Goal: Answer question/provide support: Share knowledge or assist other users

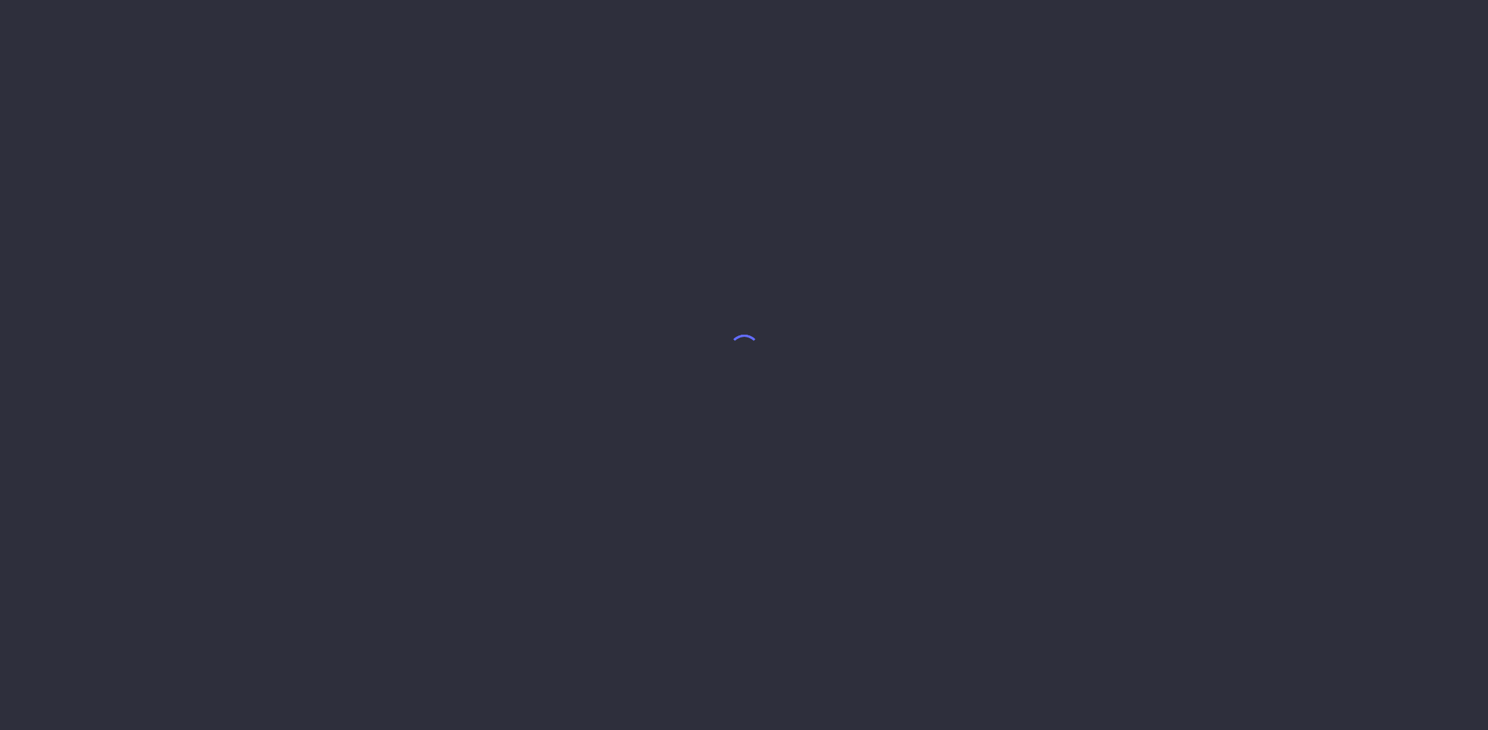
select select "7"
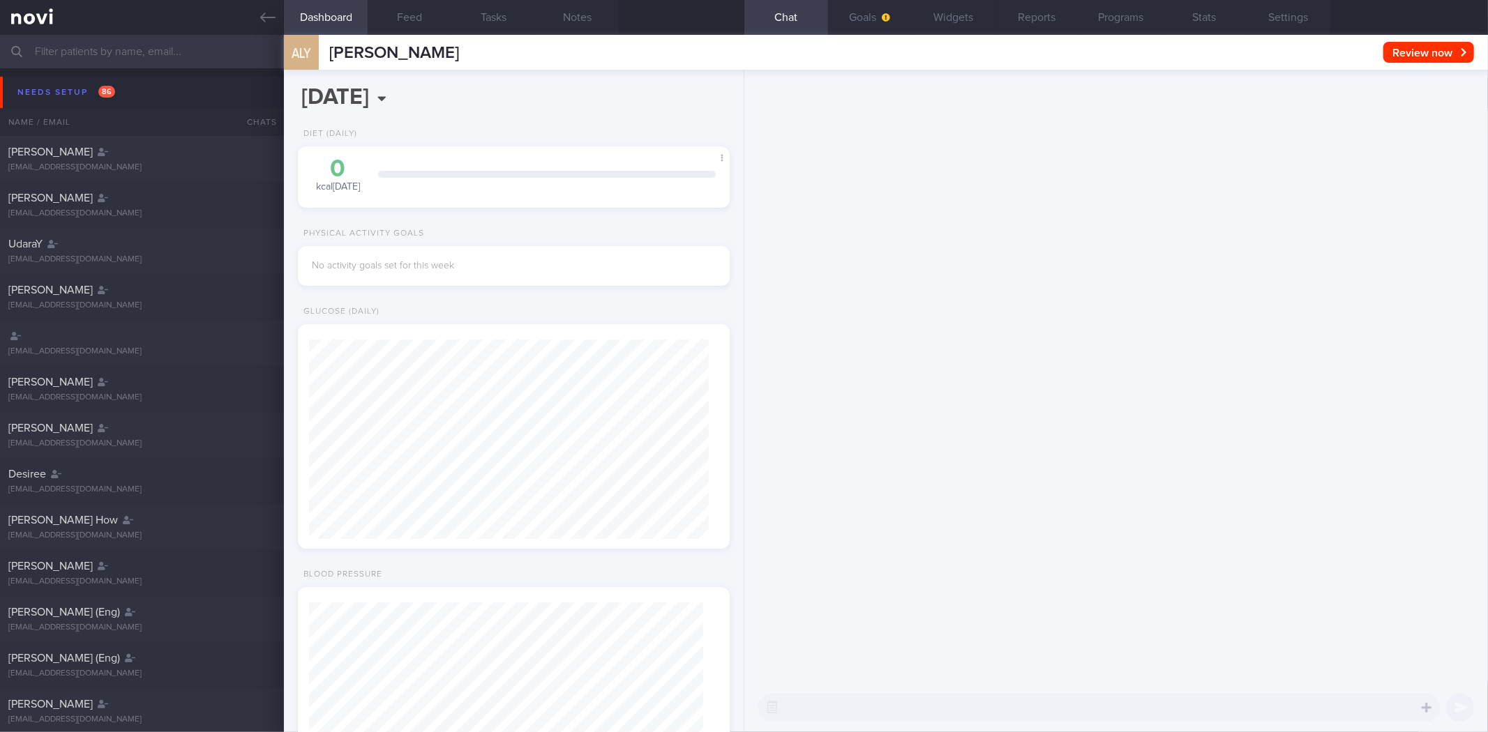
scroll to position [197, 394]
click at [204, 50] on input "text" at bounding box center [744, 51] width 1488 height 33
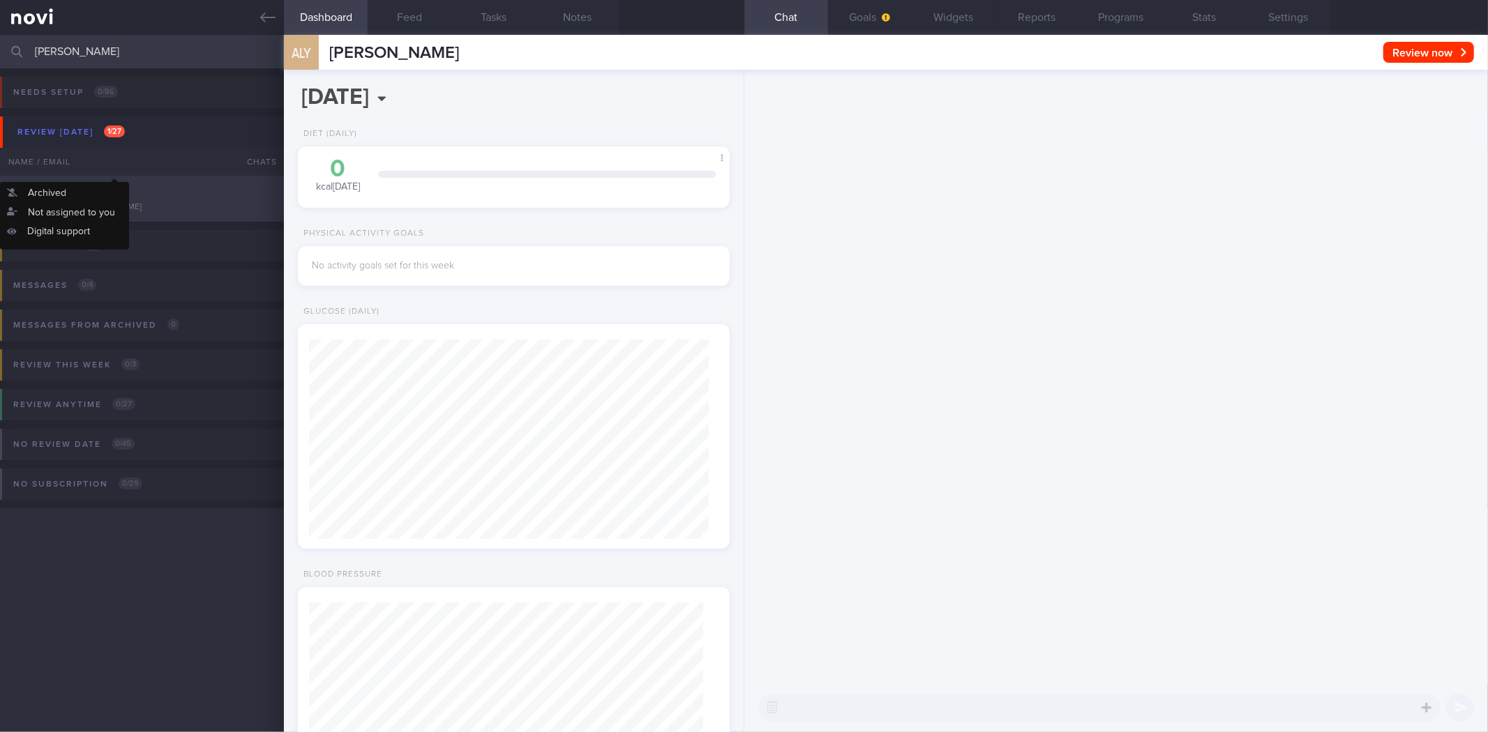
type input "[PERSON_NAME]"
click at [141, 200] on div "[PERSON_NAME] [EMAIL_ADDRESS][DOMAIN_NAME]" at bounding box center [142, 199] width 284 height 28
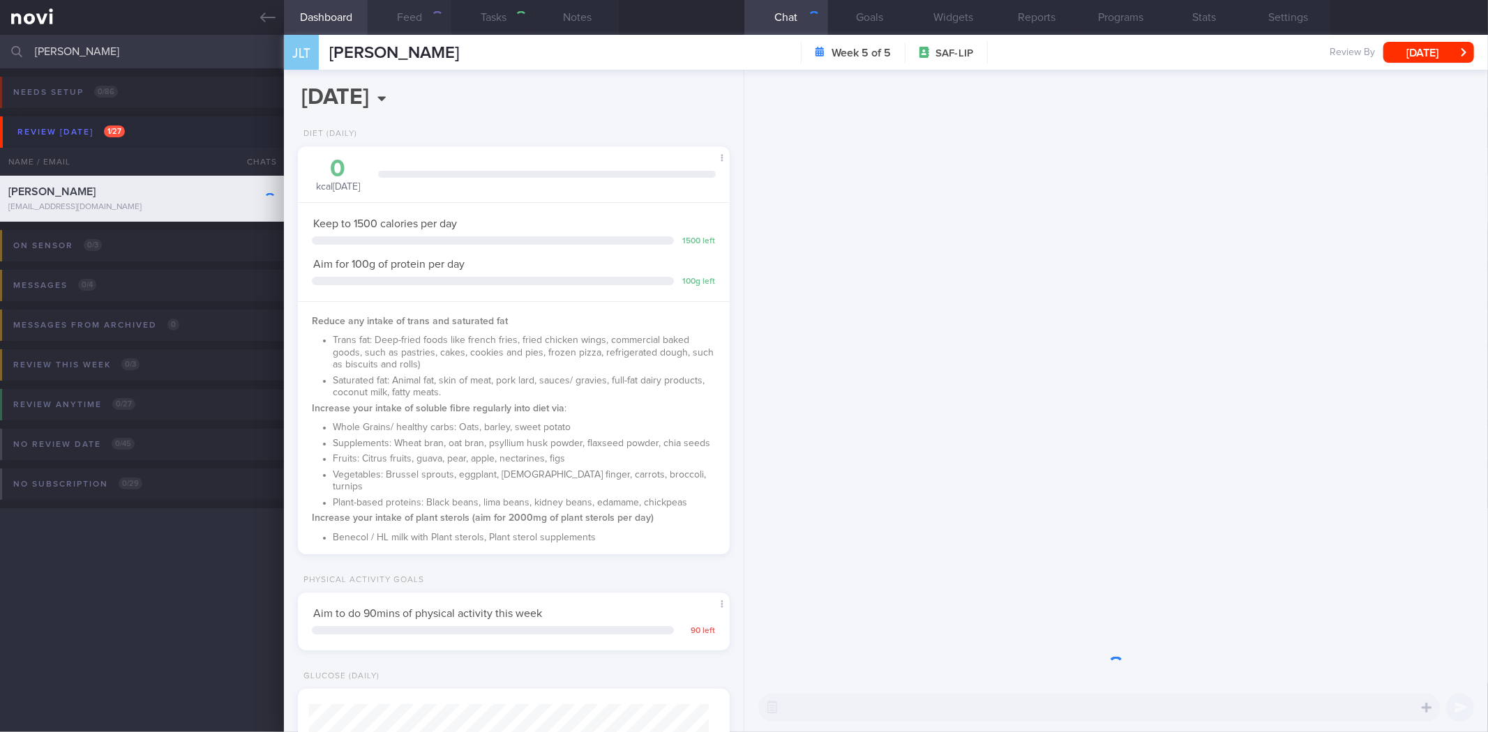
scroll to position [217, 394]
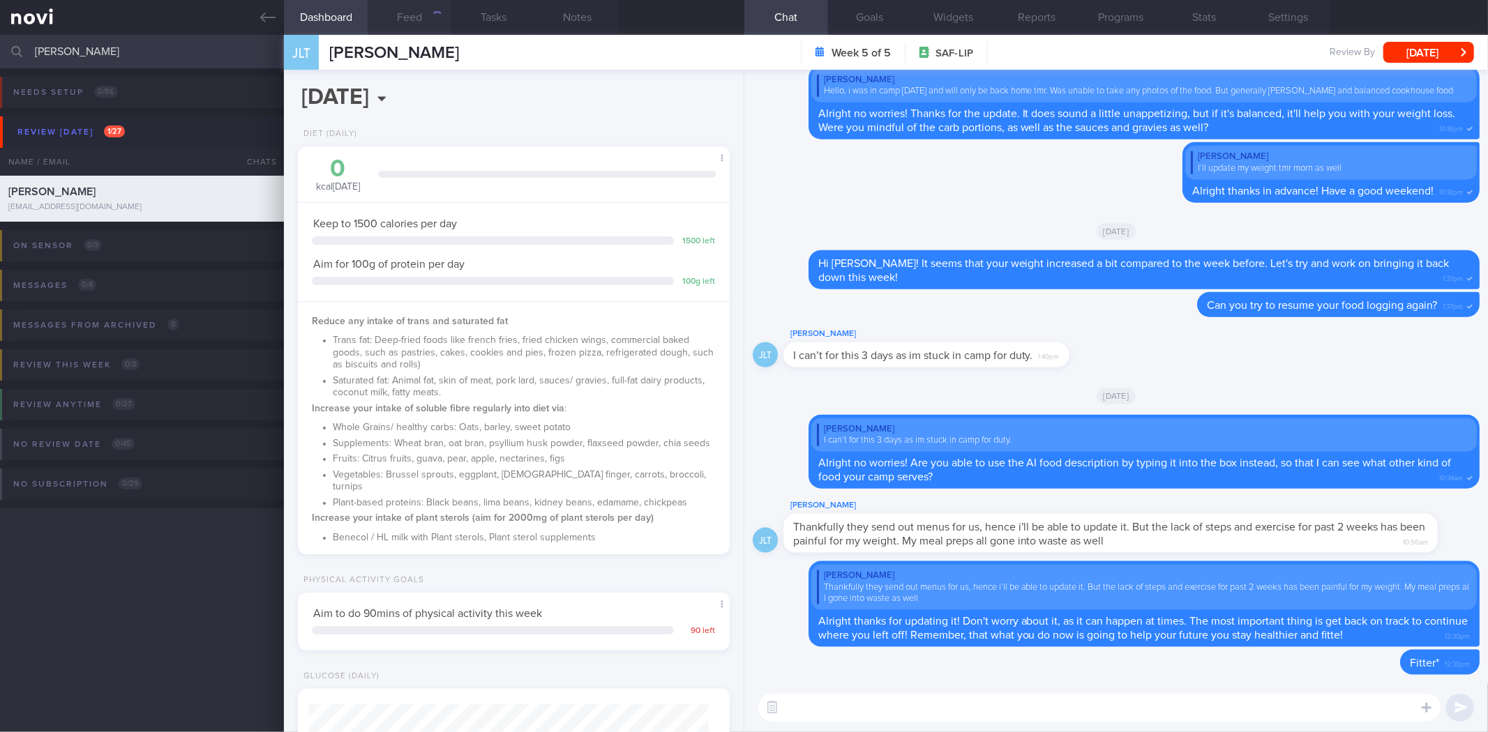
click at [434, 29] on button "Feed" at bounding box center [410, 17] width 84 height 35
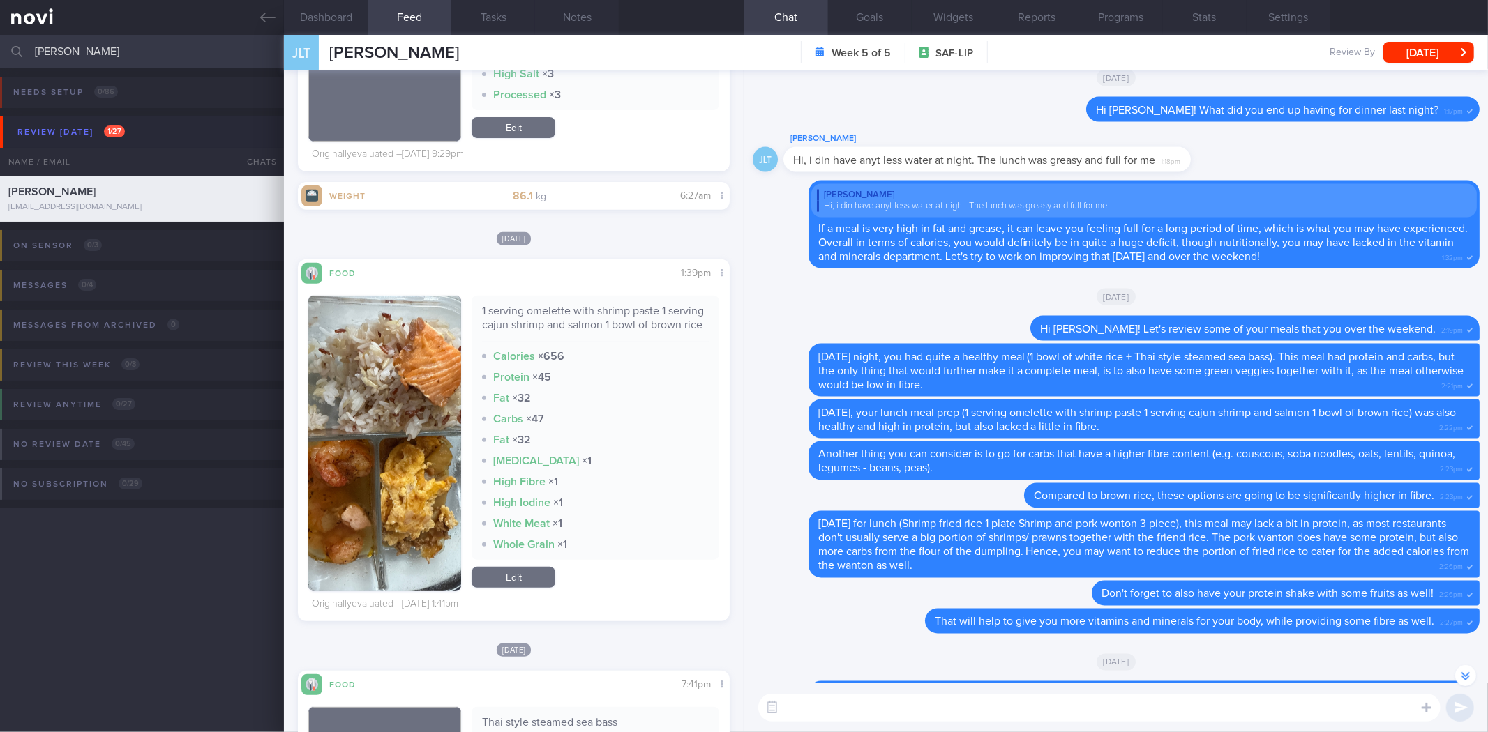
scroll to position [4431, 0]
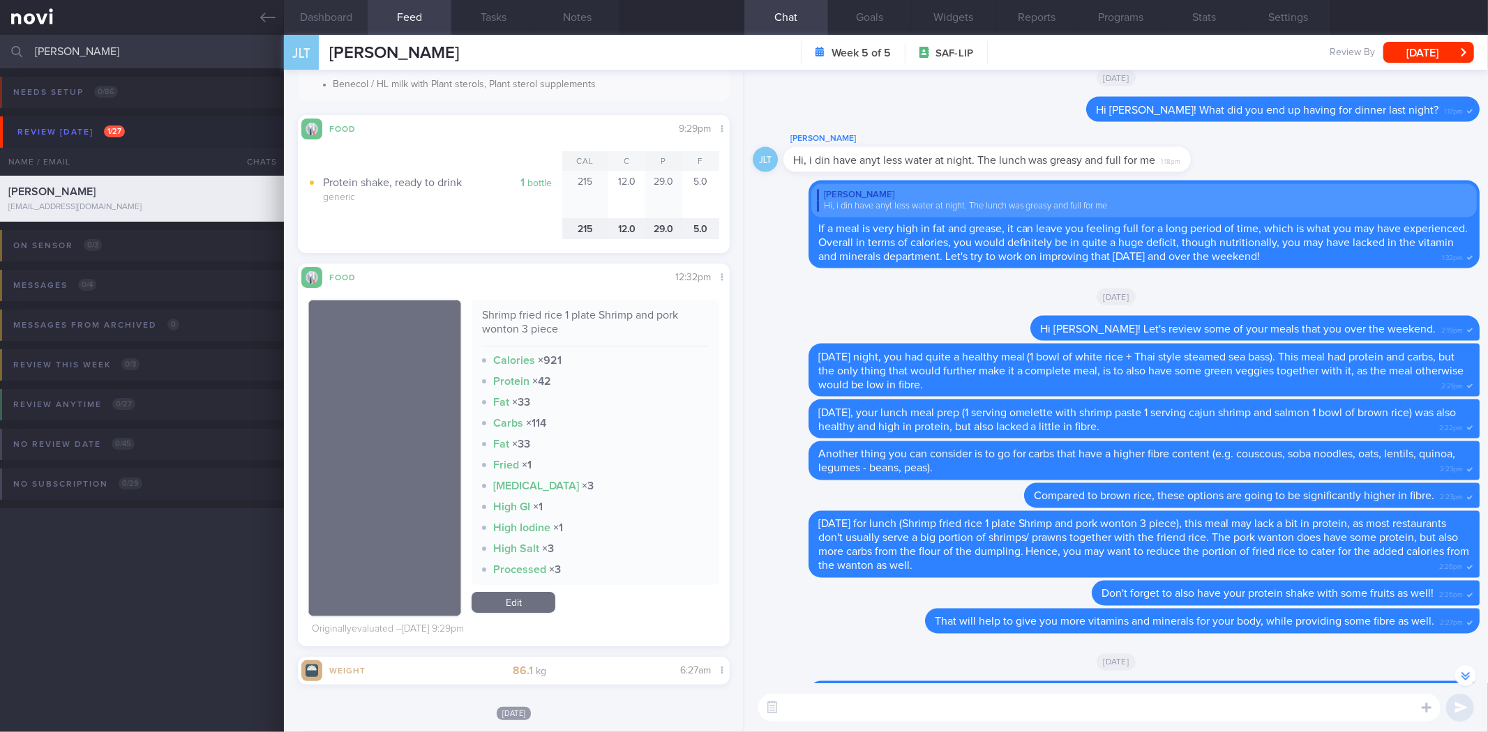
click at [345, 24] on button "Dashboard" at bounding box center [326, 17] width 84 height 35
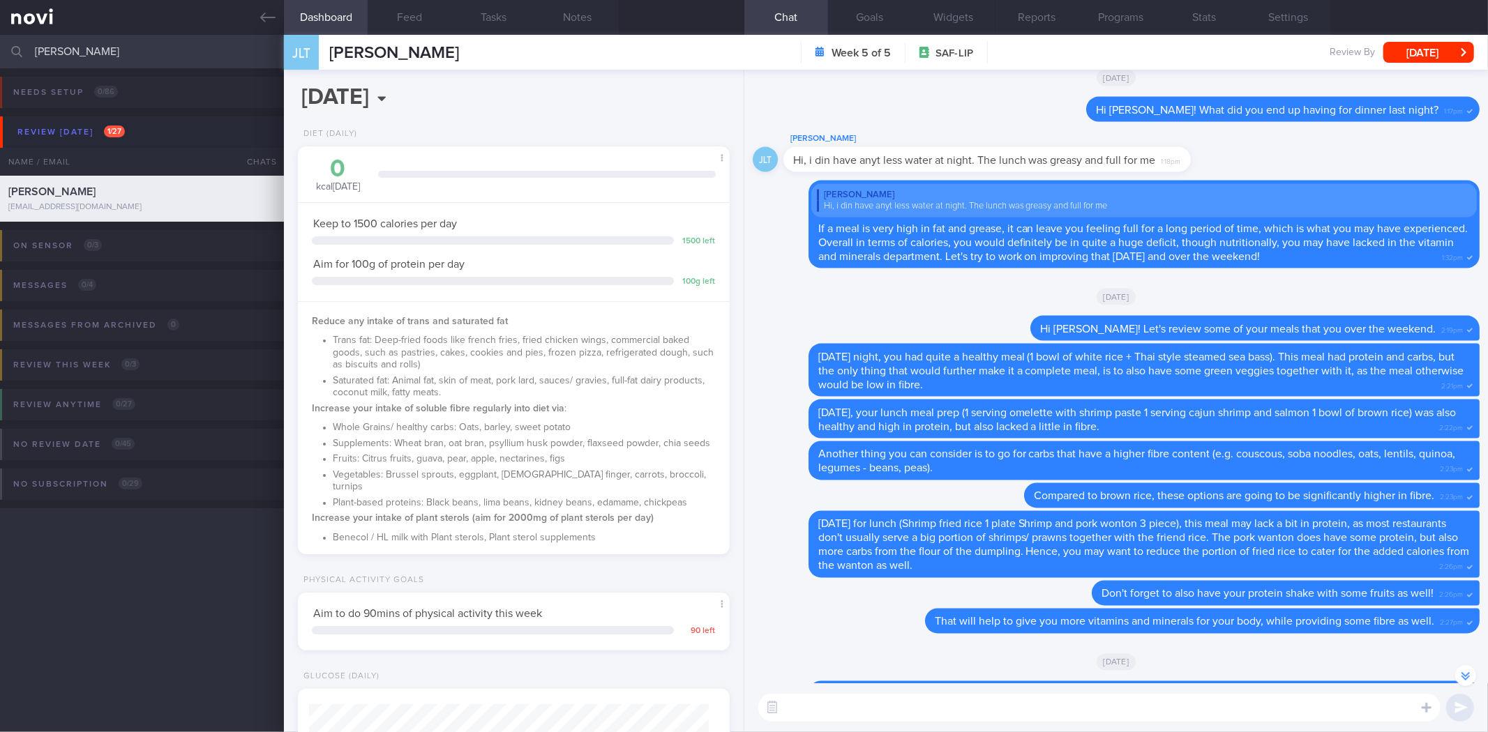
scroll to position [494, 0]
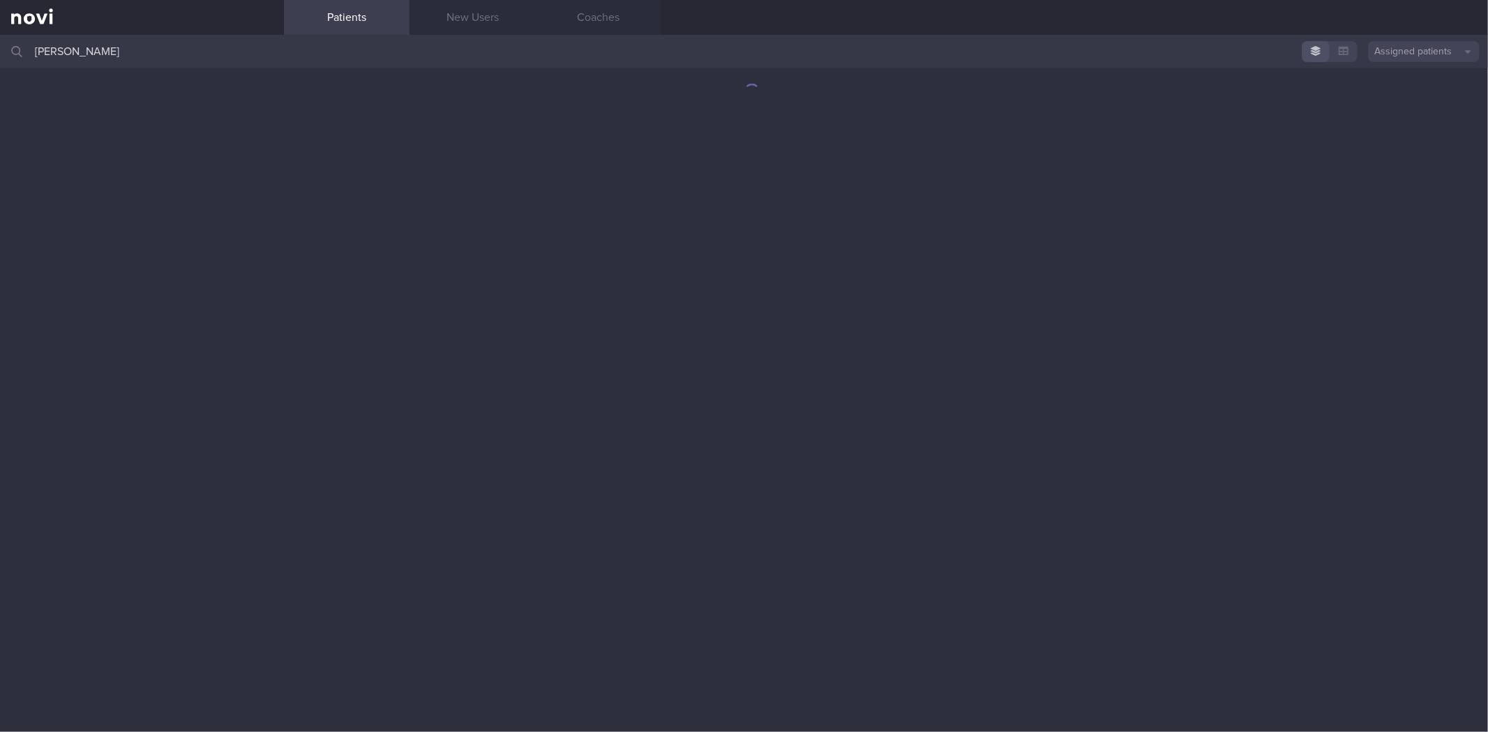
click at [209, 59] on input "[PERSON_NAME]" at bounding box center [744, 51] width 1488 height 33
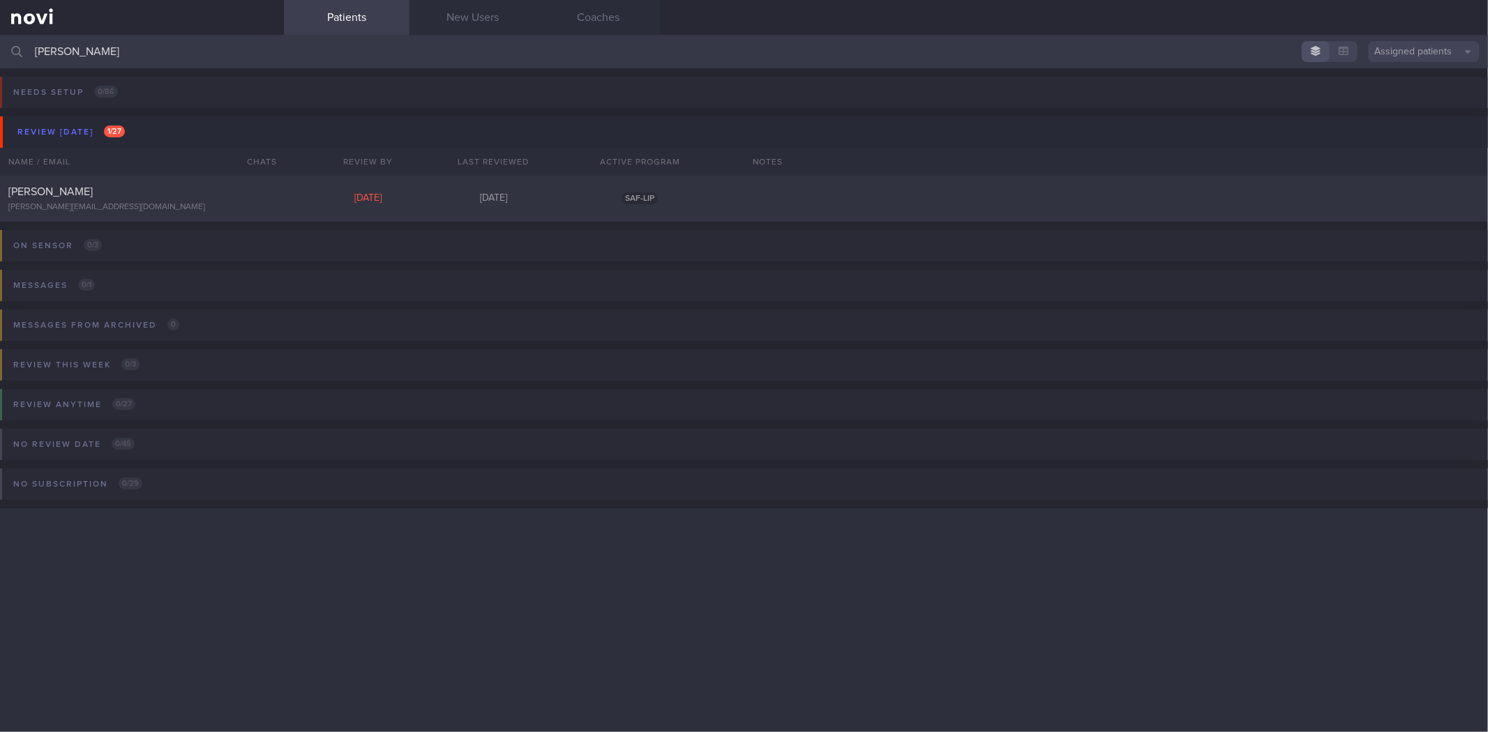
type input "lionel"
click at [103, 197] on div "Lionel Ku" at bounding box center [140, 192] width 264 height 14
select select "7"
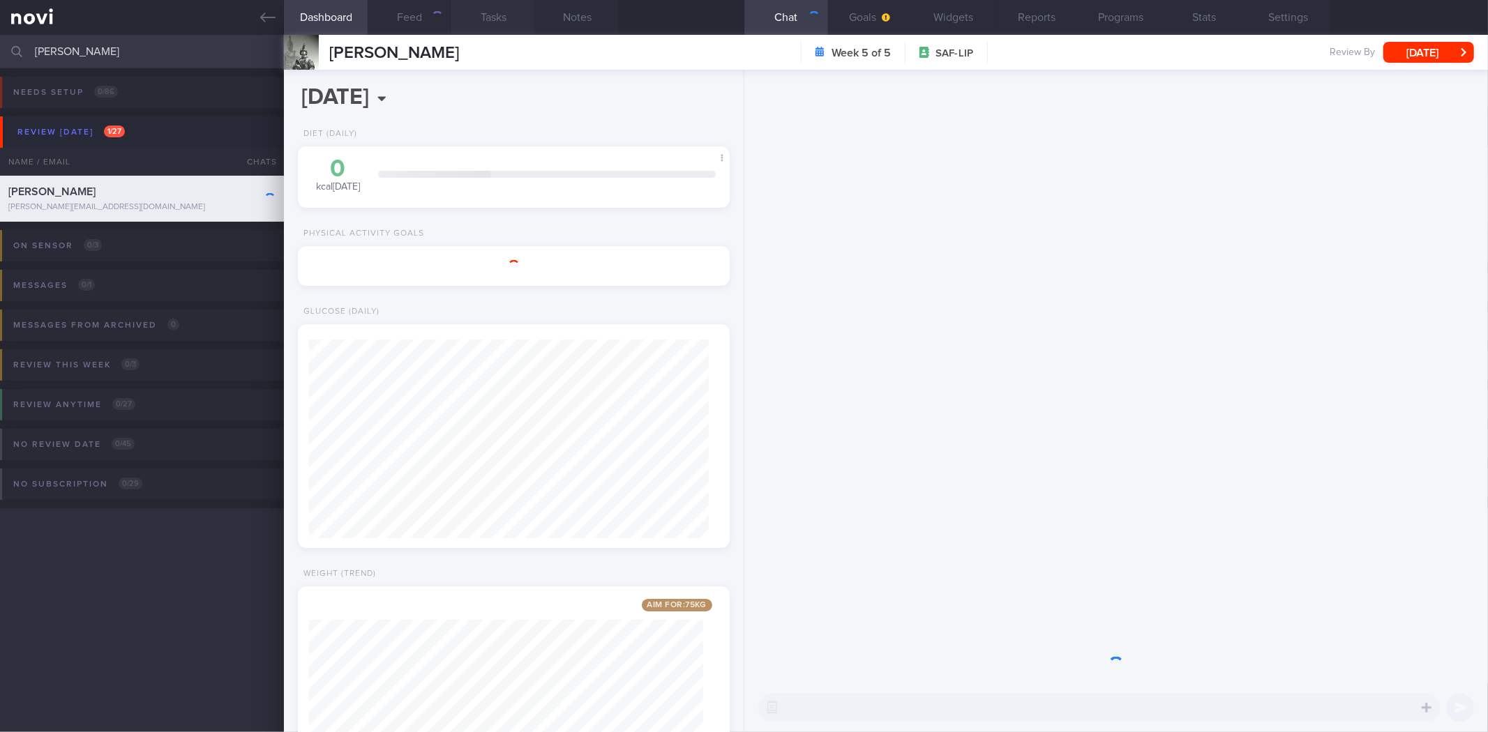
scroll to position [217, 394]
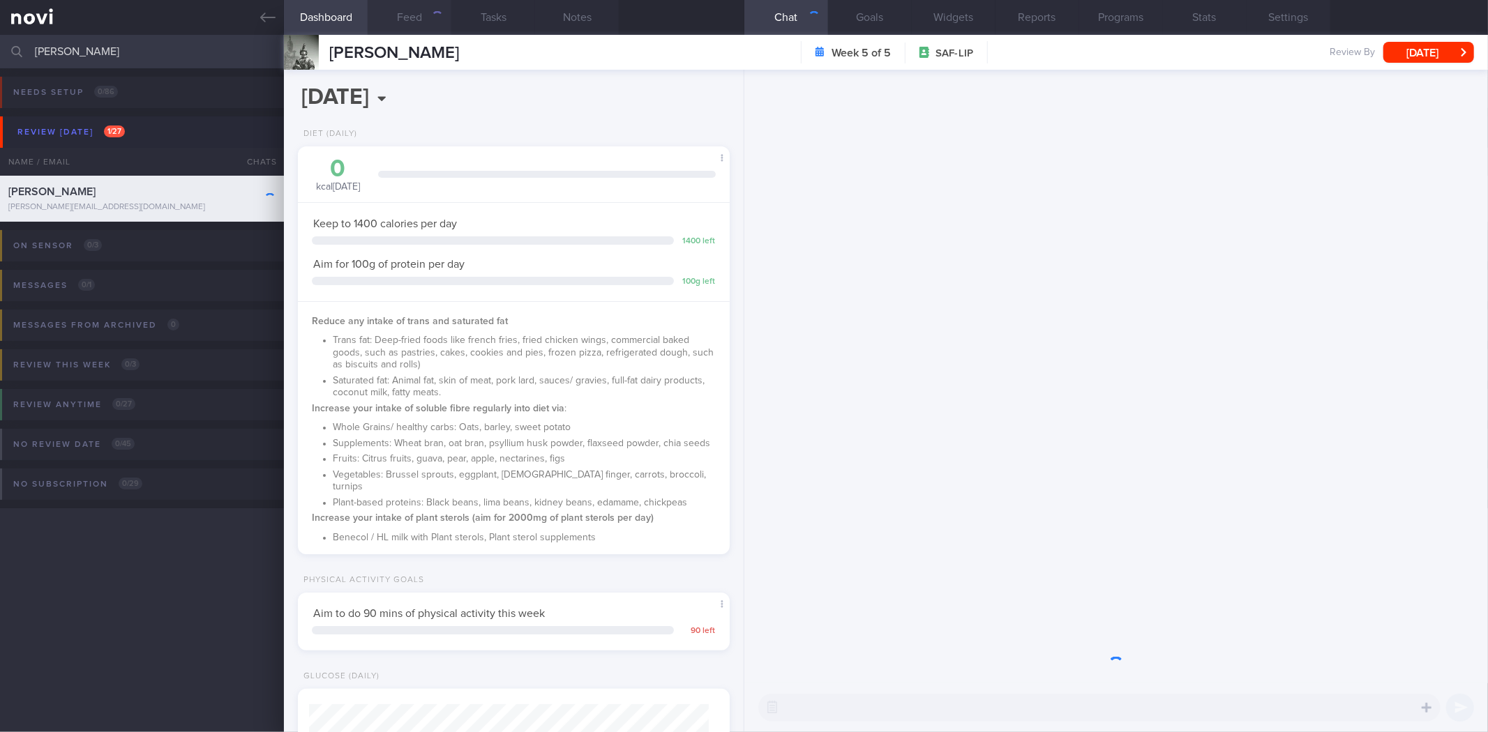
click at [428, 22] on button "Feed" at bounding box center [410, 17] width 84 height 35
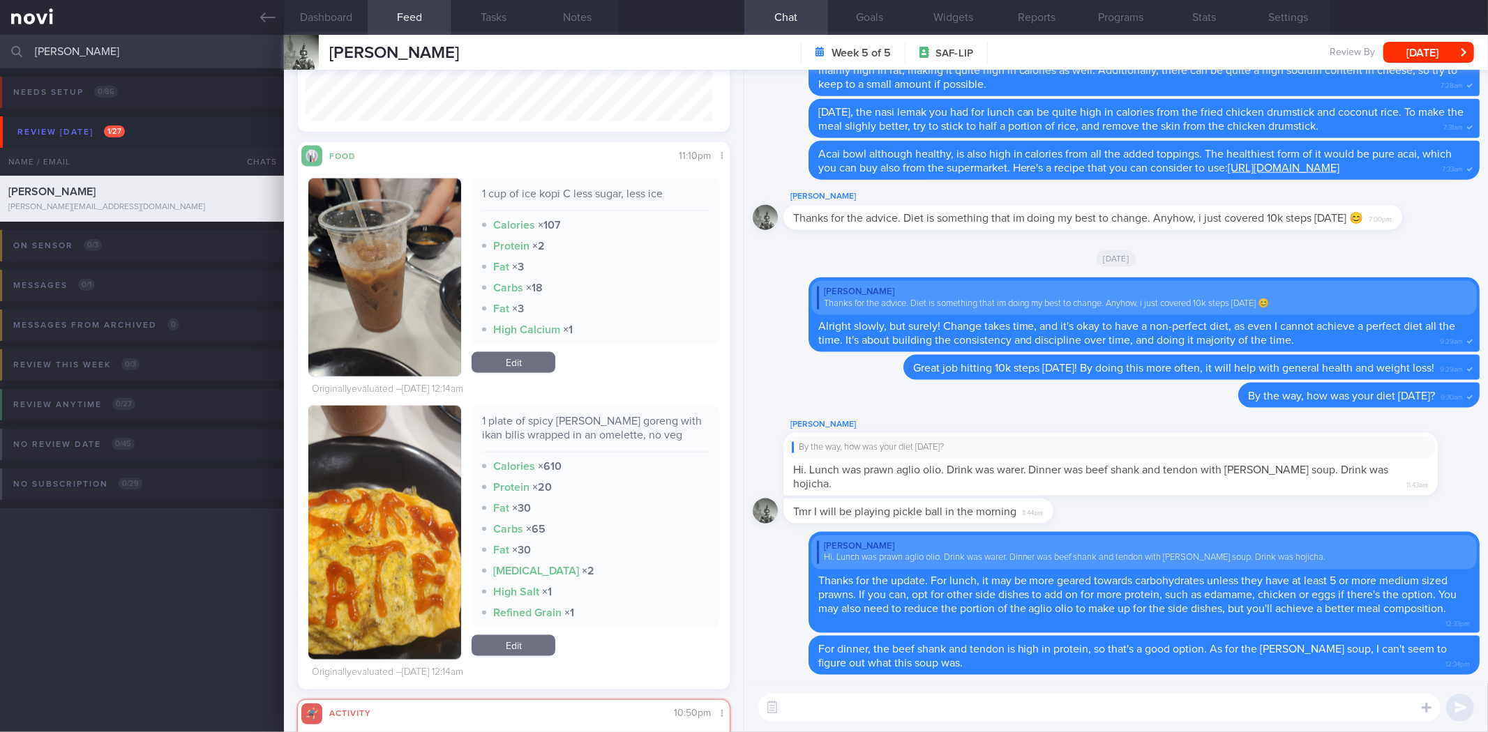
scroll to position [15041, 0]
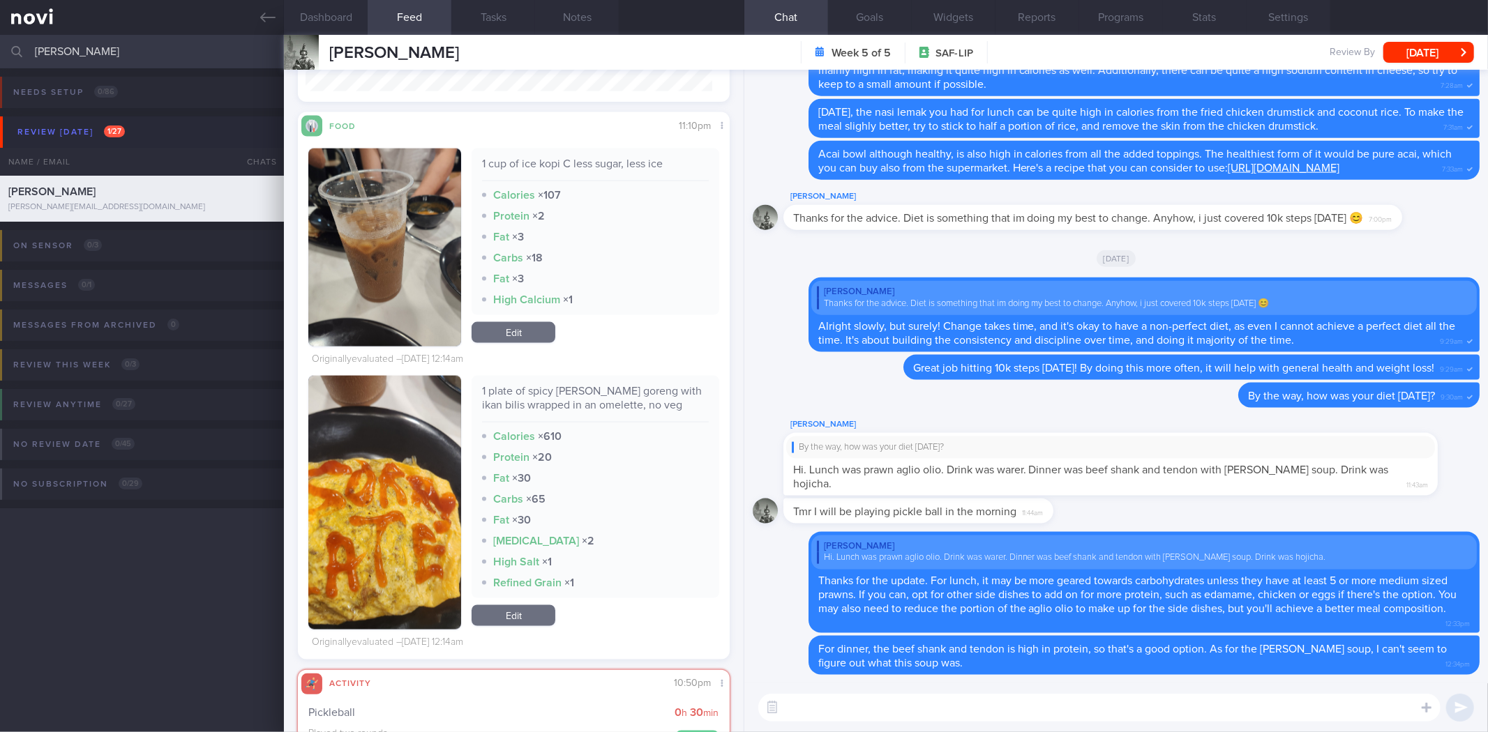
click at [419, 487] on button "button" at bounding box center [384, 503] width 153 height 254
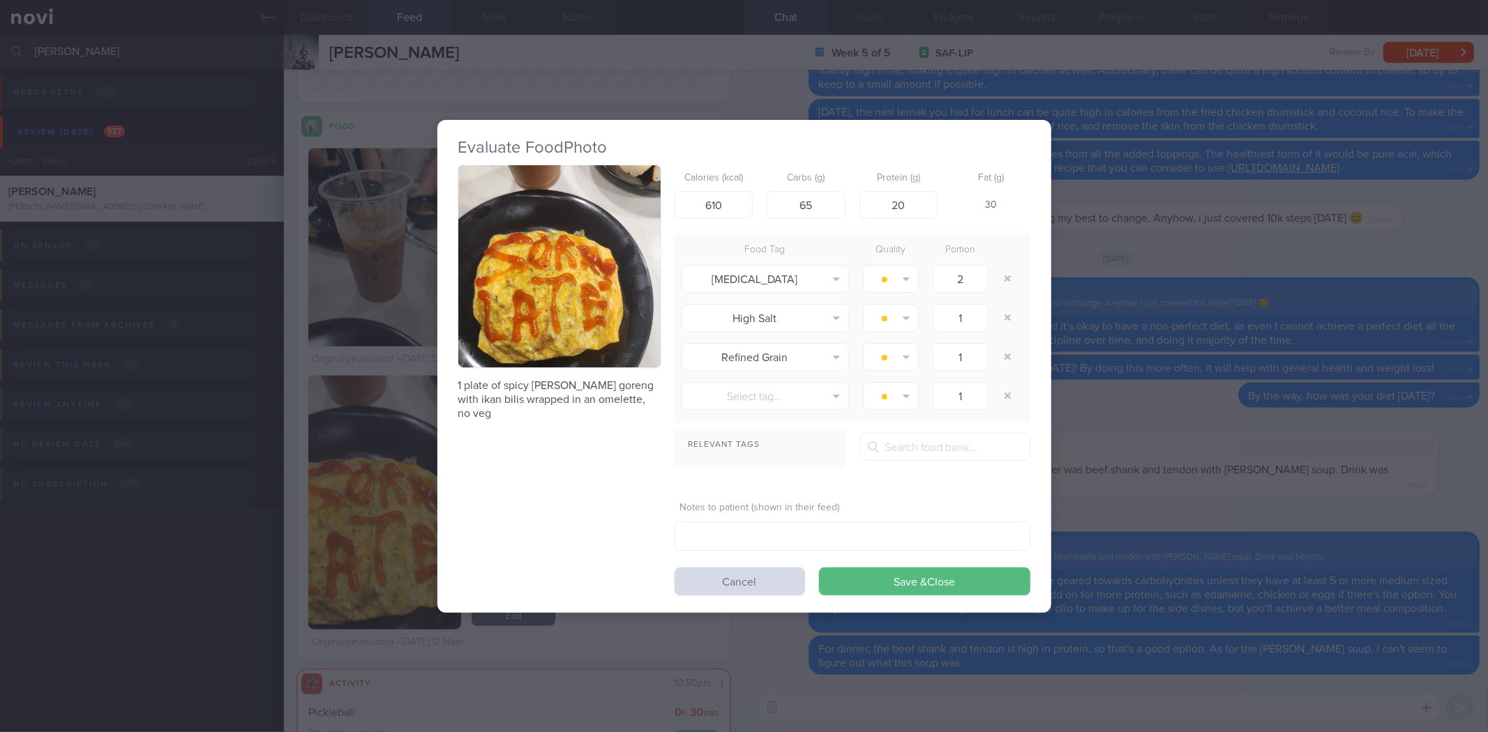
click at [1263, 295] on div "Evaluate Food Photo 1 plate of spicy Maggie goreng with ikan bilis wrapped in a…" at bounding box center [744, 366] width 1488 height 732
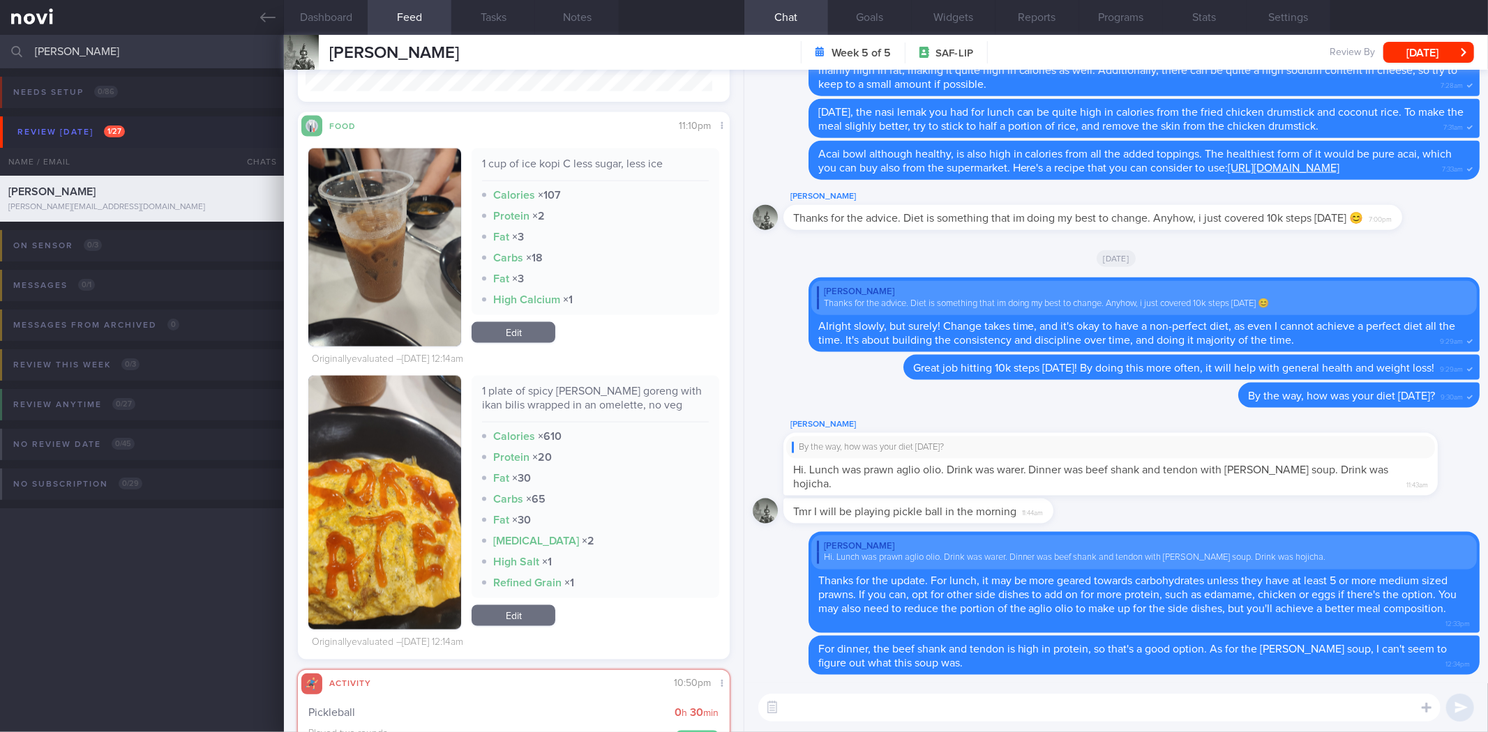
click at [386, 218] on button "button" at bounding box center [384, 248] width 153 height 198
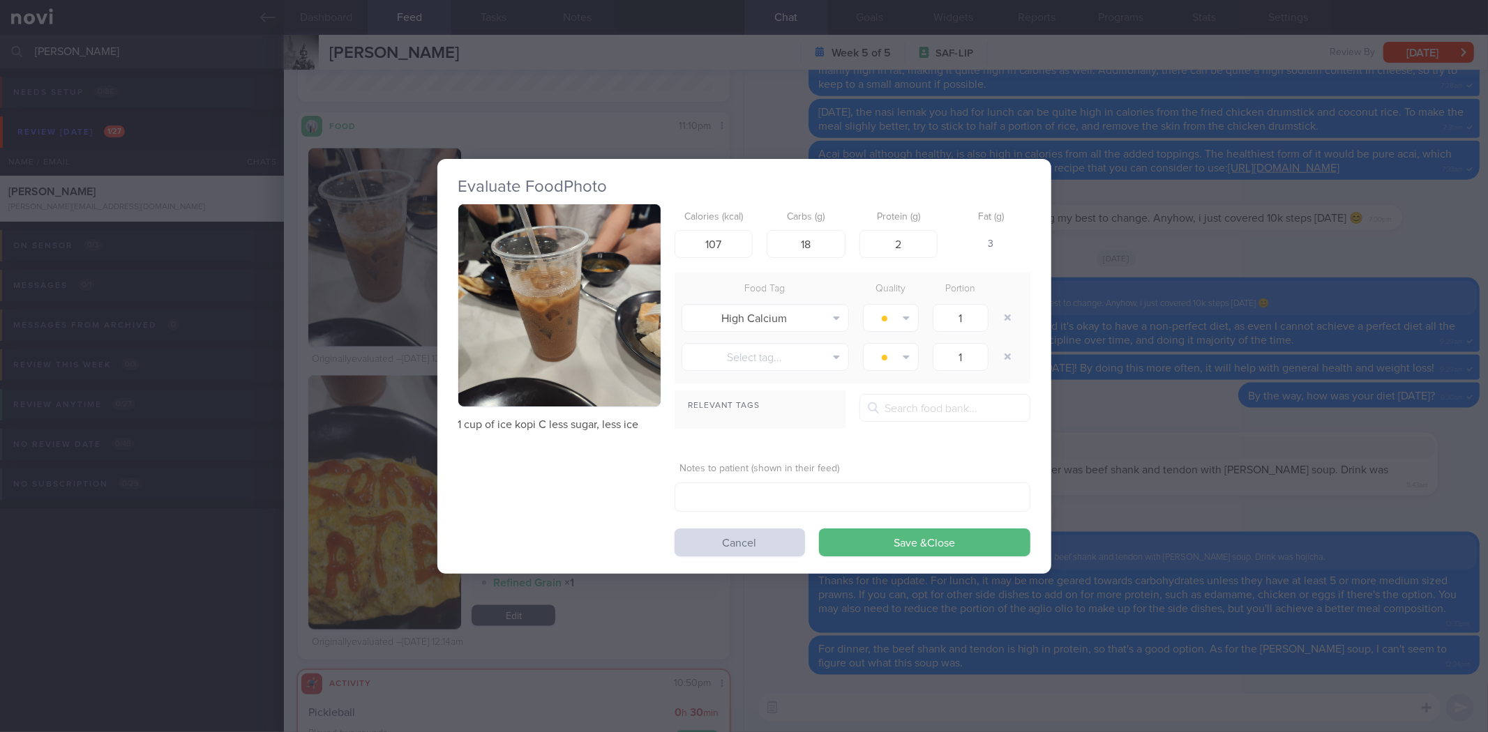
click at [1204, 402] on div "Evaluate Food Photo 1 cup of ice kopi C less sugar, less ice Calories (kcal) 10…" at bounding box center [744, 366] width 1488 height 732
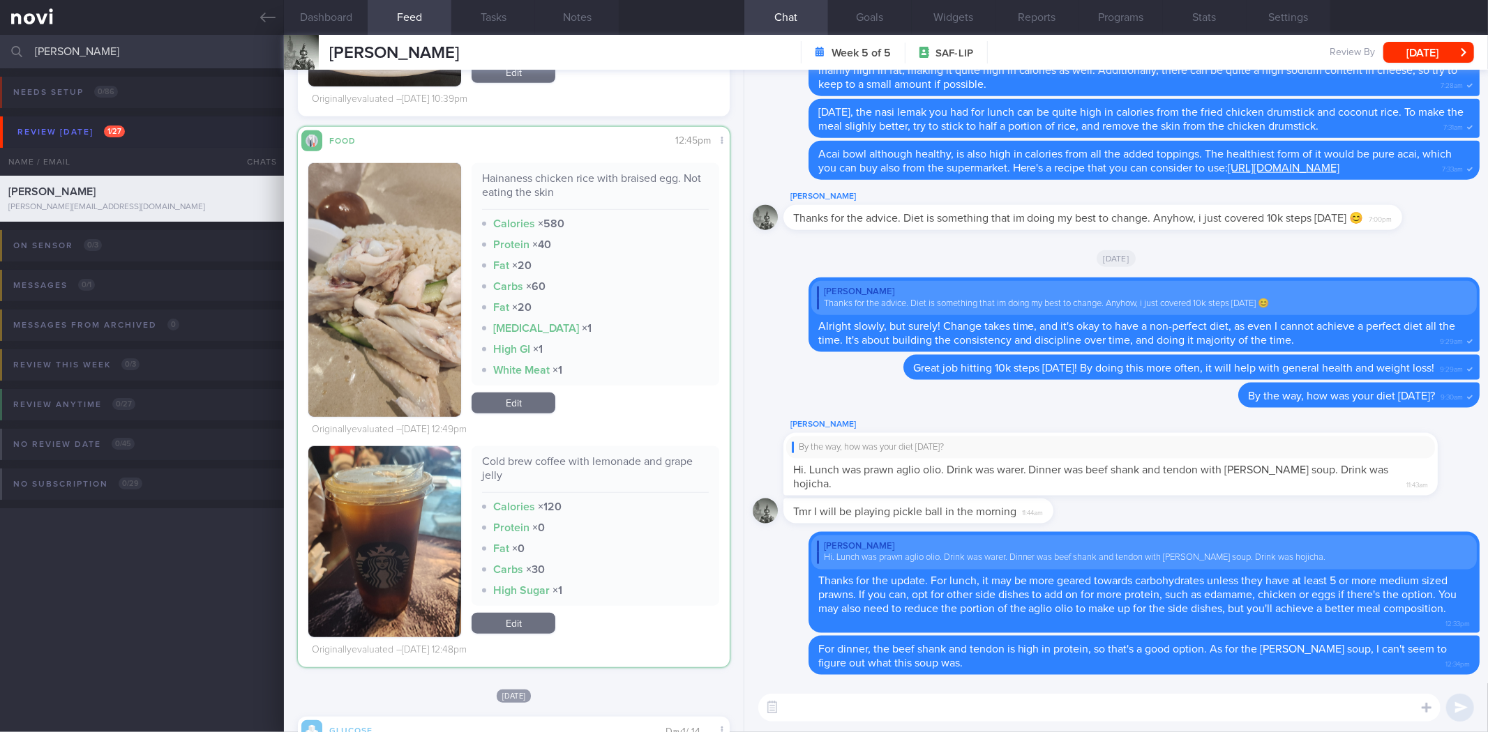
scroll to position [250, 407]
click at [434, 519] on button "button" at bounding box center [384, 541] width 153 height 191
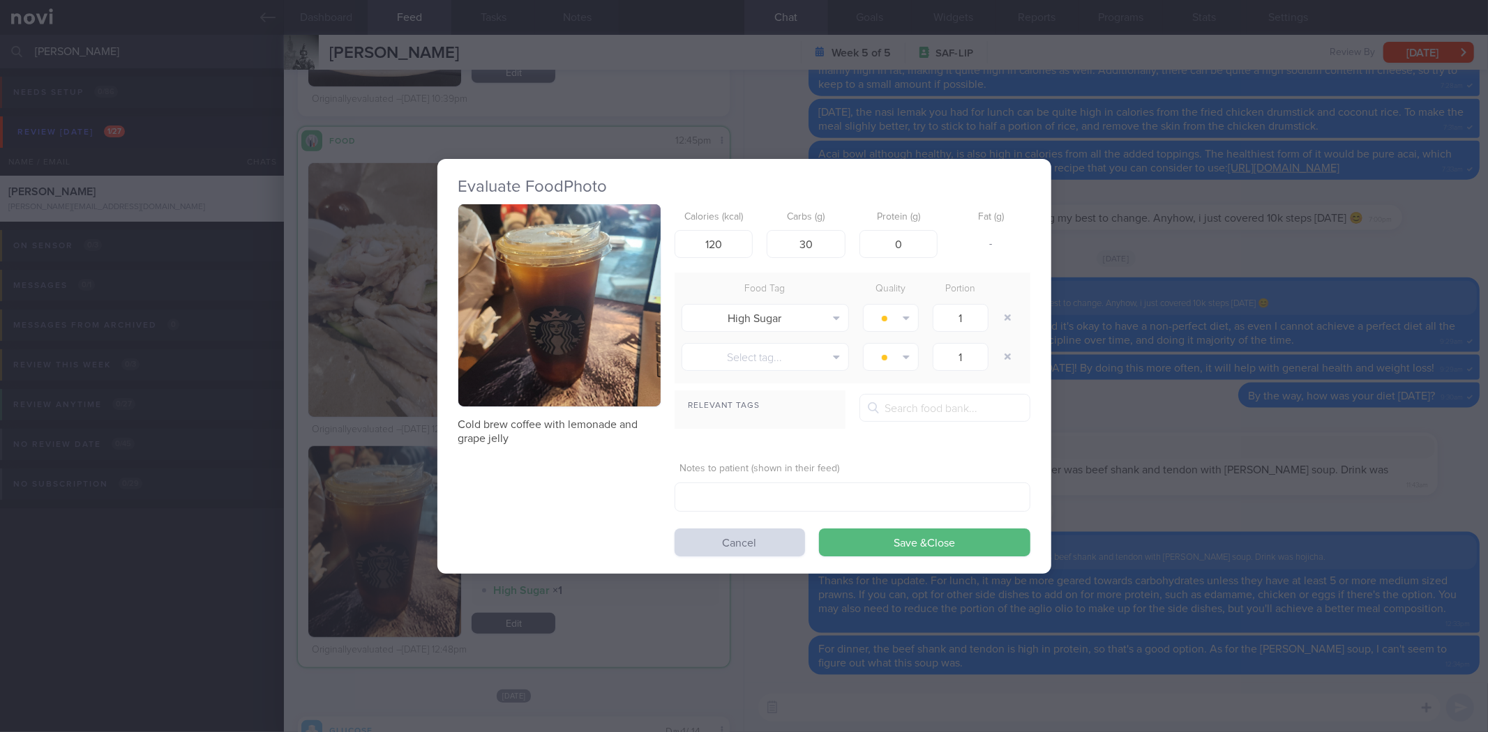
click at [601, 367] on button "button" at bounding box center [559, 305] width 202 height 202
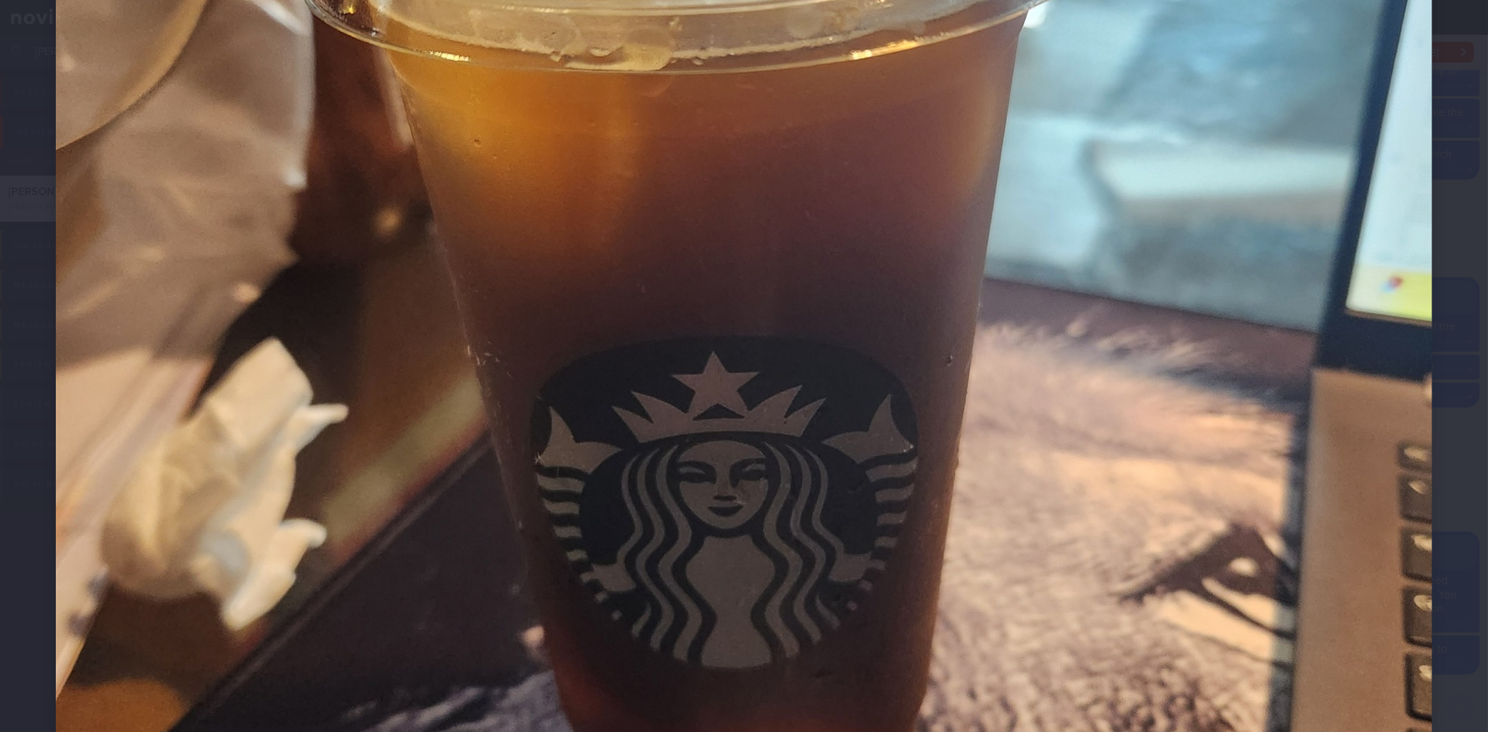
scroll to position [542, 0]
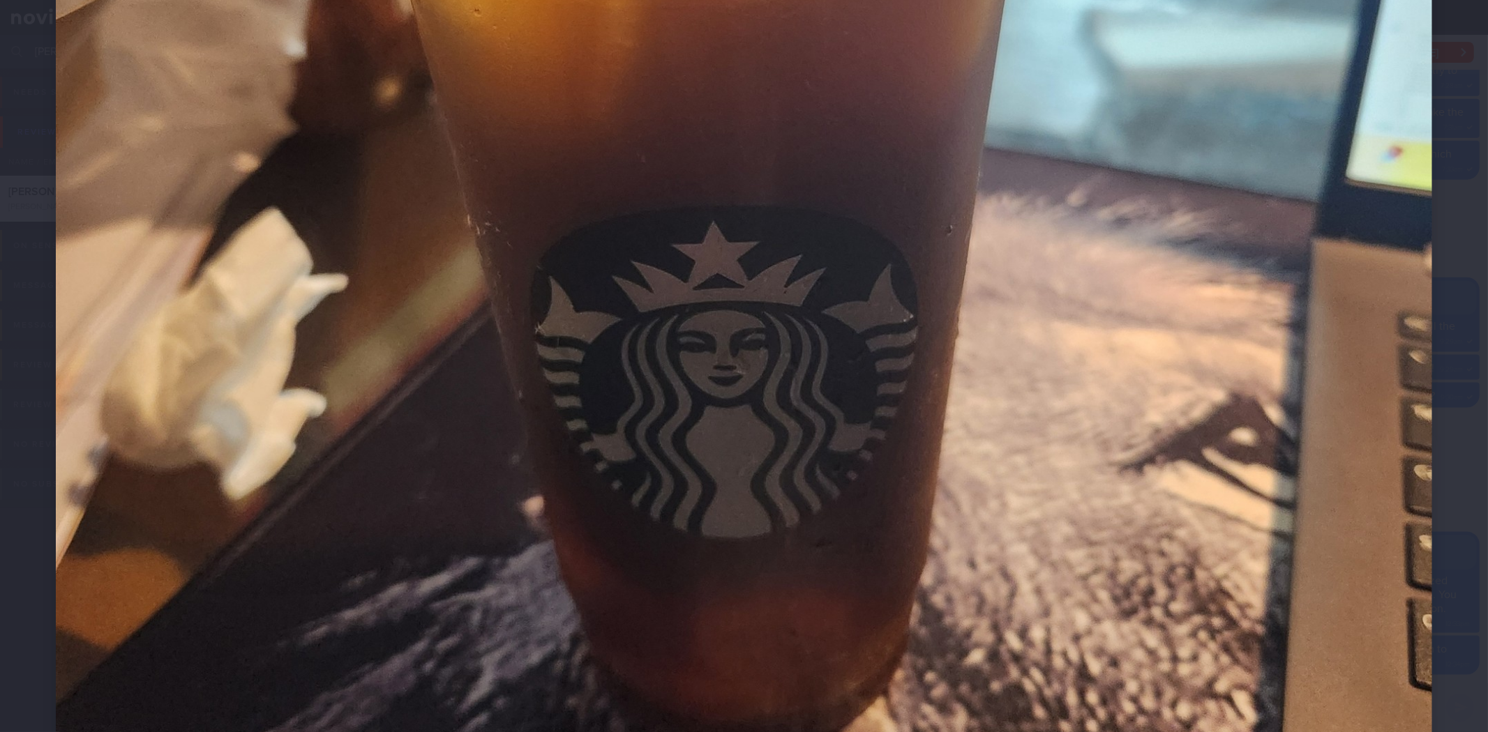
click at [1429, 381] on div at bounding box center [744, 202] width 1488 height 1488
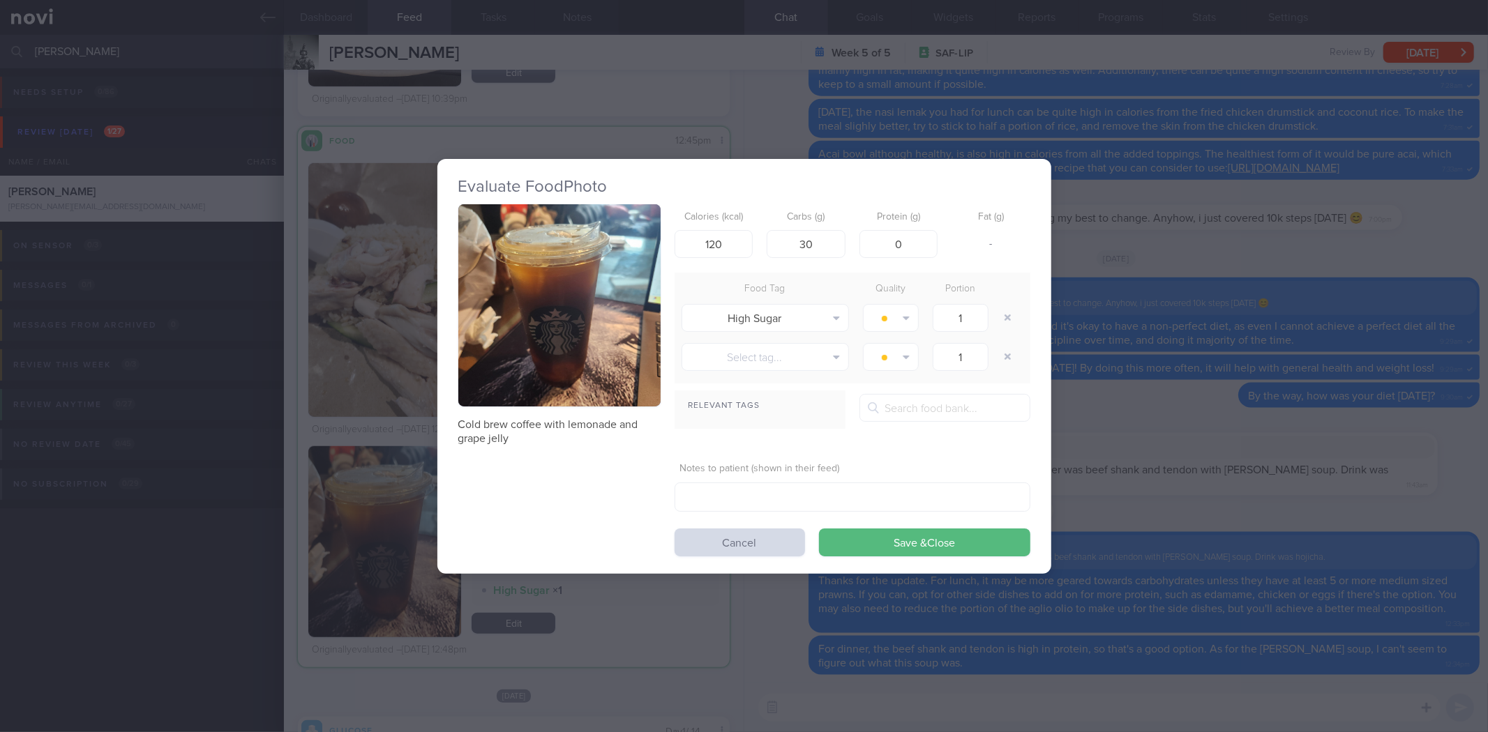
click at [1274, 375] on div "Evaluate Food Photo Cold brew coffee with lemonade and grape jelly Calories (kc…" at bounding box center [744, 366] width 1488 height 732
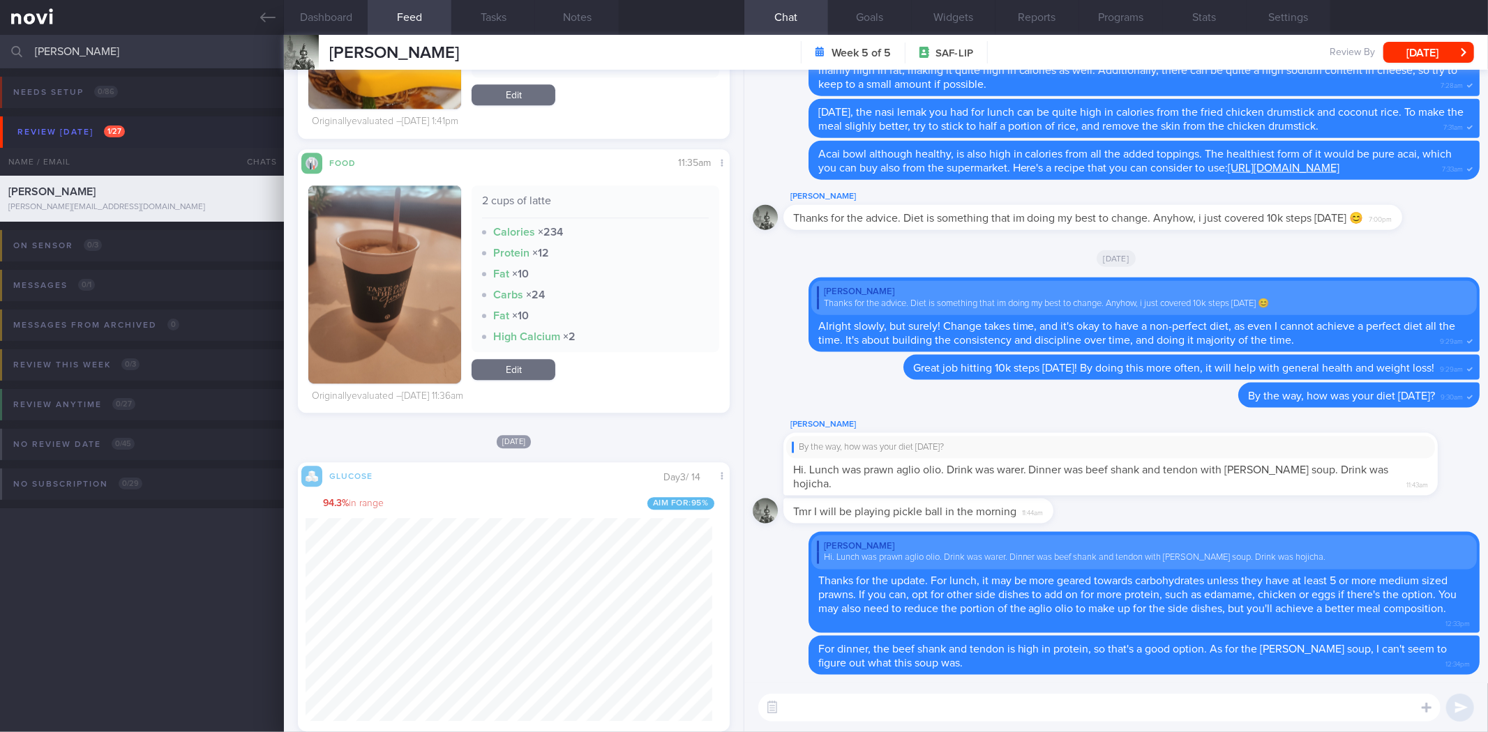
scroll to position [12412, 0]
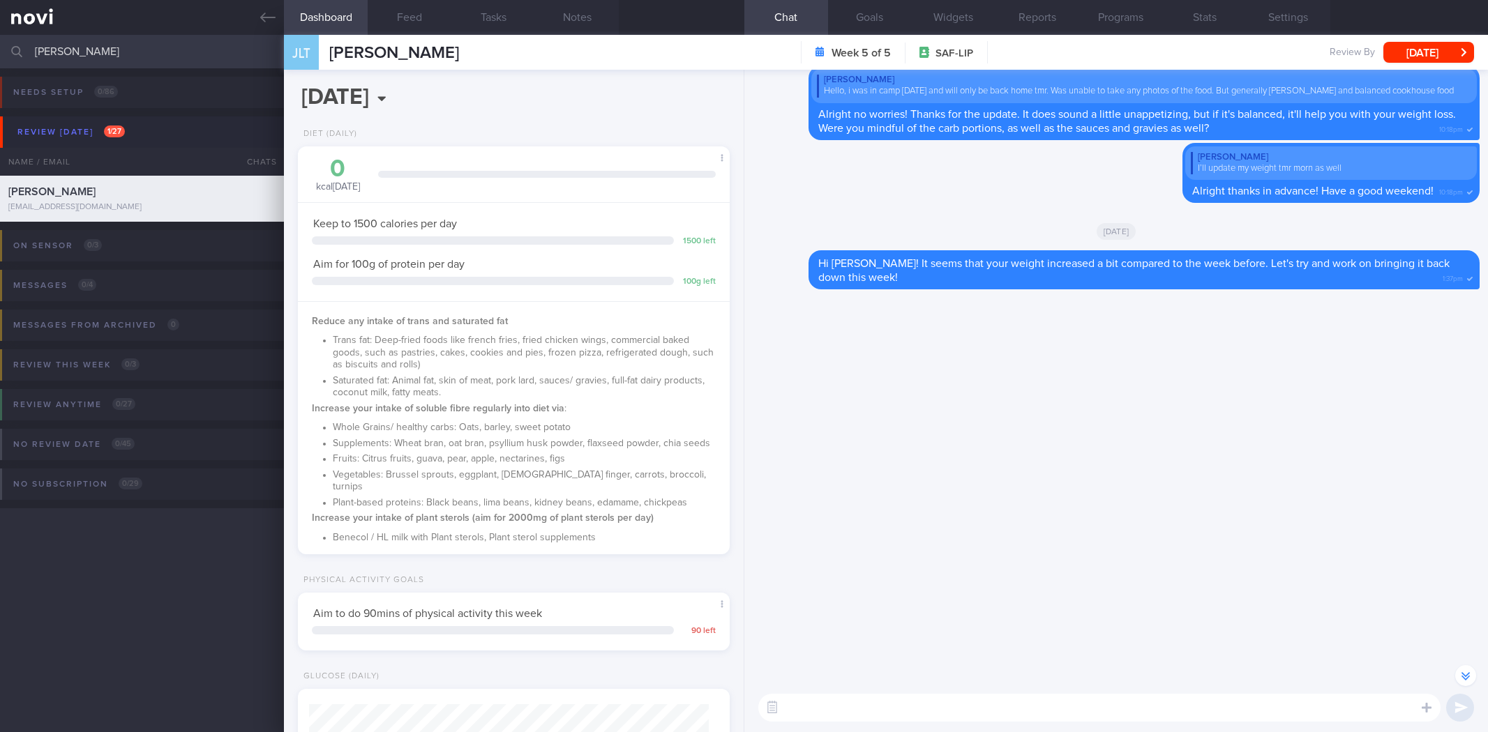
select select "7"
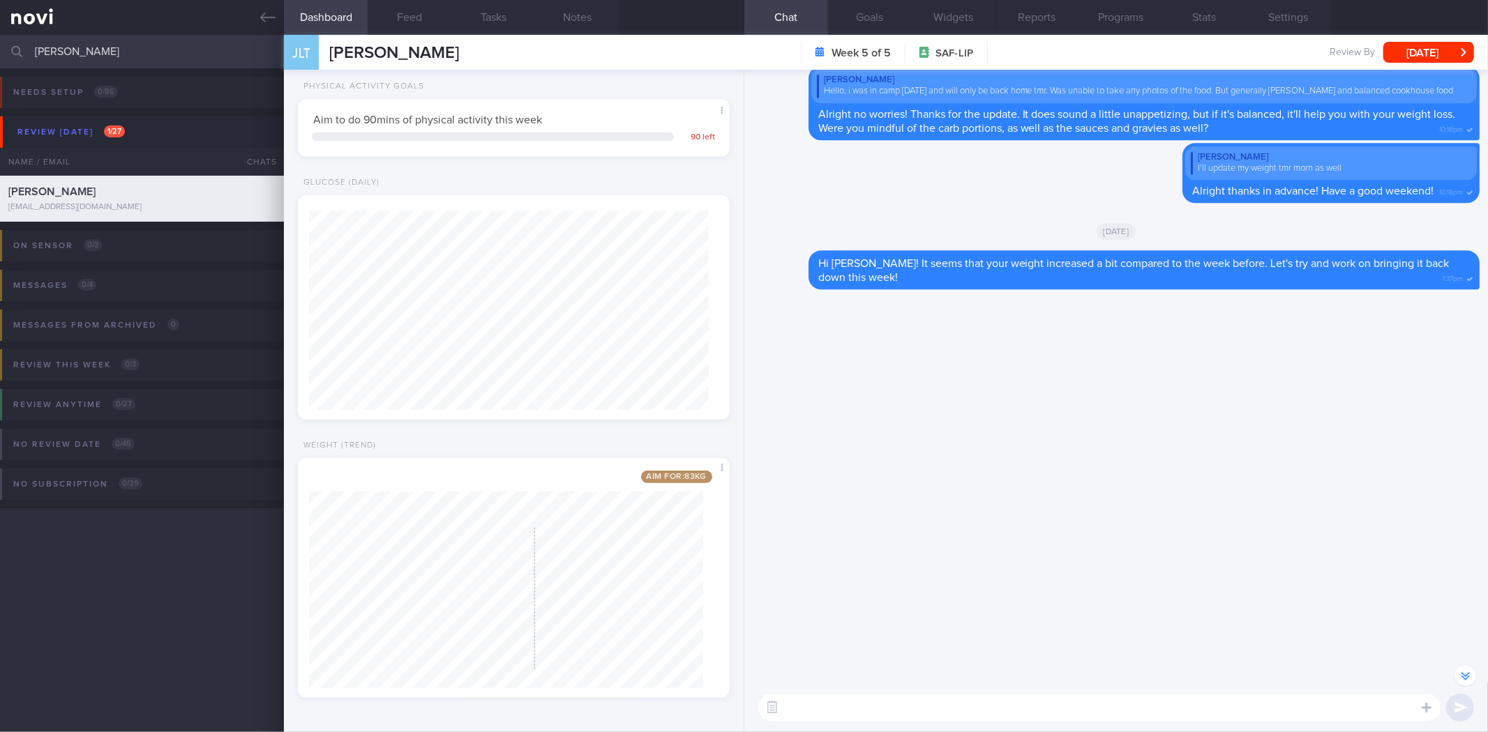
scroll to position [-1068, 0]
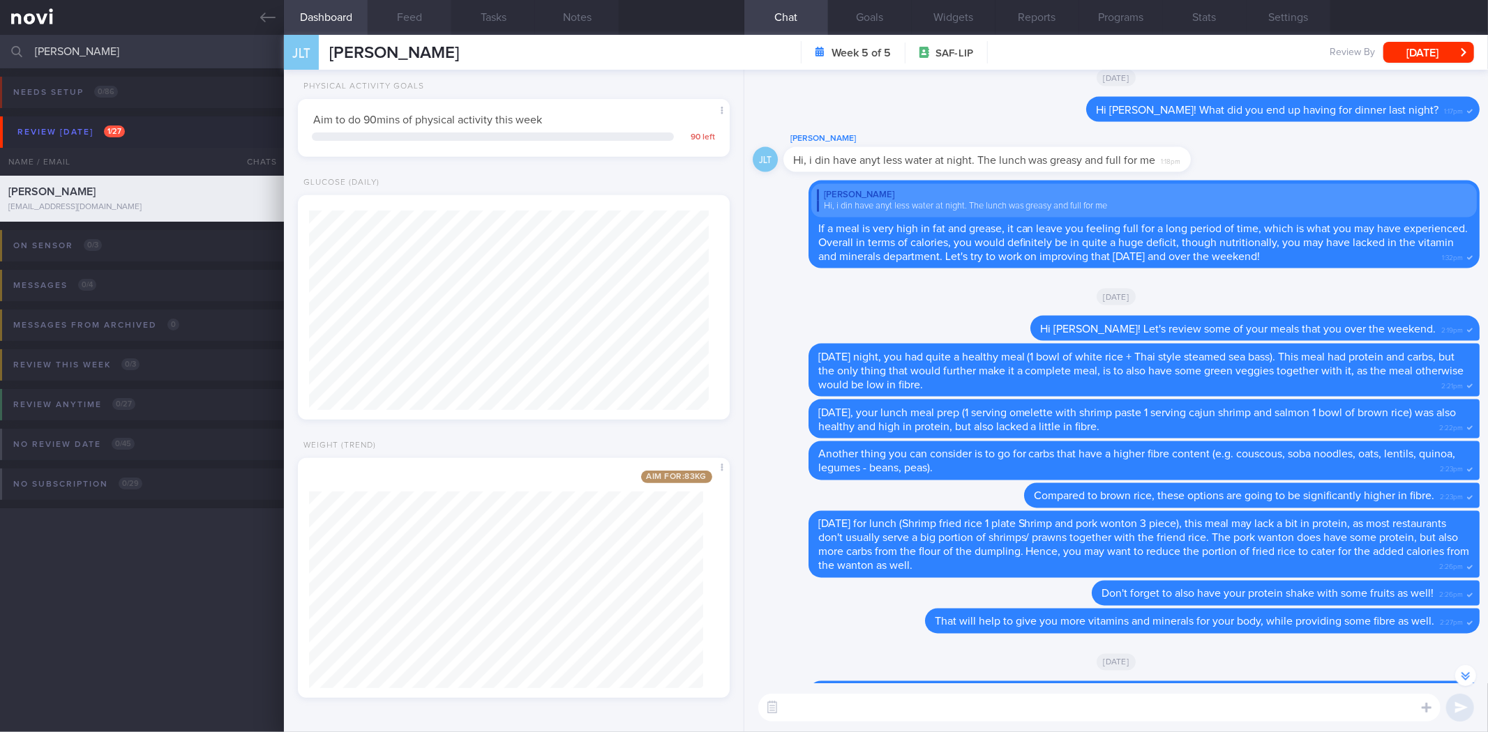
click at [412, 31] on button "Feed" at bounding box center [410, 17] width 84 height 35
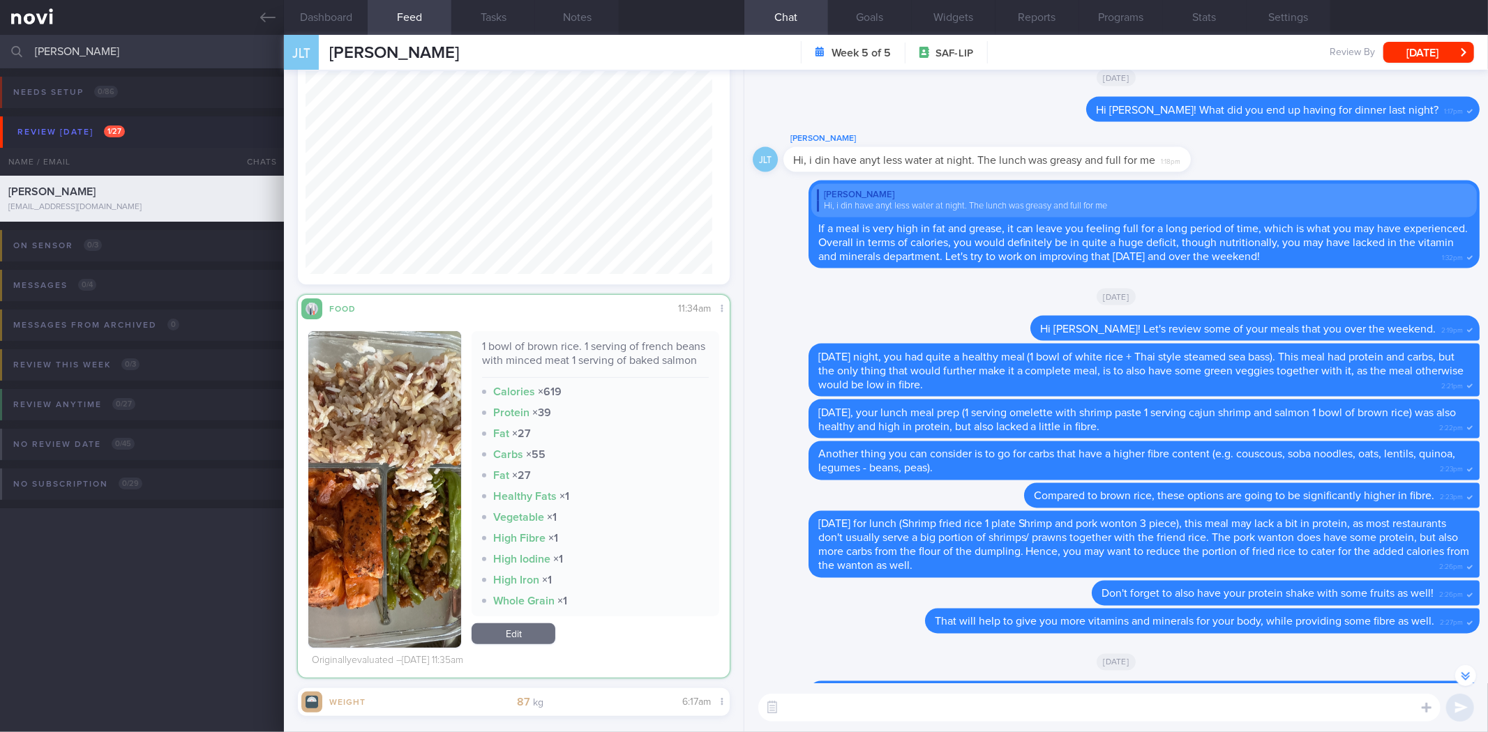
click at [448, 555] on img "button" at bounding box center [384, 489] width 153 height 317
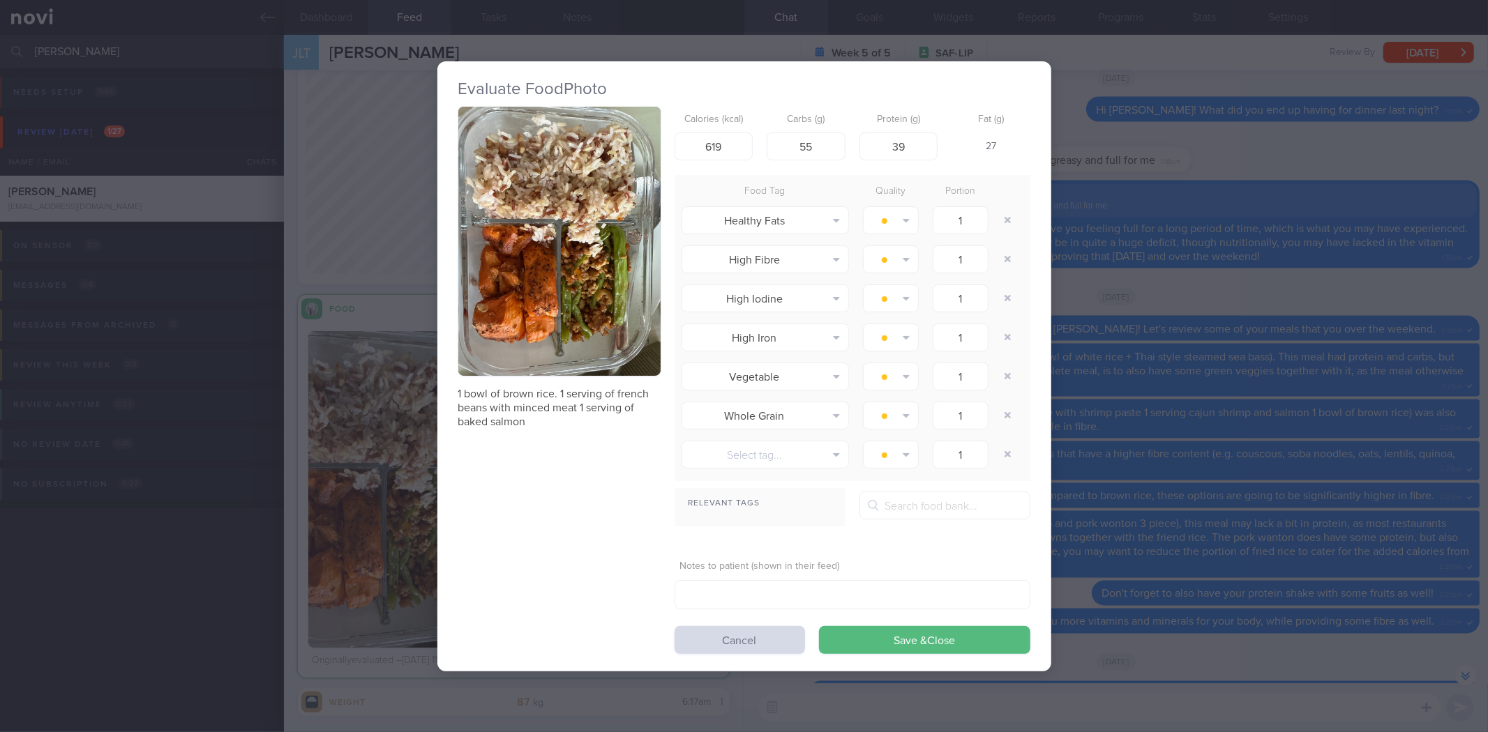
click at [594, 251] on button "button" at bounding box center [559, 242] width 202 height 270
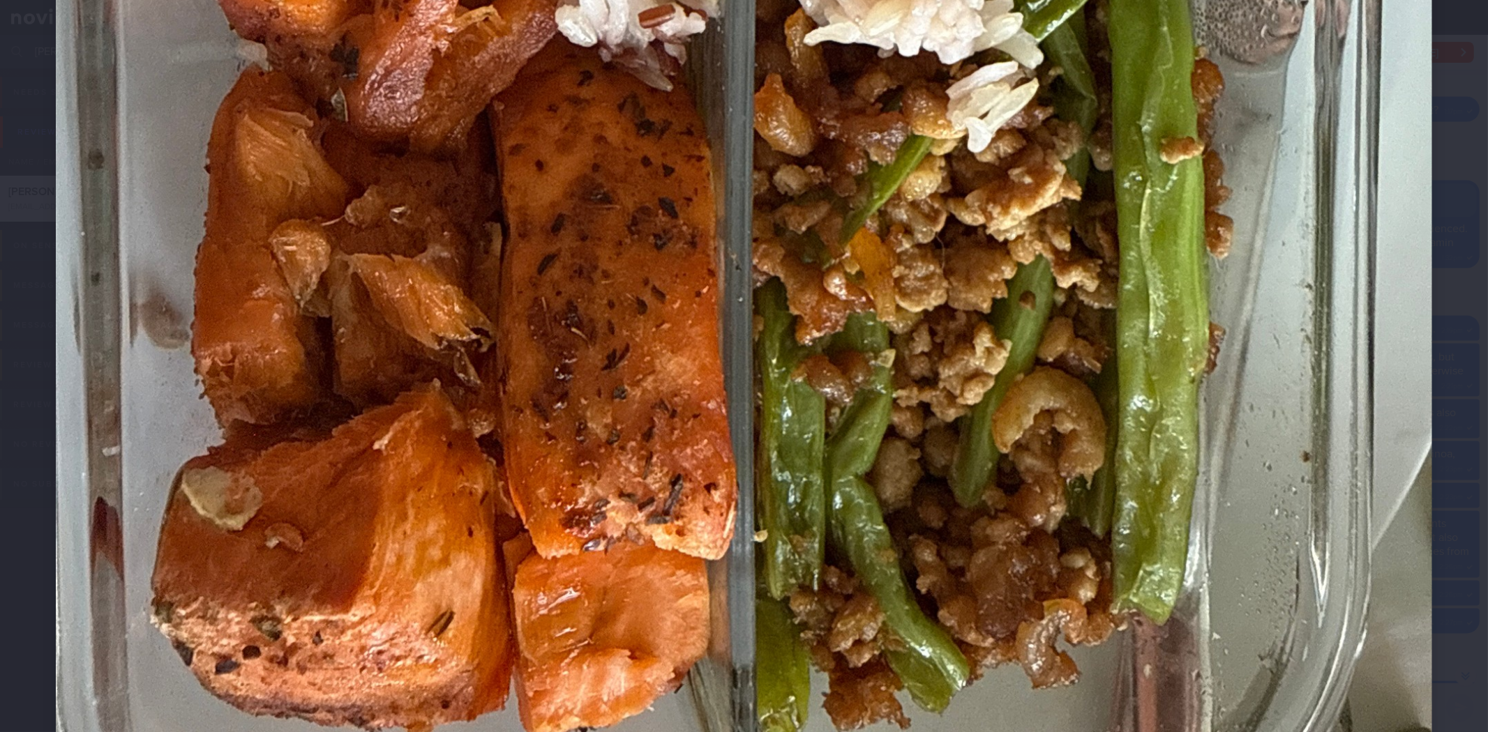
click at [1404, 304] on img at bounding box center [744, 43] width 1376 height 1835
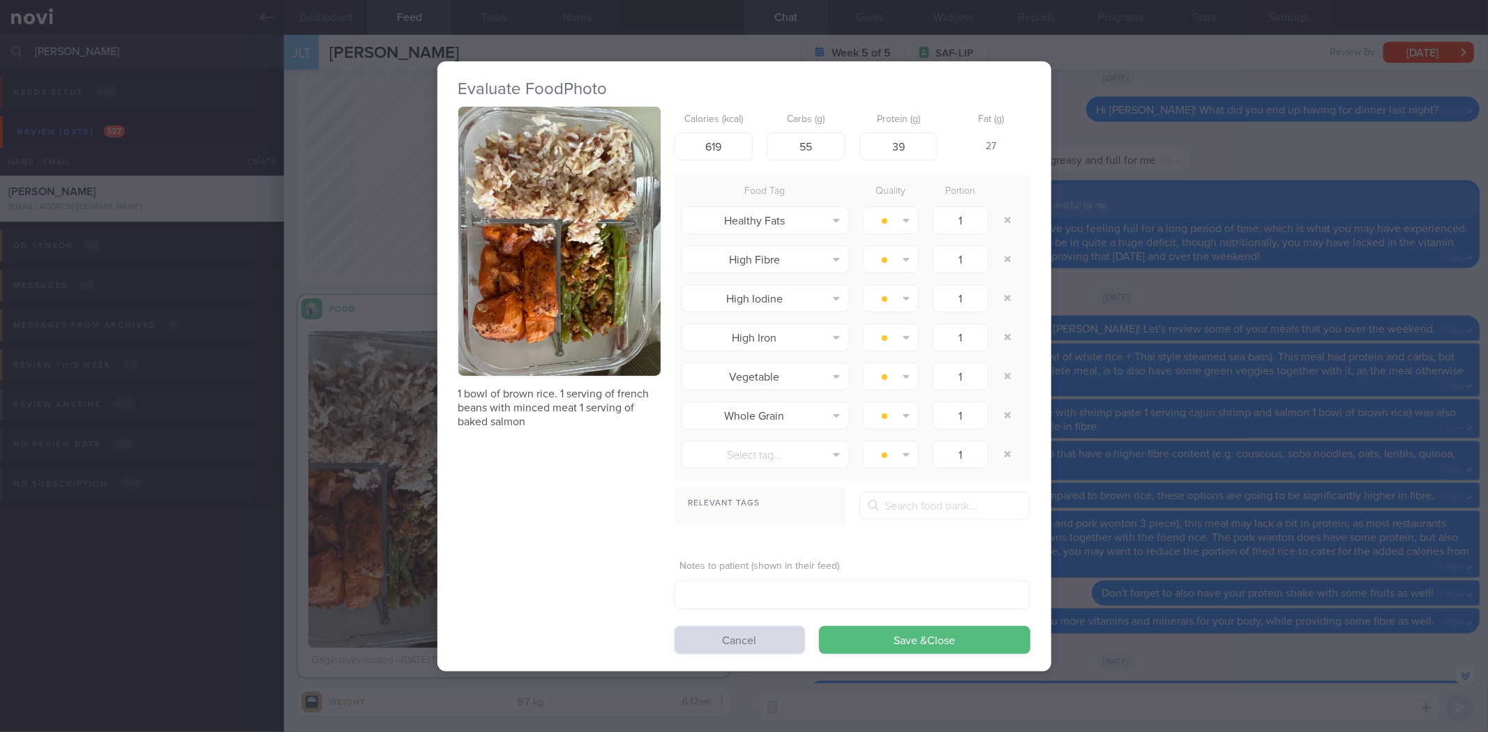
click at [1277, 267] on div "Evaluate Food Photo 1 bowl of brown rice. 1 serving of french beans with minced…" at bounding box center [744, 366] width 1488 height 732
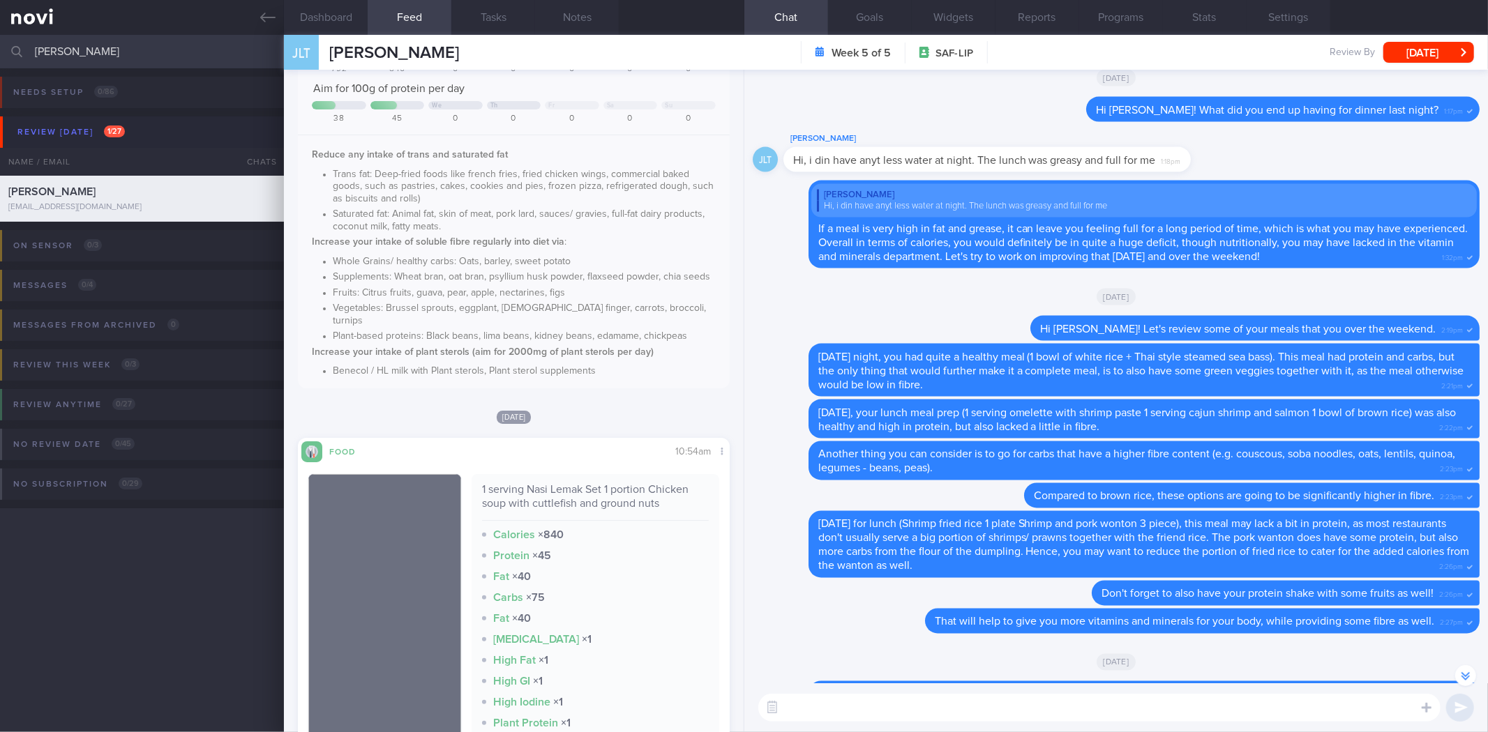
scroll to position [158, 0]
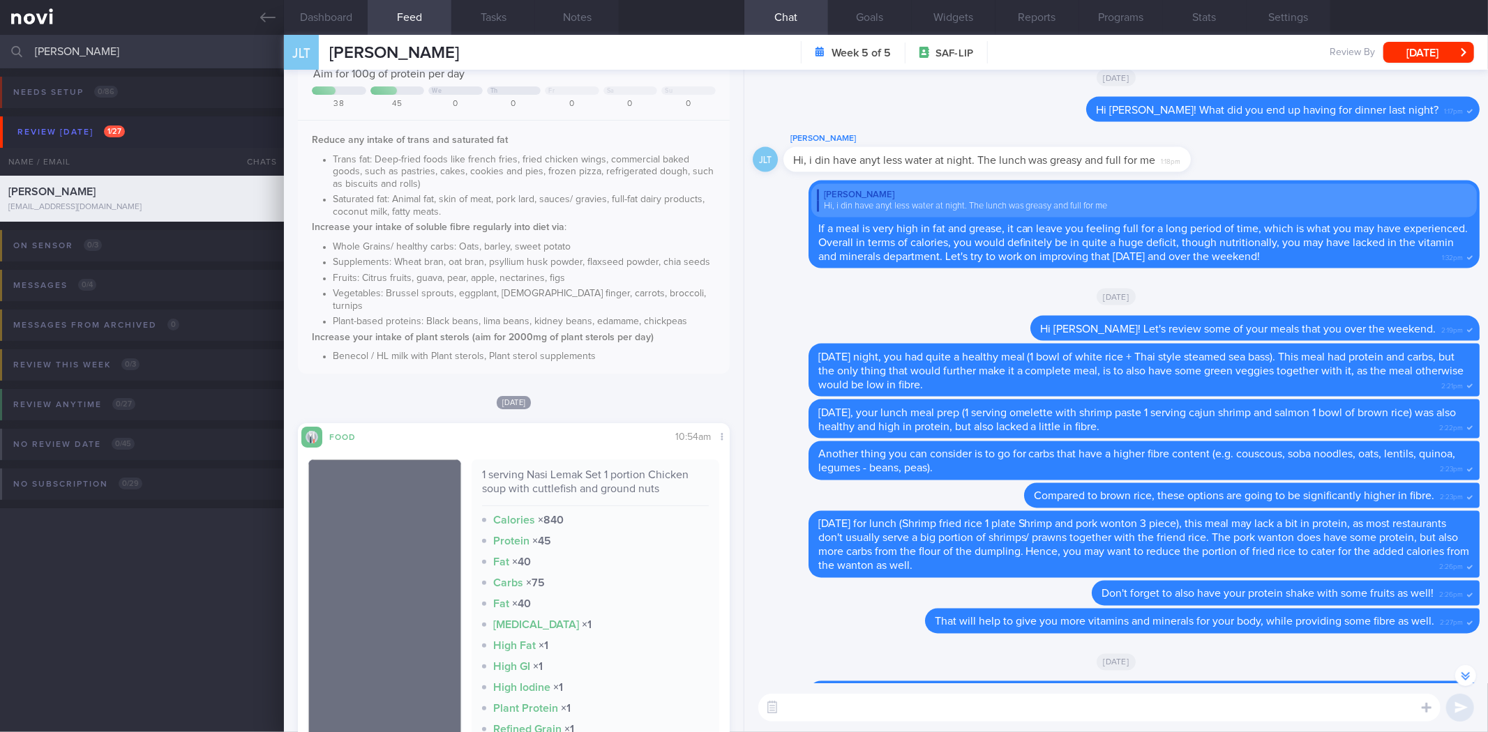
click at [619, 412] on div "Tue, 19 Aug Food Share 10:54am 1 serving Nasi Lemak Set 1 portion Chicken soup …" at bounding box center [513, 611] width 431 height 433
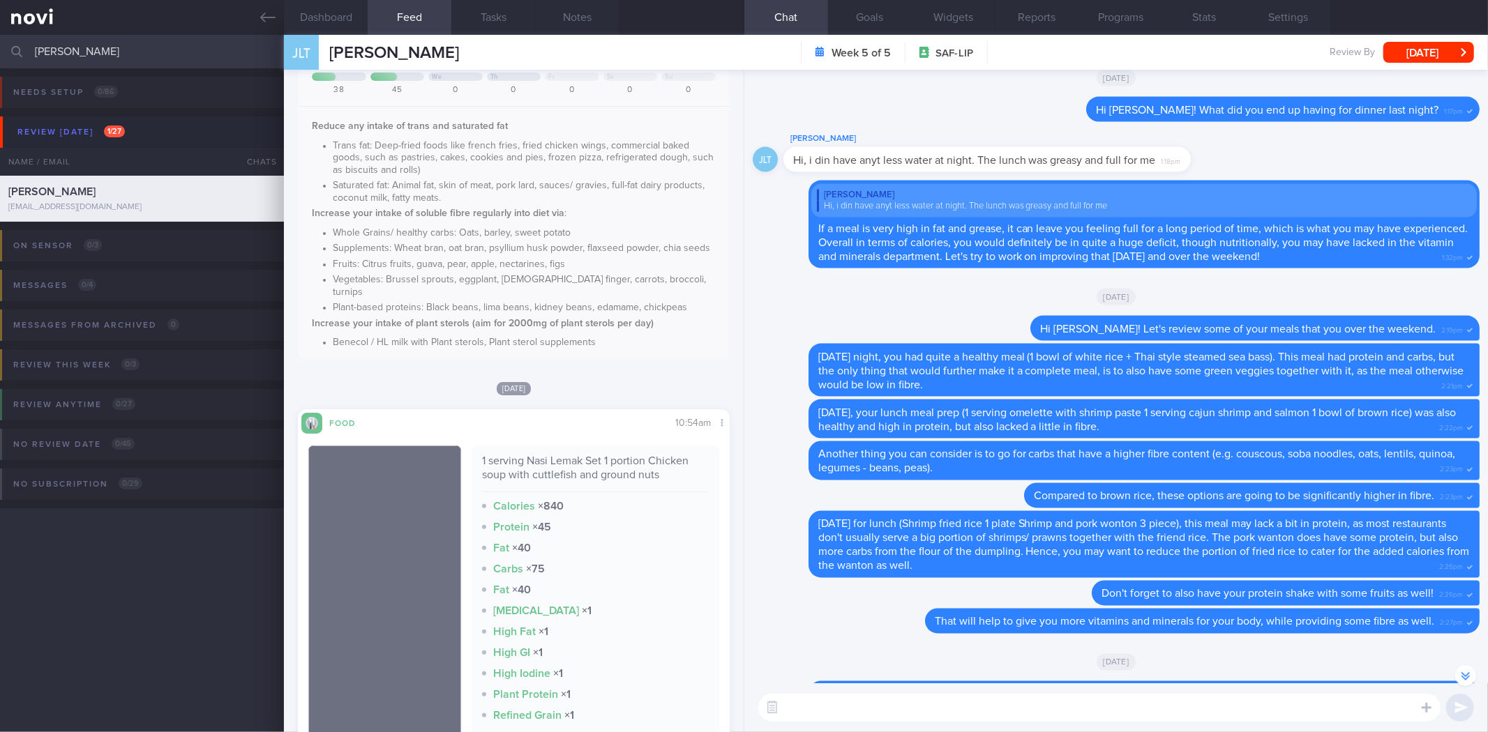
scroll to position [175, 0]
drag, startPoint x: 380, startPoint y: 317, endPoint x: 596, endPoint y: 295, distance: 217.3
click at [596, 295] on span "Reduce any intake of trans and saturated fat Trans fat: Deep-fried foods like f…" at bounding box center [513, 232] width 403 height 228
click at [640, 319] on strong "Increase your intake of plant sterols (aim for 2000mg of plant sterols per day)" at bounding box center [483, 320] width 342 height 10
drag, startPoint x: 656, startPoint y: 322, endPoint x: 424, endPoint y: 297, distance: 233.0
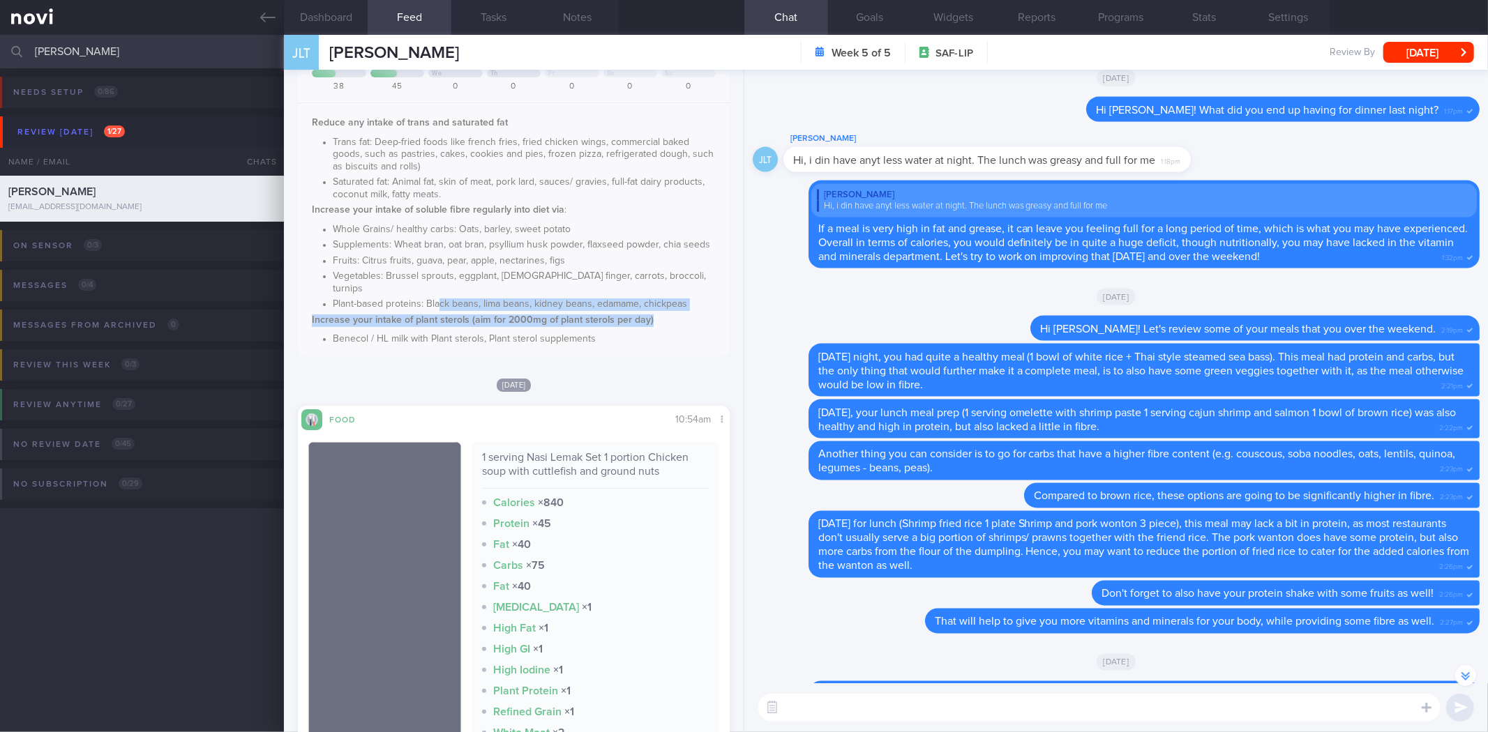
click at [426, 297] on div "Reduce any intake of trans and saturated fat Trans fat: Deep-fried foods like f…" at bounding box center [513, 228] width 431 height 250
drag, startPoint x: 377, startPoint y: 206, endPoint x: 553, endPoint y: 193, distance: 176.3
click at [553, 193] on span "Reduce any intake of trans and saturated fat Trans fat: Deep-fried foods like f…" at bounding box center [513, 232] width 403 height 228
click at [548, 211] on strong "Increase your intake of soluble fibre regularly into diet via" at bounding box center [438, 210] width 253 height 10
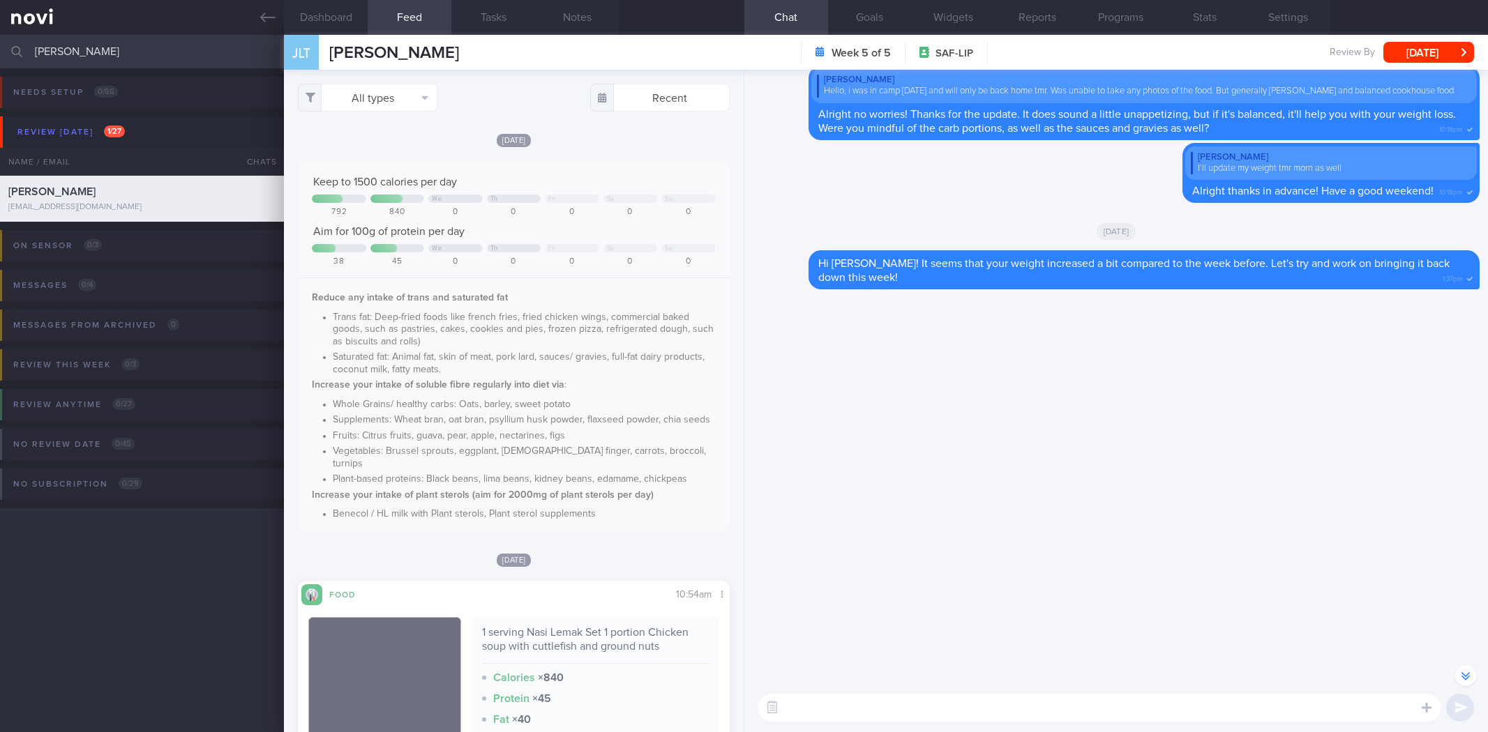
select select "7"
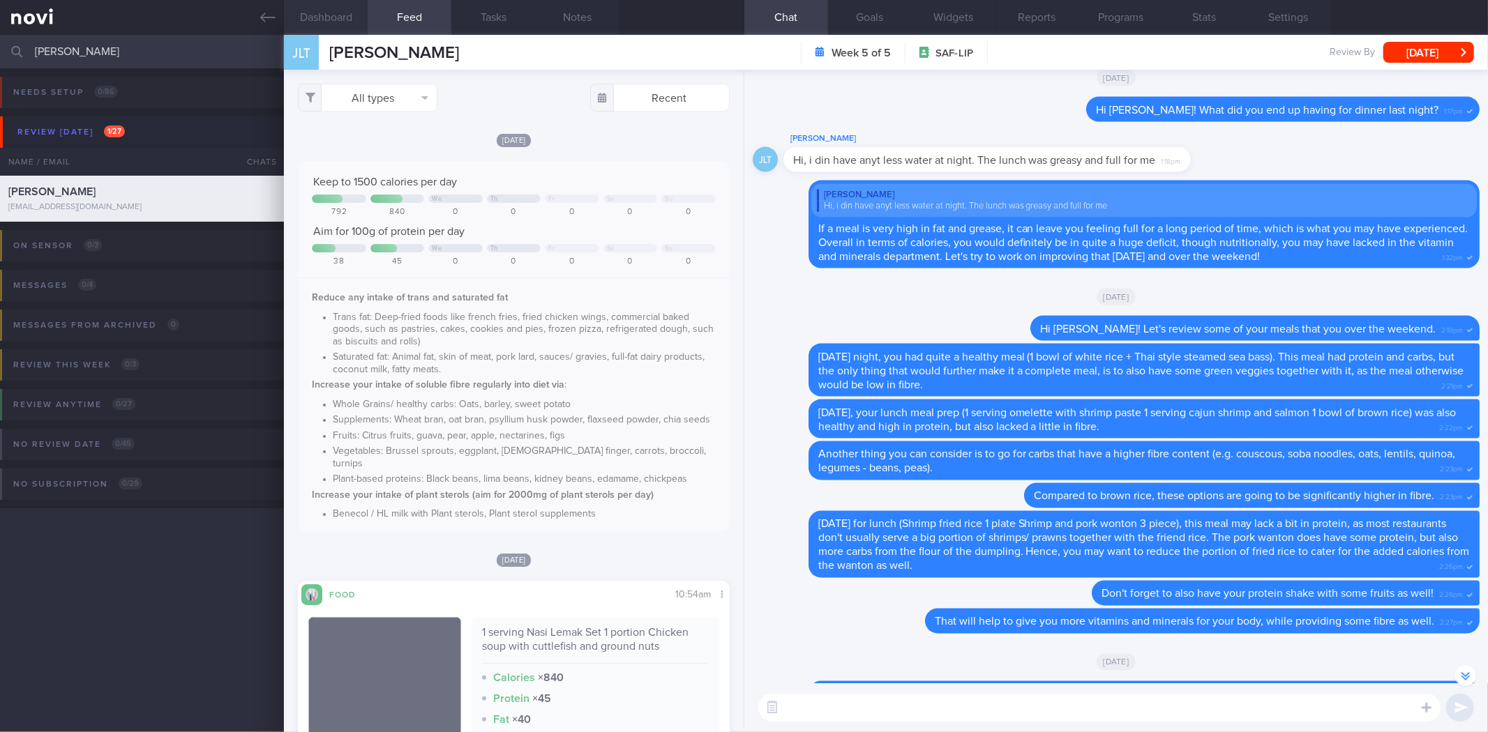
click at [343, 24] on button "Dashboard" at bounding box center [326, 17] width 84 height 35
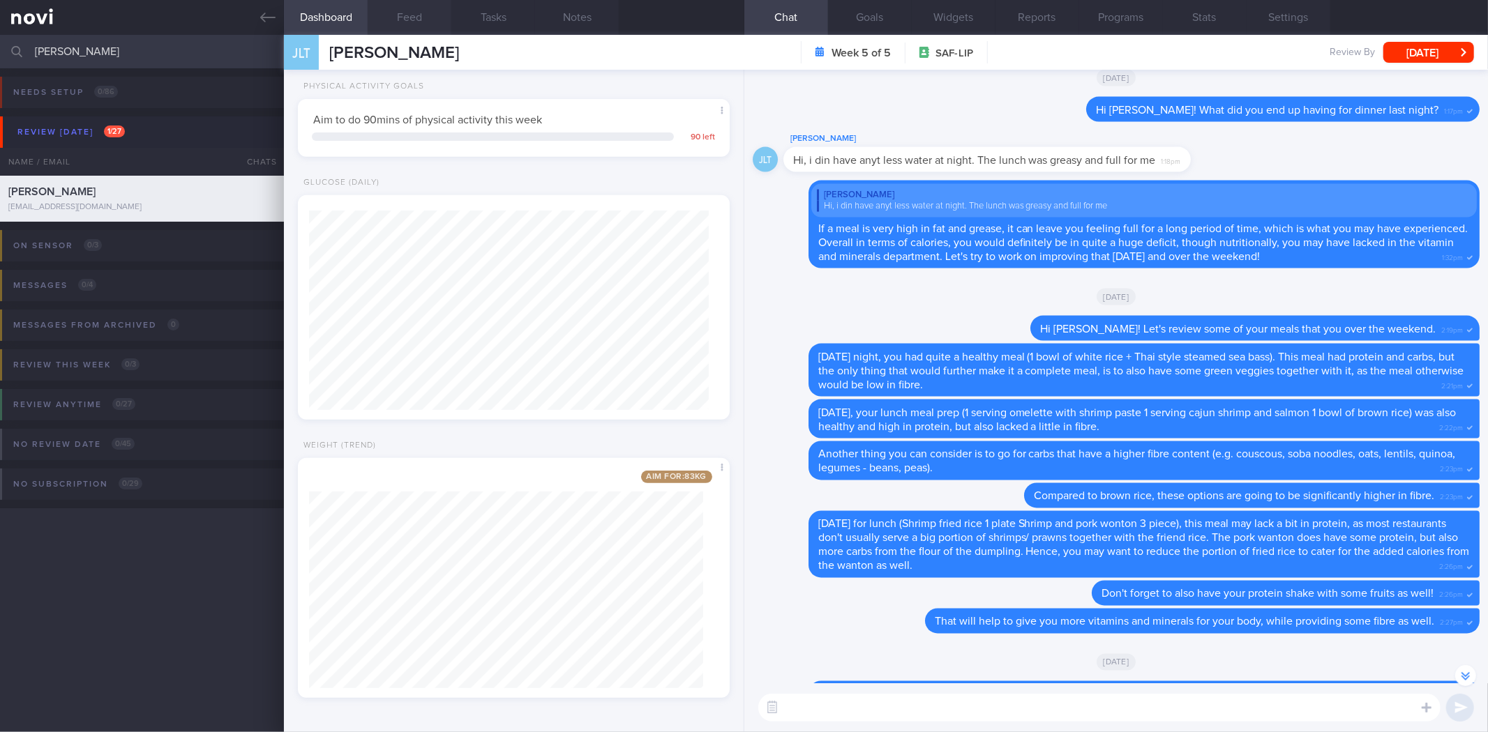
click at [409, 26] on button "Feed" at bounding box center [410, 17] width 84 height 35
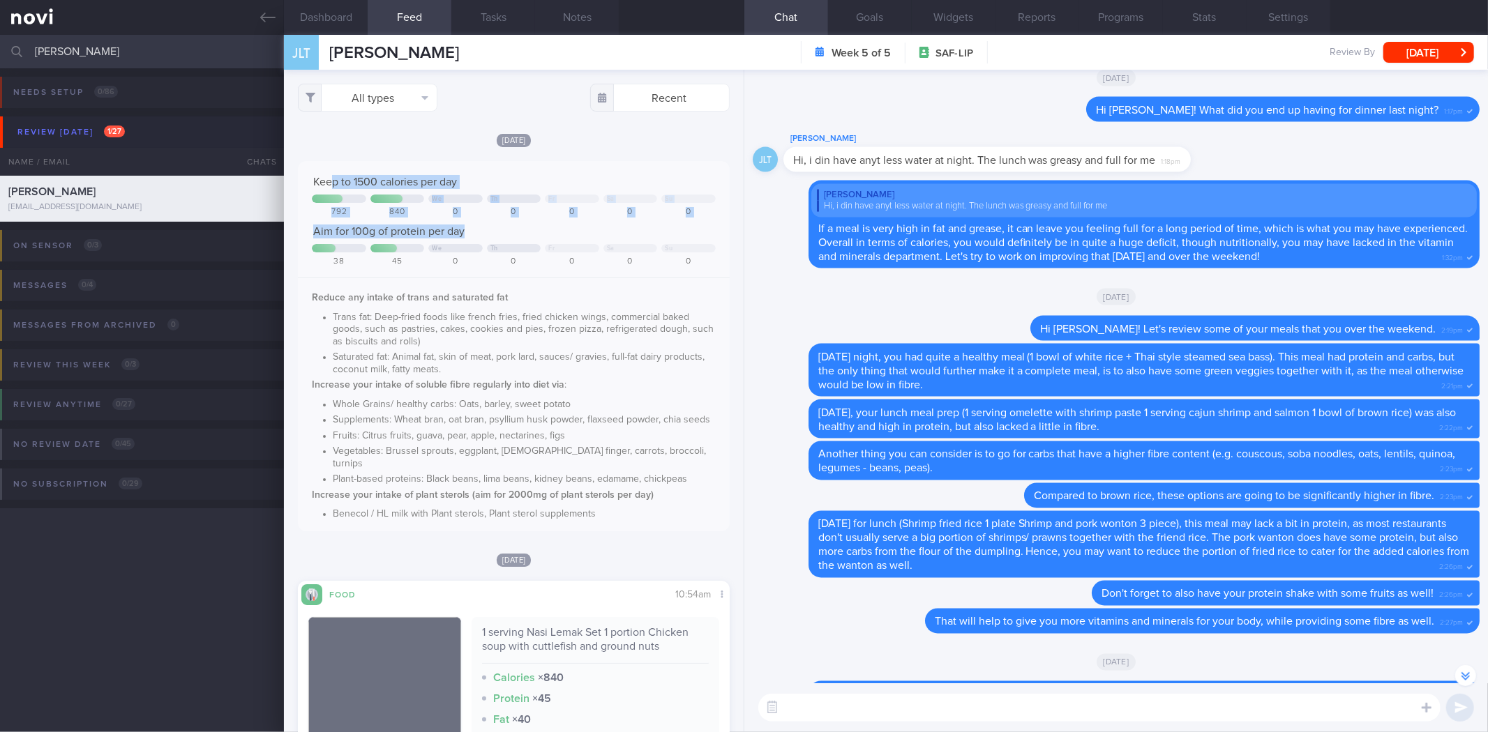
drag, startPoint x: 333, startPoint y: 168, endPoint x: 534, endPoint y: 245, distance: 215.1
click at [534, 245] on div "Keep to 1500 calories per day We Th Fr Sa Su 792 840 0 0 0 0 0 Aim for 100g of …" at bounding box center [513, 346] width 431 height 370
click at [534, 245] on div "We Th Fr Sa Su" at bounding box center [513, 248] width 403 height 8
click at [326, 17] on button "Dashboard" at bounding box center [326, 17] width 84 height 35
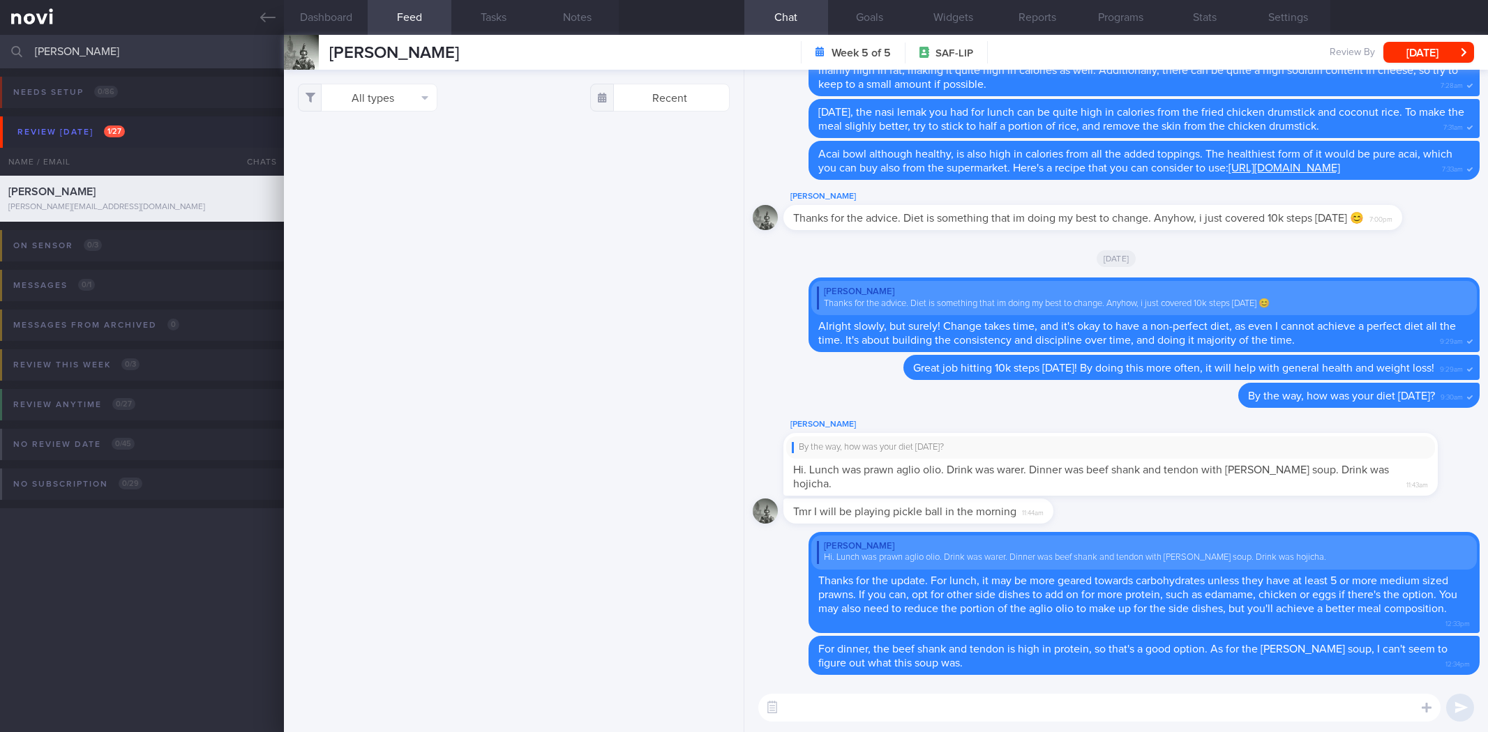
select select "7"
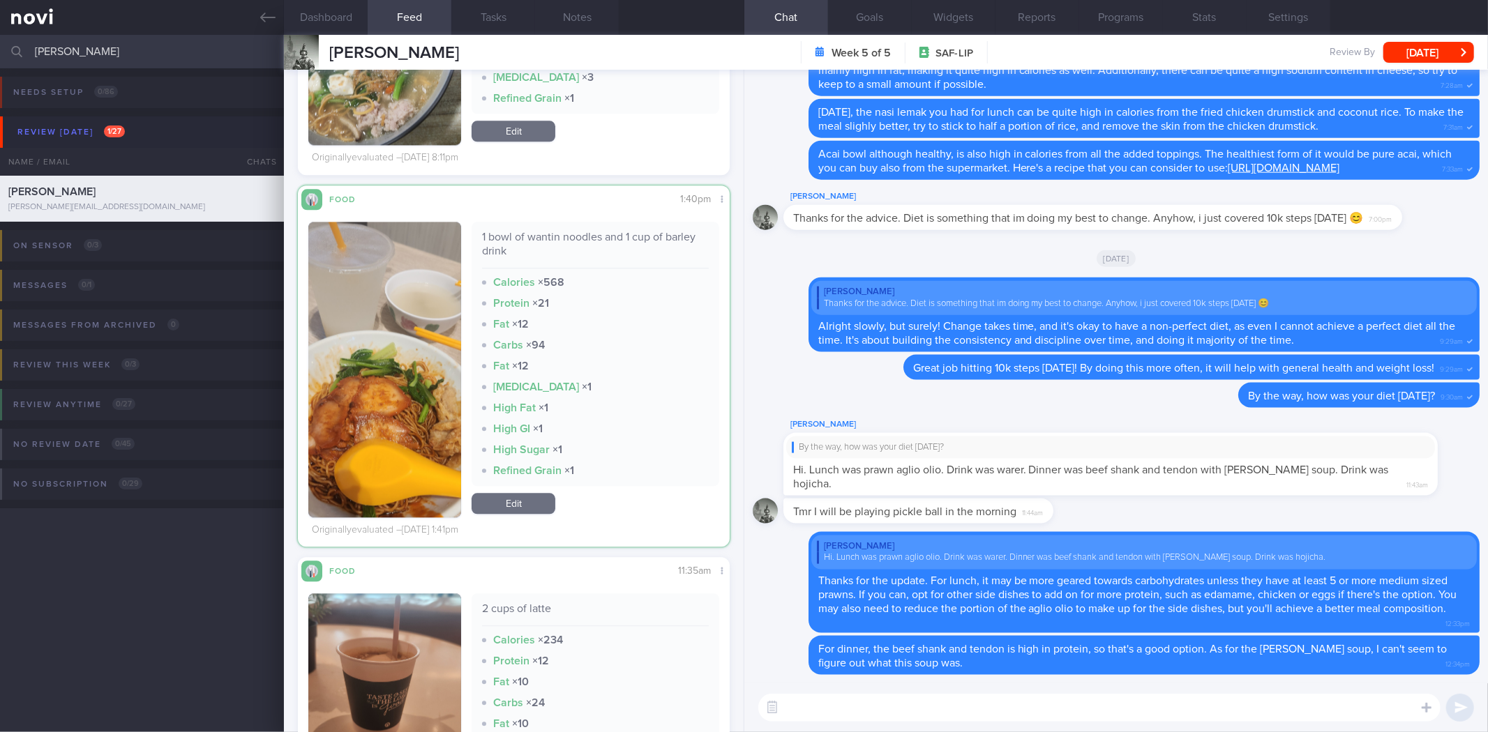
scroll to position [11721, 0]
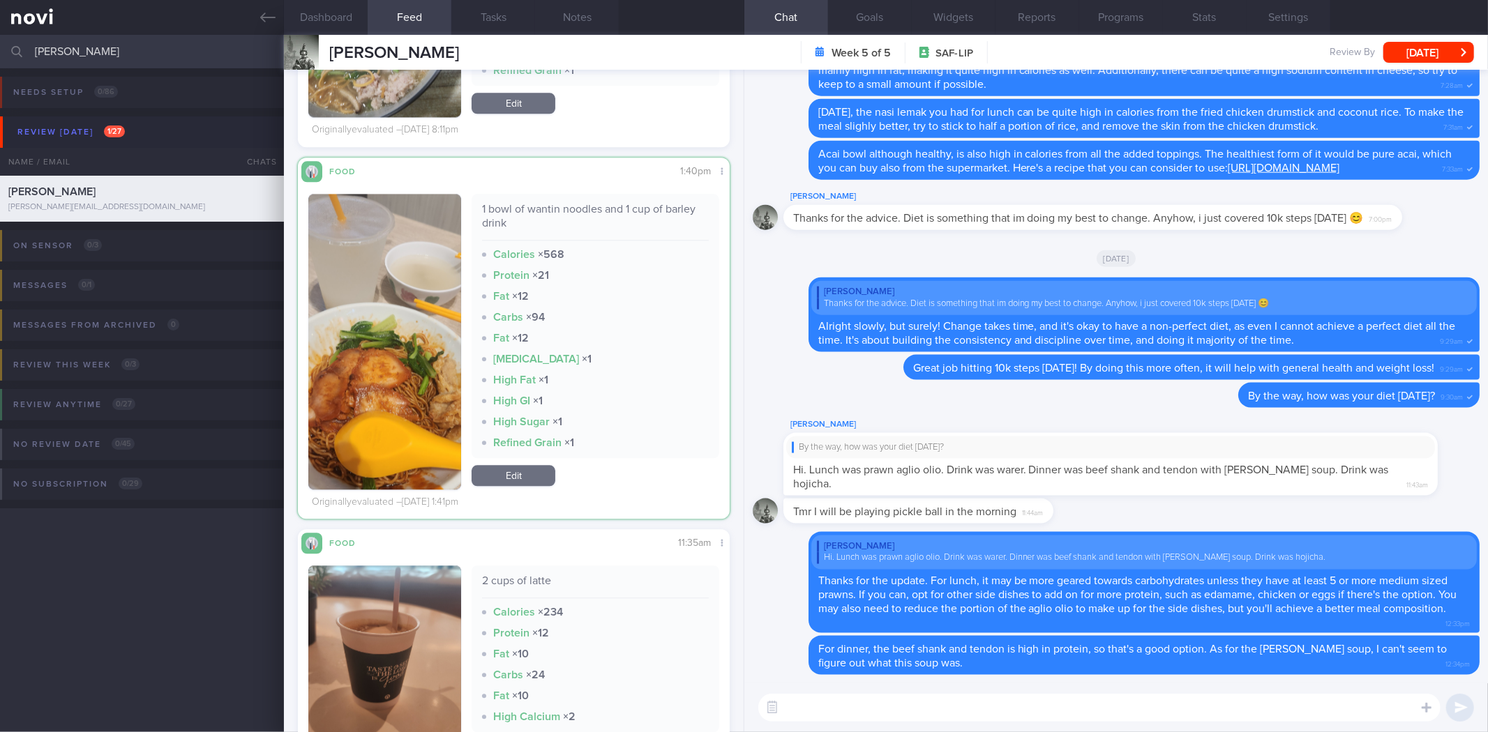
click at [415, 371] on img "button" at bounding box center [384, 342] width 153 height 296
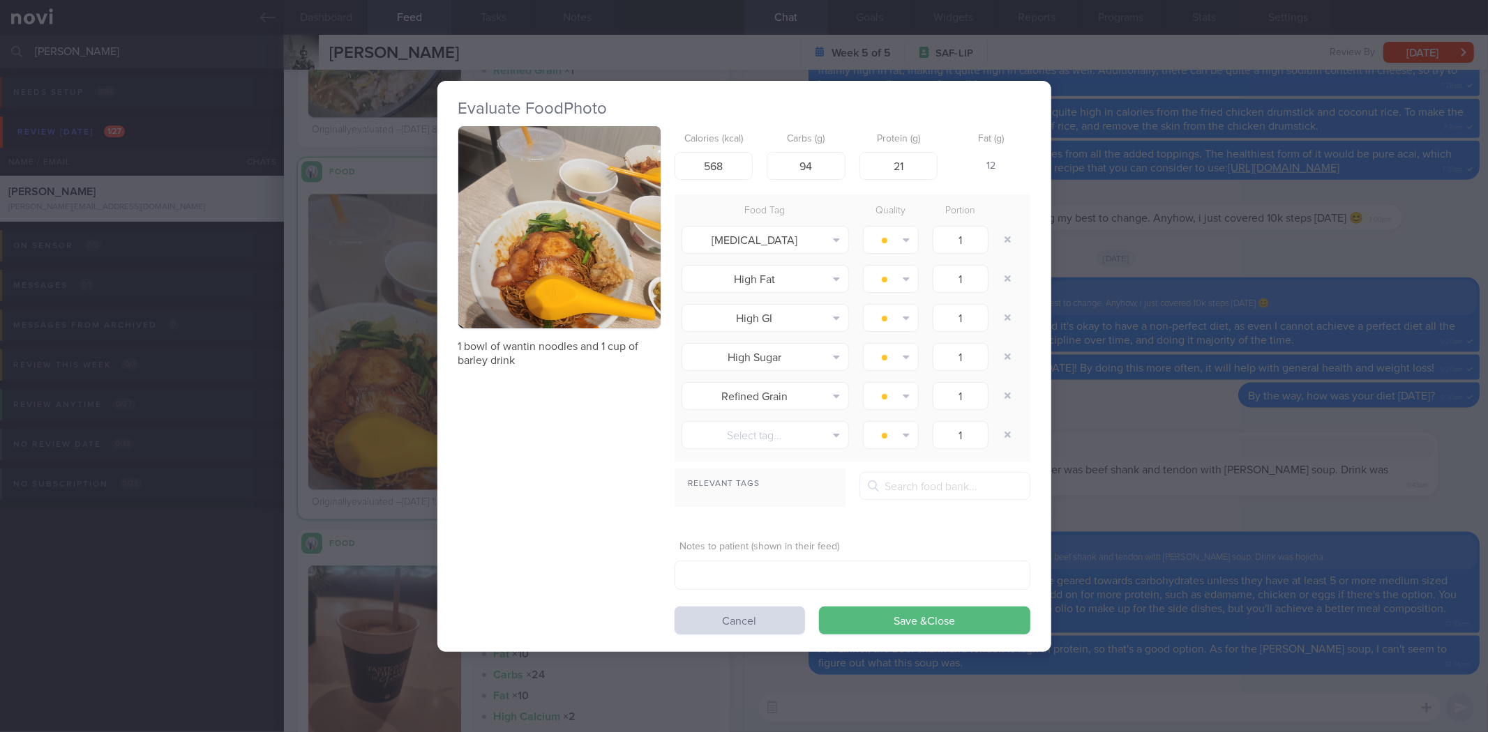
click at [612, 235] on img "button" at bounding box center [559, 227] width 202 height 202
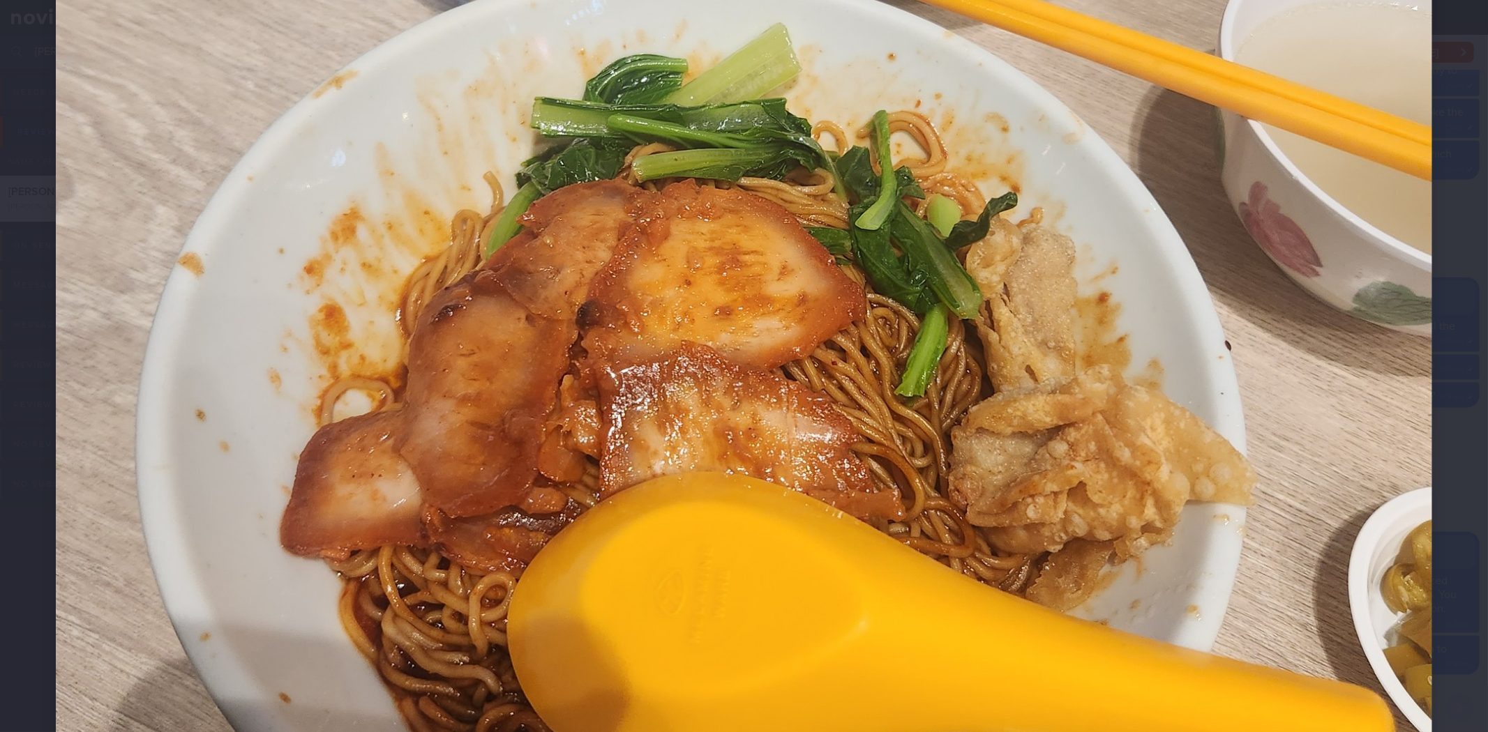
scroll to position [619, 0]
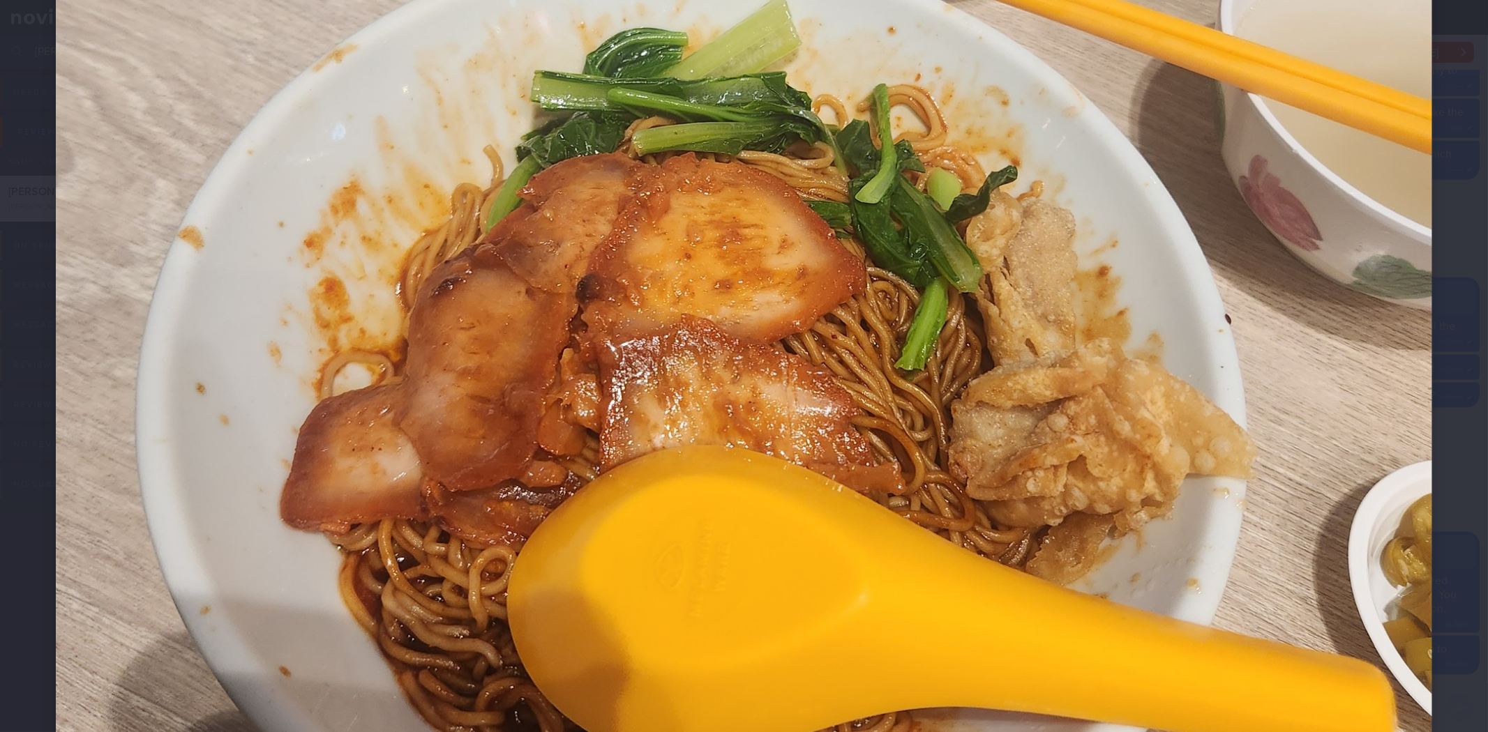
click at [1461, 278] on div at bounding box center [744, 125] width 1488 height 1488
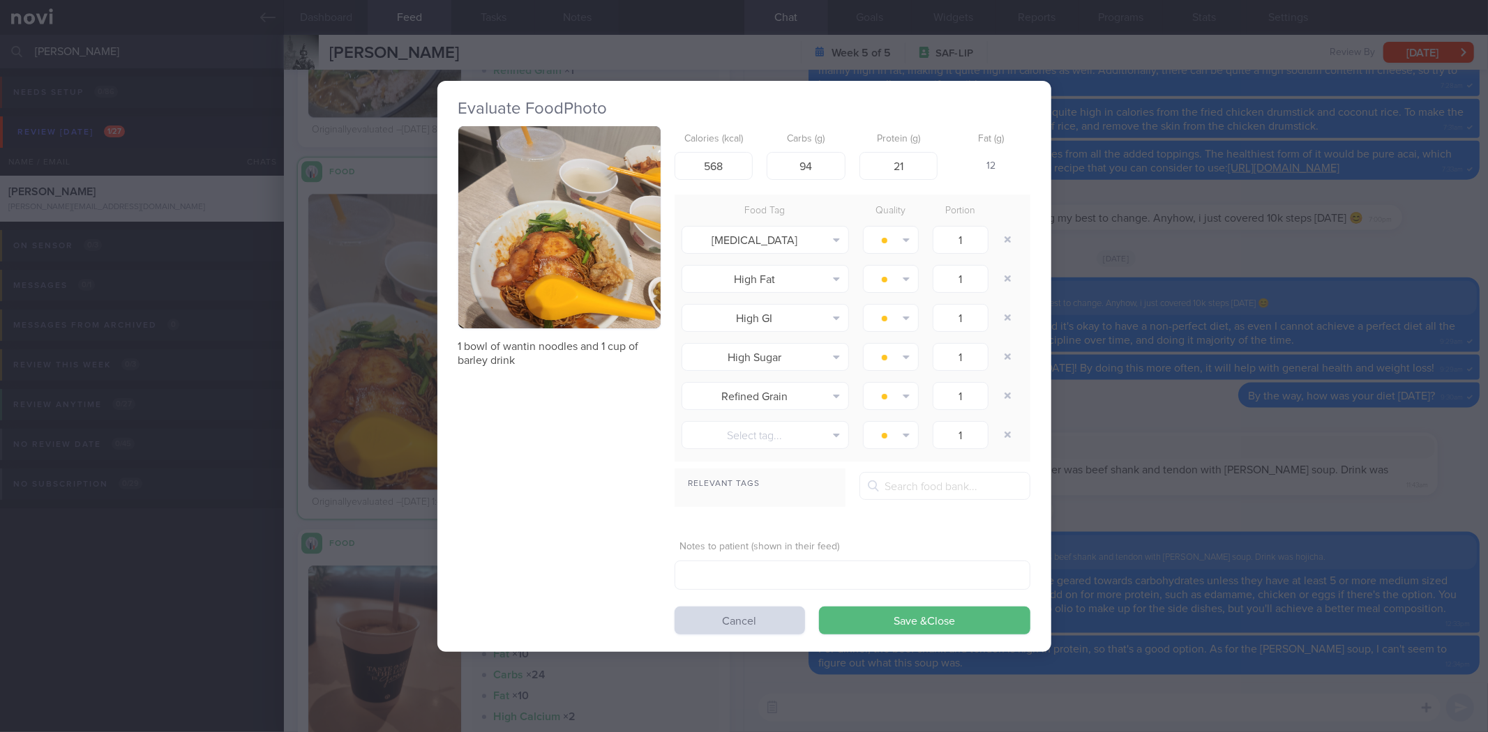
click at [601, 233] on button "button" at bounding box center [559, 227] width 202 height 202
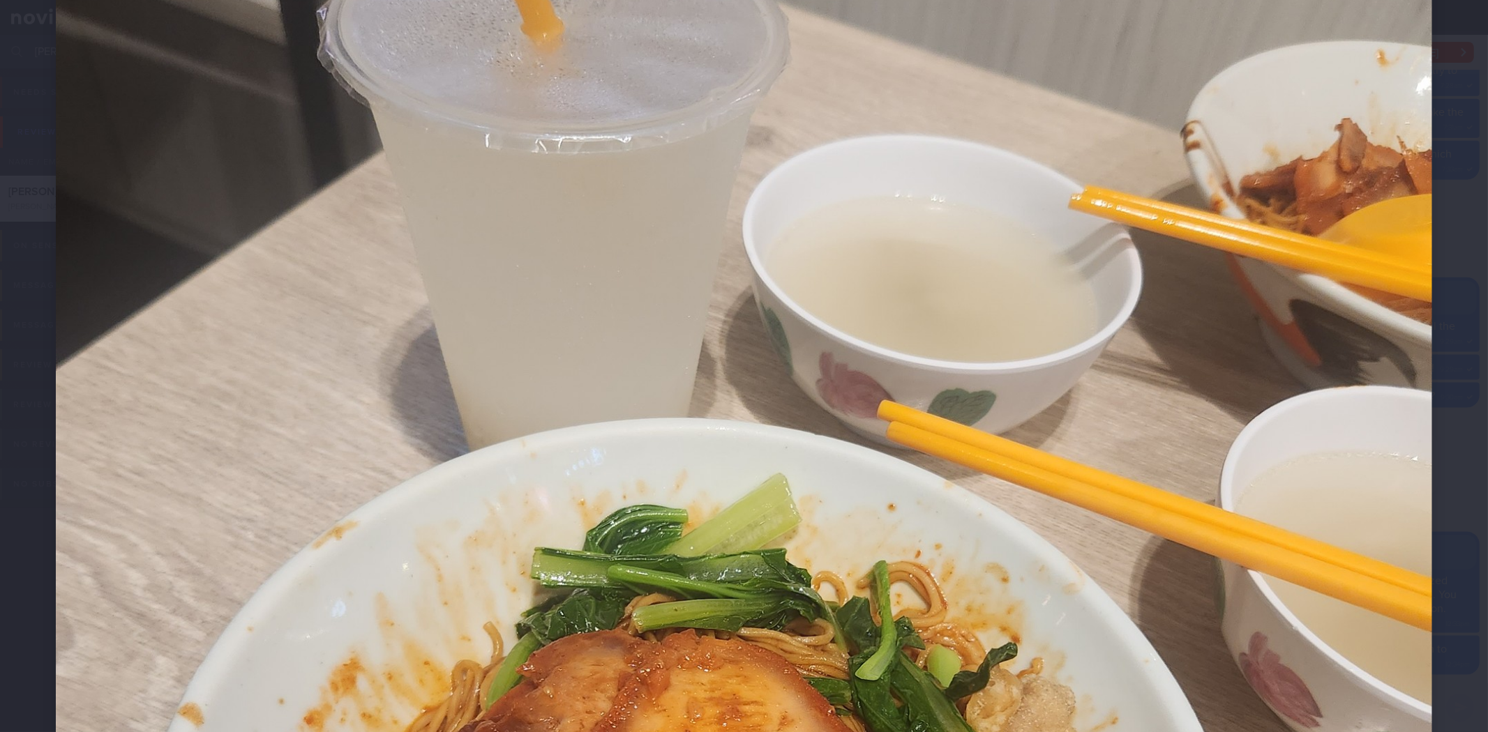
scroll to position [387, 0]
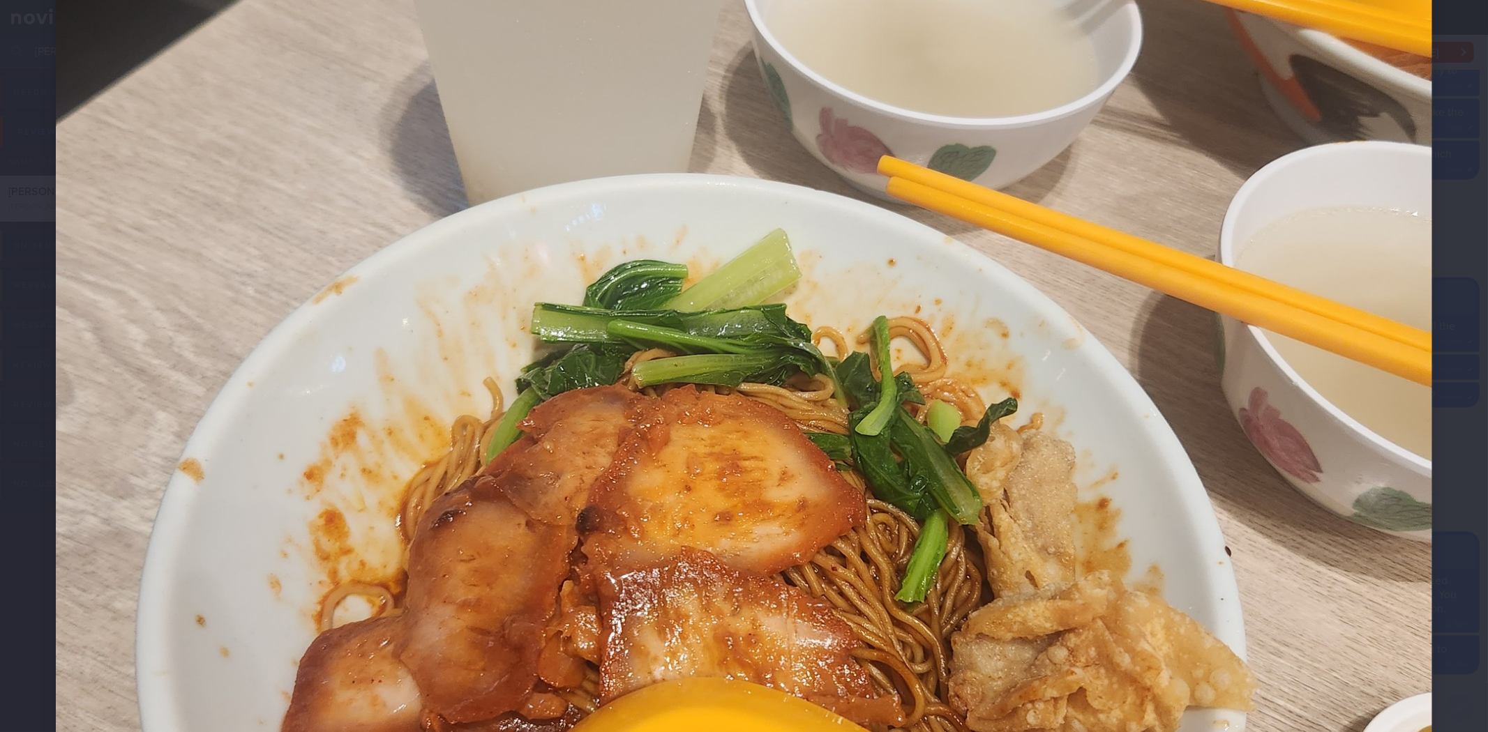
click at [1445, 584] on div at bounding box center [744, 357] width 1488 height 1488
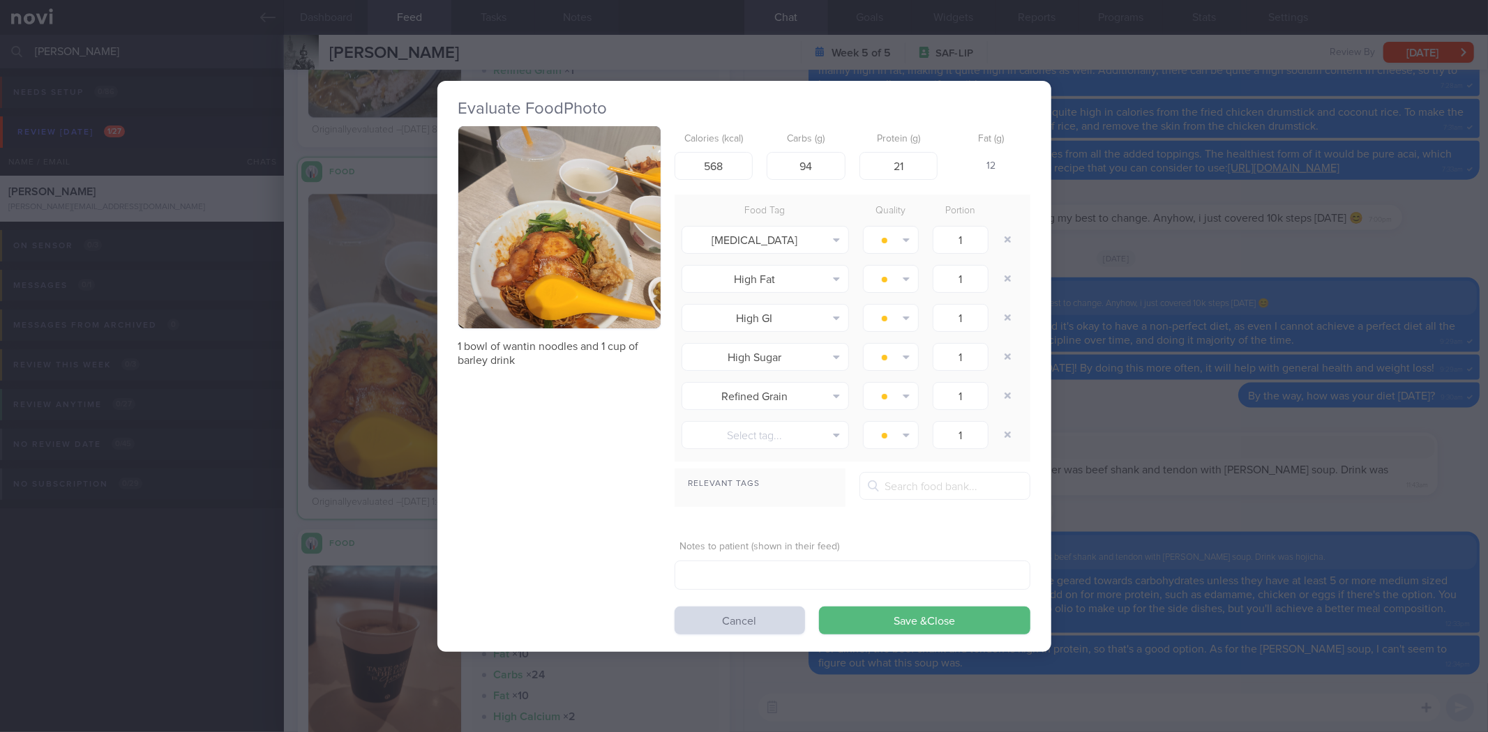
click at [1182, 579] on div "Evaluate Food Photo 1 bowl of wantin noodles and 1 cup of barley drink Calories…" at bounding box center [744, 366] width 1488 height 732
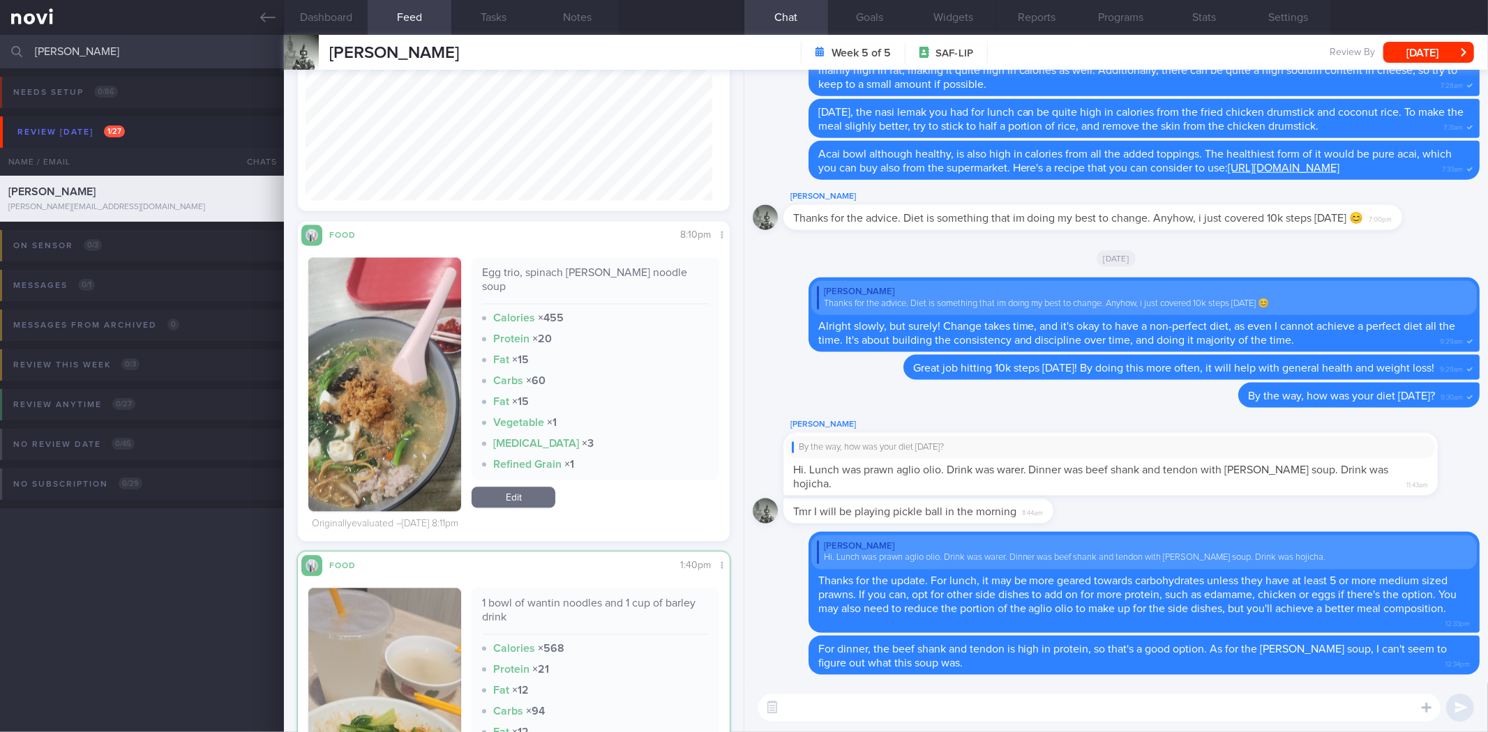
scroll to position [11333, 0]
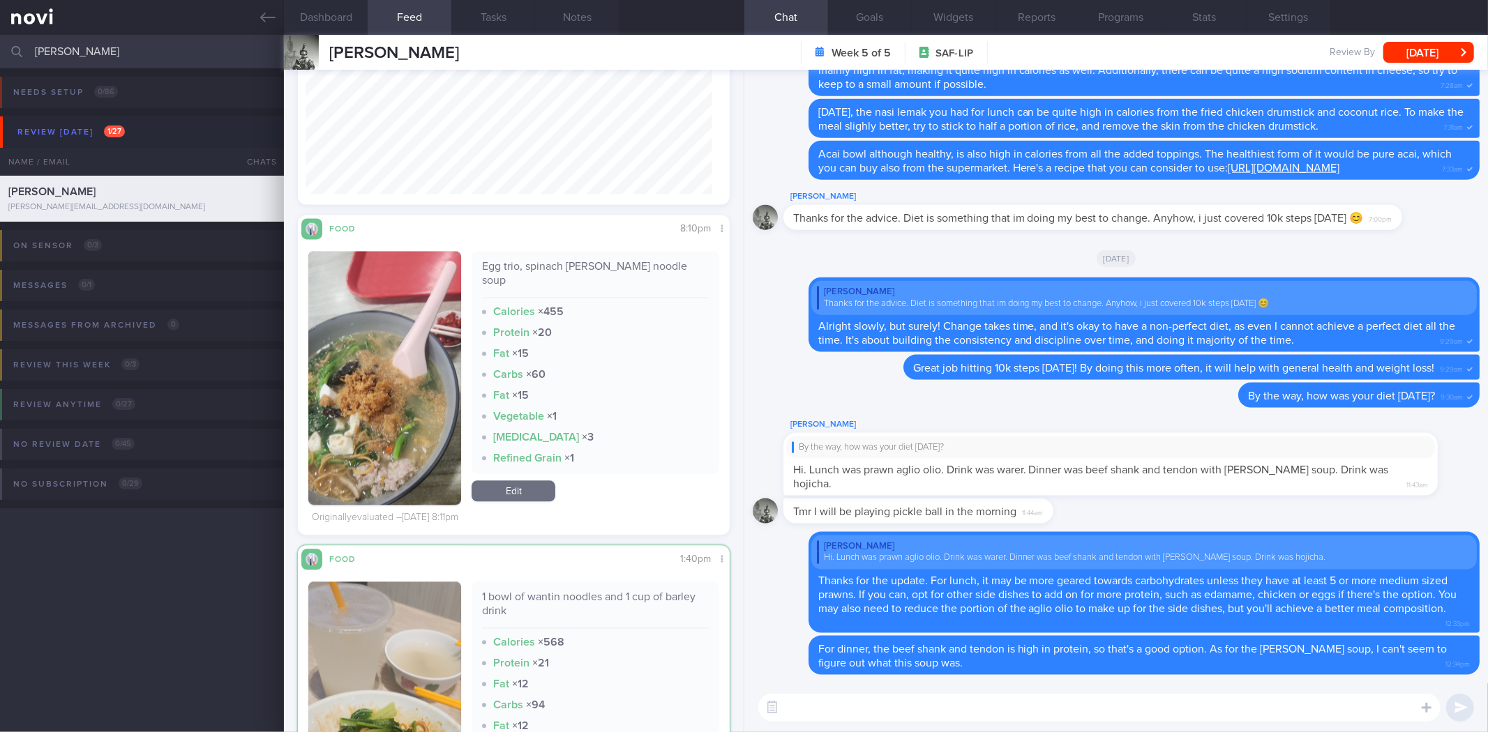
click at [401, 405] on button "button" at bounding box center [384, 378] width 153 height 254
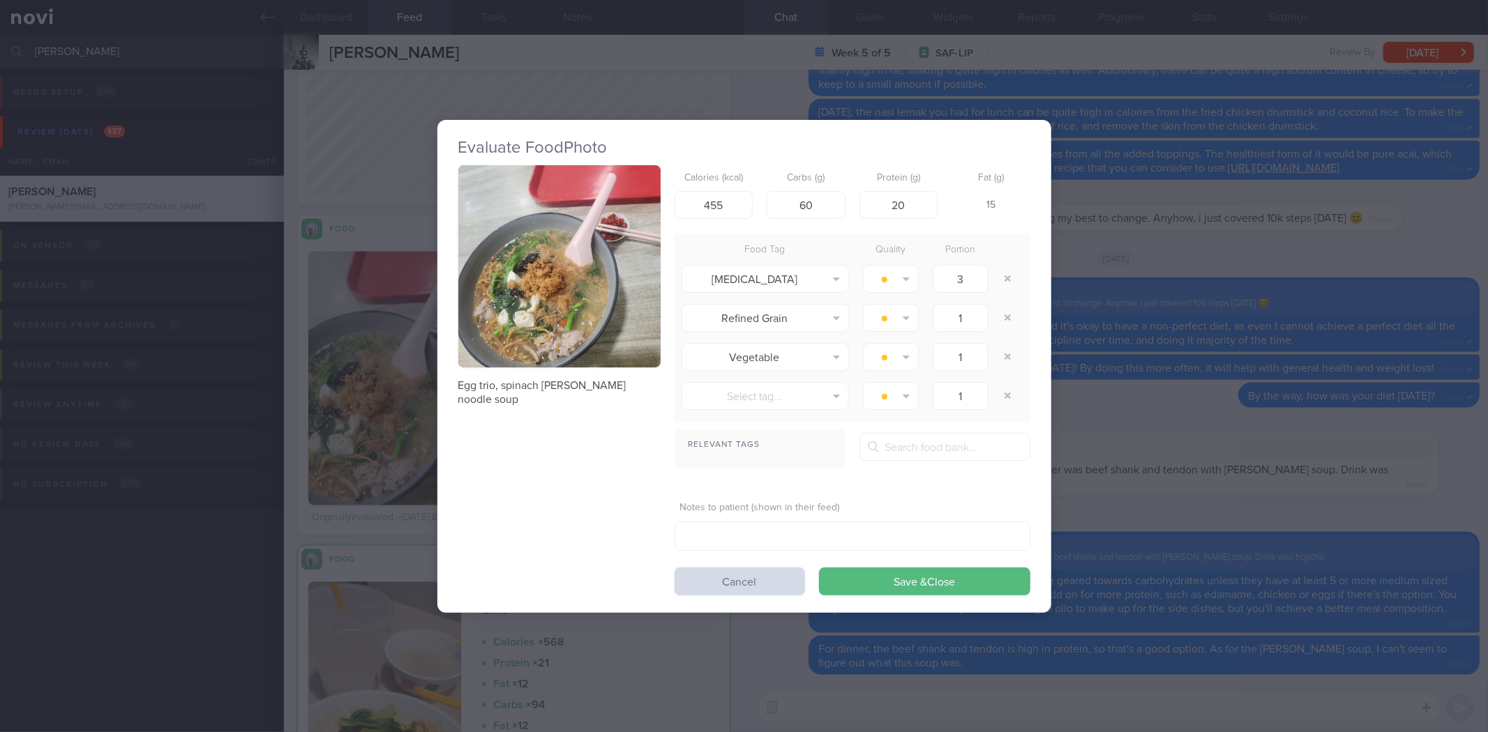
click at [584, 300] on button "button" at bounding box center [559, 266] width 202 height 202
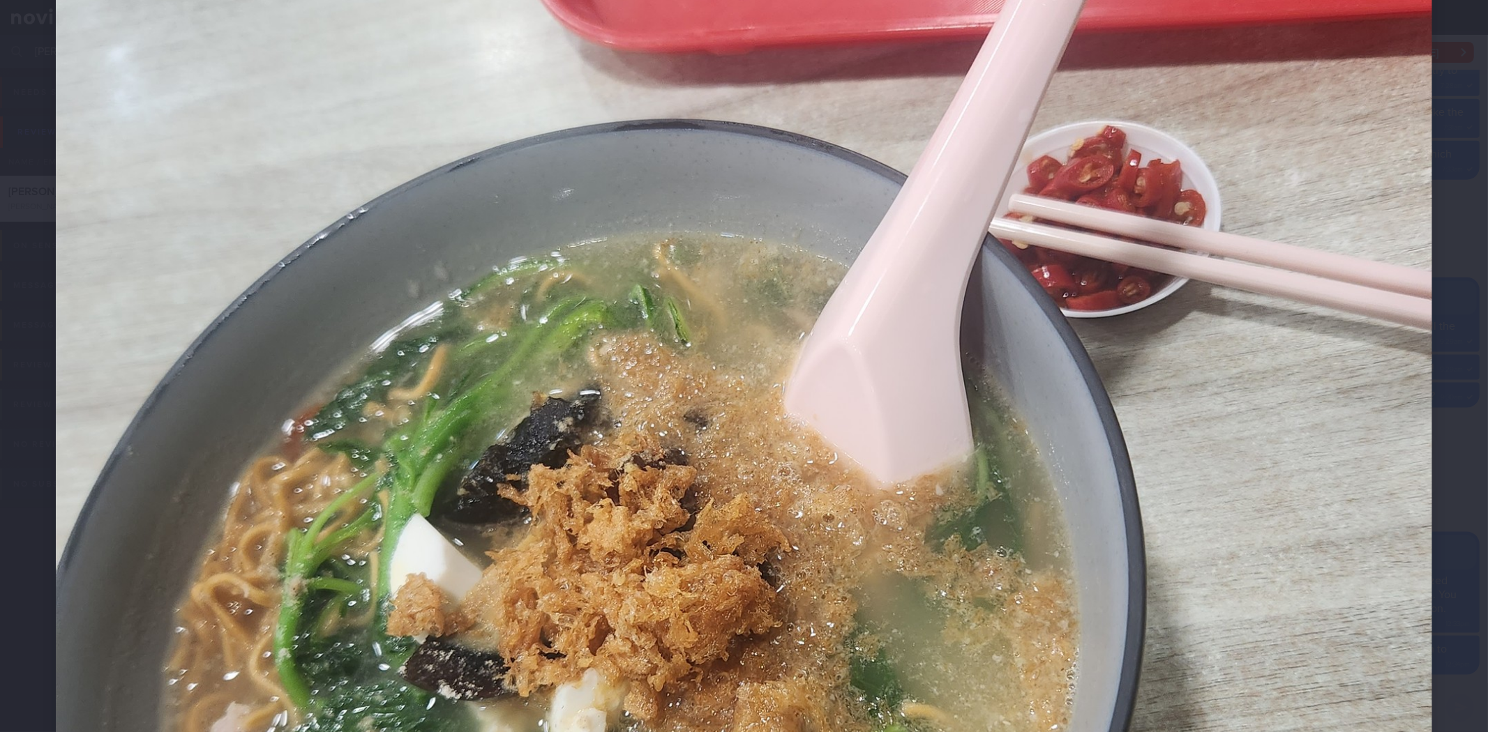
scroll to position [387, 0]
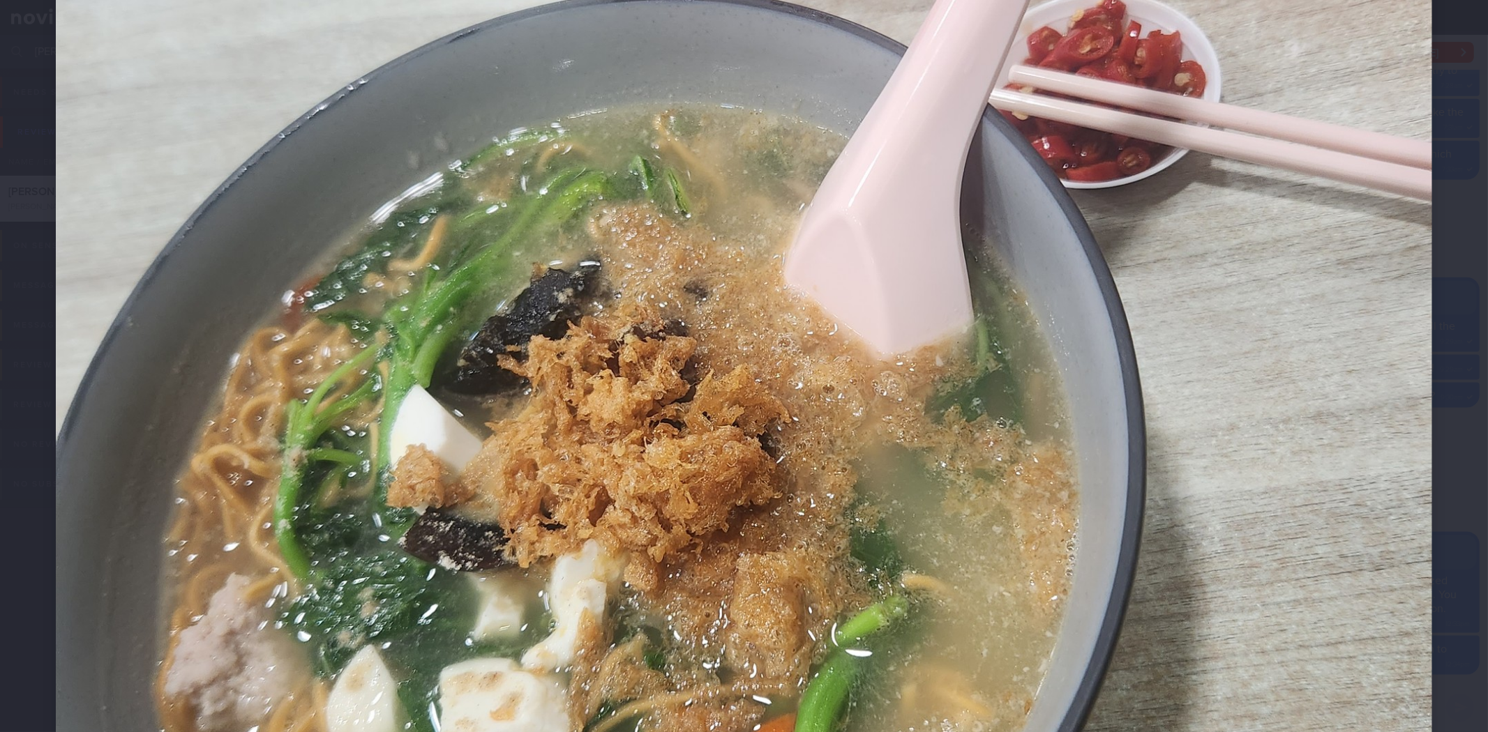
click at [1455, 354] on div at bounding box center [744, 357] width 1488 height 1488
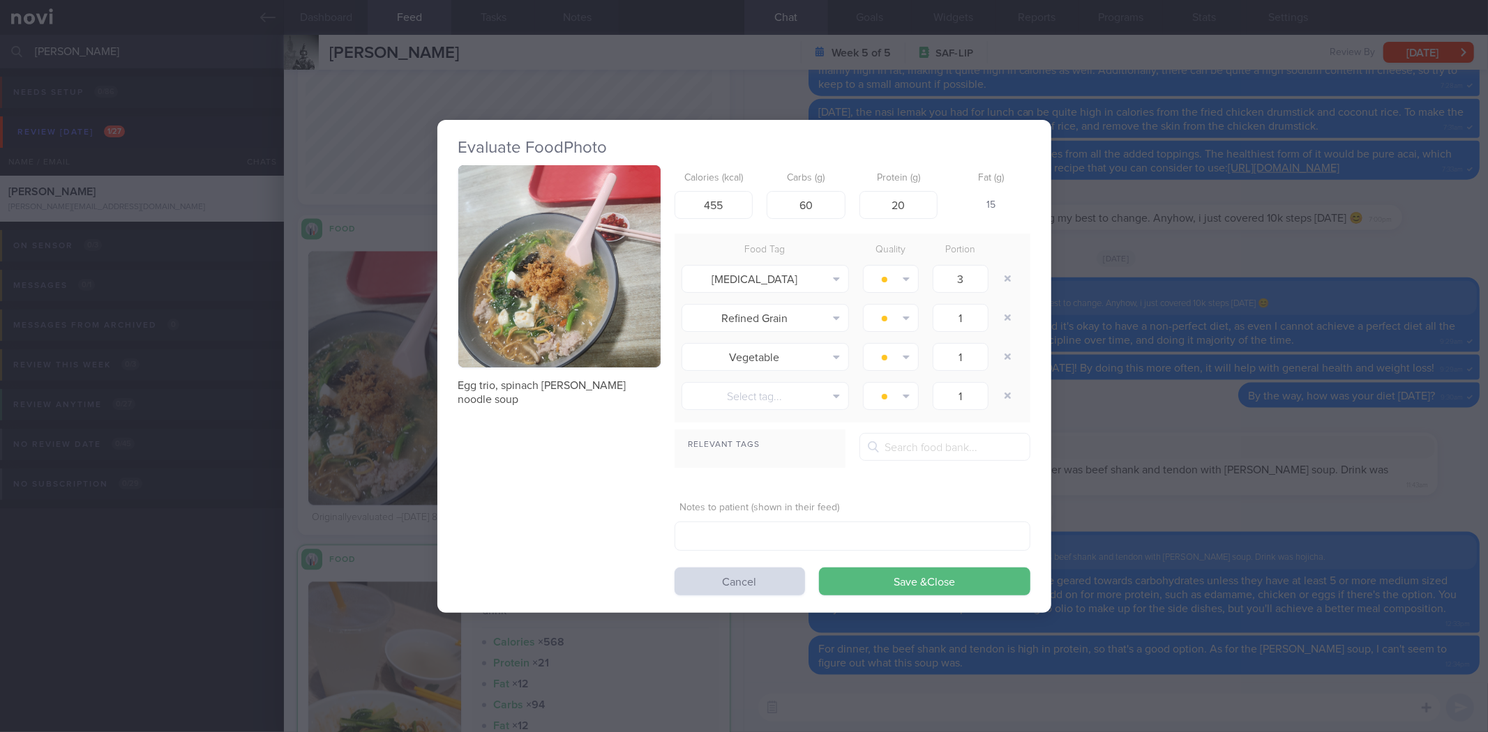
drag, startPoint x: 1222, startPoint y: 333, endPoint x: 1198, endPoint y: 338, distance: 23.5
click at [1222, 333] on div "Evaluate Food Photo Egg trio, spinach ee mee noodle soup Calories (kcal) 455 Ca…" at bounding box center [744, 366] width 1488 height 732
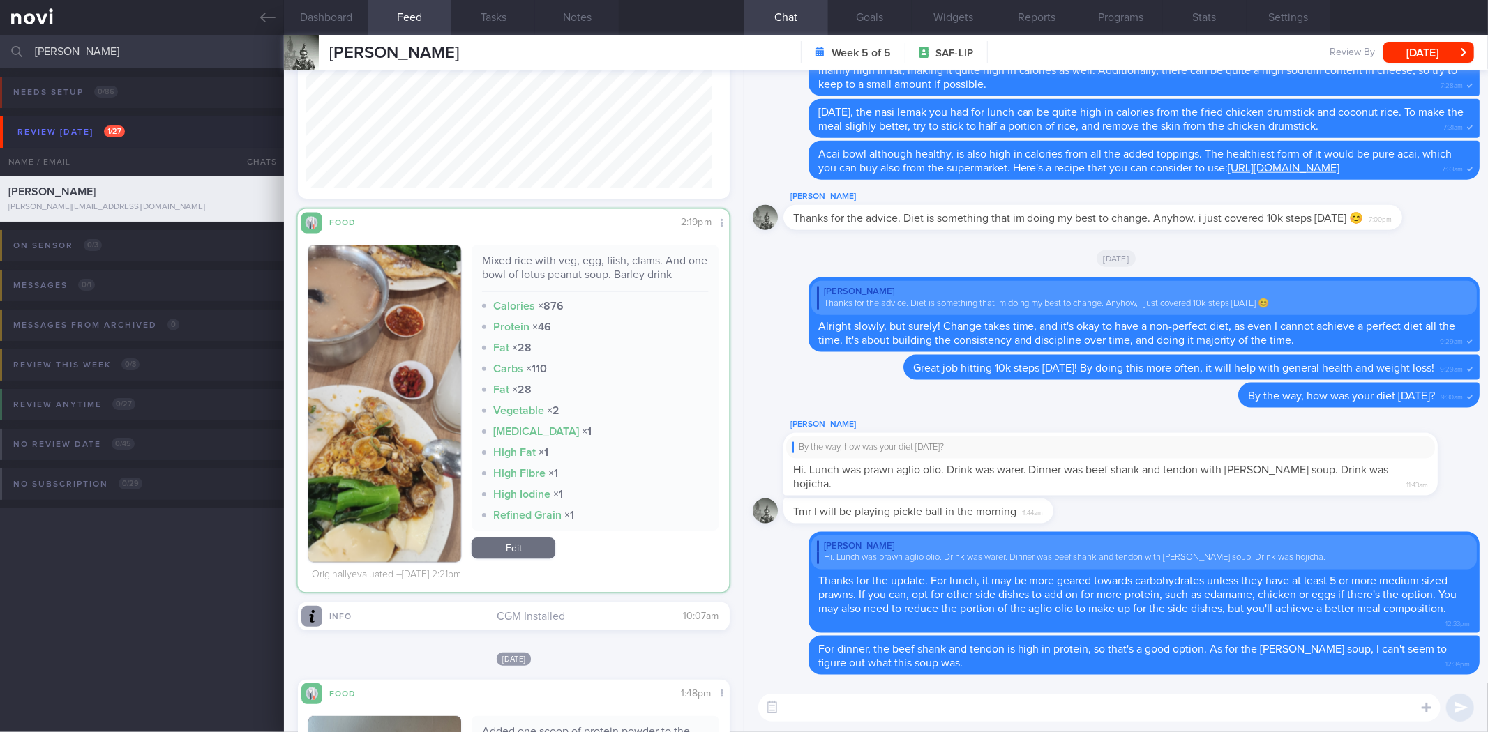
scroll to position [250, 407]
click at [433, 449] on button "button" at bounding box center [384, 404] width 153 height 317
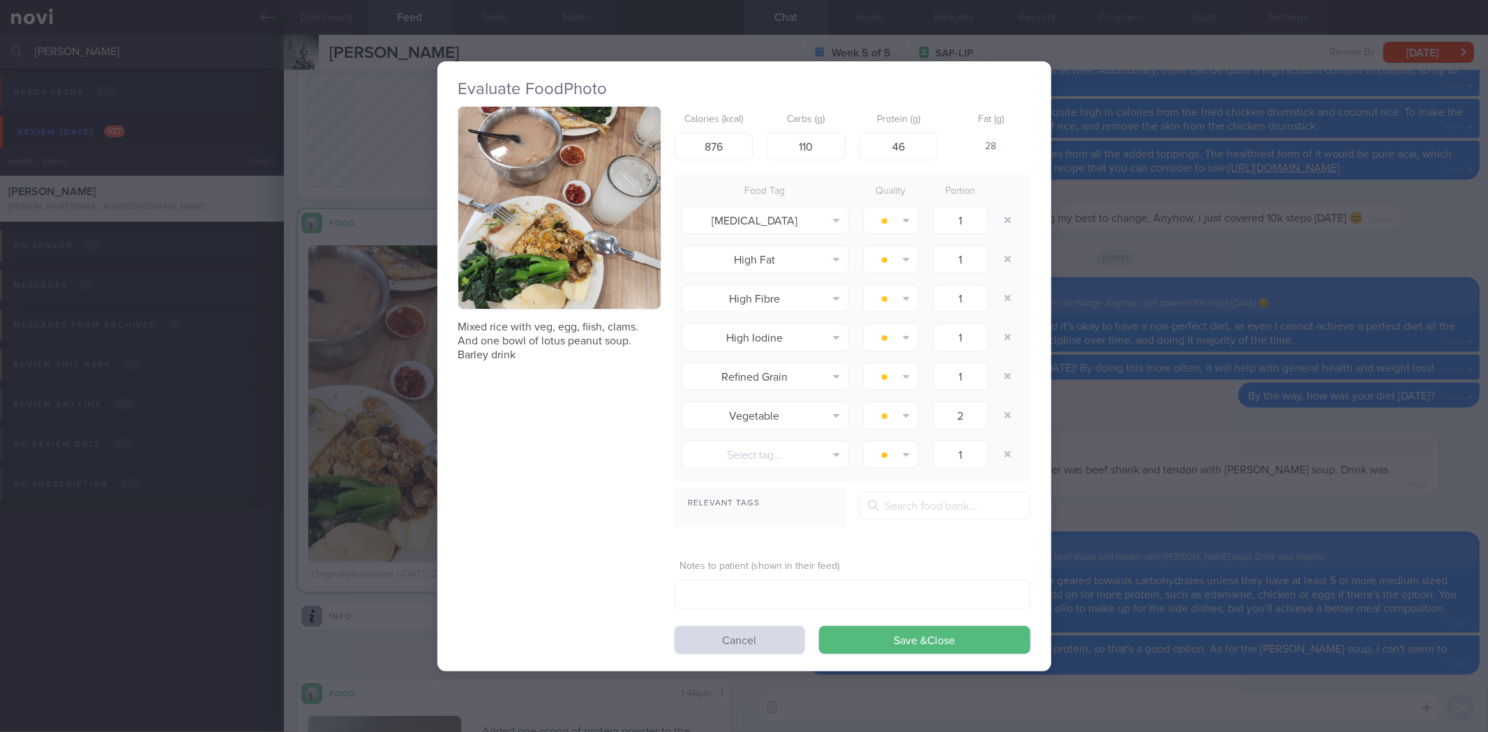
click at [542, 262] on button "button" at bounding box center [559, 208] width 202 height 202
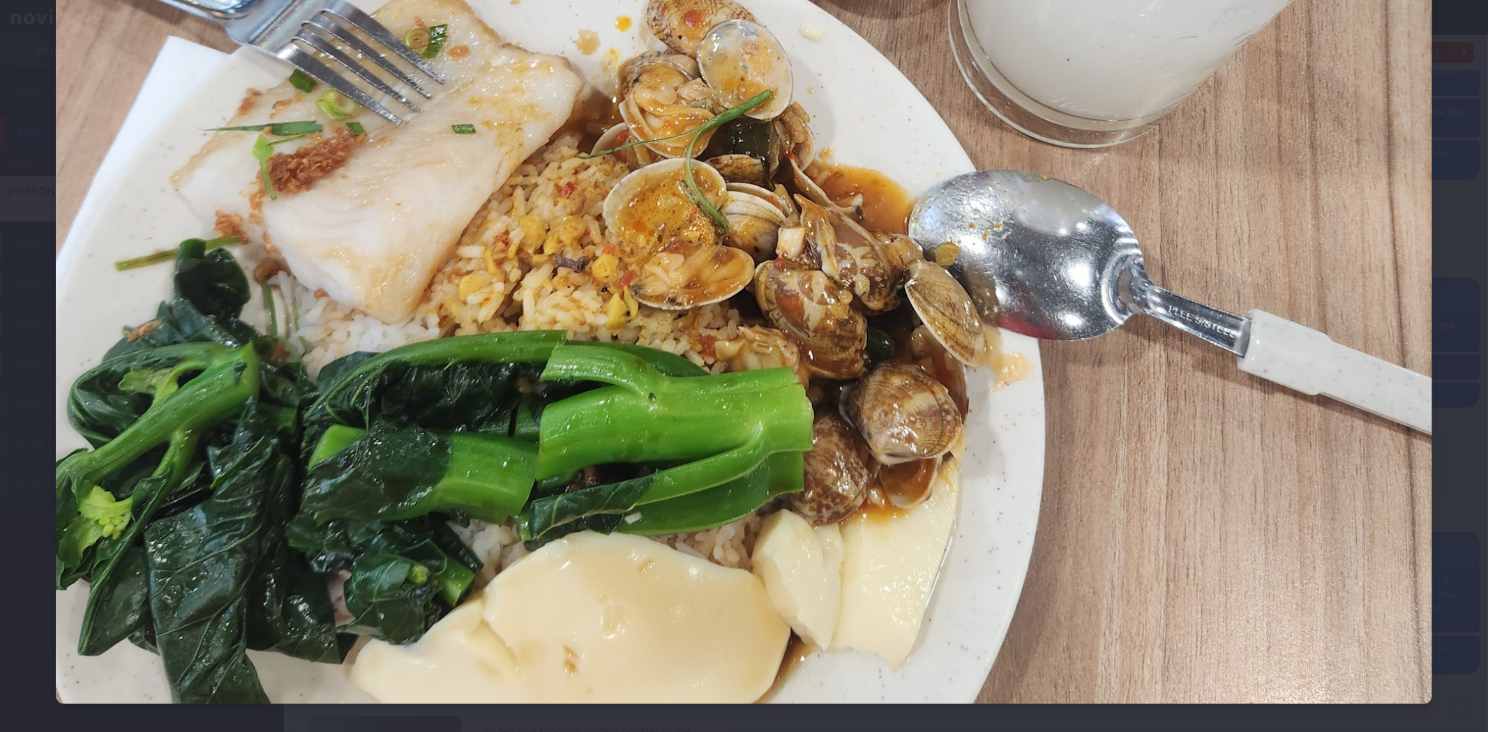
scroll to position [744, 0]
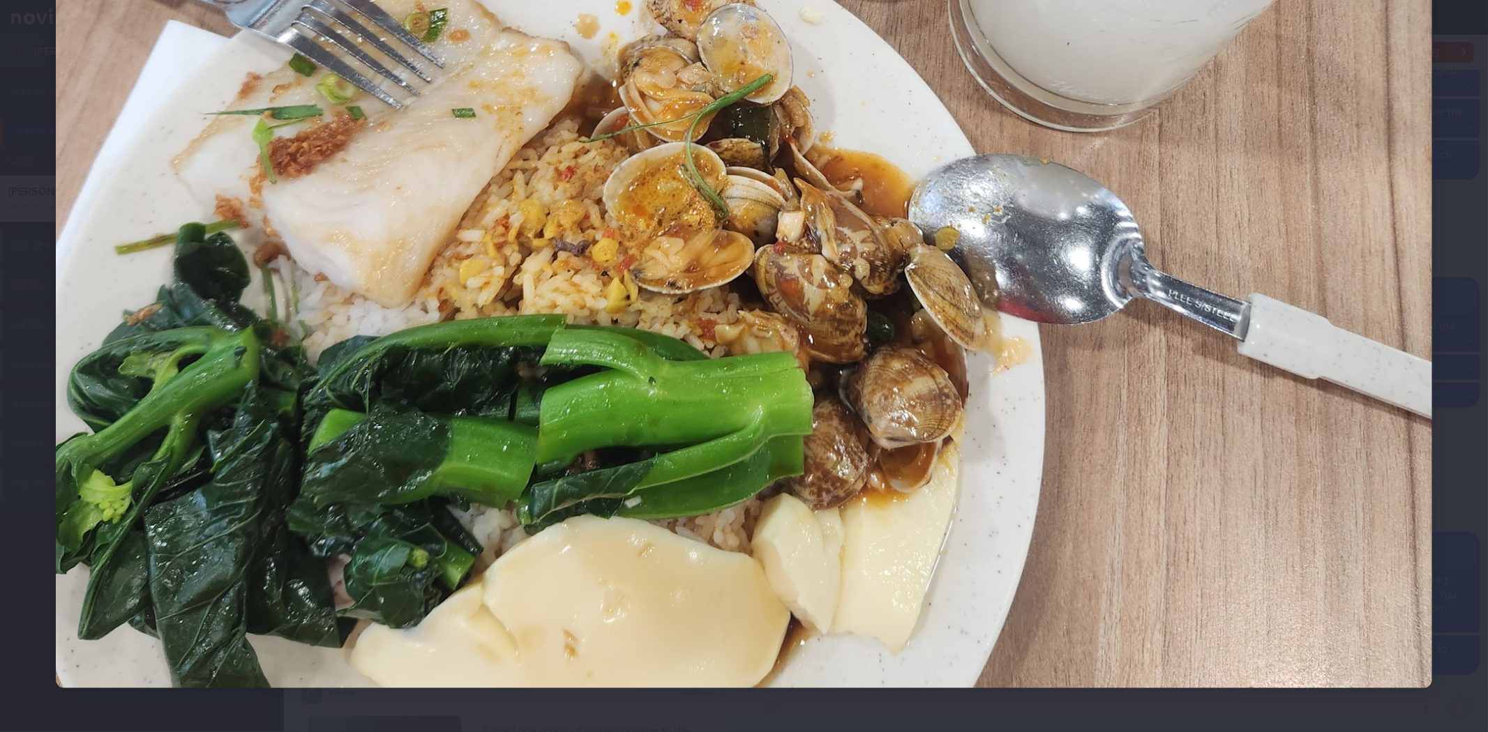
click at [1434, 515] on div at bounding box center [744, 0] width 1488 height 1488
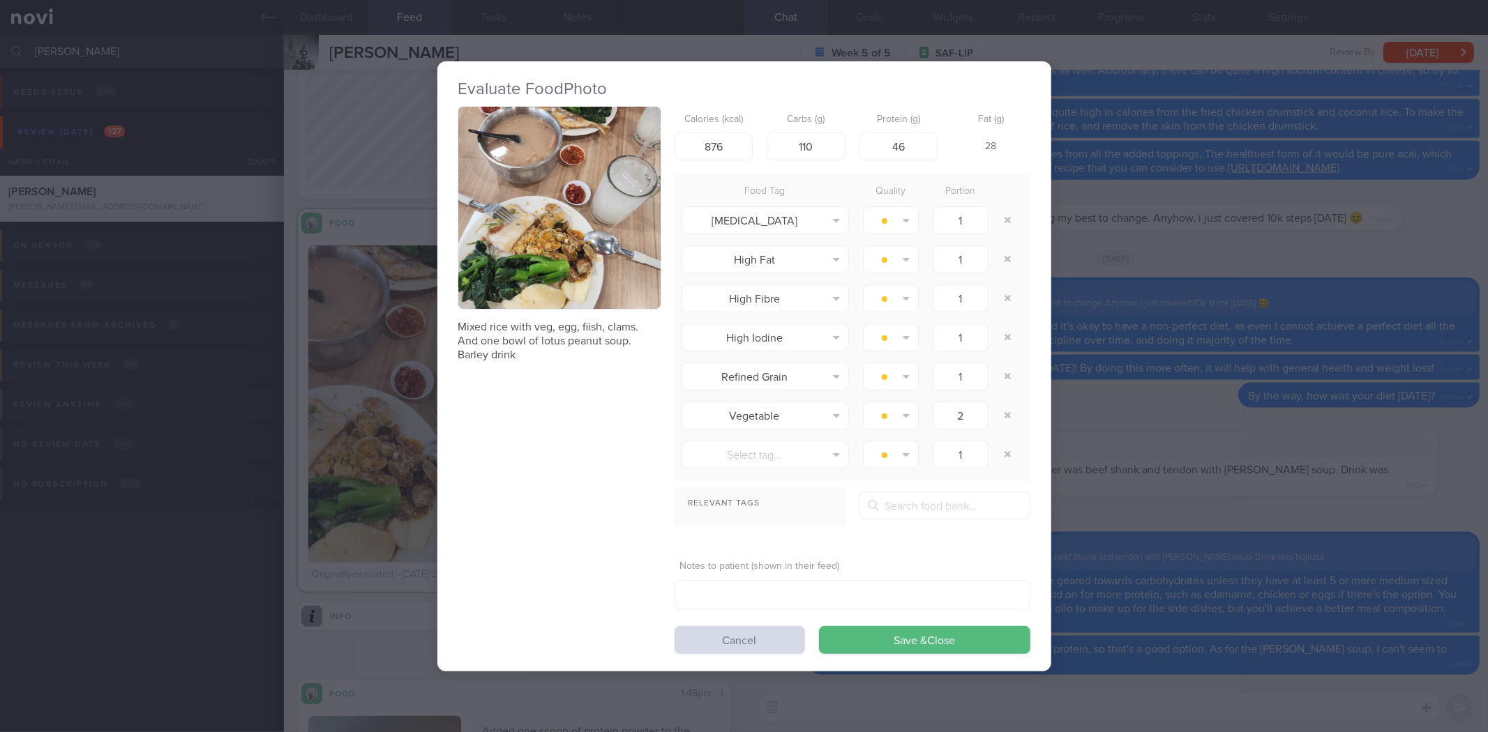
click at [608, 248] on button "button" at bounding box center [559, 208] width 202 height 202
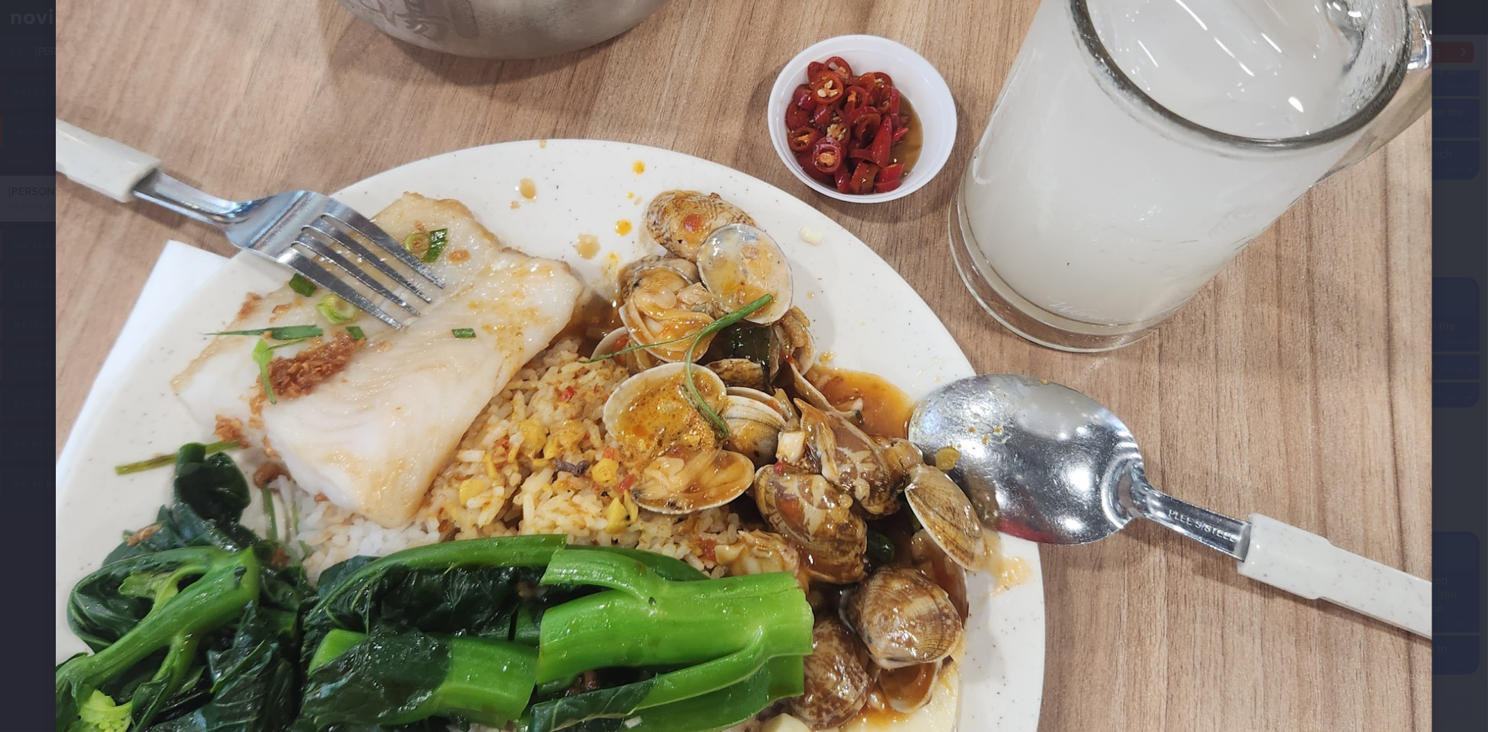
scroll to position [619, 0]
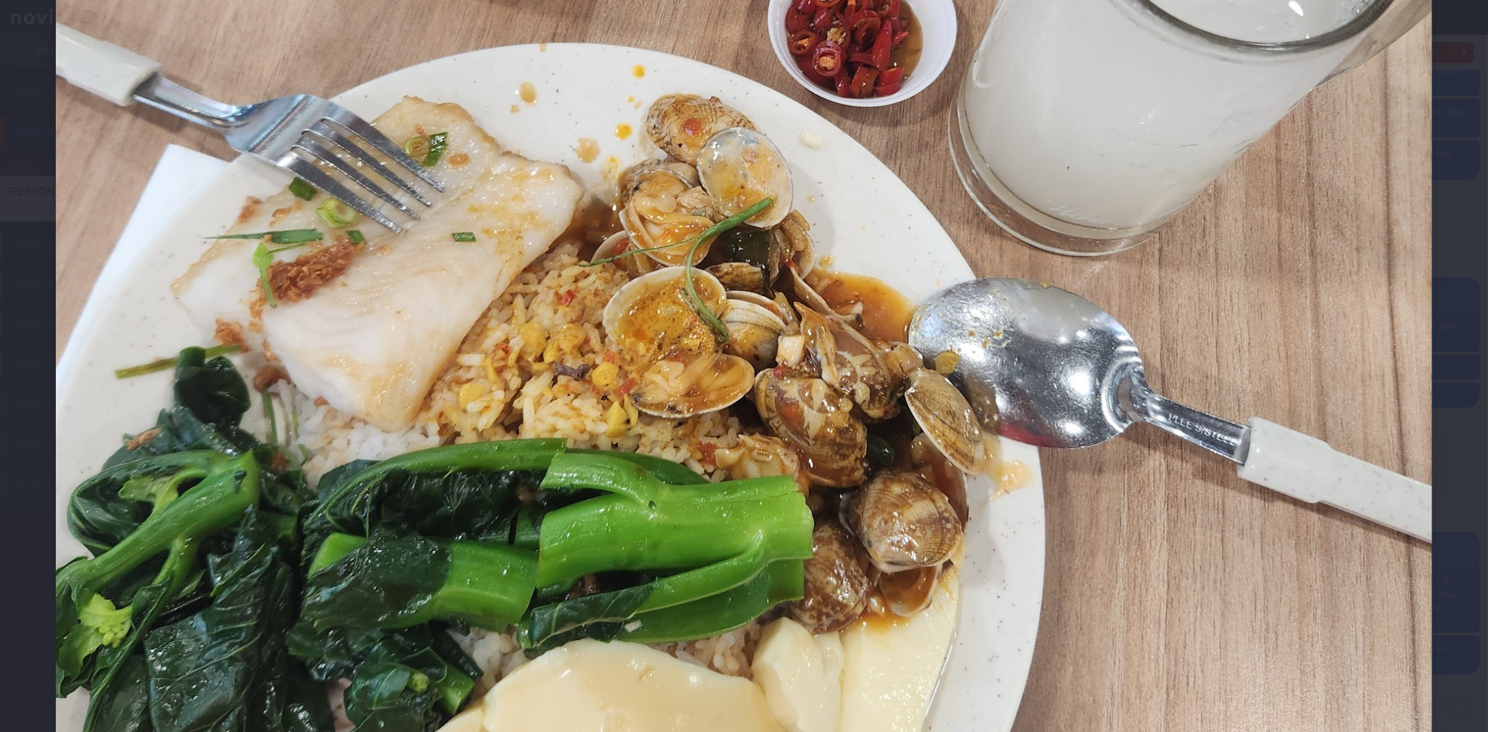
click at [1429, 234] on div at bounding box center [744, 125] width 1488 height 1488
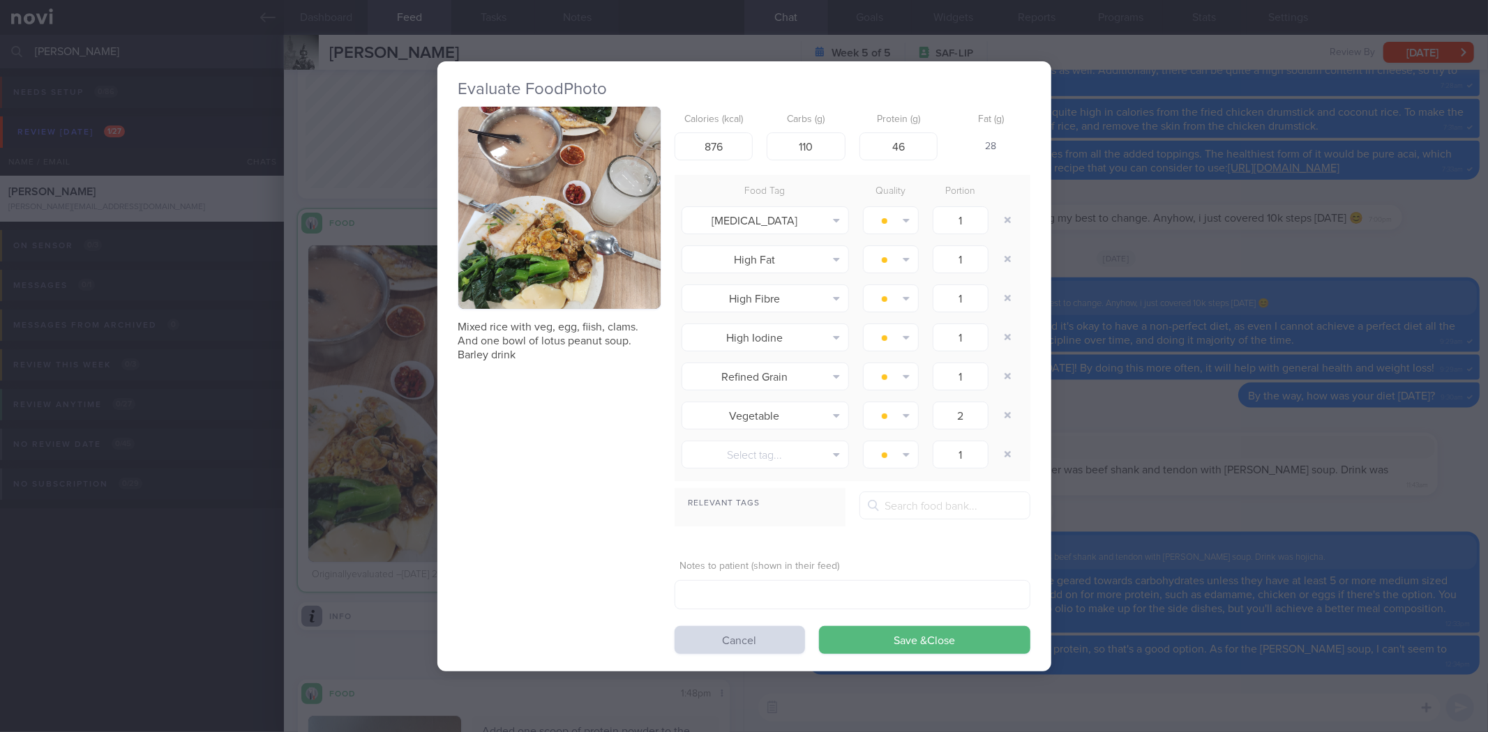
click at [637, 225] on button "button" at bounding box center [559, 208] width 202 height 202
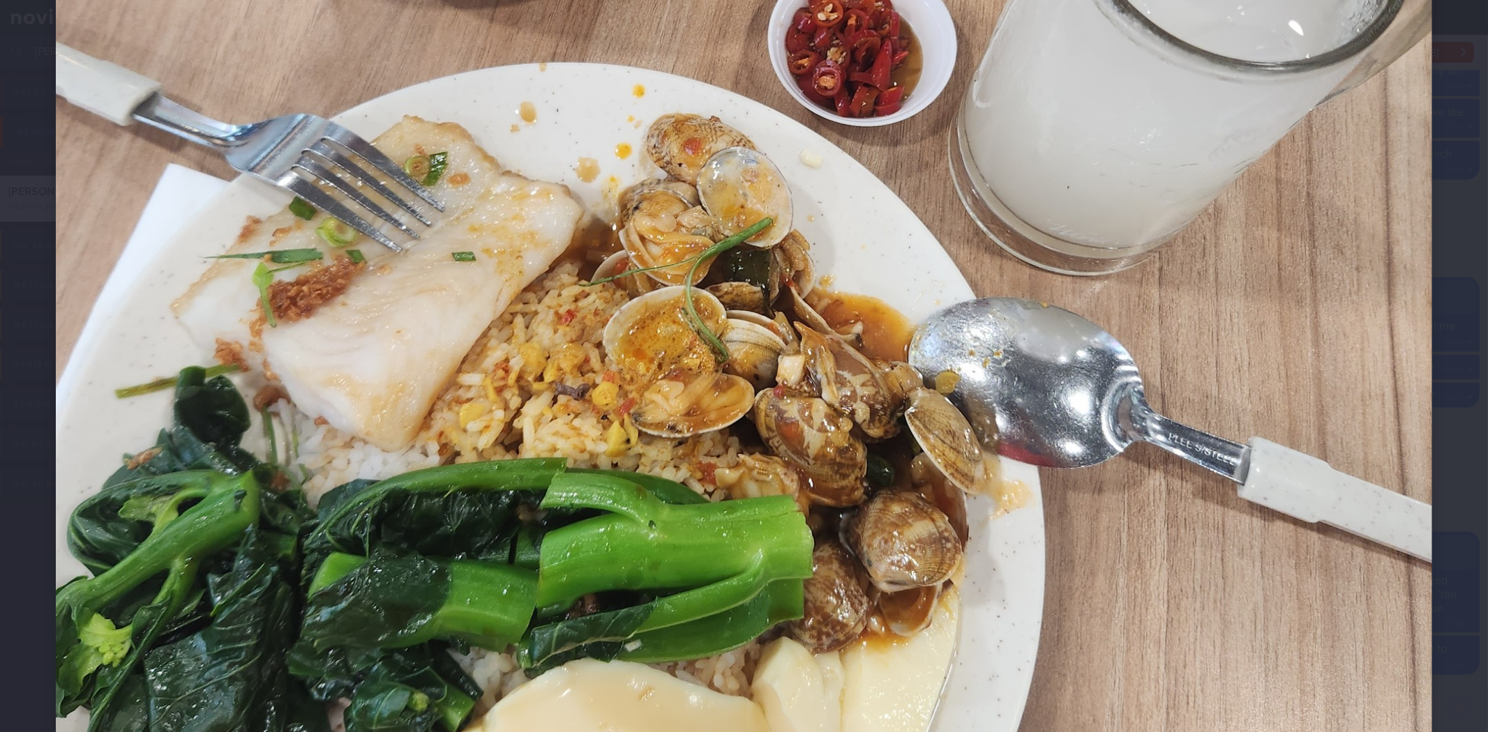
scroll to position [698, 0]
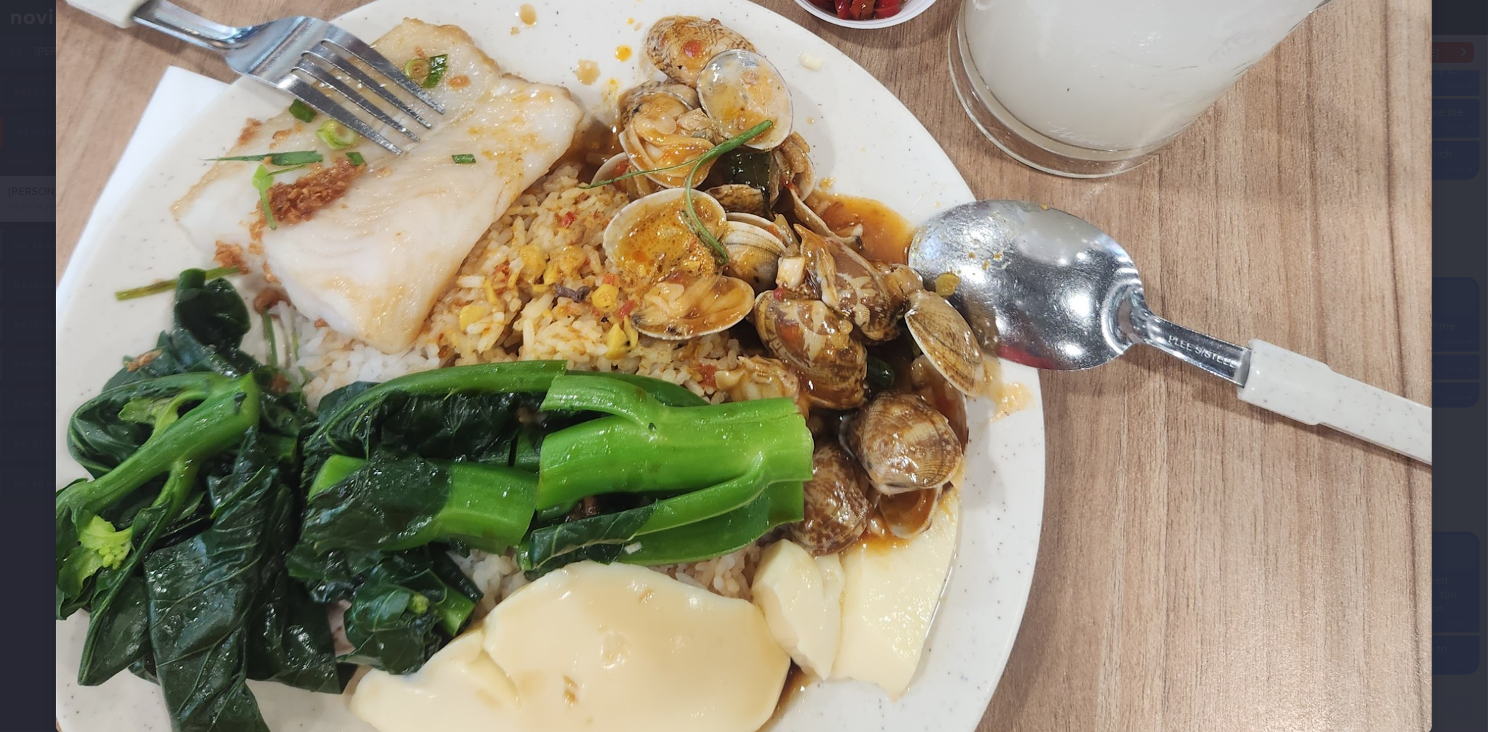
click at [1450, 347] on div at bounding box center [744, 46] width 1488 height 1488
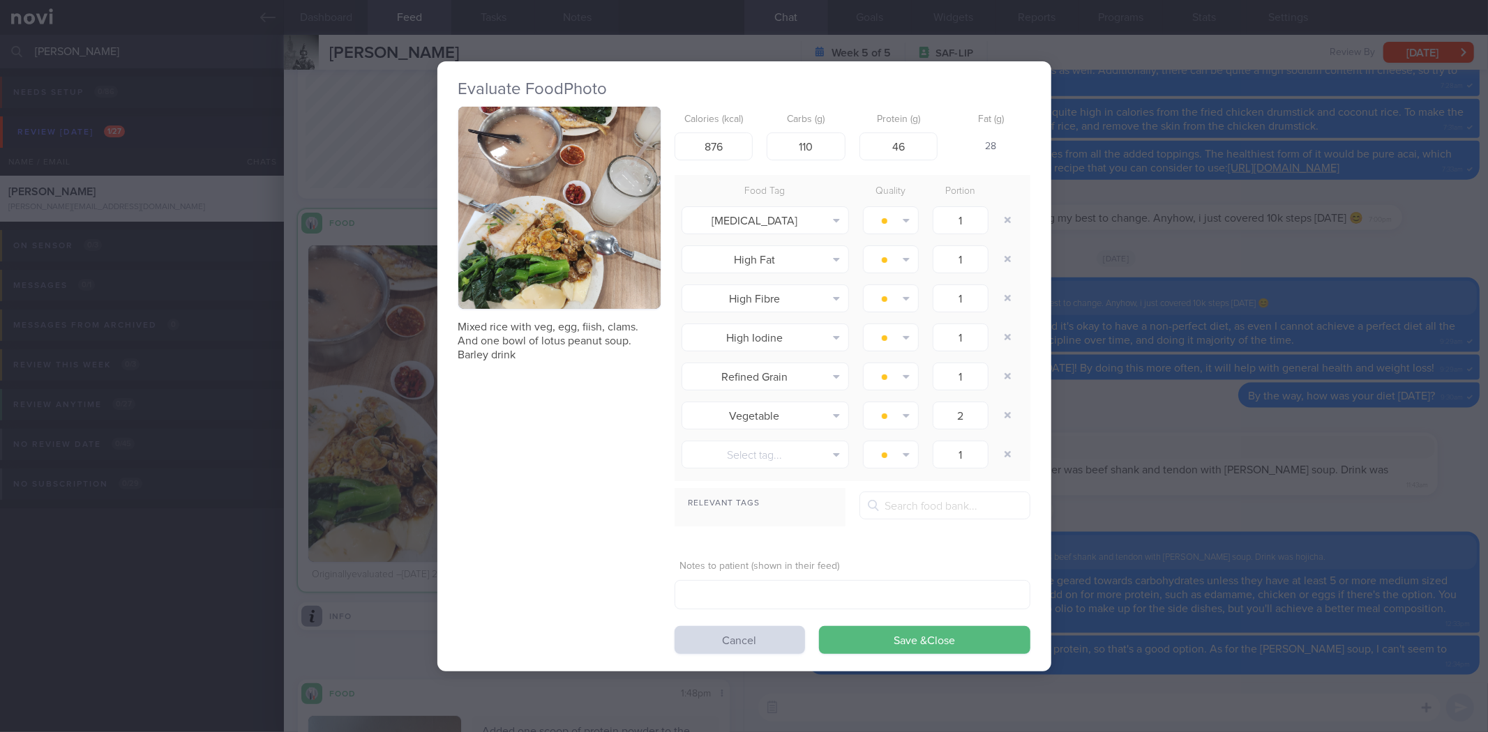
click at [1402, 301] on div "Evaluate Food Photo Mixed rice with veg, egg, fiish, clams. And one bowl of lot…" at bounding box center [744, 366] width 1488 height 732
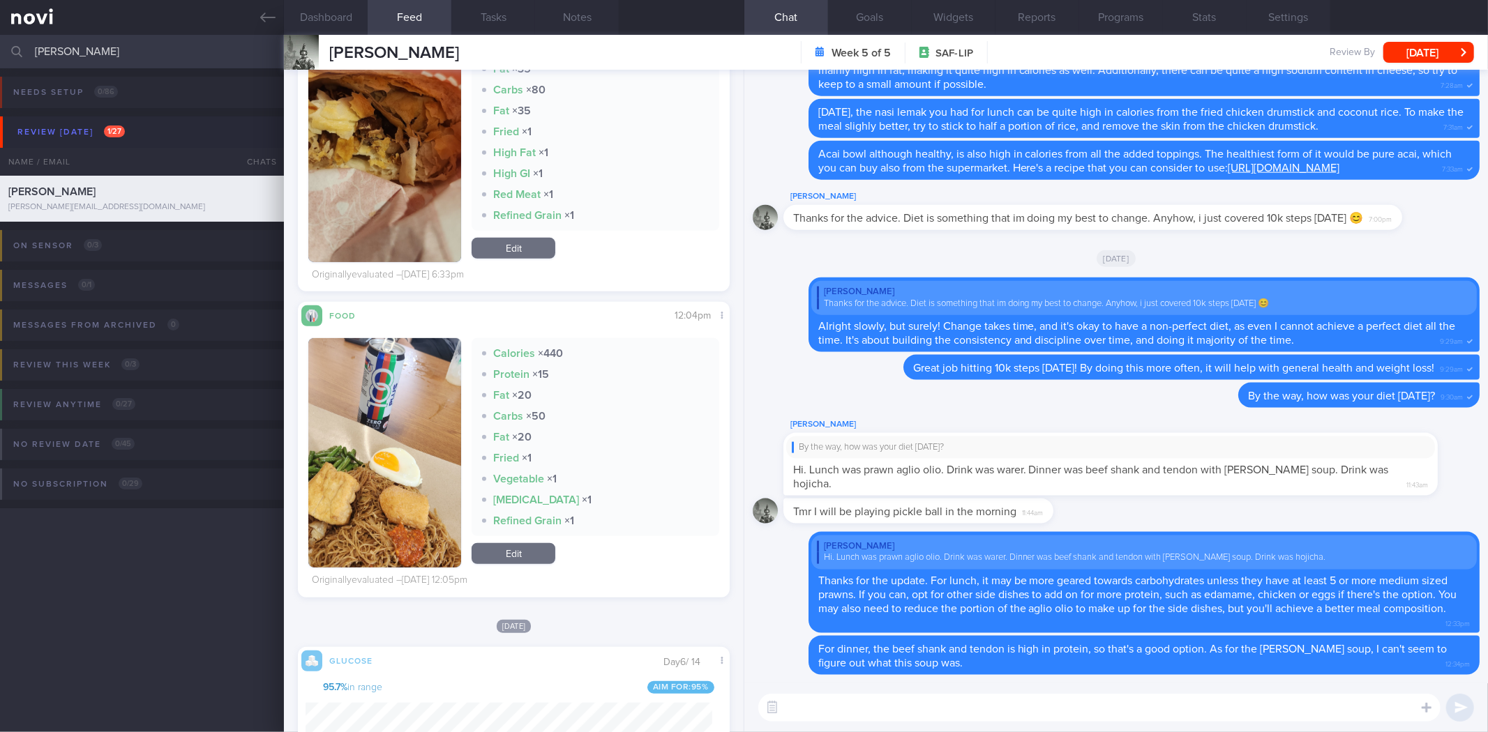
scroll to position [250, 407]
drag, startPoint x: 417, startPoint y: 458, endPoint x: 428, endPoint y: 459, distance: 11.2
click at [417, 458] on button "button" at bounding box center [384, 453] width 153 height 230
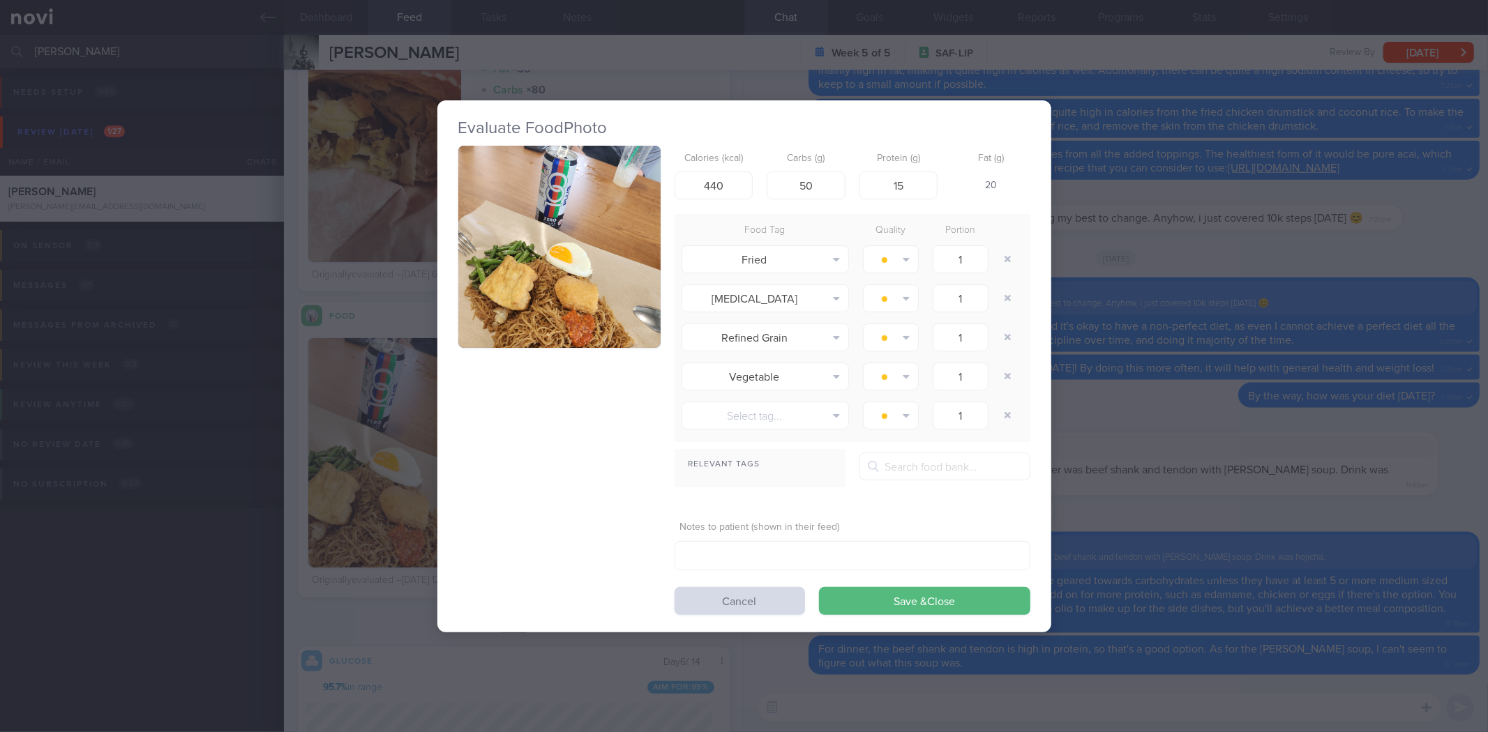
click at [594, 319] on button "button" at bounding box center [559, 247] width 202 height 202
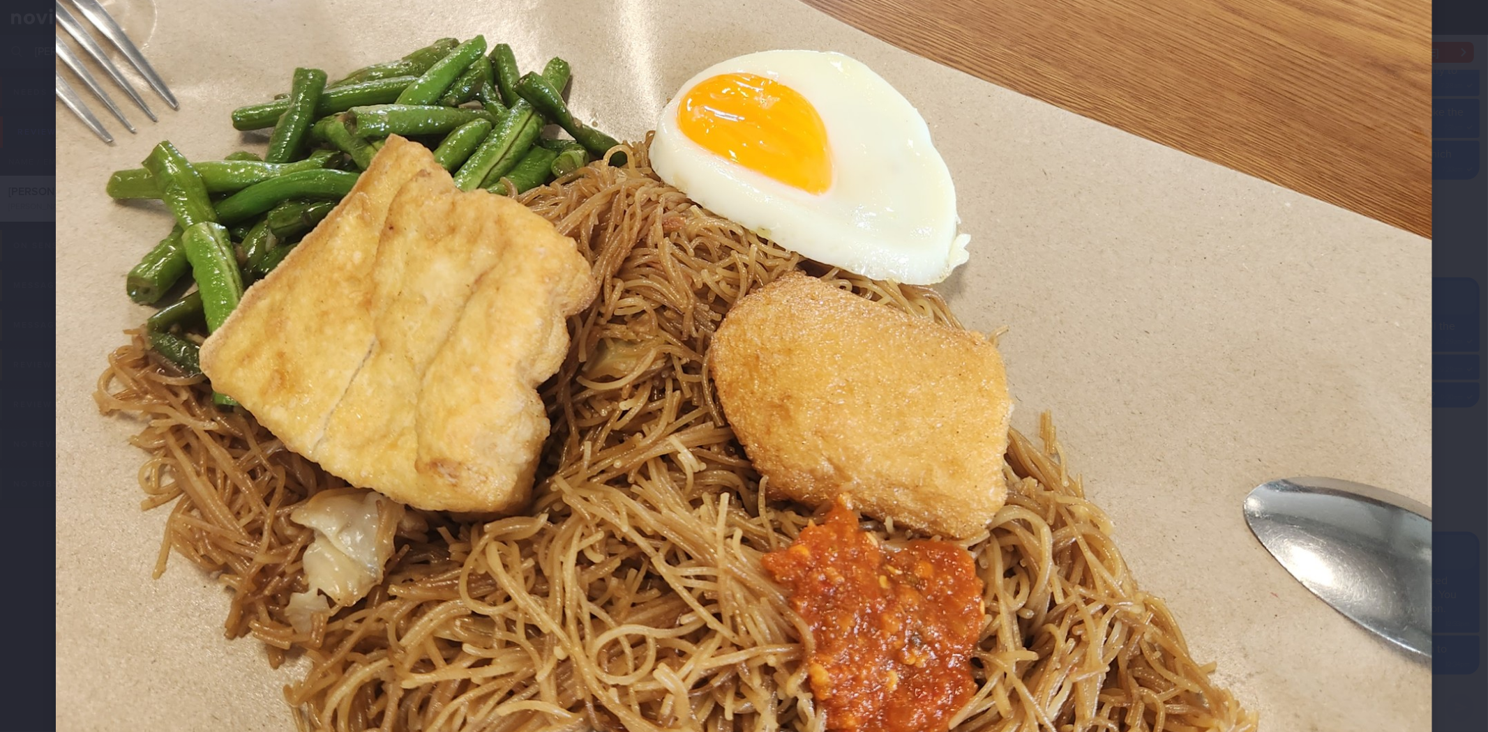
scroll to position [589, 0]
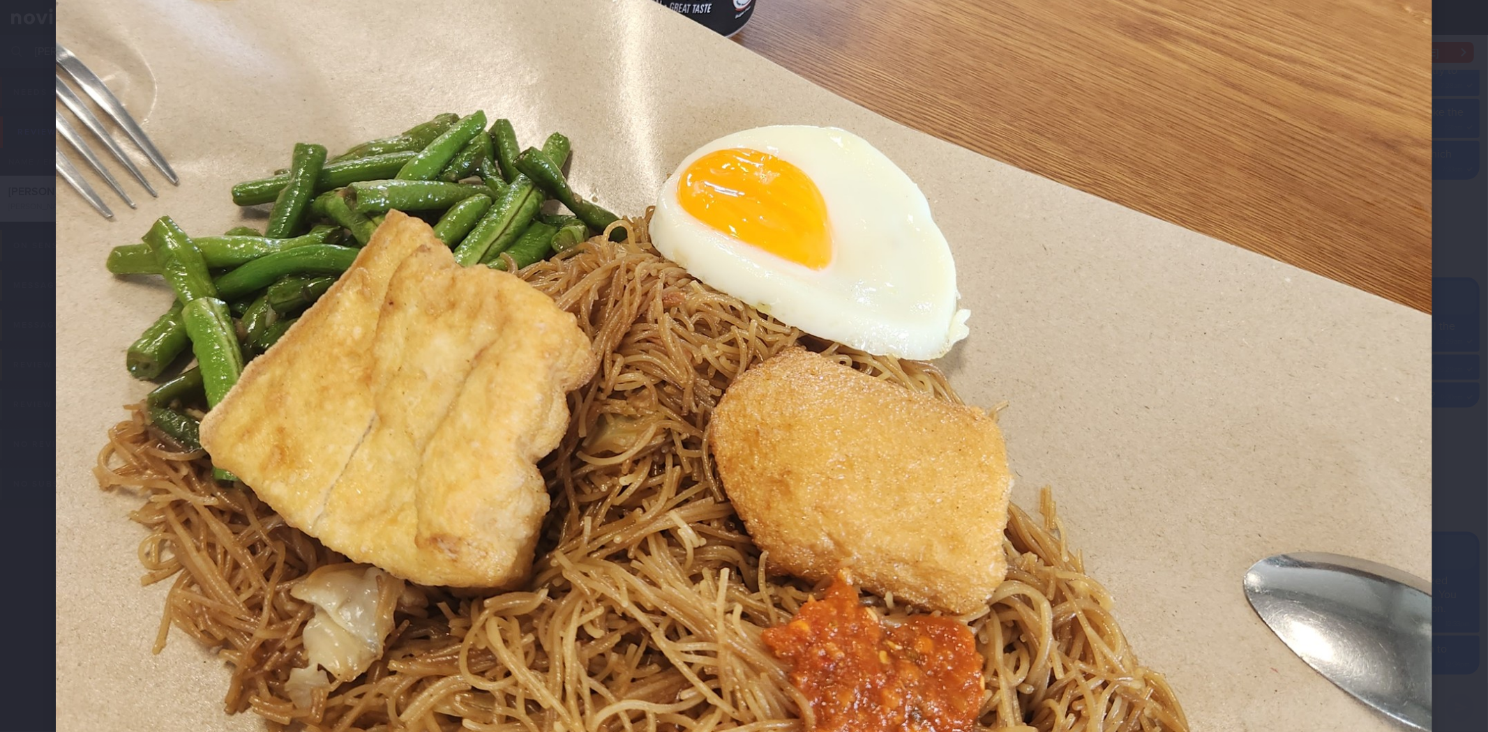
click at [1419, 419] on img at bounding box center [744, 155] width 1376 height 1376
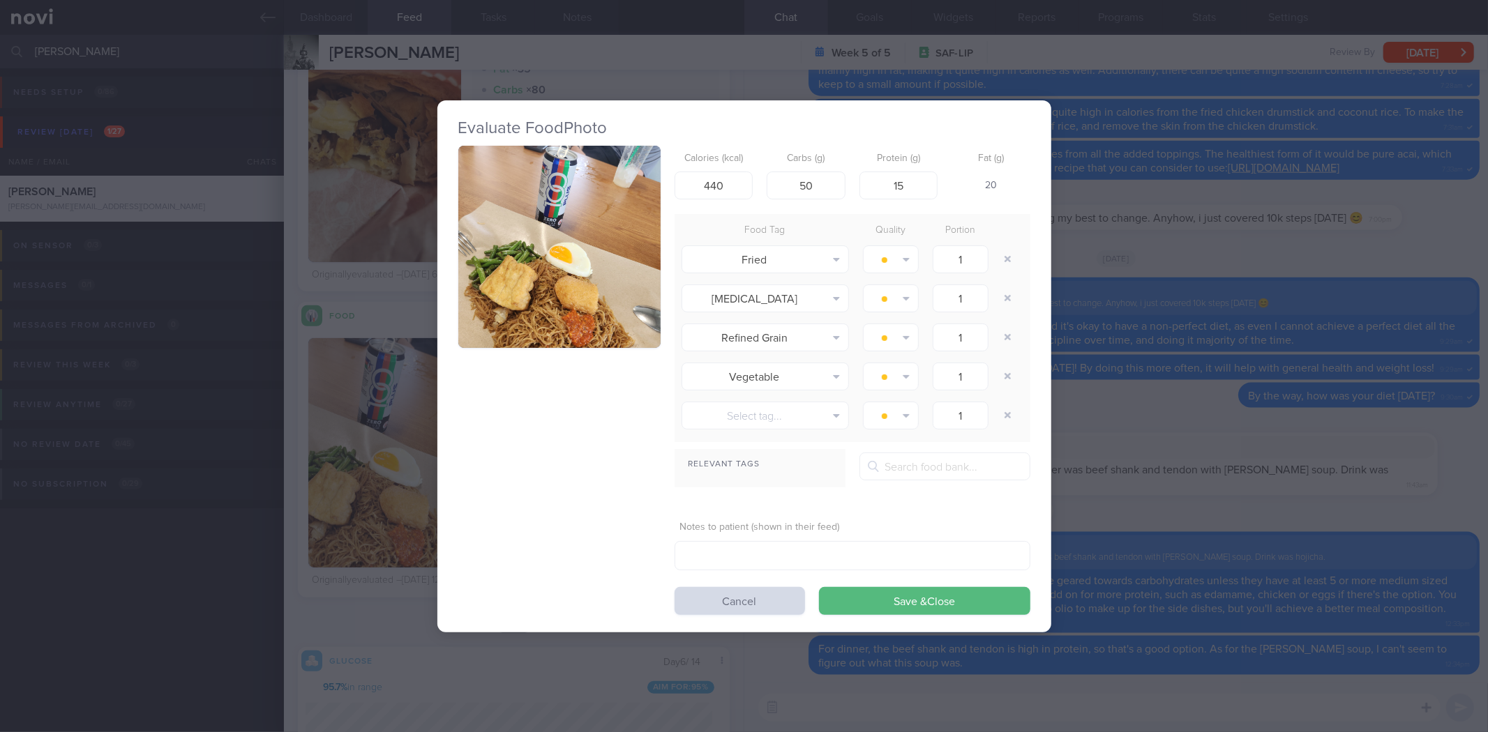
click at [1189, 392] on div "Evaluate Food Photo Calories (kcal) 440 Carbs (g) 50 Protein (g) 15 Fat (g) 20 …" at bounding box center [744, 366] width 1488 height 732
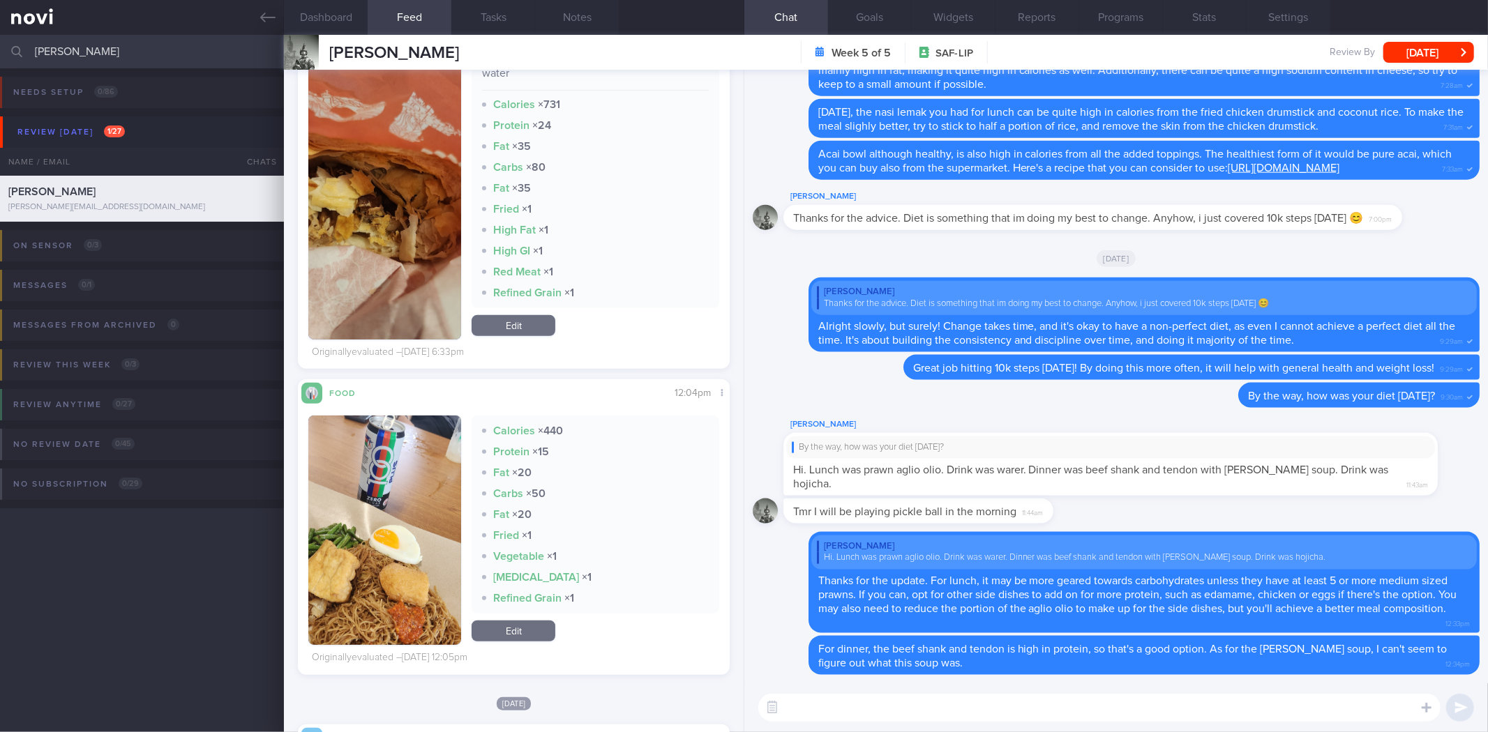
scroll to position [250, 407]
click at [394, 595] on img "button" at bounding box center [384, 531] width 153 height 230
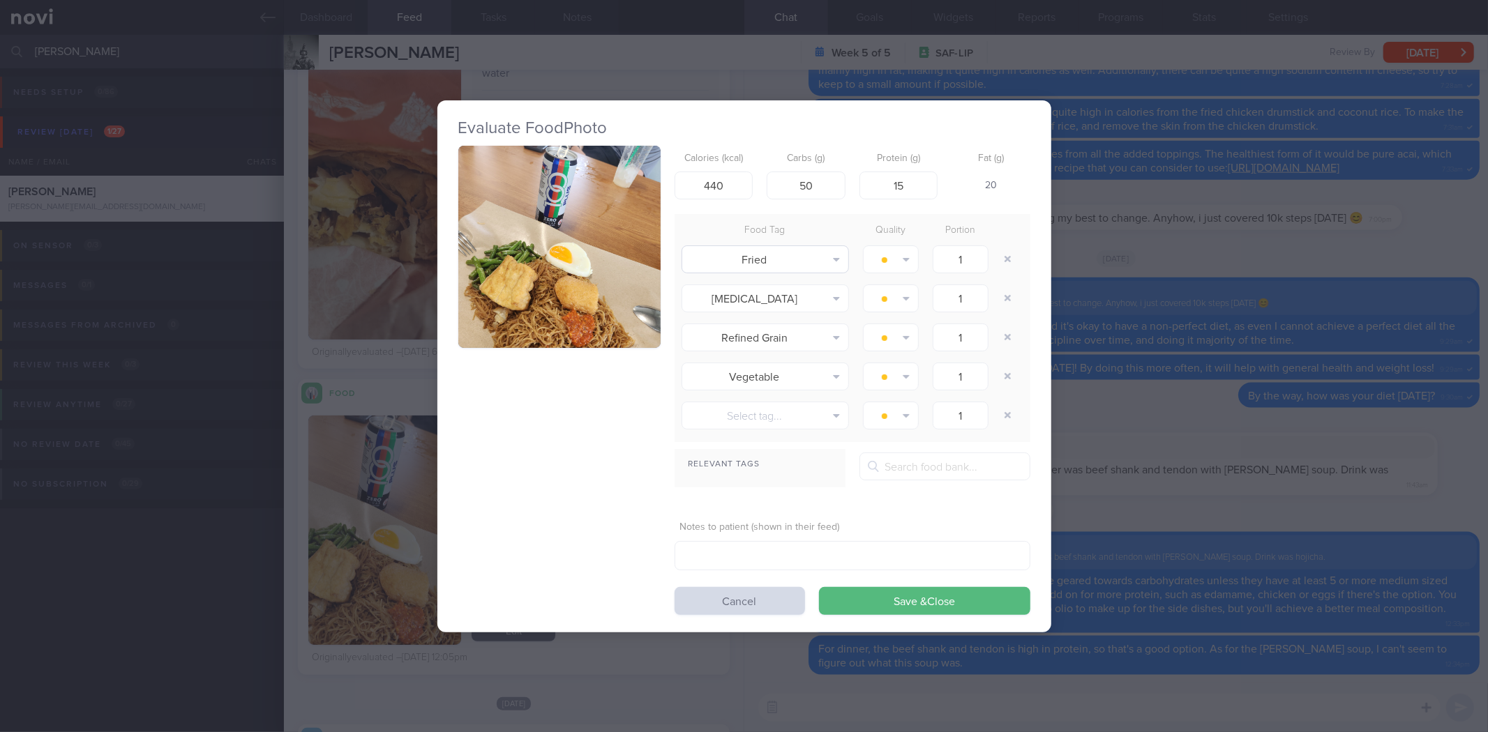
scroll to position [250, 407]
click at [569, 265] on button "button" at bounding box center [559, 247] width 202 height 202
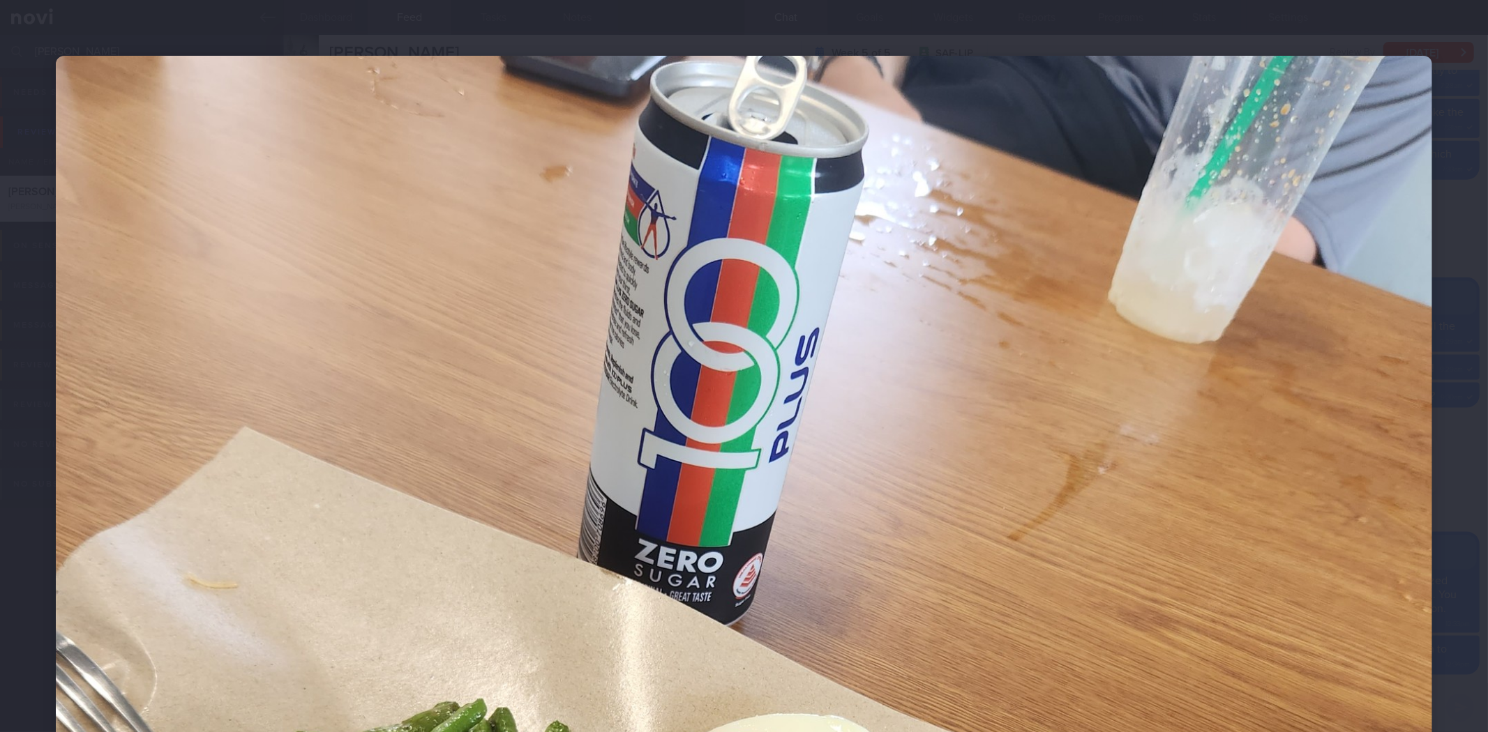
click at [1472, 285] on div at bounding box center [744, 744] width 1488 height 1488
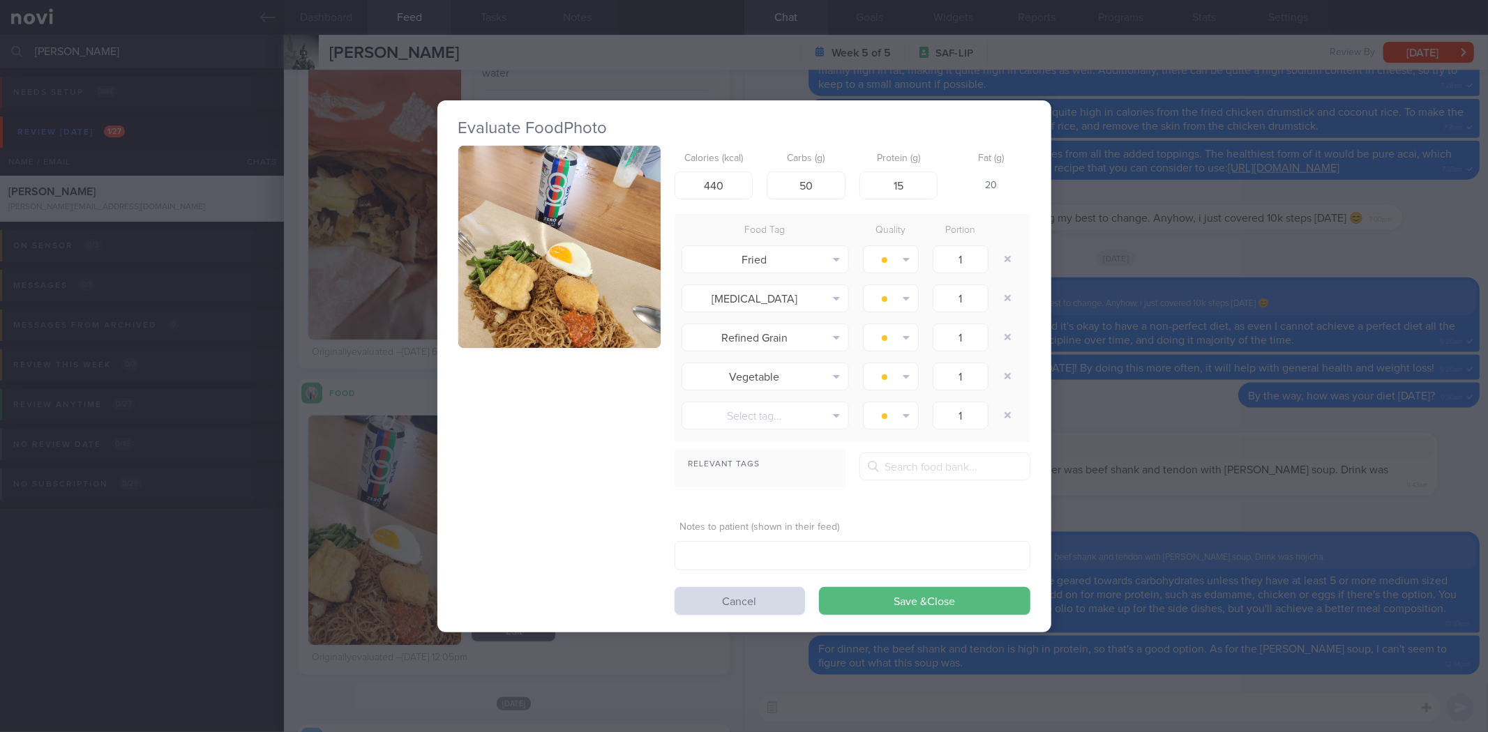
click at [1443, 261] on div "Evaluate Food Photo Calories (kcal) 440 Carbs (g) 50 Protein (g) 15 Fat (g) 20 …" at bounding box center [744, 366] width 1488 height 732
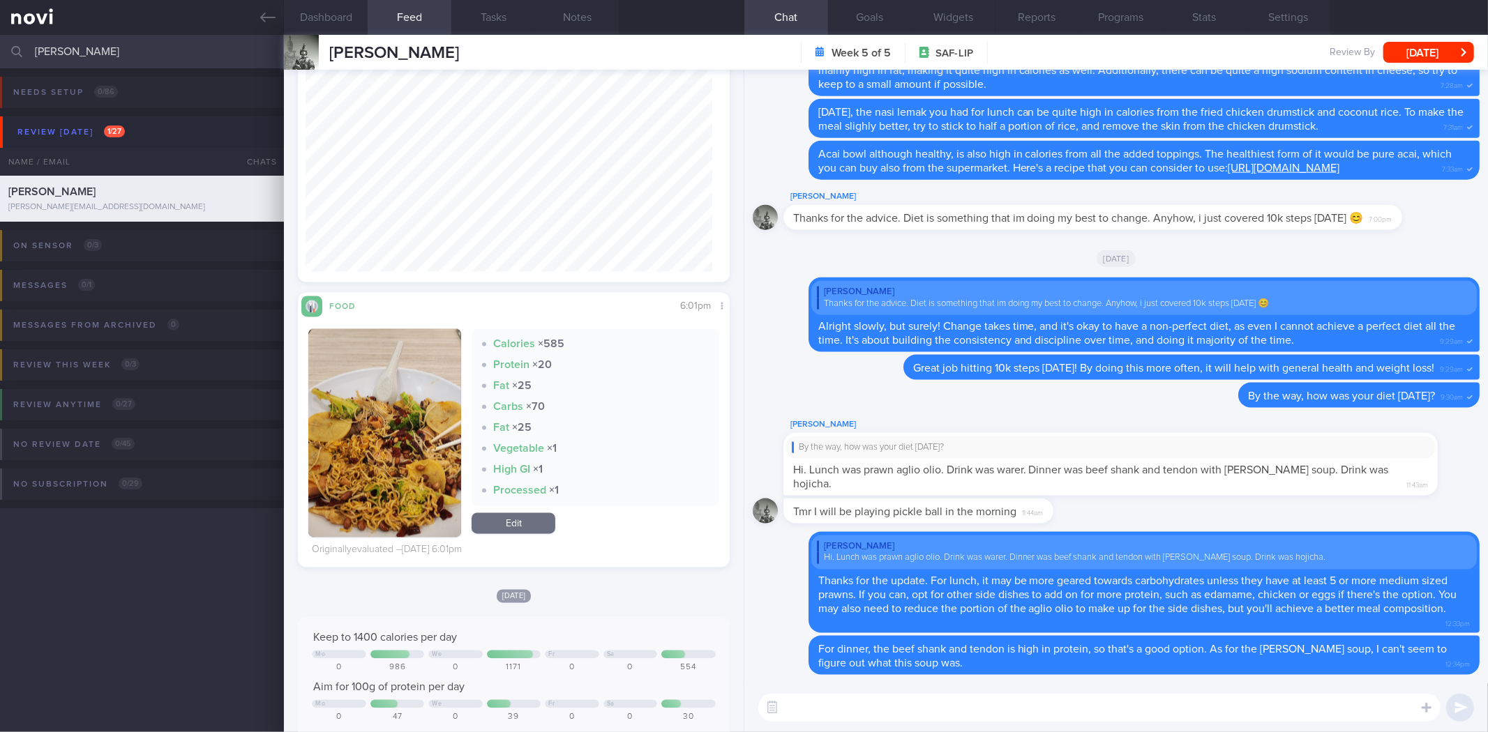
scroll to position [250, 407]
click at [419, 423] on button "button" at bounding box center [384, 433] width 153 height 209
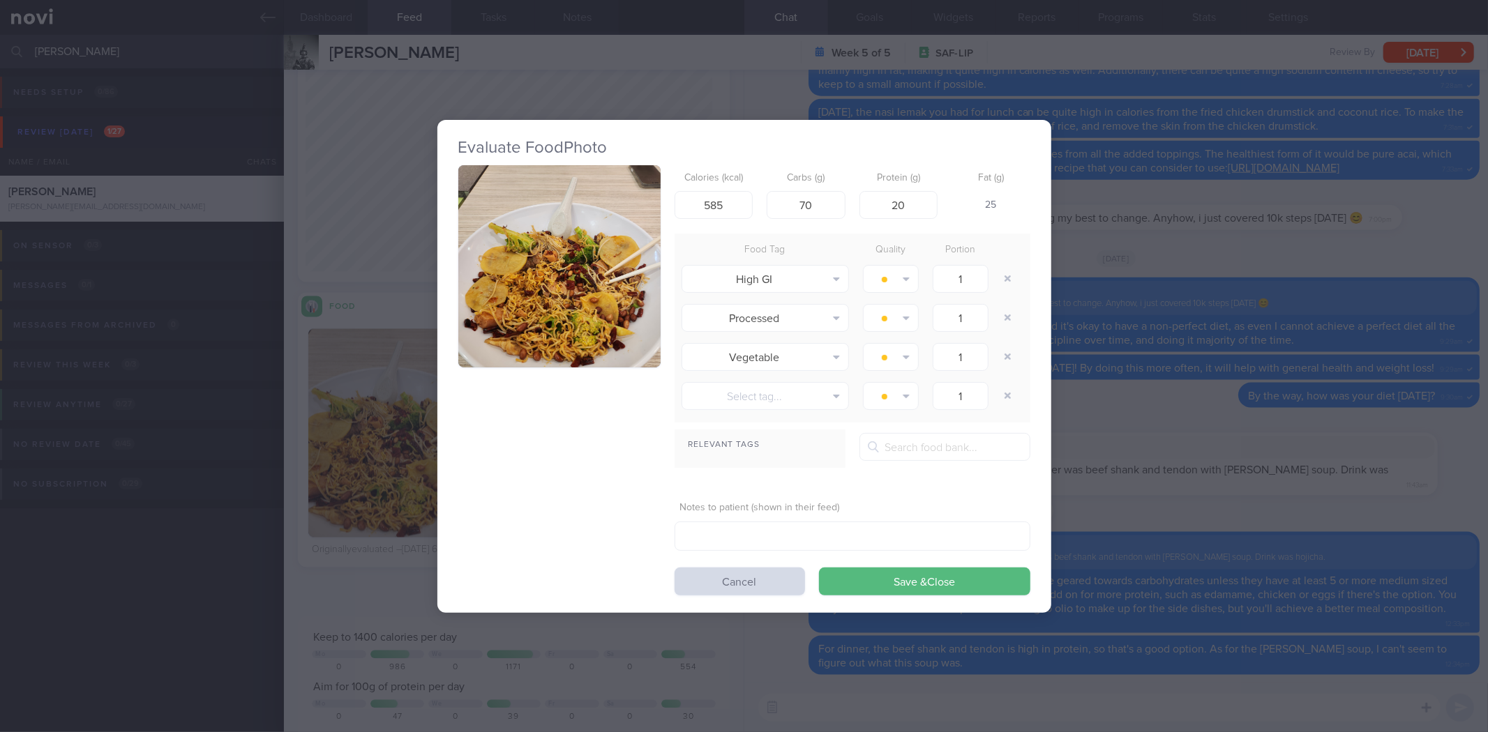
click at [611, 267] on img "button" at bounding box center [559, 266] width 202 height 202
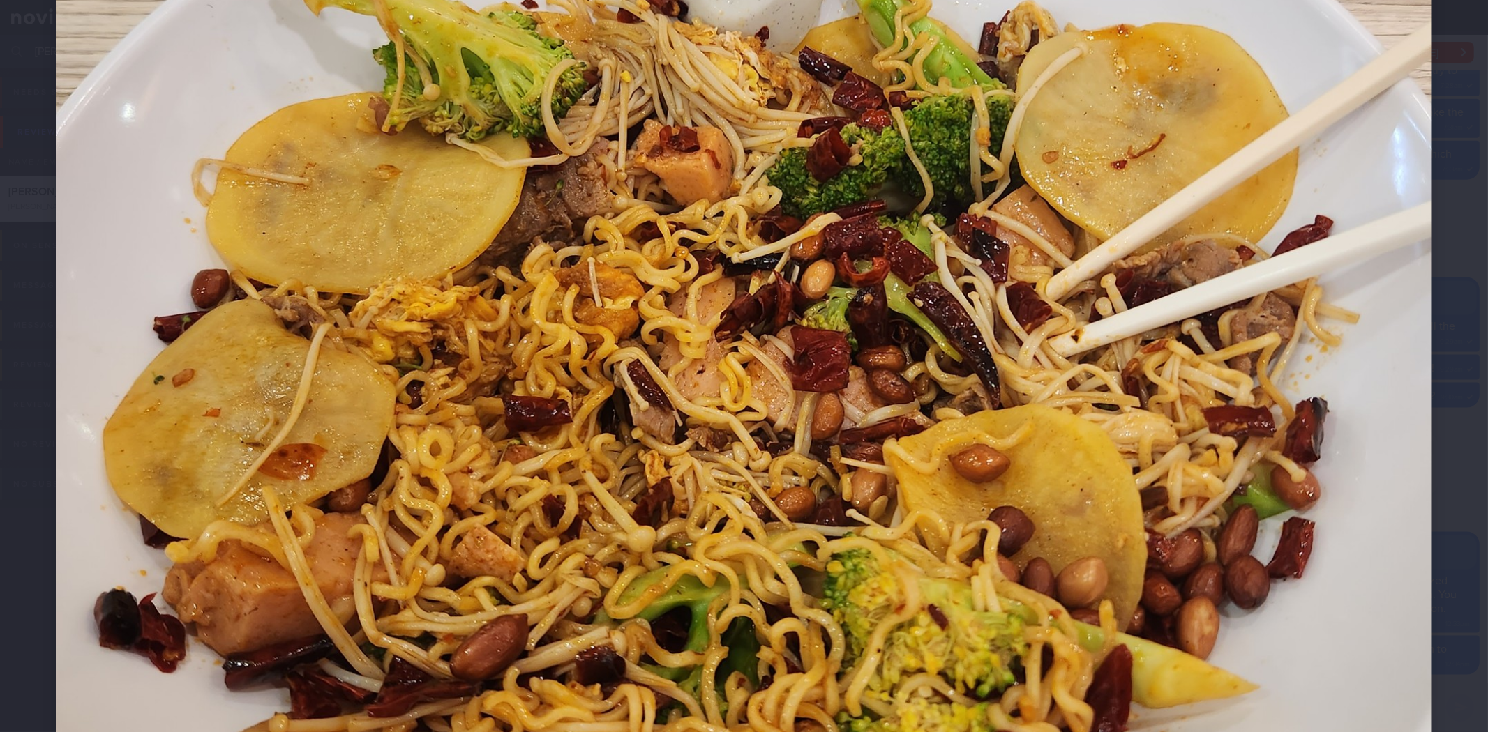
scroll to position [589, 0]
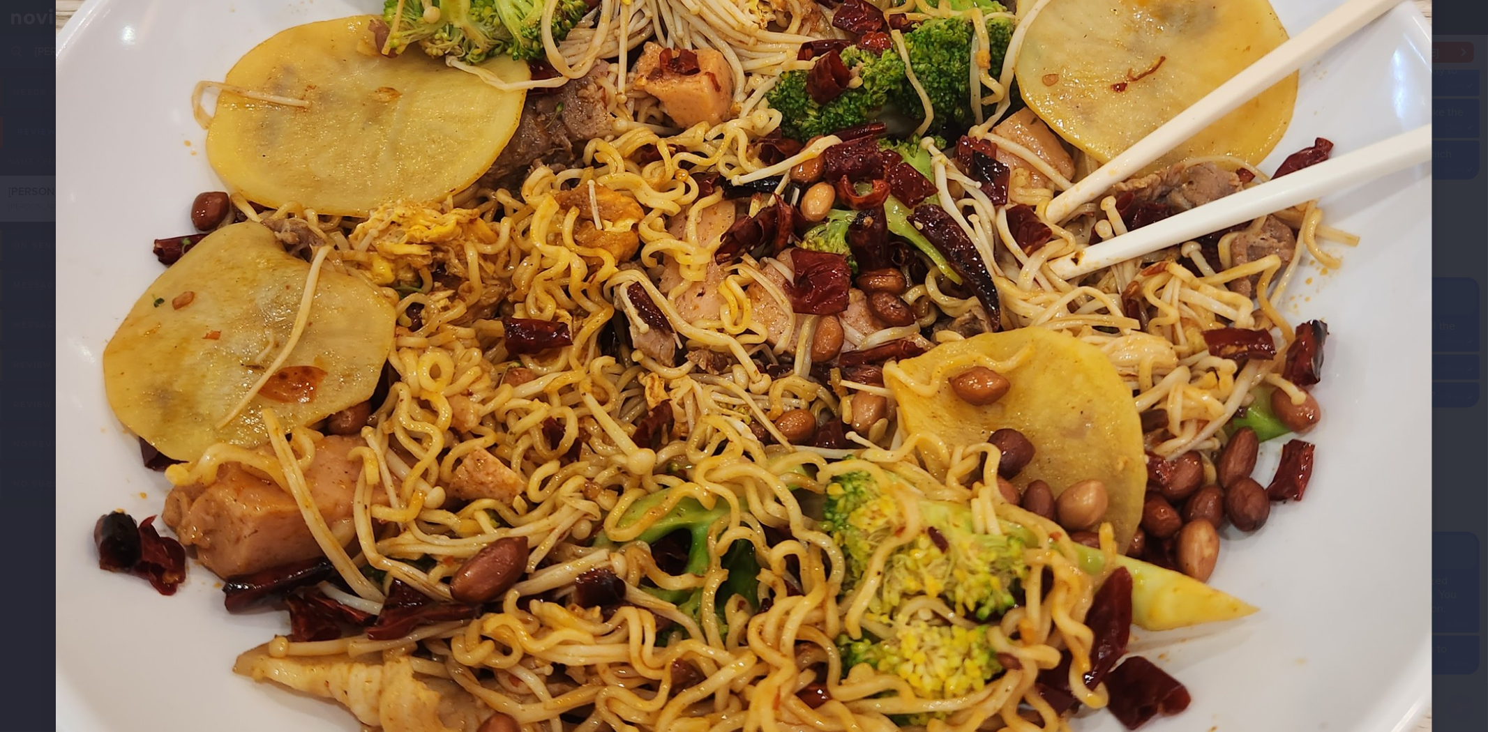
click at [1449, 597] on div at bounding box center [744, 155] width 1488 height 1488
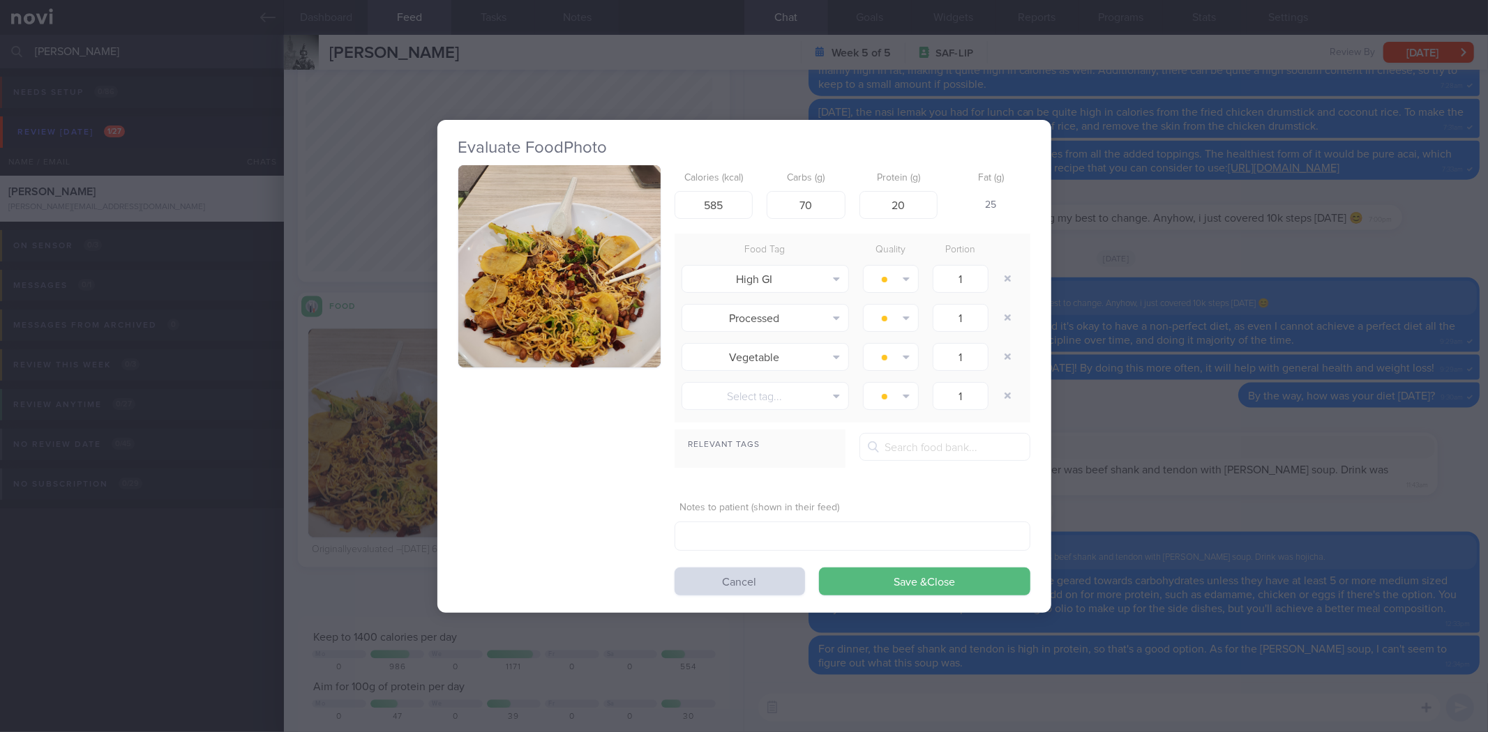
click at [1302, 515] on div "Evaluate Food Photo Calories (kcal) 585 Carbs (g) 70 Protein (g) 20 Fat (g) 25 …" at bounding box center [744, 366] width 1488 height 732
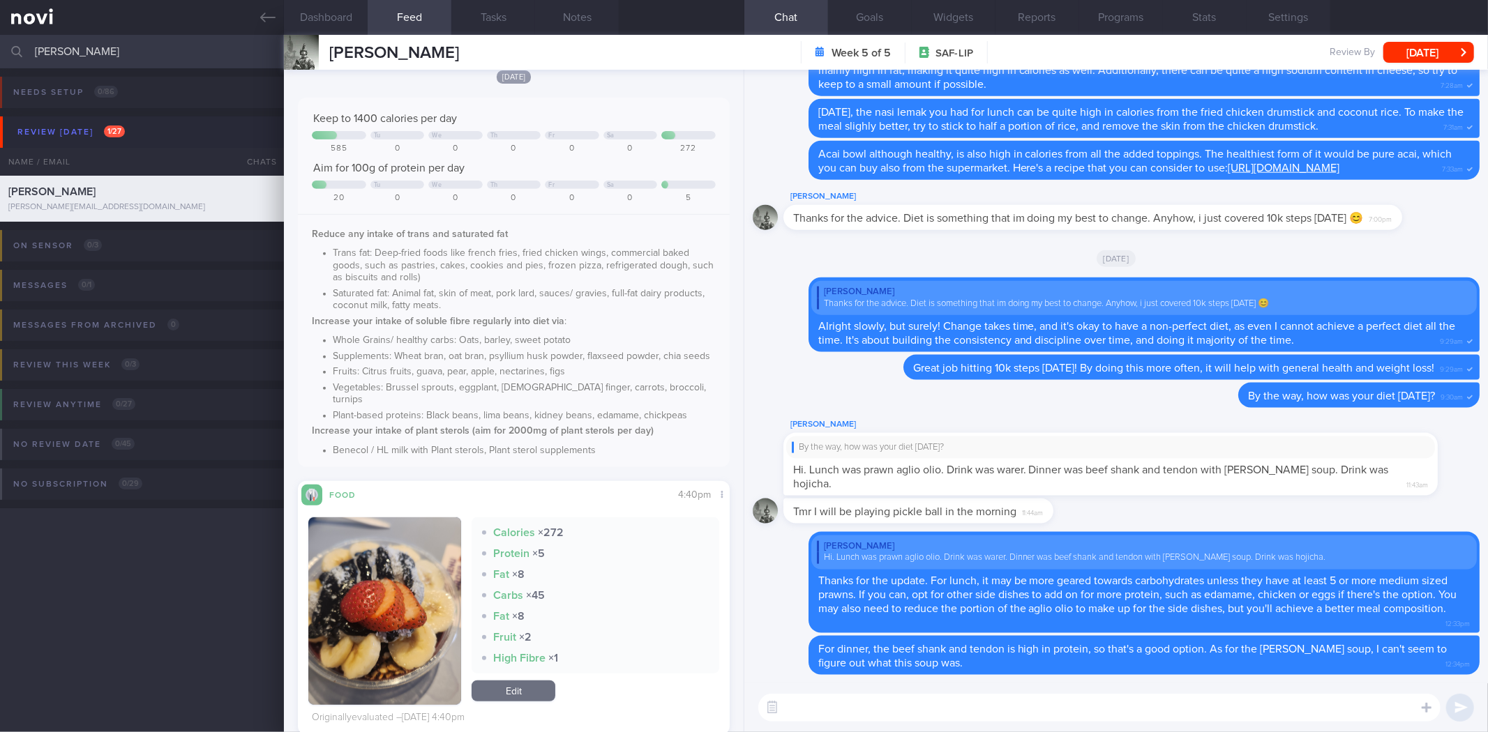
scroll to position [483, 0]
click at [416, 580] on button "button" at bounding box center [384, 612] width 153 height 188
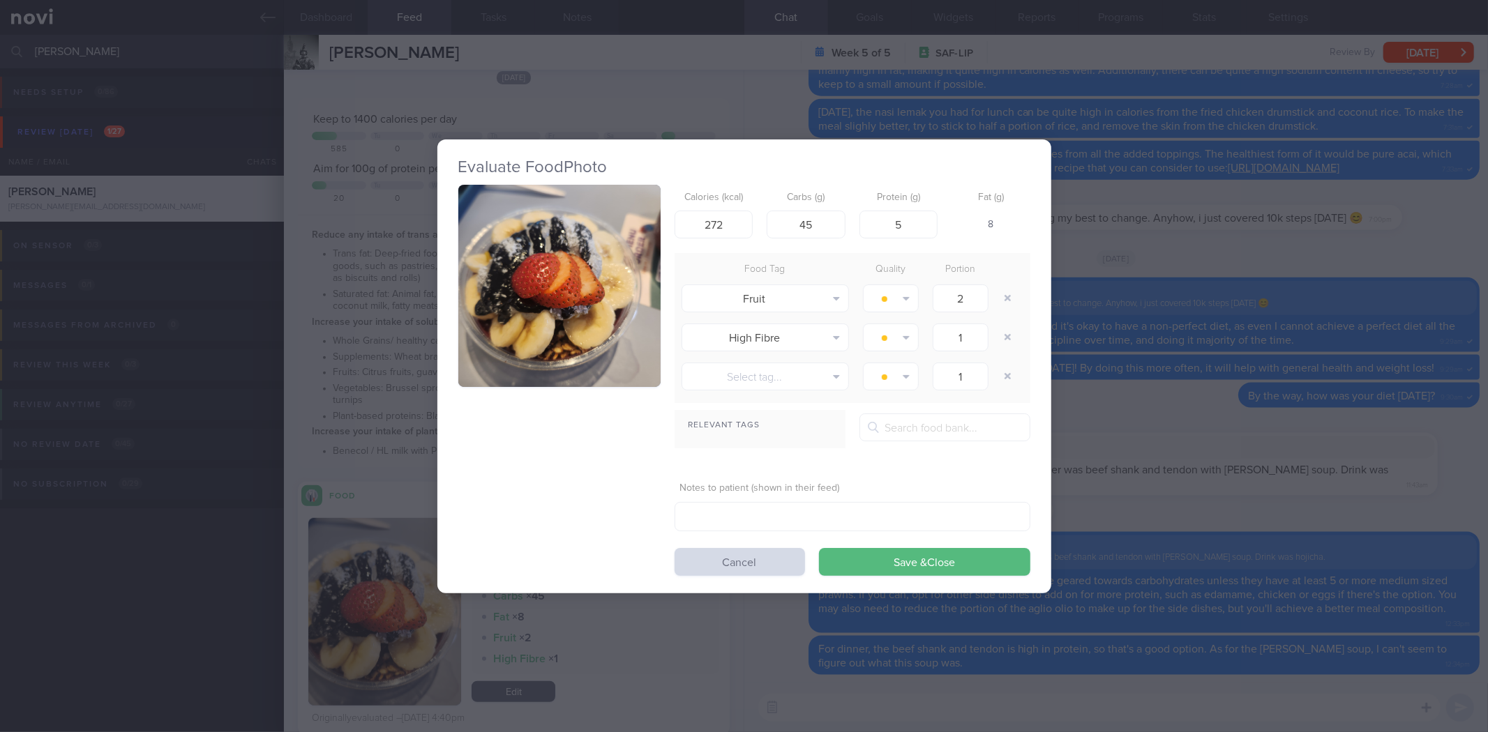
click at [1232, 262] on div "Evaluate Food Photo Calories (kcal) 272 Carbs (g) 45 Protein (g) 5 Fat (g) 8 Fo…" at bounding box center [744, 366] width 1488 height 732
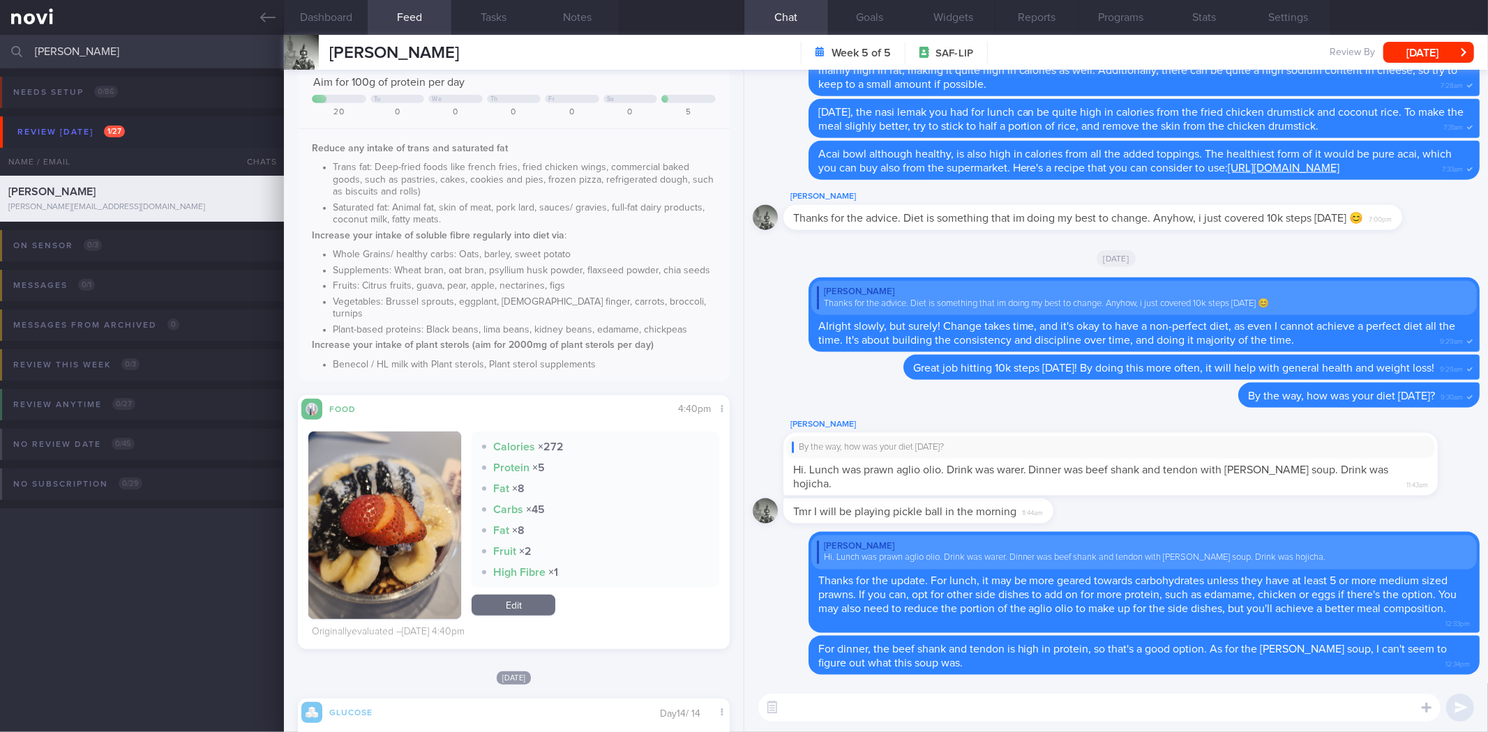
scroll to position [638, 0]
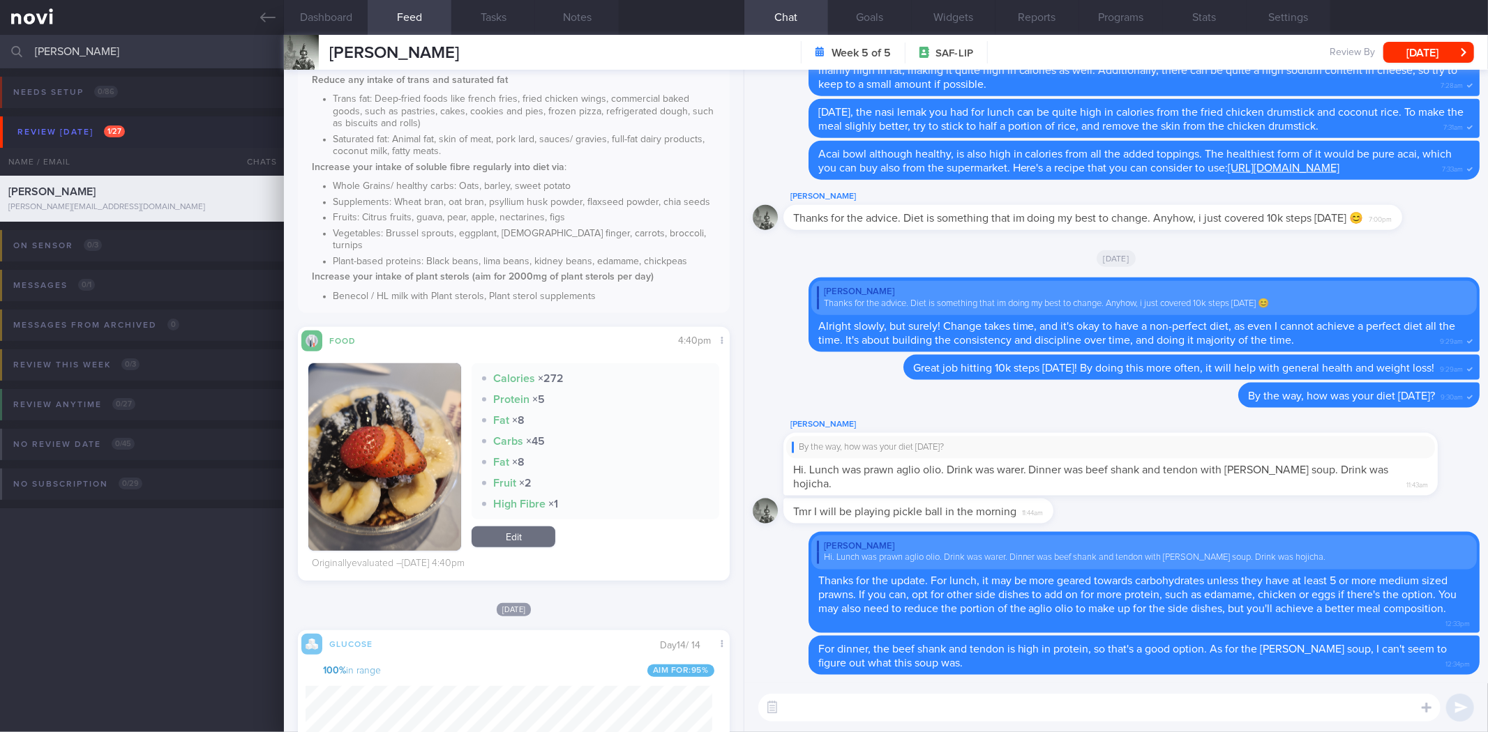
click at [442, 454] on button "button" at bounding box center [384, 457] width 153 height 188
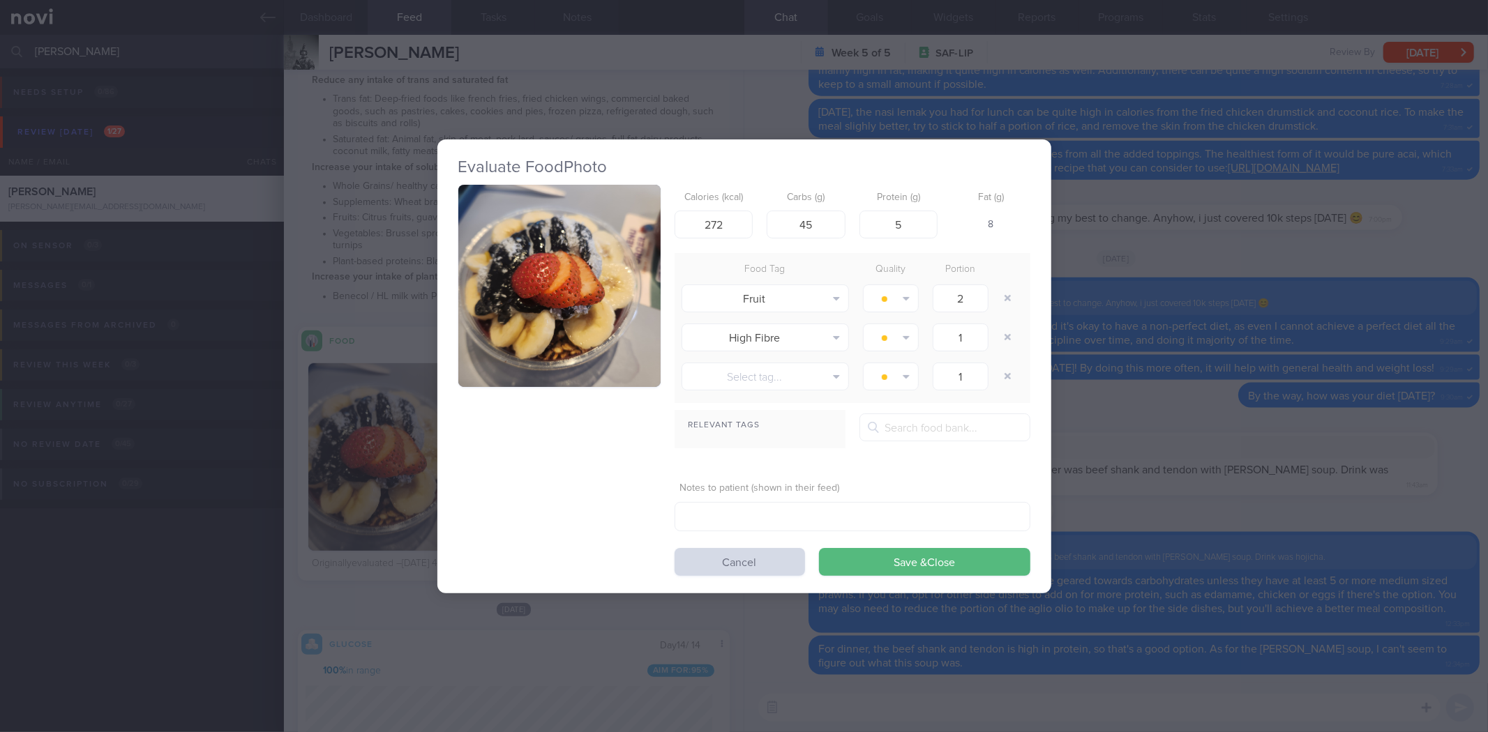
click at [573, 314] on button "button" at bounding box center [559, 286] width 202 height 202
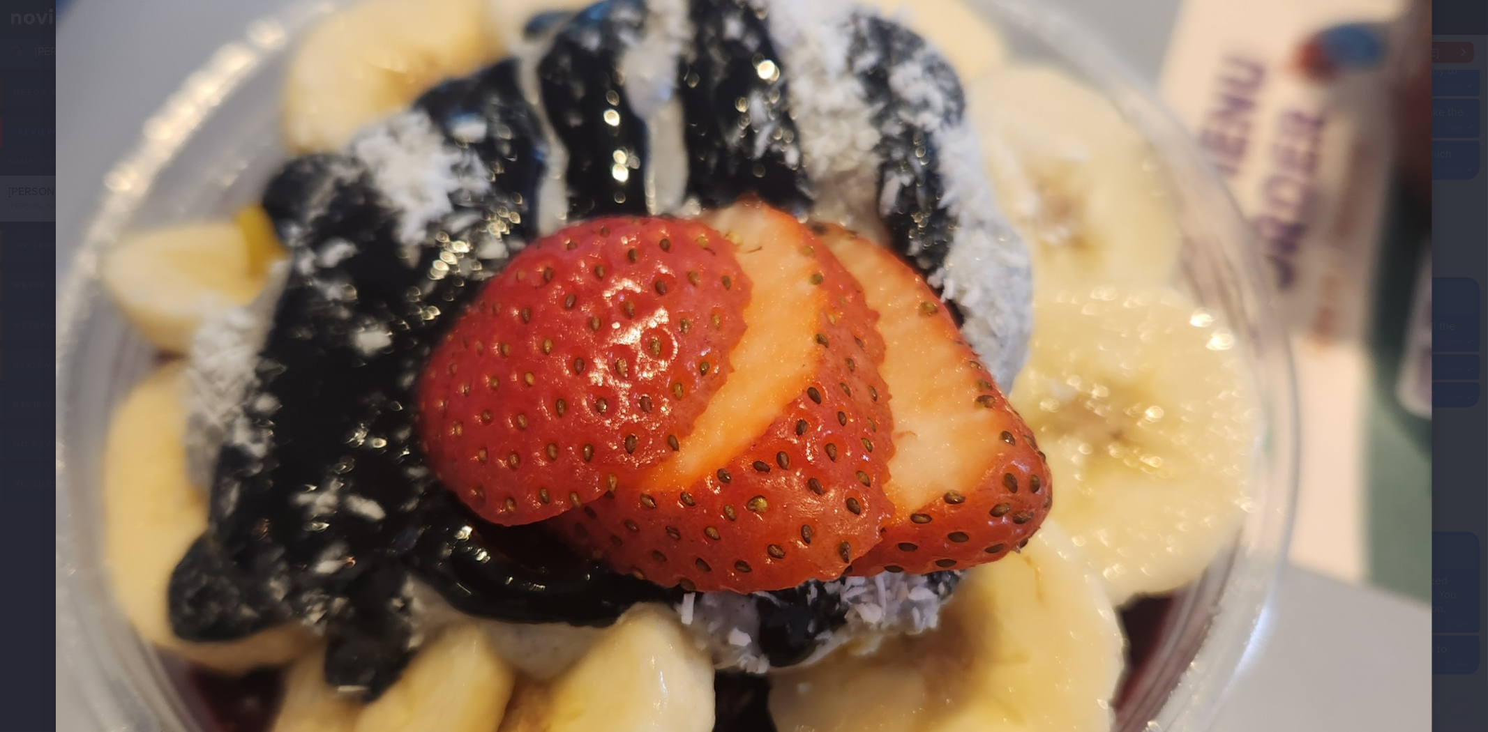
scroll to position [310, 0]
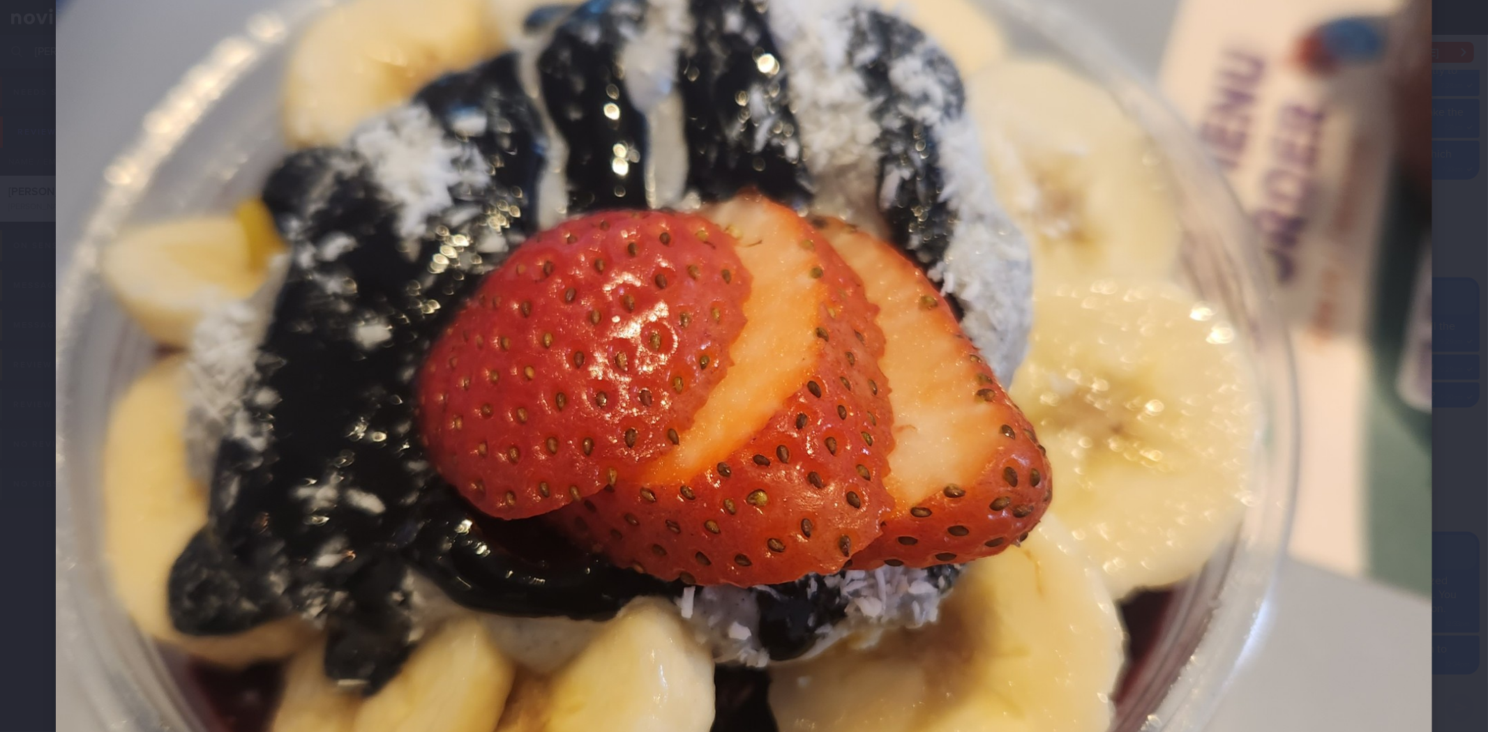
click at [1438, 405] on div at bounding box center [744, 434] width 1488 height 1488
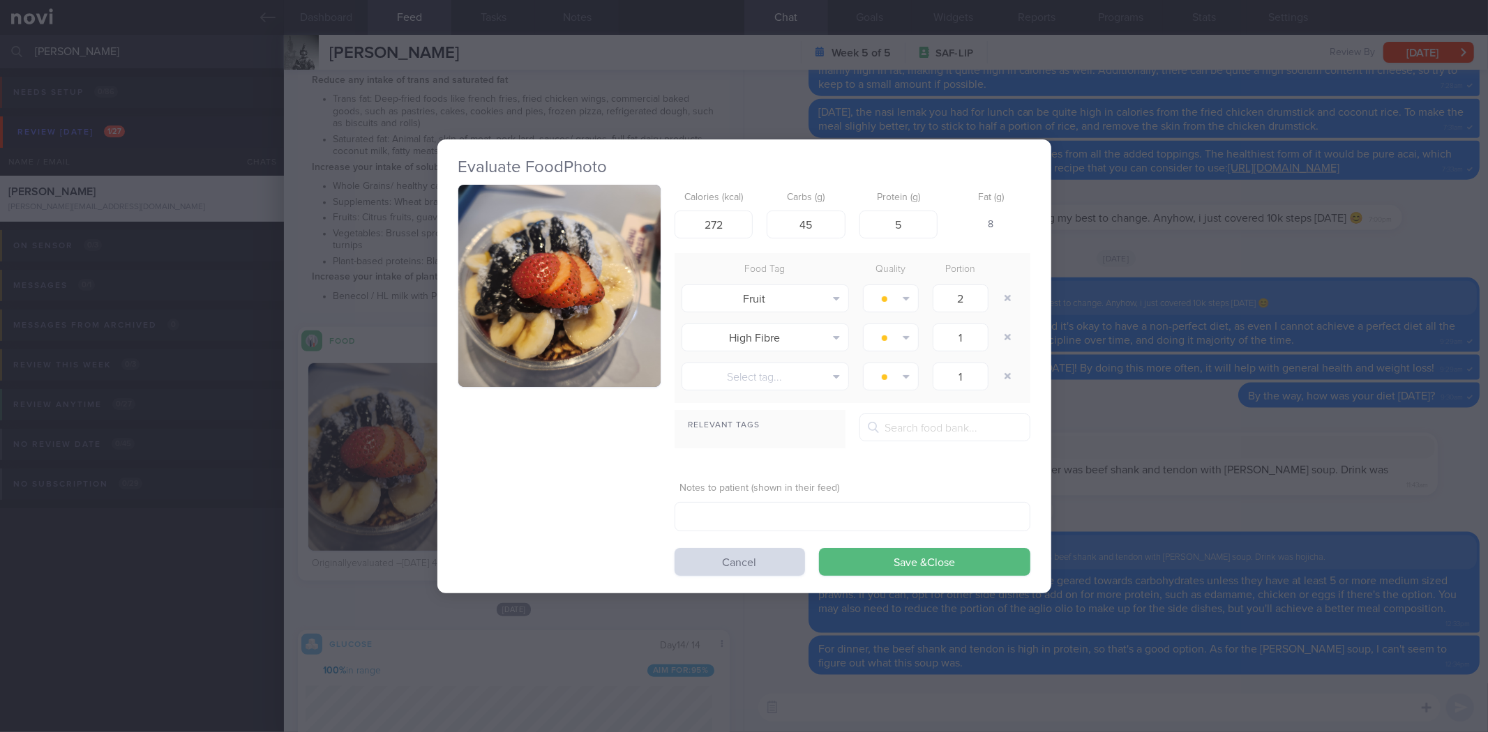
click at [1399, 389] on div "Evaluate Food Photo Calories (kcal) 272 Carbs (g) 45 Protein (g) 5 Fat (g) 8 Fo…" at bounding box center [744, 366] width 1488 height 732
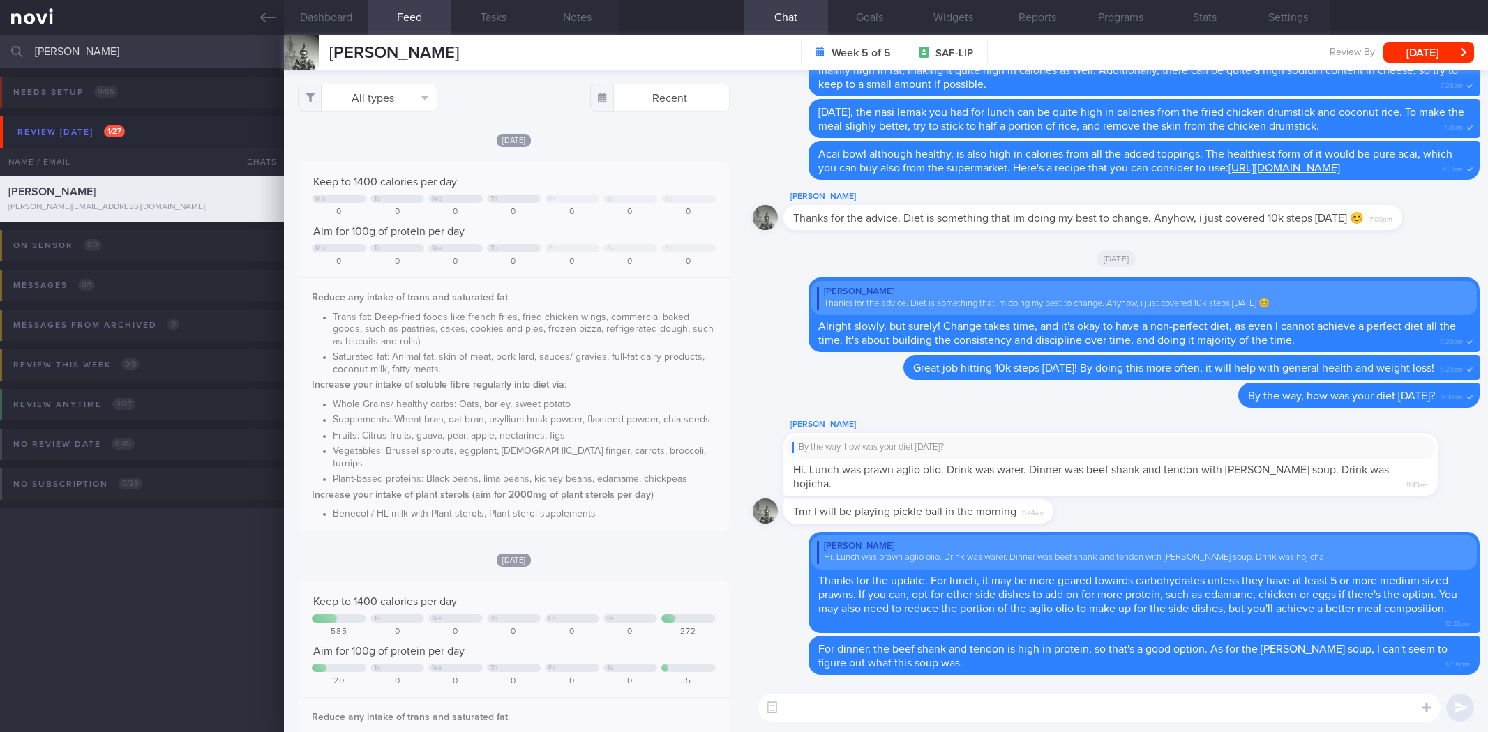
select select "7"
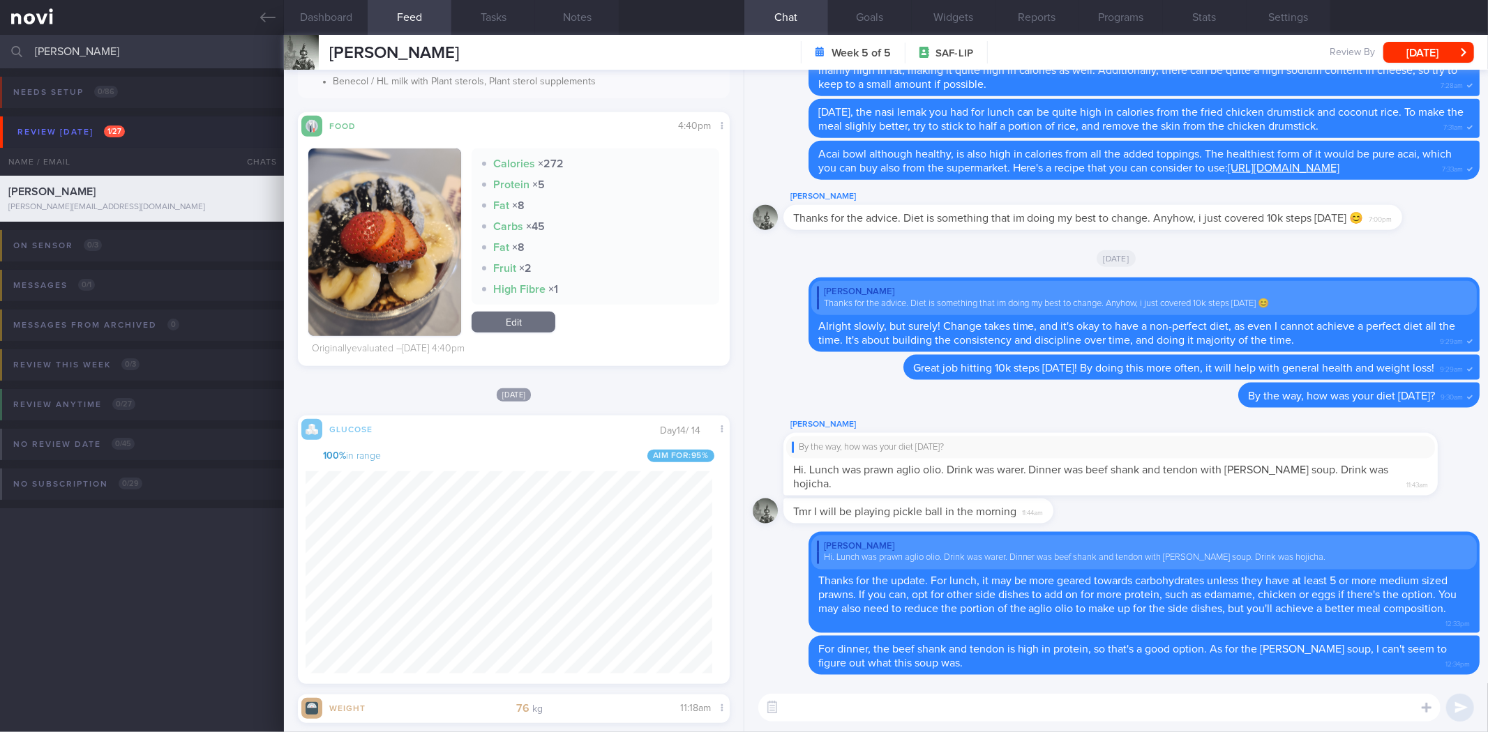
scroll to position [250, 407]
drag, startPoint x: 541, startPoint y: 163, endPoint x: 556, endPoint y: 156, distance: 16.2
click at [556, 158] on strong "× 272" at bounding box center [551, 163] width 26 height 11
drag, startPoint x: 559, startPoint y: 165, endPoint x: 573, endPoint y: 172, distance: 14.7
click at [573, 172] on div "Calories × 272 Protein × 5 Fat × 8 Carbs × 45 Fat × 8 Fruit × 2 High Fibre × 1" at bounding box center [595, 227] width 247 height 156
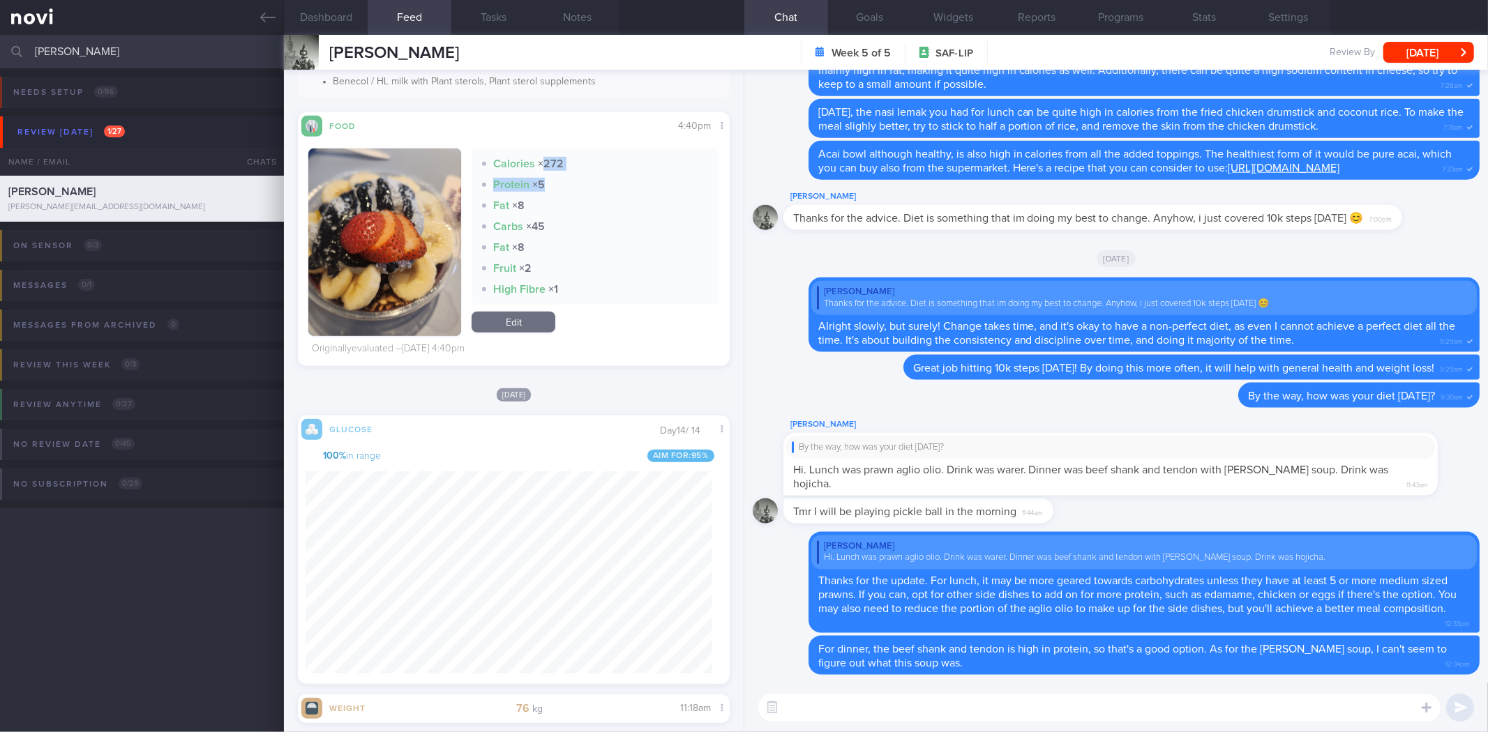
click at [567, 178] on div "Protein × 5" at bounding box center [595, 185] width 226 height 14
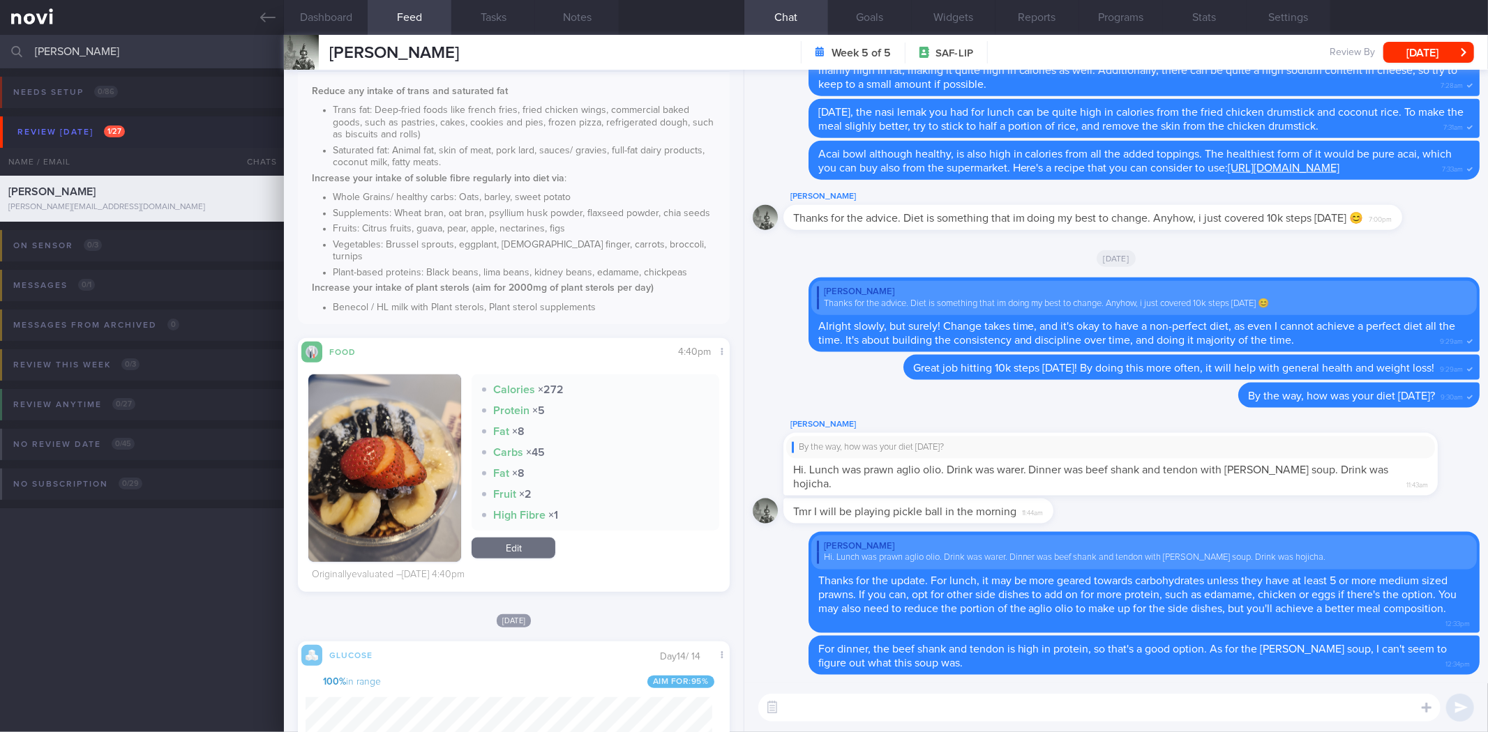
scroll to position [628, 0]
click at [1215, 272] on div "[DATE]" at bounding box center [1116, 258] width 727 height 39
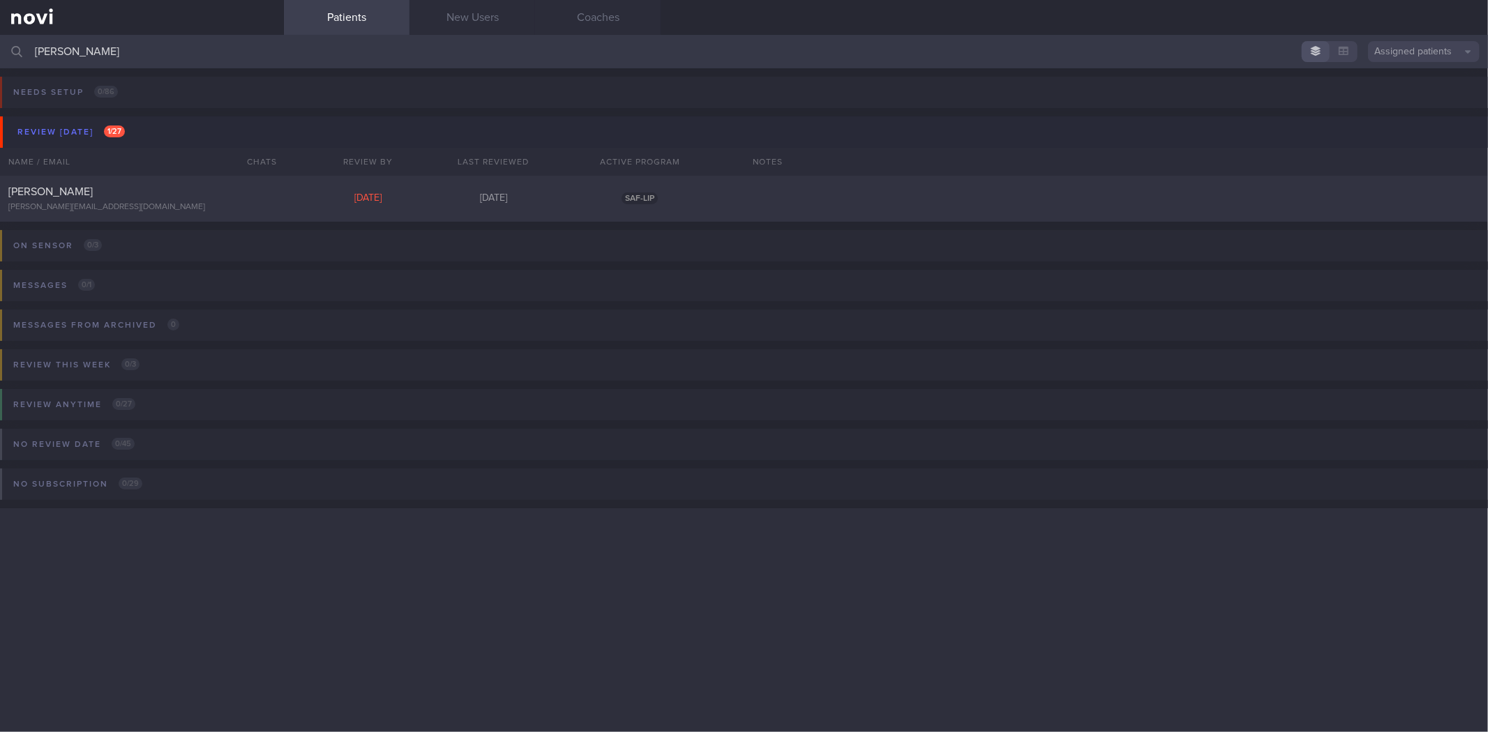
drag, startPoint x: 0, startPoint y: 0, endPoint x: 167, endPoint y: 57, distance: 176.7
click at [167, 57] on input "[PERSON_NAME]" at bounding box center [744, 51] width 1488 height 33
type input "reamon"
click at [285, 179] on div "[PERSON_NAME] [EMAIL_ADDRESS][DOMAIN_NAME] [DATE] [DATE] SAF-LIP" at bounding box center [744, 199] width 1488 height 46
select select "7"
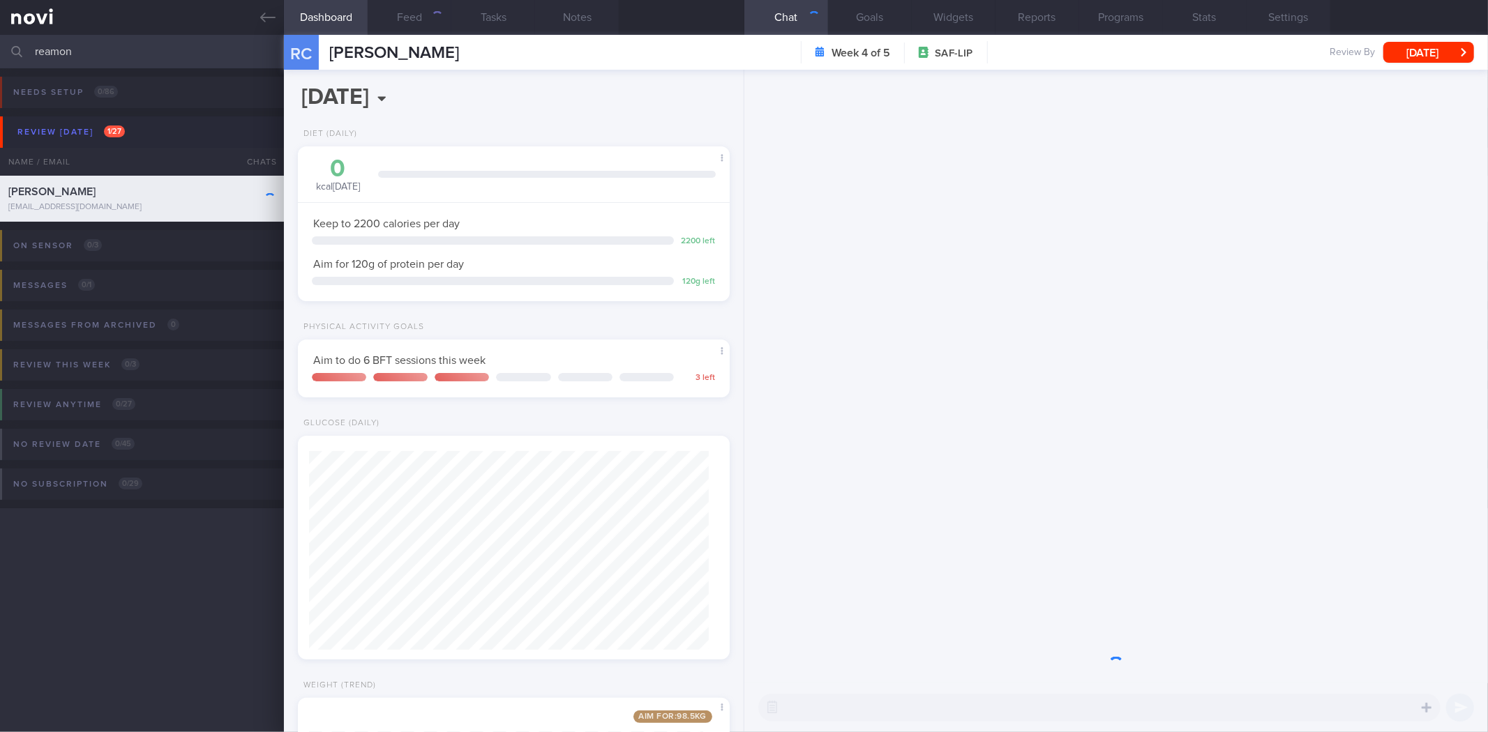
scroll to position [217, 394]
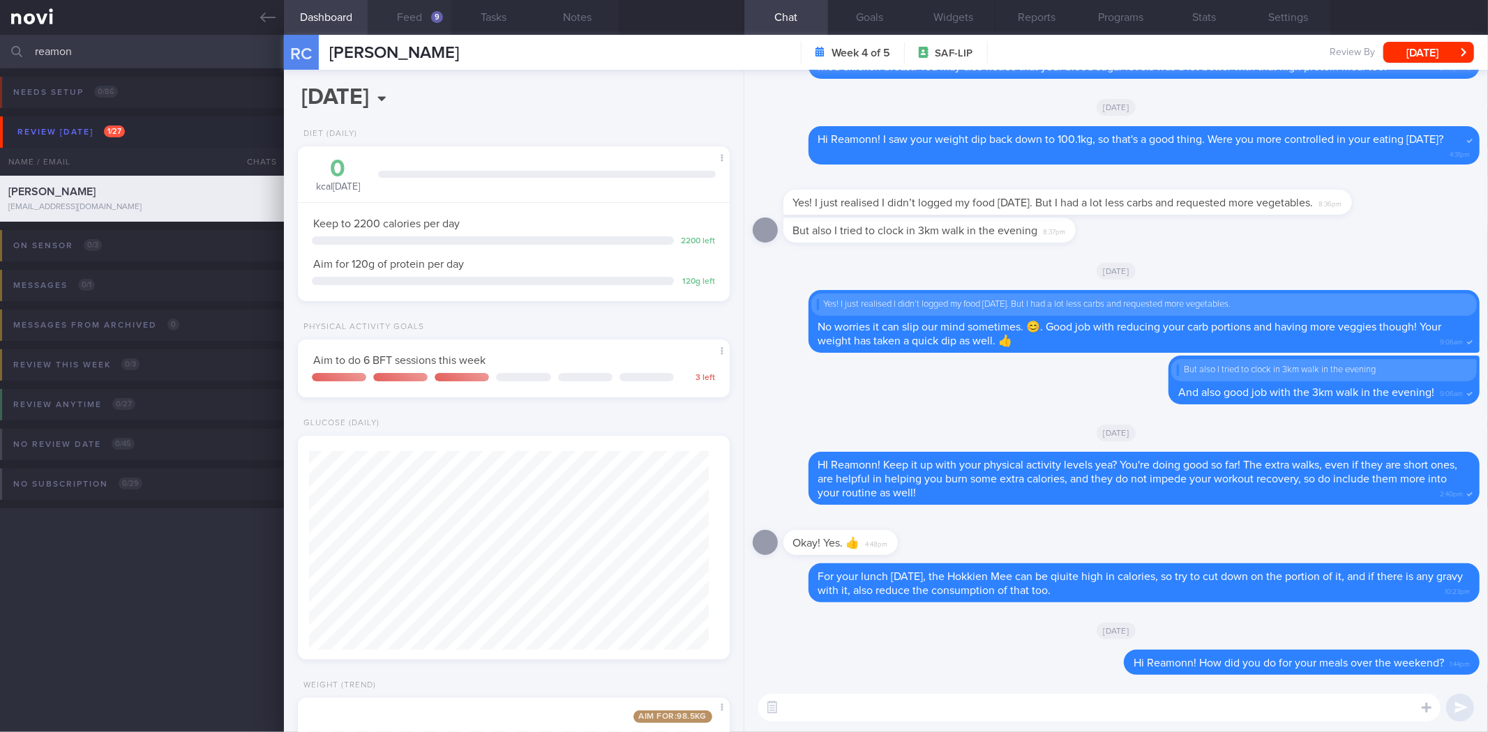
click at [449, 13] on button "Feed 9" at bounding box center [410, 17] width 84 height 35
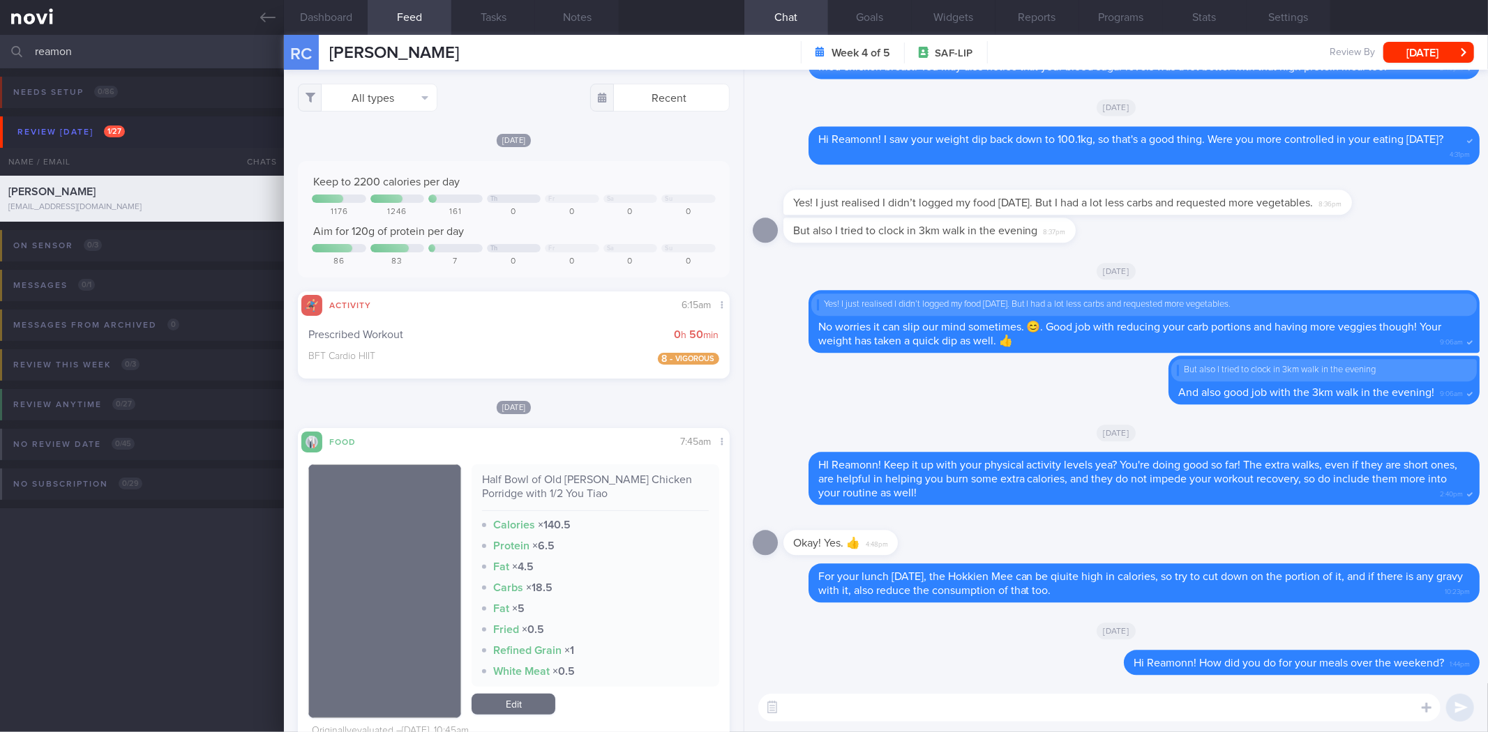
click at [421, 8] on button "Feed 9" at bounding box center [410, 17] width 84 height 35
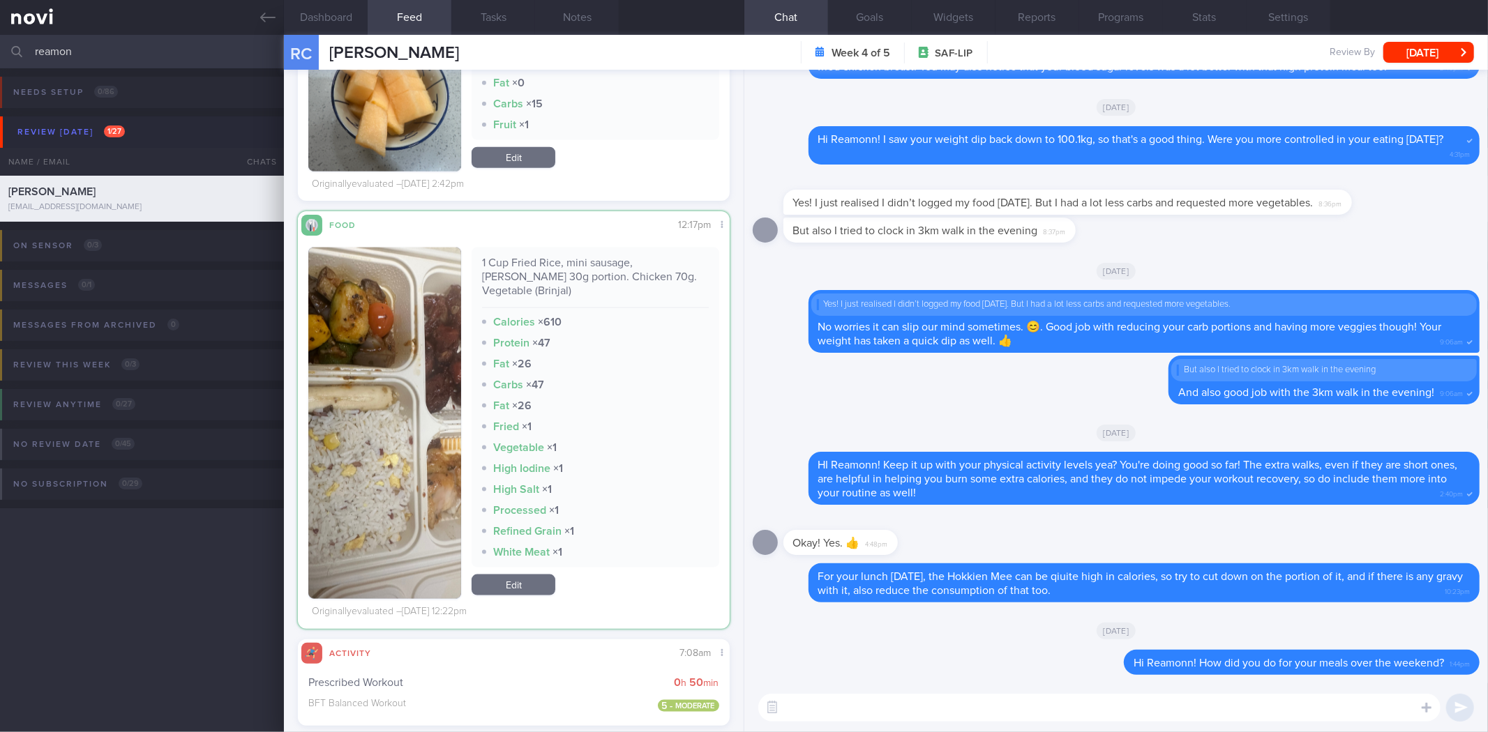
scroll to position [28327, 0]
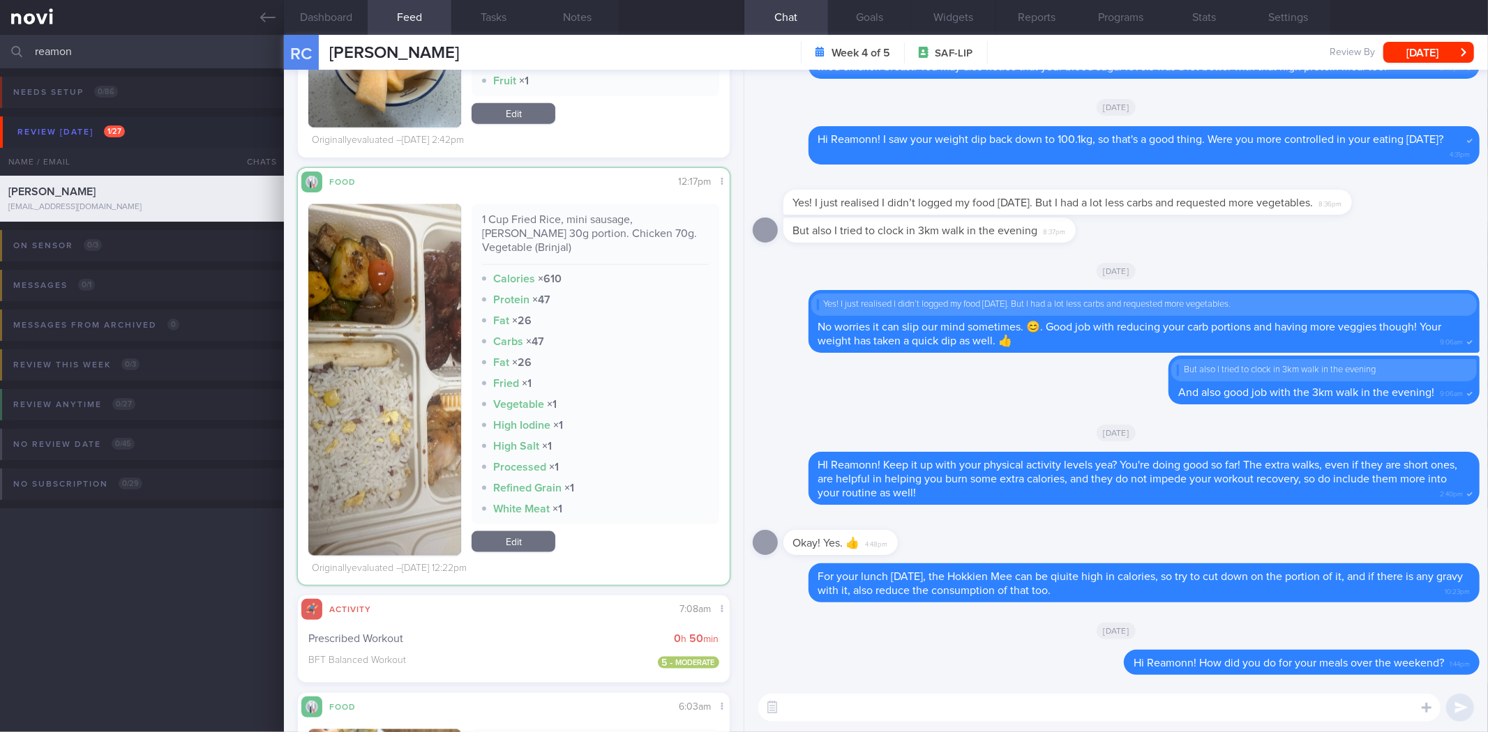
click at [350, 377] on button "button" at bounding box center [384, 380] width 153 height 352
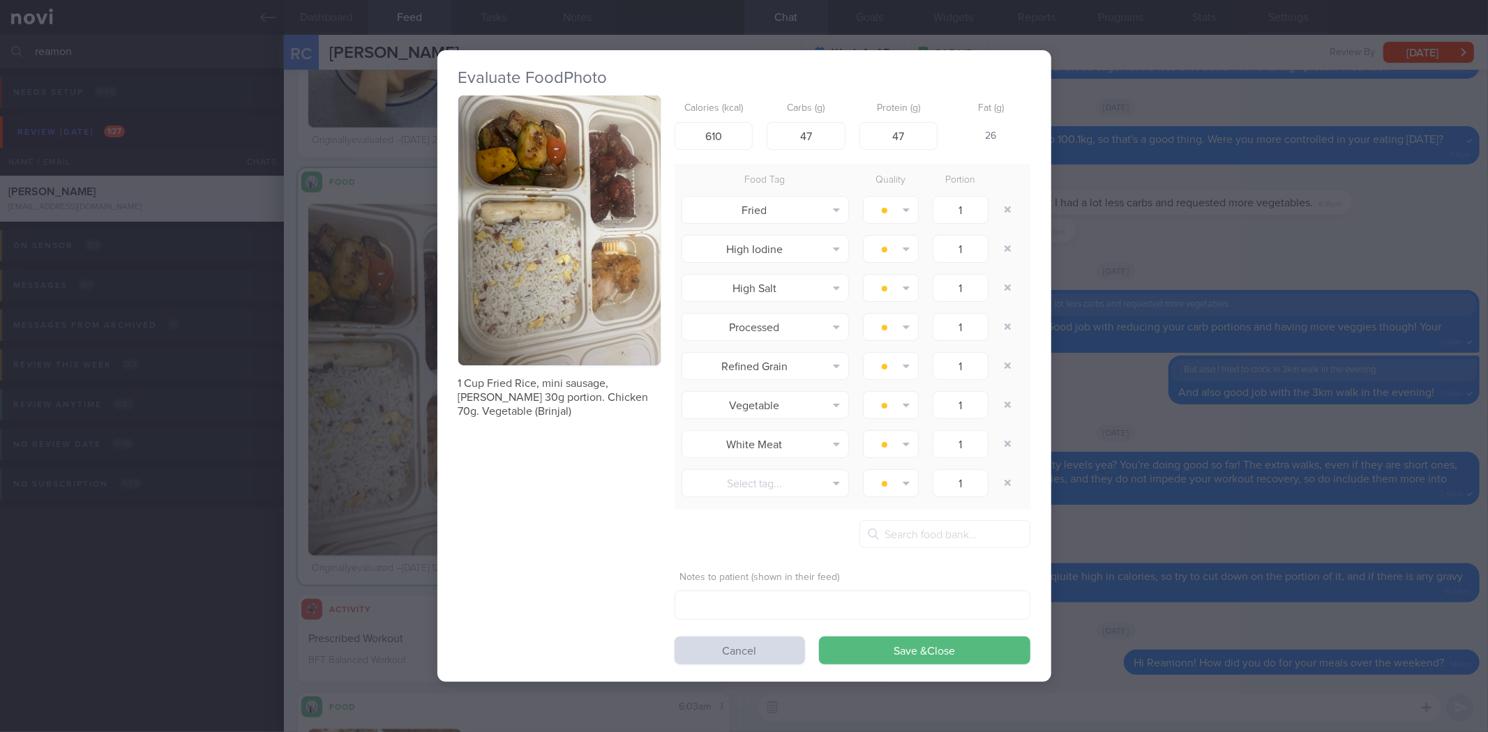
click at [1223, 346] on div "Evaluate Food Photo 1 Cup Fried Rice, mini sausage, dory fish 30g portion. Chic…" at bounding box center [744, 366] width 1488 height 732
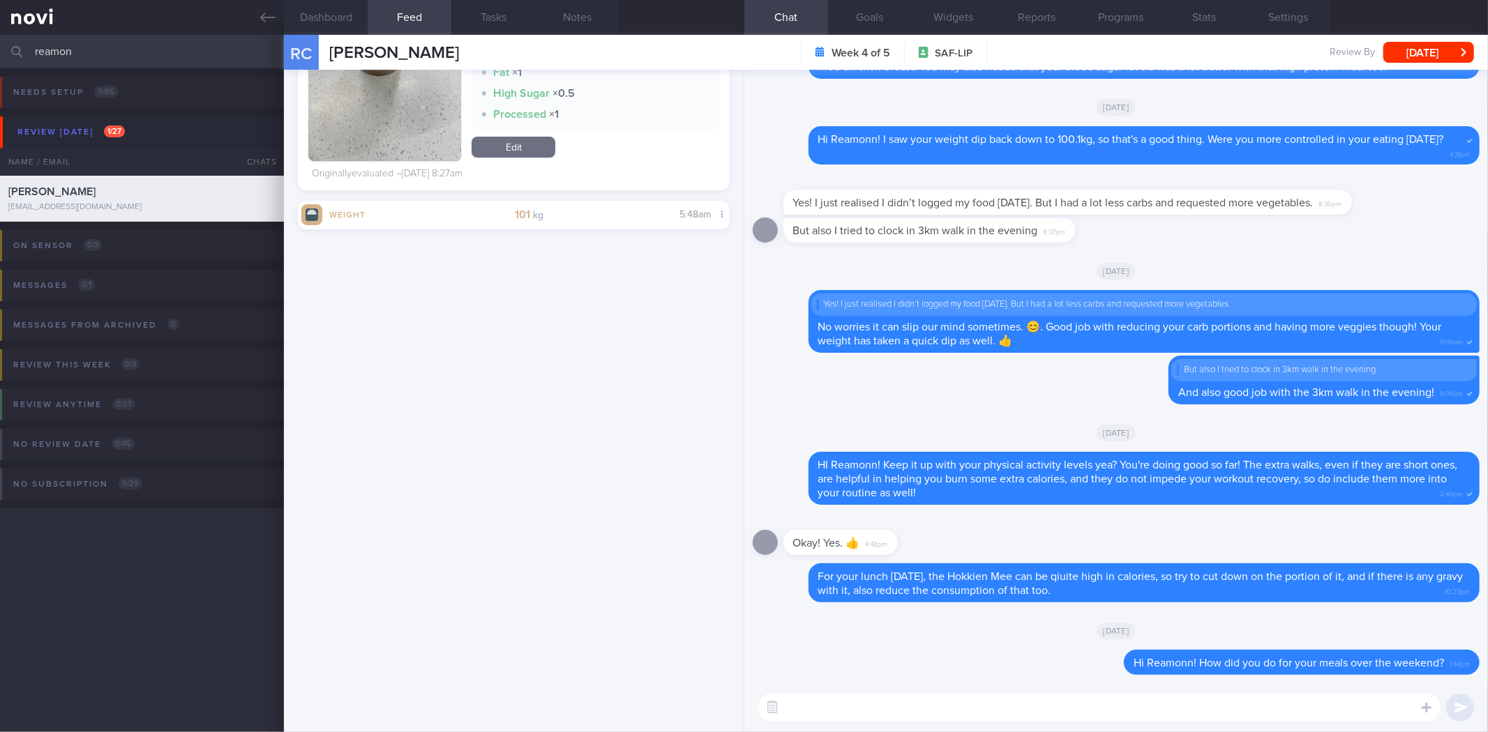
scroll to position [21243, 0]
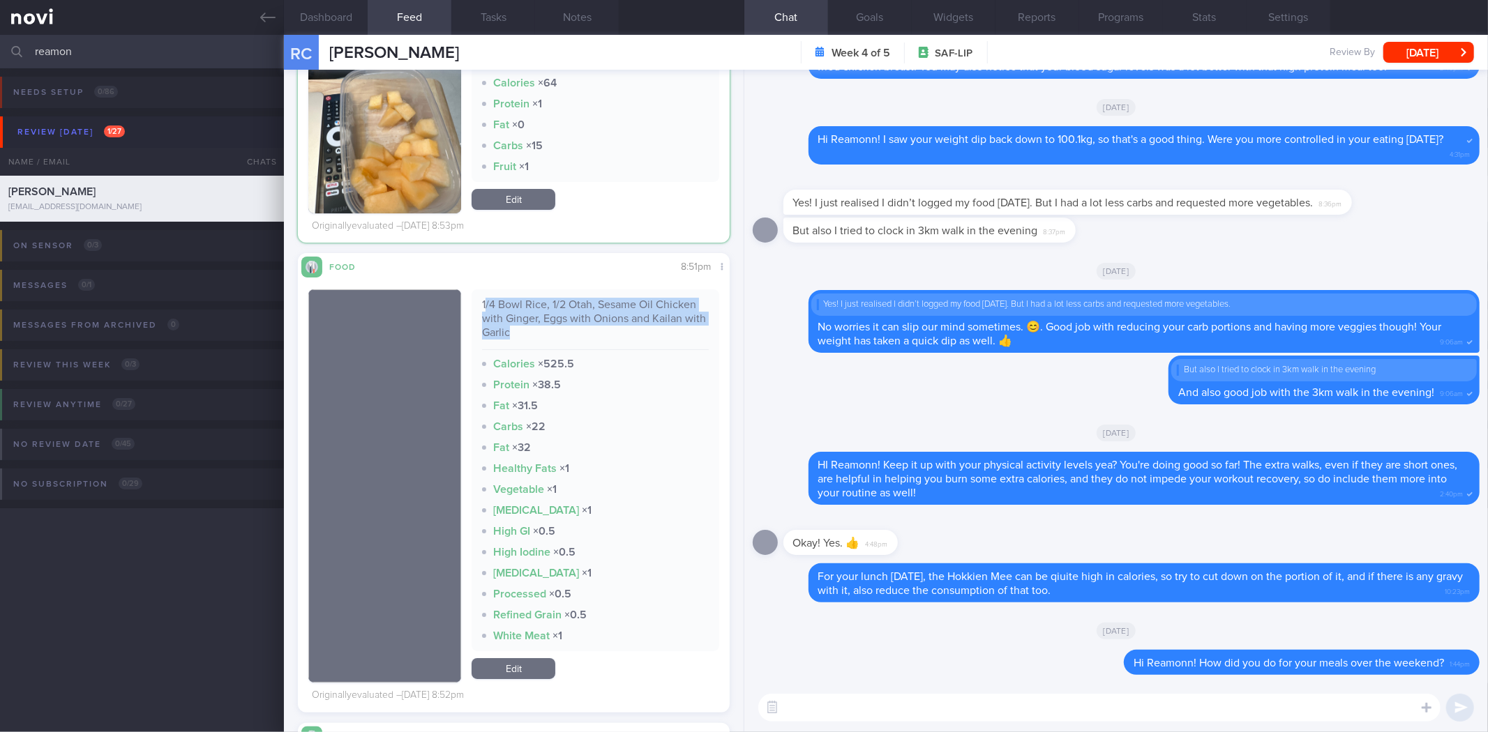
drag, startPoint x: 480, startPoint y: 299, endPoint x: 538, endPoint y: 333, distance: 67.6
click at [538, 333] on div "1/4 Bowl Rice, 1/2 Otah, Sesame Oil Chicken with Ginger, Eggs with Onions and K…" at bounding box center [595, 324] width 226 height 52
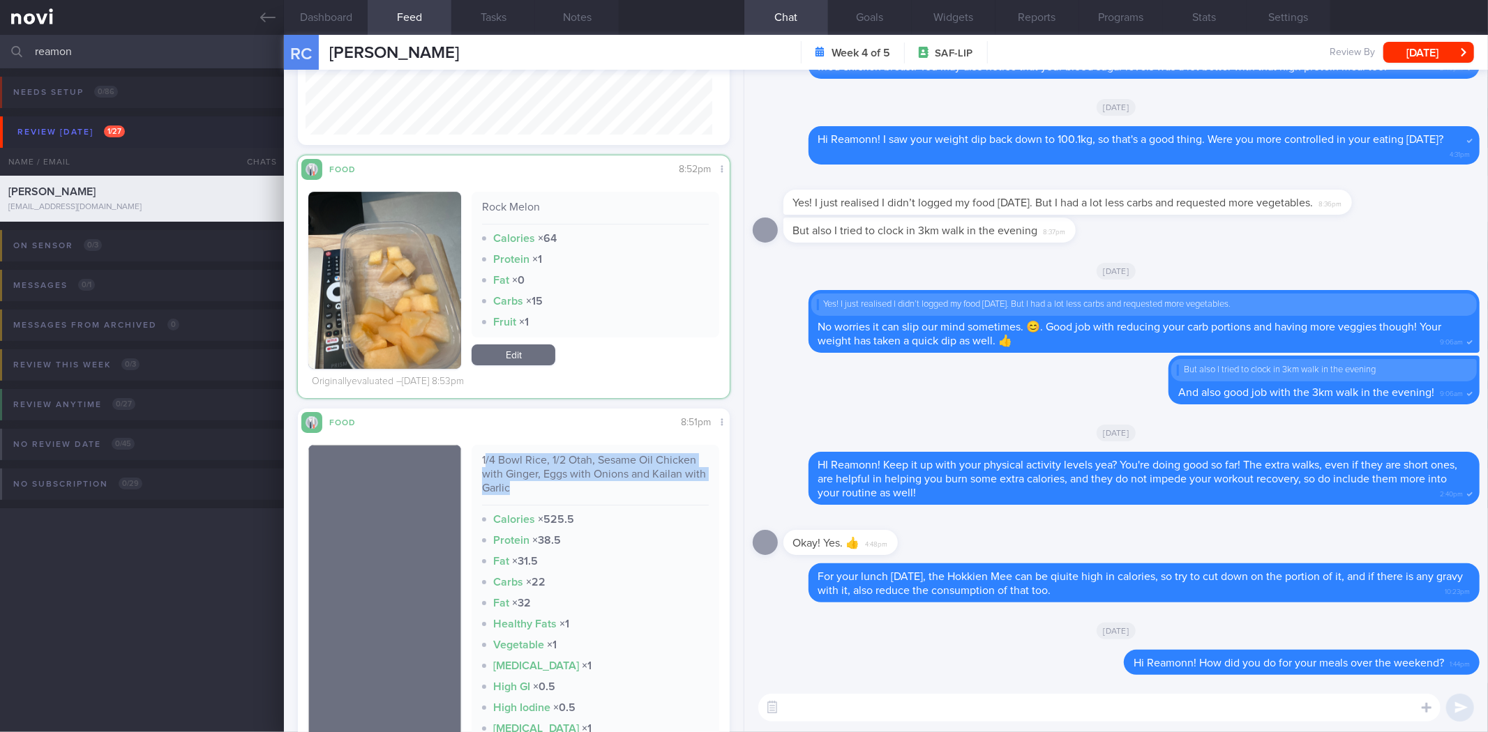
click at [587, 490] on div "1/4 Bowl Rice, 1/2 Otah, Sesame Oil Chicken with Ginger, Eggs with Onions and K…" at bounding box center [595, 479] width 226 height 52
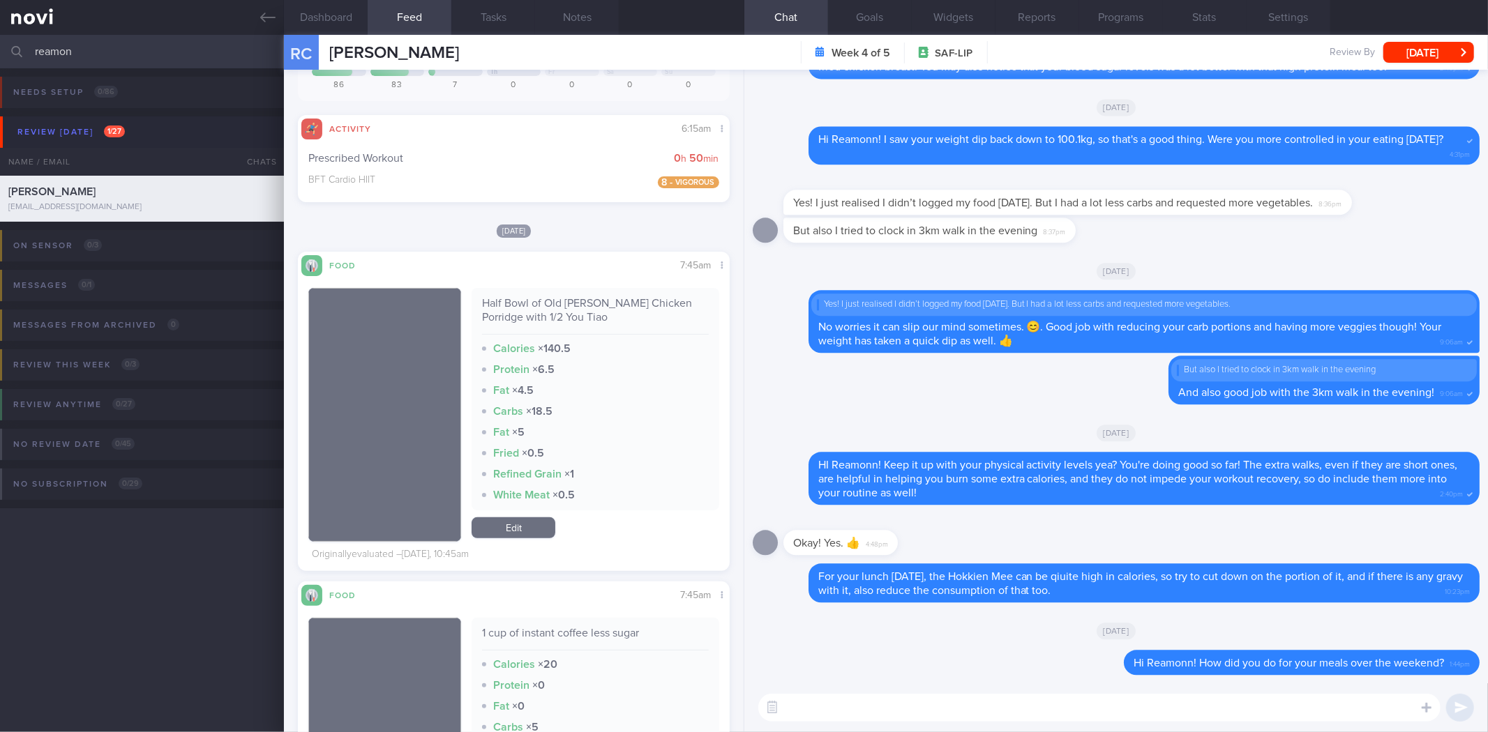
scroll to position [176, 0]
drag, startPoint x: 562, startPoint y: 315, endPoint x: 590, endPoint y: 309, distance: 29.1
click at [590, 309] on div "Half Bowl of Old Chang Kee Chicken Porridge with 1/2 You Tiao" at bounding box center [595, 316] width 226 height 38
click at [512, 292] on div "Half Bowl of Old Chang Kee Chicken Porridge with 1/2 You Tiao Calories × 140.5 …" at bounding box center [595, 400] width 247 height 223
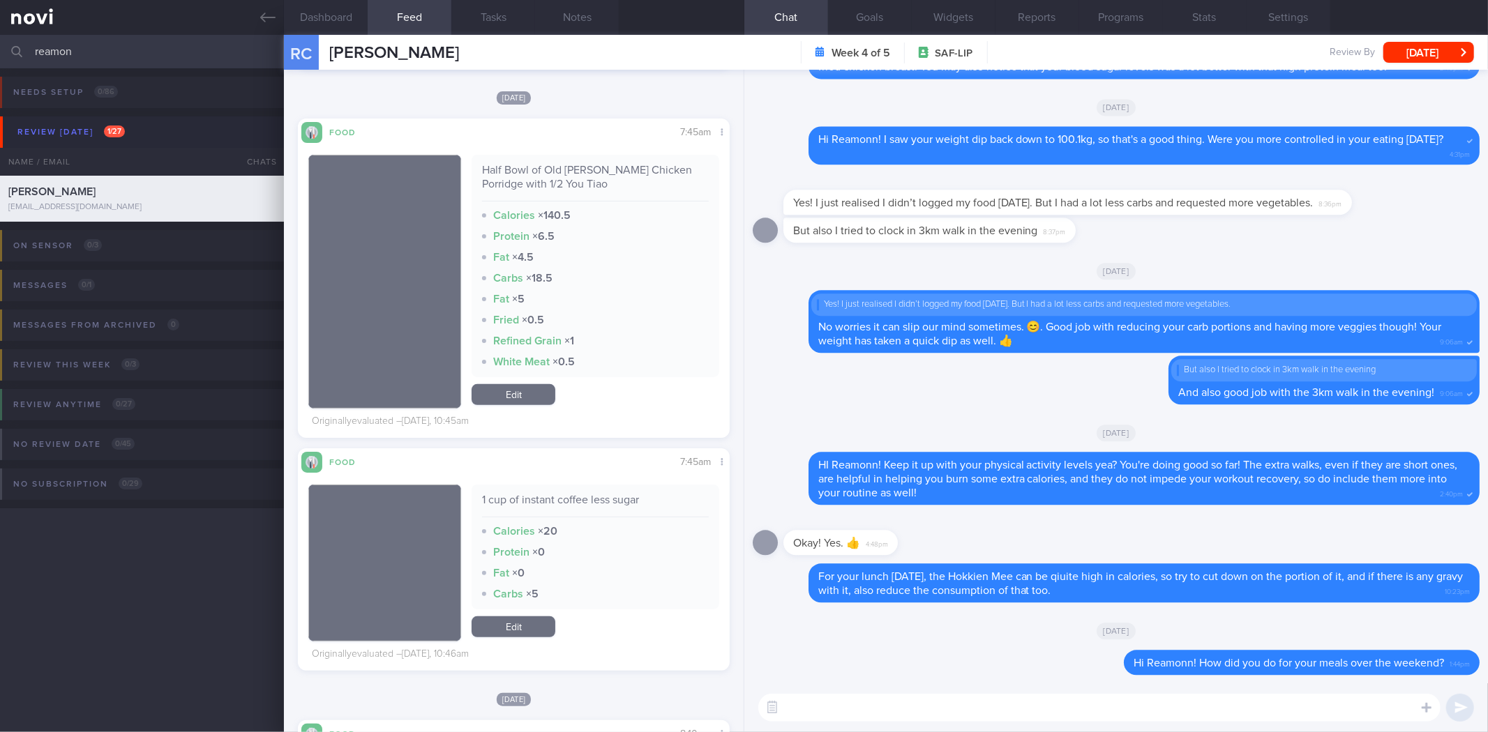
scroll to position [331, 0]
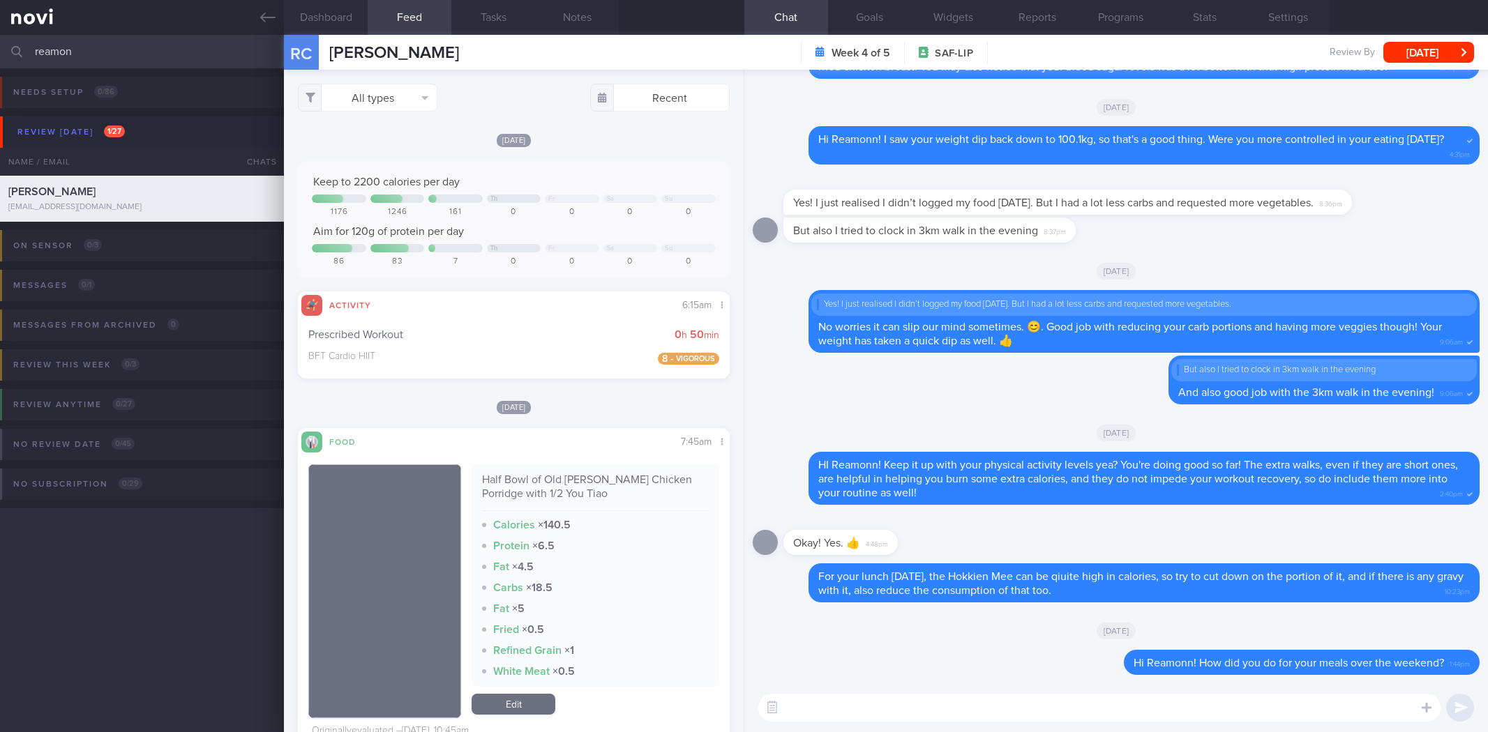
select select "7"
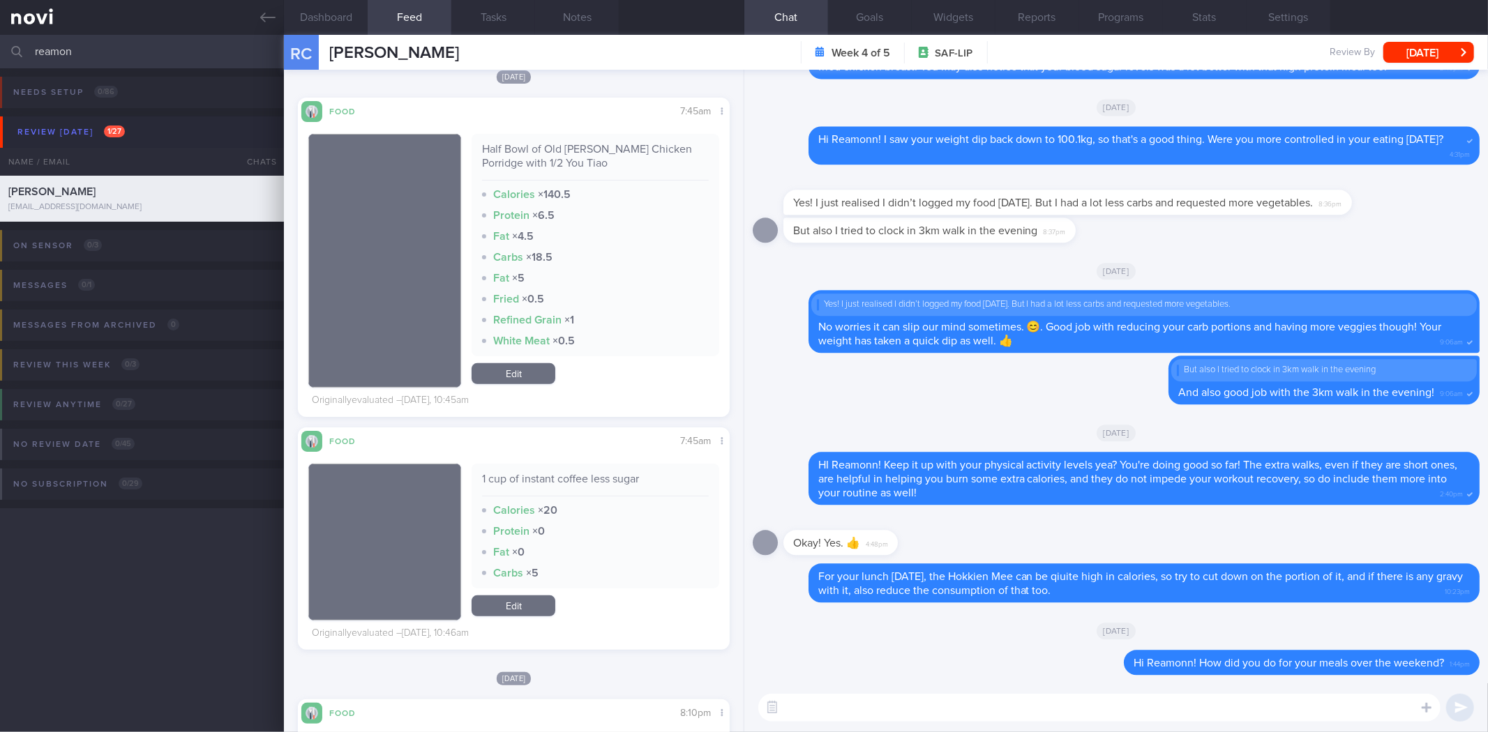
scroll to position [550, 0]
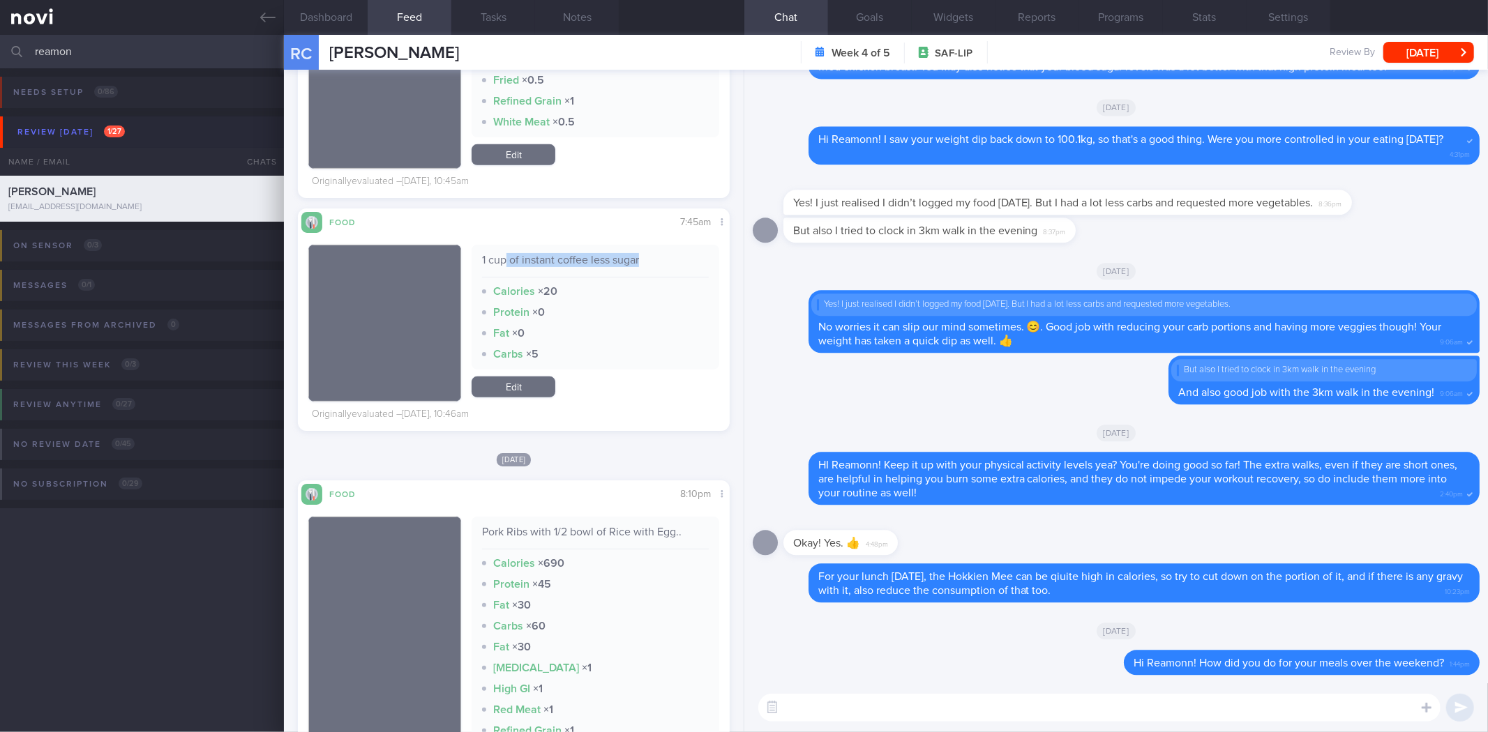
drag, startPoint x: 530, startPoint y: 269, endPoint x: 659, endPoint y: 262, distance: 128.6
click at [657, 263] on div "1 cup of instant coffee less sugar" at bounding box center [595, 265] width 226 height 24
click at [661, 261] on div "1 cup of instant coffee less sugar" at bounding box center [595, 265] width 226 height 24
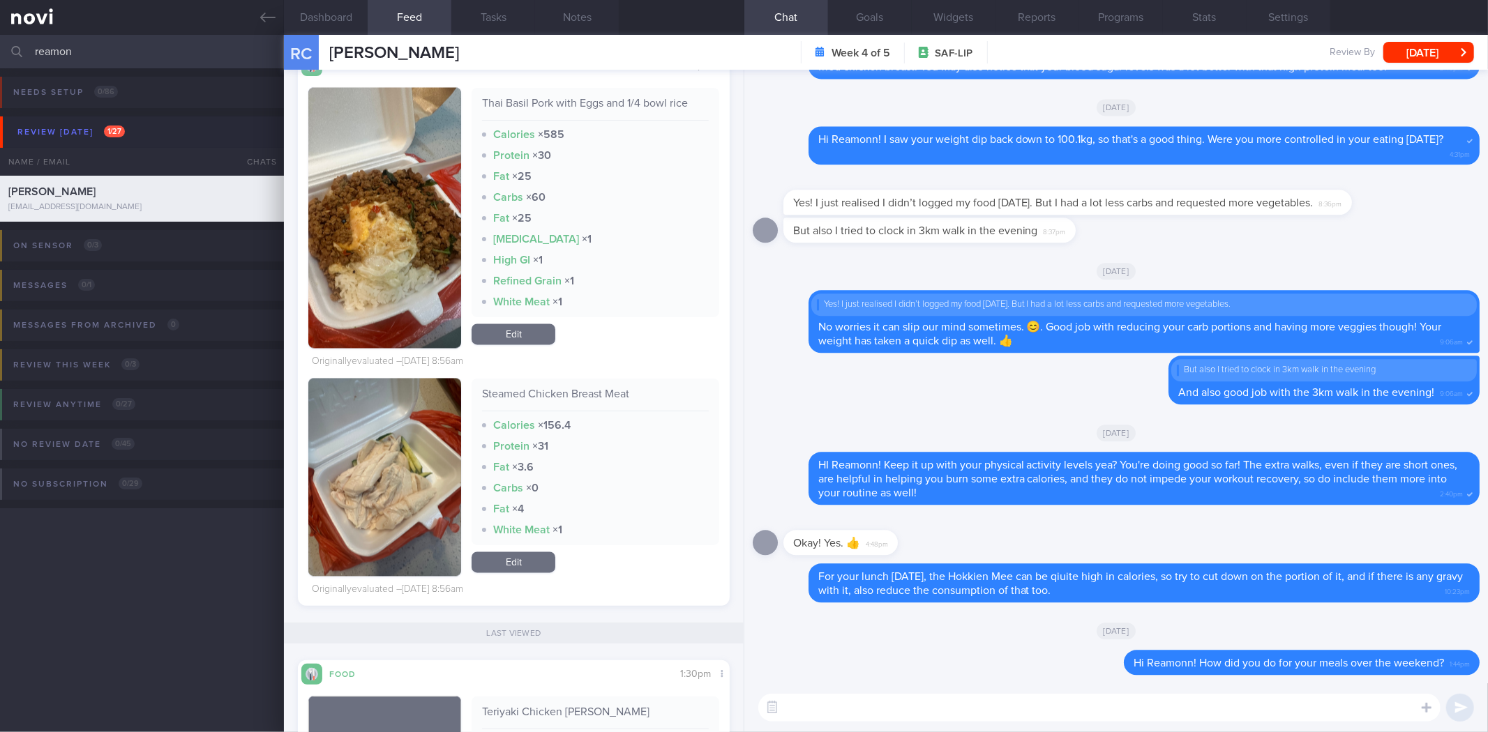
scroll to position [2286, 0]
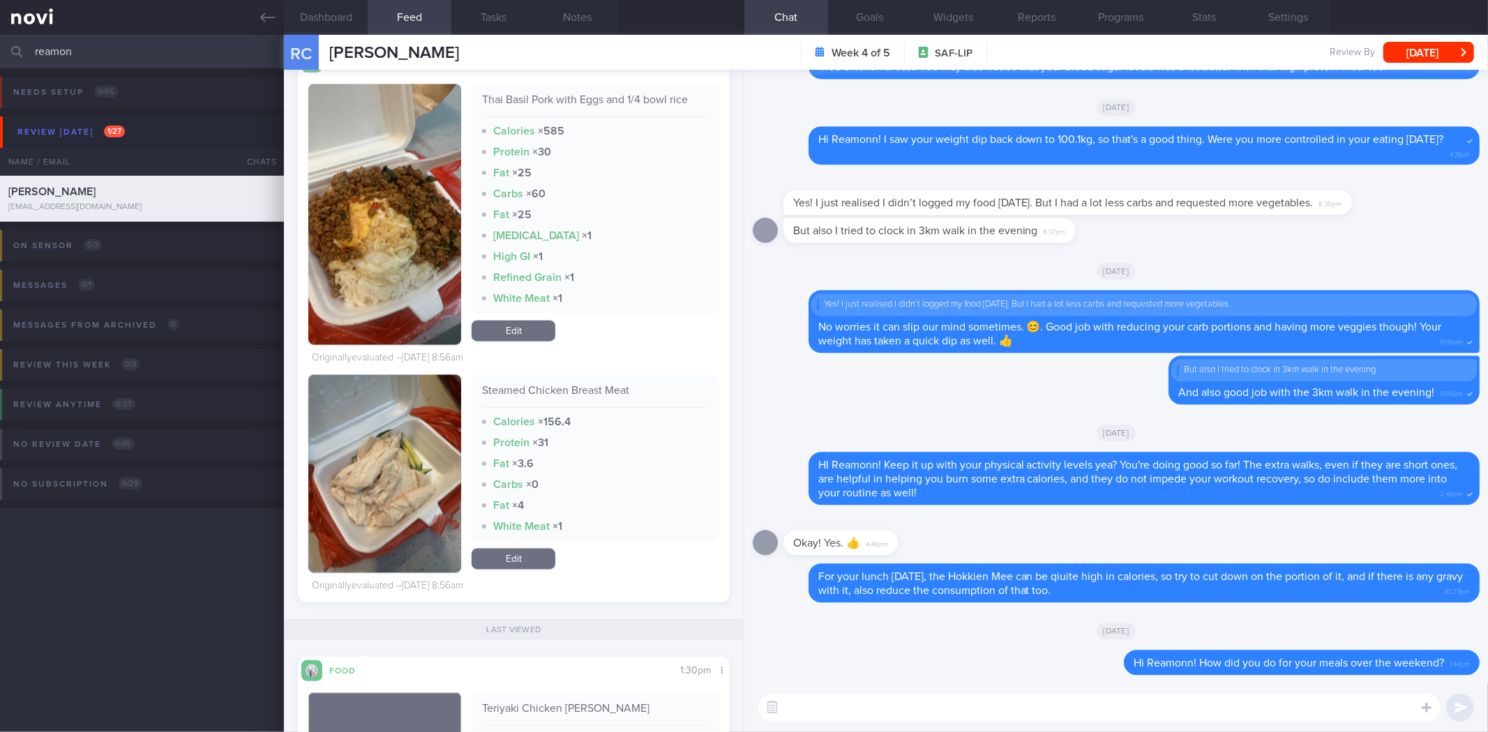
click at [419, 221] on button "button" at bounding box center [384, 214] width 153 height 261
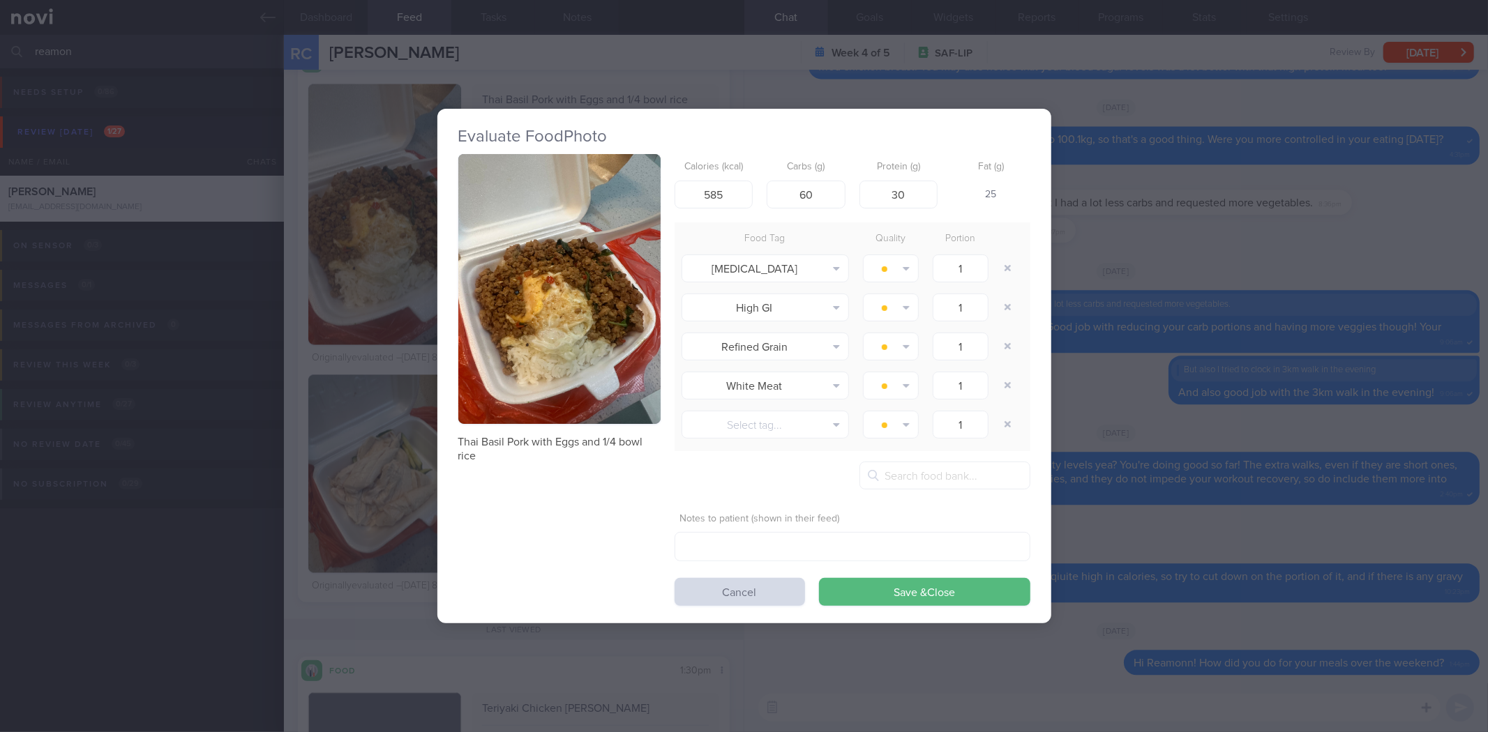
click at [1258, 440] on div "Evaluate Food Photo Thai Basil Pork with Eggs and 1/4 bowl rice Calories (kcal)…" at bounding box center [744, 366] width 1488 height 732
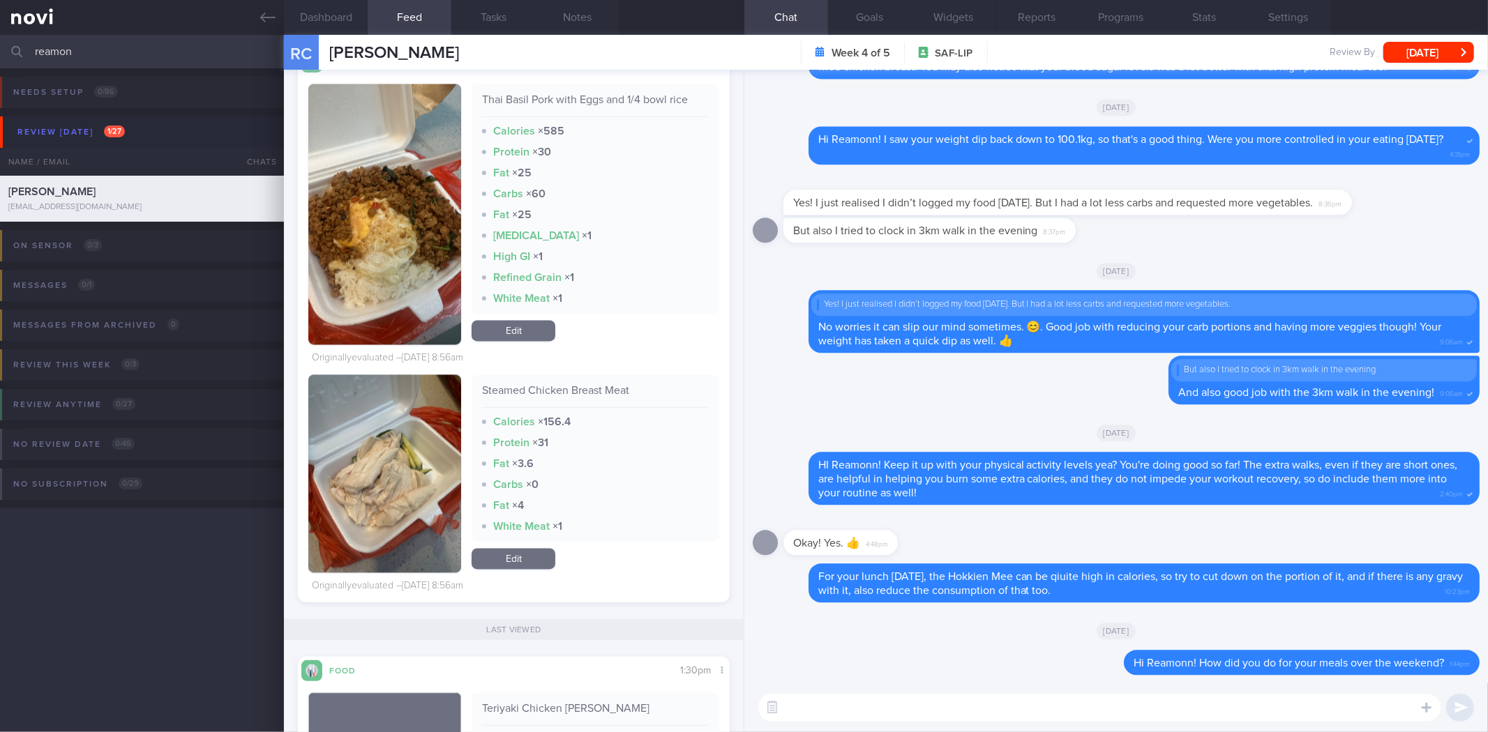
click at [400, 473] on button "button" at bounding box center [384, 474] width 153 height 198
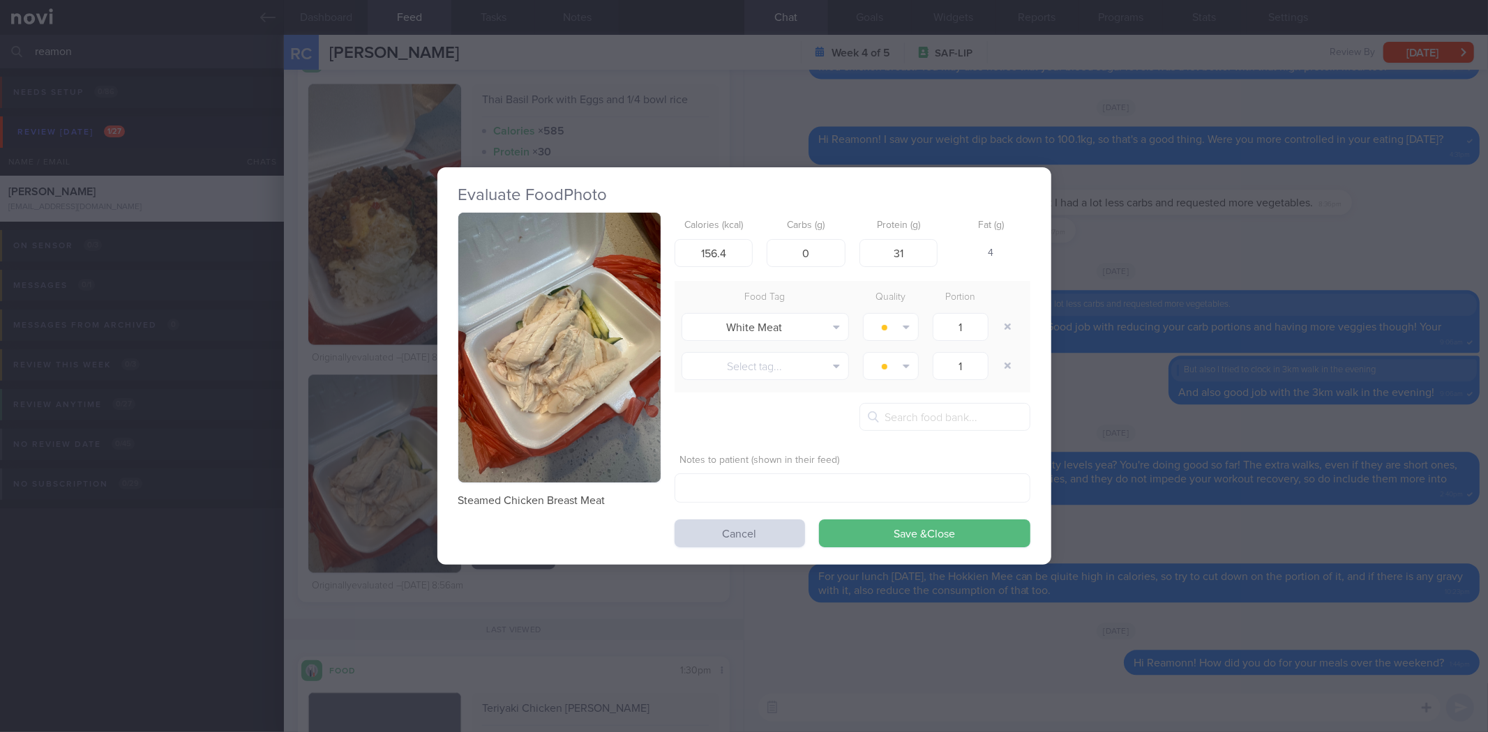
click at [609, 375] on button "button" at bounding box center [559, 348] width 202 height 270
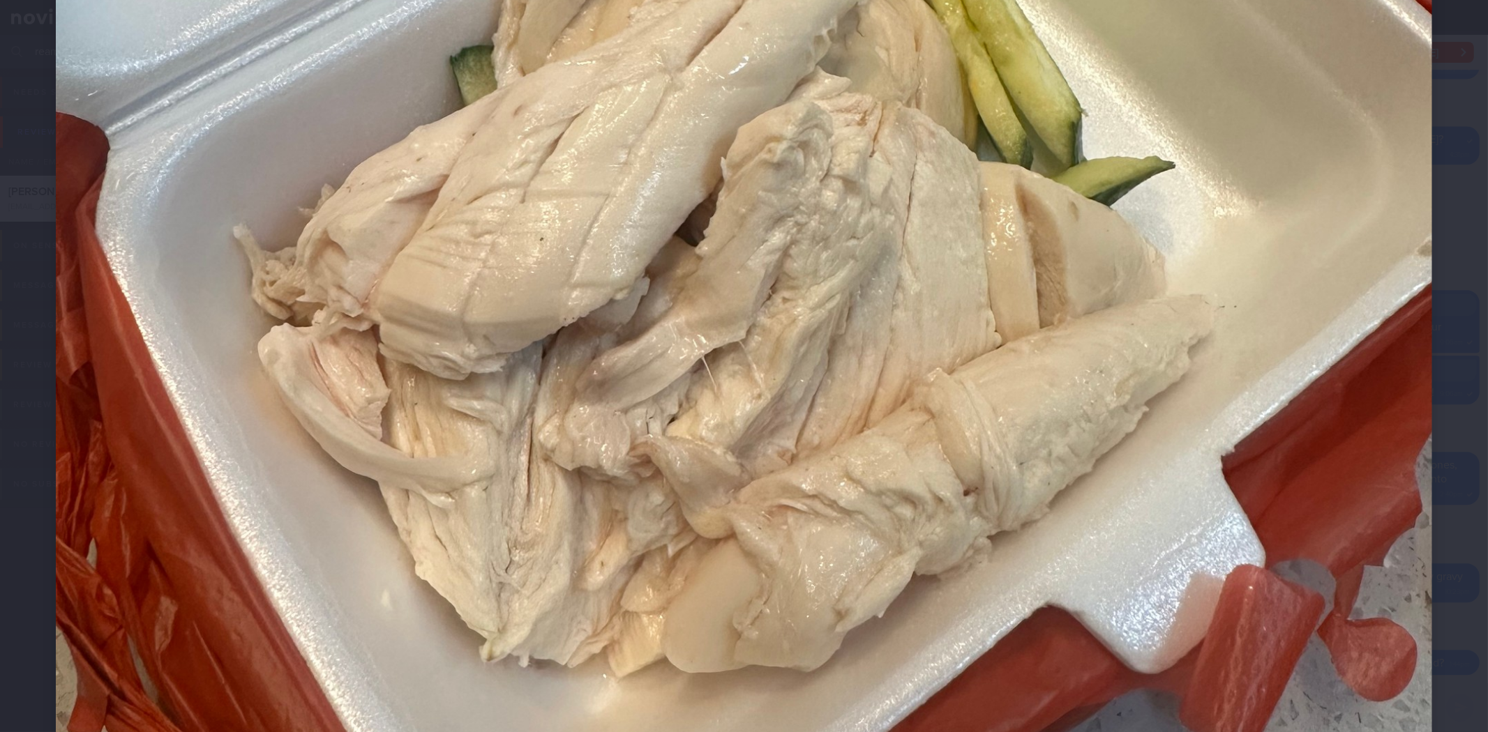
scroll to position [775, 0]
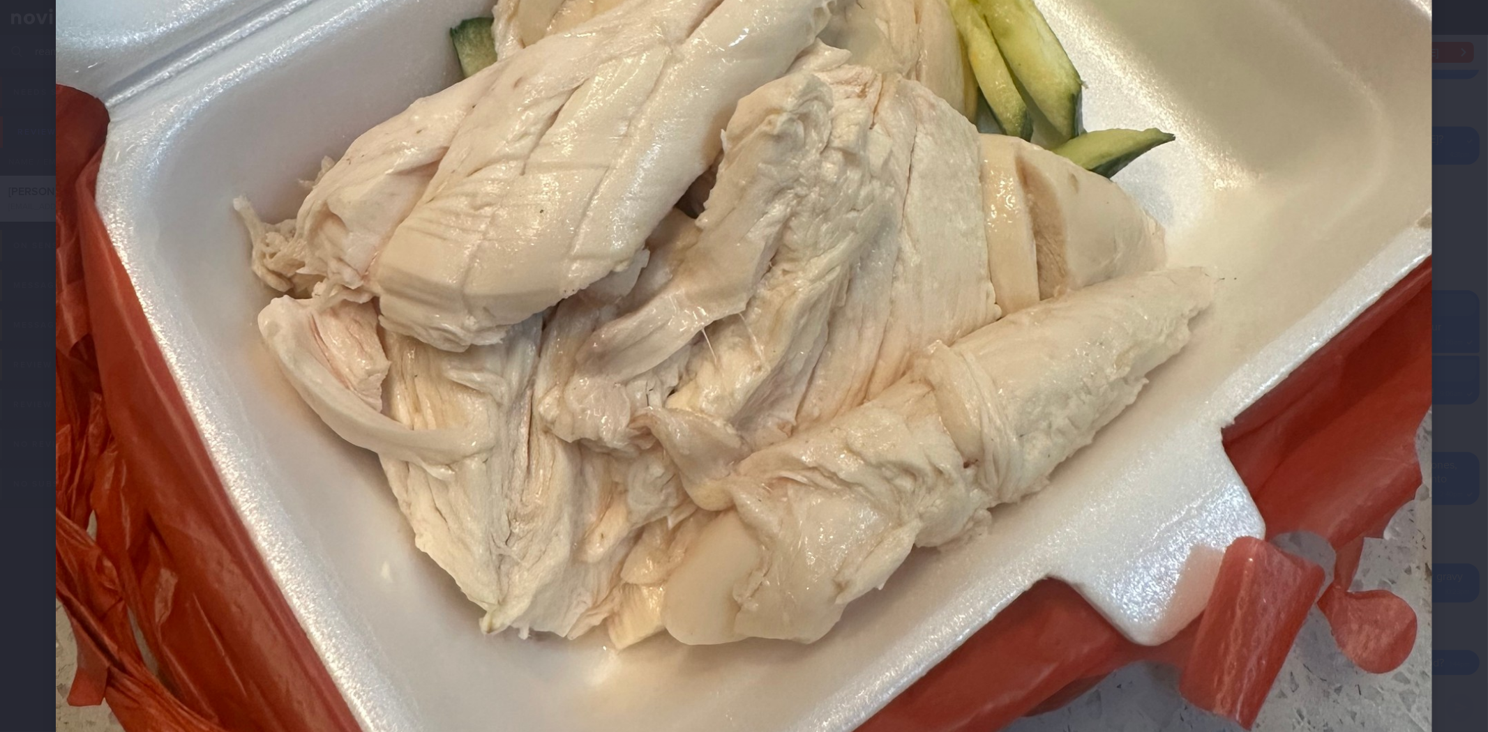
click at [1431, 540] on div at bounding box center [744, 198] width 1488 height 1947
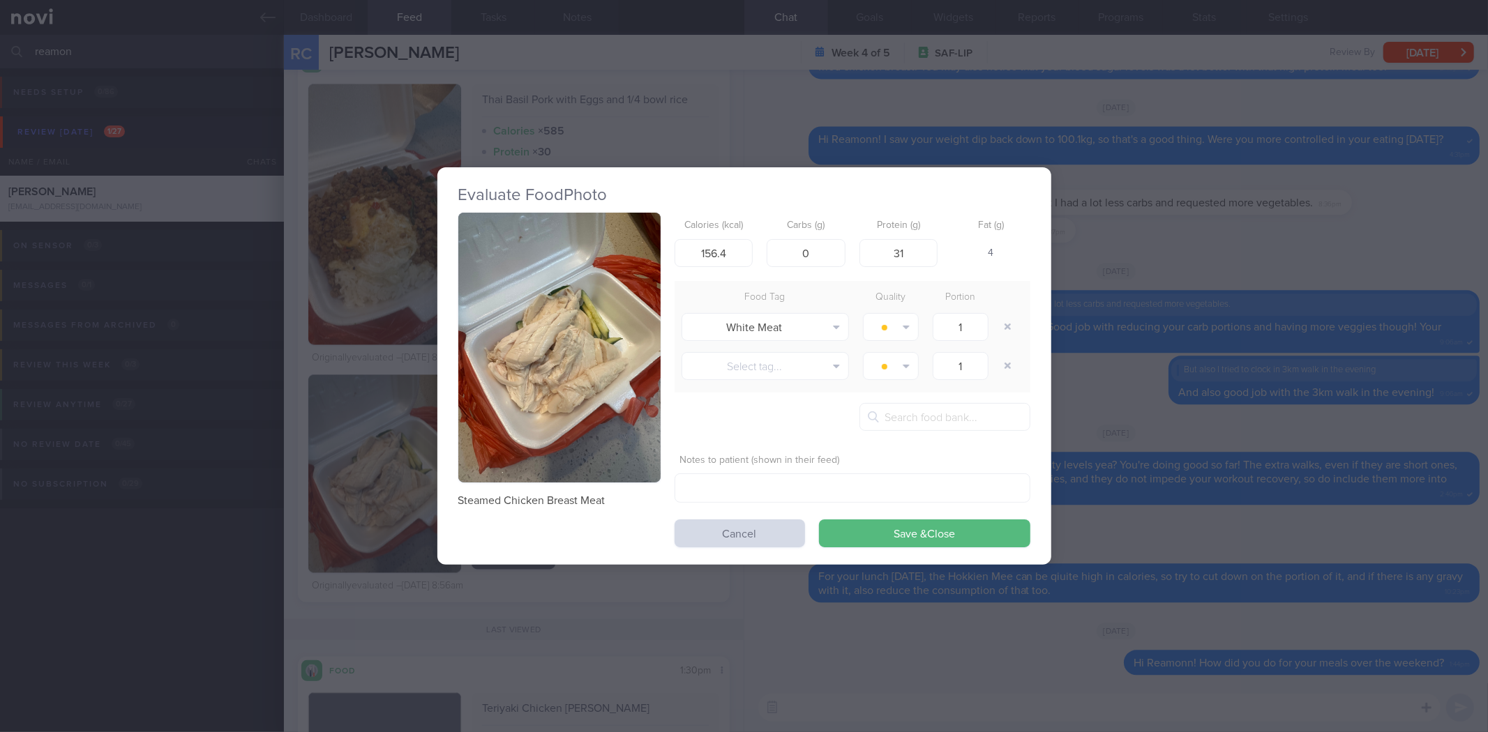
drag, startPoint x: 1232, startPoint y: 548, endPoint x: 1231, endPoint y: 571, distance: 22.4
click at [1233, 550] on div "Evaluate Food Photo Steamed Chicken Breast Meat Calories (kcal) 156.4 Carbs (g)…" at bounding box center [744, 366] width 1488 height 732
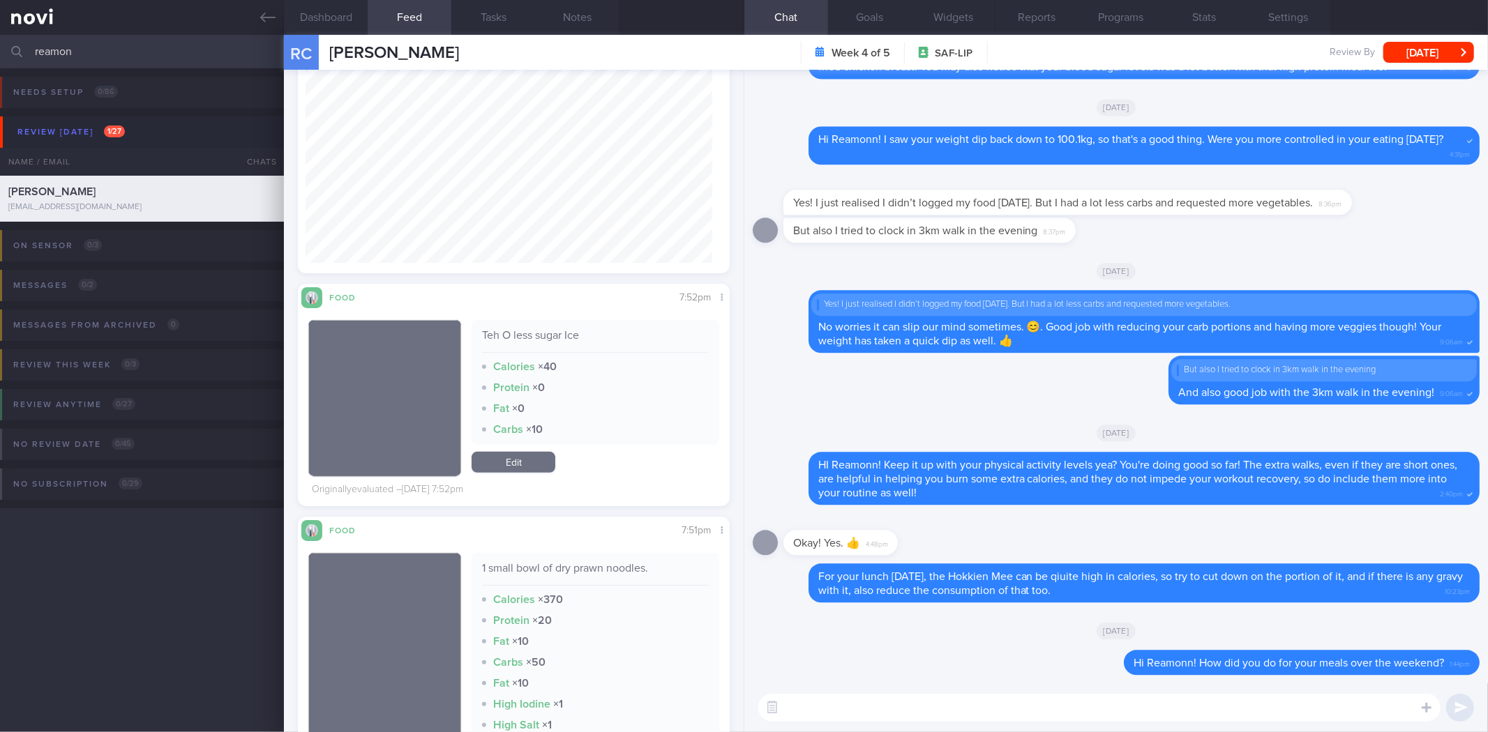
scroll to position [9360, 0]
drag, startPoint x: 352, startPoint y: 10, endPoint x: 359, endPoint y: 18, distance: 9.9
click at [359, 18] on button "Dashboard" at bounding box center [326, 17] width 84 height 35
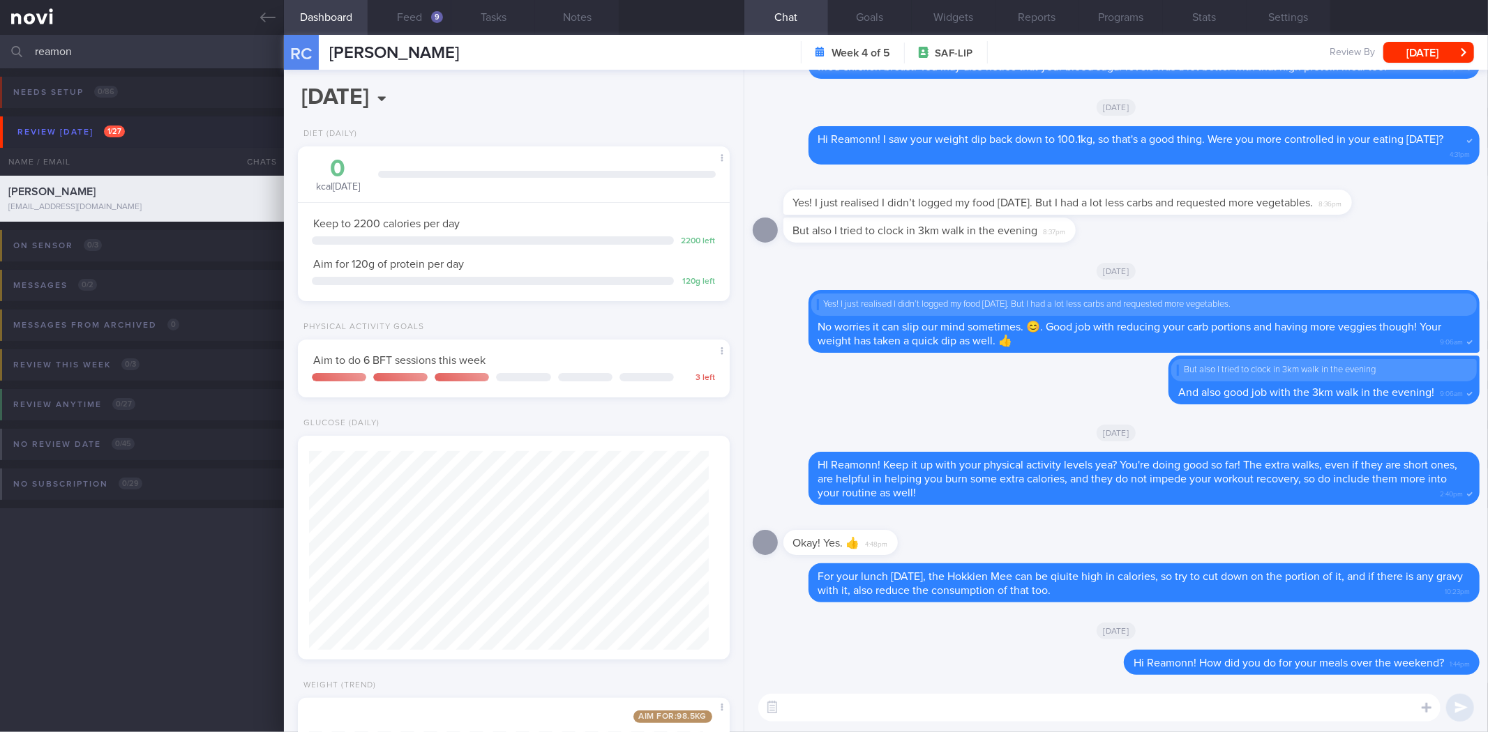
scroll to position [241, 0]
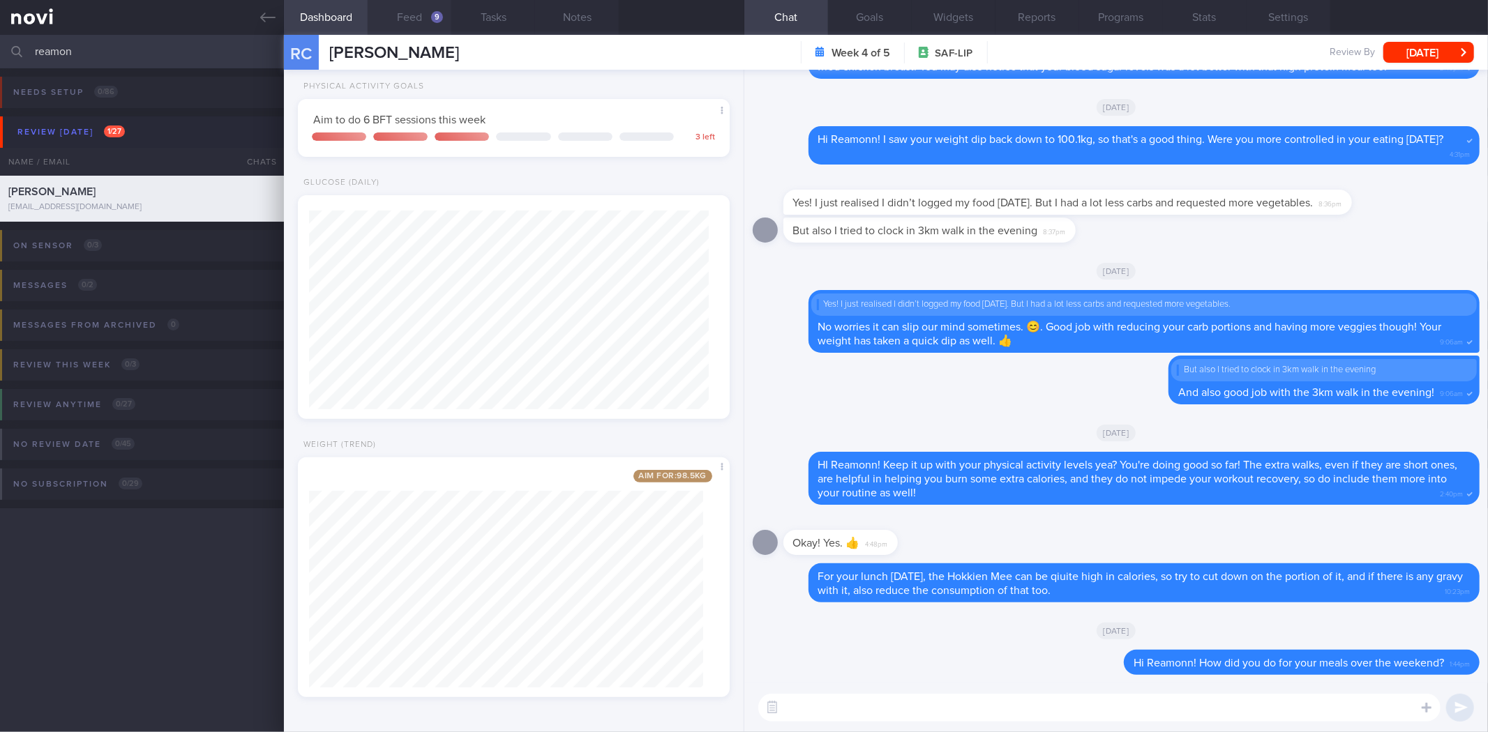
click at [438, 17] on div "9" at bounding box center [437, 17] width 12 height 12
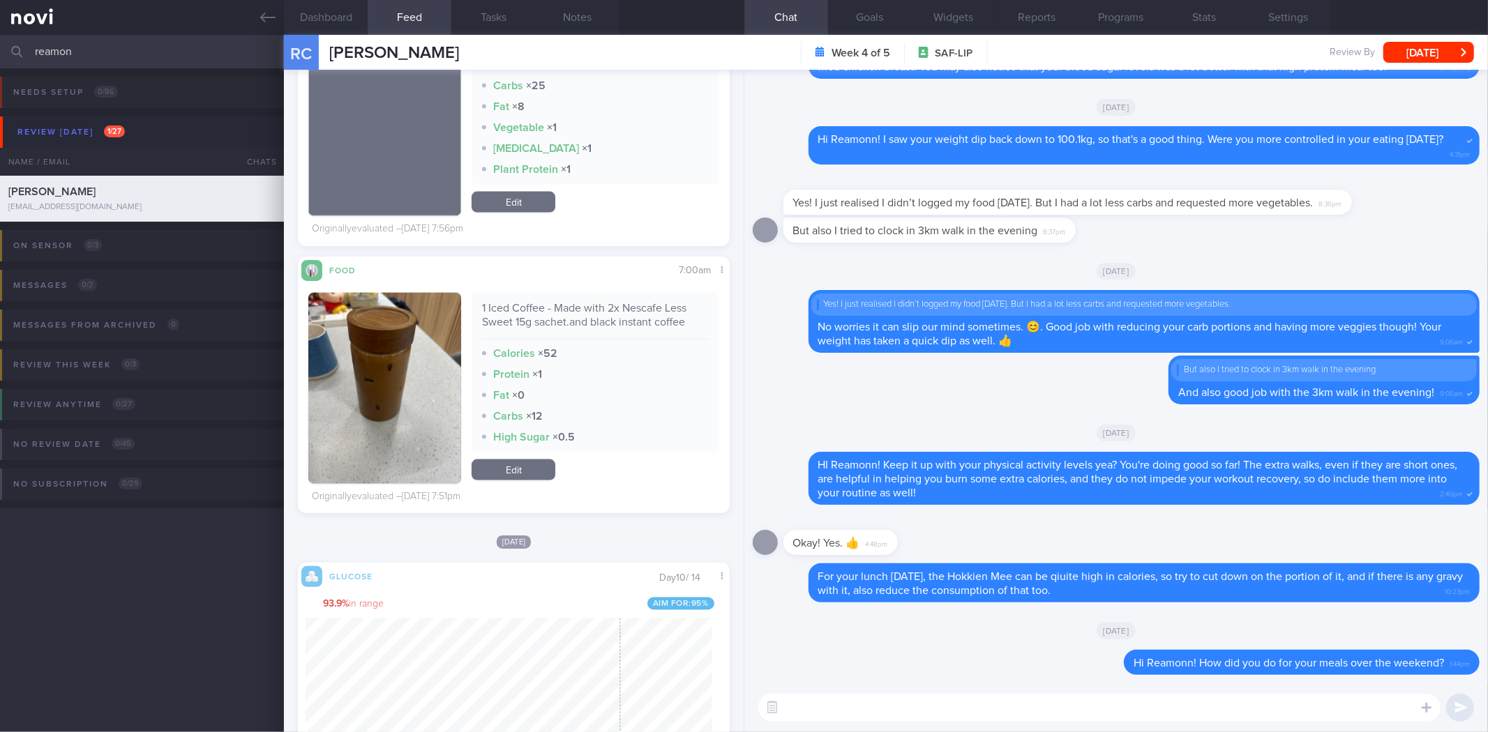
scroll to position [10755, 0]
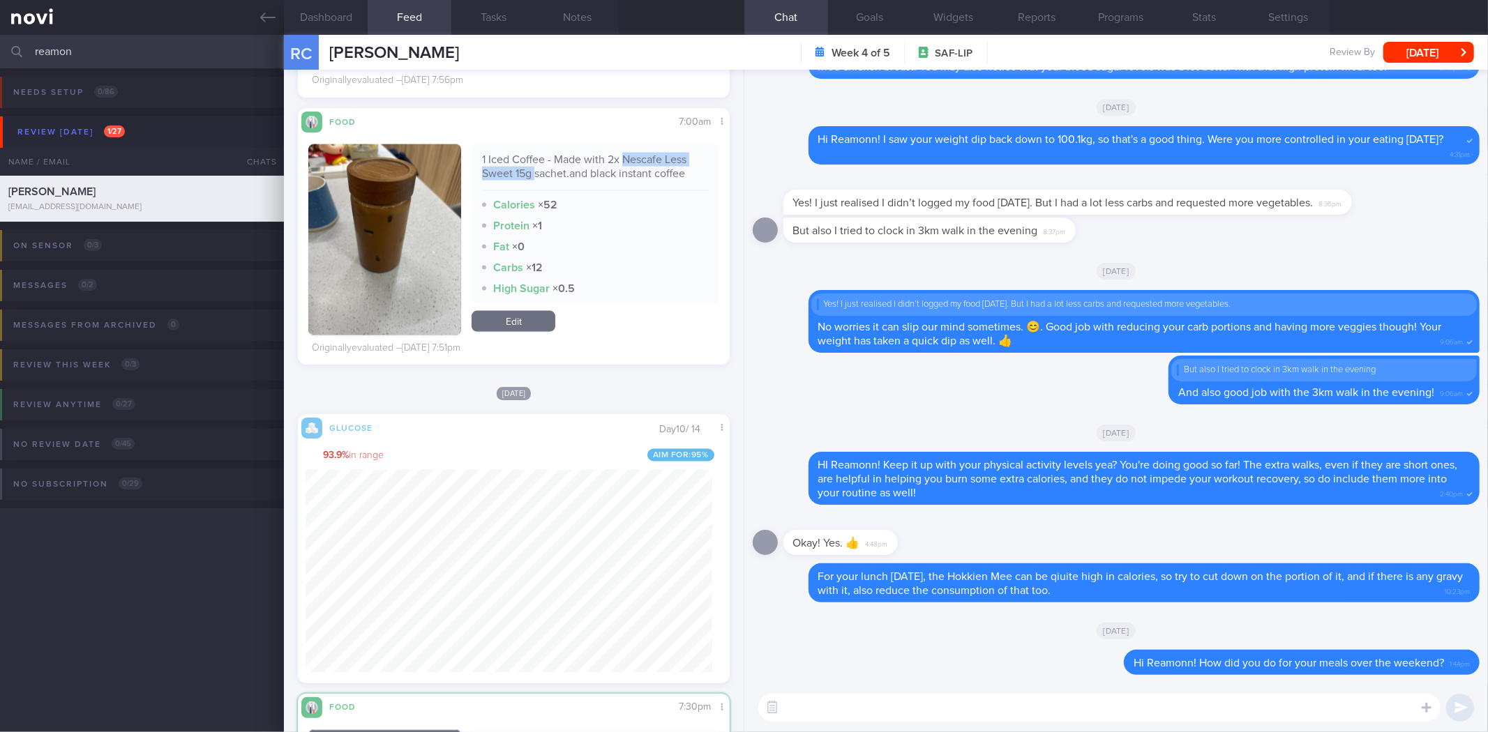
drag, startPoint x: 619, startPoint y: 156, endPoint x: 532, endPoint y: 168, distance: 88.1
click at [532, 168] on div "1 Iced Coffee - Made with 2x Nescafe Less Sweet 15g sachet.and black instant co…" at bounding box center [595, 172] width 226 height 38
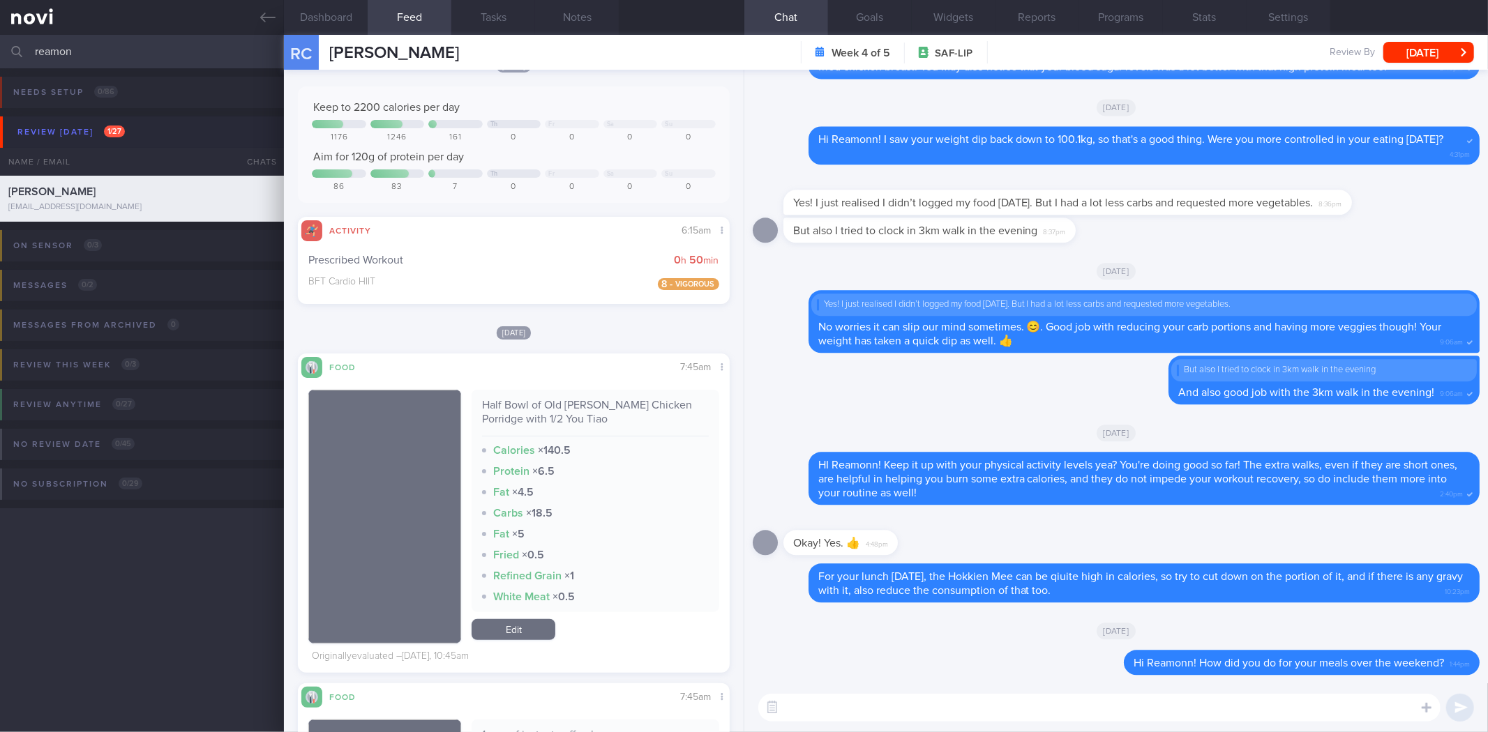
scroll to position [0, 0]
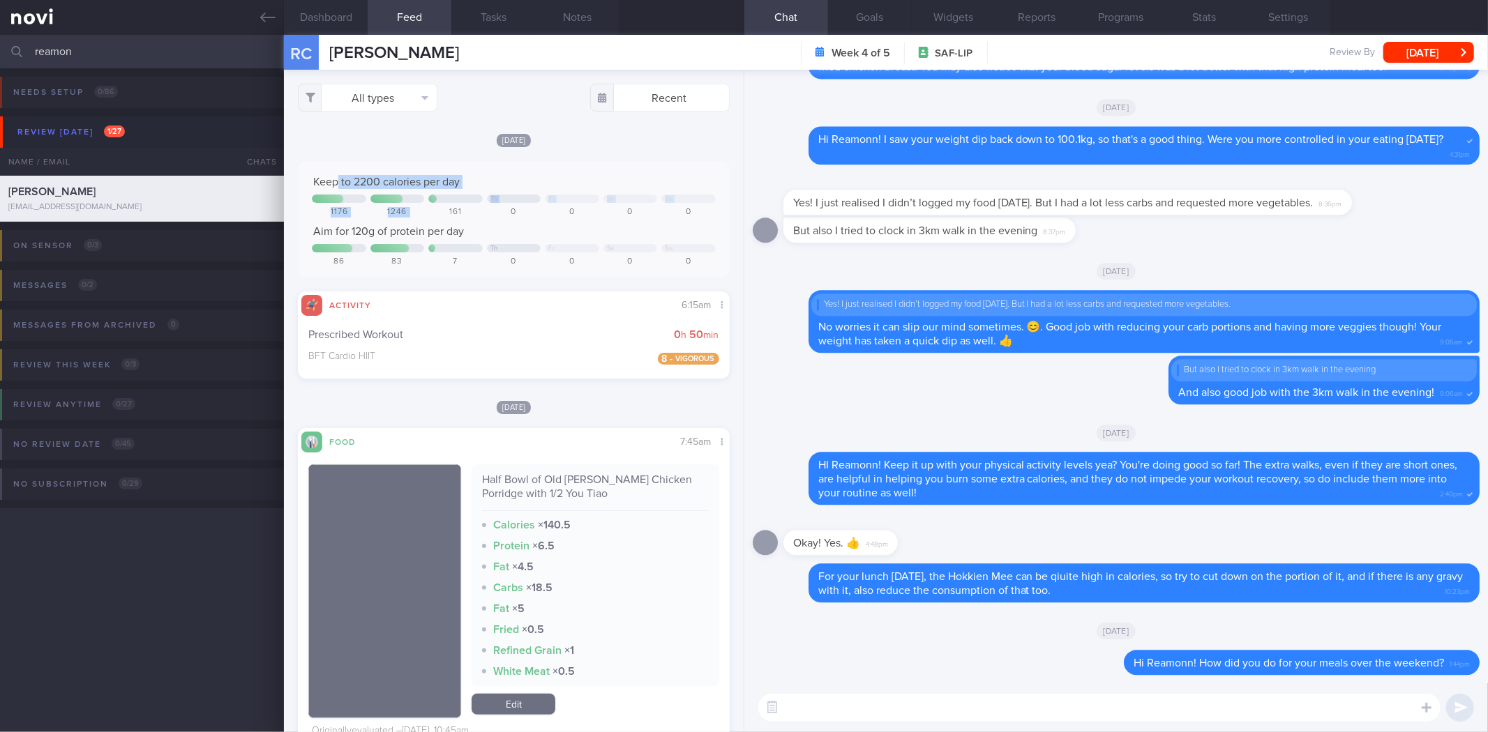
drag, startPoint x: 345, startPoint y: 176, endPoint x: 444, endPoint y: 230, distance: 112.7
click at [444, 213] on div "Keep to 2200 calories per day Th Fr Sa Su 1176 1246 161 0 0 0 0 Aim for 120g of…" at bounding box center [513, 219] width 431 height 117
click at [443, 232] on span "Aim for 120g of protein per day" at bounding box center [388, 231] width 151 height 11
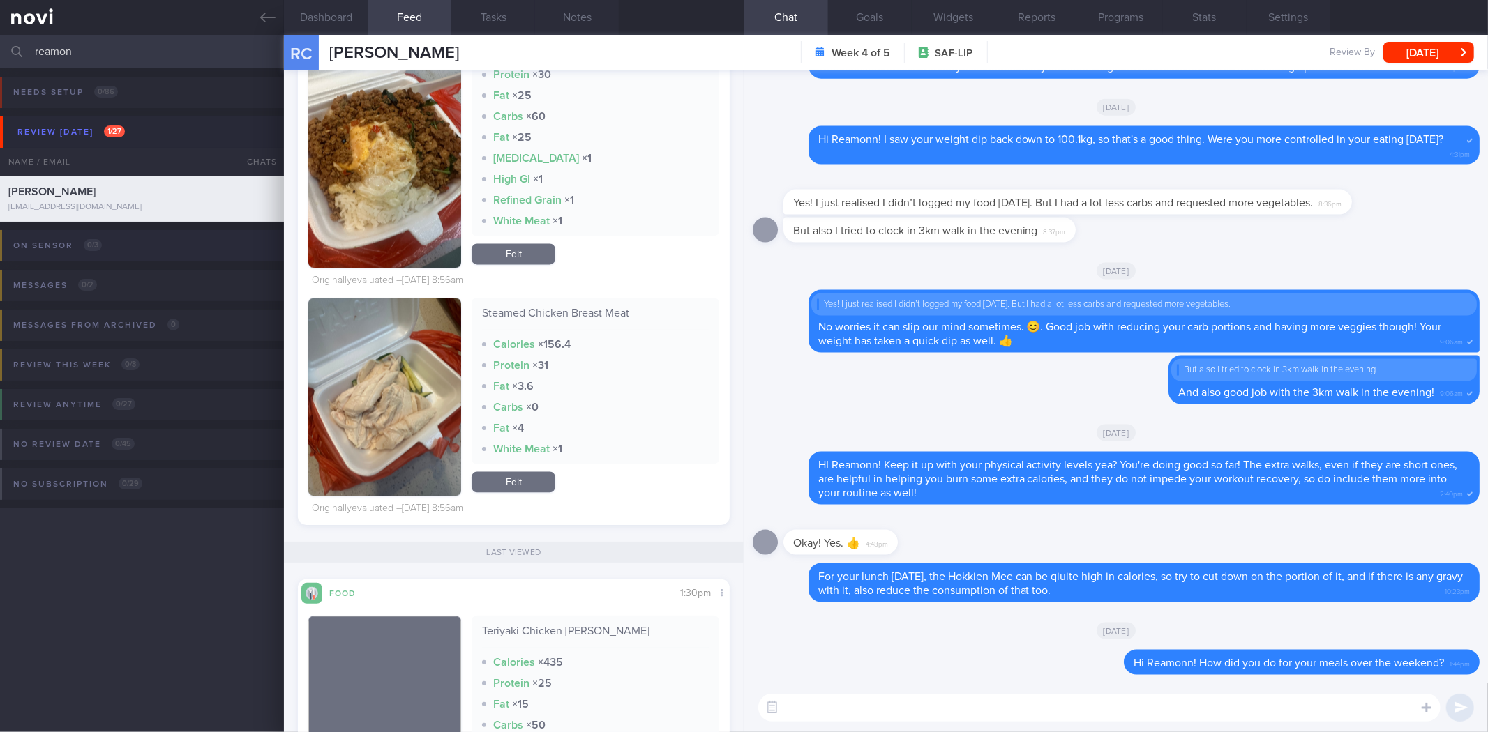
scroll to position [2373, 0]
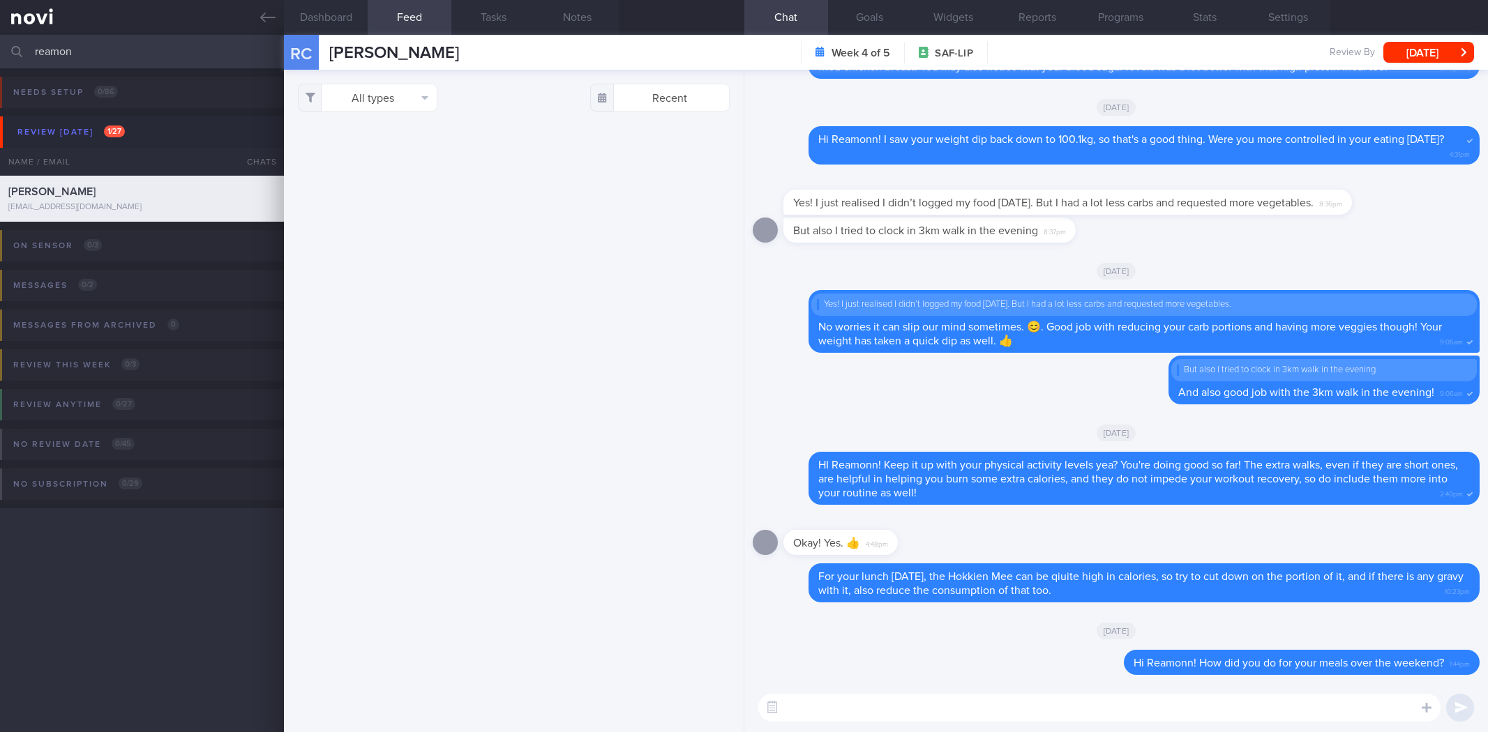
select select "7"
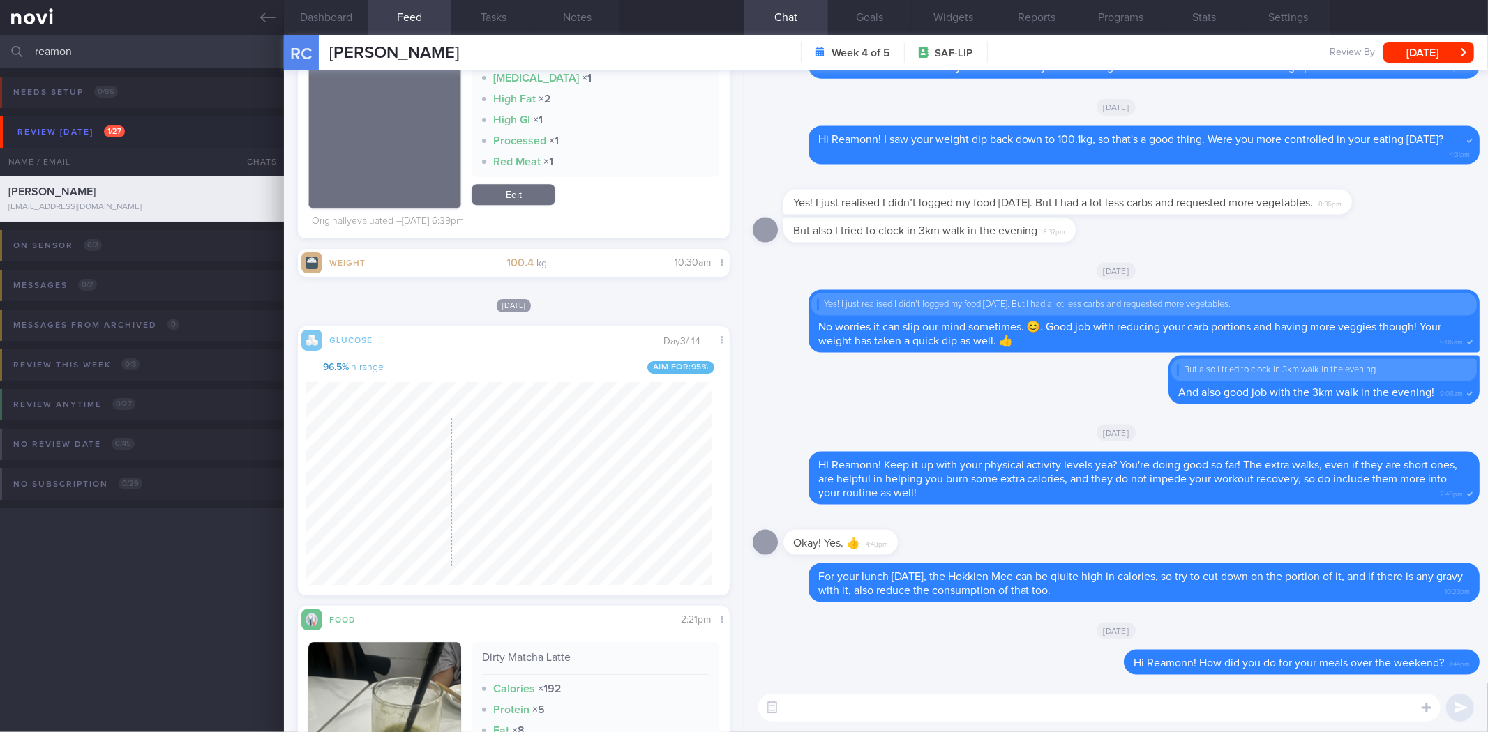
scroll to position [25414, 0]
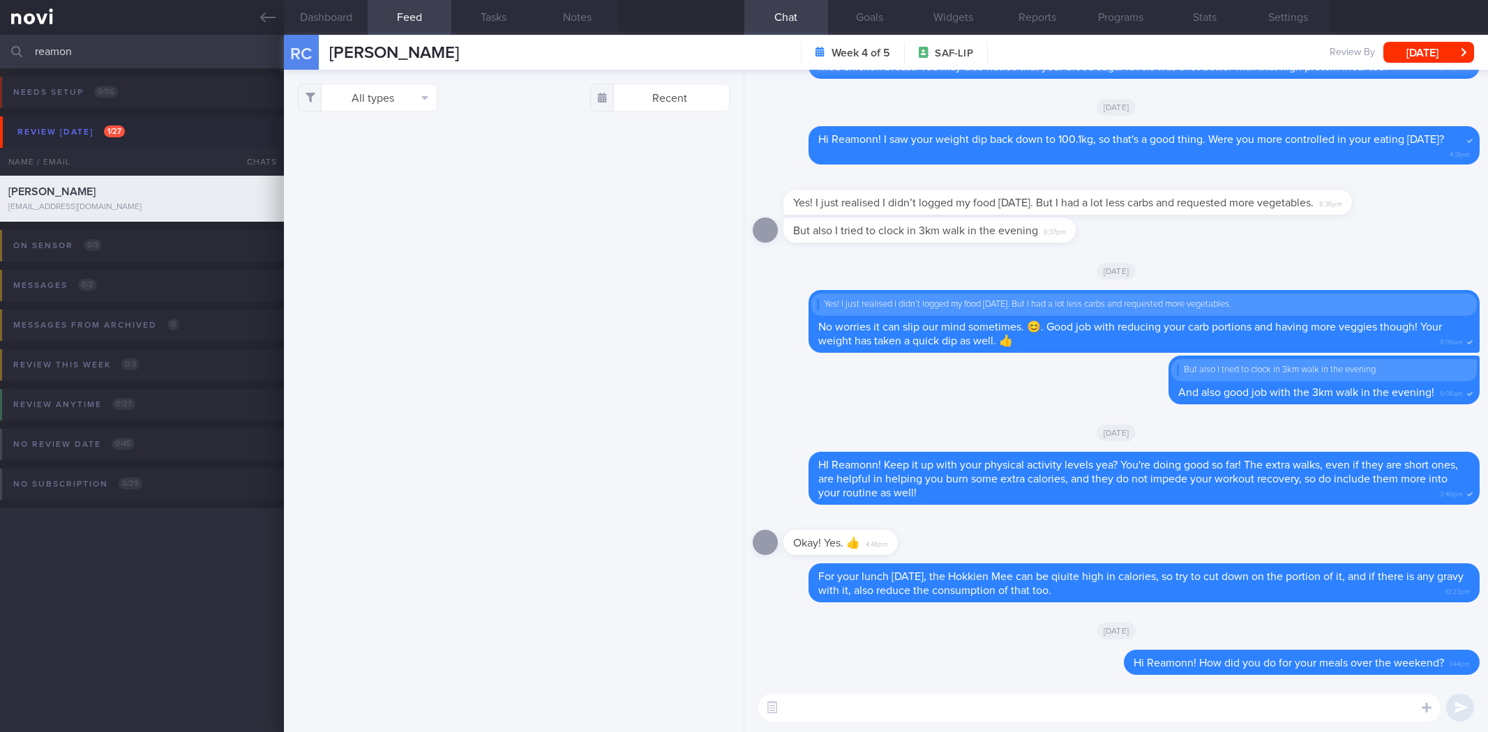
select select "7"
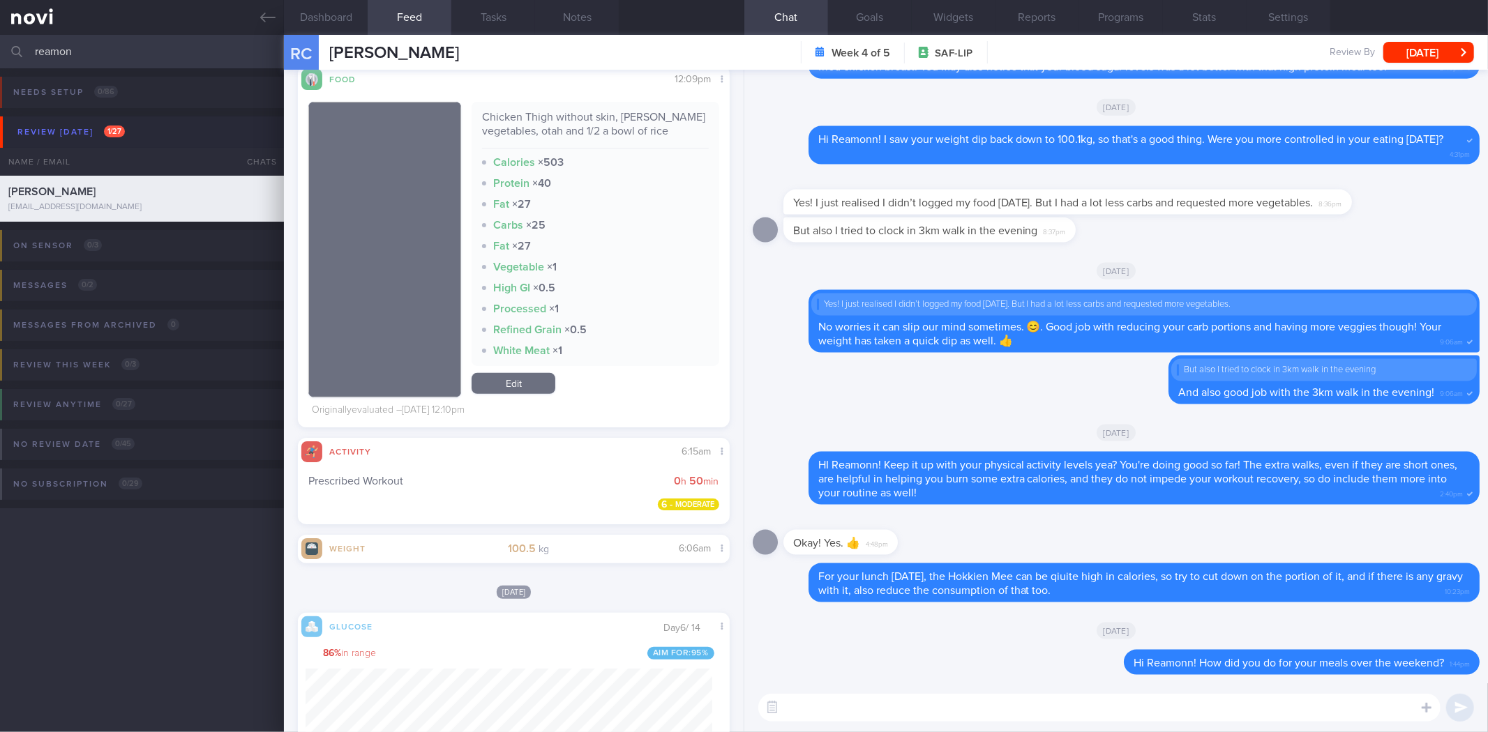
scroll to position [18343, 0]
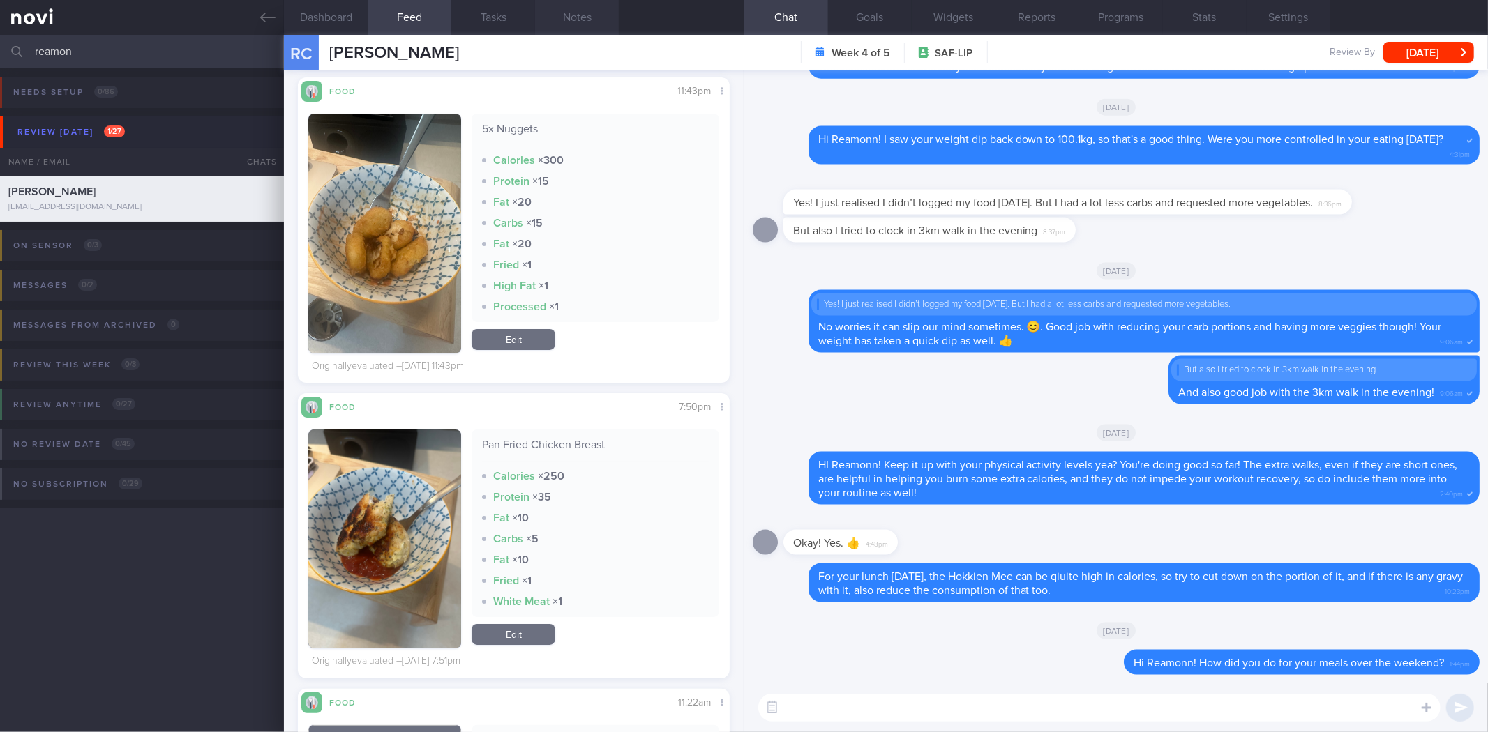
click at [591, 24] on button "Notes" at bounding box center [577, 17] width 84 height 35
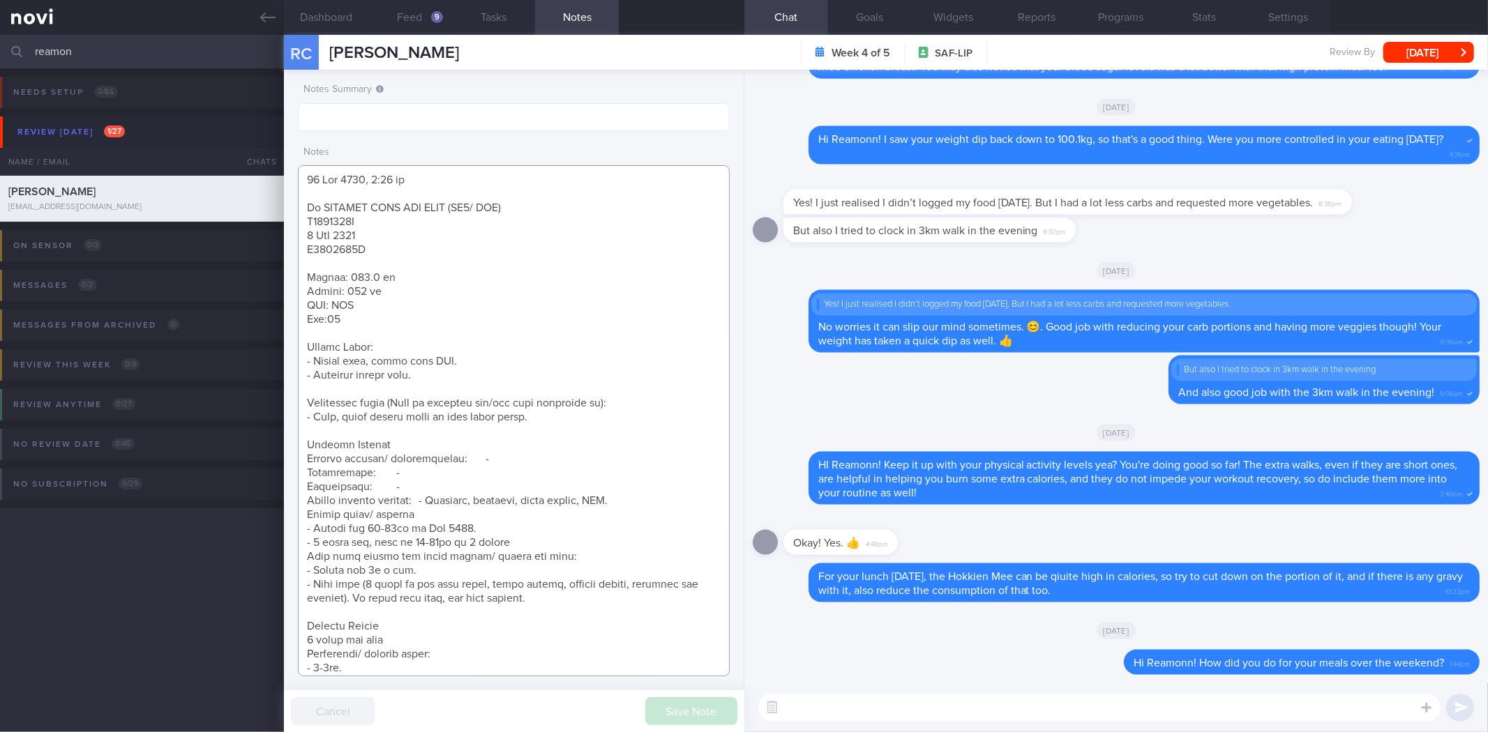
click at [491, 203] on textarea at bounding box center [513, 420] width 431 height 511
paste textarea "[DATE] 11:36 am <SAF LIP> Review Weight: - Weight change: 101.4kg > 100.3kg - B…"
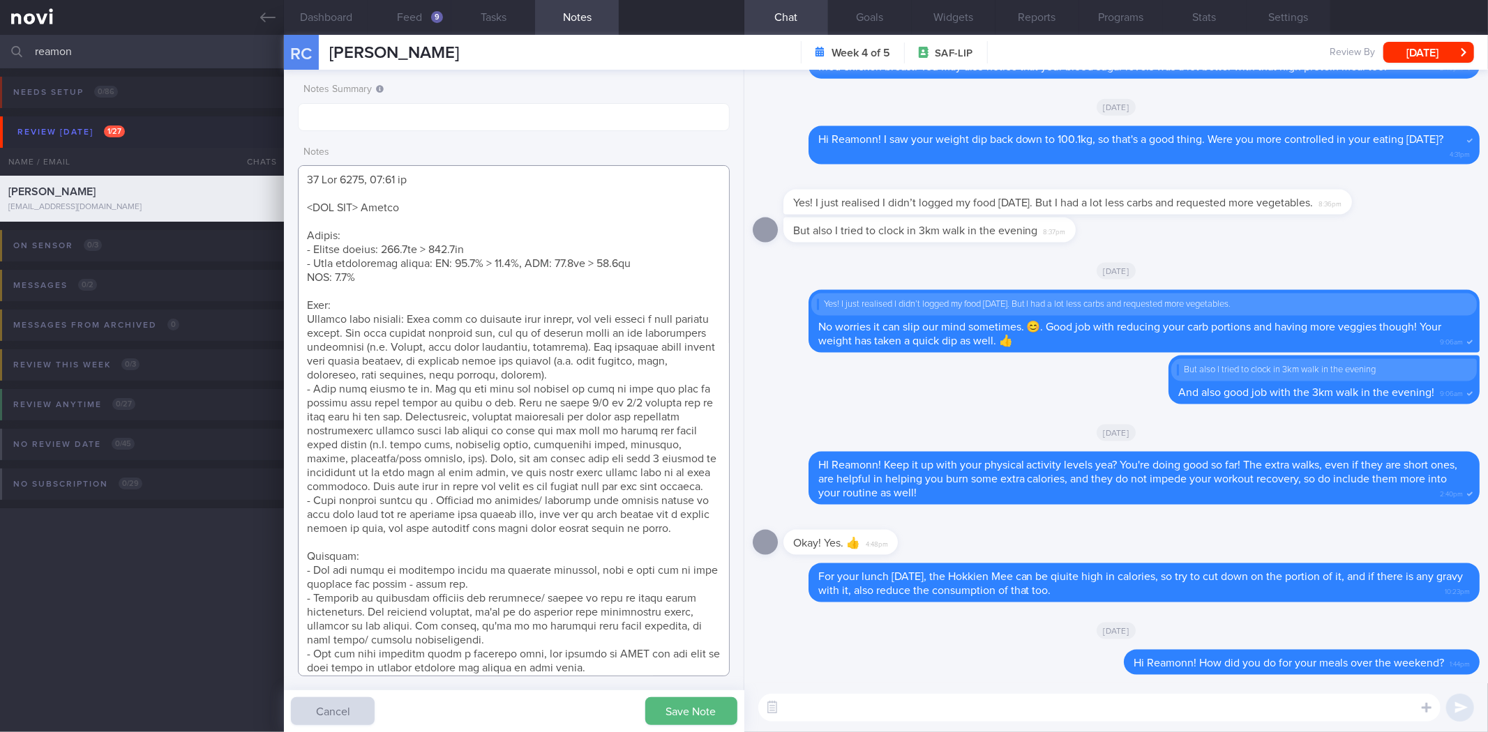
scroll to position [12, 0]
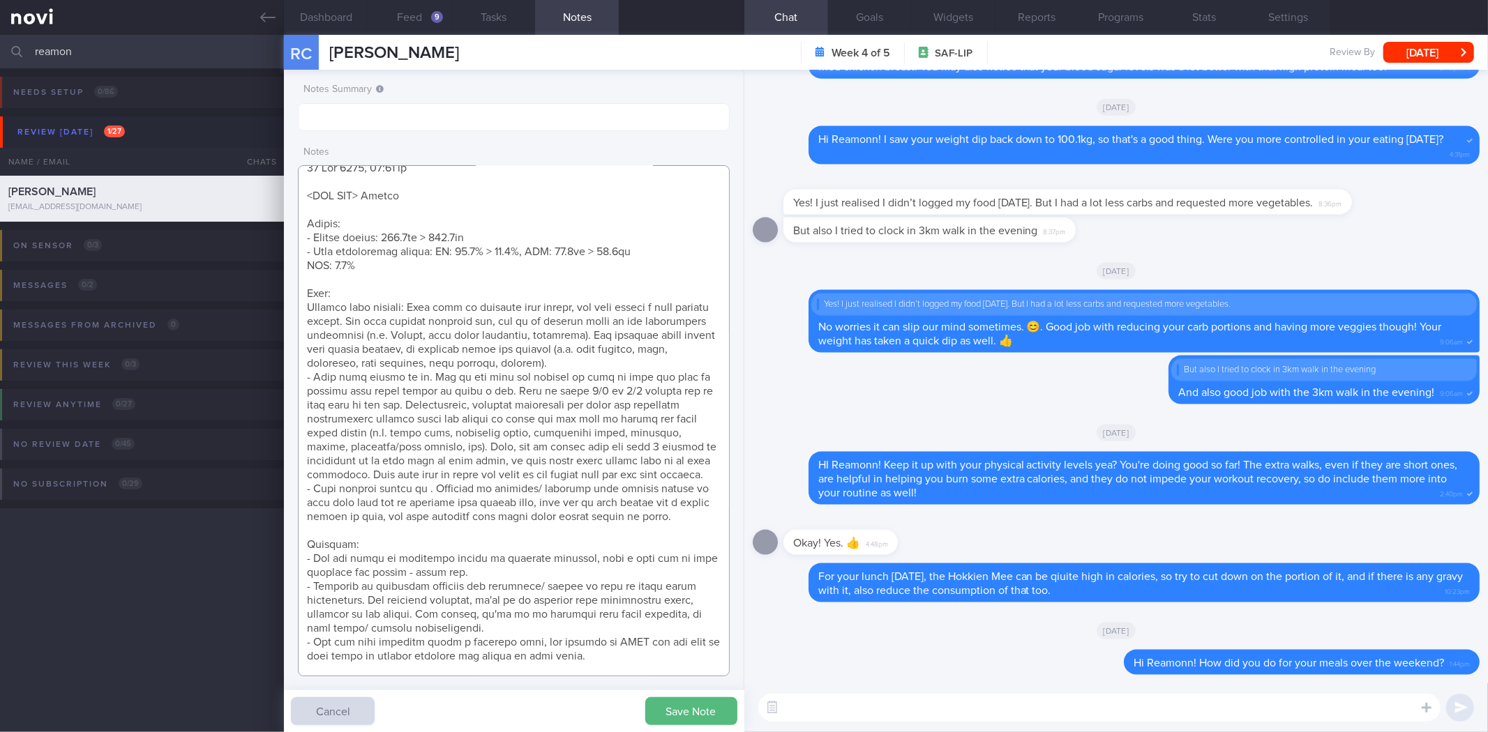
type textarea "[DATE] 11:36 am <SAF LIP> Review Weight: - Weight change: 101.4kg > 100.3kg - B…"
click at [689, 706] on button "Save Note" at bounding box center [691, 712] width 92 height 28
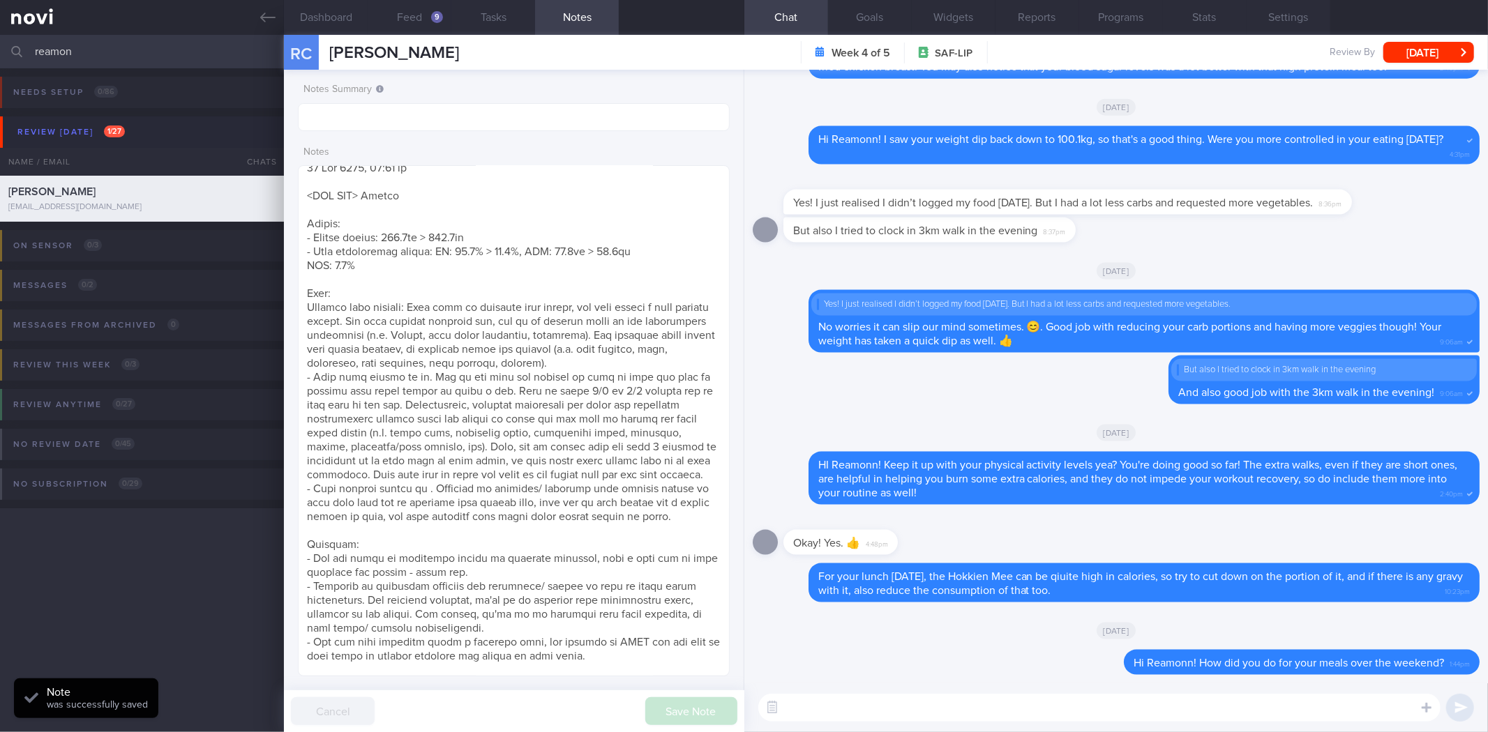
click at [912, 716] on textarea at bounding box center [1099, 708] width 682 height 28
click at [776, 705] on button "button" at bounding box center [772, 708] width 25 height 25
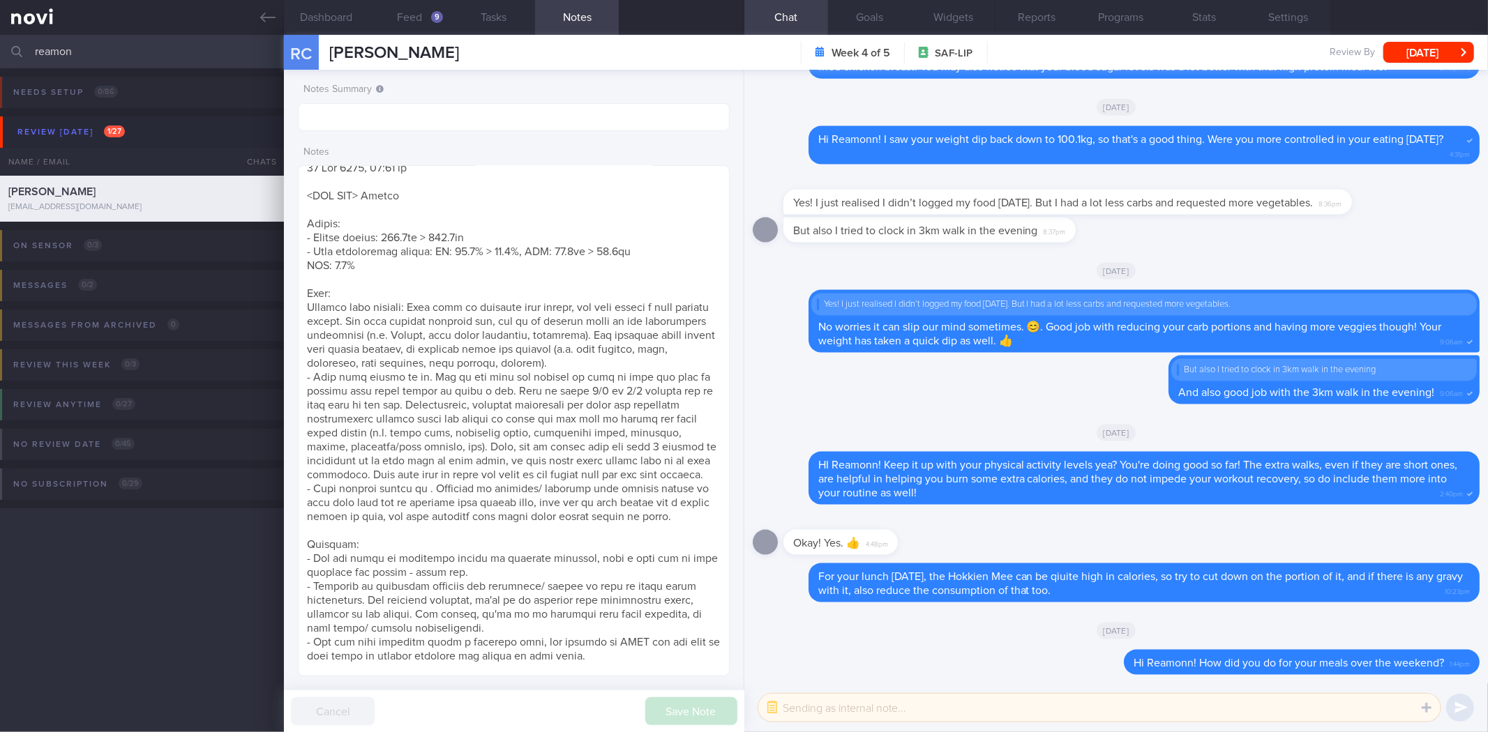
click at [831, 706] on textarea at bounding box center [1099, 708] width 682 height 28
paste textarea "Hi xx, I'm glad to see that you have lost ~3kg over the past month and have a b…"
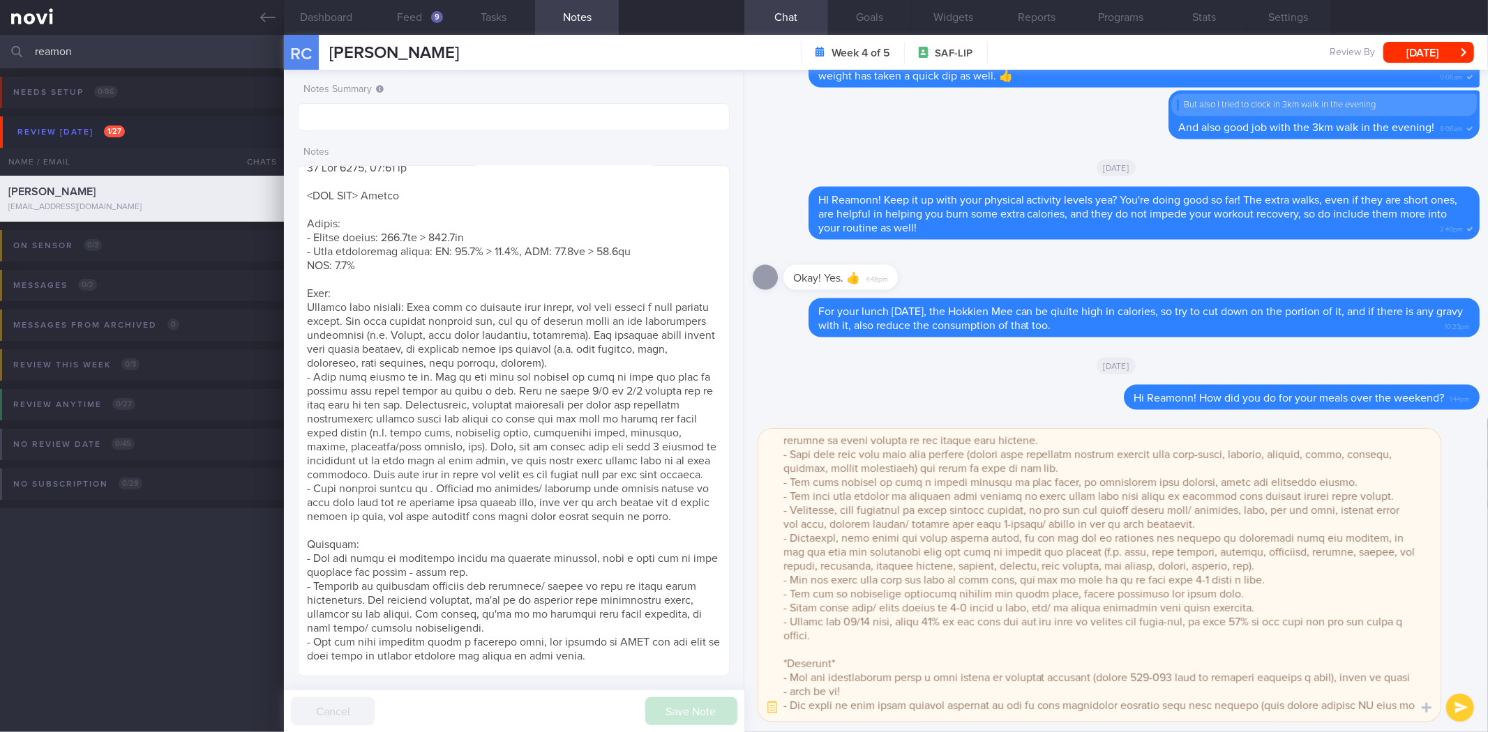
scroll to position [0, 0]
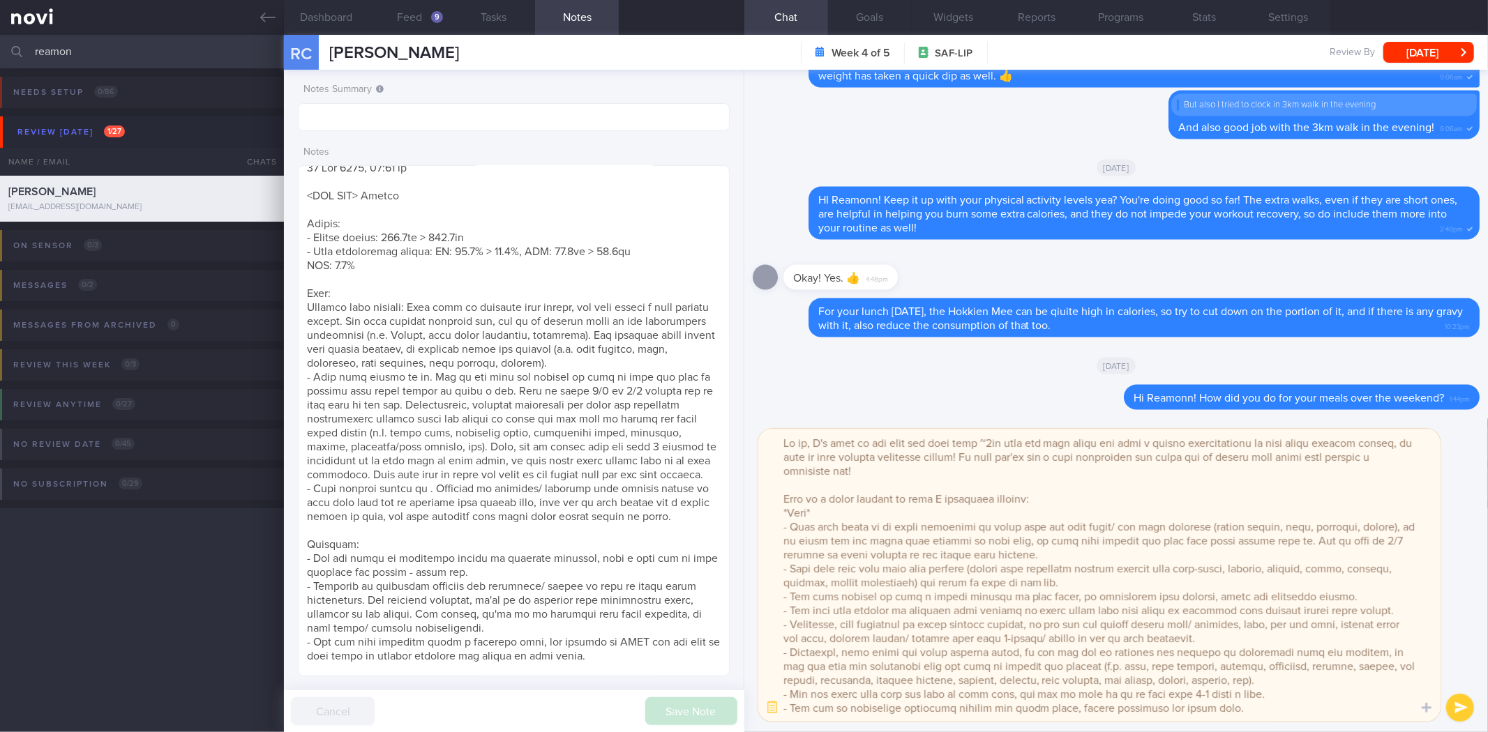
drag, startPoint x: 809, startPoint y: 445, endPoint x: 825, endPoint y: 447, distance: 16.2
click at [810, 447] on textarea at bounding box center [1099, 575] width 682 height 293
drag, startPoint x: 307, startPoint y: 309, endPoint x: 380, endPoint y: 321, distance: 73.5
click at [380, 321] on textarea at bounding box center [513, 420] width 431 height 511
click at [798, 516] on textarea at bounding box center [1099, 575] width 682 height 293
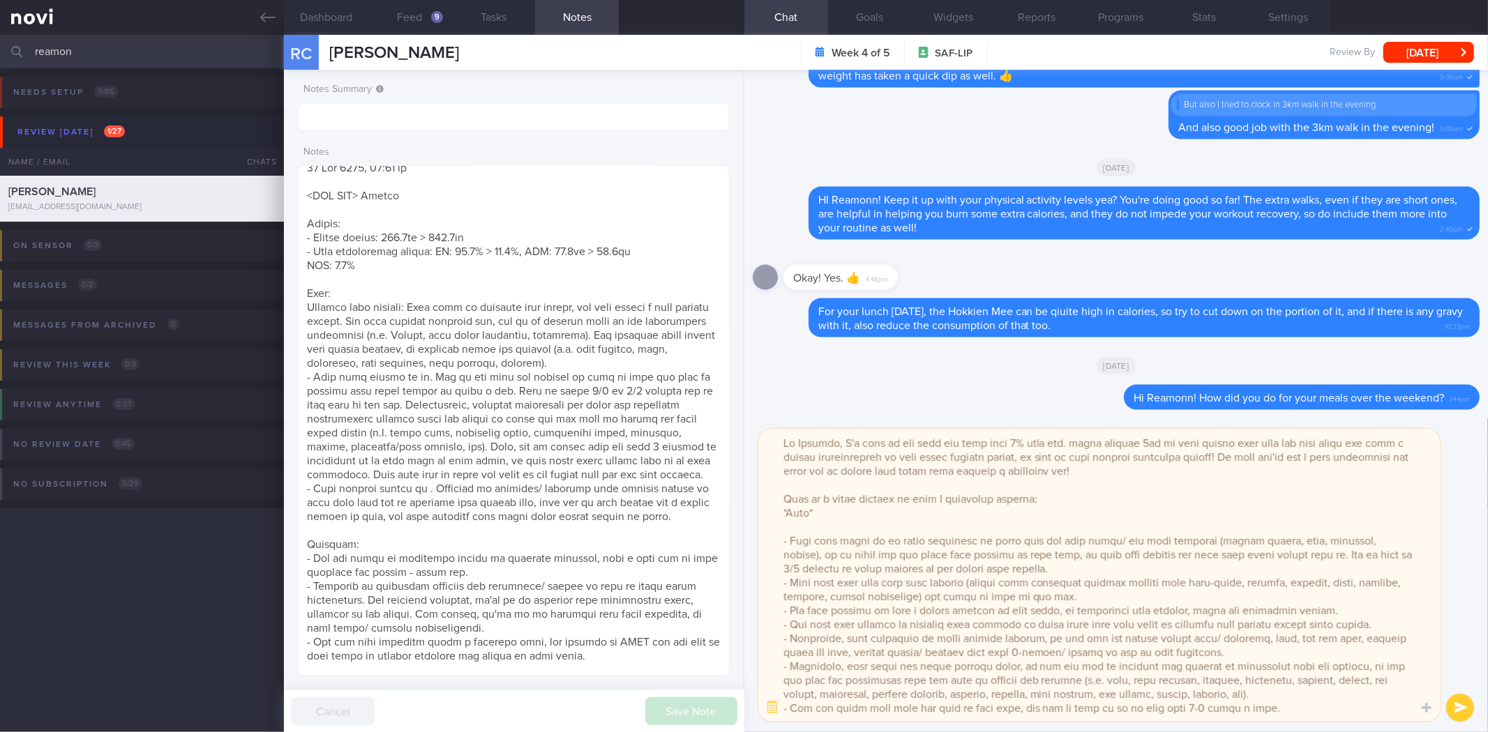
paste textarea "Overall diet quality: Done well in reducing carb intake, and also having a good…"
drag, startPoint x: 379, startPoint y: 319, endPoint x: 653, endPoint y: 361, distance: 277.4
click at [653, 361] on textarea at bounding box center [513, 420] width 431 height 511
drag, startPoint x: 782, startPoint y: 541, endPoint x: 1079, endPoint y: 573, distance: 298.9
click at [1079, 573] on textarea at bounding box center [1099, 575] width 682 height 293
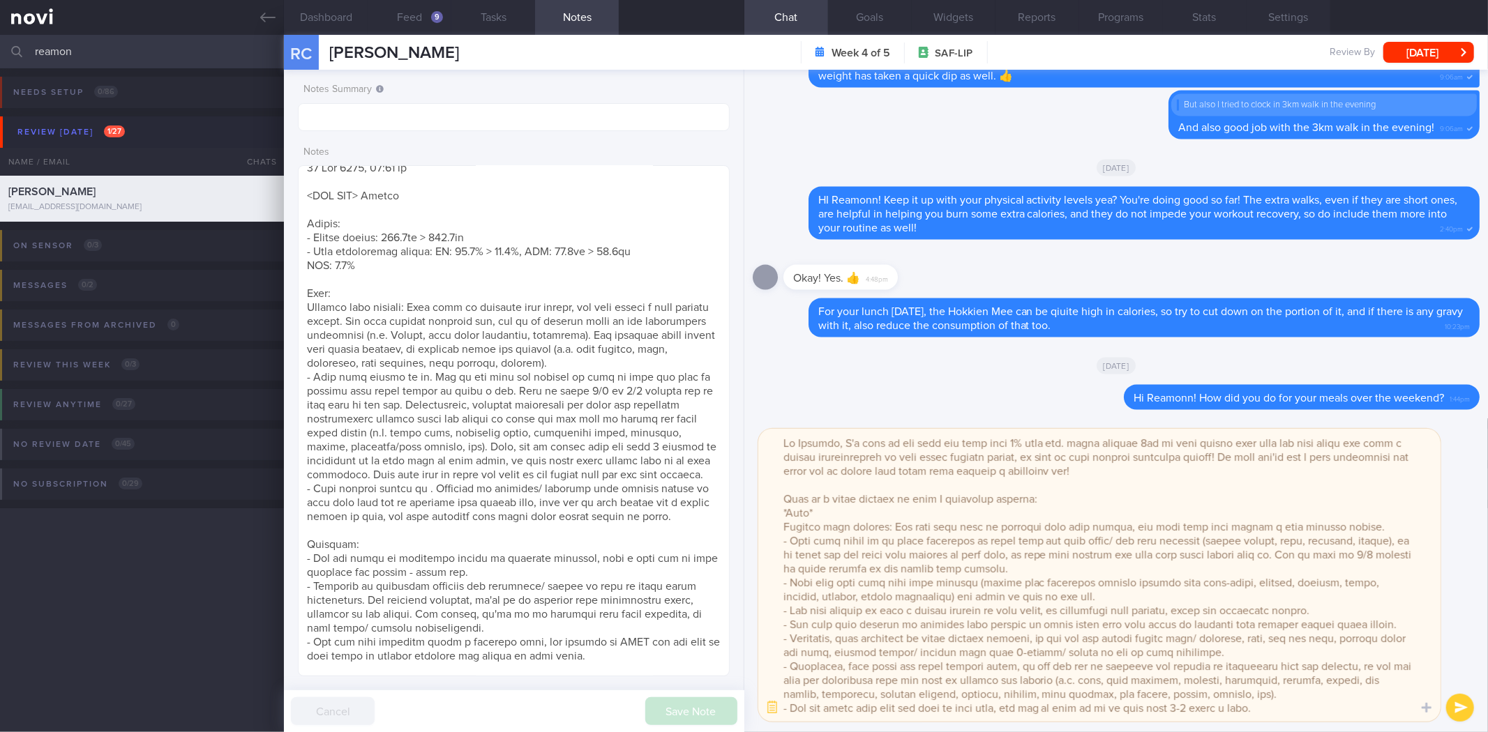
paste textarea "For your morning caffeine fix, try to go without sugar or use alternative sweet…"
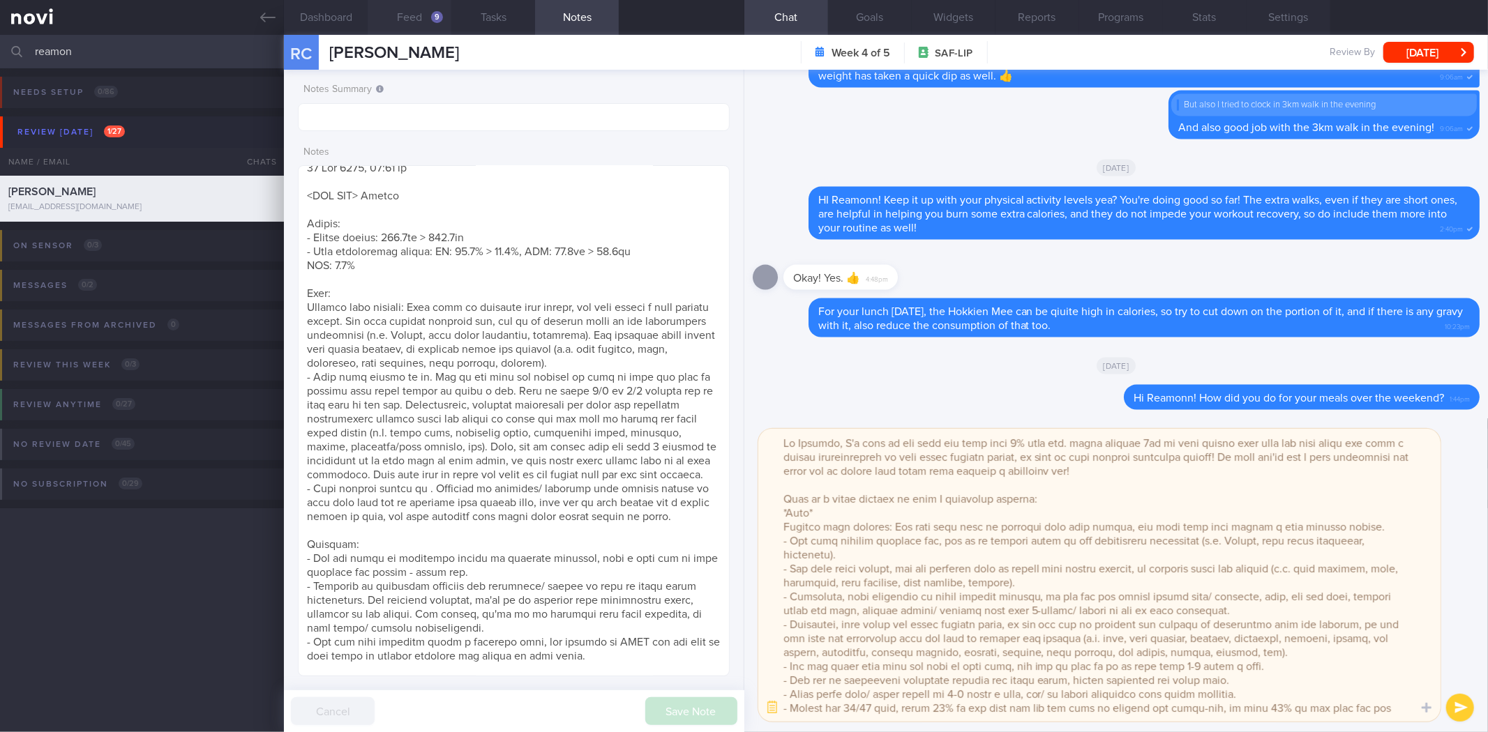
click at [436, 15] on div "9" at bounding box center [437, 17] width 12 height 12
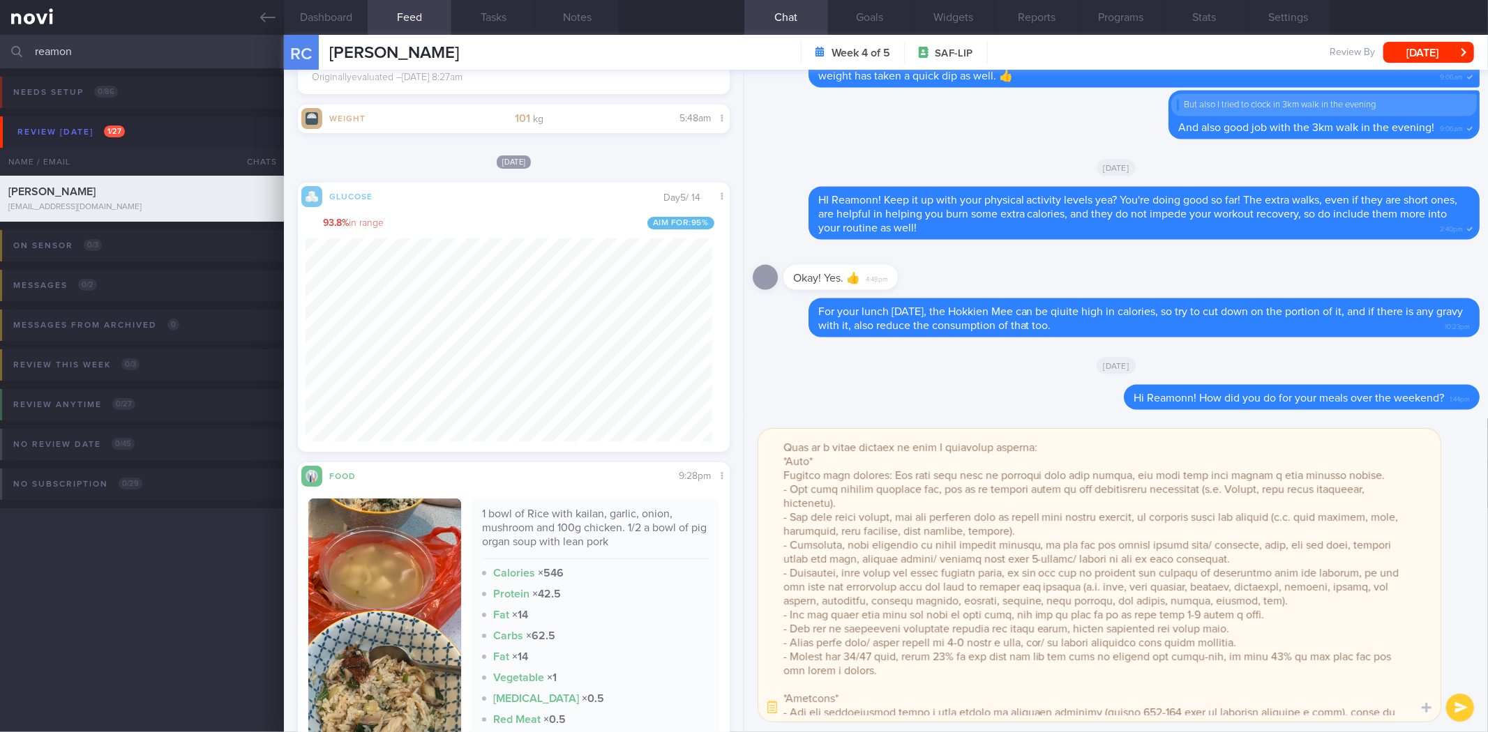
scroll to position [77, 0]
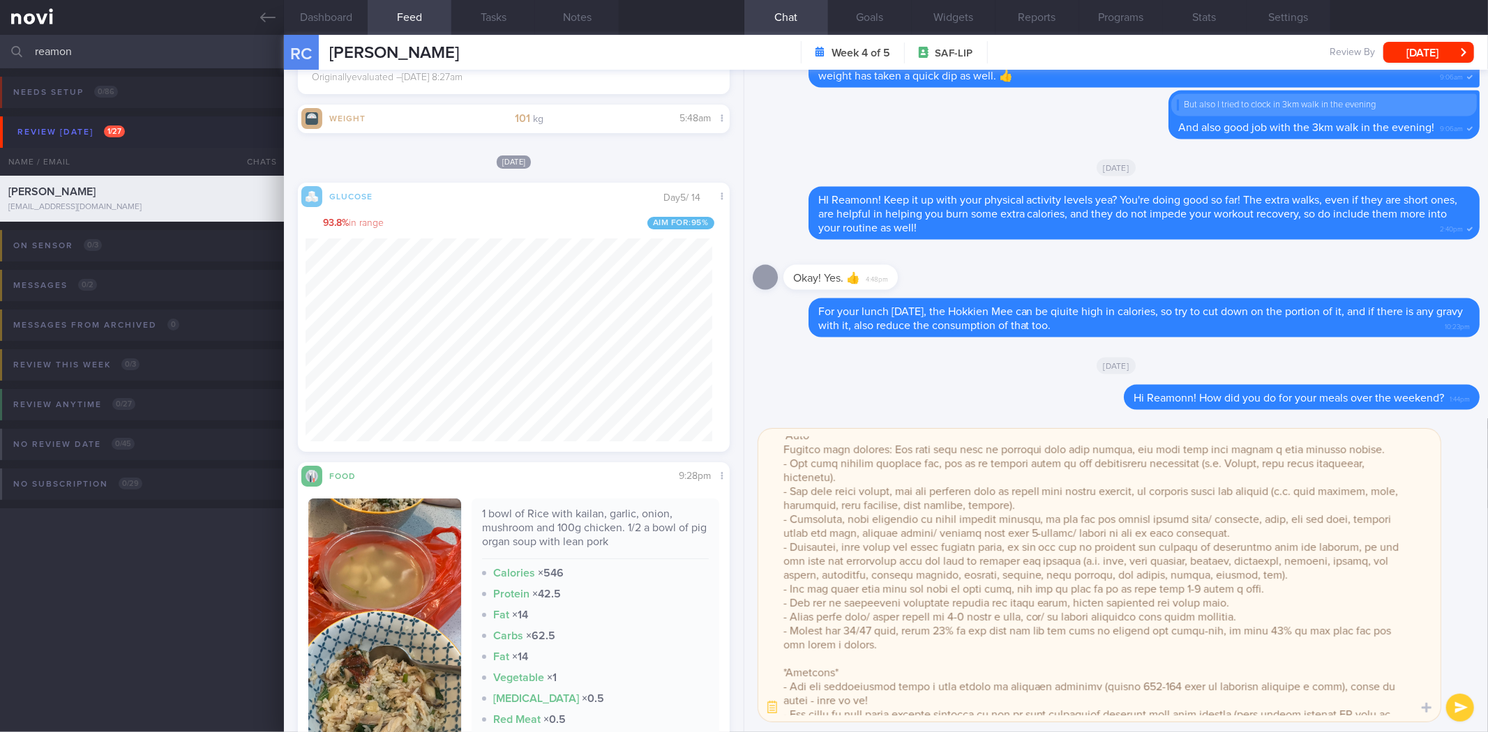
click at [833, 603] on textarea at bounding box center [1099, 575] width 682 height 293
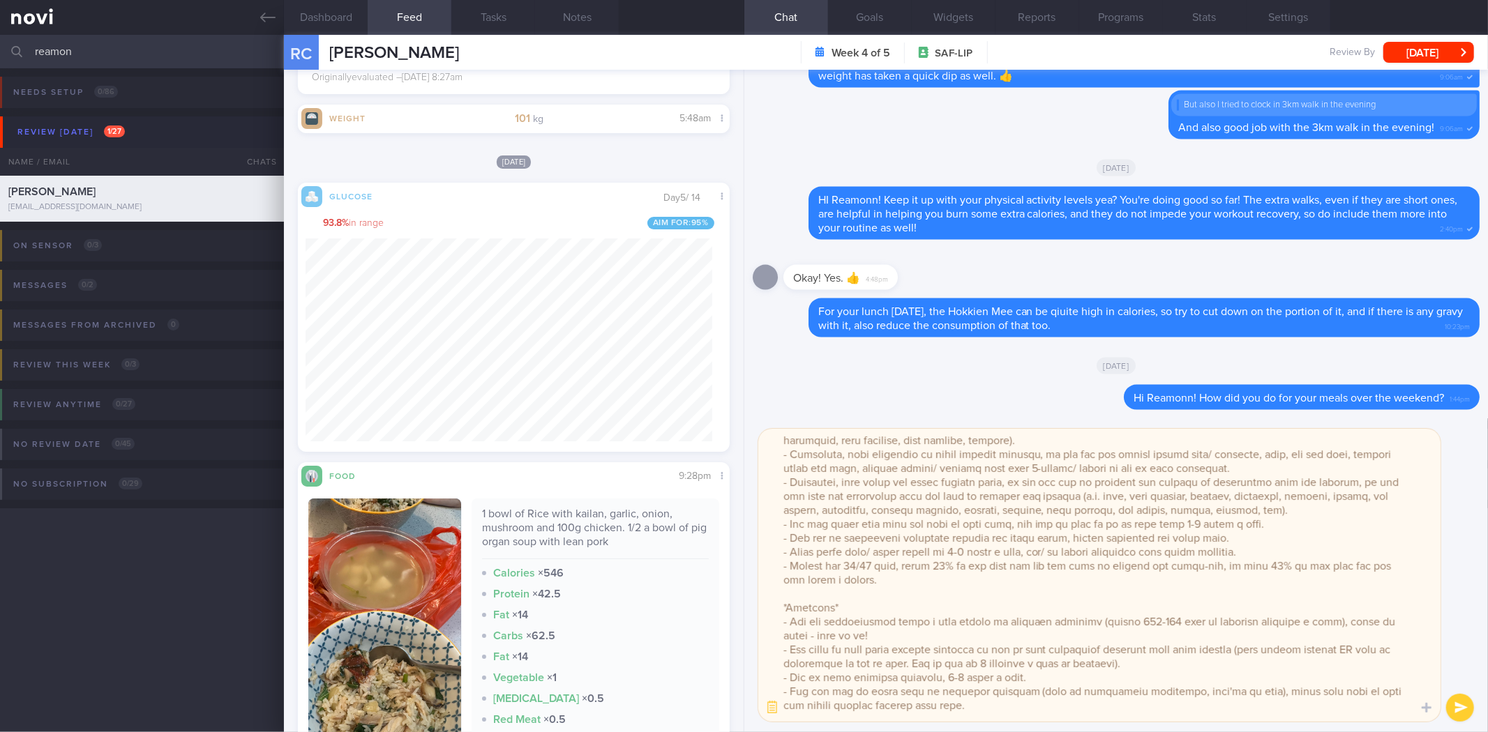
click at [833, 603] on textarea at bounding box center [1099, 575] width 682 height 293
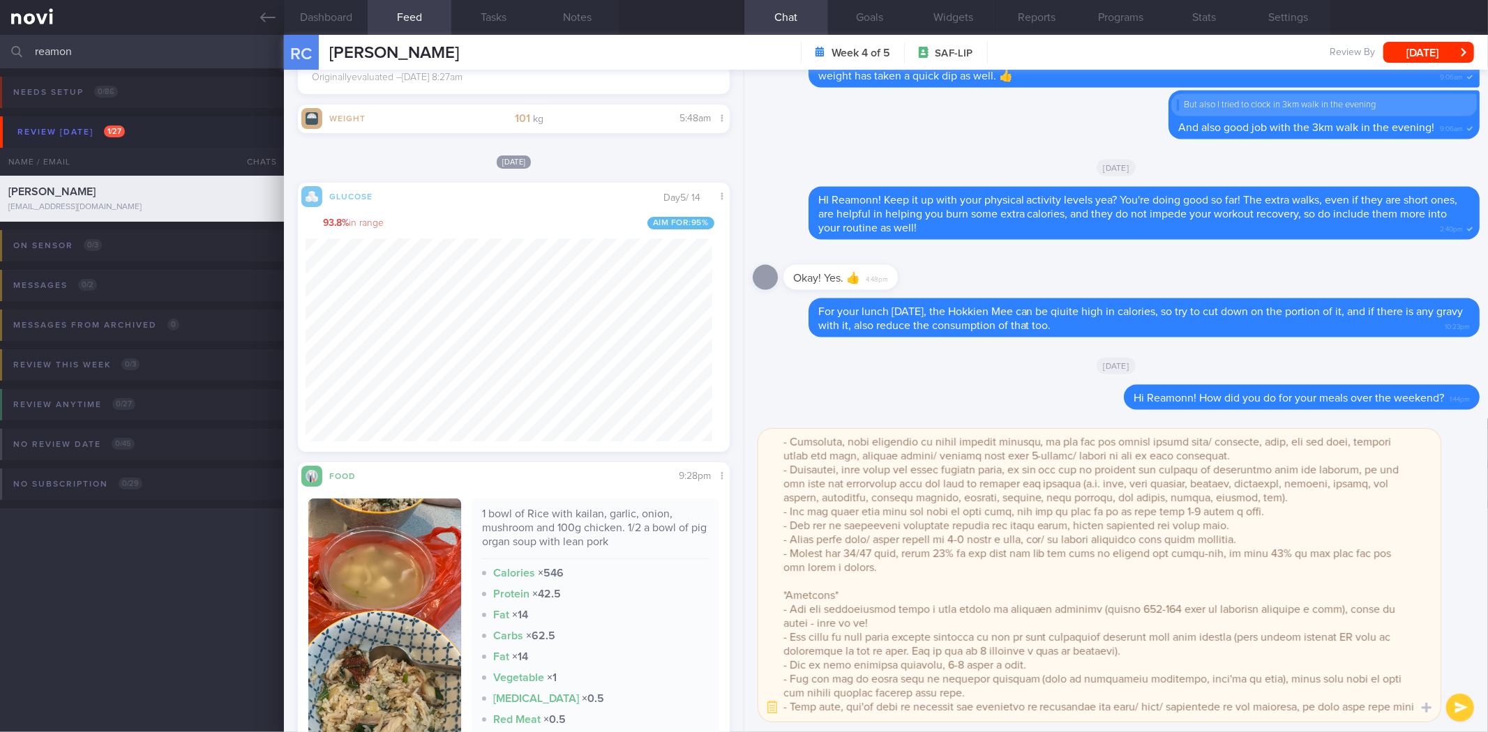
click at [833, 603] on textarea at bounding box center [1099, 575] width 682 height 293
click at [854, 516] on textarea at bounding box center [1099, 575] width 682 height 293
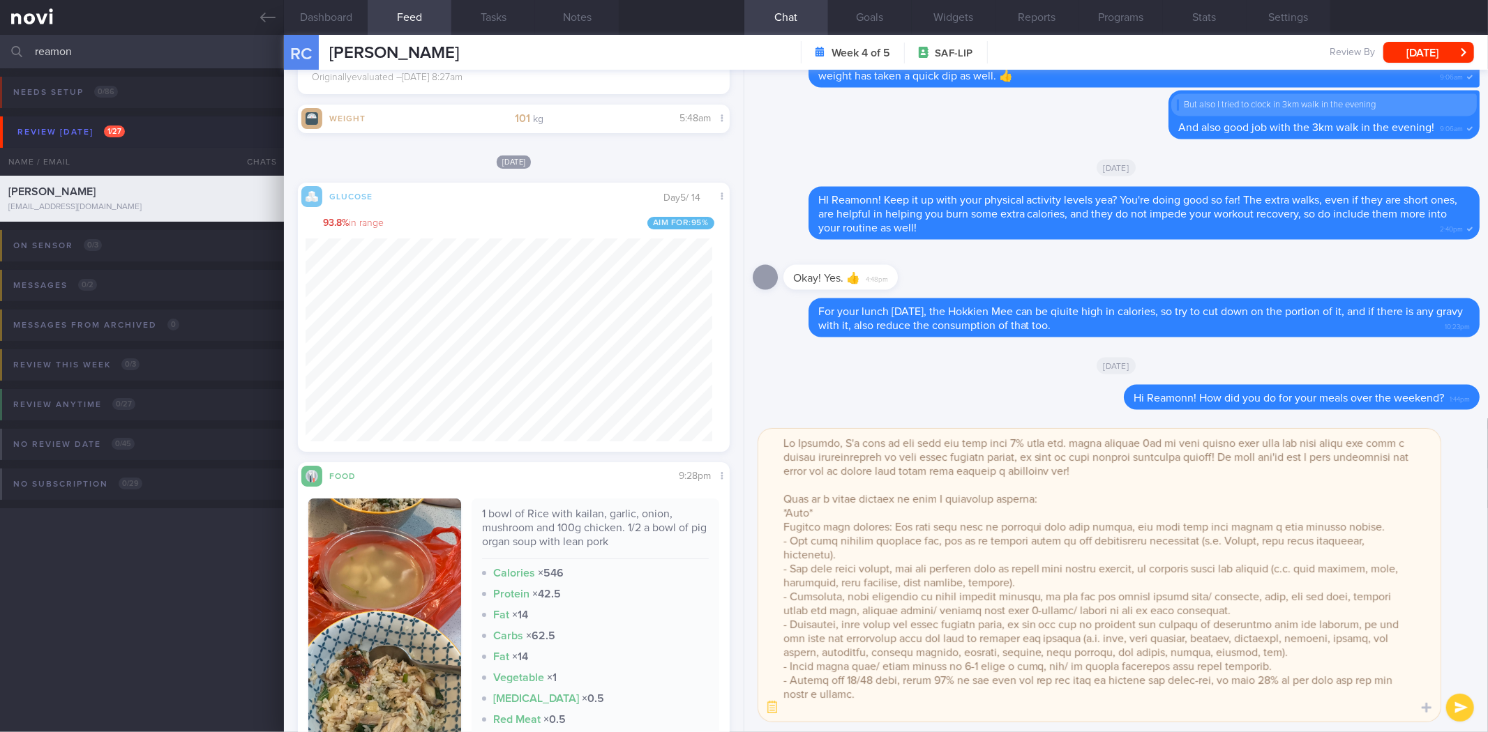
drag, startPoint x: 1083, startPoint y: 568, endPoint x: 1157, endPoint y: 565, distance: 74.0
click at [1157, 565] on textarea at bounding box center [1099, 575] width 682 height 293
click at [1349, 624] on textarea at bounding box center [1099, 575] width 682 height 293
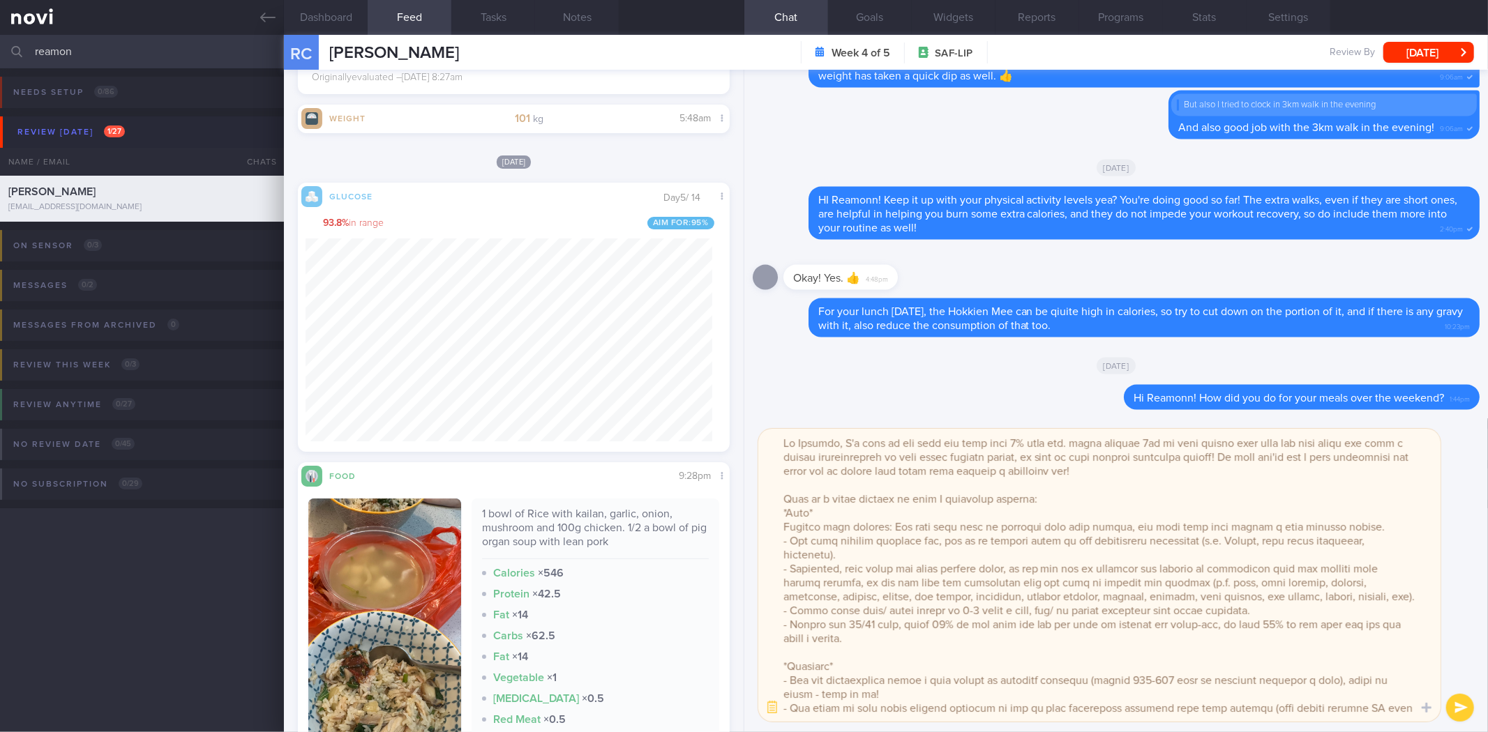
click at [1019, 614] on textarea at bounding box center [1099, 575] width 682 height 293
click at [945, 651] on textarea at bounding box center [1099, 575] width 682 height 293
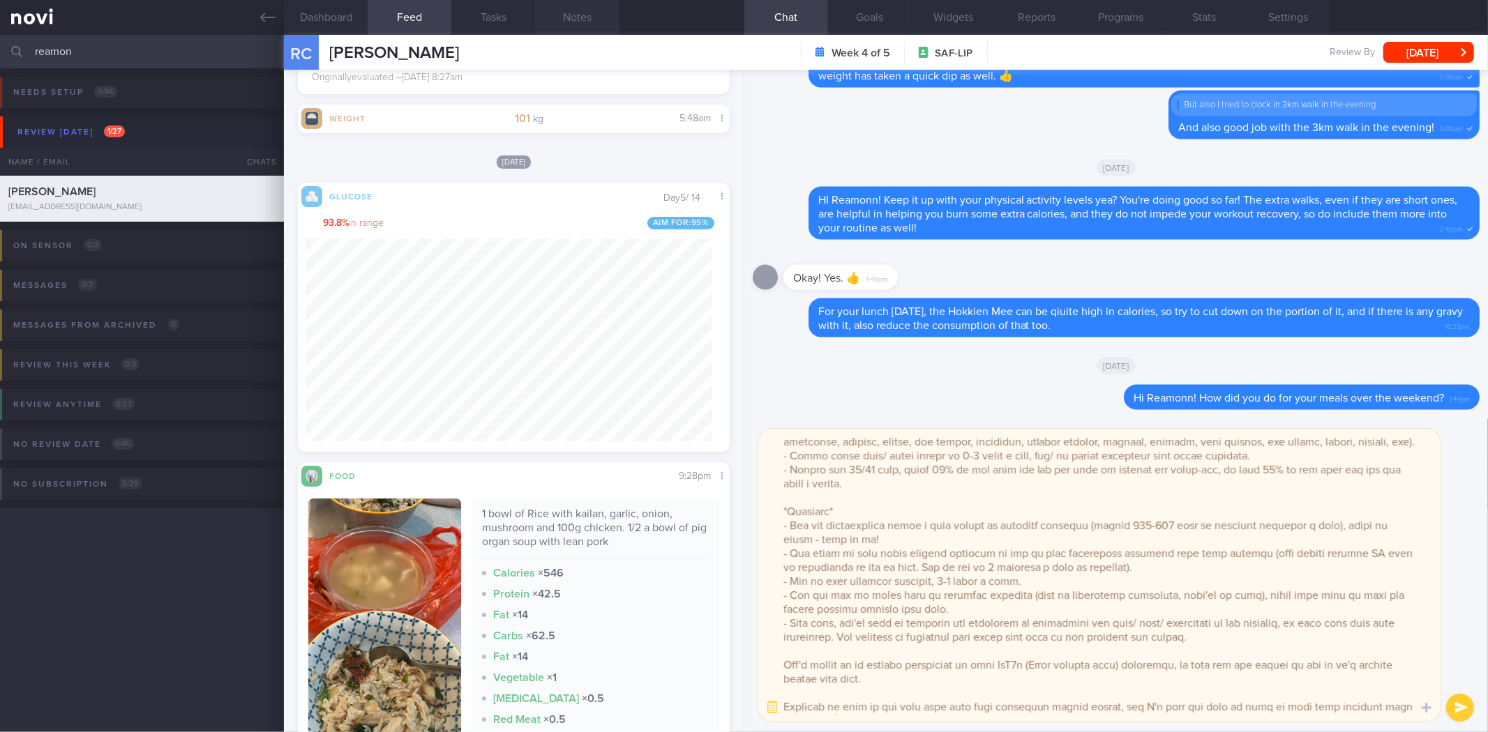
click at [575, 9] on button "Notes" at bounding box center [577, 17] width 84 height 35
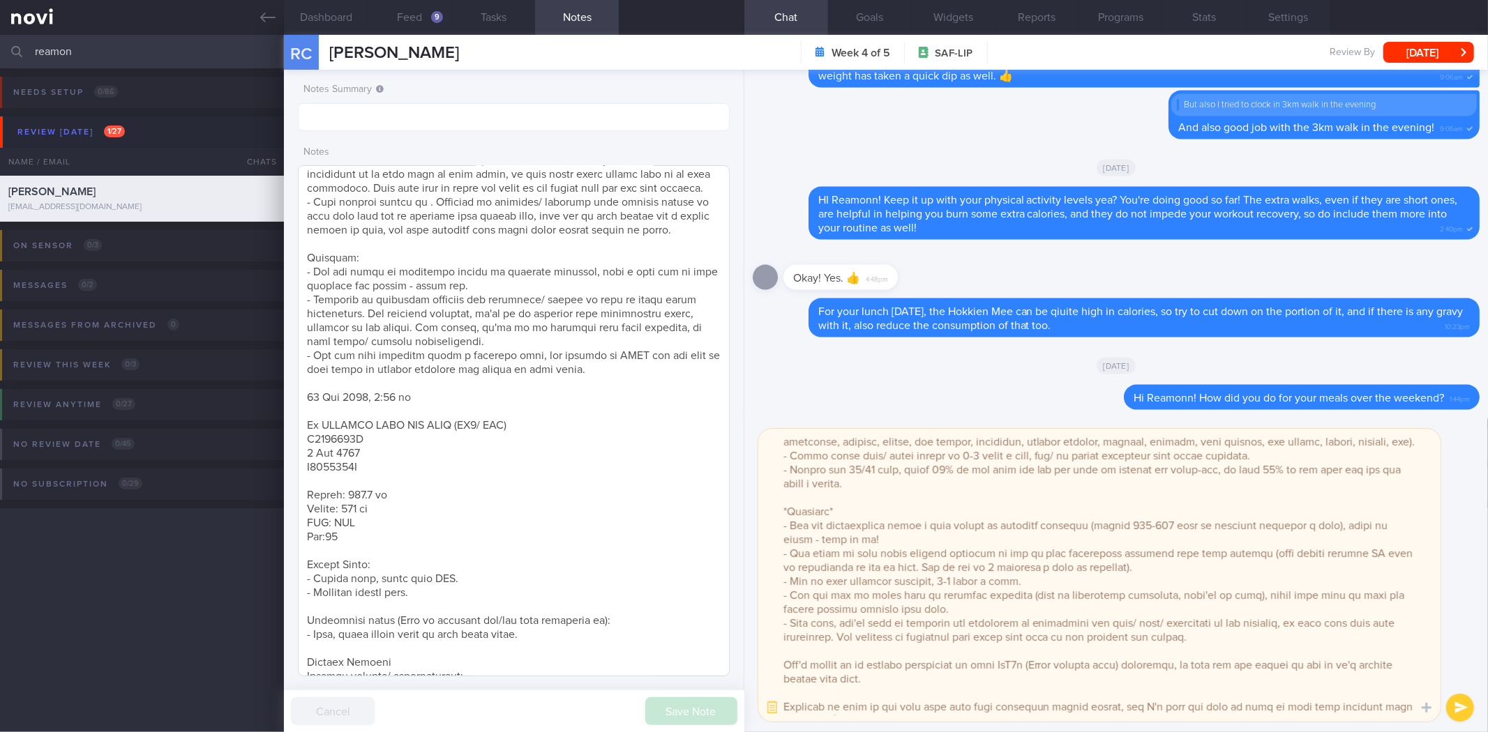
scroll to position [167, 0]
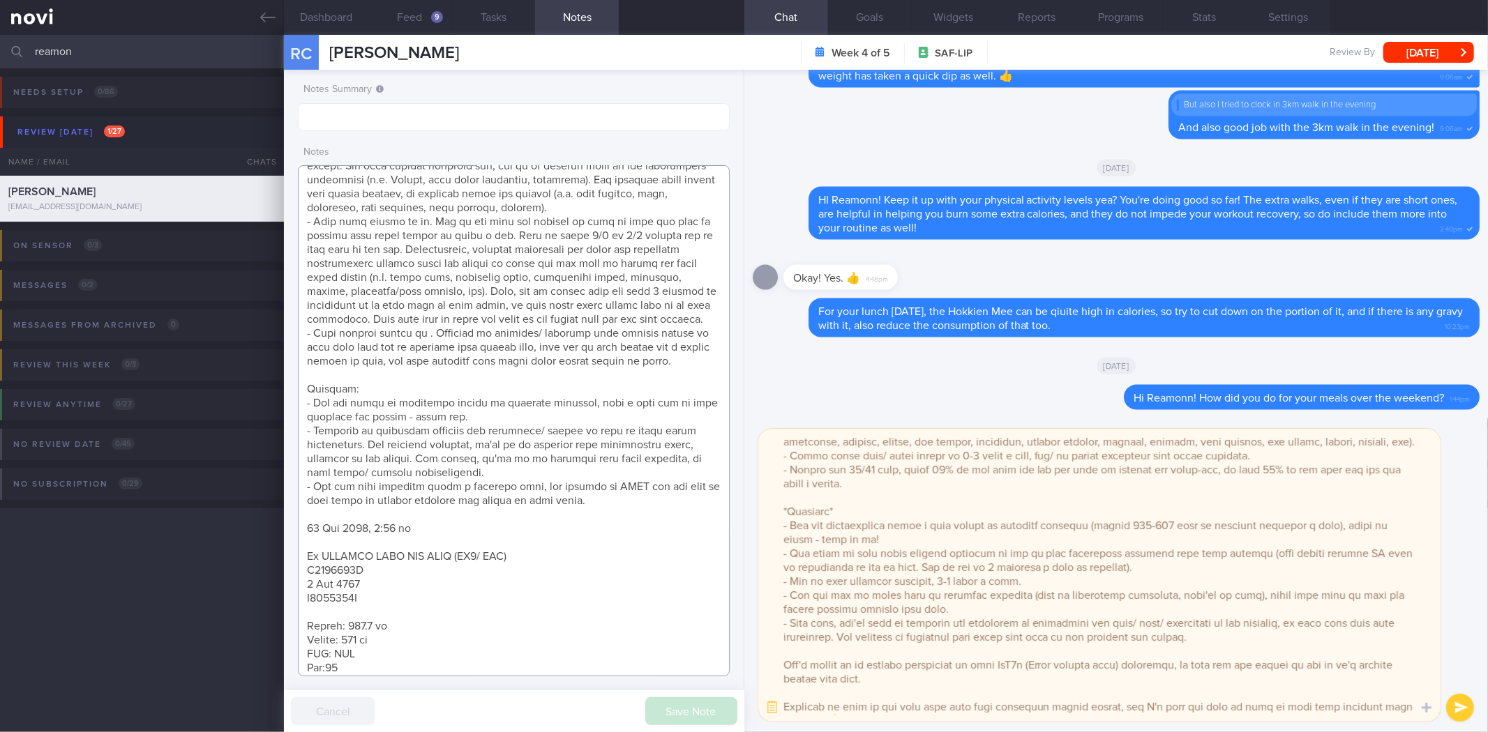
drag, startPoint x: 610, startPoint y: 517, endPoint x: 293, endPoint y: 412, distance: 334.2
click at [293, 412] on div "Notes Summary Notes Save Note Cancel" at bounding box center [514, 401] width 460 height 663
drag, startPoint x: 1224, startPoint y: 656, endPoint x: 776, endPoint y: 539, distance: 462.1
click at [776, 539] on textarea at bounding box center [1099, 575] width 682 height 293
paste textarea "doing an excellent amount of physical activity, with a good mix of both strengt…"
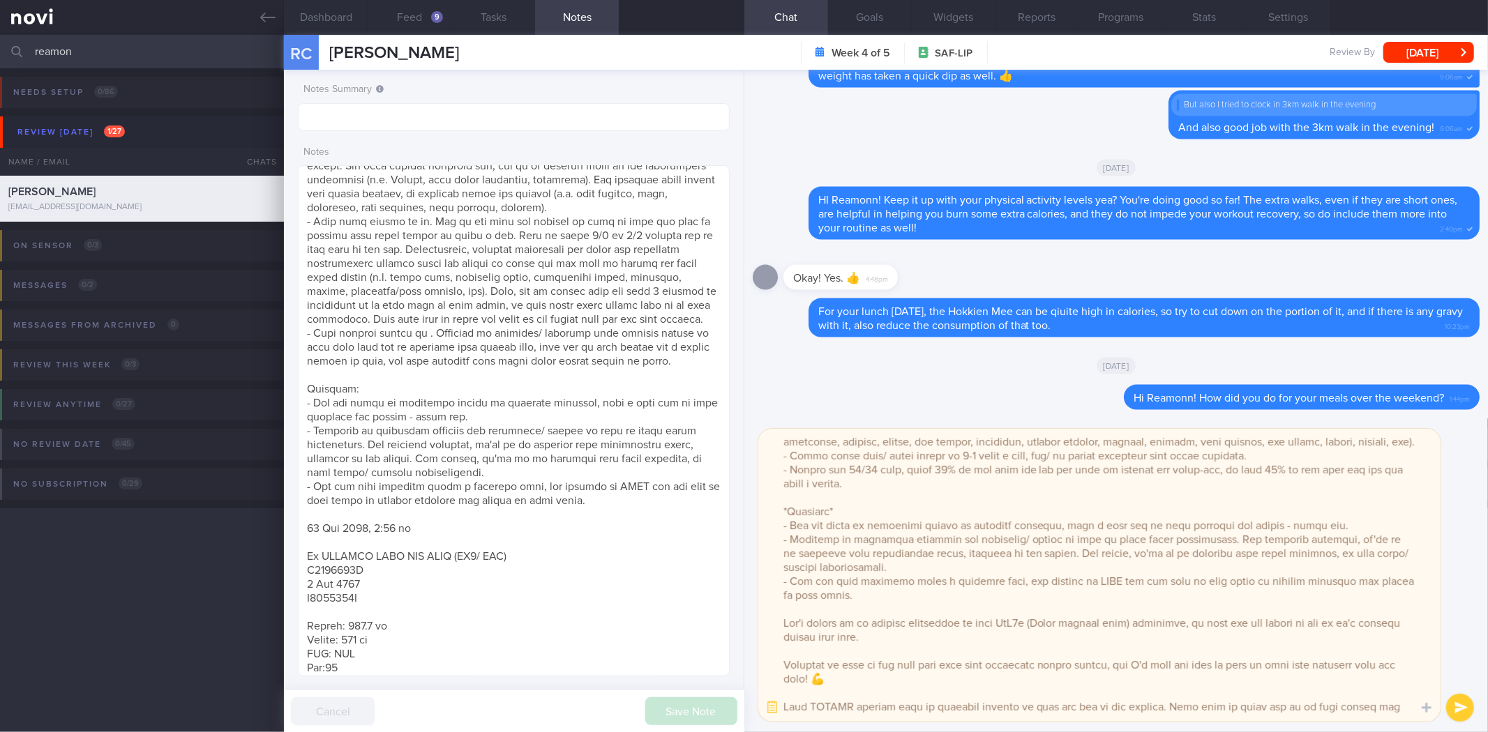
click at [827, 623] on textarea at bounding box center [1099, 575] width 682 height 293
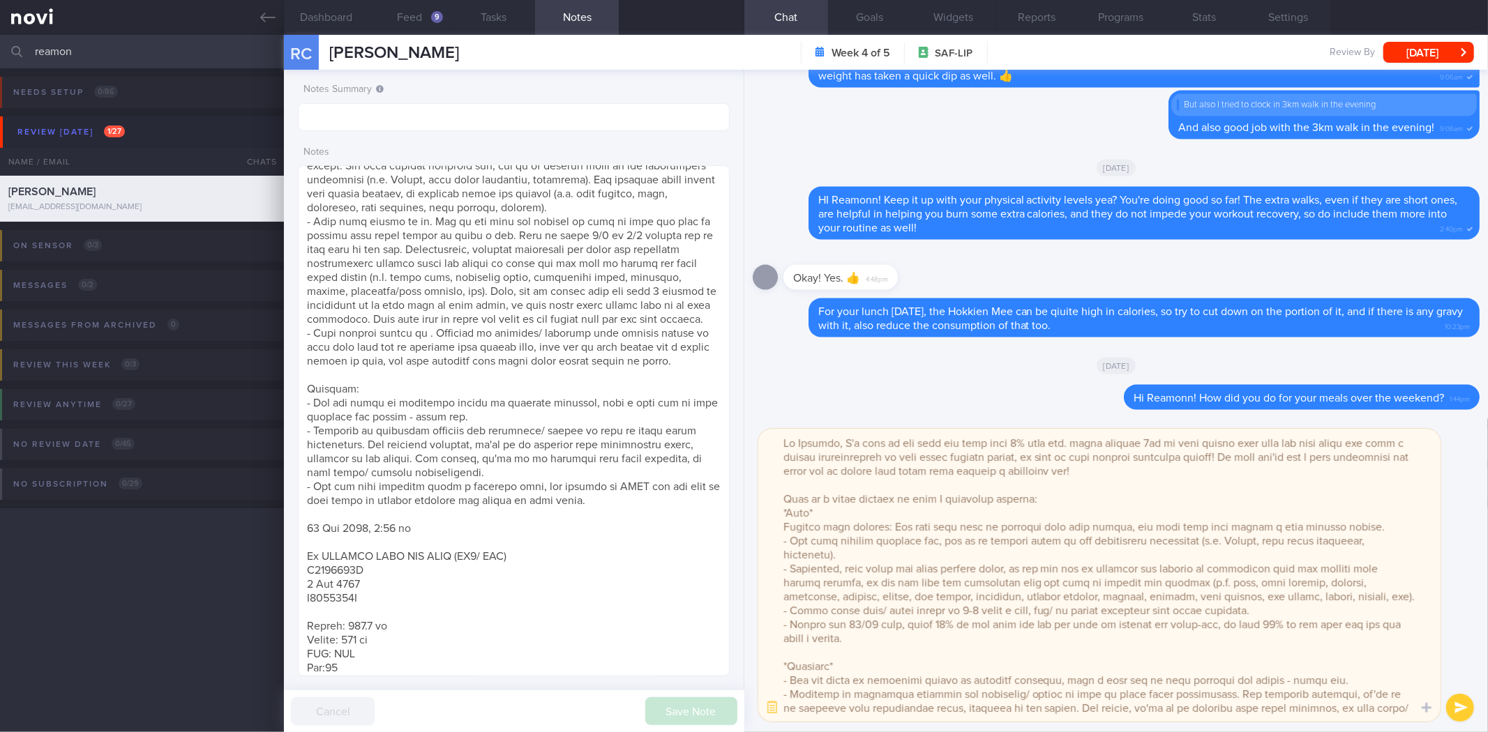
scroll to position [0, 0]
drag, startPoint x: 895, startPoint y: 602, endPoint x: 773, endPoint y: 511, distance: 152.5
click at [773, 511] on textarea at bounding box center [1099, 575] width 682 height 293
type textarea "Hi [PERSON_NAME], I'm glad to see that you have lost 1% body fat. while gaining…"
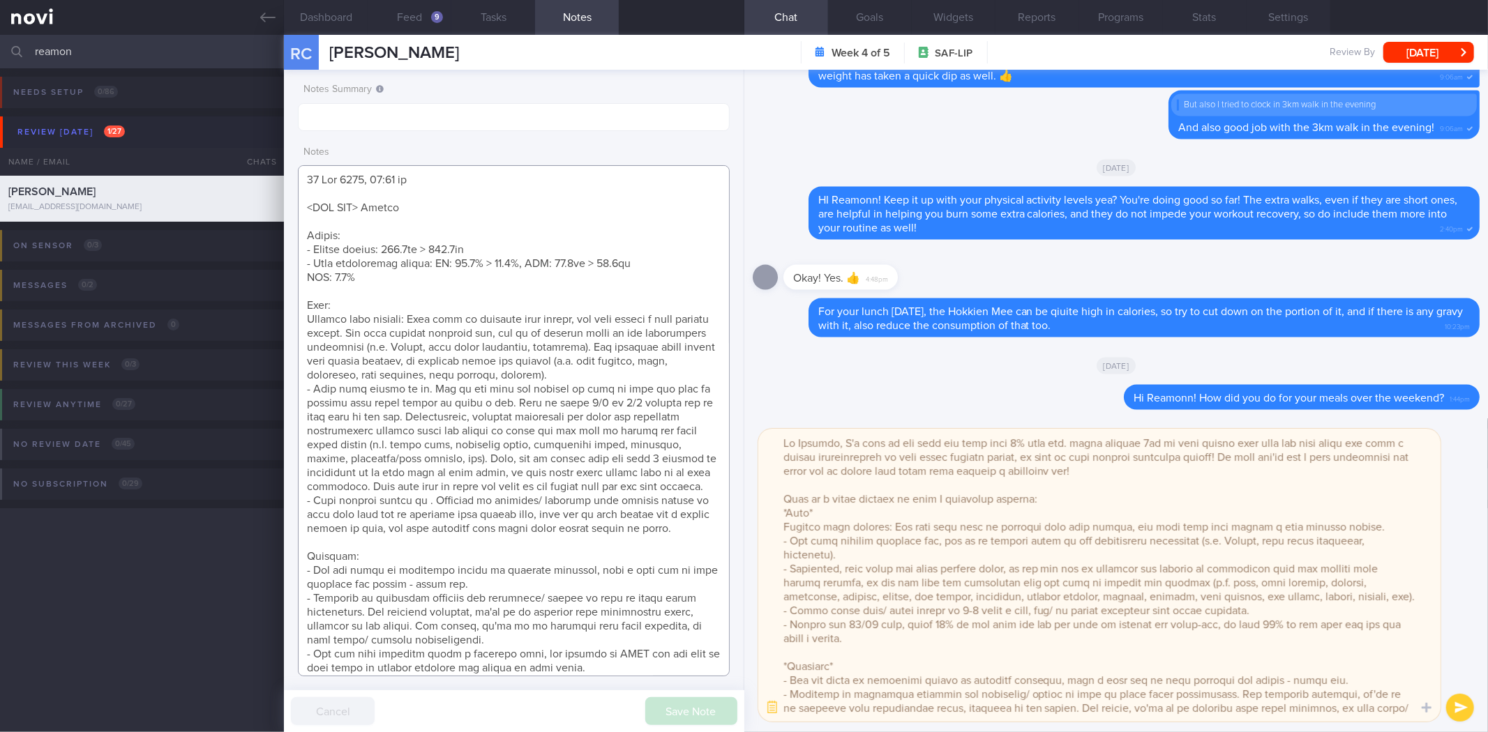
drag, startPoint x: 622, startPoint y: 513, endPoint x: 294, endPoint y: 315, distance: 383.4
click at [294, 315] on div "Notes Summary Notes Save Note Cancel" at bounding box center [514, 401] width 460 height 663
paste textarea "*Diet* Overall diet quality: You have done well in reducing your carb intake, a…"
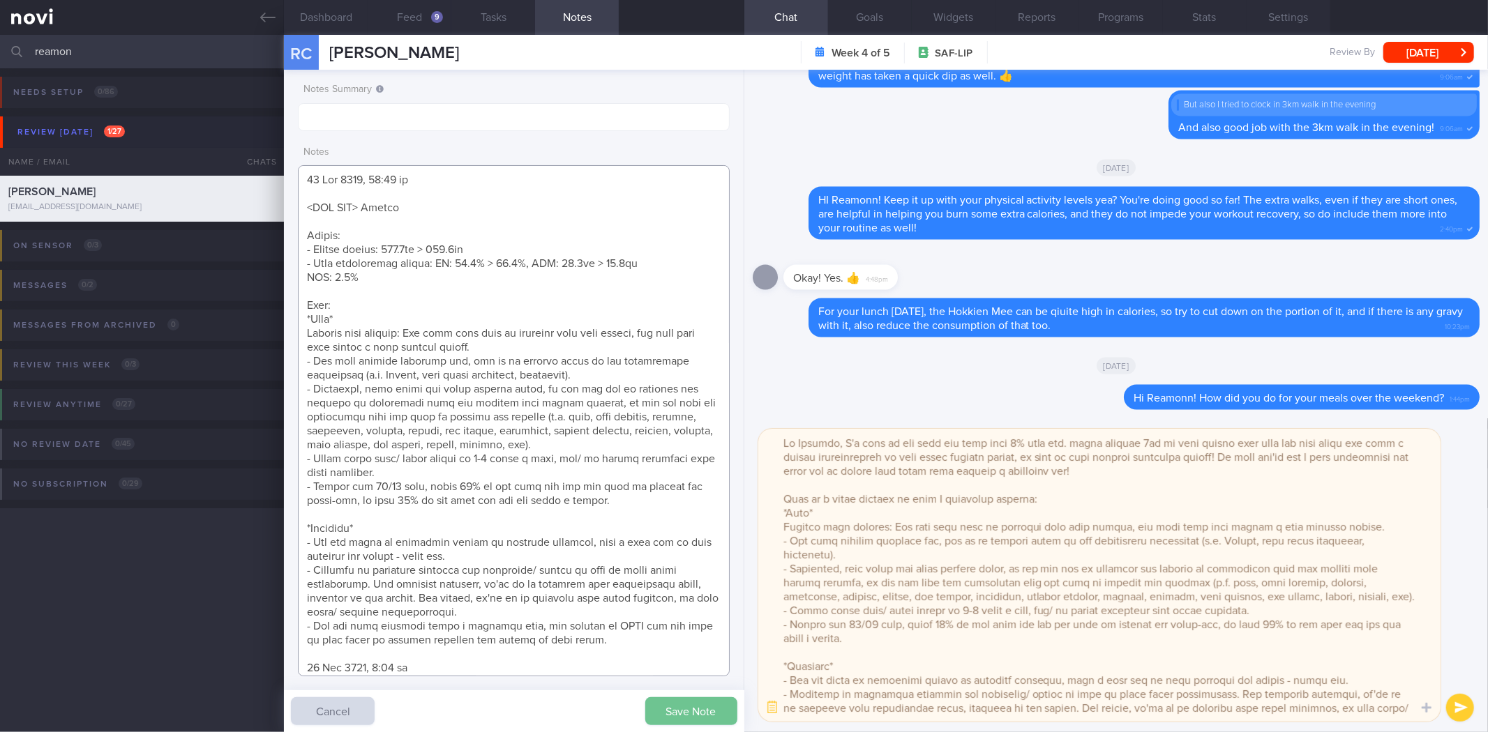
type textarea "[DATE] 11:36 am <SAF LIP> Review Weight: - Weight change: 101.4kg > 100.3kg - B…"
click at [706, 701] on button "Save Note" at bounding box center [691, 712] width 92 height 28
click at [775, 708] on button "button" at bounding box center [772, 708] width 25 height 25
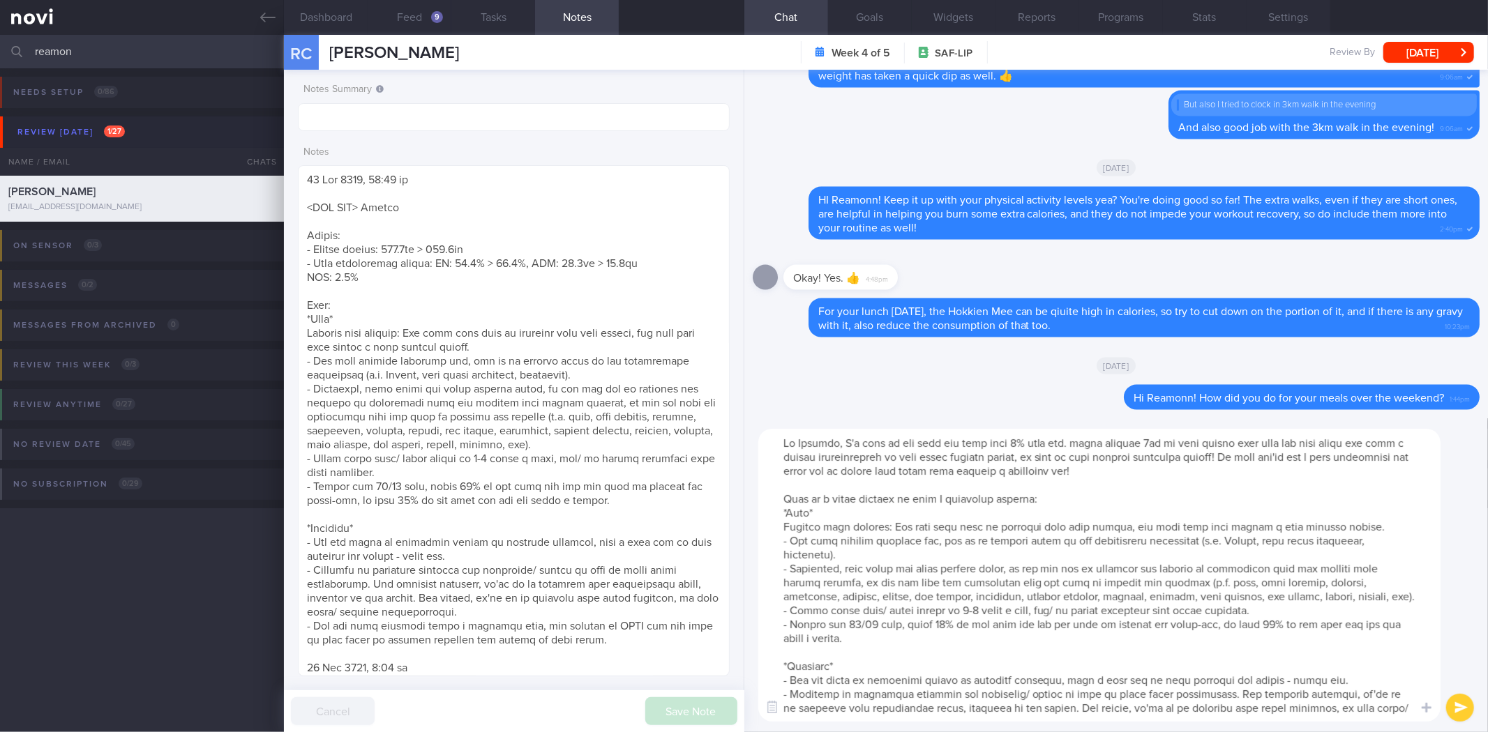
click at [938, 524] on textarea at bounding box center [1099, 575] width 682 height 293
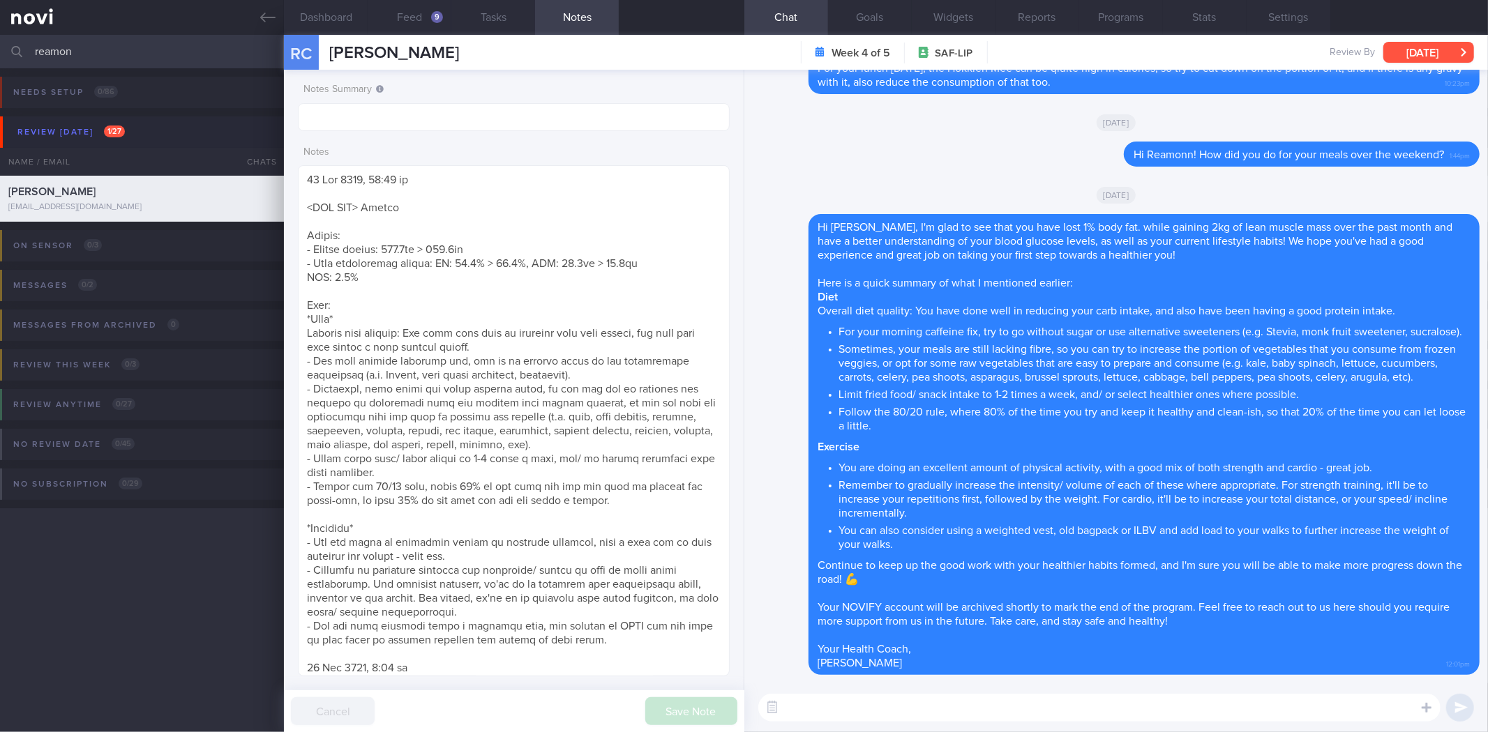
click at [1425, 54] on button "[DATE]" at bounding box center [1428, 52] width 91 height 21
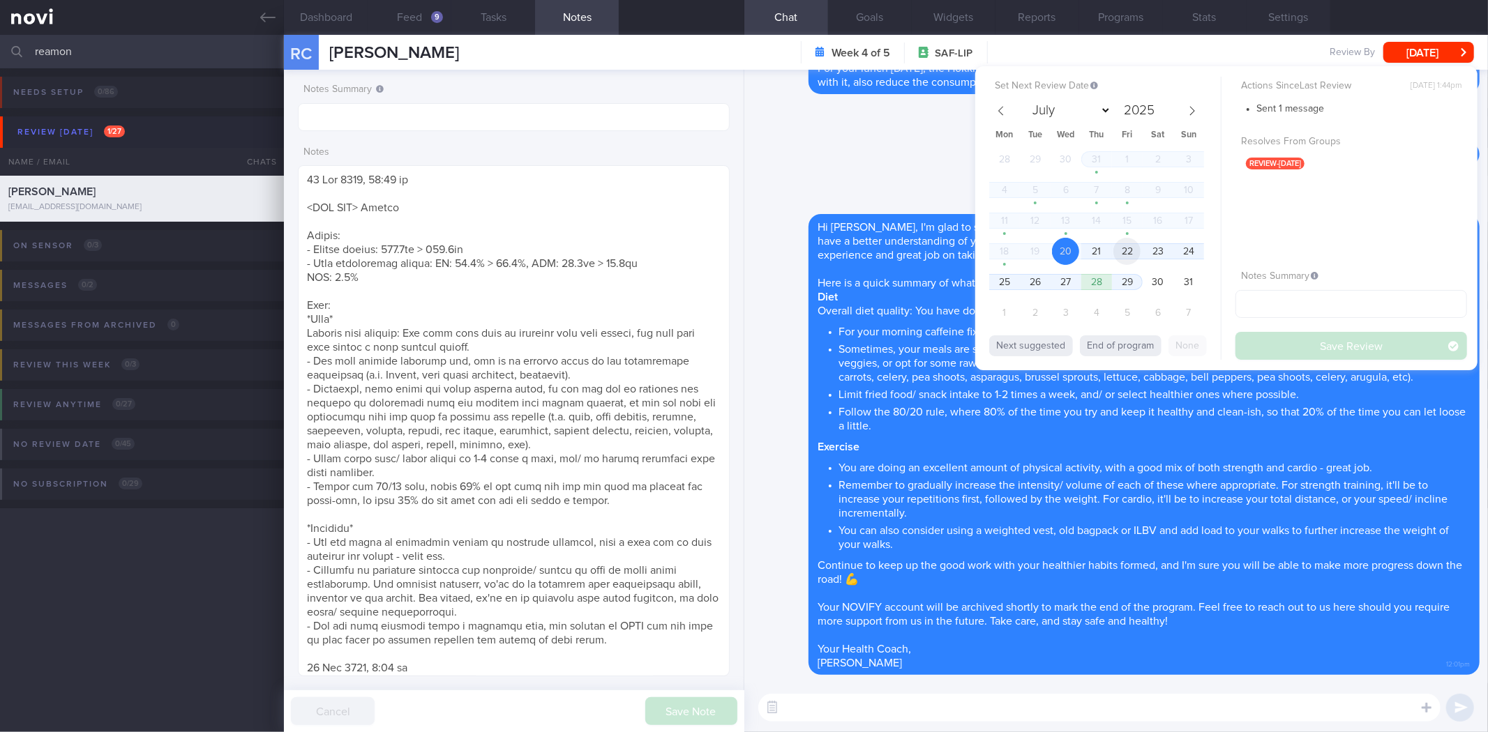
click at [1134, 248] on span "22" at bounding box center [1126, 251] width 27 height 27
click at [1334, 353] on button "Save Review" at bounding box center [1351, 346] width 232 height 28
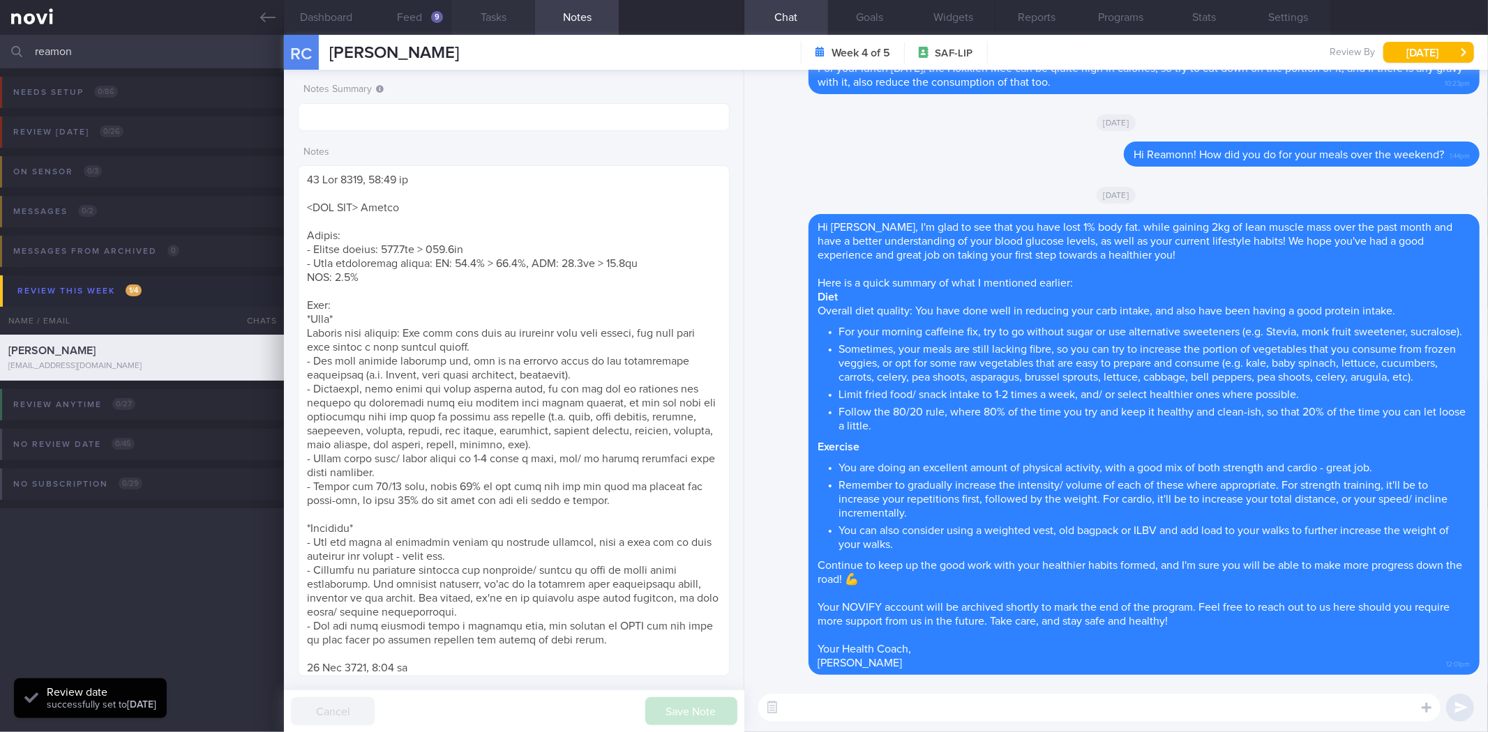
scroll to position [250, 407]
drag, startPoint x: 253, startPoint y: 16, endPoint x: 252, endPoint y: 27, distance: 10.6
click at [253, 16] on link at bounding box center [142, 17] width 284 height 35
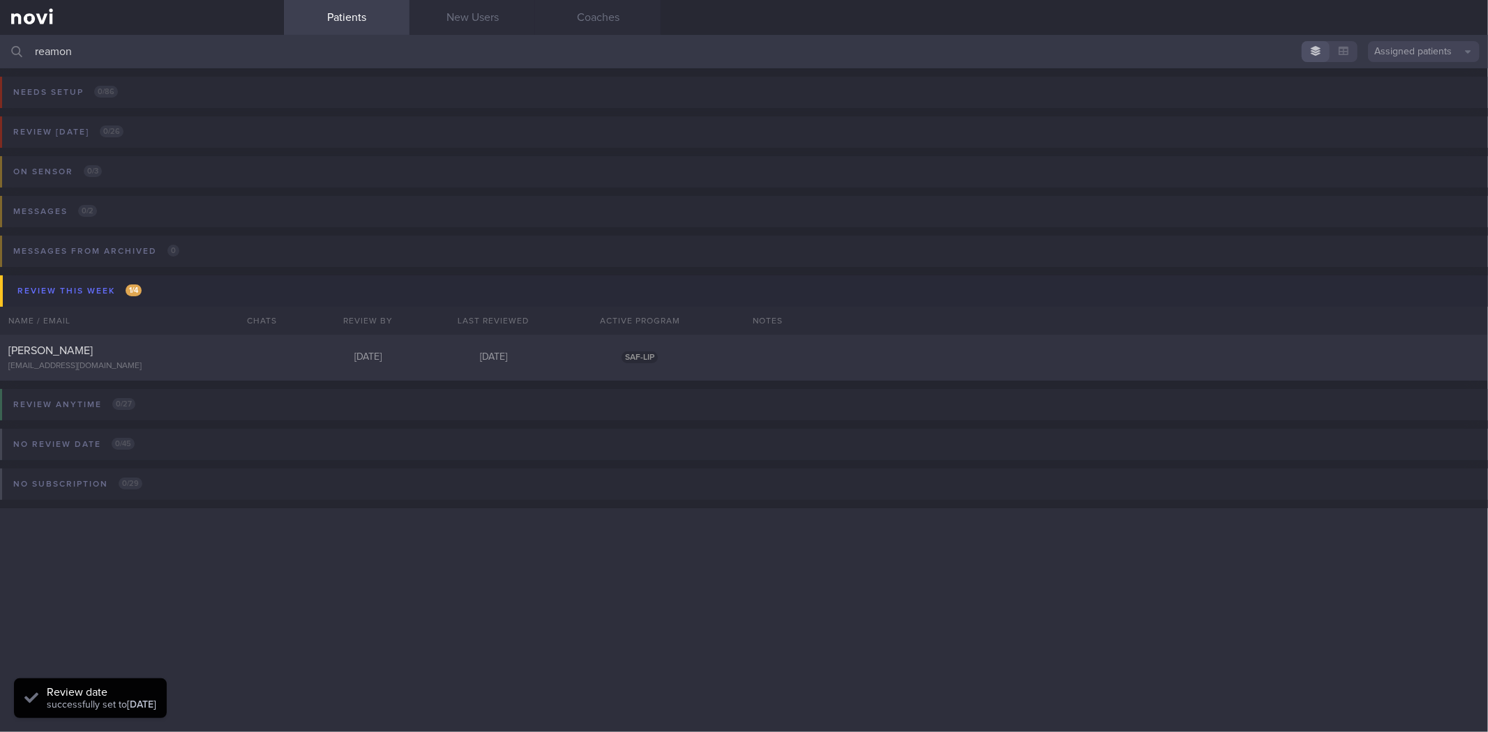
click at [250, 49] on input "reamon" at bounding box center [744, 51] width 1488 height 33
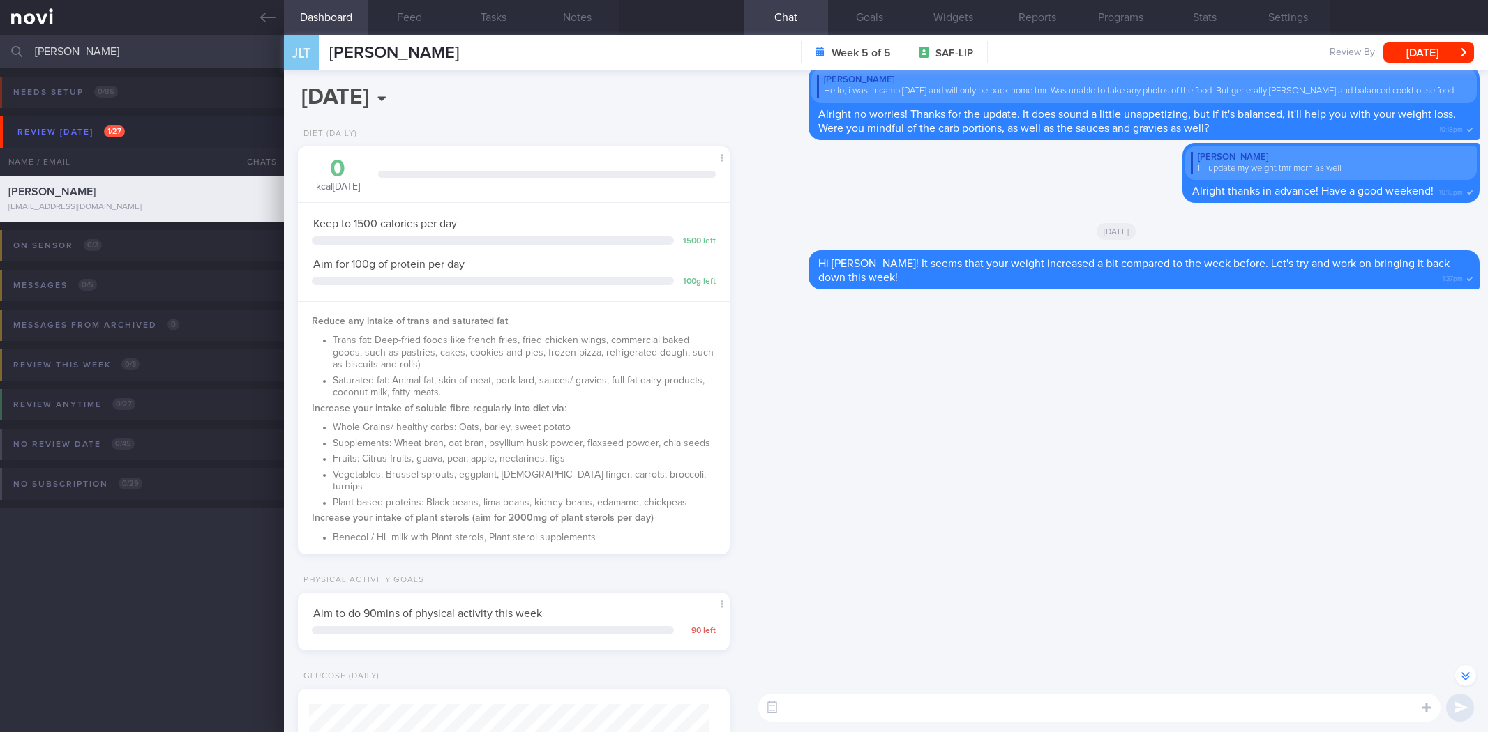
select select "7"
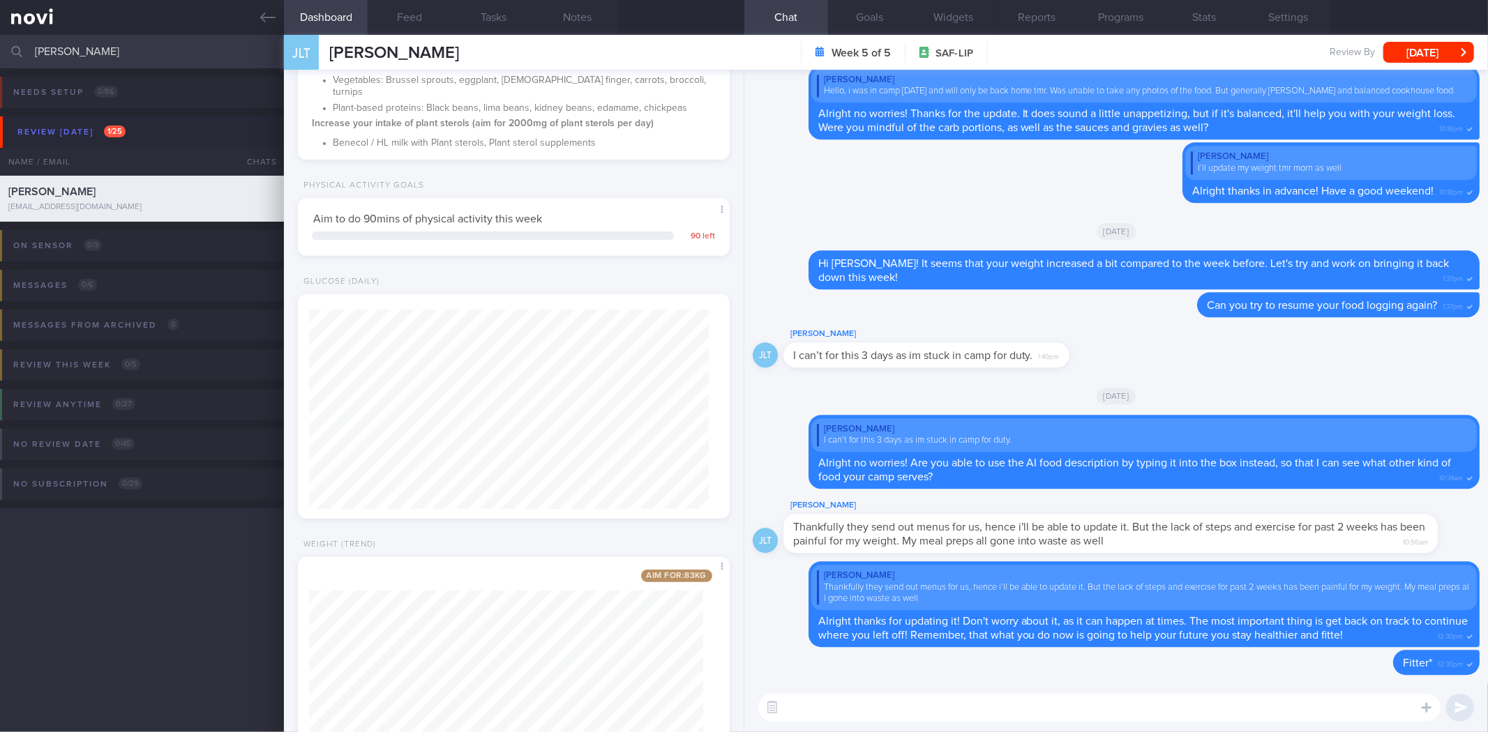
click at [906, 698] on textarea at bounding box center [1099, 708] width 682 height 28
type textarea "Hi jia LIang!"
click at [779, 699] on button "button" at bounding box center [772, 708] width 25 height 25
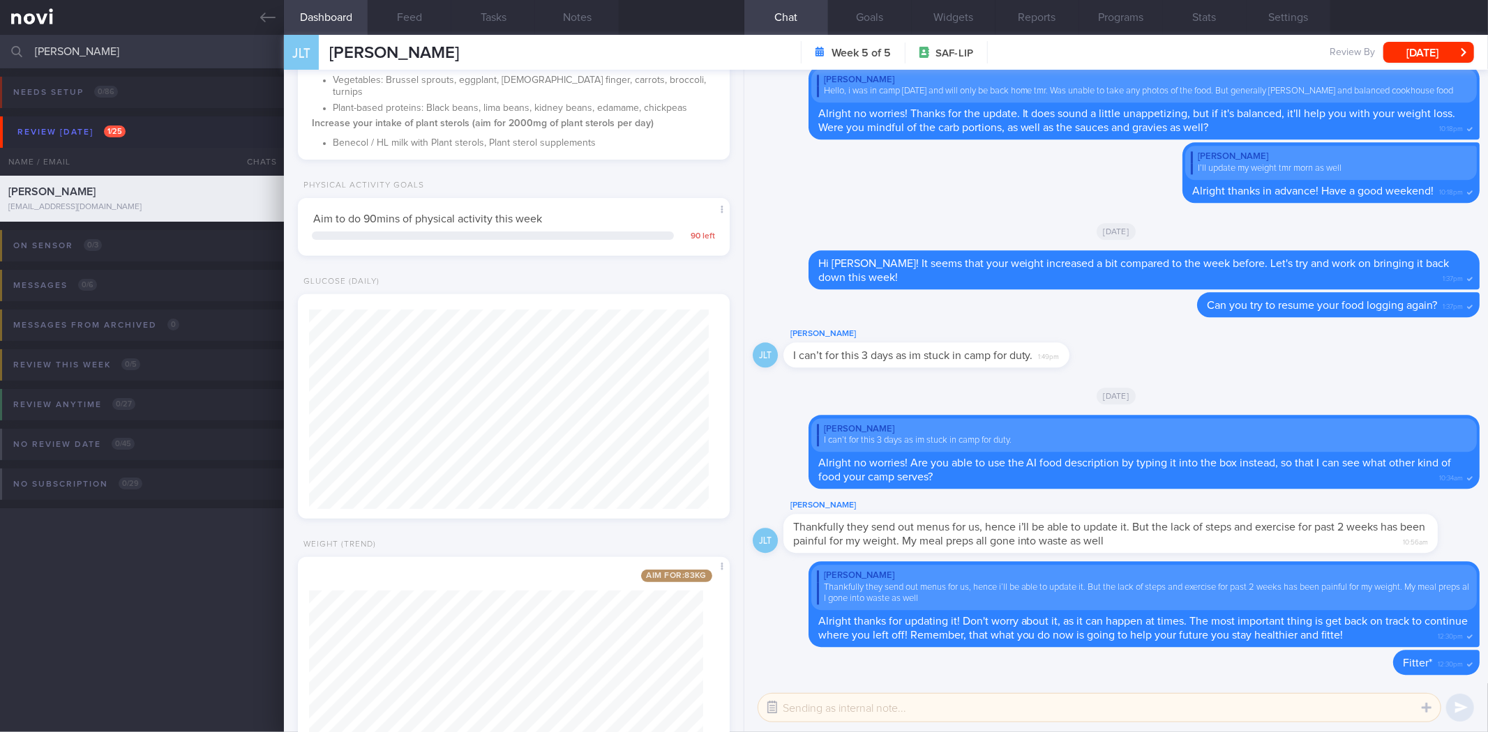
click at [780, 700] on button "button" at bounding box center [772, 708] width 25 height 25
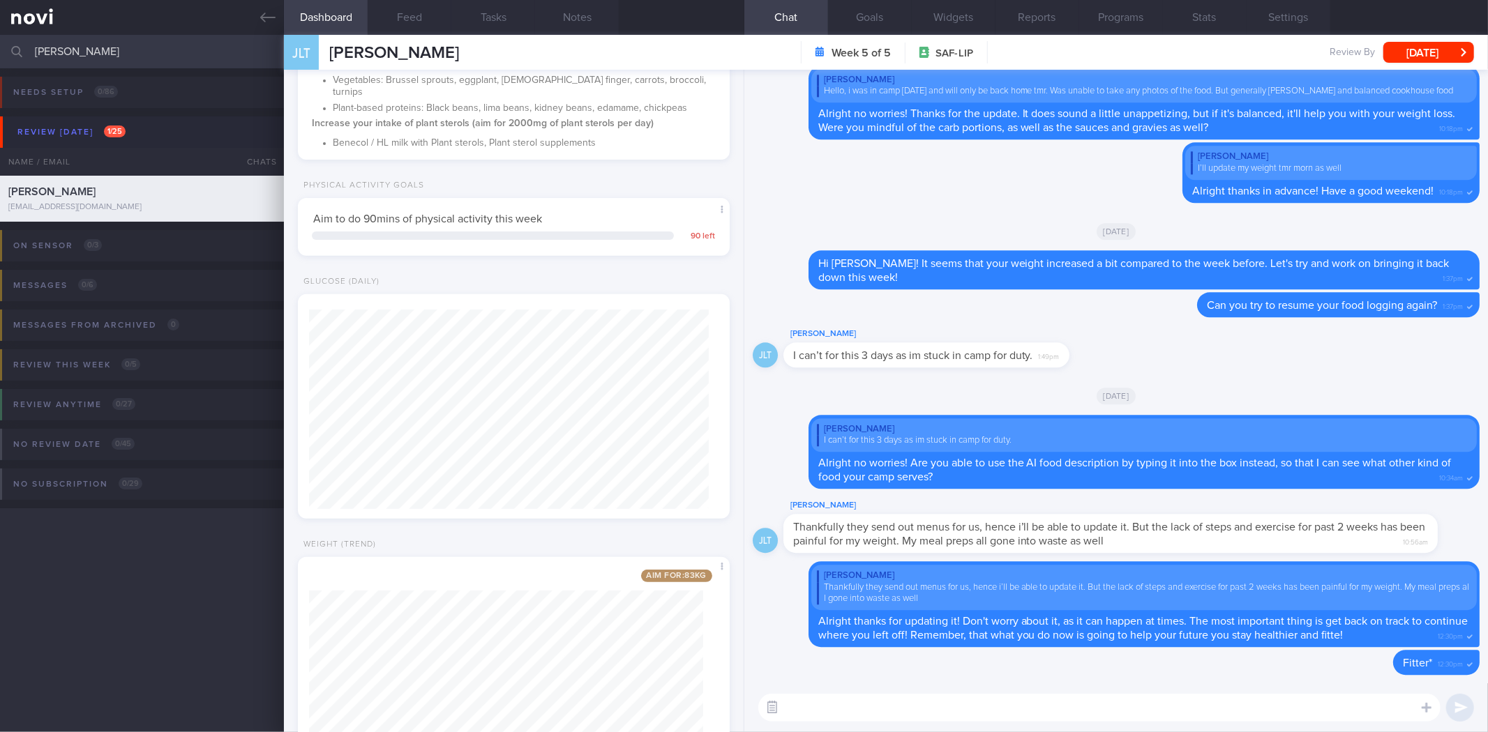
click at [776, 702] on button "button" at bounding box center [772, 708] width 25 height 25
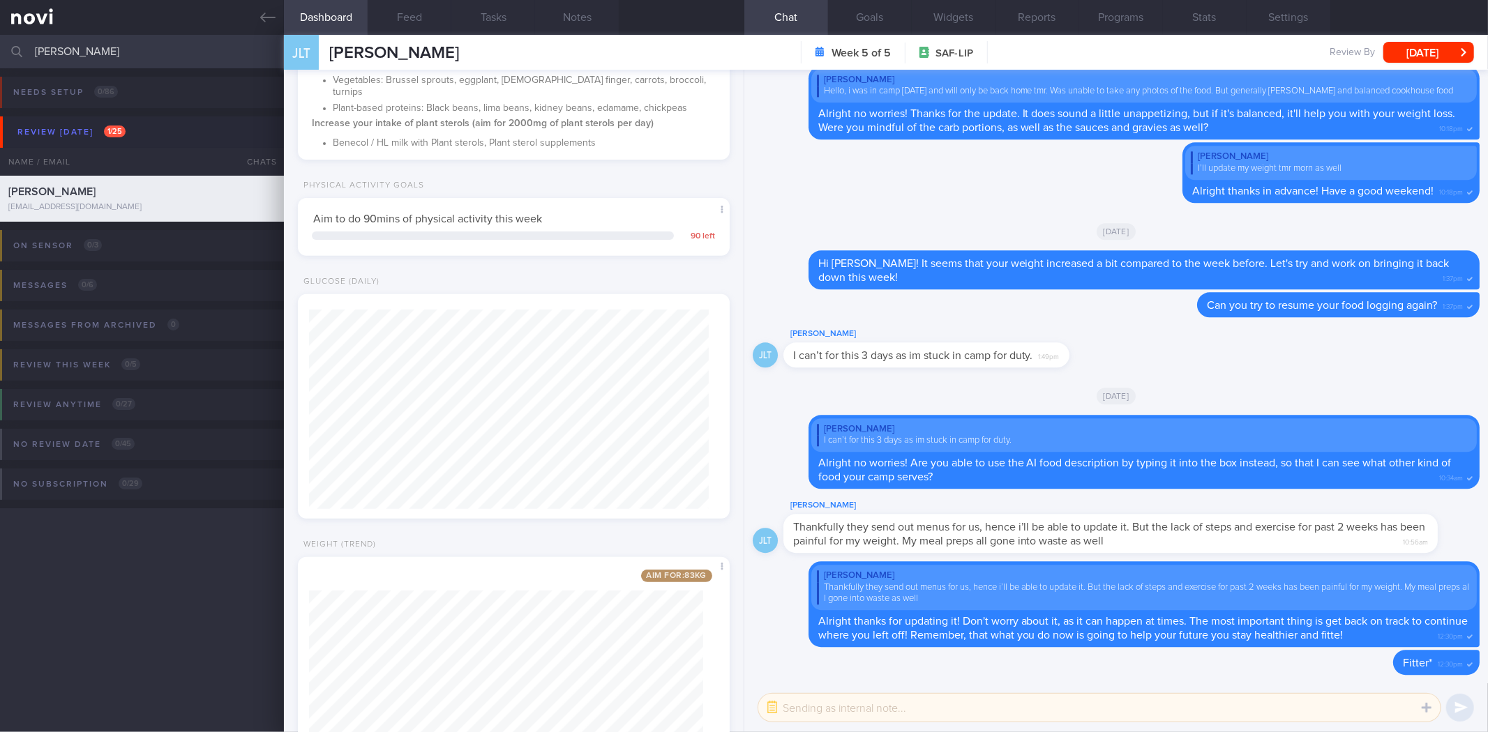
click at [796, 702] on textarea at bounding box center [1099, 708] width 682 height 28
paste textarea "Hi xx, I'm glad to see that you have lost ~3kg over the past month and have a b…"
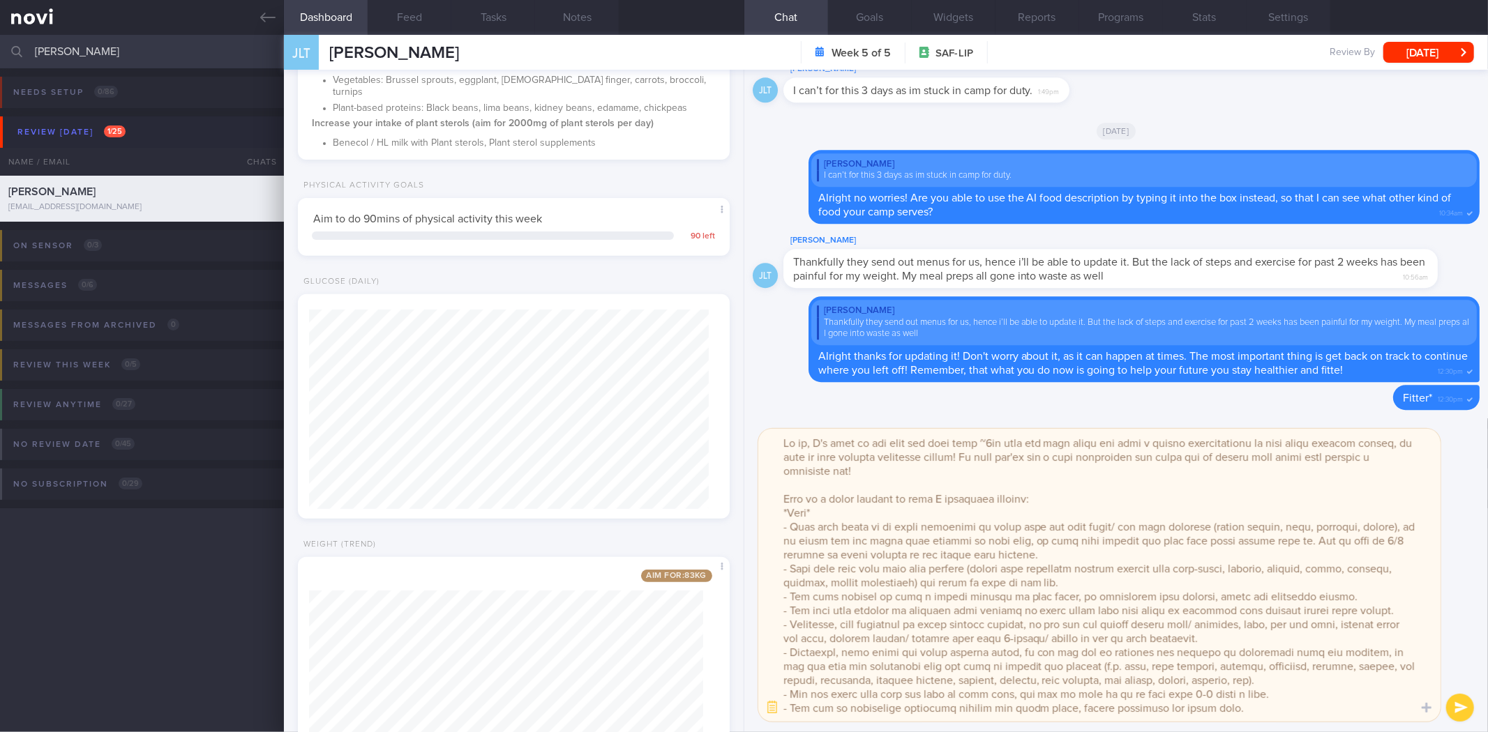
click at [806, 445] on textarea at bounding box center [1099, 575] width 682 height 293
drag, startPoint x: 1009, startPoint y: 444, endPoint x: 1052, endPoint y: 444, distance: 43.3
click at [1009, 444] on textarea at bounding box center [1099, 575] width 682 height 293
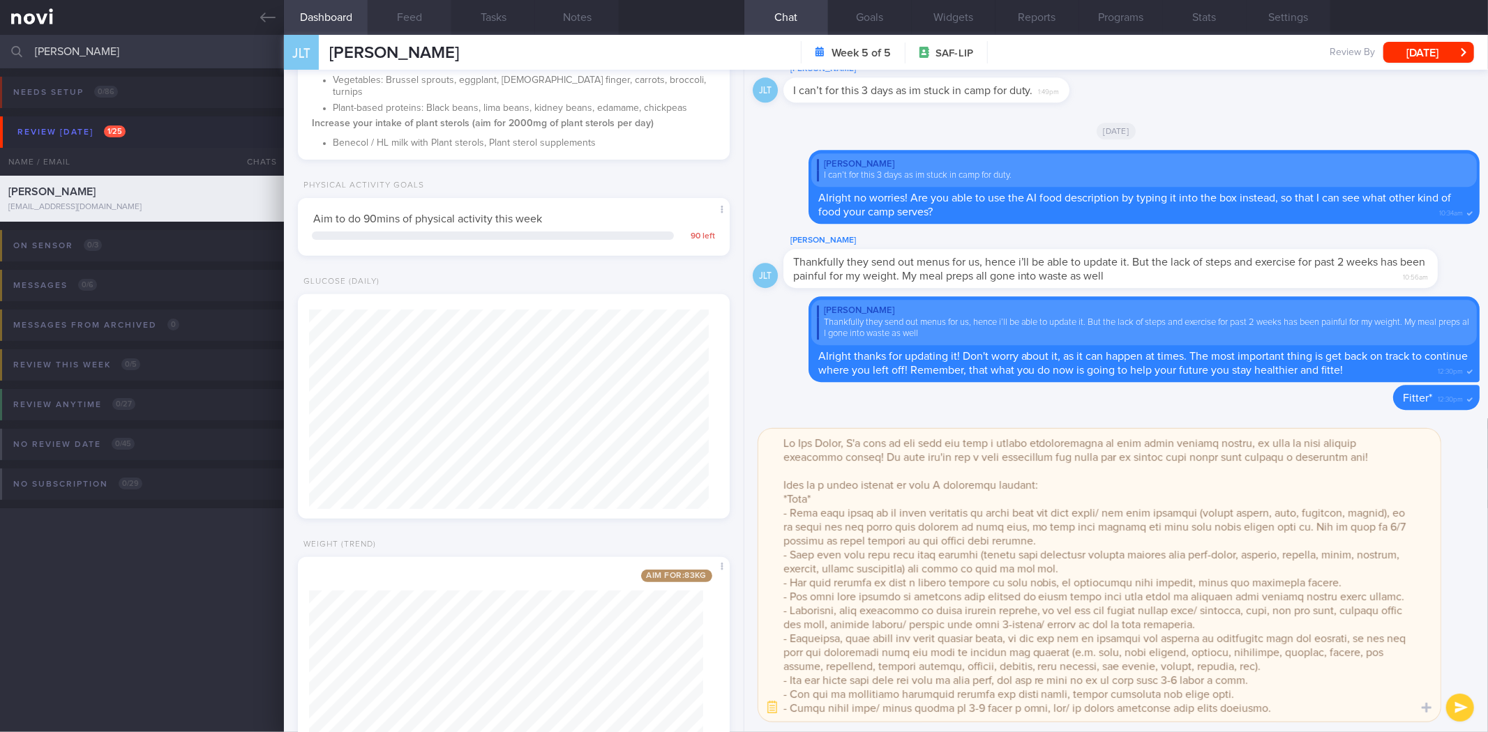
click at [422, 22] on button "Feed" at bounding box center [410, 17] width 84 height 35
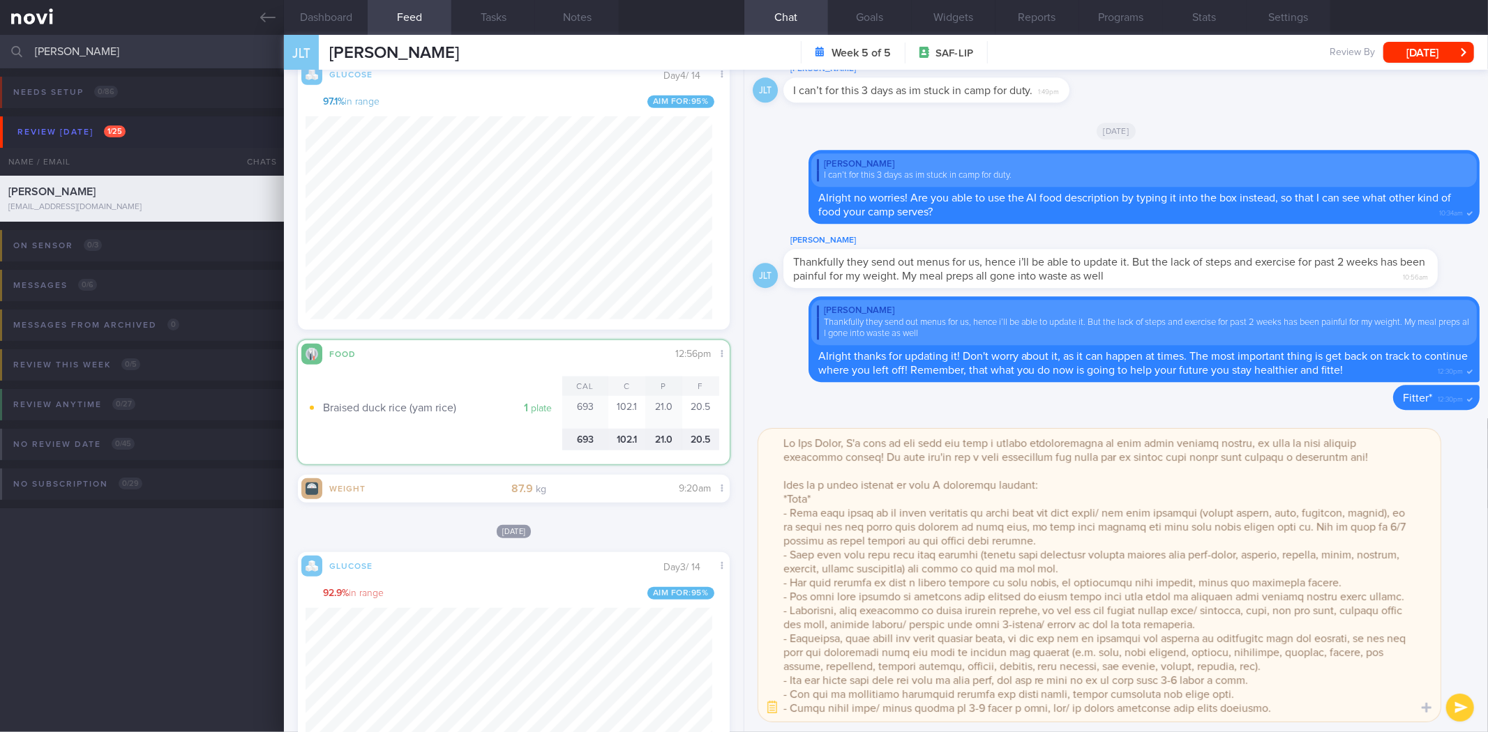
click at [1214, 512] on textarea at bounding box center [1099, 575] width 682 height 293
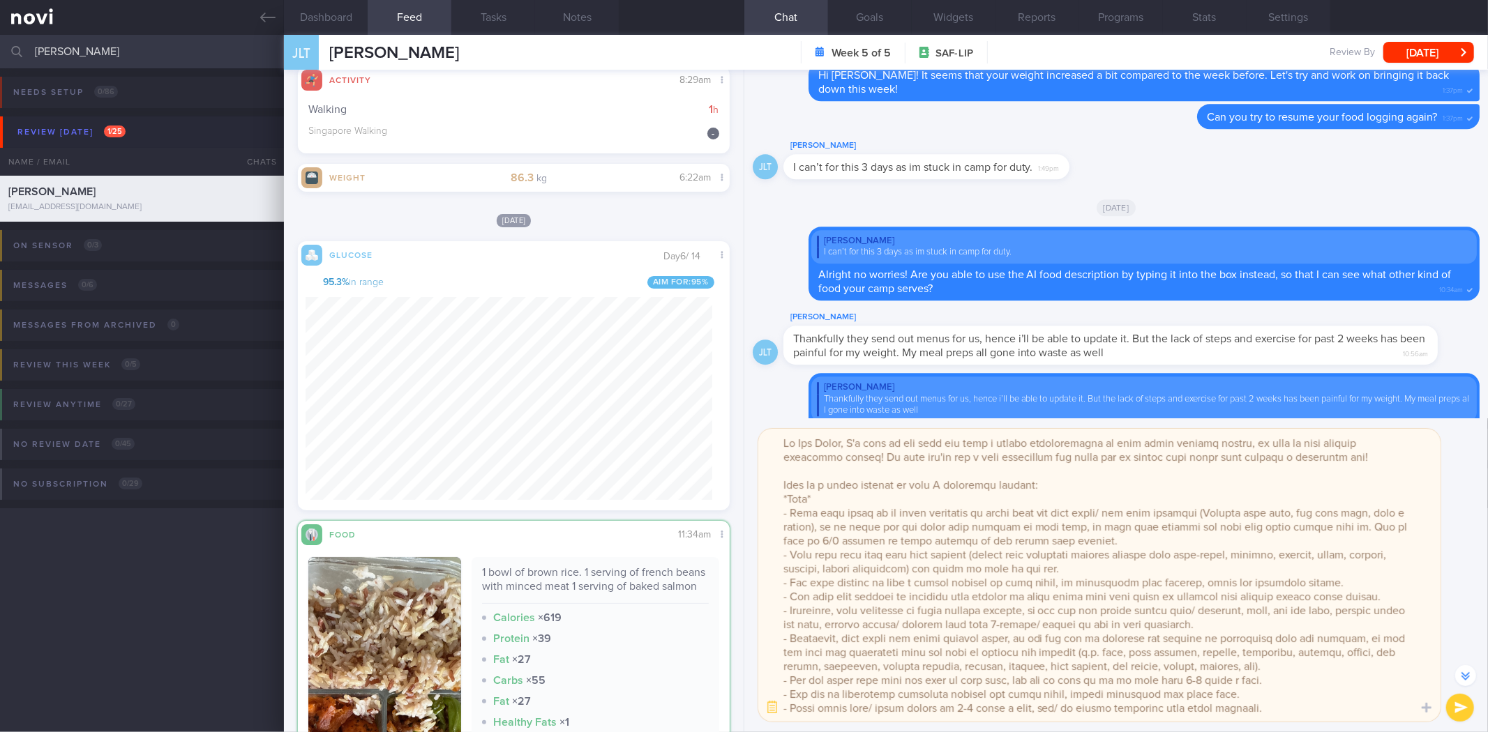
click at [1107, 541] on textarea at bounding box center [1099, 575] width 682 height 293
click at [818, 493] on textarea at bounding box center [1099, 575] width 682 height 293
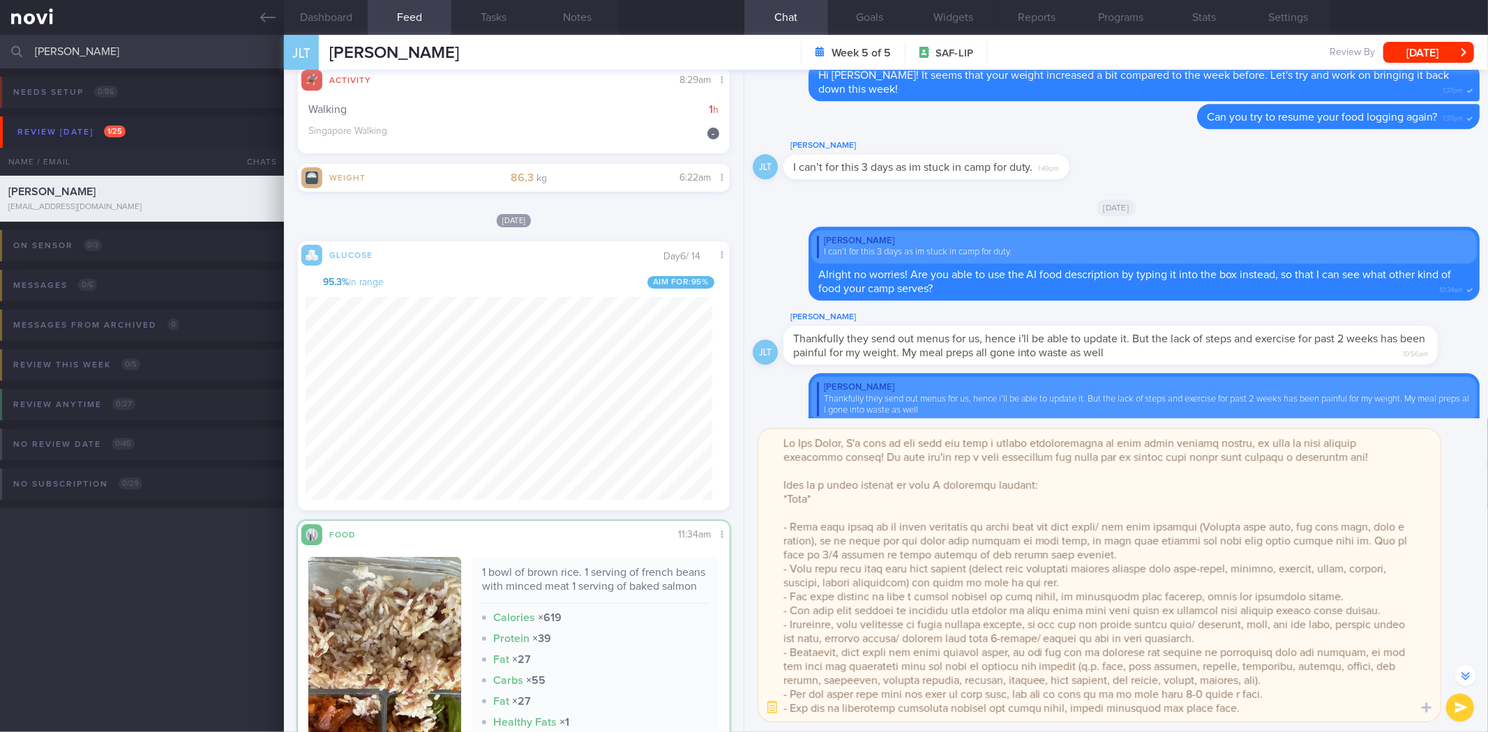
paste textarea "Overall diet quality: Meal prepped meals have been quite healthy and balanced. …"
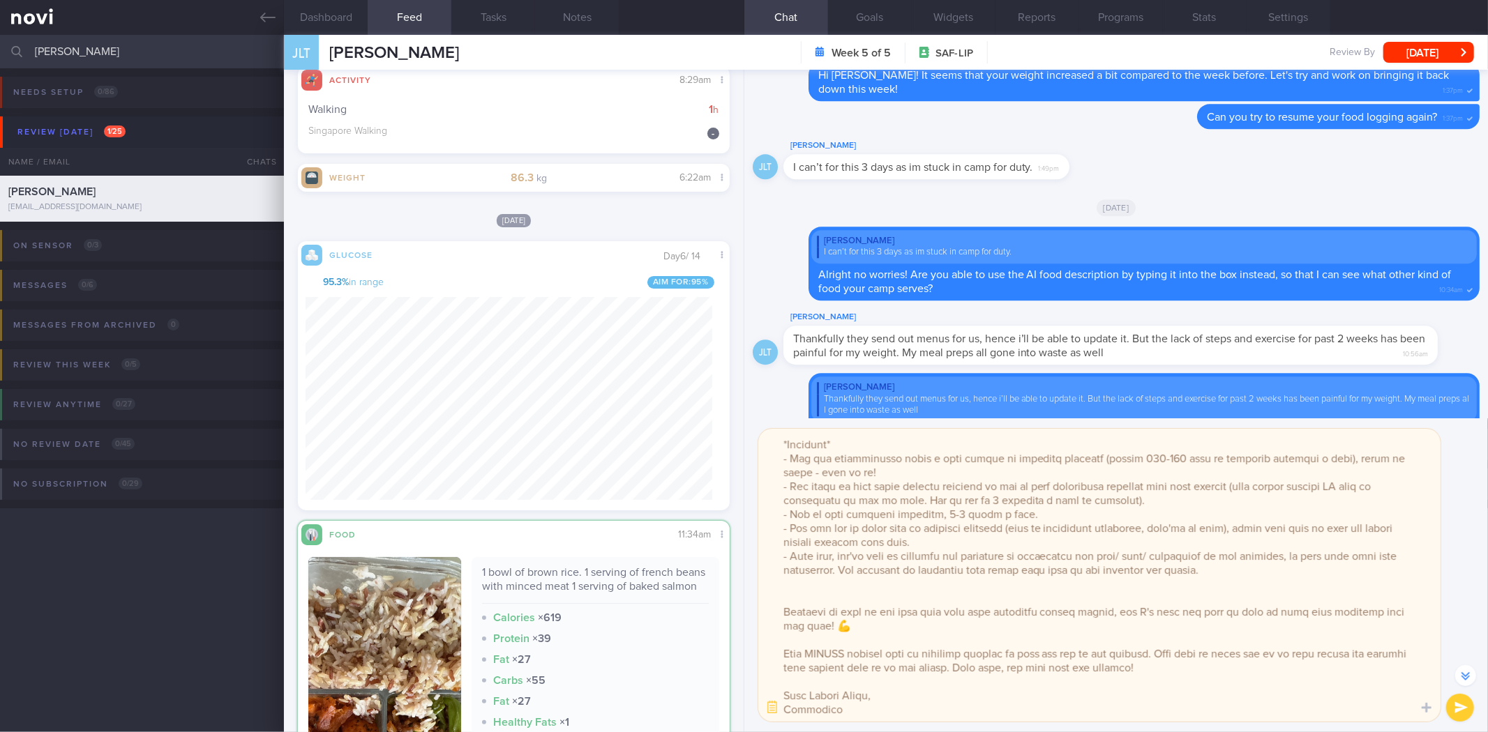
scroll to position [347, 0]
paste textarea "As your work is now quite demanding, I'm sure you'll be able to lose back the w…"
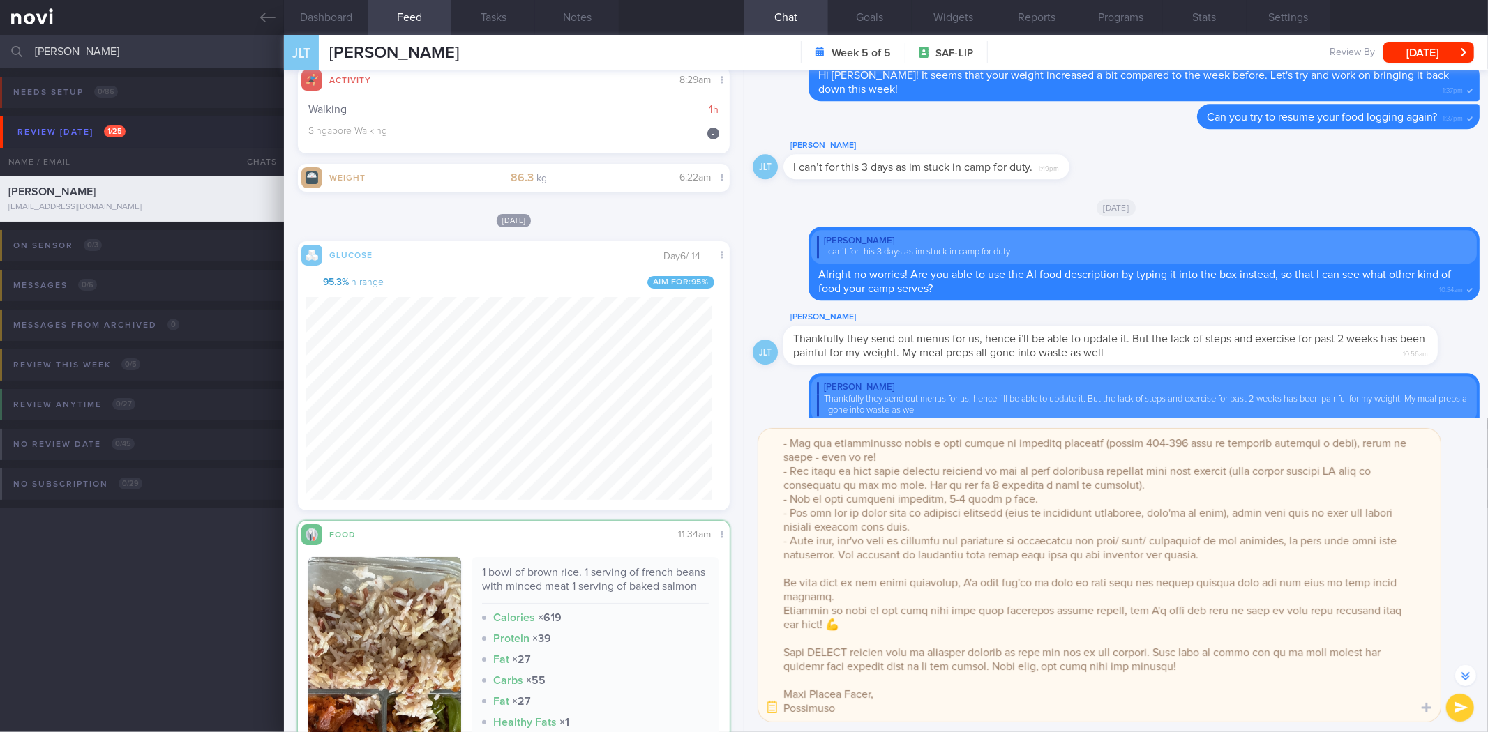
scroll to position [361, 0]
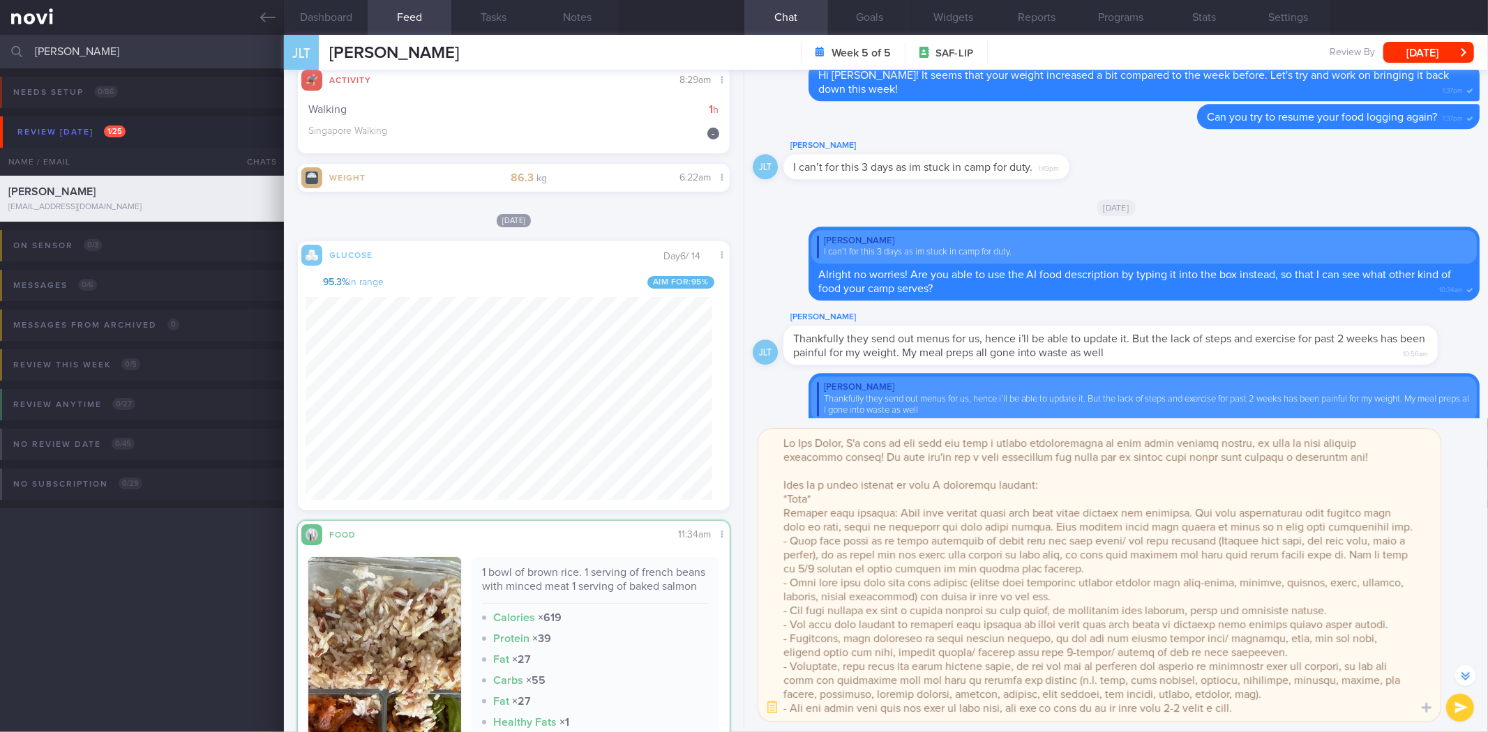
click at [1132, 564] on textarea at bounding box center [1099, 575] width 682 height 293
paste textarea "https://www.fairprice.com.sg/product/farmfresh-rte-chicken-breast-peri-peri?srs…"
type textarea "Hi Jia Liang, I'm glad to see that you have a better understanding of your bloo…"
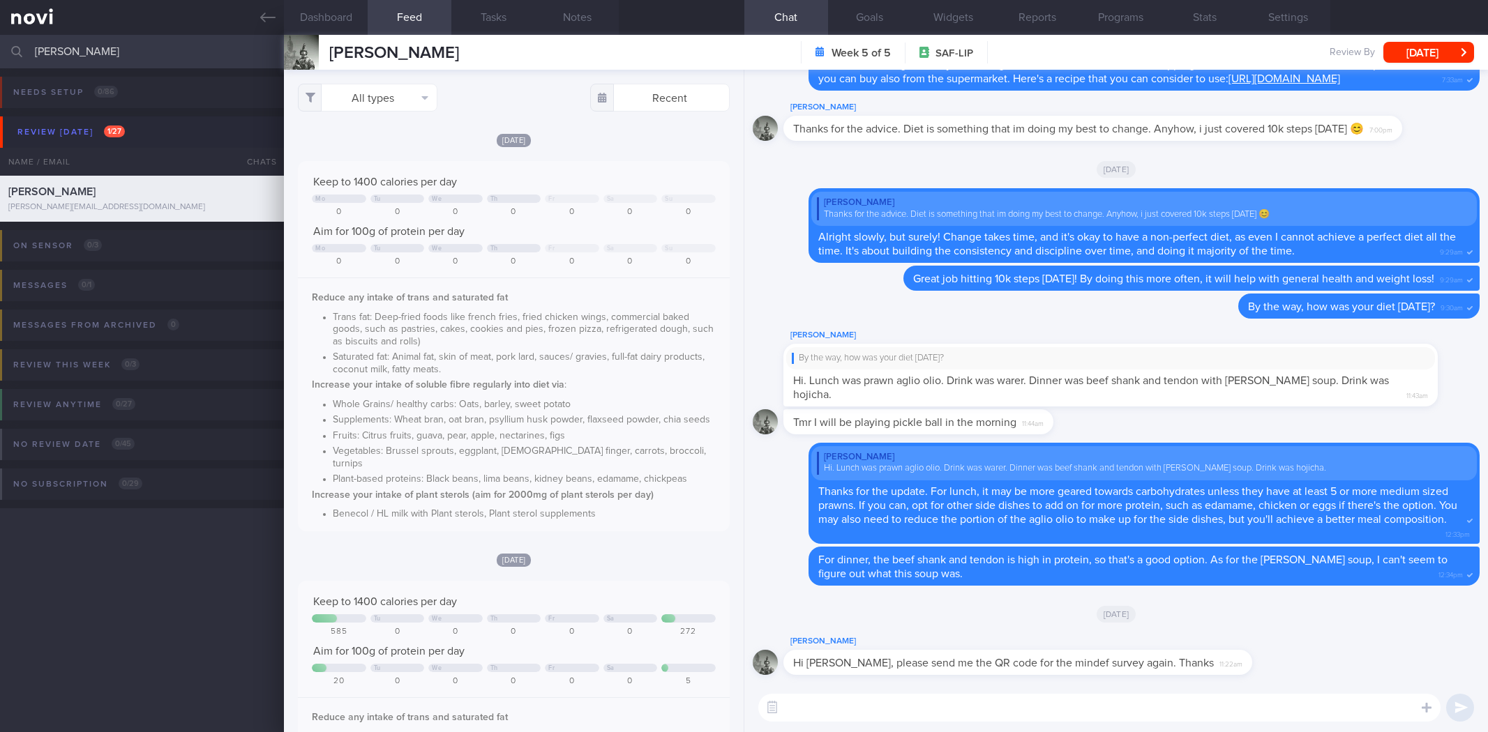
select select "7"
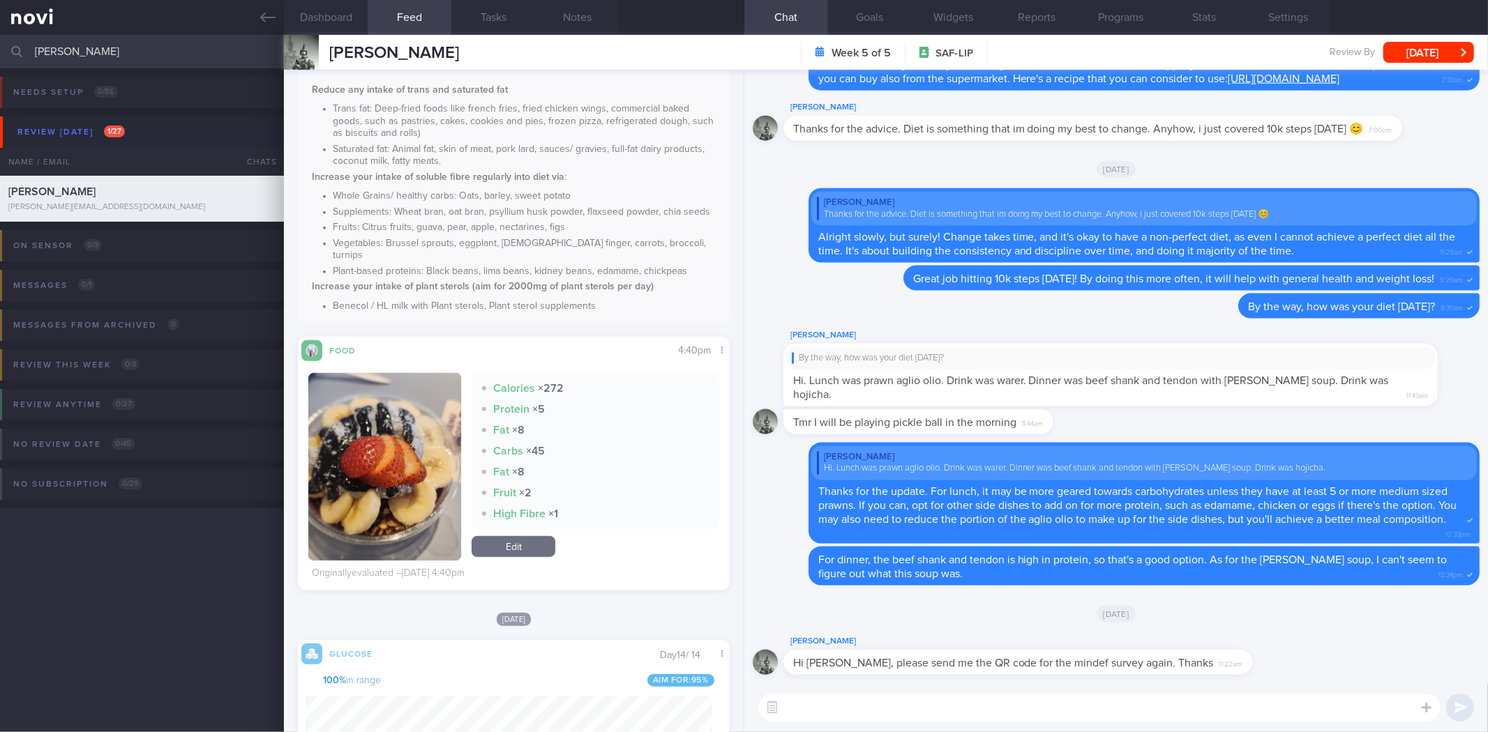
click at [998, 706] on textarea at bounding box center [1099, 708] width 682 height 28
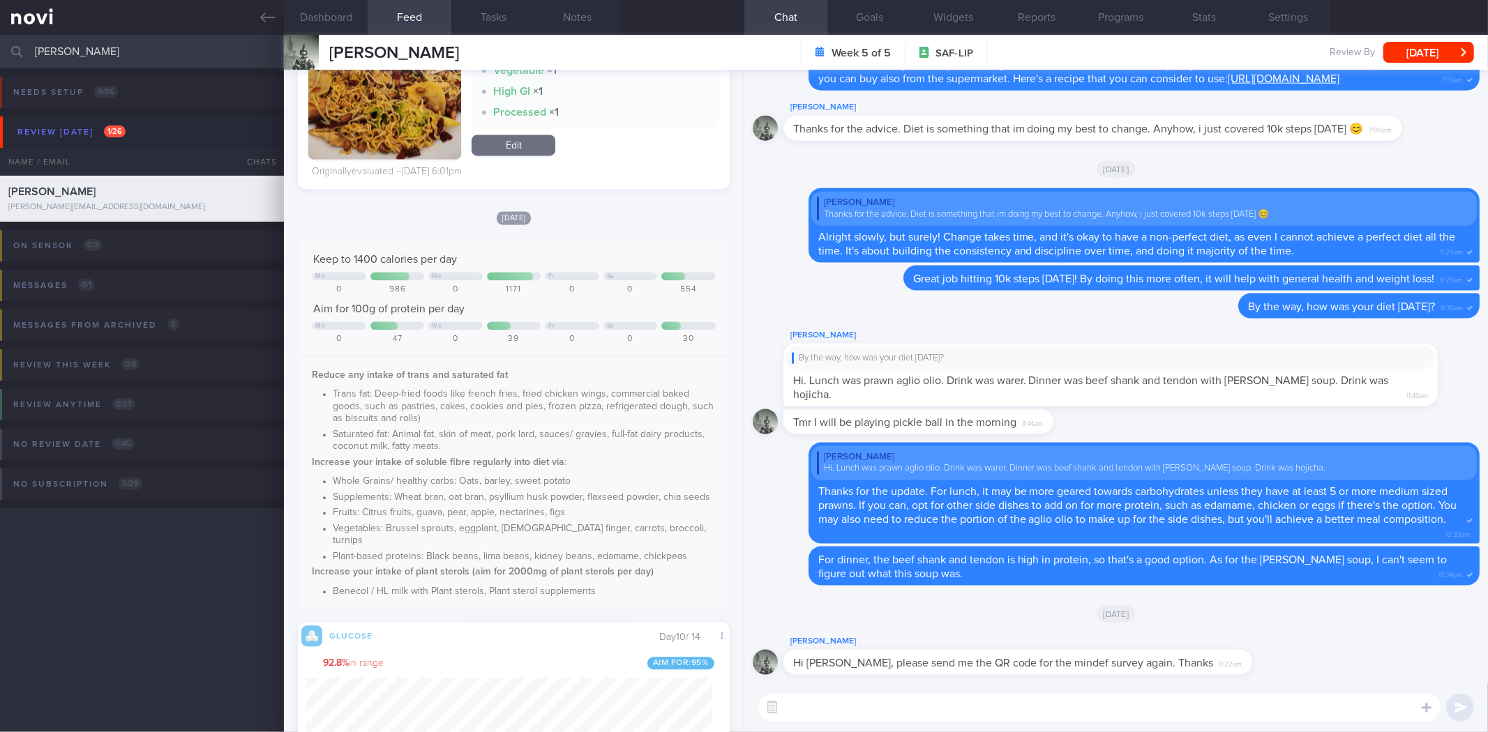
scroll to position [2798, 0]
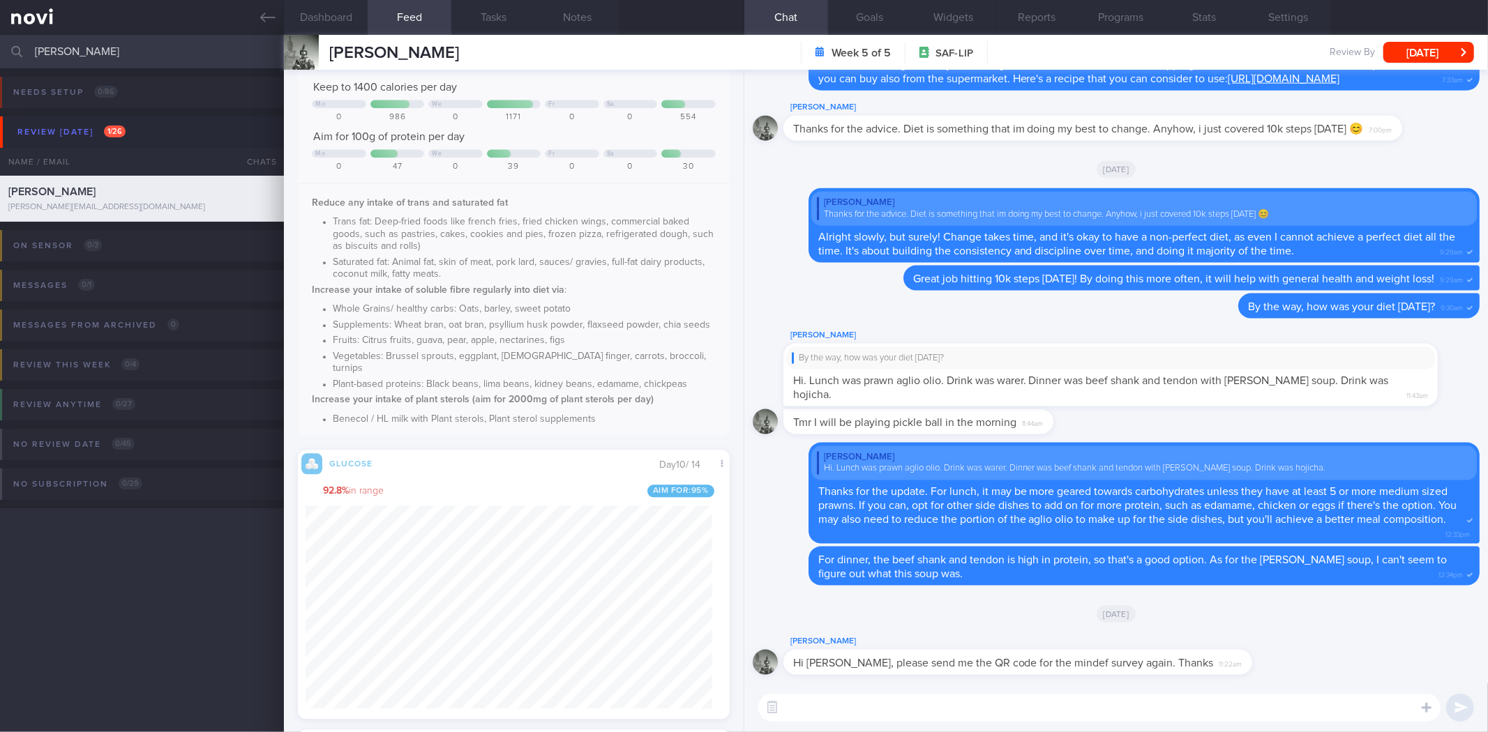
click at [826, 726] on div "​ ​" at bounding box center [1116, 708] width 744 height 49
click at [826, 715] on textarea at bounding box center [1099, 708] width 682 height 28
paste textarea "https://novi-health.typeform.com/mindef-exit-25"
type textarea "Sure thing Lionel! You can use this link instead: https://novi-health.typeform.…"
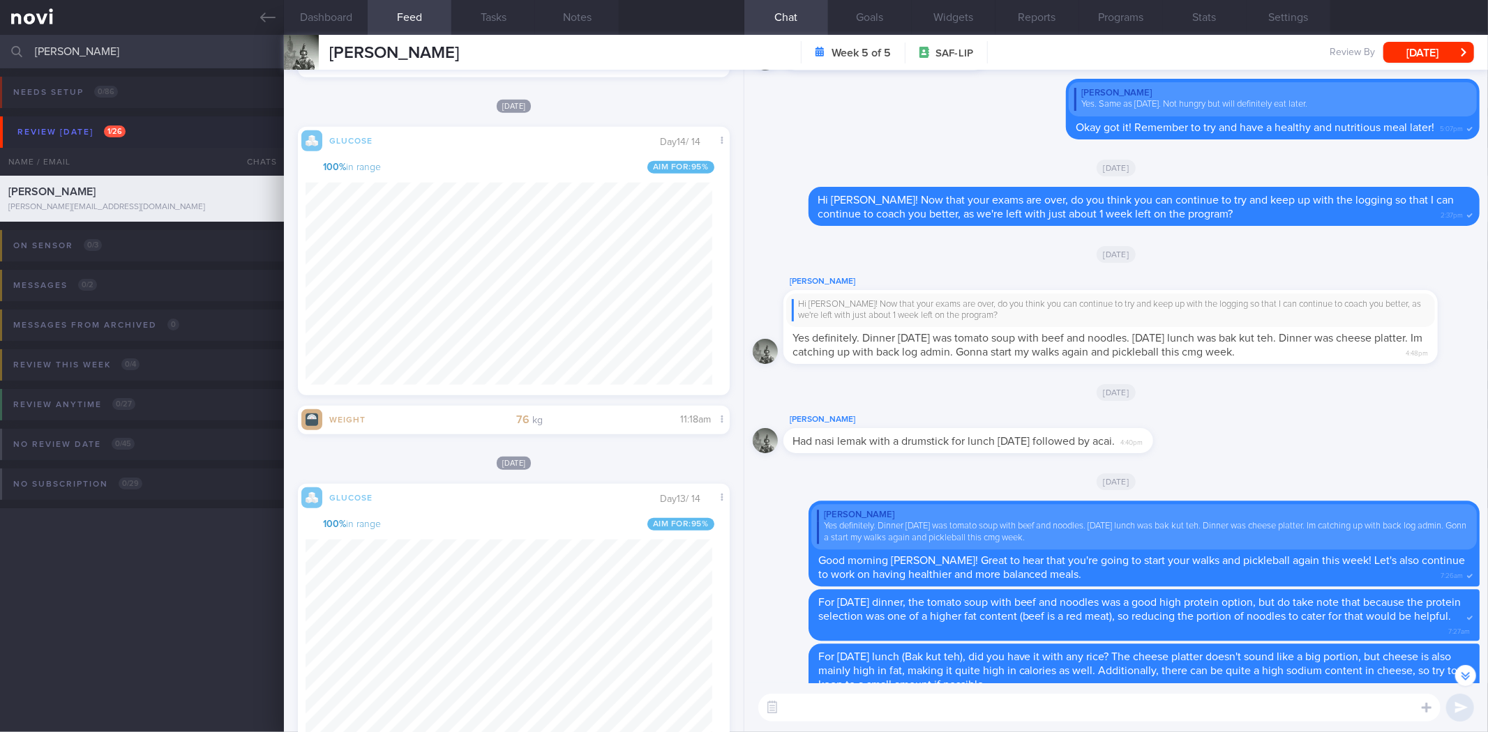
scroll to position [0, 0]
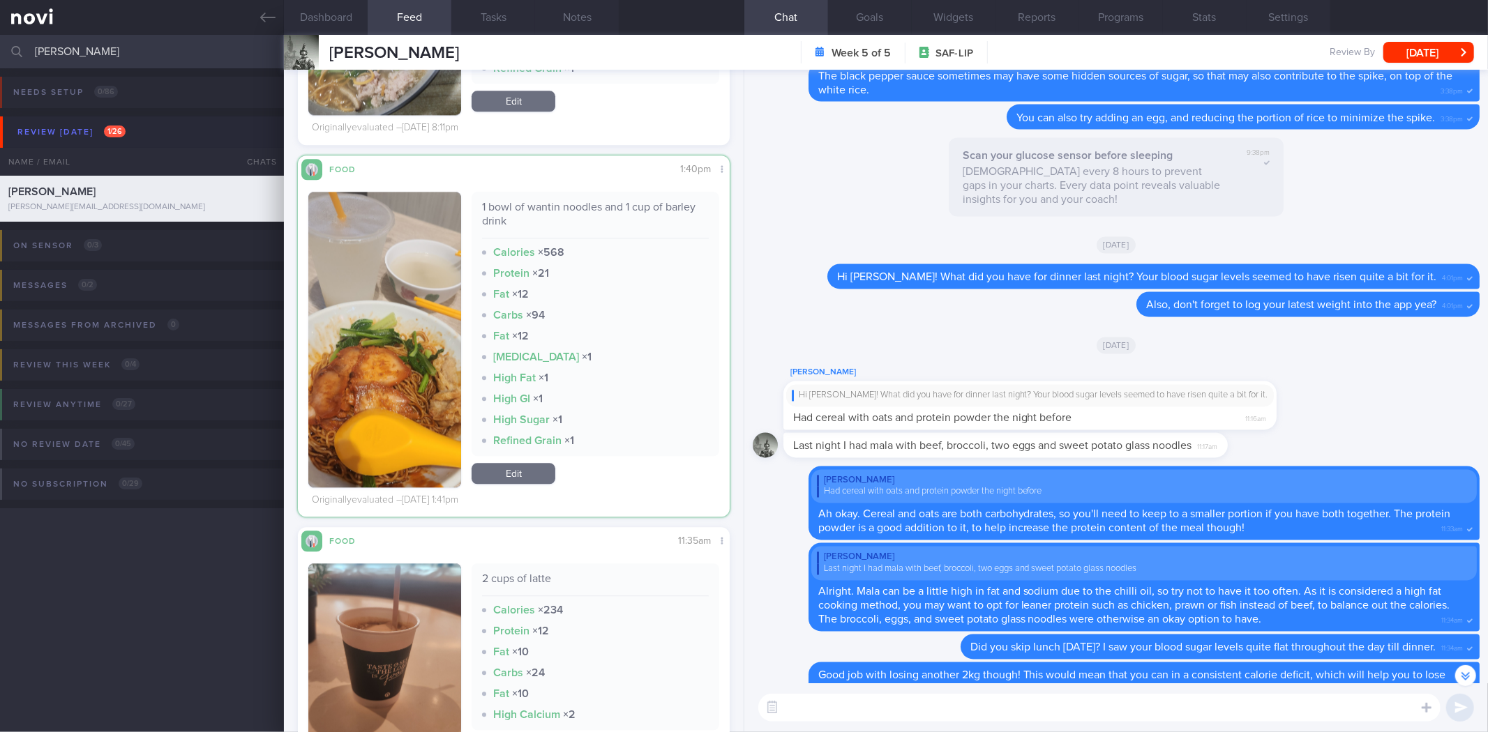
click at [520, 200] on div "1 bowl of wantin noodles and 1 cup of barley drink" at bounding box center [595, 219] width 226 height 38
copy div "1 bowl of wantin noodles and 1 cup of barley drink"
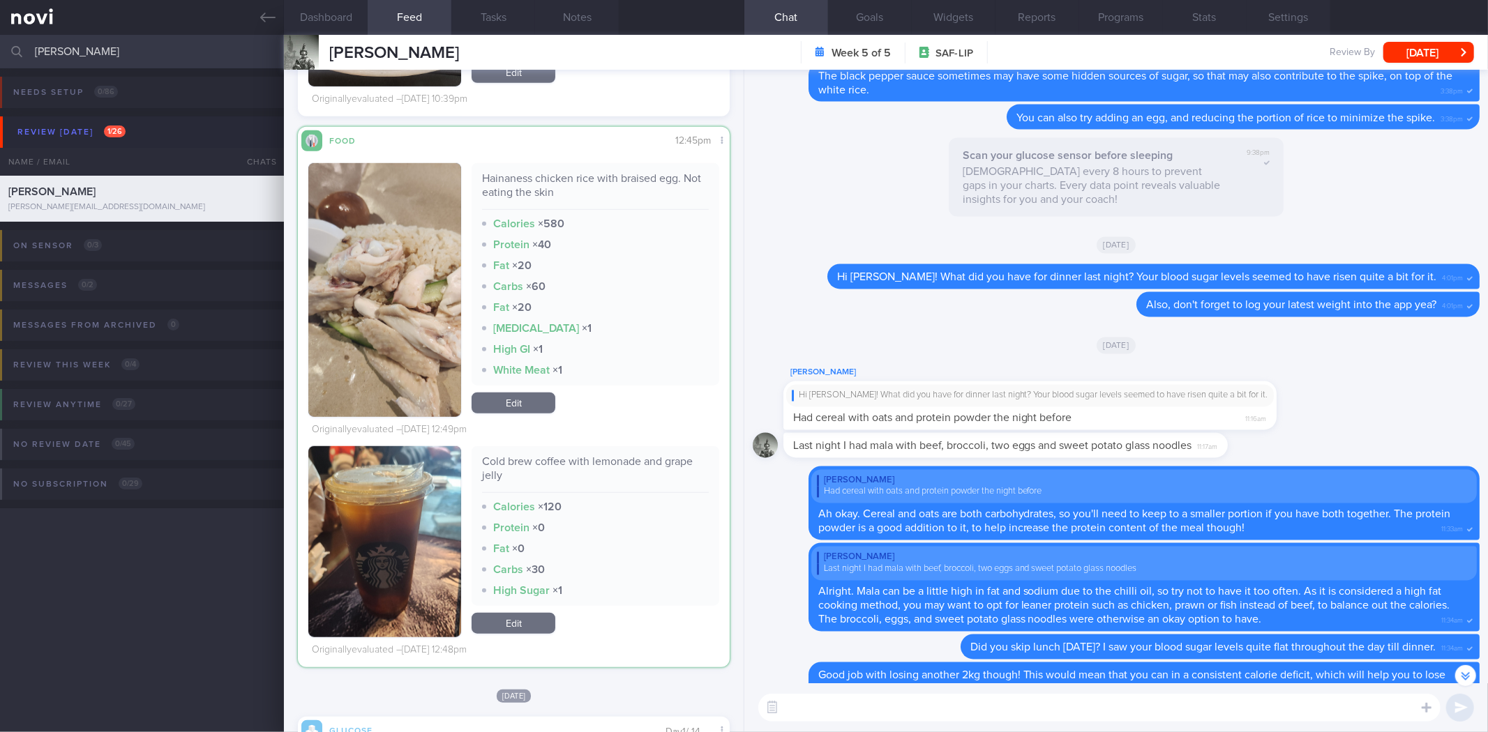
click at [541, 194] on div "Hainaness chicken rice with braised egg. Not eating the skin" at bounding box center [595, 191] width 226 height 38
copy div "Hainaness chicken rice with braised egg. Not eating the skin"
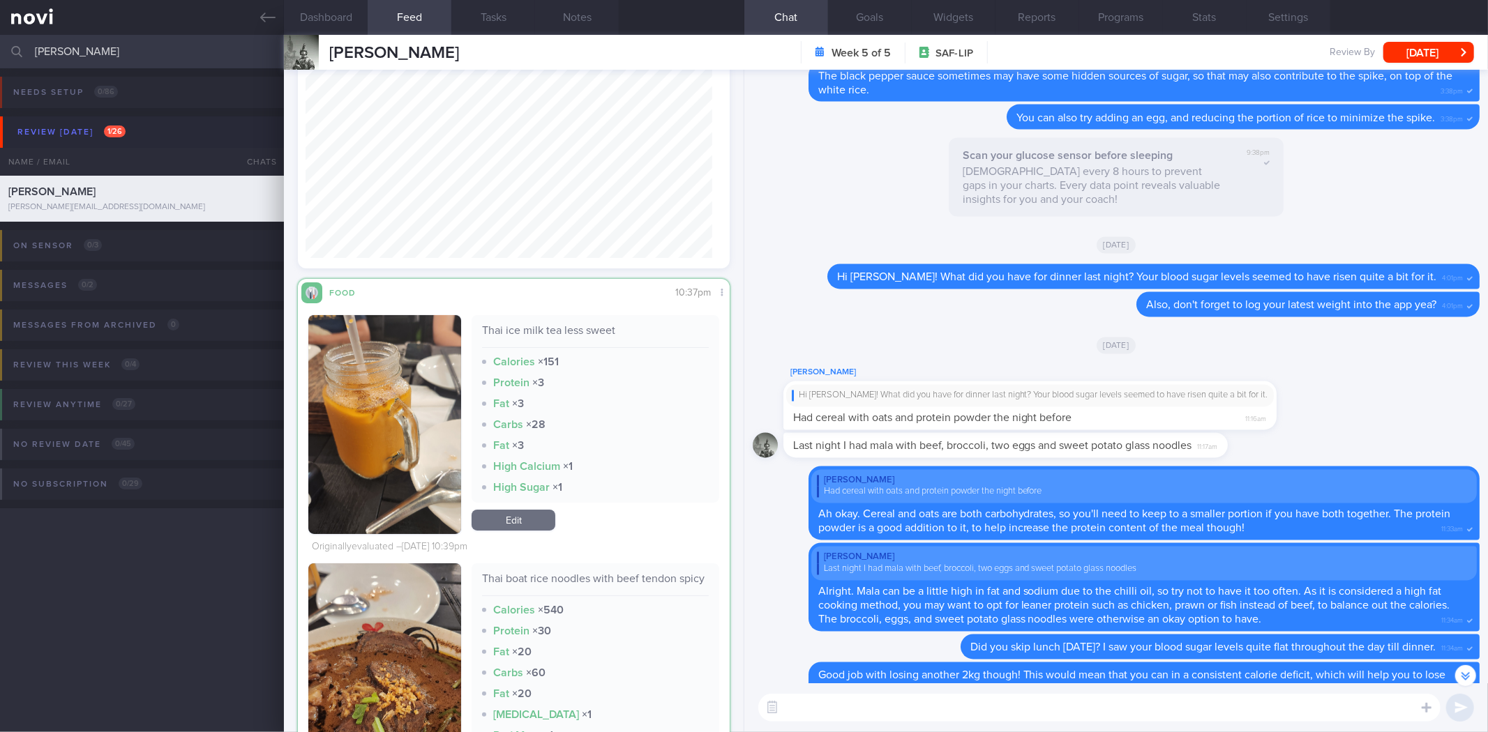
scroll to position [13522, 0]
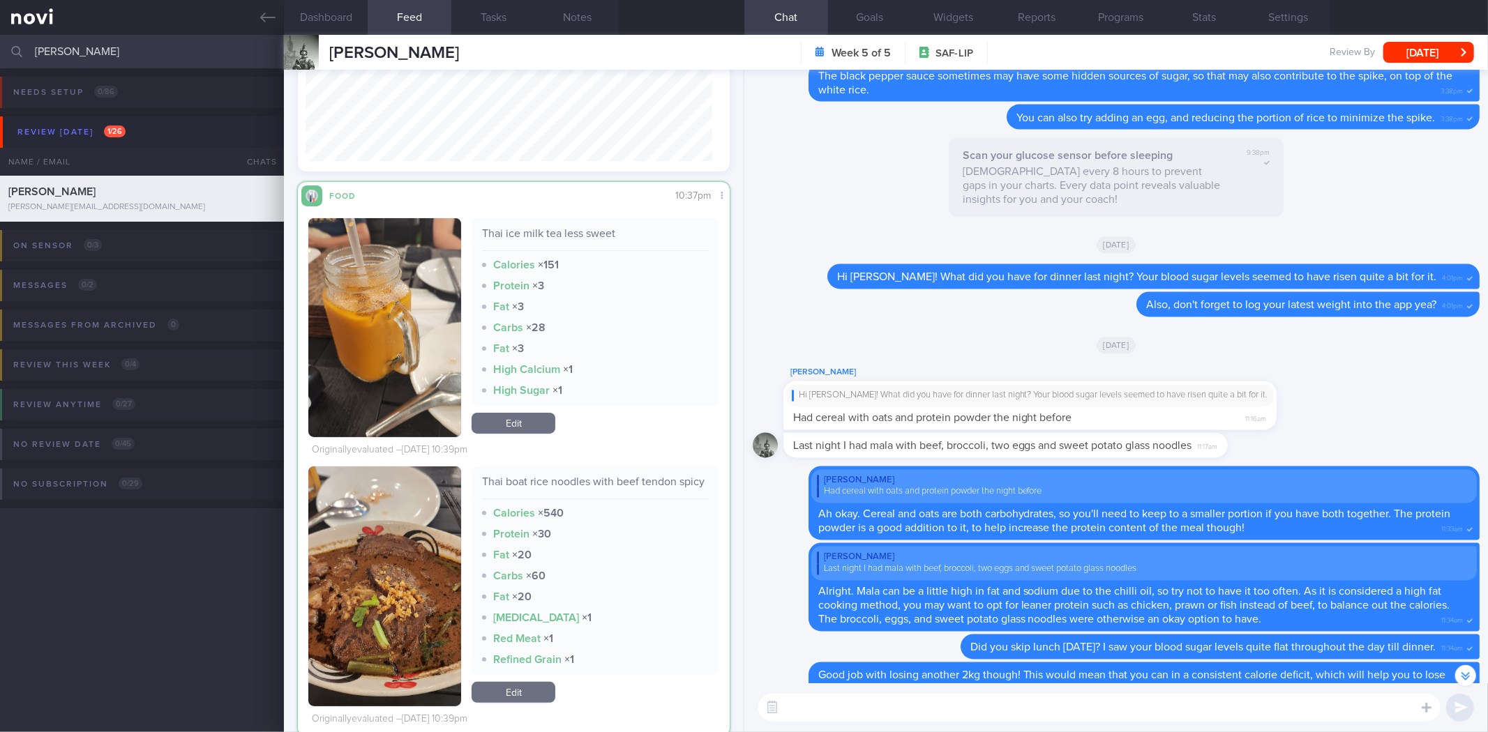
click at [497, 488] on div "Thai boat rice noodles with beef tendon spicy" at bounding box center [595, 487] width 226 height 24
copy div "Thai boat rice noodles with beef tendon spicy"
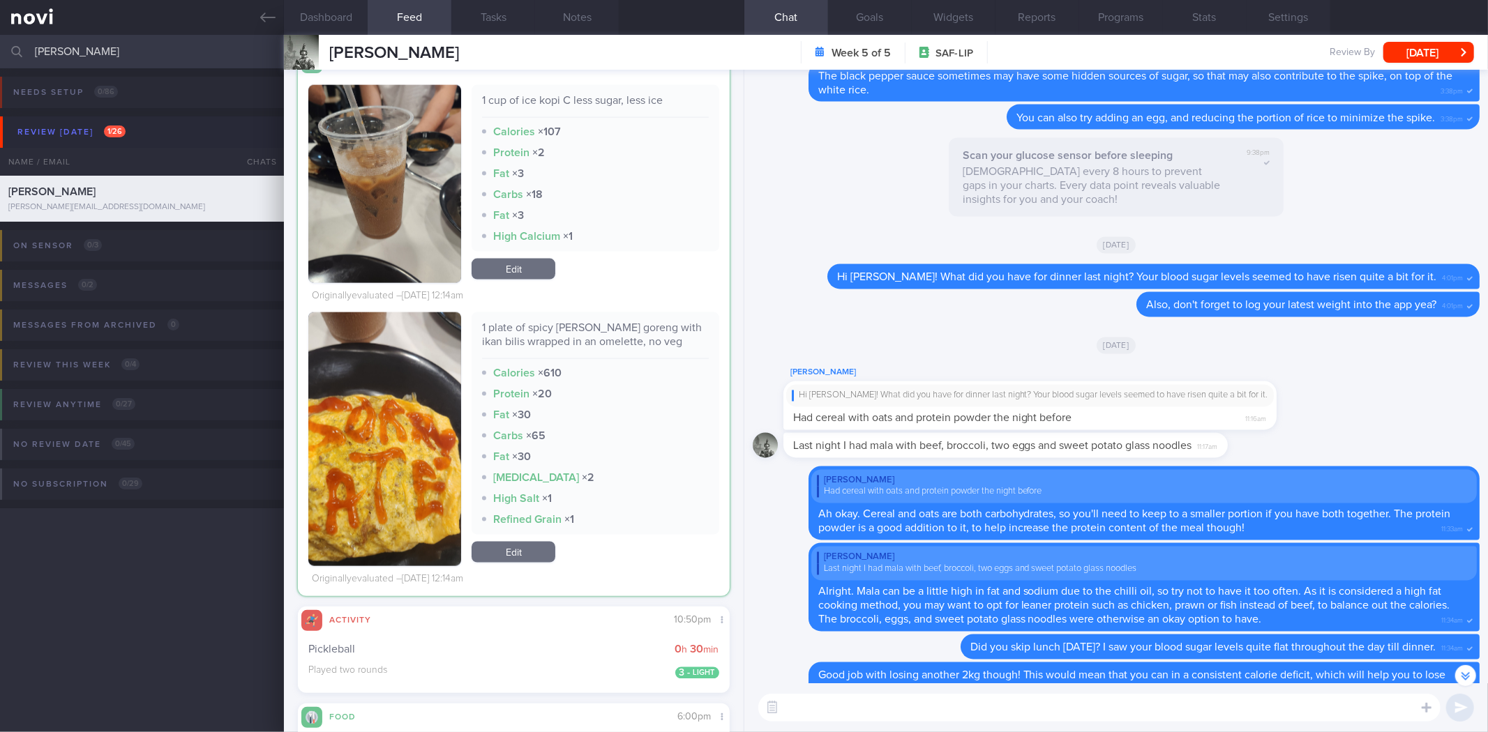
scroll to position [15081, 0]
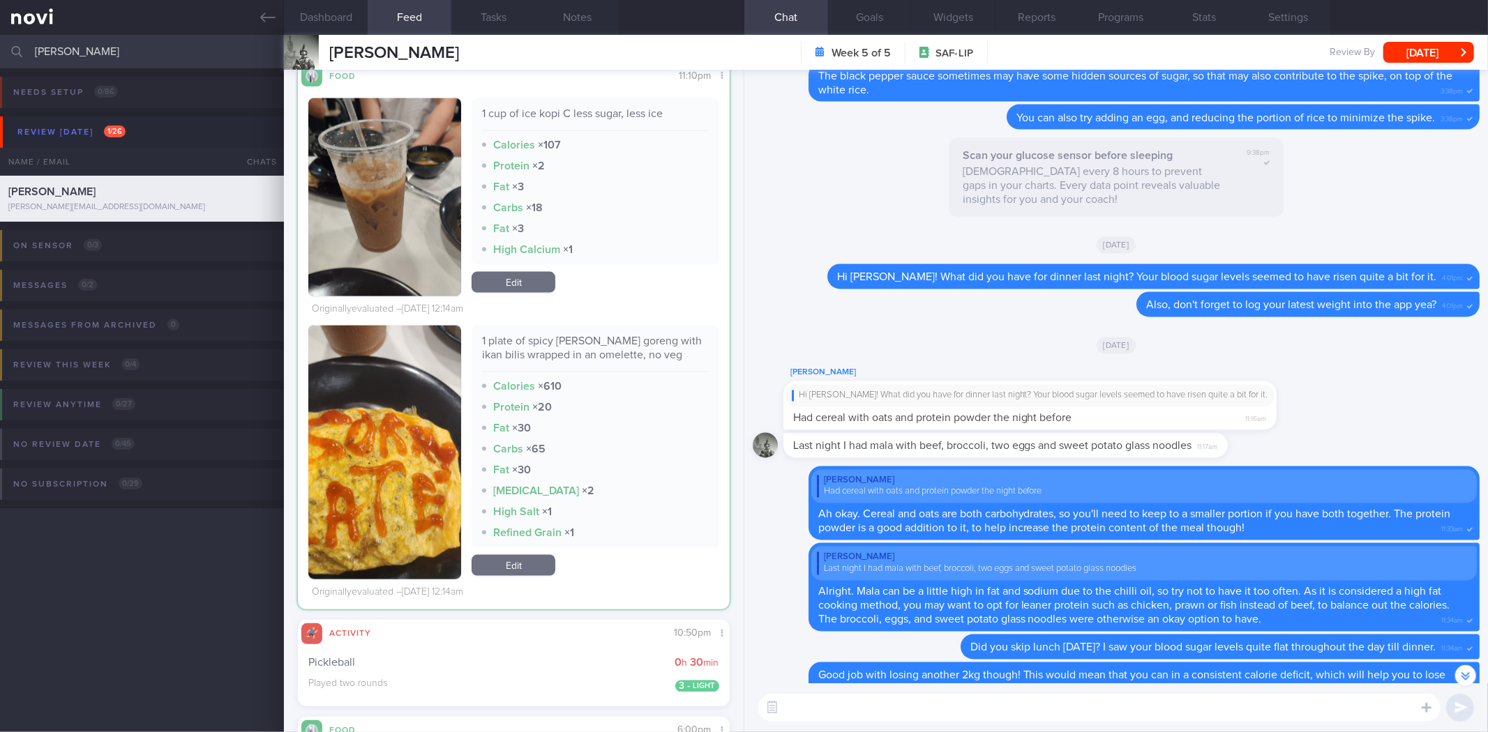
click at [511, 344] on div "1 plate of spicy Maggie goreng with ikan bilis wrapped in an omelette, no veg" at bounding box center [595, 353] width 226 height 38
copy div "1 plate of spicy Maggie goreng with ikan bilis wrapped in an omelette, no veg"
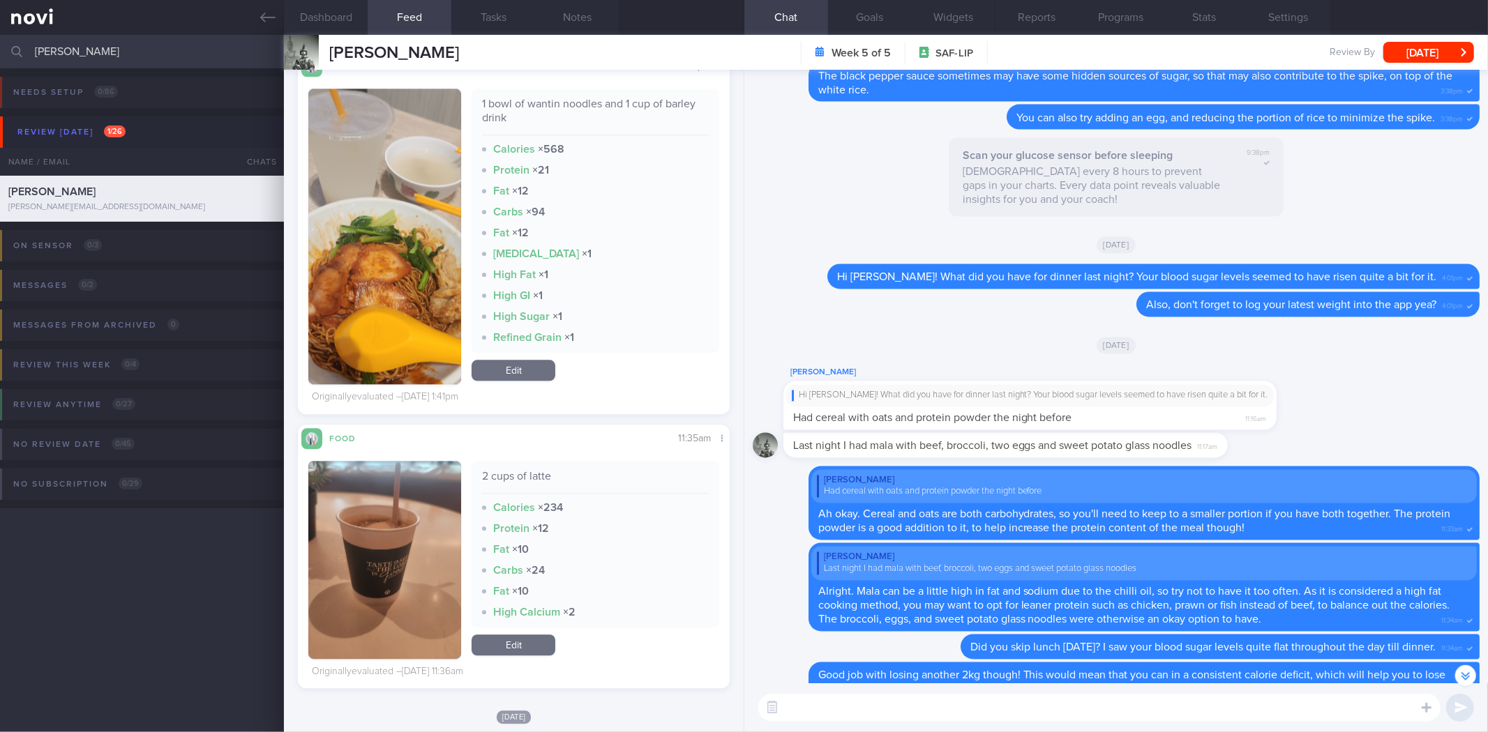
scroll to position [250, 407]
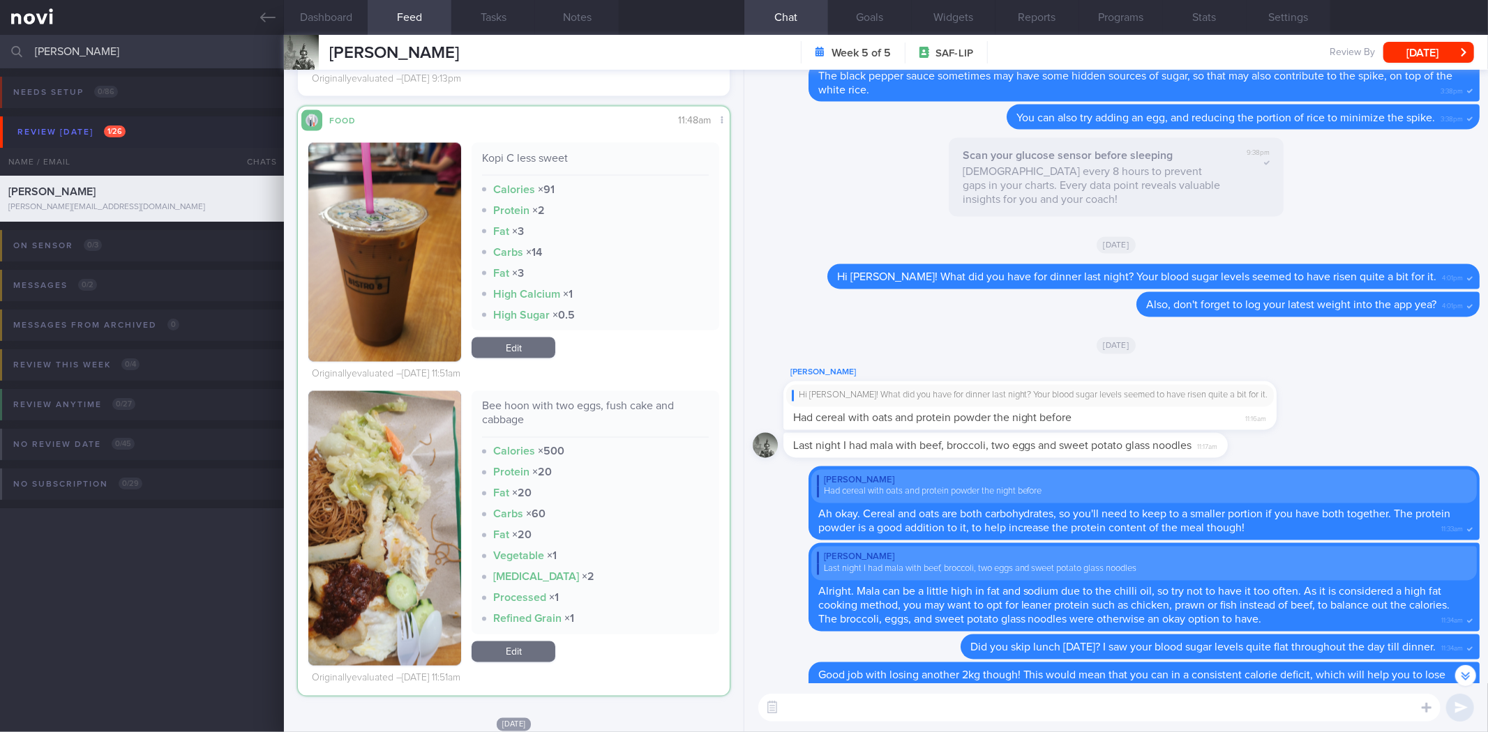
click at [506, 405] on div "Bee hoon with two eggs, fush cake and cabbage" at bounding box center [595, 419] width 226 height 38
click at [505, 406] on div "Bee hoon with two eggs, fush cake and cabbage" at bounding box center [595, 419] width 226 height 38
copy div "Bee hoon with two eggs, fush cake and cabbage"
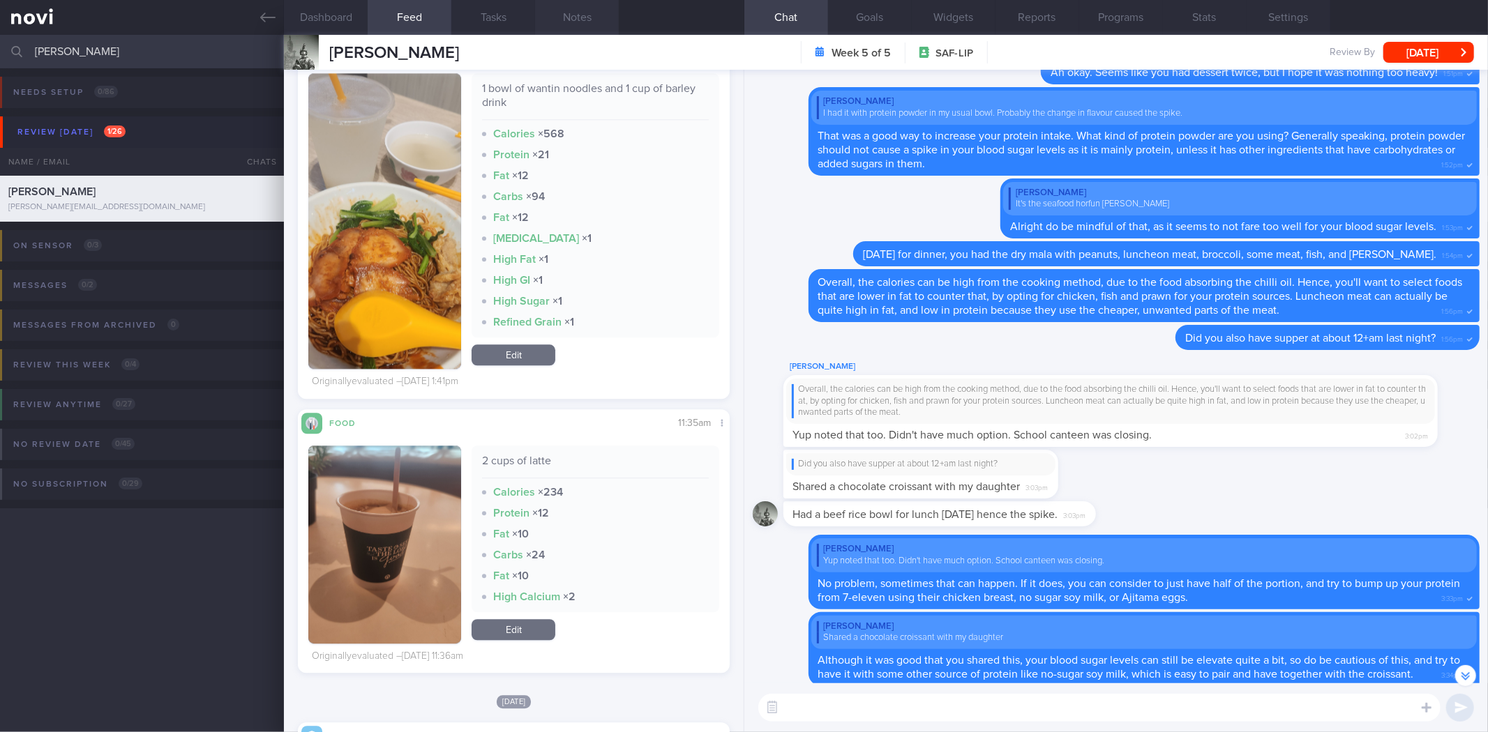
click at [580, 14] on button "Notes" at bounding box center [577, 17] width 84 height 35
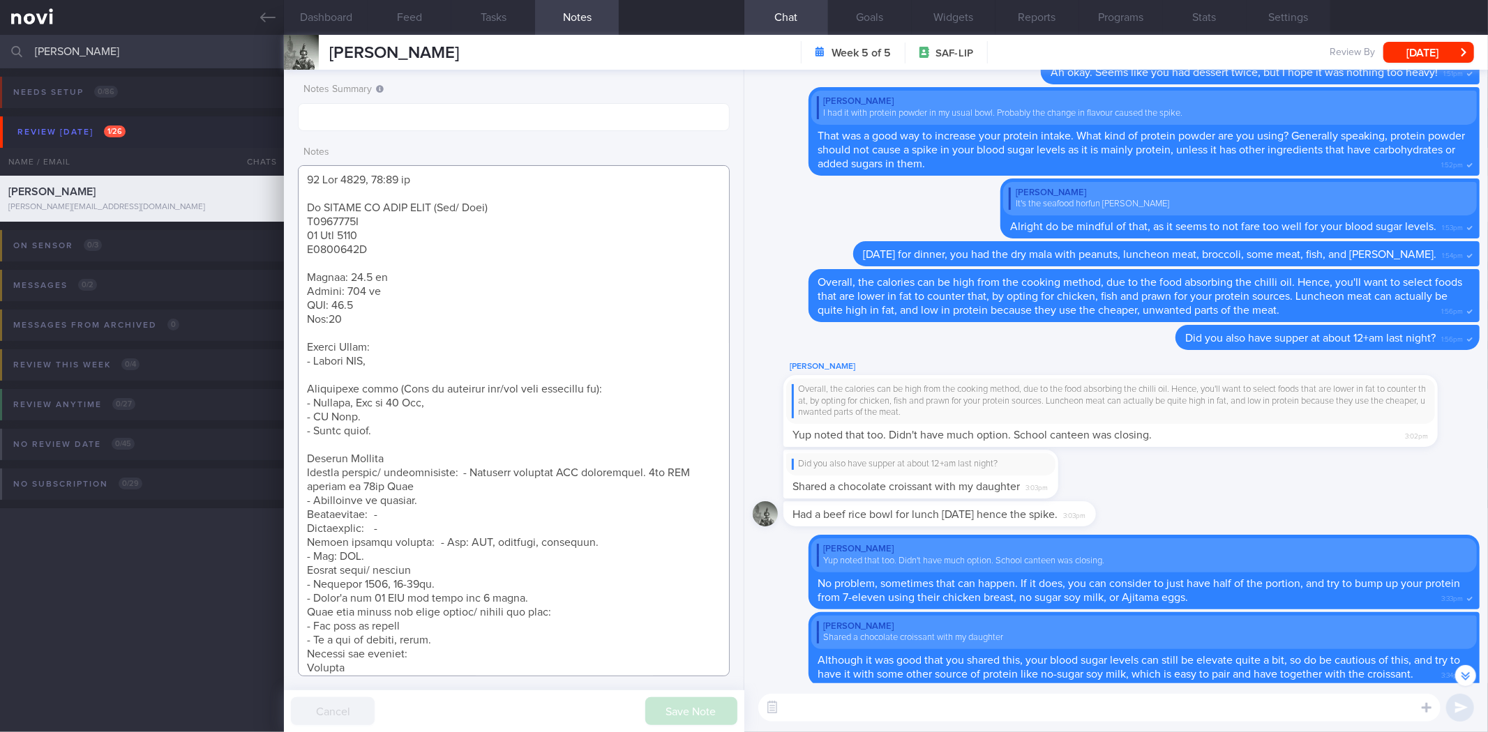
click at [413, 189] on textarea at bounding box center [513, 420] width 431 height 511
paste textarea "21 Aug 2025, 10:07 am <SAF LIP> Review Call Weight: - Weight change: 81.5kg > 8…"
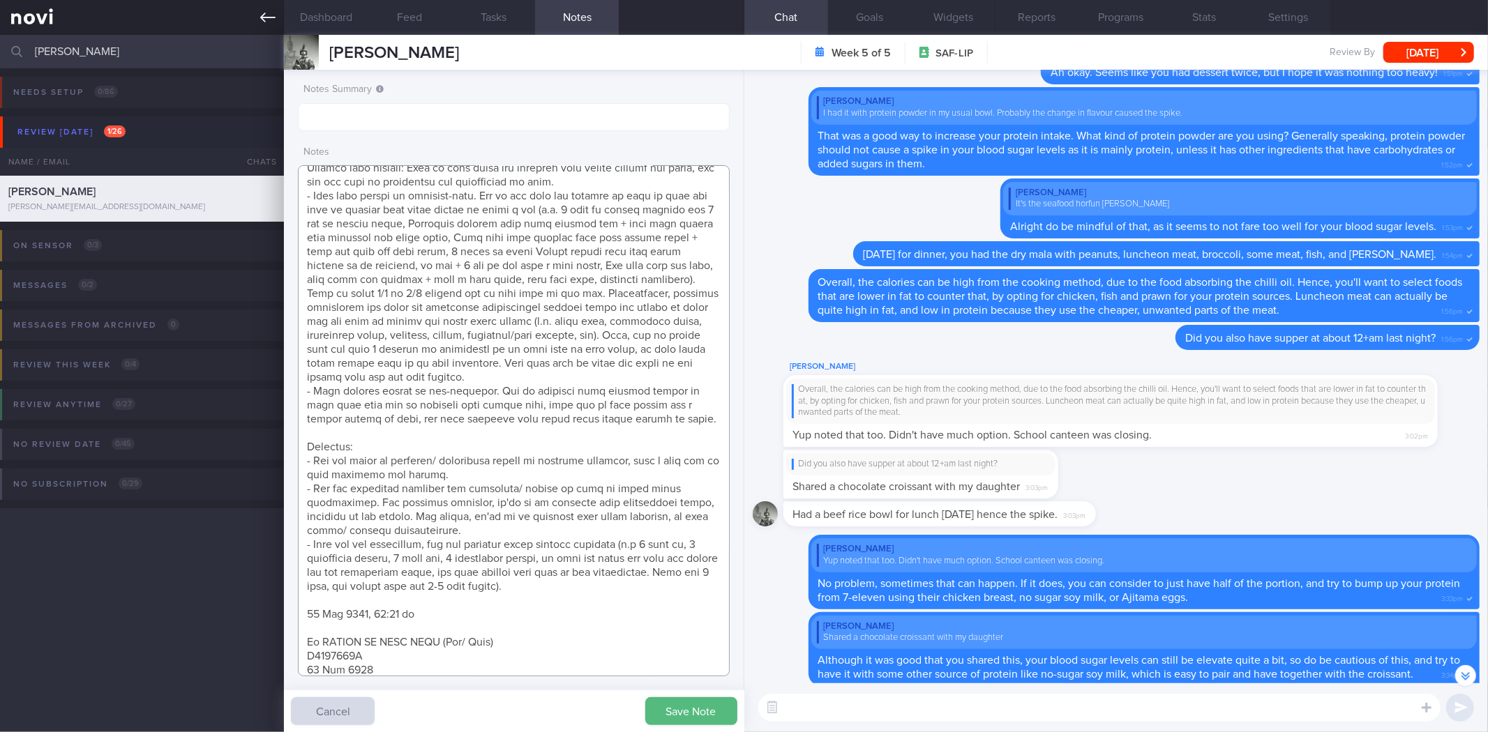
type textarea "21 Aug 2025, 10:07 am <SAF LIP> Review Call Weight: - Weight change: 81.5kg > 8…"
click at [774, 701] on button "button" at bounding box center [772, 708] width 25 height 25
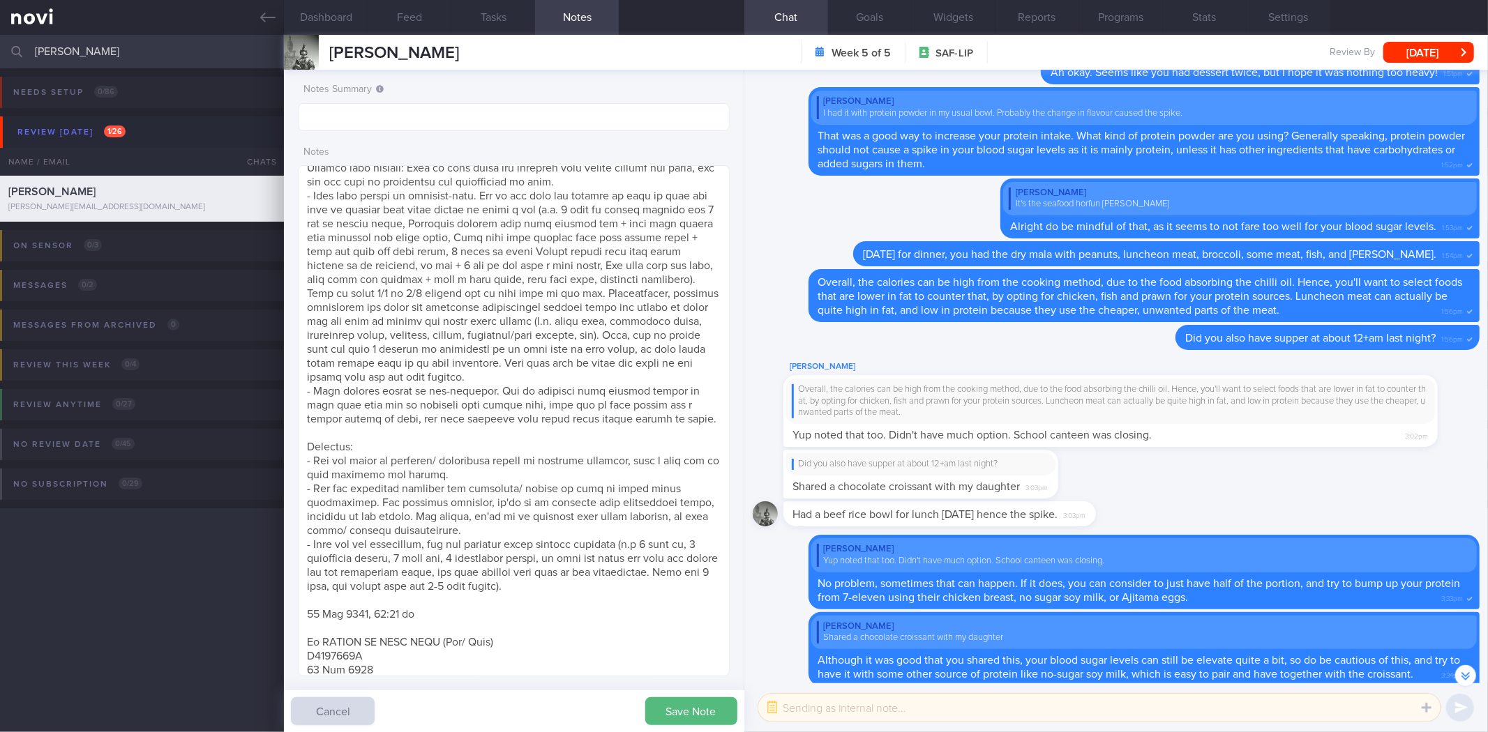
click at [824, 700] on textarea at bounding box center [1099, 708] width 682 height 28
paste textarea "Hi xx, I'm glad to see that you have lost ~3kg over the past month and have a b…"
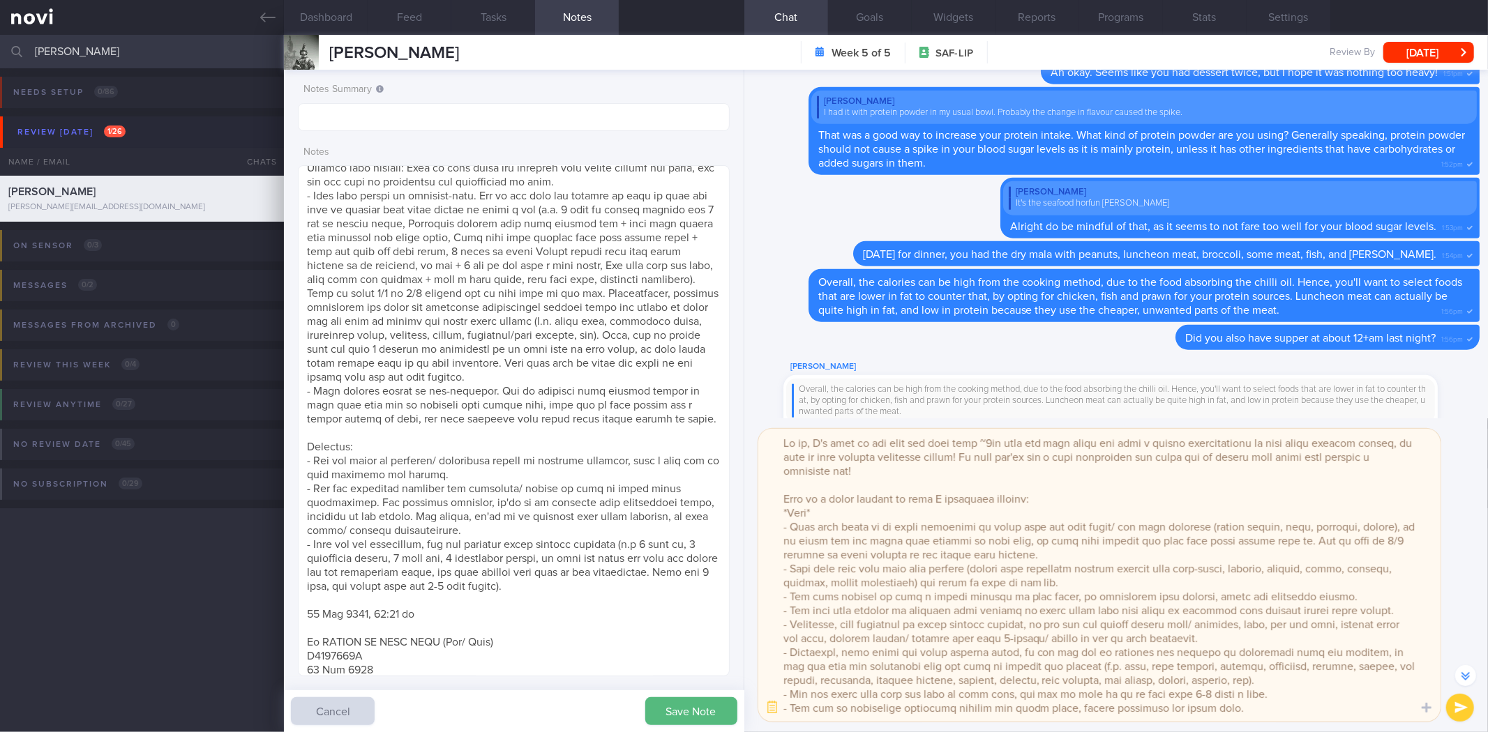
click at [796, 444] on textarea at bounding box center [1099, 575] width 682 height 293
type textarea "Hi Lionel, I'm glad to see that you have lost ~1.4kg over the past month and ha…"
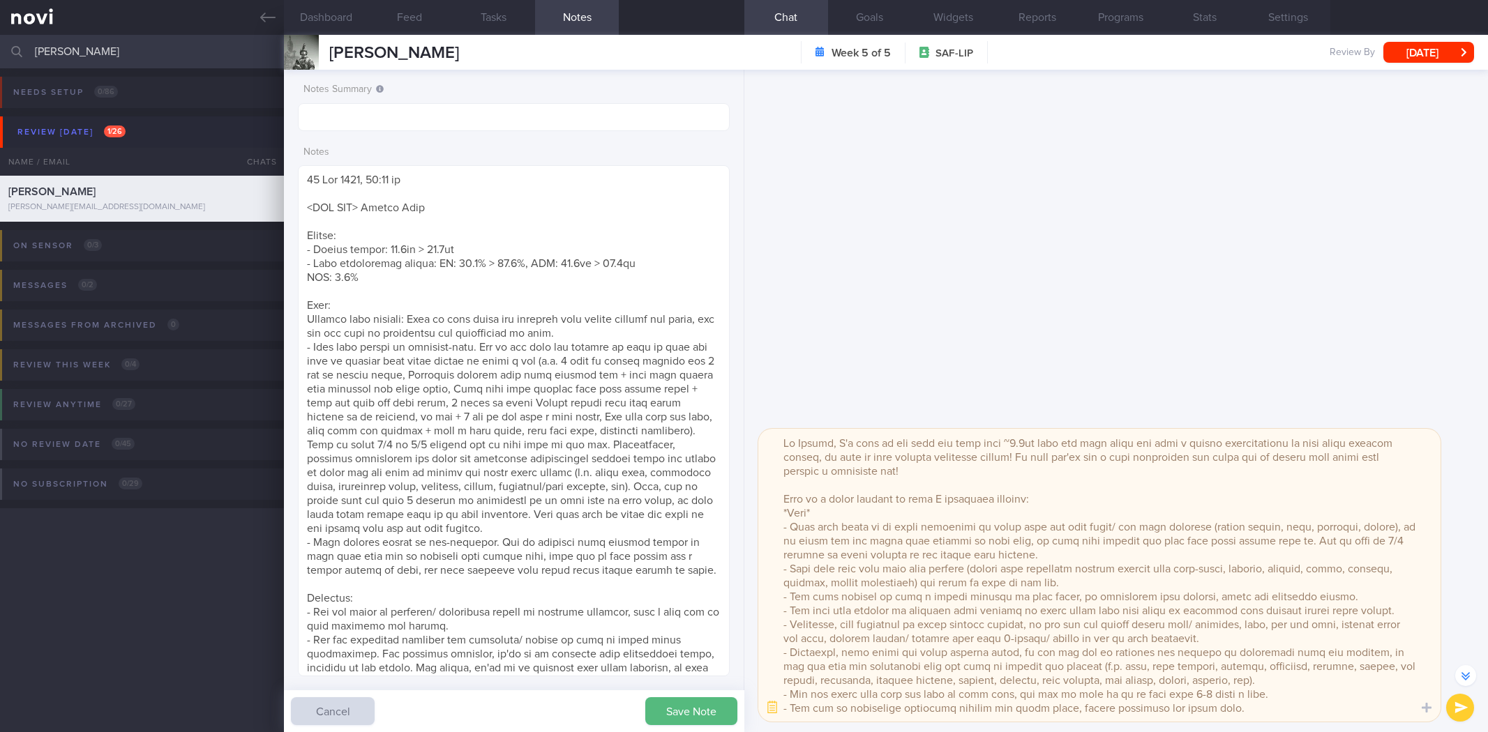
select select "7"
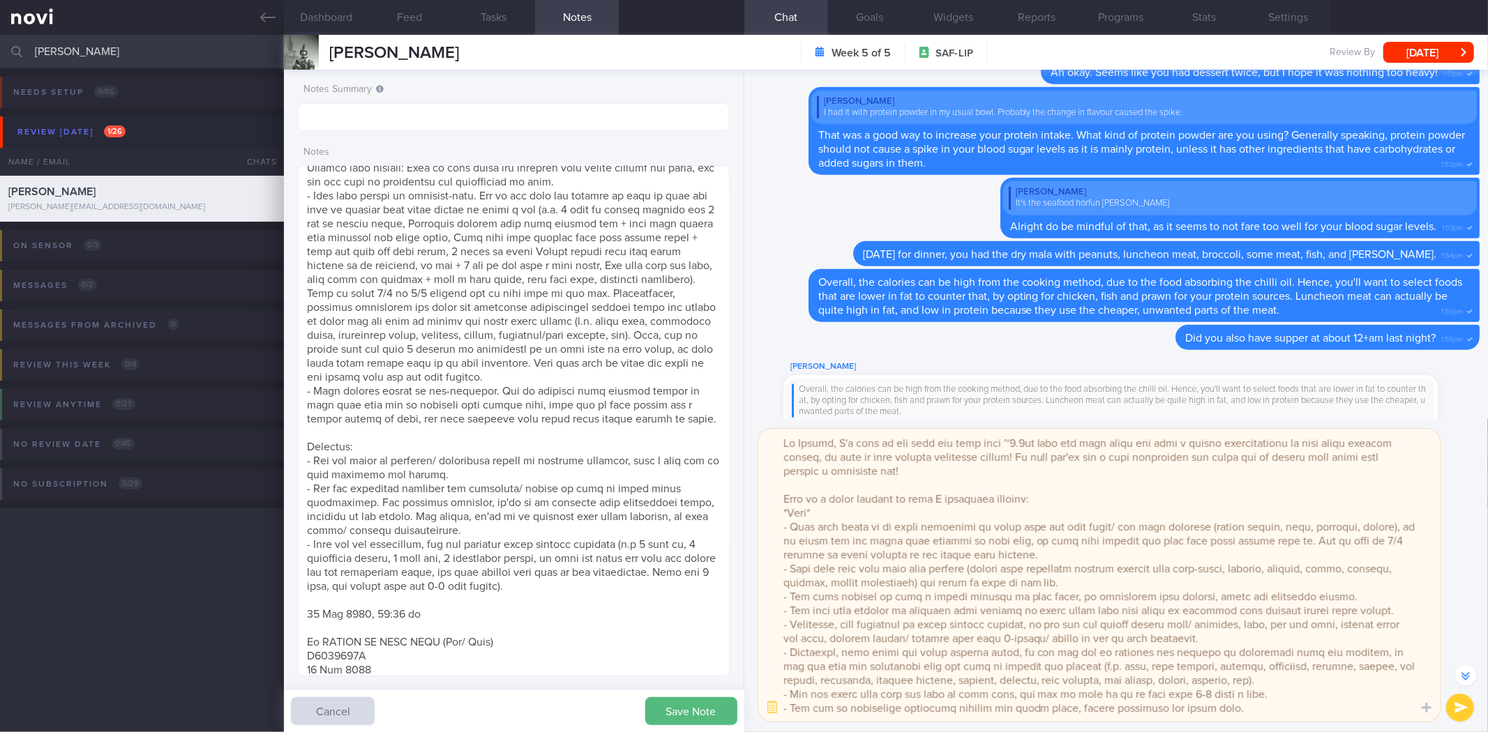
drag, startPoint x: 779, startPoint y: 523, endPoint x: 1076, endPoint y: 555, distance: 298.2
click at [1076, 555] on textarea at bounding box center [1099, 575] width 682 height 293
paste textarea "Overall diet quality: Some of your meals are balanced with enough protein and f…"
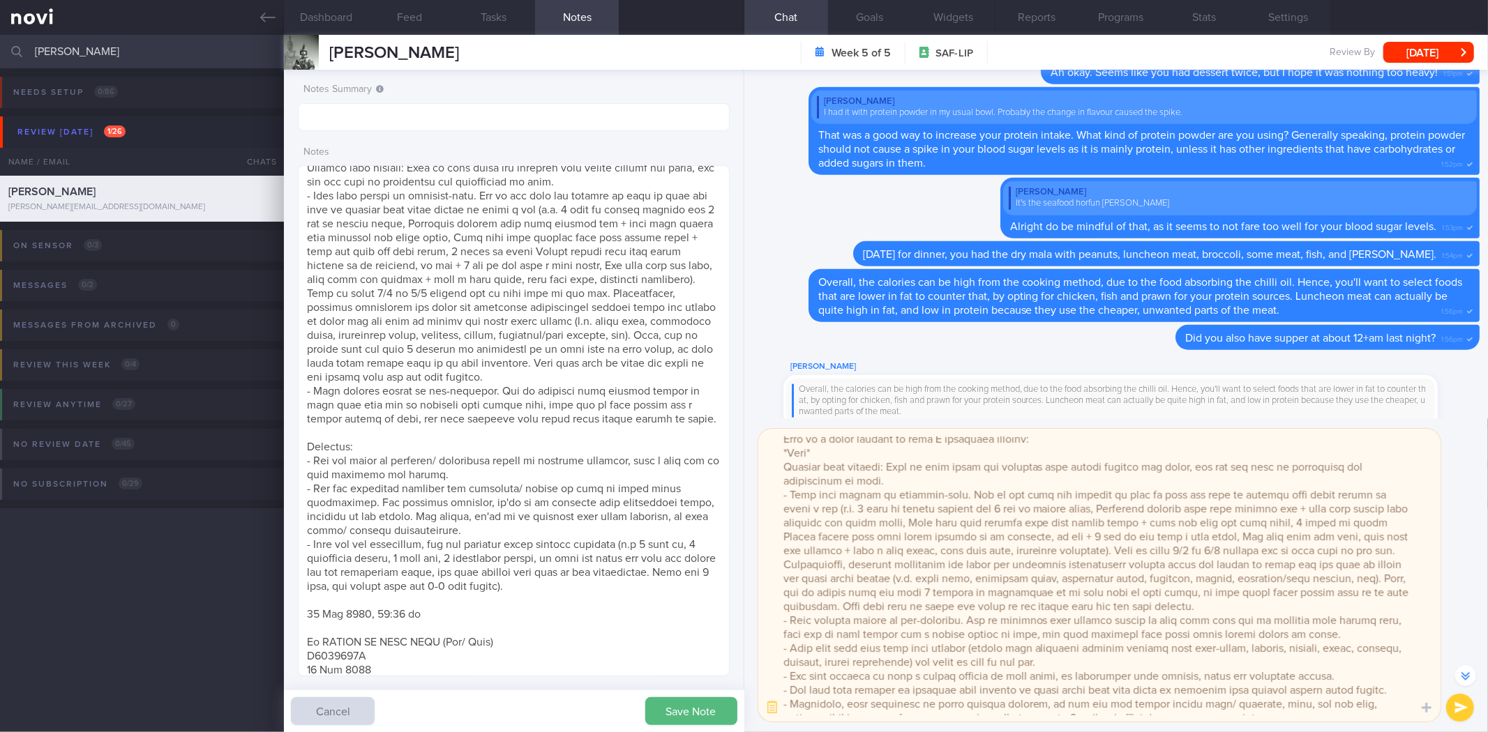
scroll to position [77, 0]
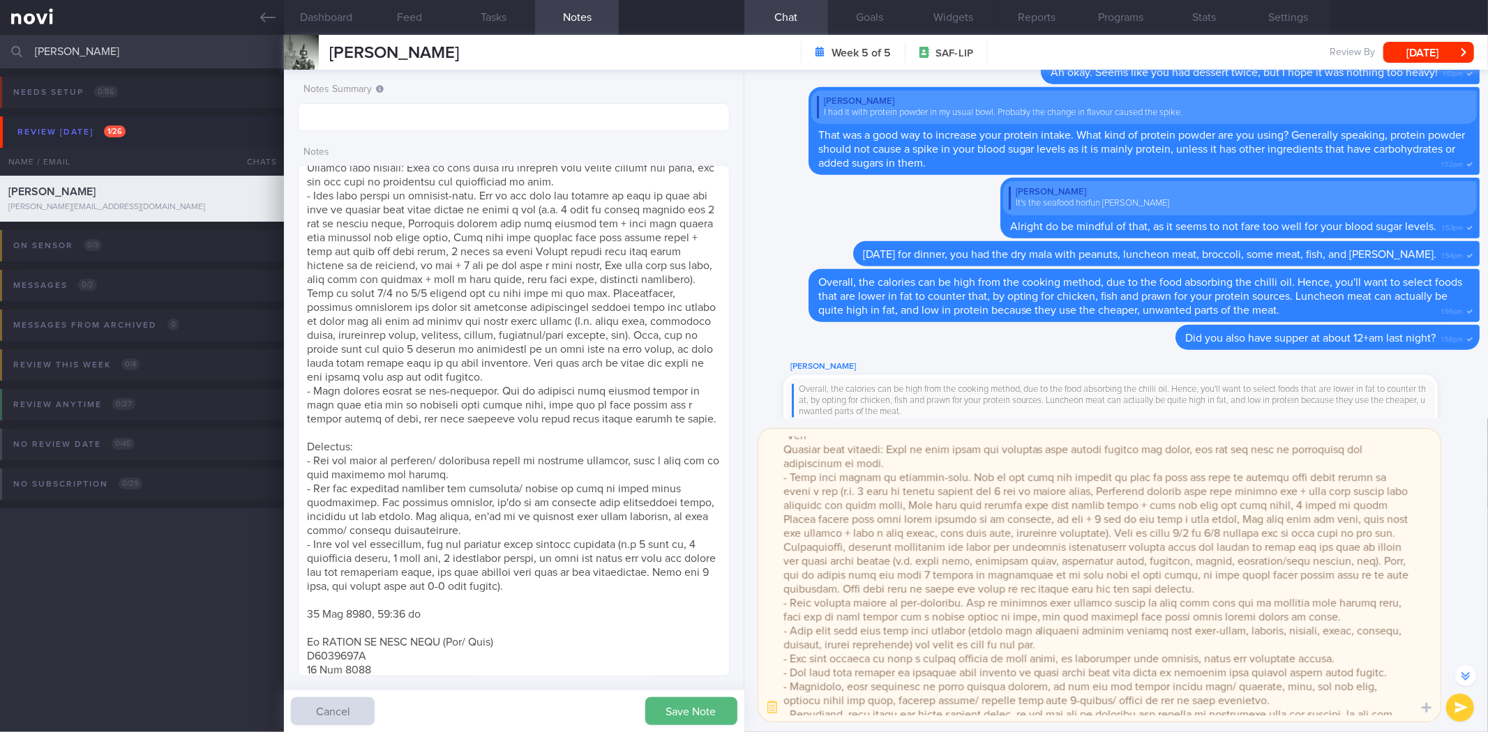
click at [790, 626] on textarea at bounding box center [1099, 575] width 682 height 293
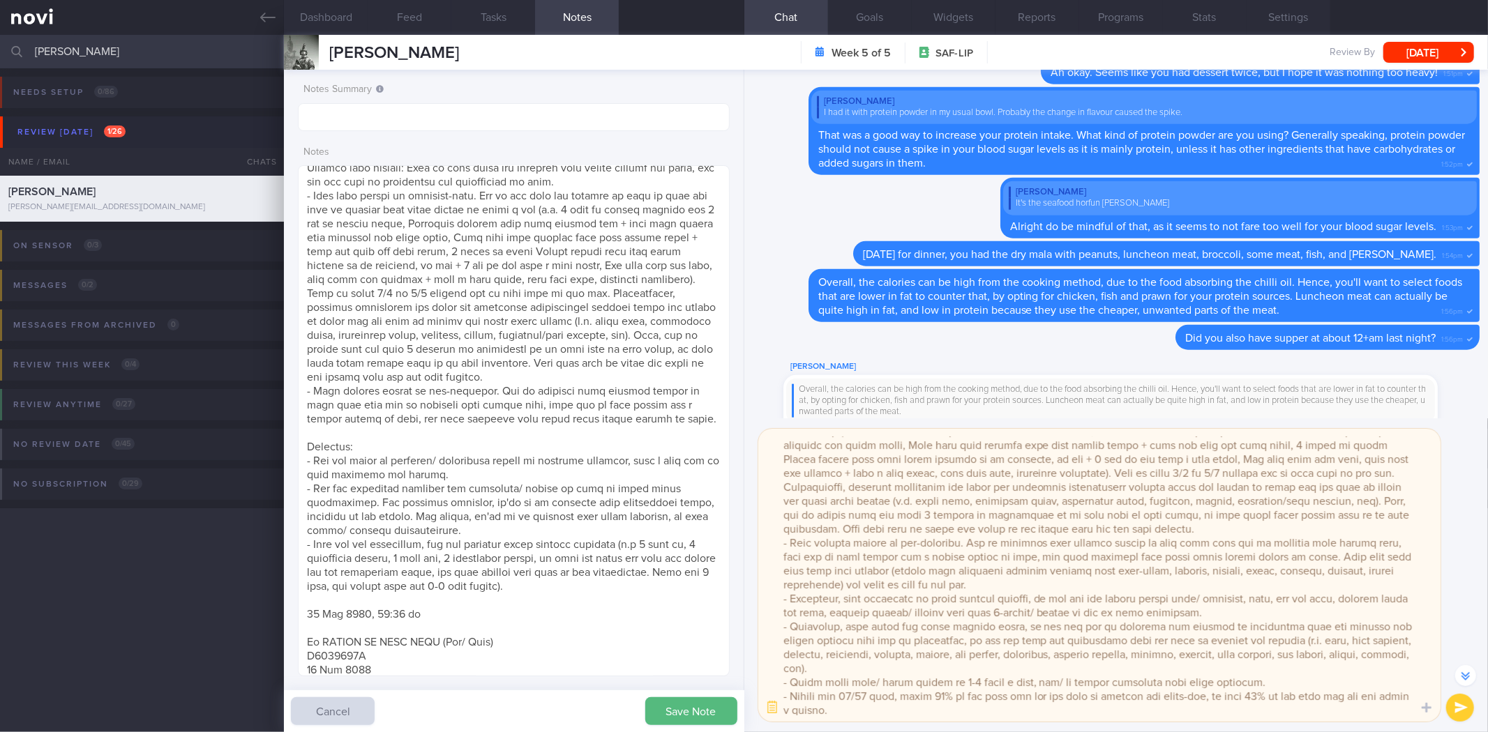
scroll to position [165, 0]
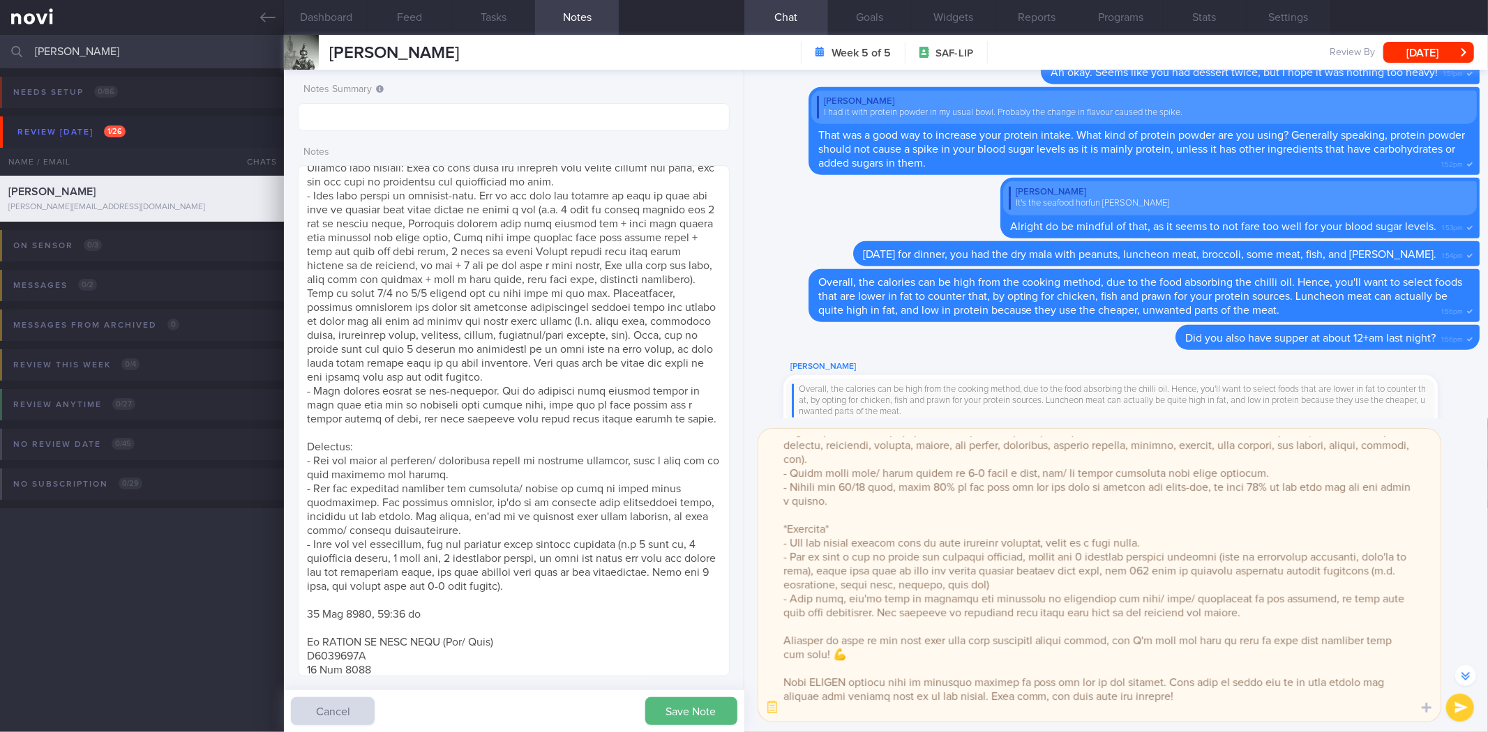
click at [1237, 617] on textarea at bounding box center [1099, 575] width 682 height 293
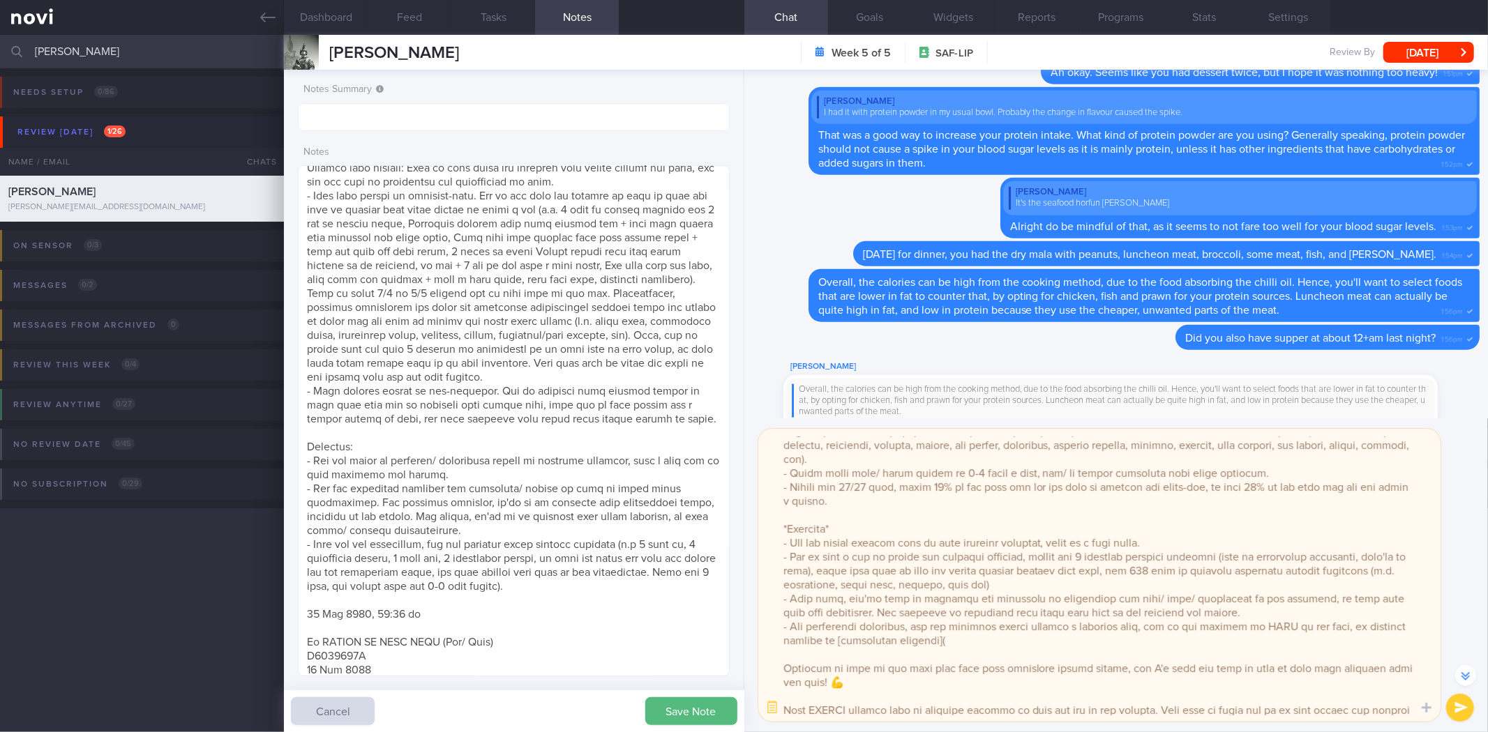
paste textarea "Overall diet quality: Some of your meals are balanced with enough protein and f…"
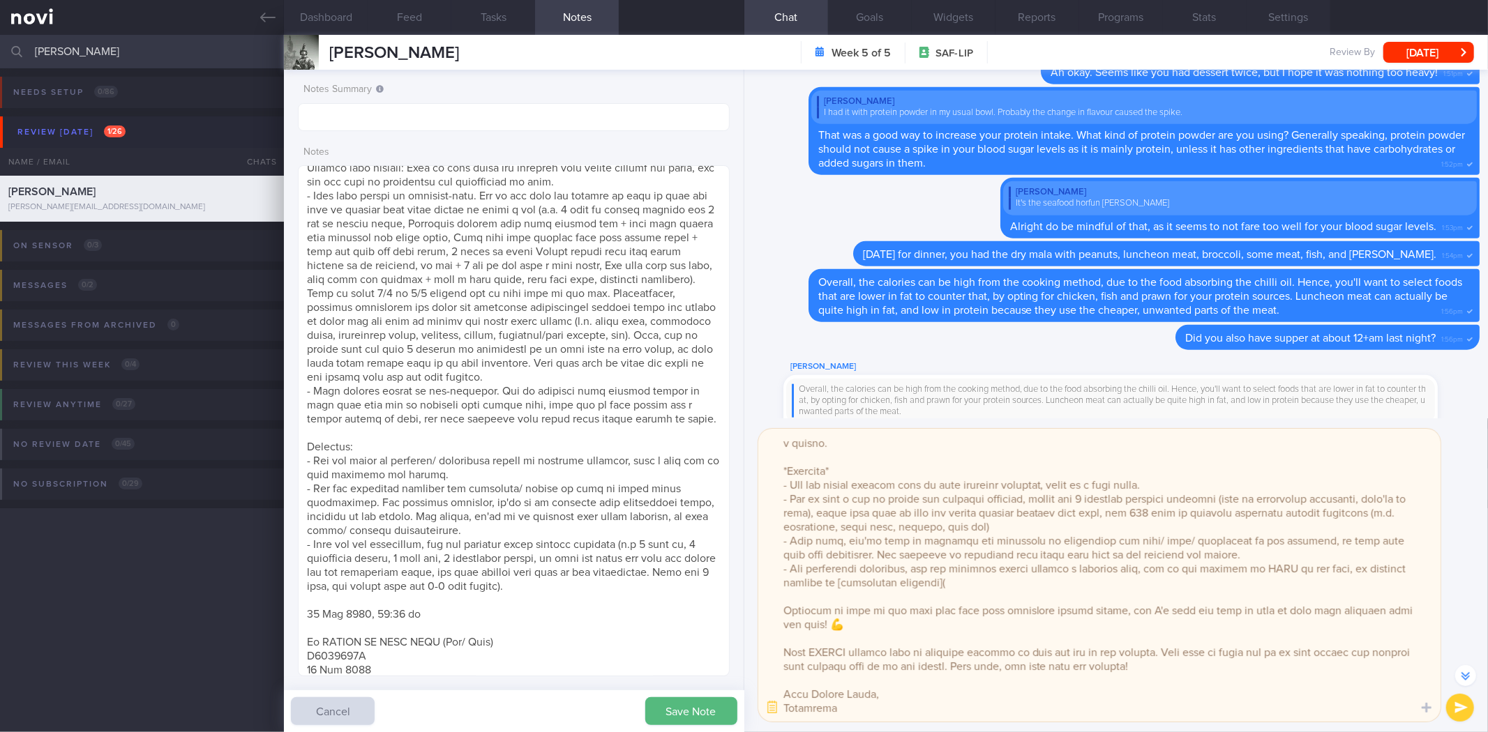
scroll to position [403, 0]
click at [1009, 586] on textarea at bounding box center [1099, 575] width 682 height 293
paste textarea "[URL][DOMAIN_NAME]?"
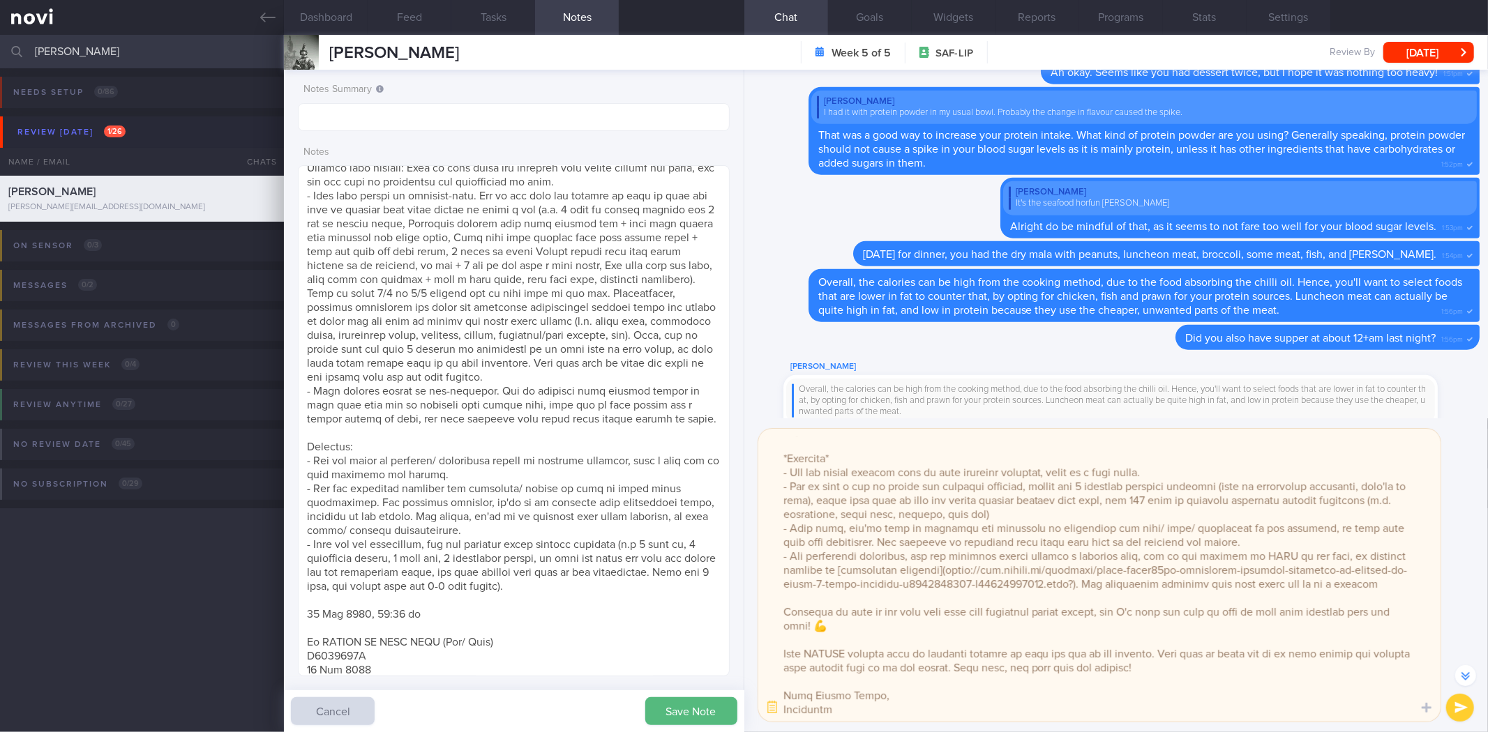
scroll to position [431, 0]
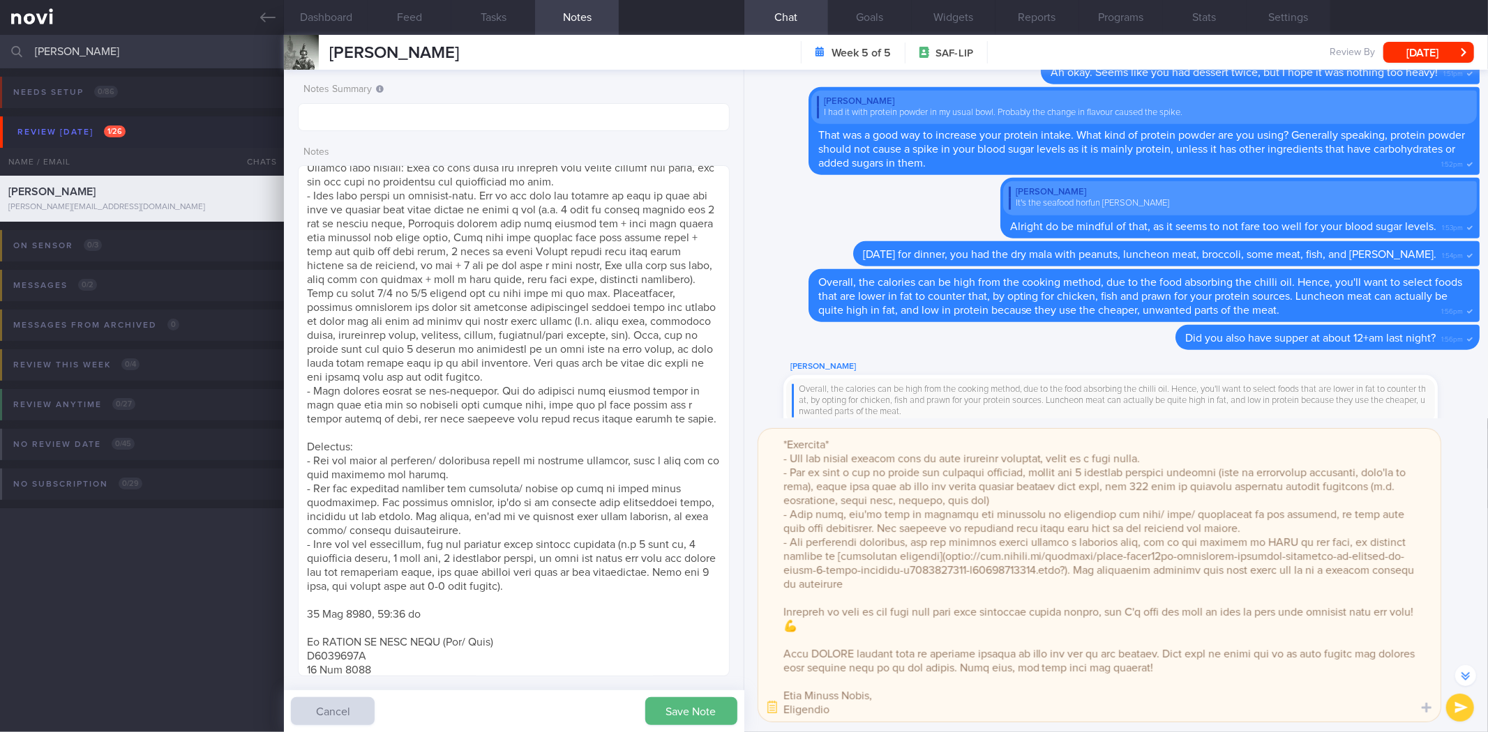
click at [1089, 469] on textarea at bounding box center [1099, 575] width 682 height 293
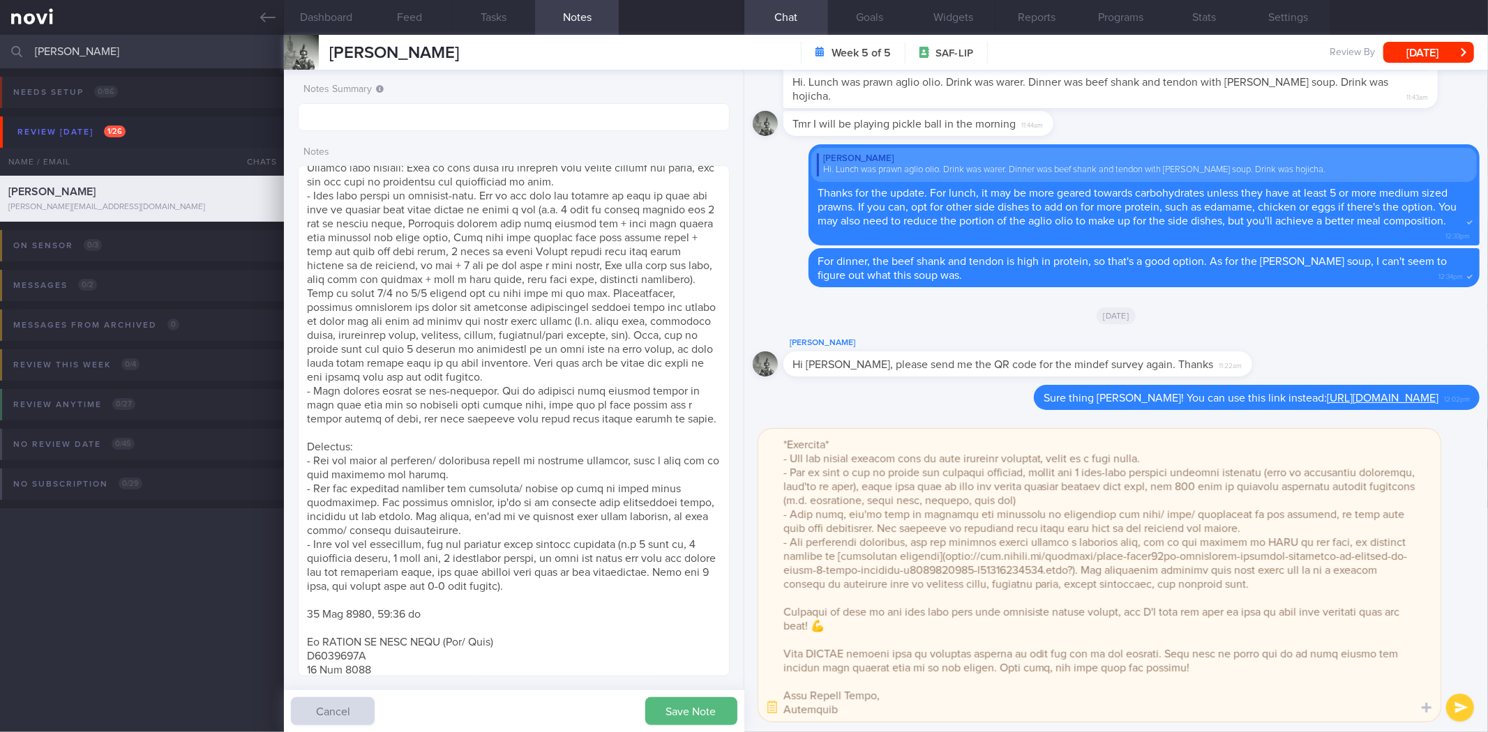
click at [1323, 591] on textarea at bounding box center [1099, 575] width 682 height 293
click at [1314, 585] on textarea at bounding box center [1099, 575] width 682 height 293
type textarea "Hi [PERSON_NAME], I'm glad to see that you have lost ~1.4kg over the past month…"
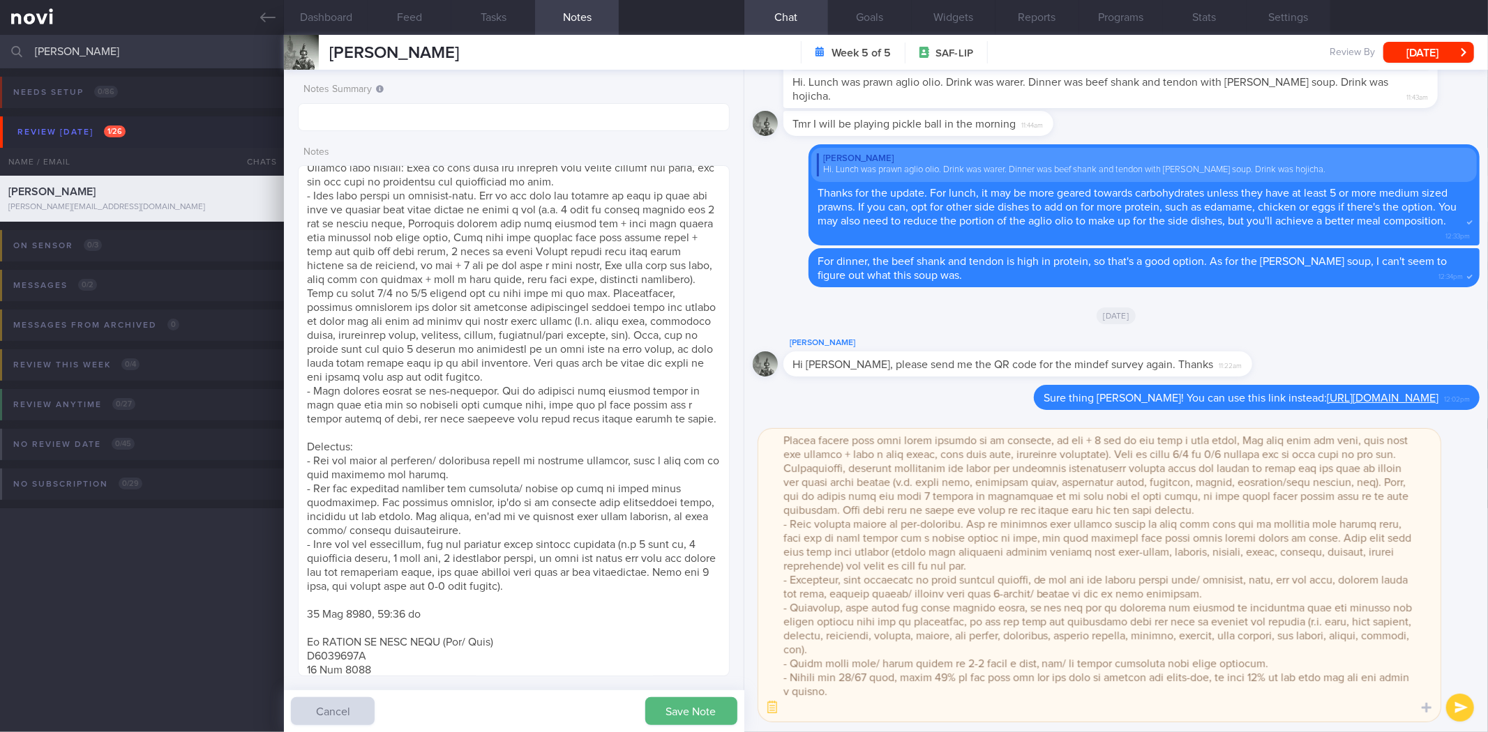
scroll to position [44, 0]
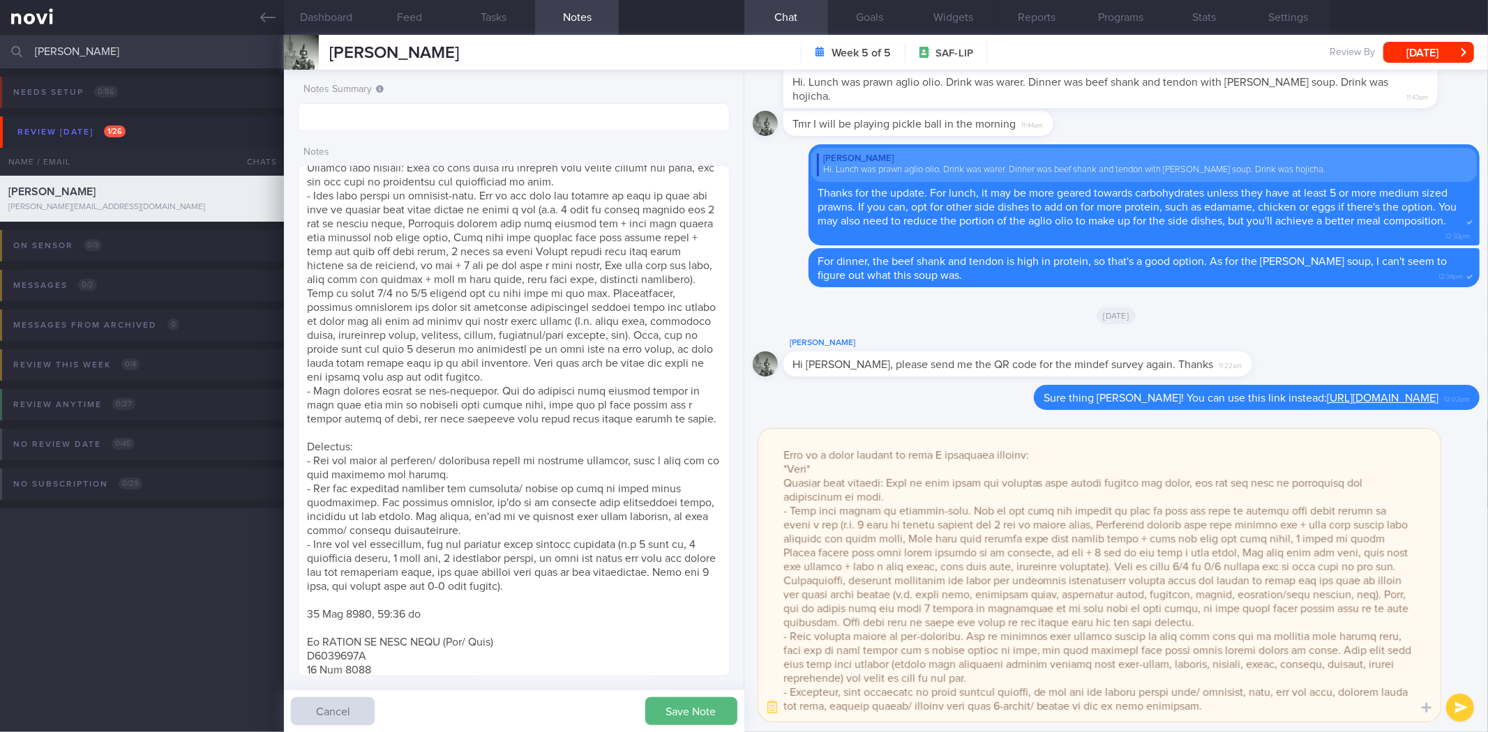
drag, startPoint x: 1335, startPoint y: 581, endPoint x: 772, endPoint y: 469, distance: 573.4
click at [772, 469] on textarea at bounding box center [1099, 575] width 682 height 293
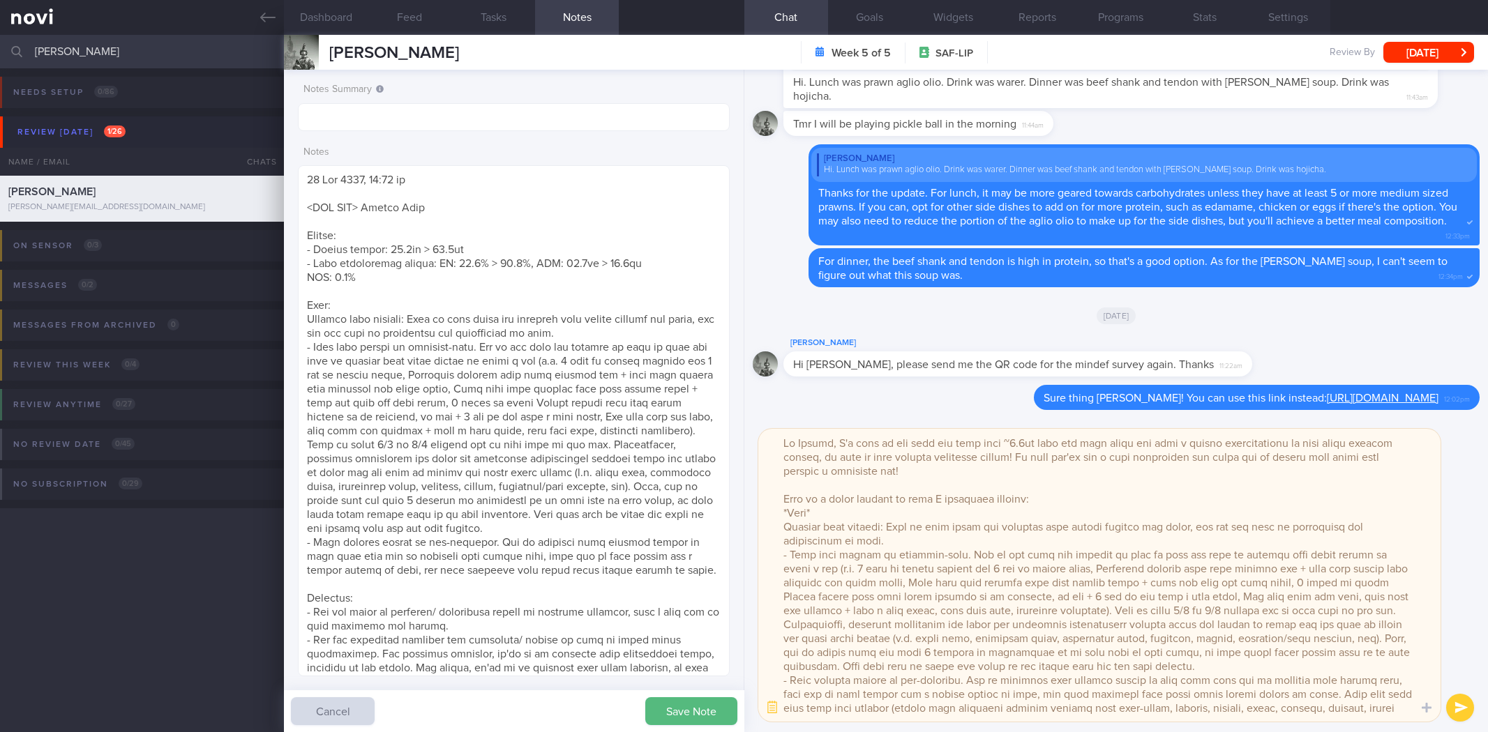
select select "7"
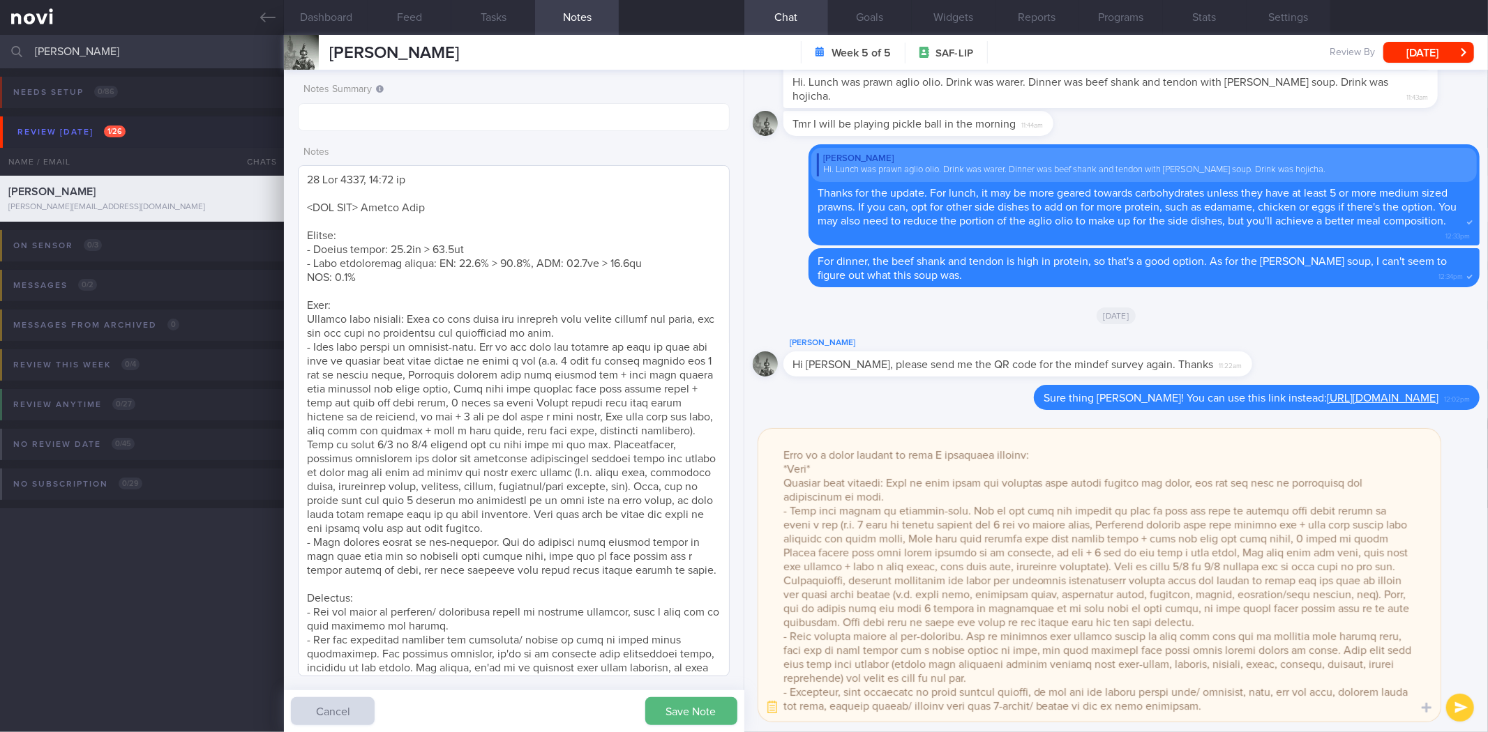
click at [303, 300] on textarea at bounding box center [513, 420] width 431 height 511
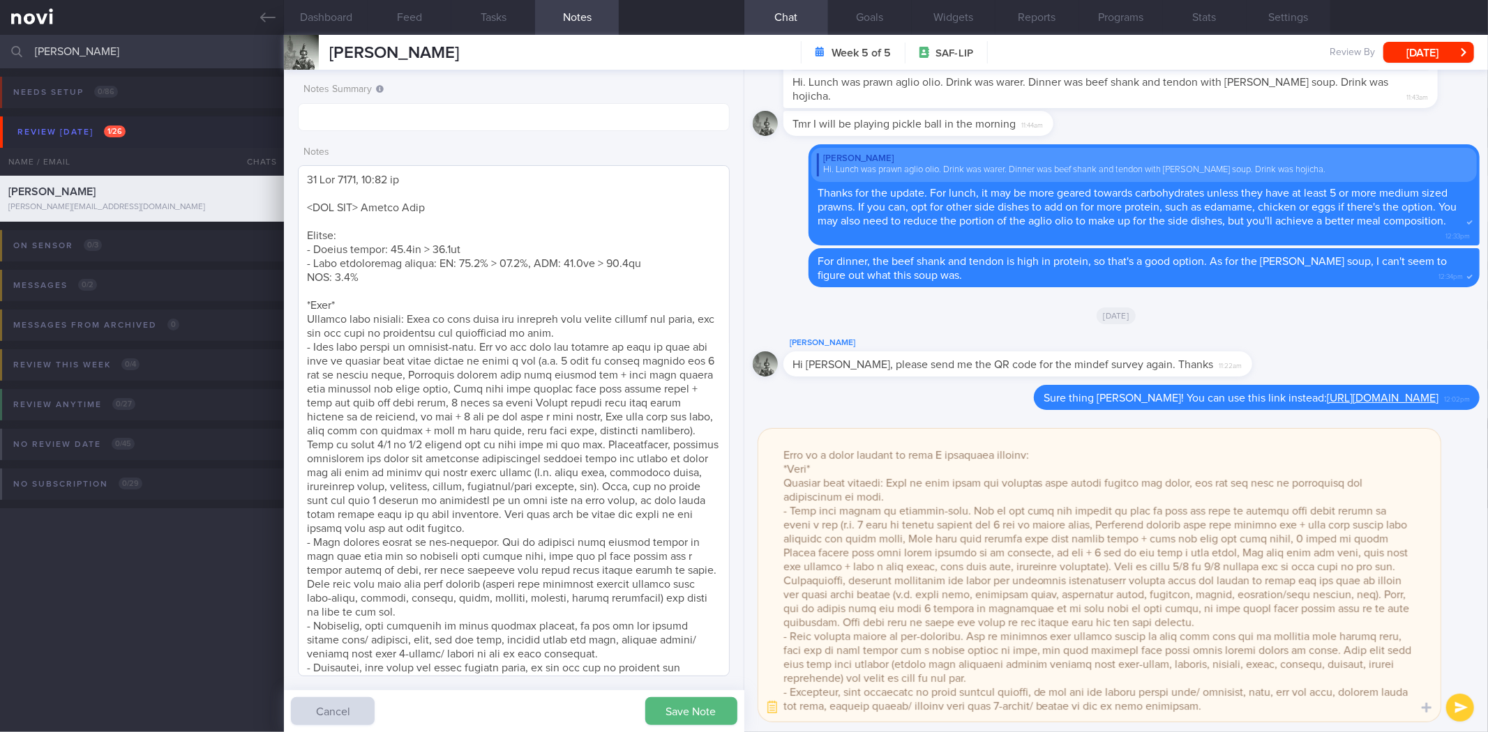
scroll to position [347, 0]
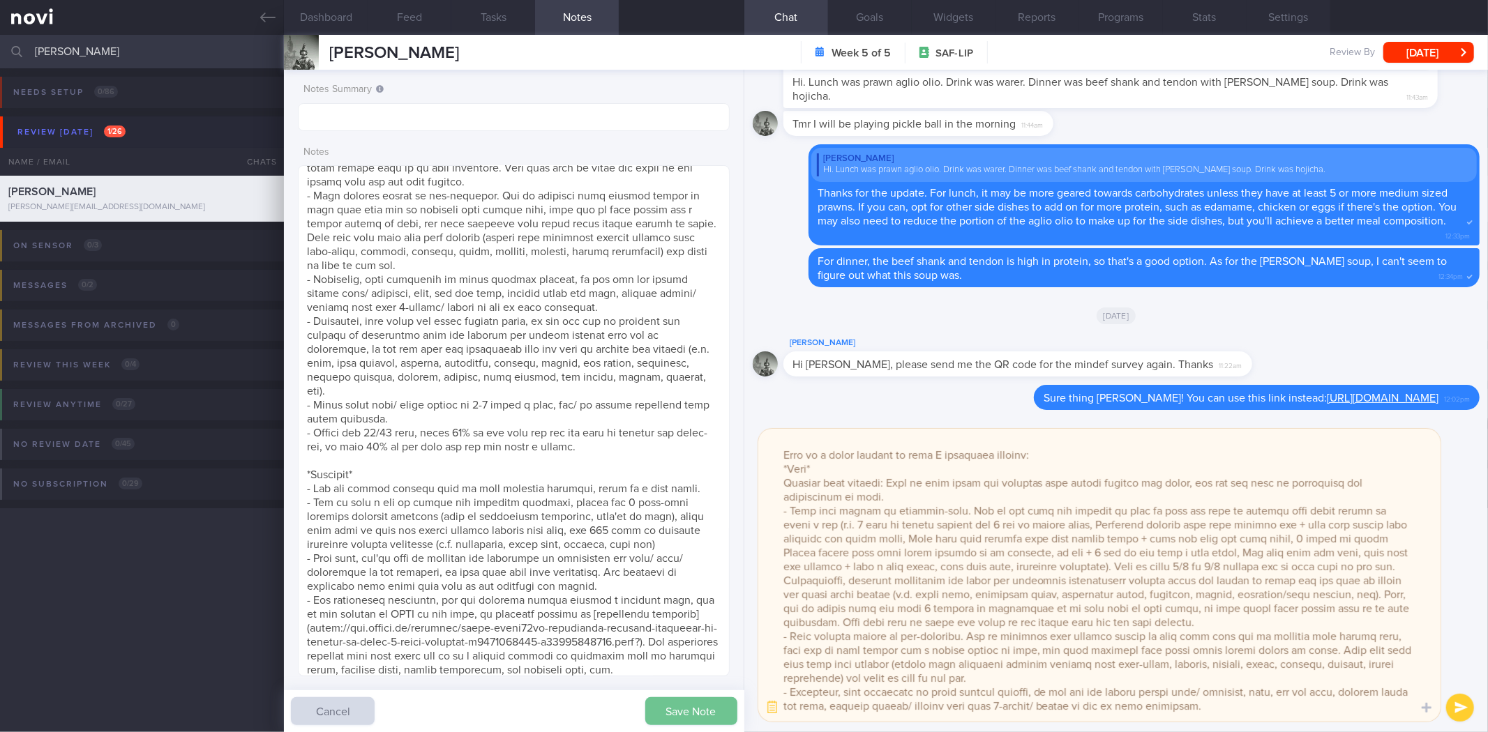
type textarea "[DATE] 10:07 am <SAF LIP> Review Call Weight: - Weight change: 81.5kg > 80.1kg …"
click at [696, 709] on button "Save Note" at bounding box center [691, 712] width 92 height 28
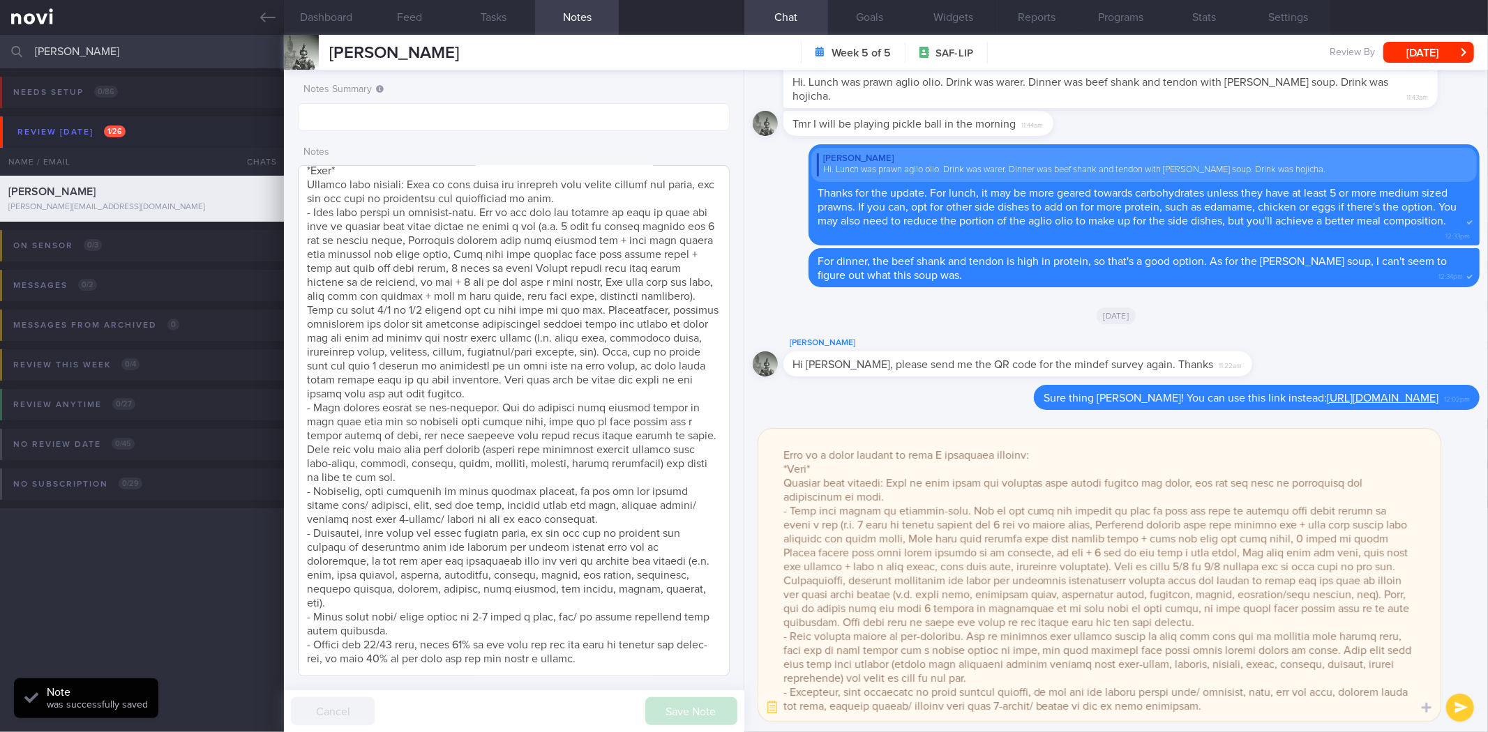
scroll to position [114, 0]
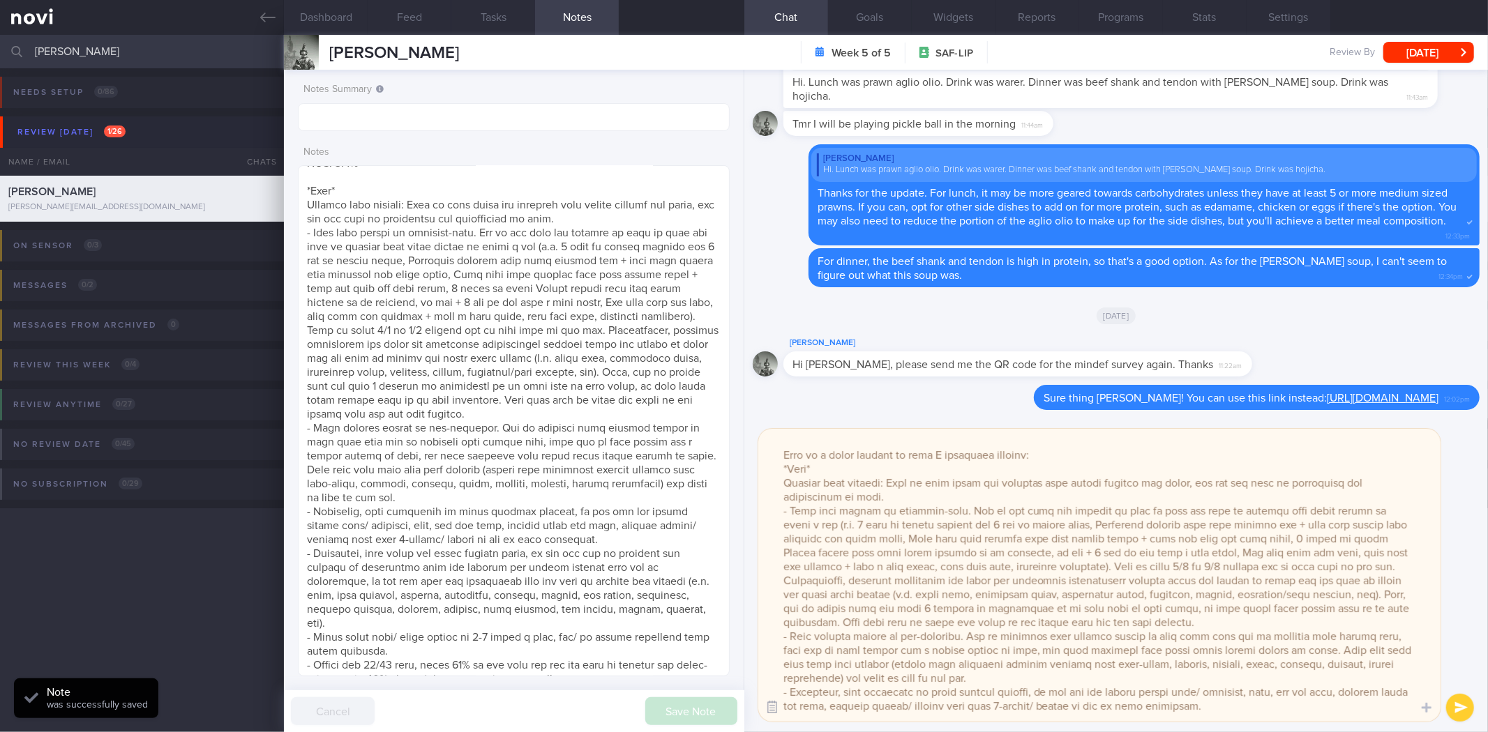
click at [776, 714] on button "button" at bounding box center [772, 708] width 25 height 25
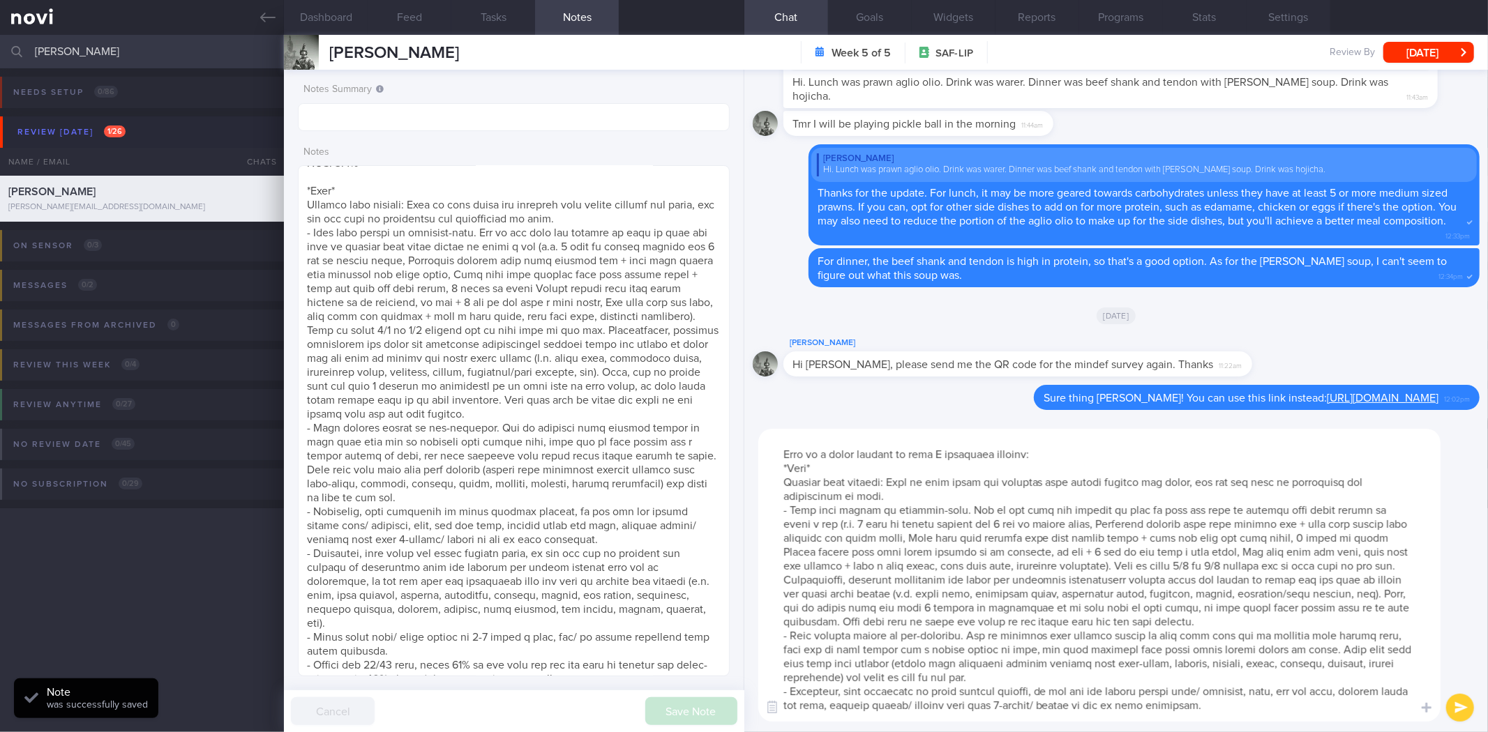
drag, startPoint x: 863, startPoint y: 654, endPoint x: 854, endPoint y: 650, distance: 10.0
click at [863, 654] on textarea at bounding box center [1099, 575] width 682 height 293
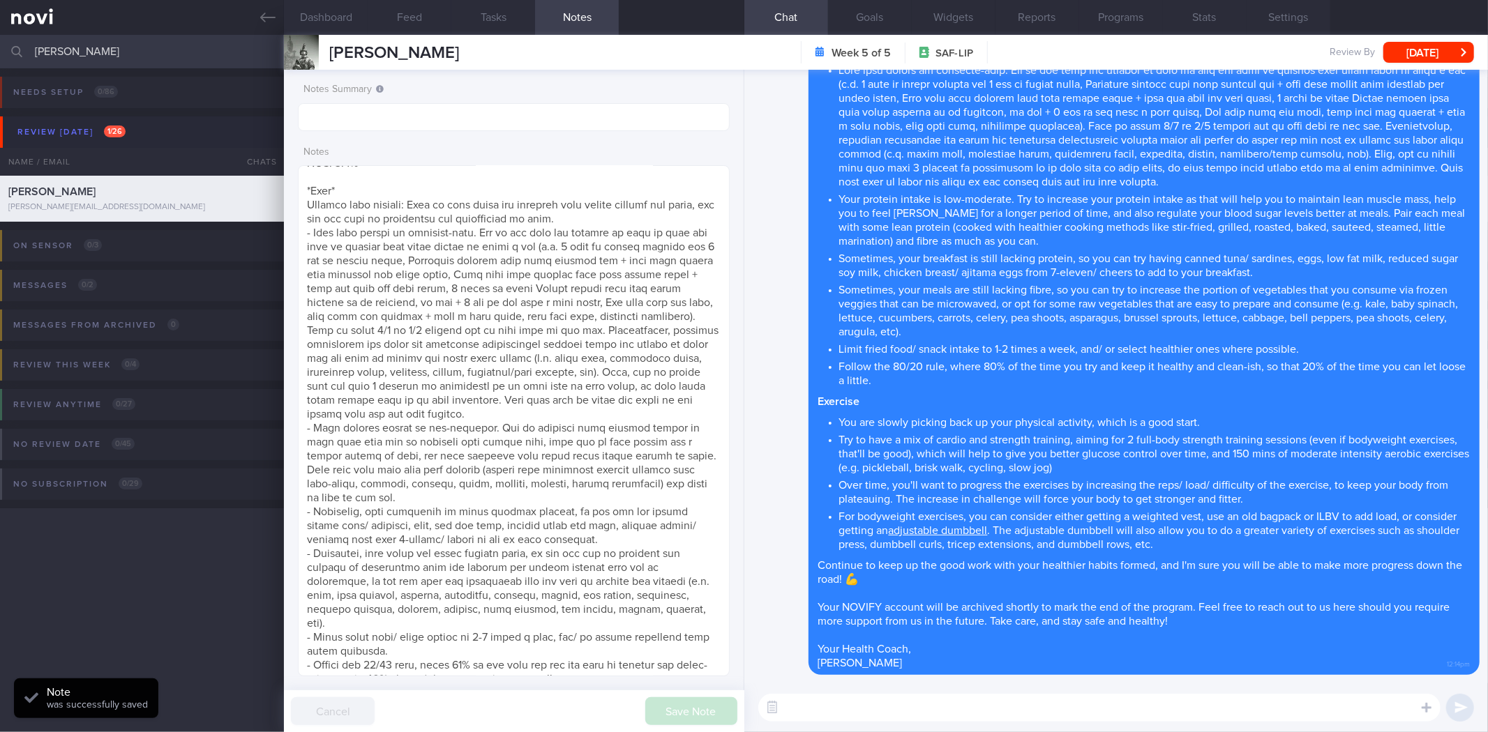
scroll to position [0, 0]
click at [1443, 54] on button "[DATE]" at bounding box center [1428, 52] width 91 height 21
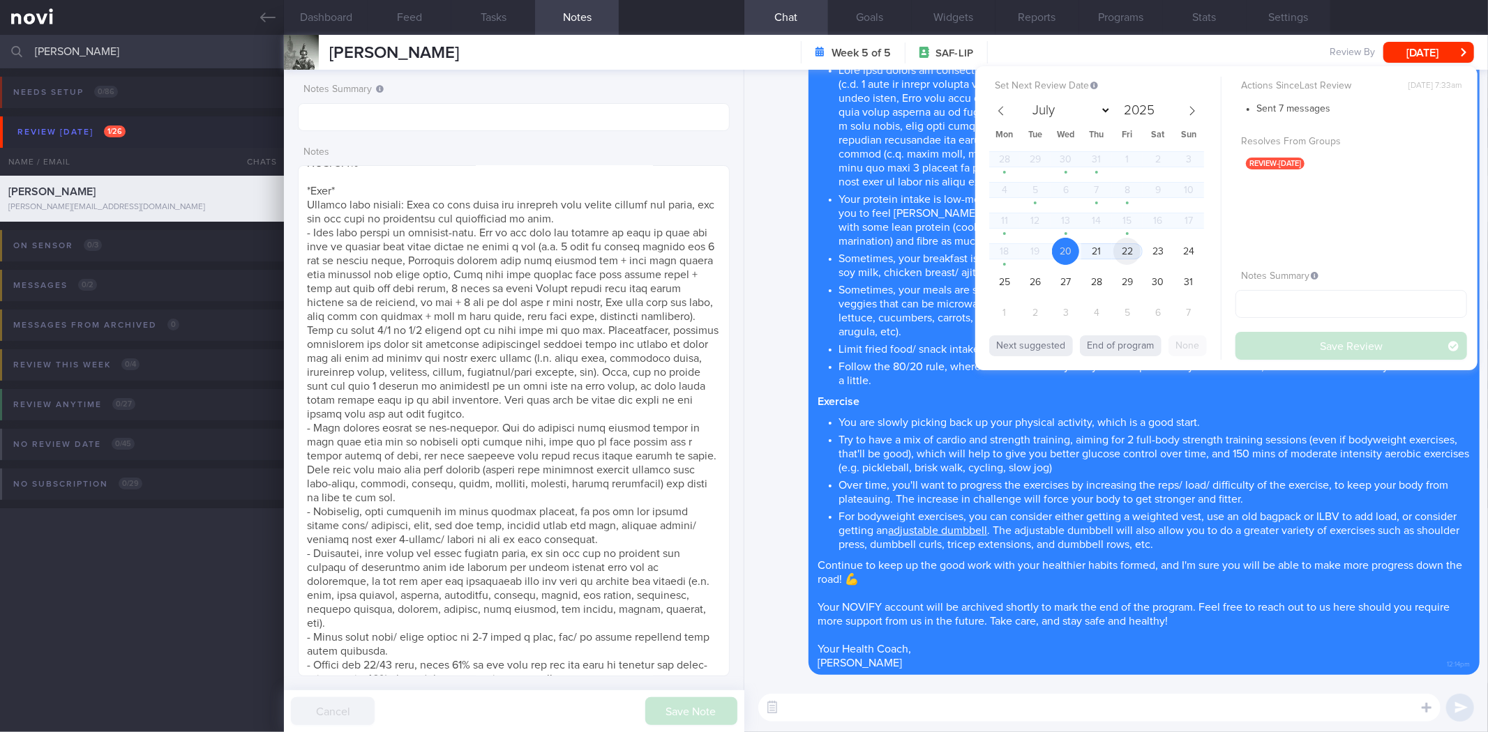
click at [1127, 251] on span "22" at bounding box center [1126, 251] width 27 height 27
click at [1319, 356] on button "Save Review" at bounding box center [1351, 346] width 232 height 28
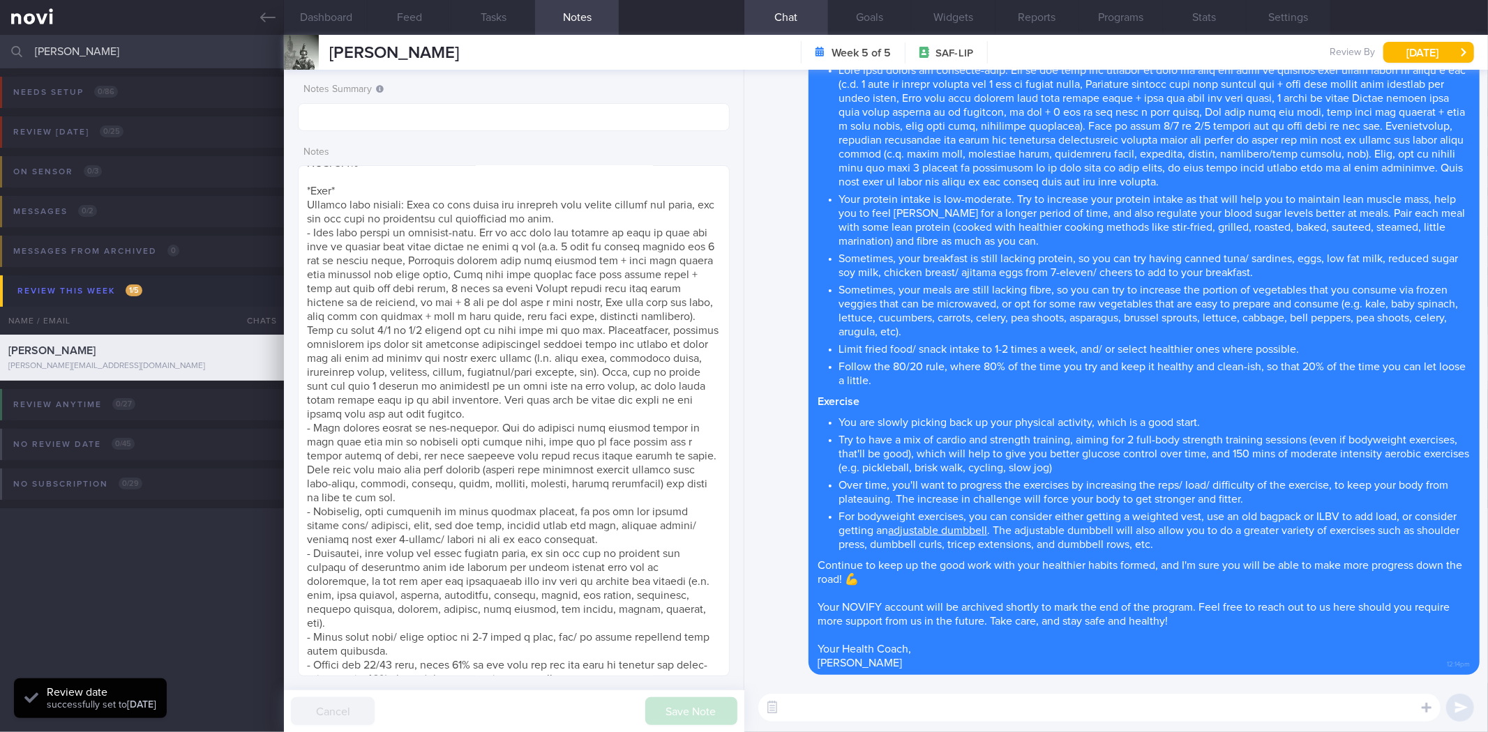
scroll to position [697362, 697205]
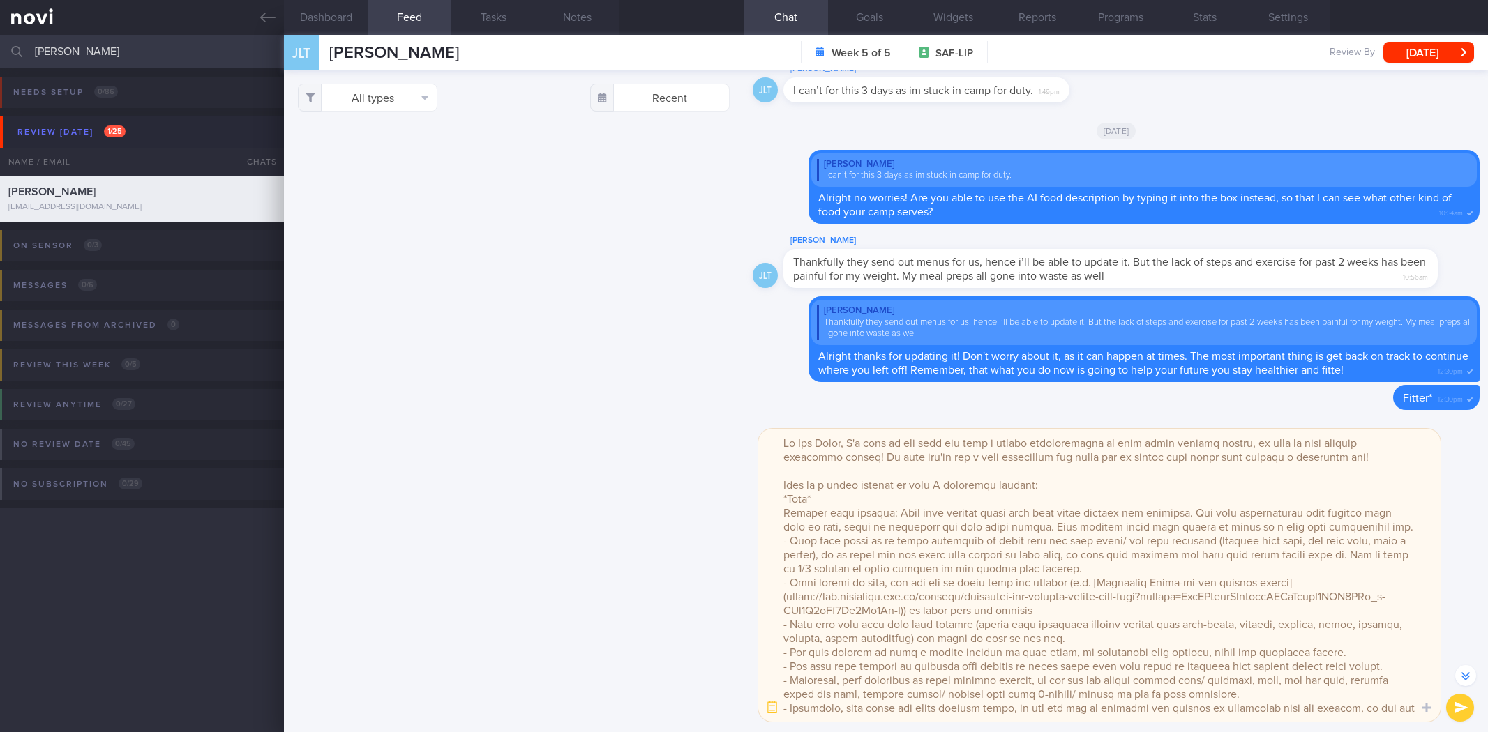
select select "7"
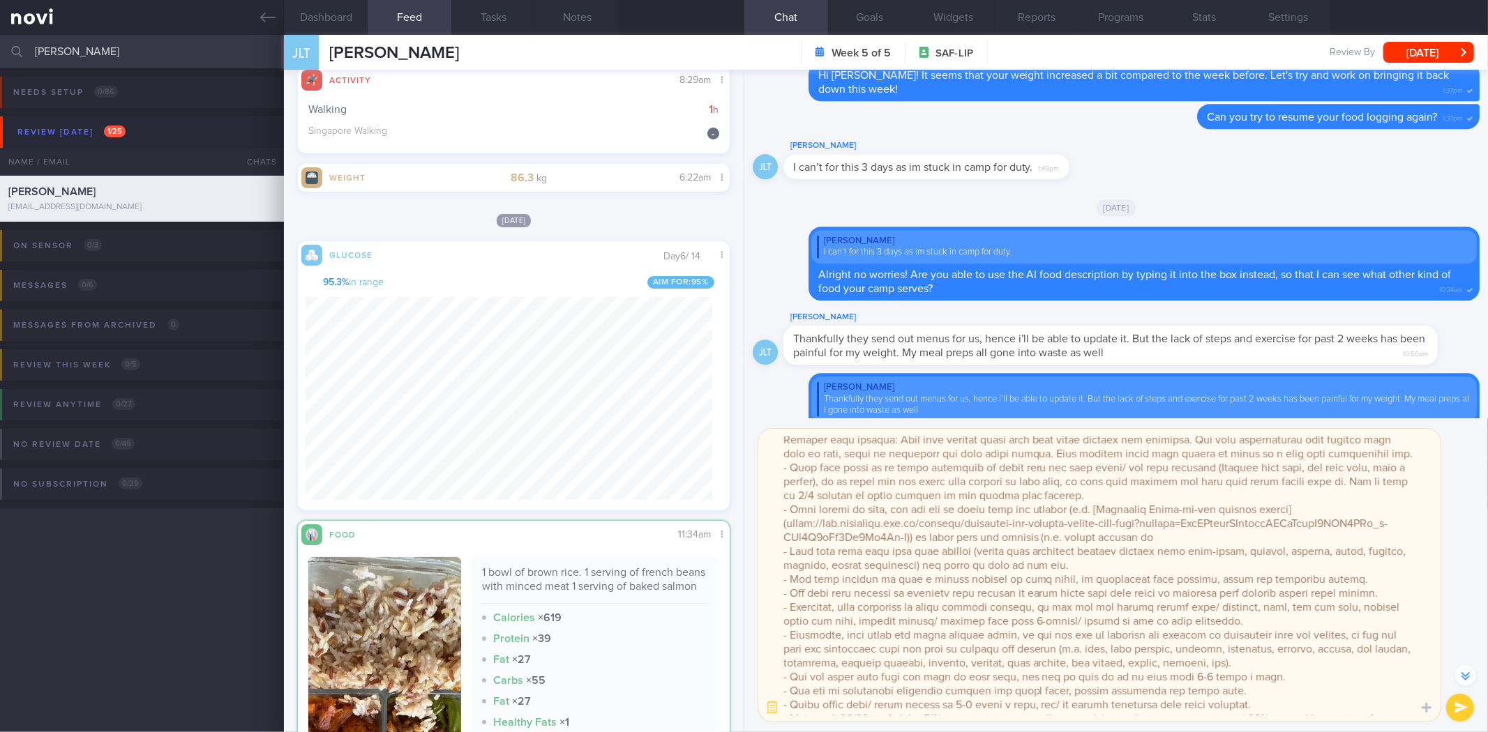
scroll to position [155, 0]
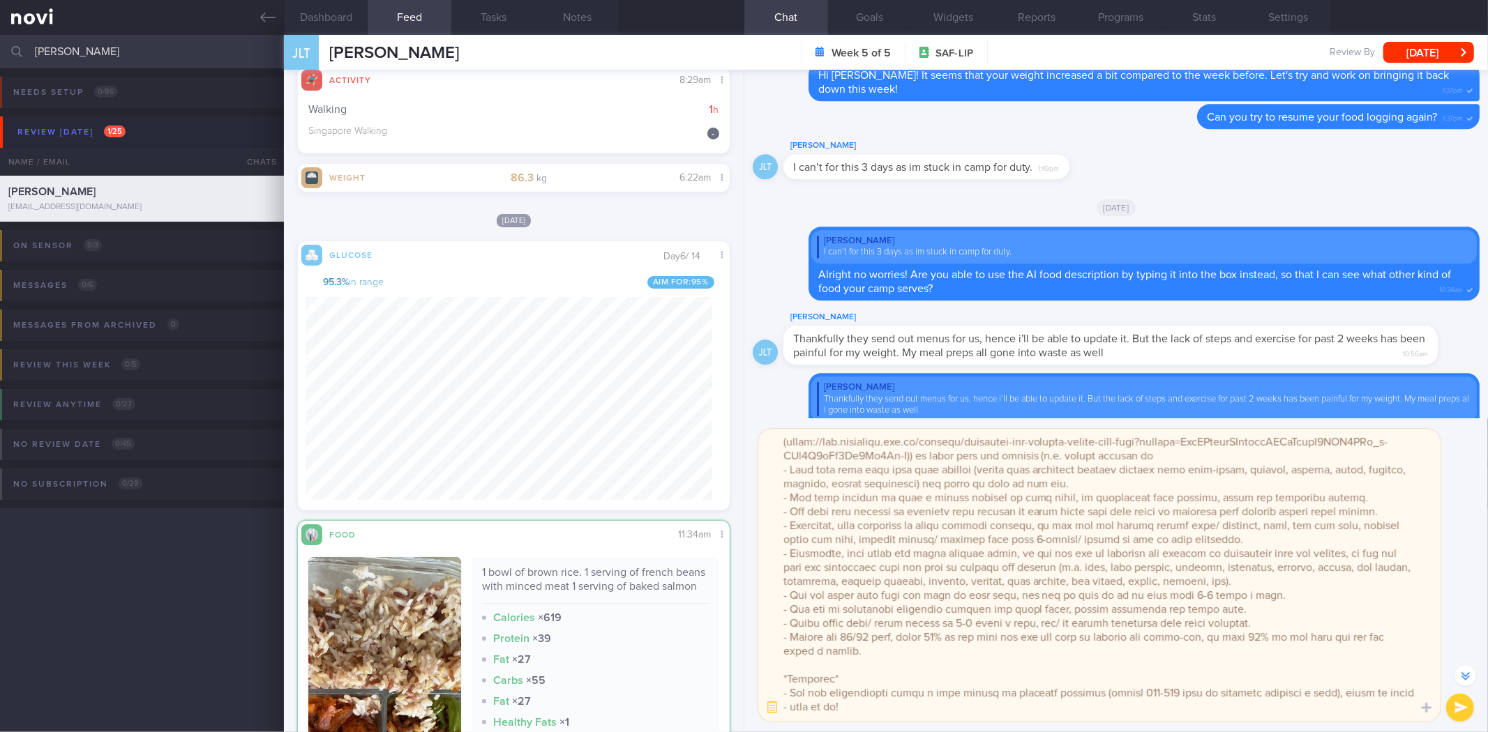
drag, startPoint x: 1104, startPoint y: 580, endPoint x: 1182, endPoint y: 588, distance: 79.2
click at [1182, 588] on textarea at bounding box center [1099, 575] width 682 height 293
drag, startPoint x: 814, startPoint y: 583, endPoint x: 1282, endPoint y: 594, distance: 467.5
click at [1282, 594] on textarea at bounding box center [1099, 575] width 682 height 293
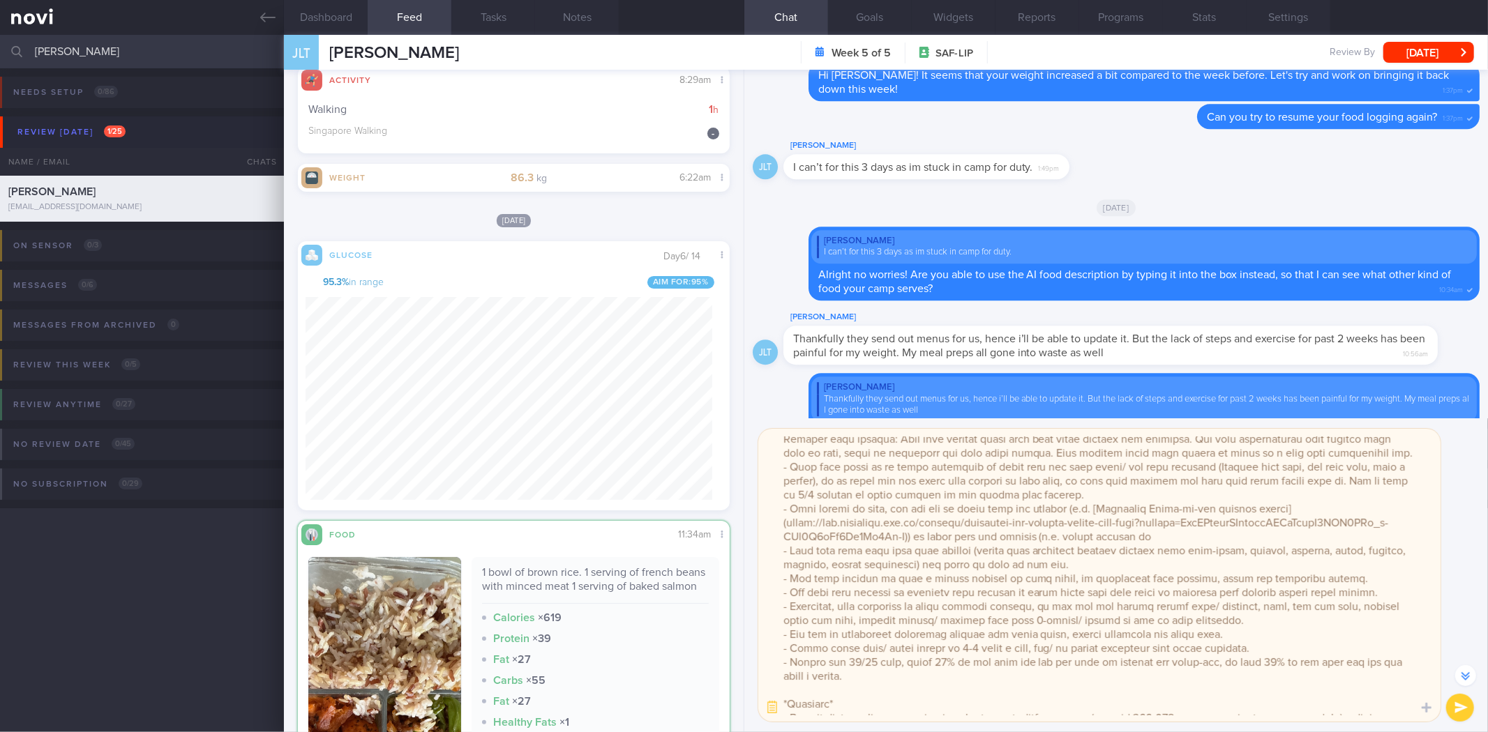
scroll to position [0, 0]
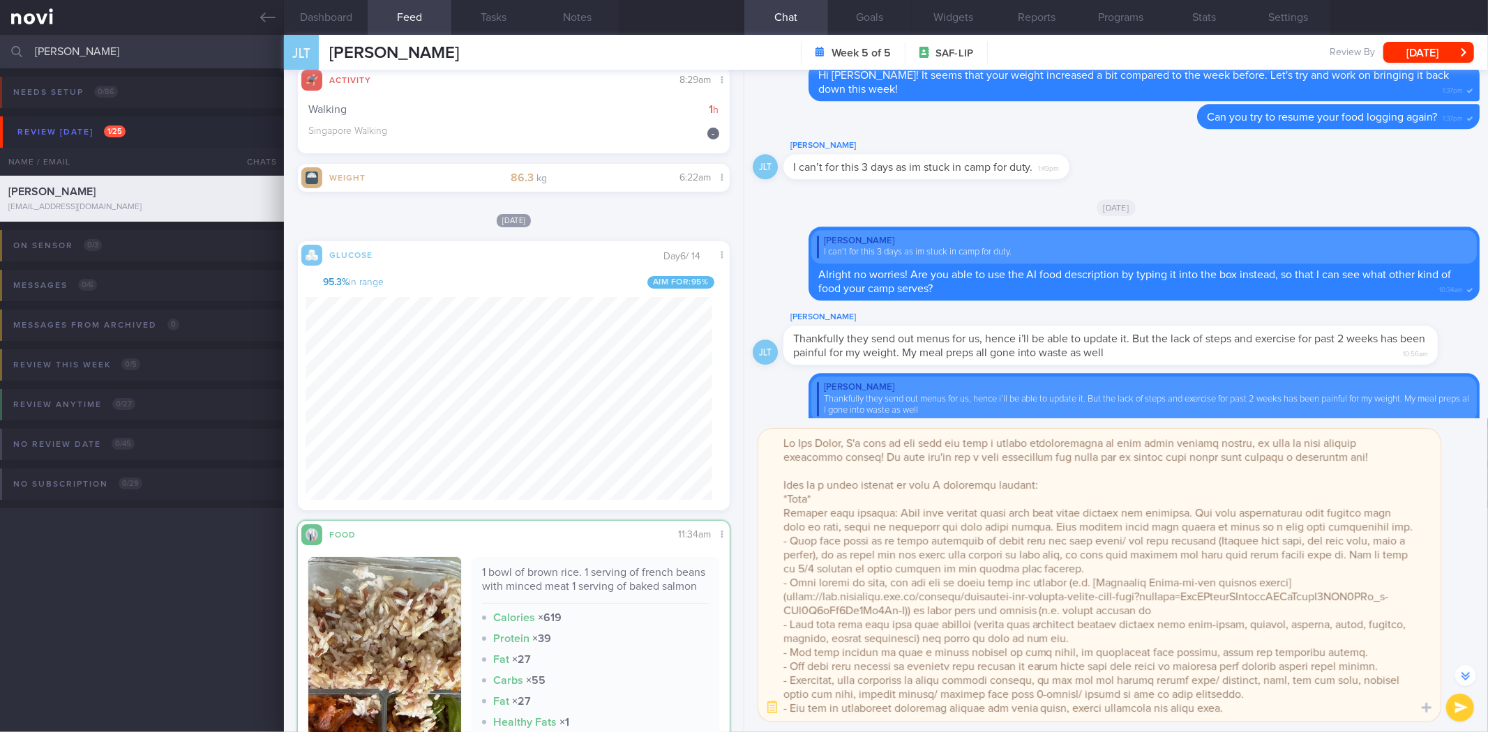
click at [1397, 613] on textarea at bounding box center [1099, 575] width 682 height 293
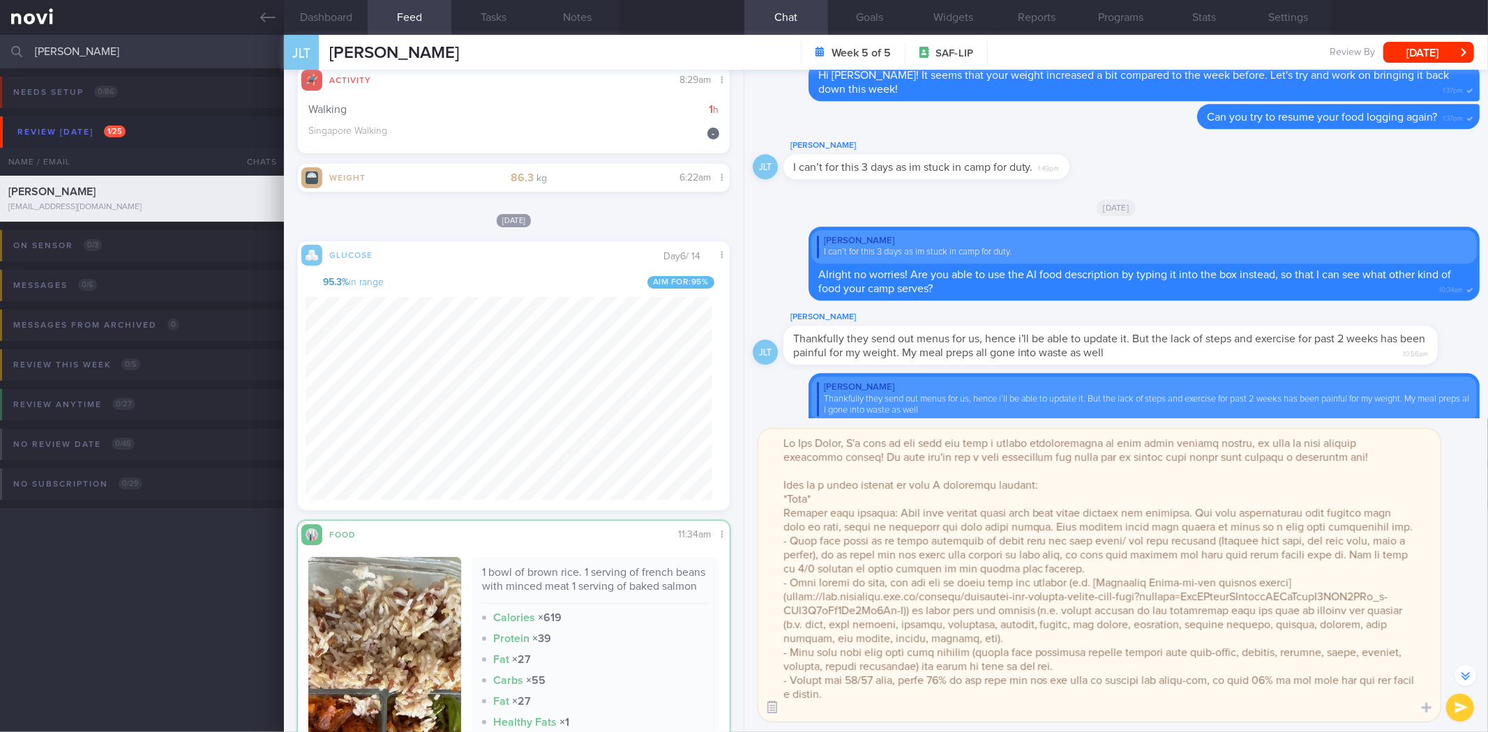
click at [778, 712] on button "button" at bounding box center [772, 708] width 25 height 25
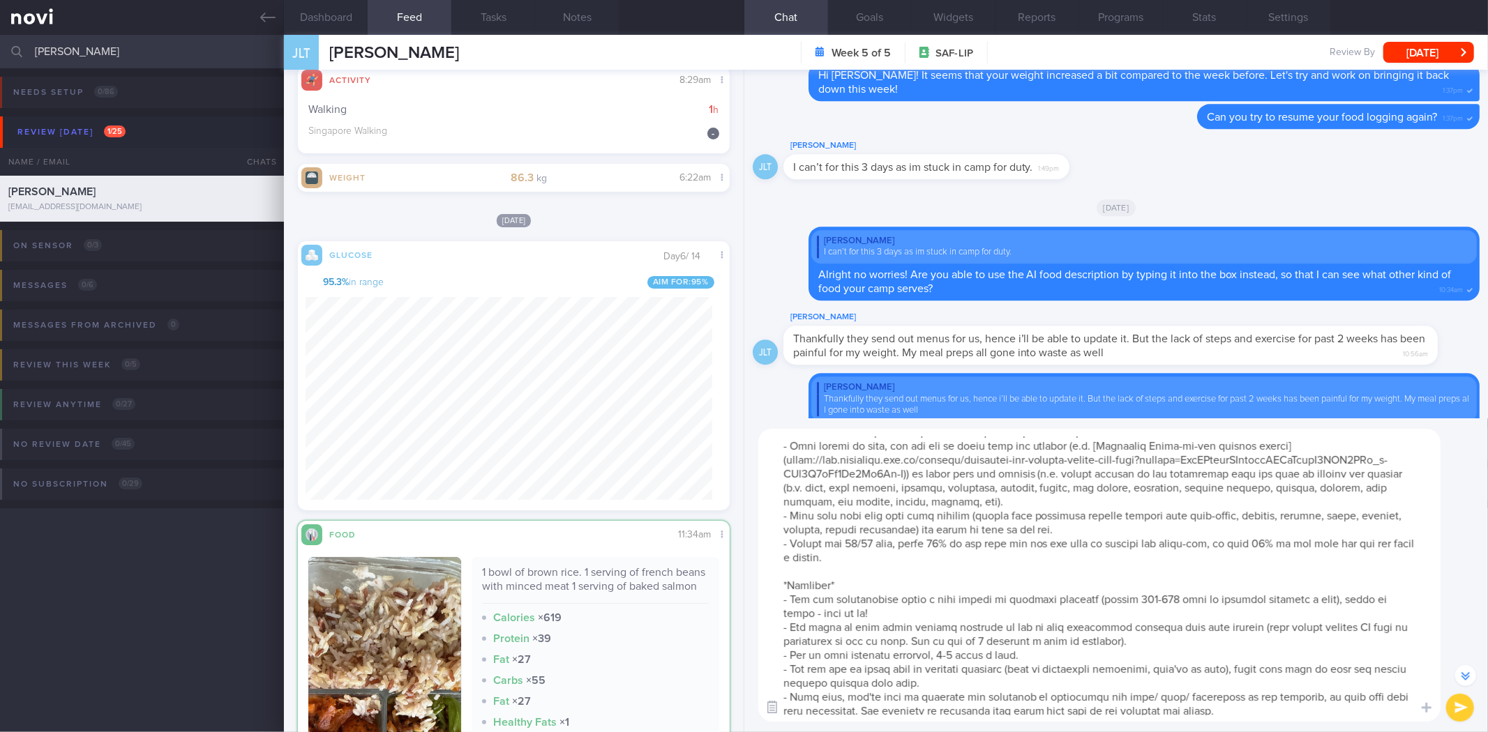
click at [771, 710] on button "button" at bounding box center [772, 708] width 25 height 25
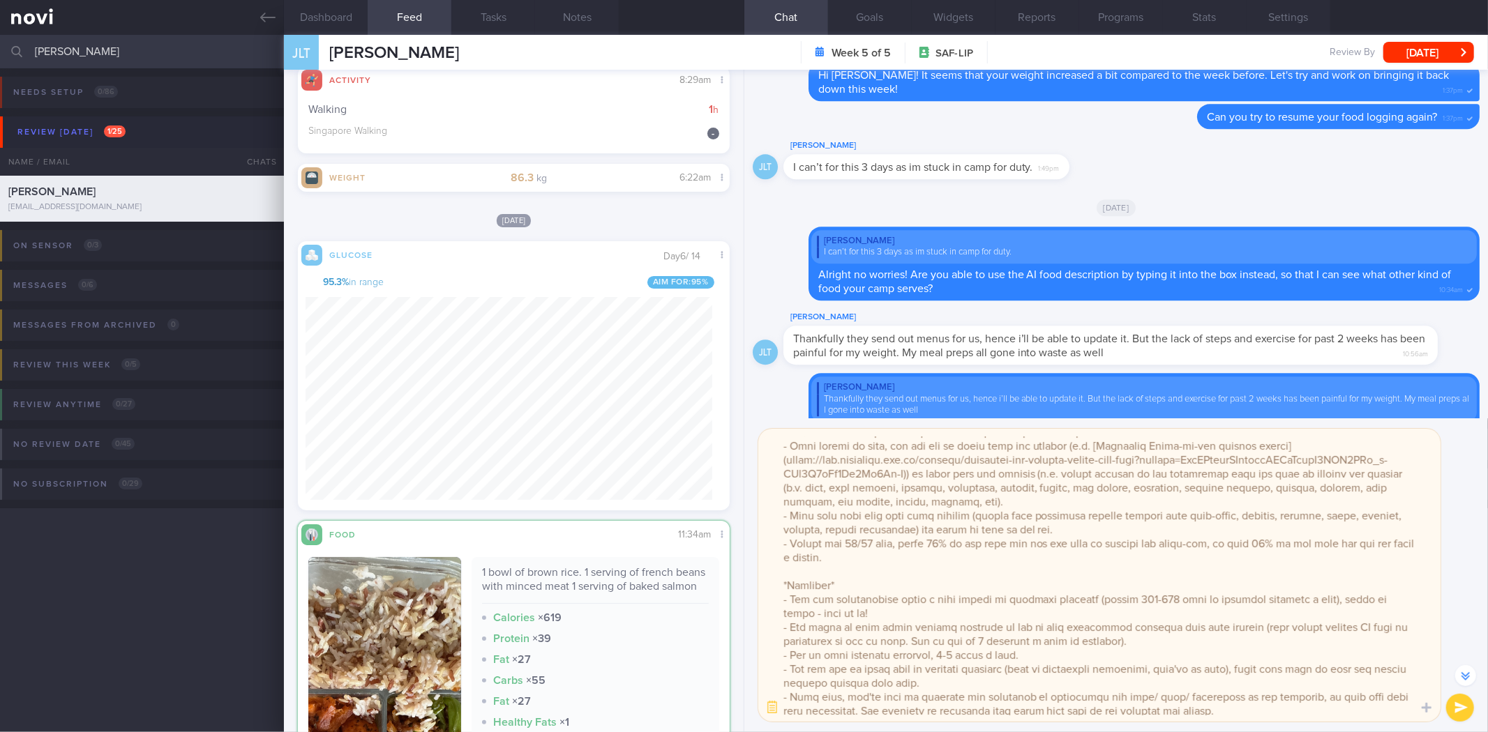
click at [856, 600] on textarea at bounding box center [1099, 575] width 682 height 293
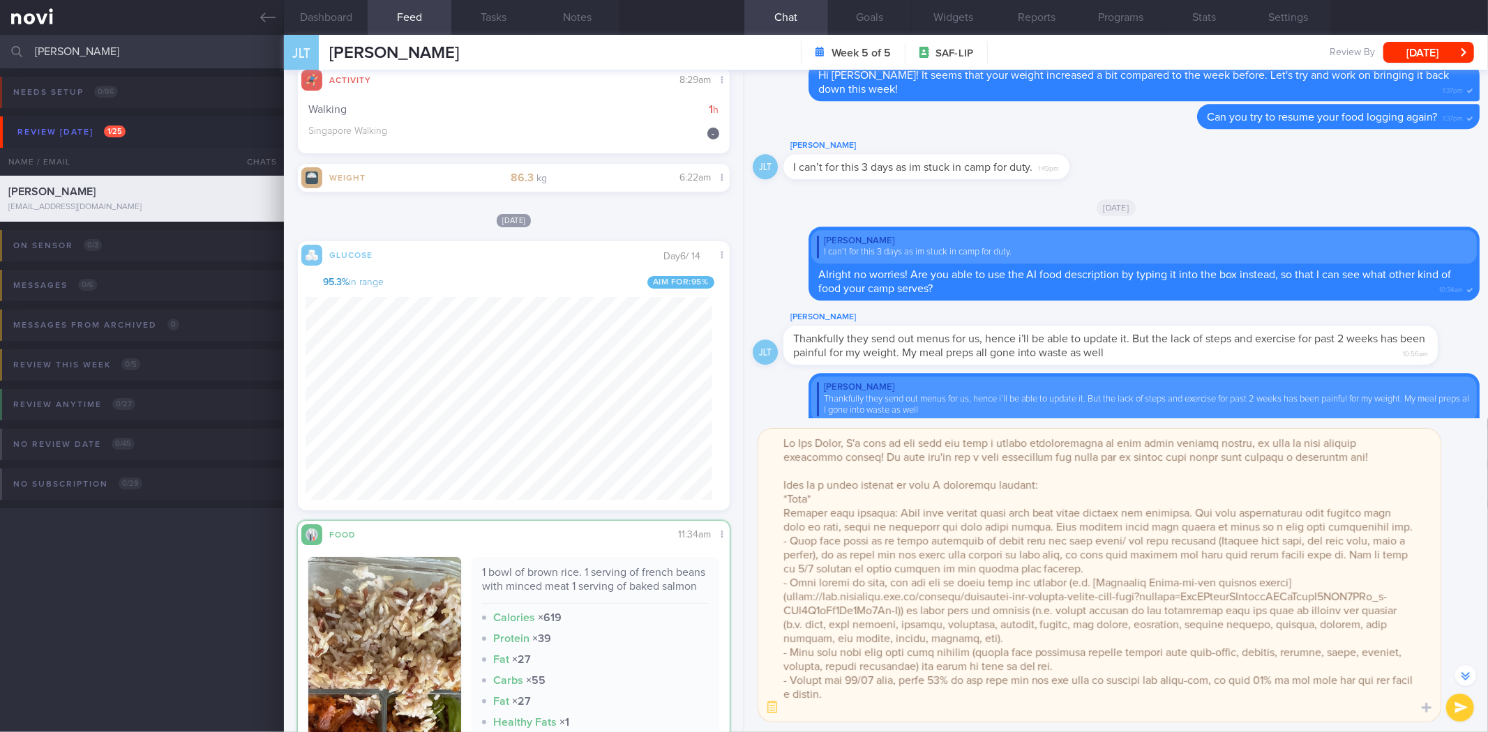
drag, startPoint x: 1198, startPoint y: 639, endPoint x: 779, endPoint y: 501, distance: 442.1
click at [779, 501] on textarea at bounding box center [1099, 575] width 682 height 293
type textarea "Hi Jia Liang, I'm glad to see that you have a better understanding of your bloo…"
click at [772, 714] on button "button" at bounding box center [772, 708] width 25 height 25
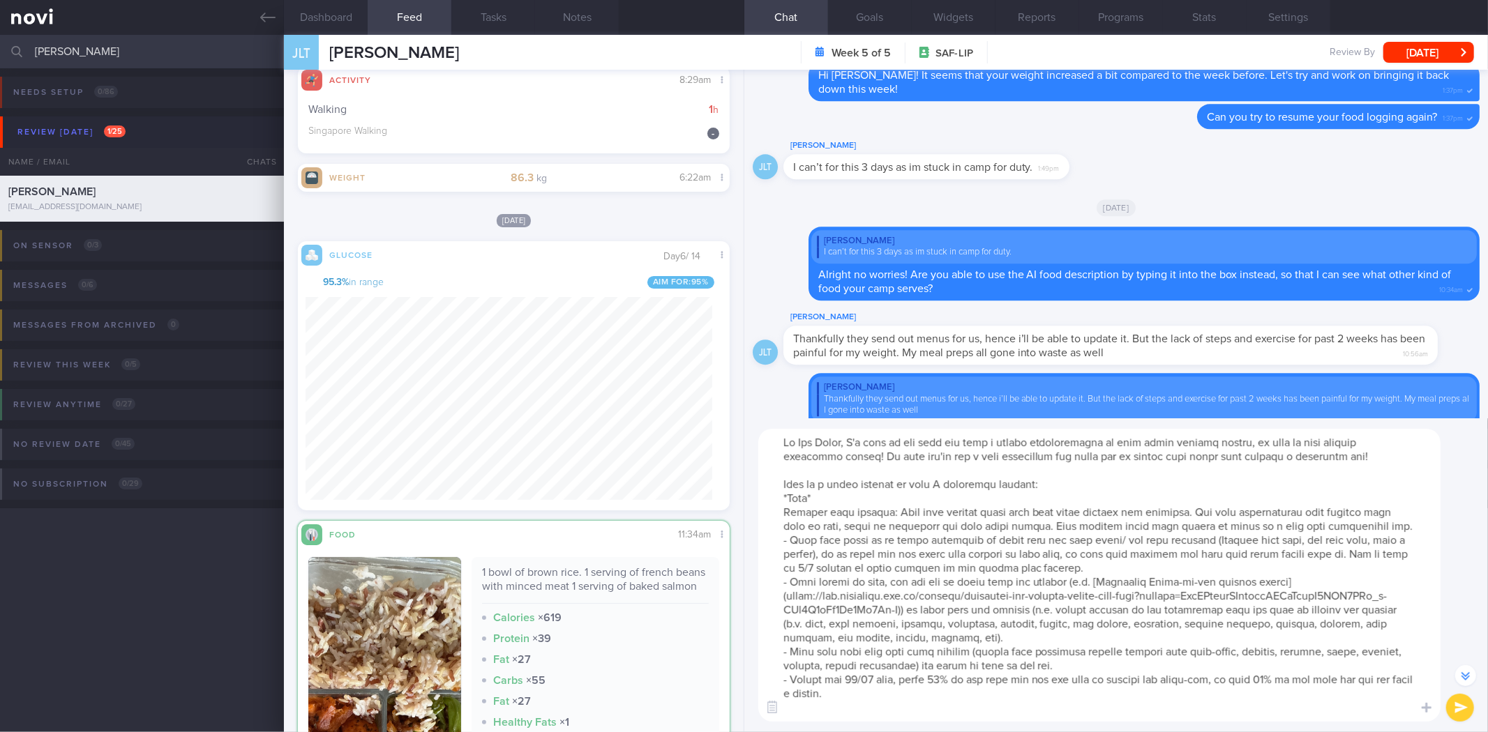
click at [903, 618] on textarea at bounding box center [1099, 575] width 682 height 293
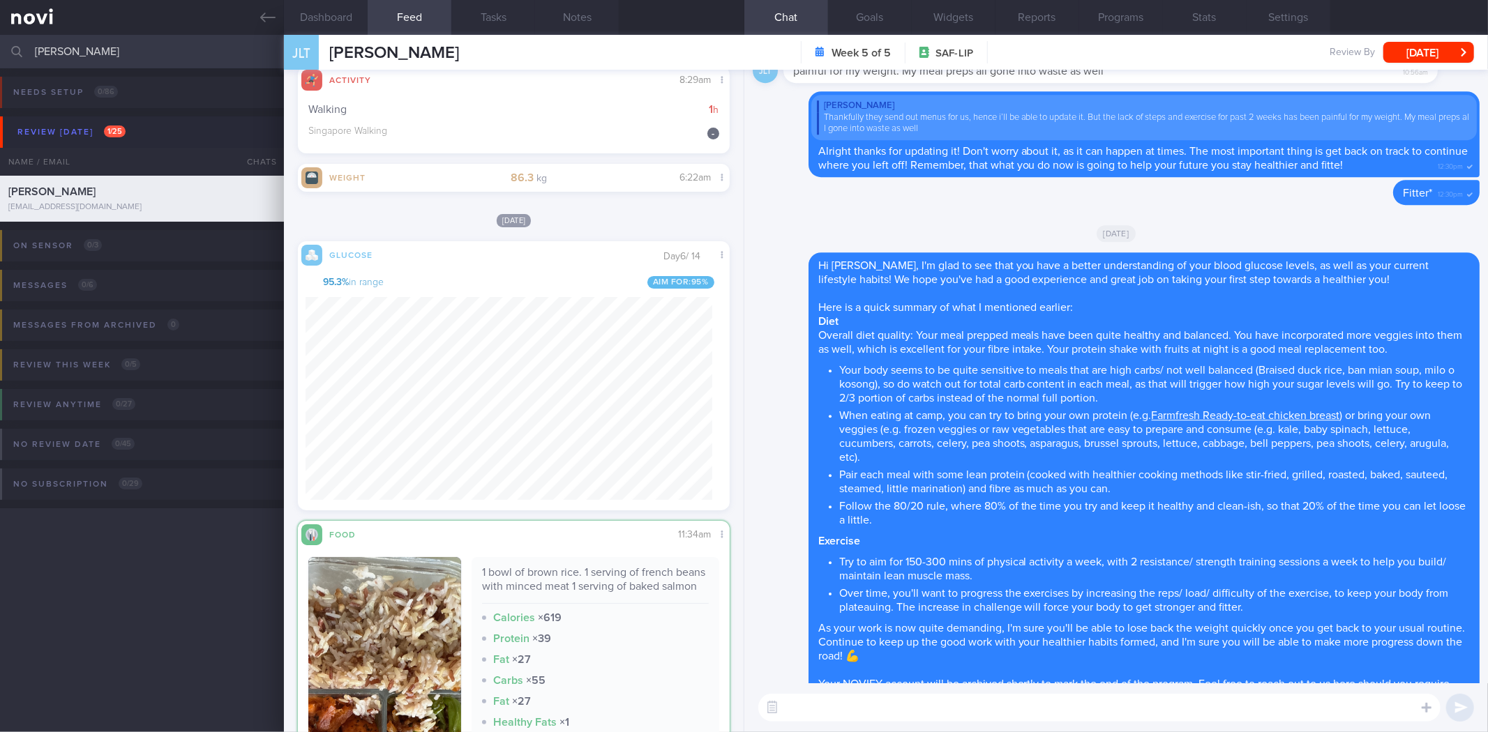
scroll to position [0, 0]
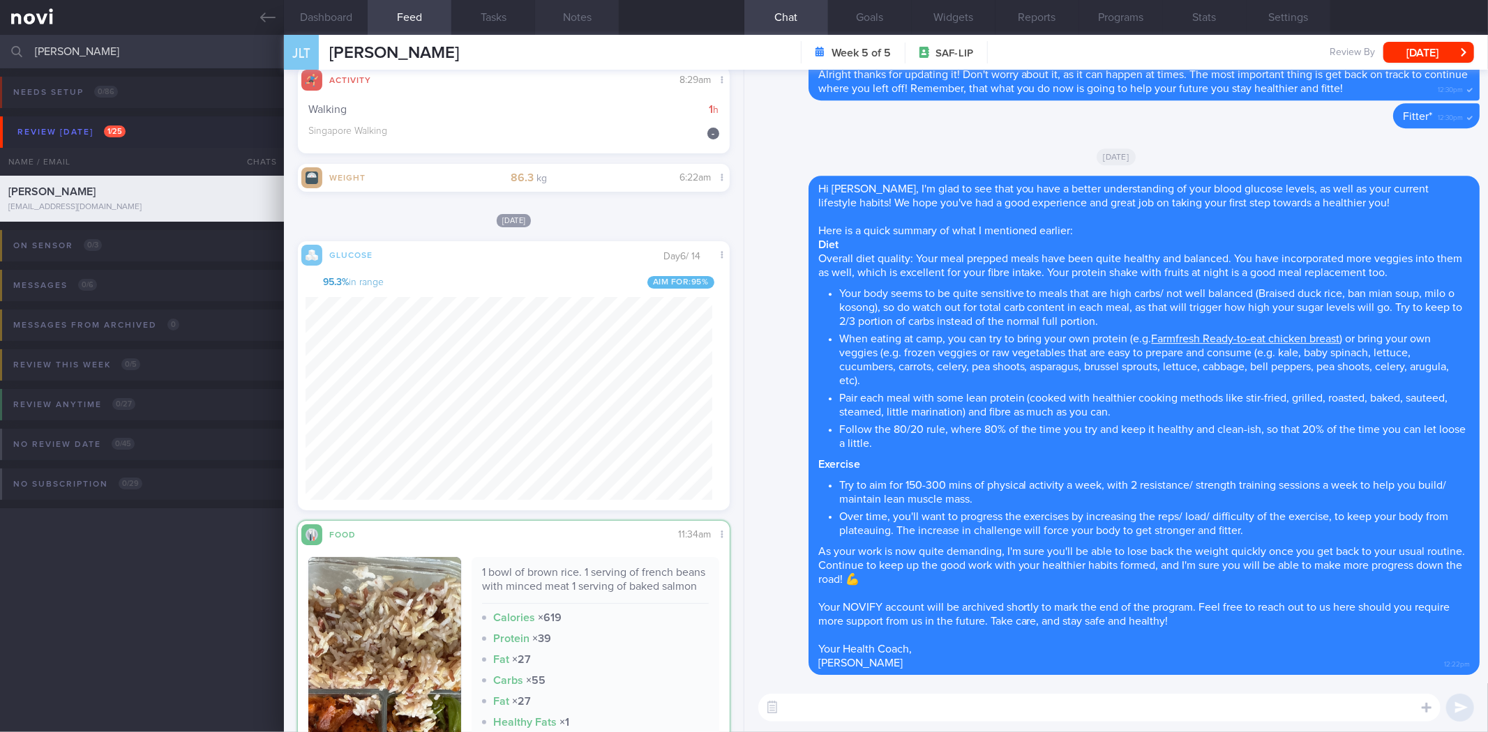
click at [572, 24] on button "Notes" at bounding box center [577, 17] width 84 height 35
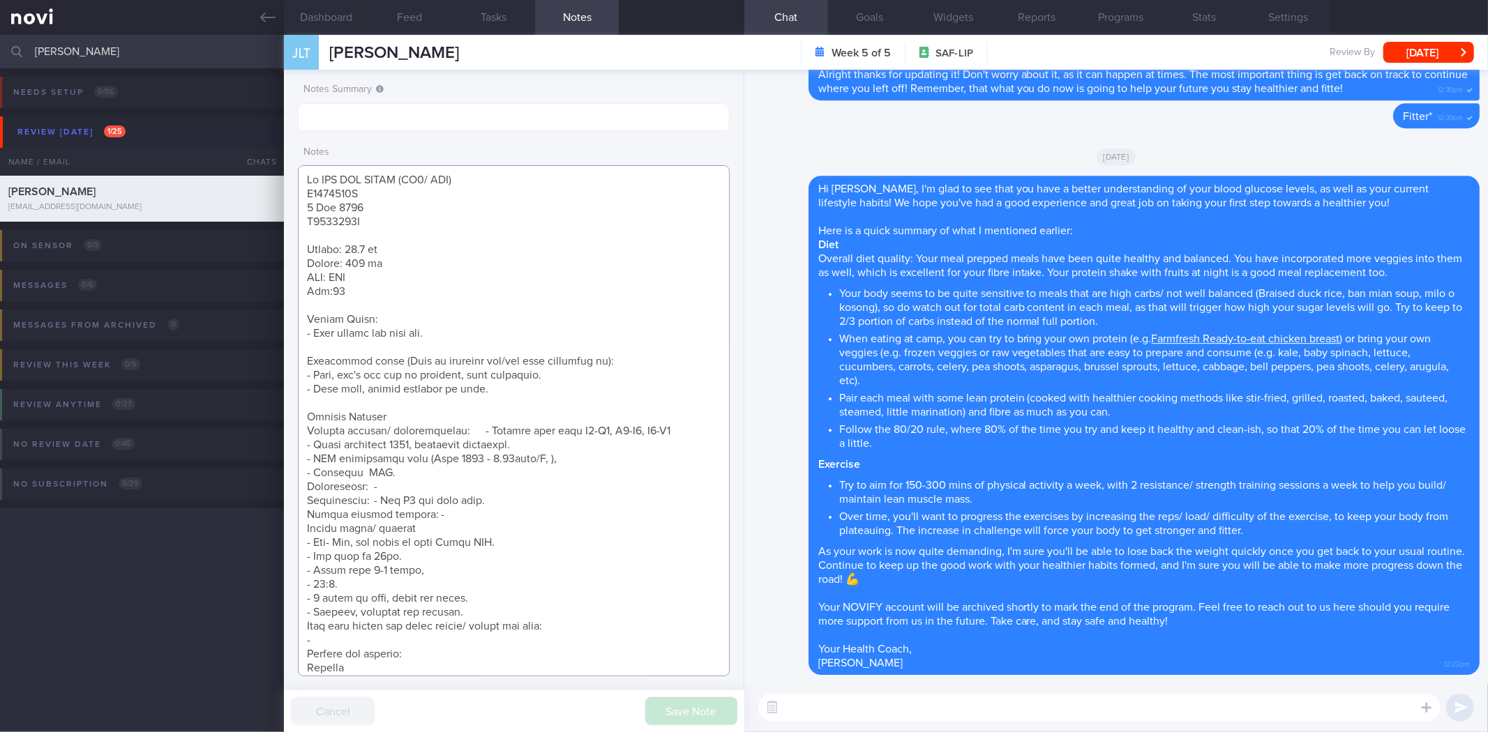
click at [500, 214] on textarea at bounding box center [513, 420] width 431 height 511
paste textarea "21 Aug 2025, 9:59 am <SAF LIP> Review Weight: - Weight change: 86.9kg > 88.8kg …"
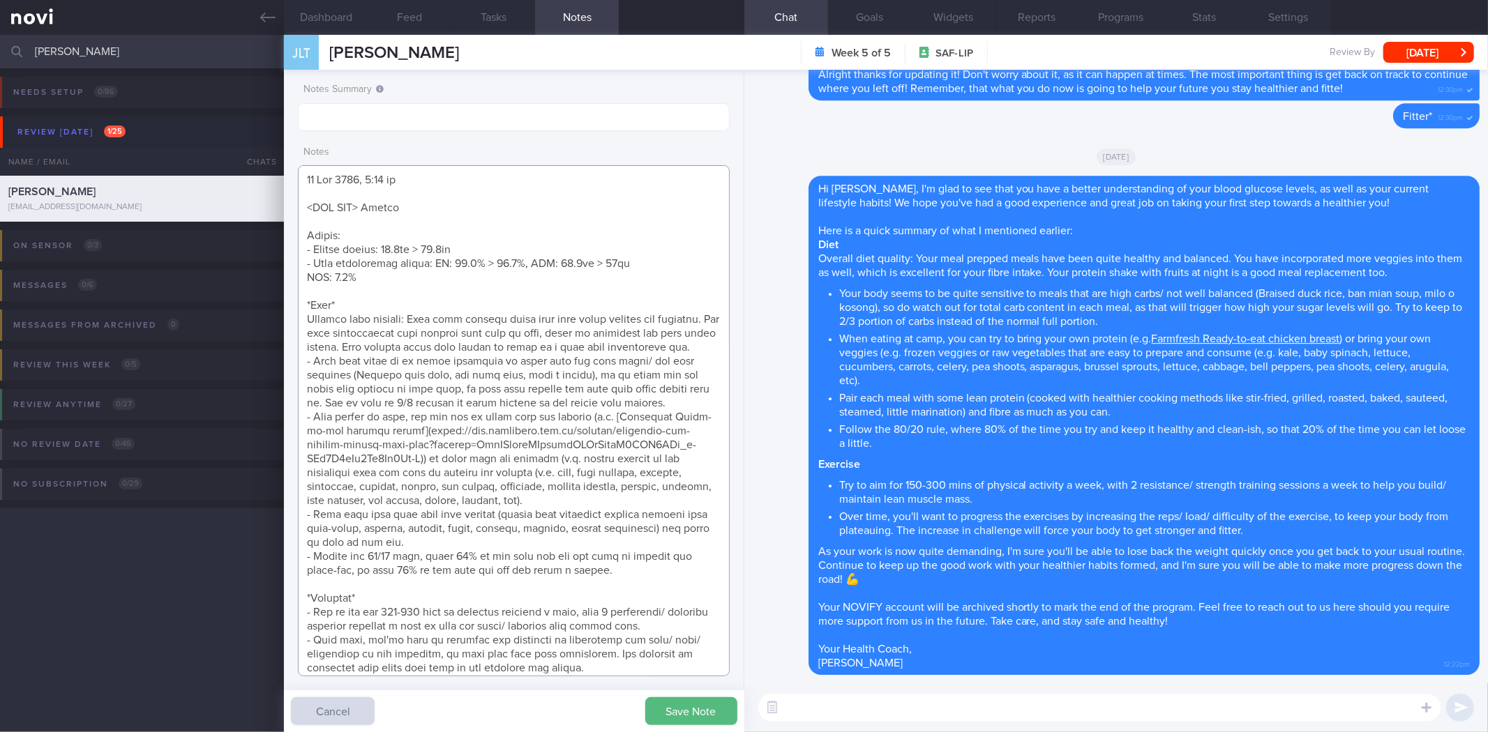
scroll to position [12, 0]
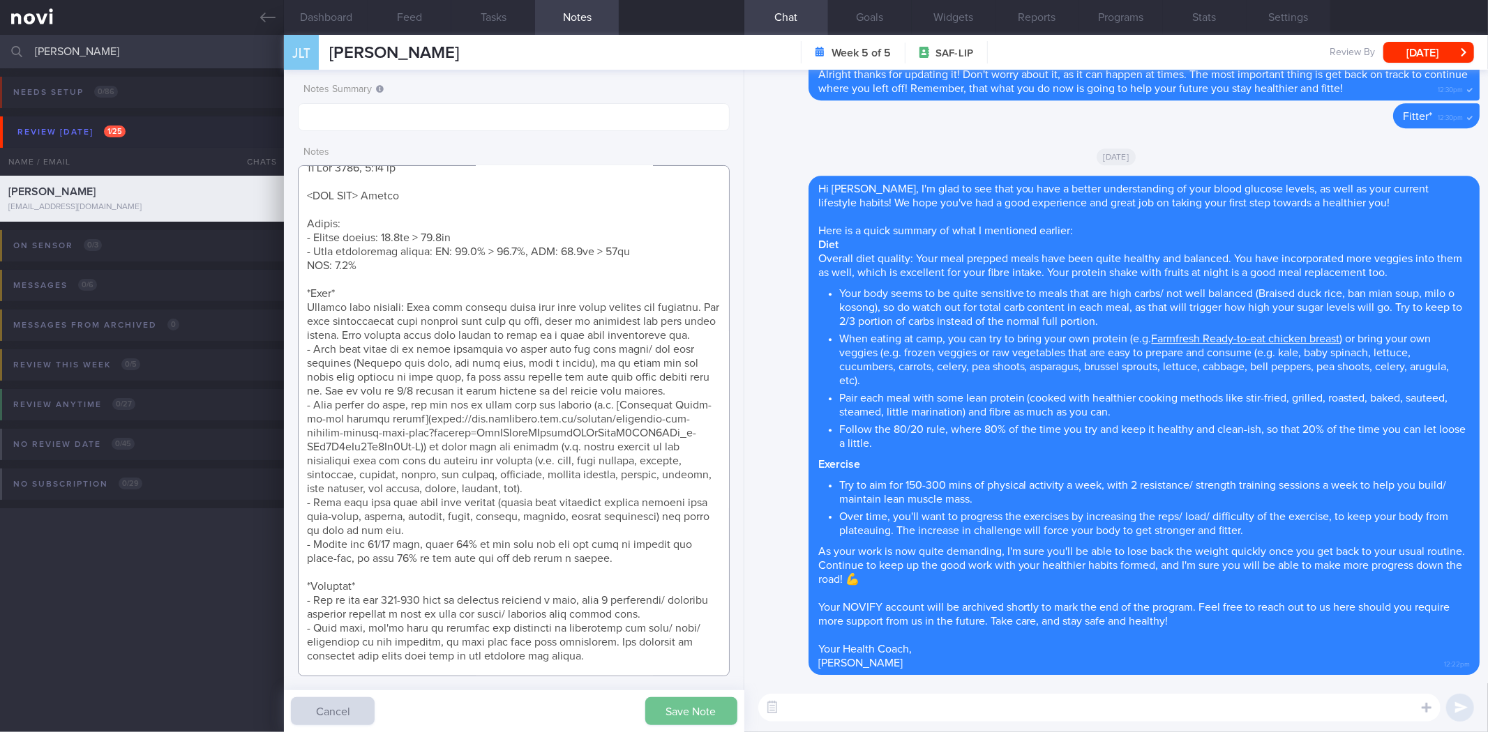
type textarea "21 Aug 2025, 9:59 am <SAF LIP> Review Weight: - Weight change: 86.9kg > 88.8kg …"
click at [707, 714] on button "Save Note" at bounding box center [691, 712] width 92 height 28
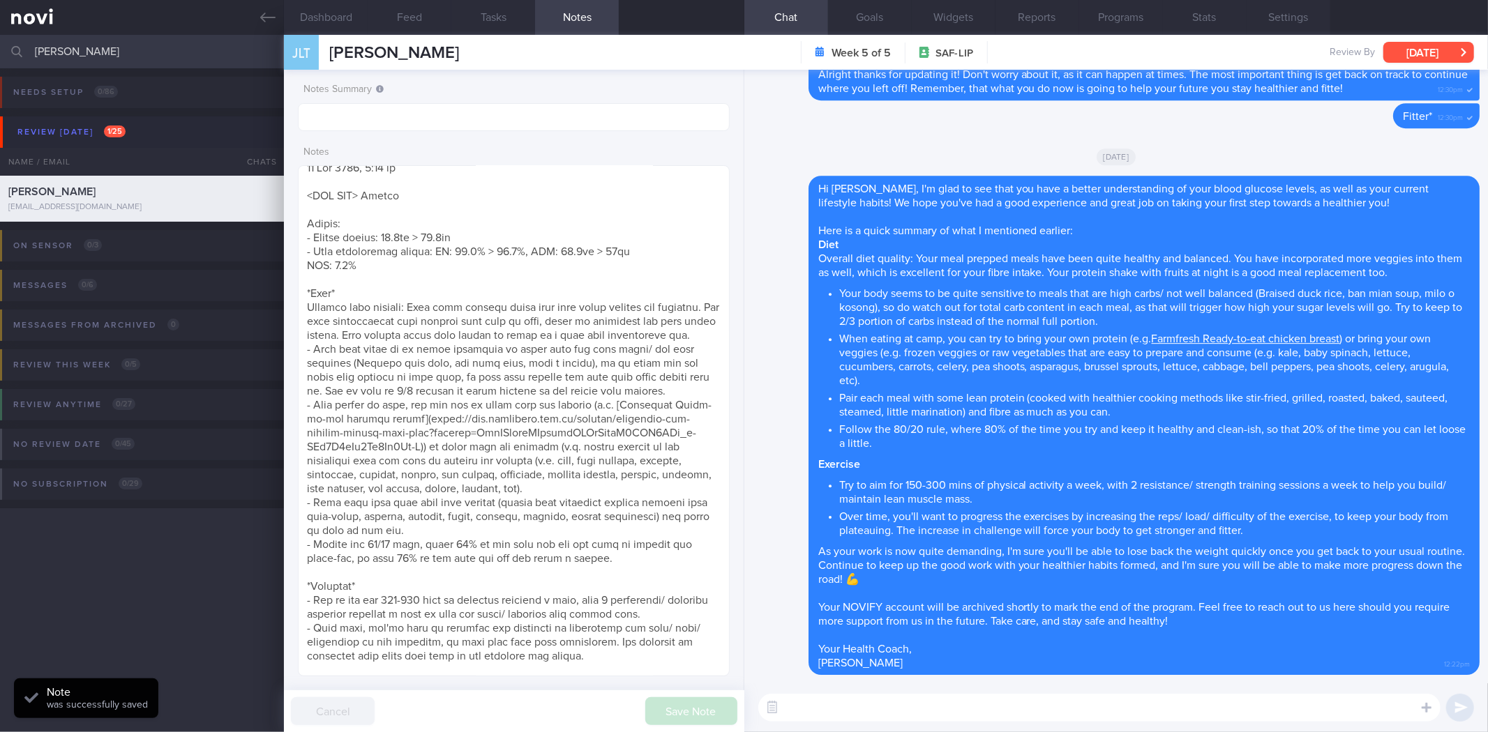
click at [1448, 59] on button "[DATE]" at bounding box center [1428, 52] width 91 height 21
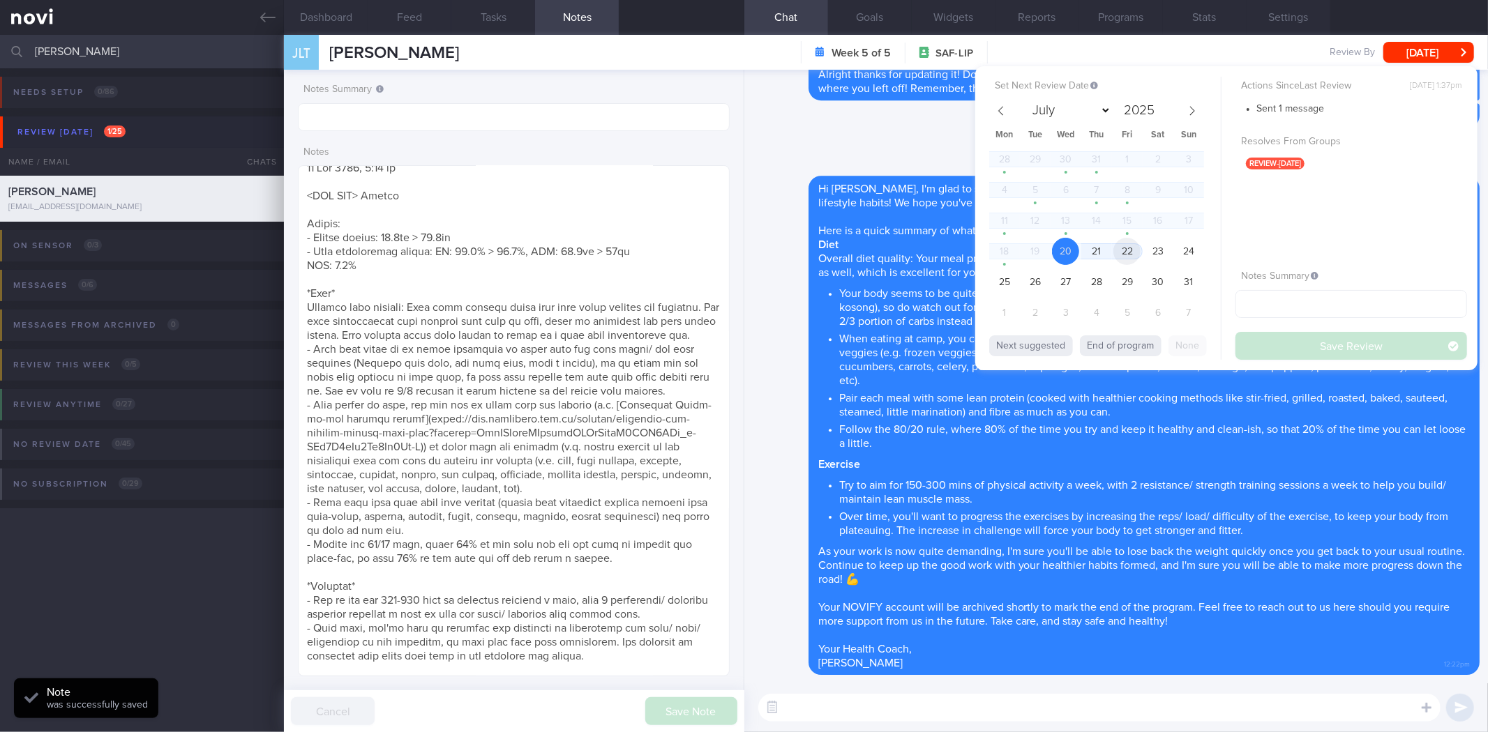
click at [1132, 256] on span "22" at bounding box center [1126, 251] width 27 height 27
click at [1302, 350] on button "Save Review" at bounding box center [1351, 346] width 232 height 28
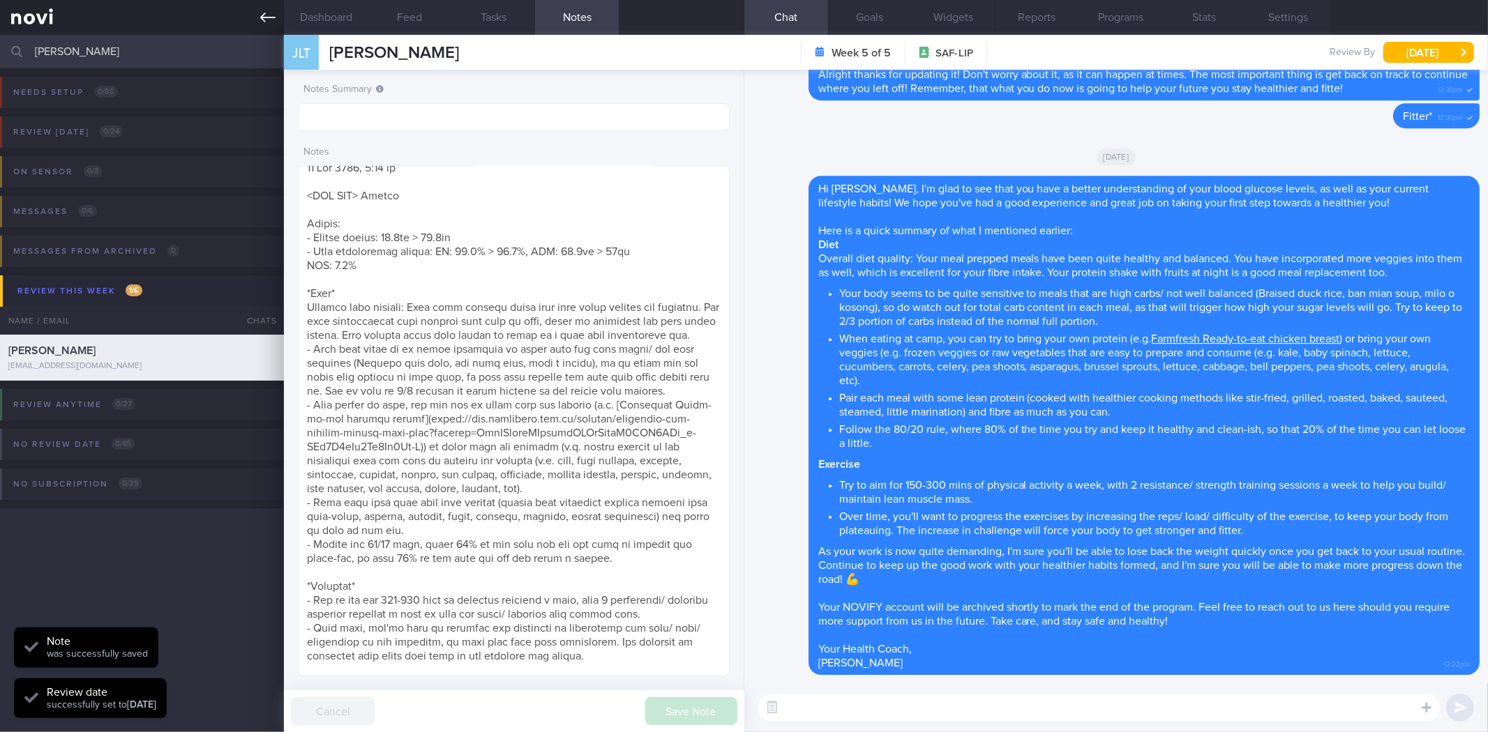
drag, startPoint x: 249, startPoint y: 2, endPoint x: 253, endPoint y: 14, distance: 12.4
click at [249, 2] on link at bounding box center [142, 17] width 284 height 35
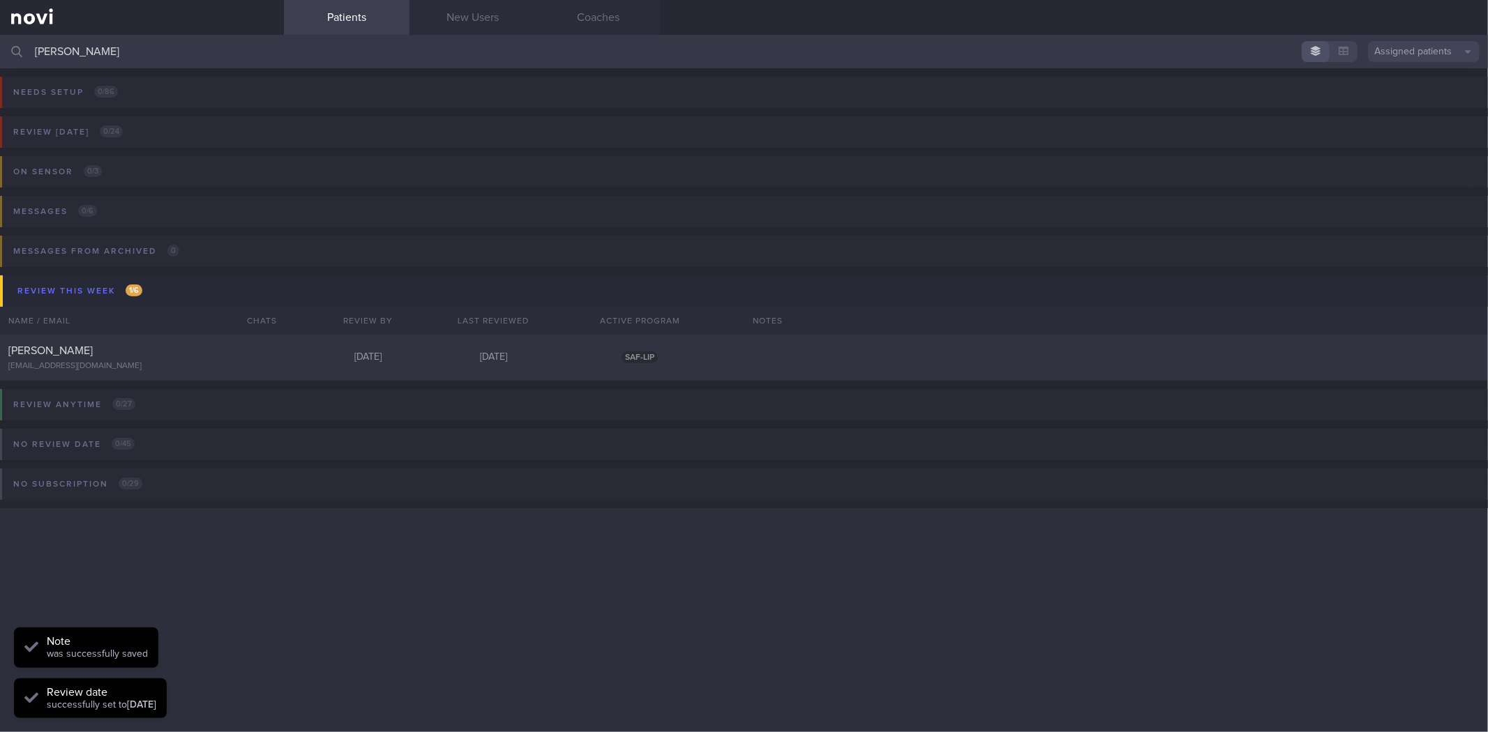
click at [248, 47] on input "jia liang" at bounding box center [744, 51] width 1488 height 33
type input "\"
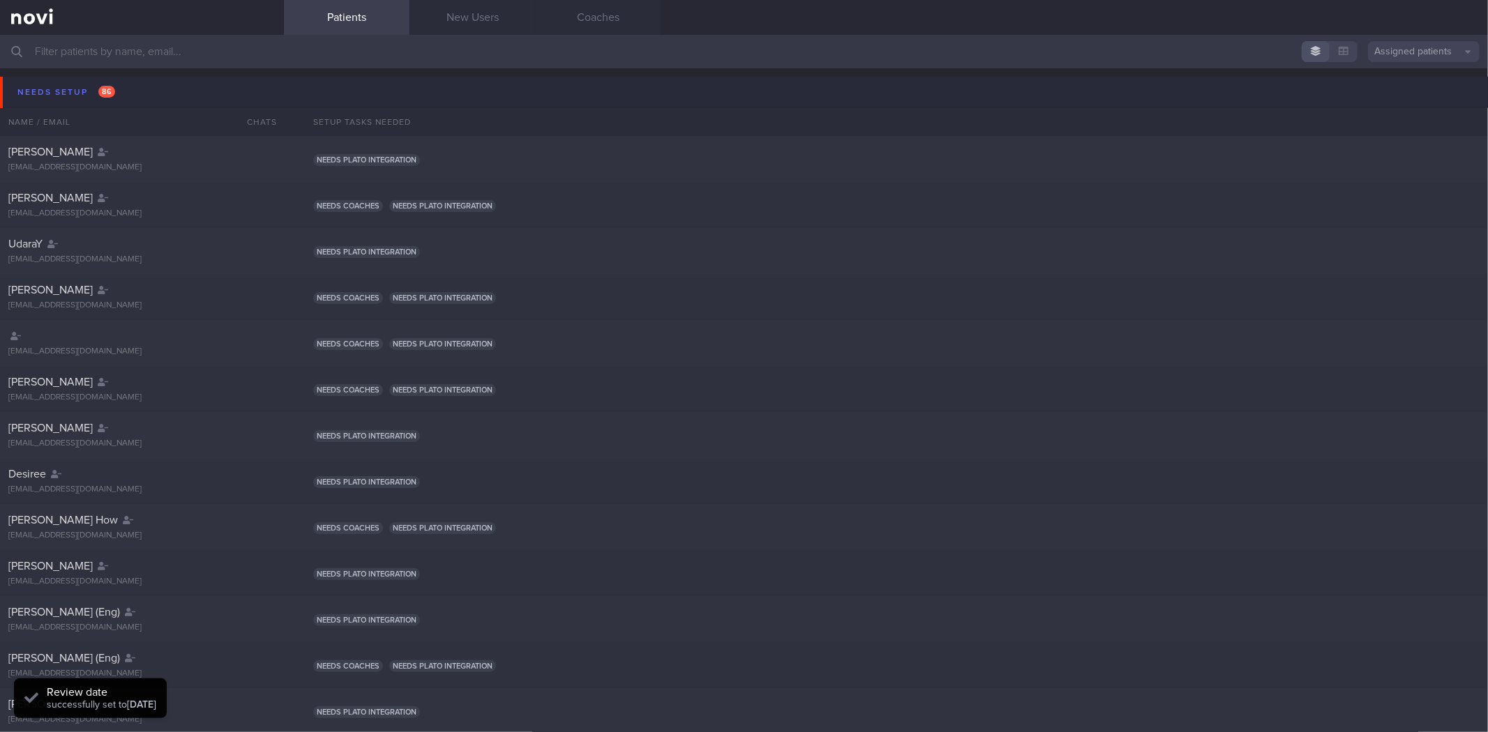
click at [157, 91] on button "Needs setup 86" at bounding box center [746, 92] width 1492 height 31
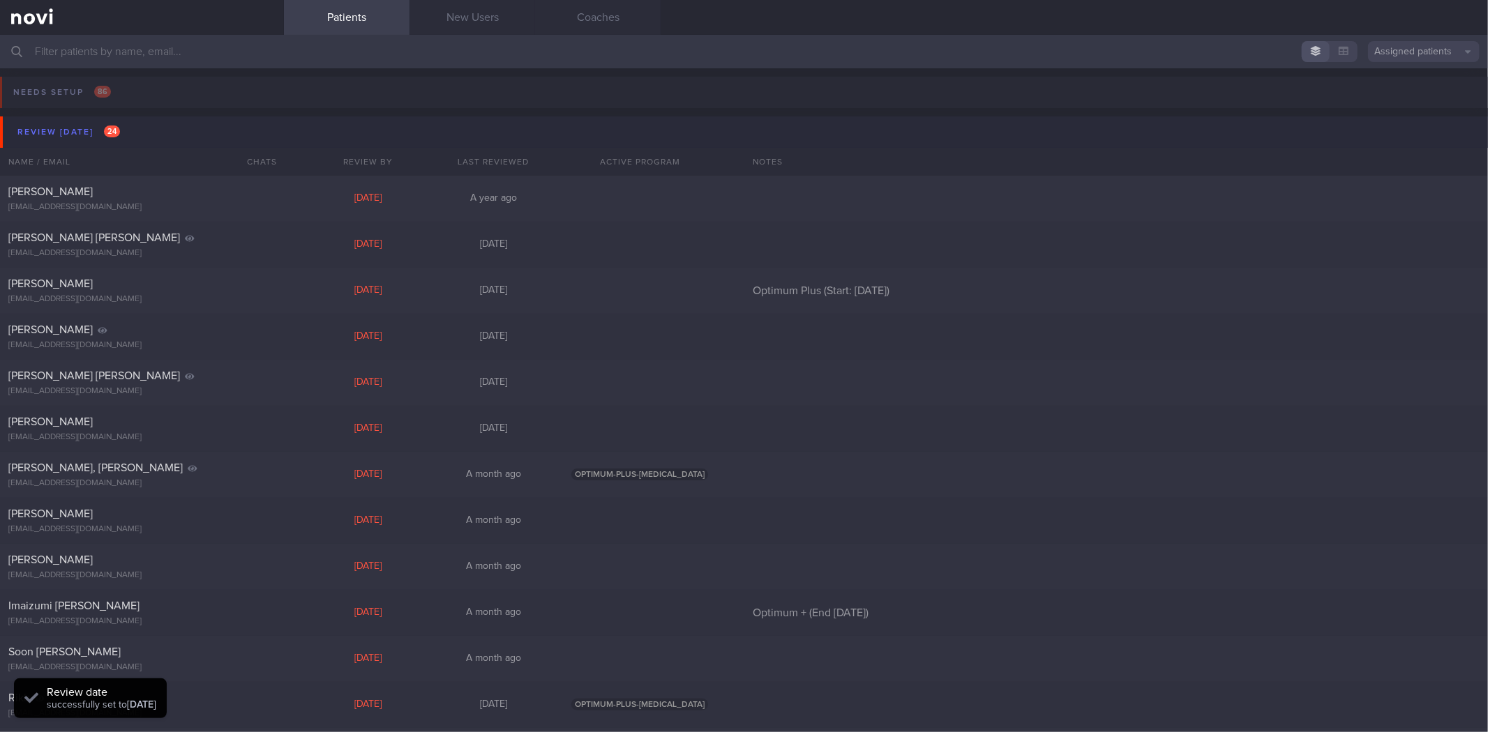
click at [164, 128] on button "Review today 24" at bounding box center [746, 132] width 1492 height 31
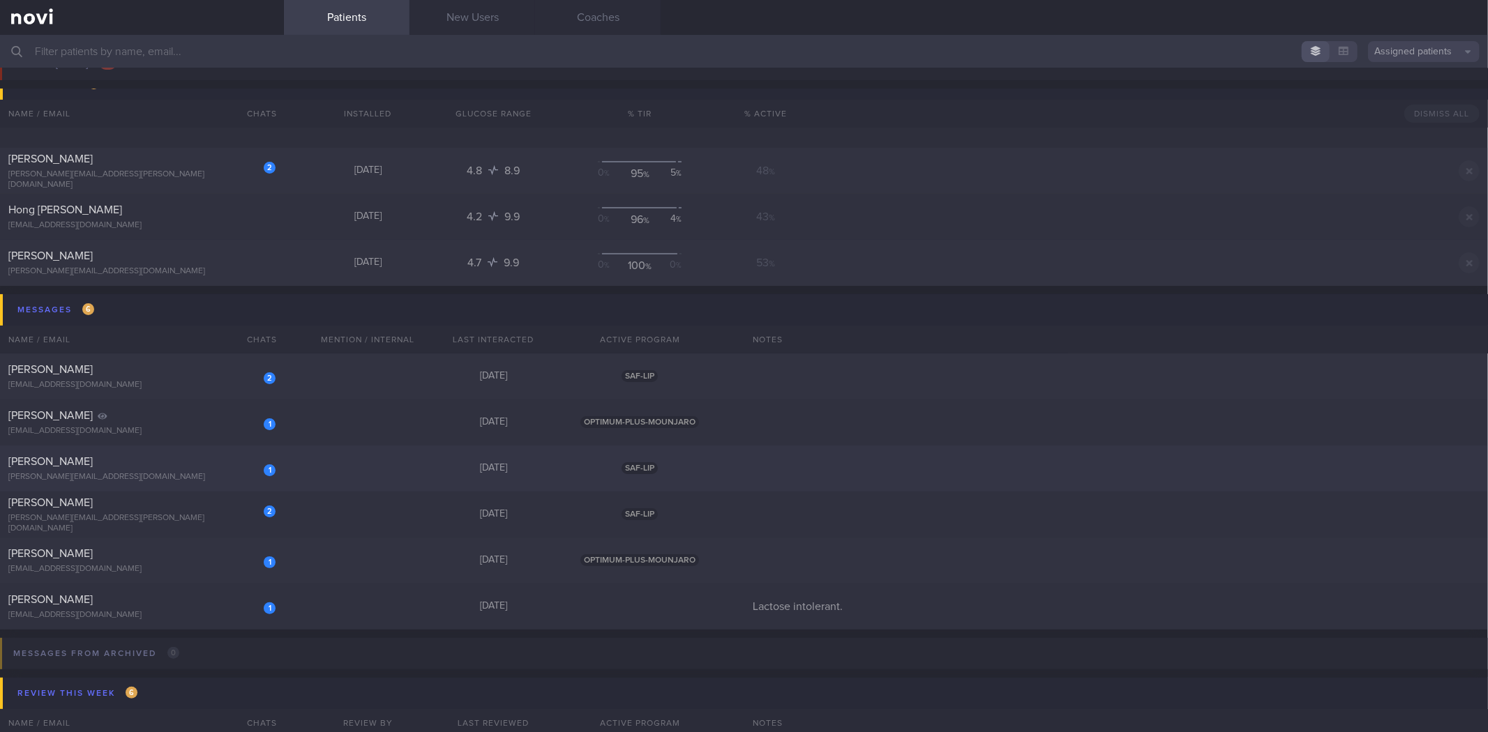
scroll to position [155, 0]
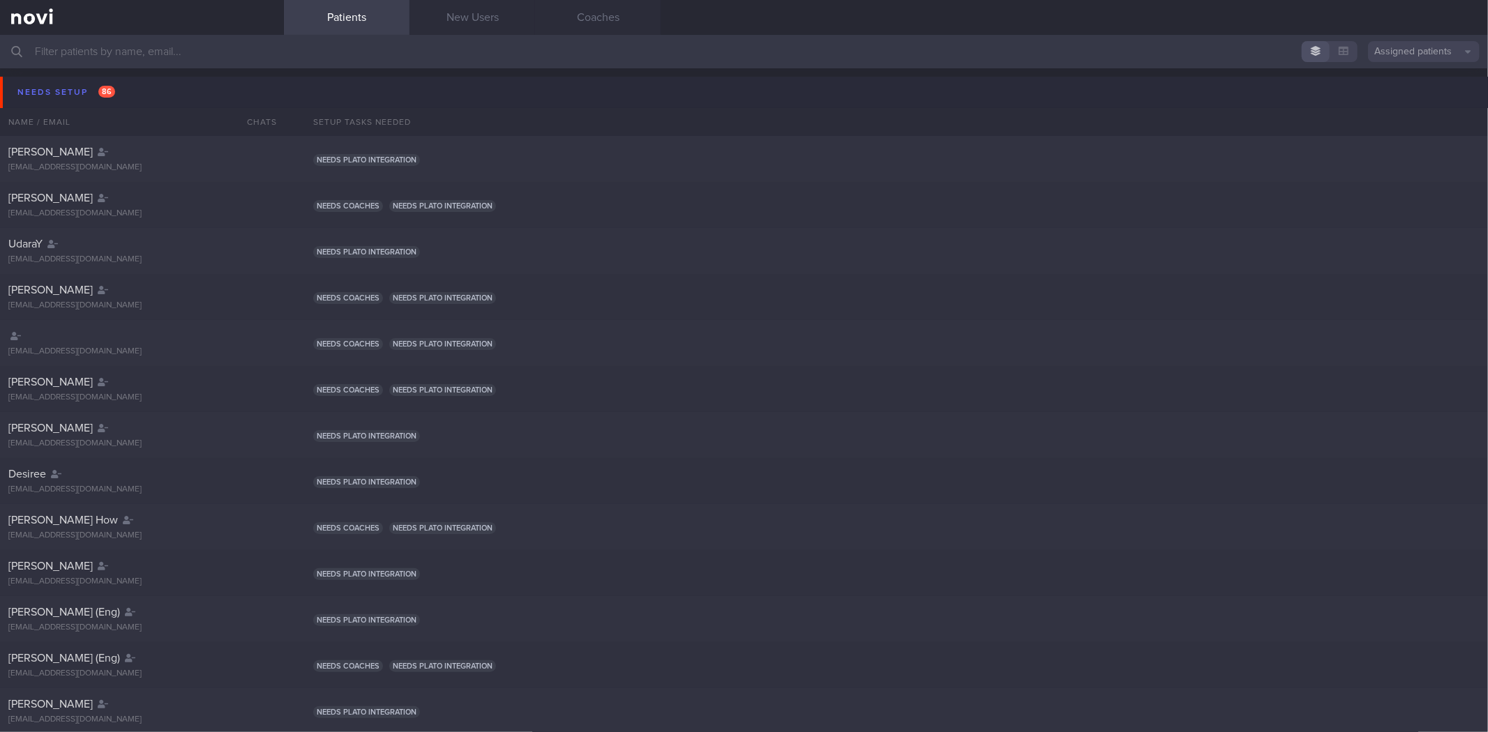
click at [165, 87] on button "Needs setup 86" at bounding box center [746, 92] width 1492 height 31
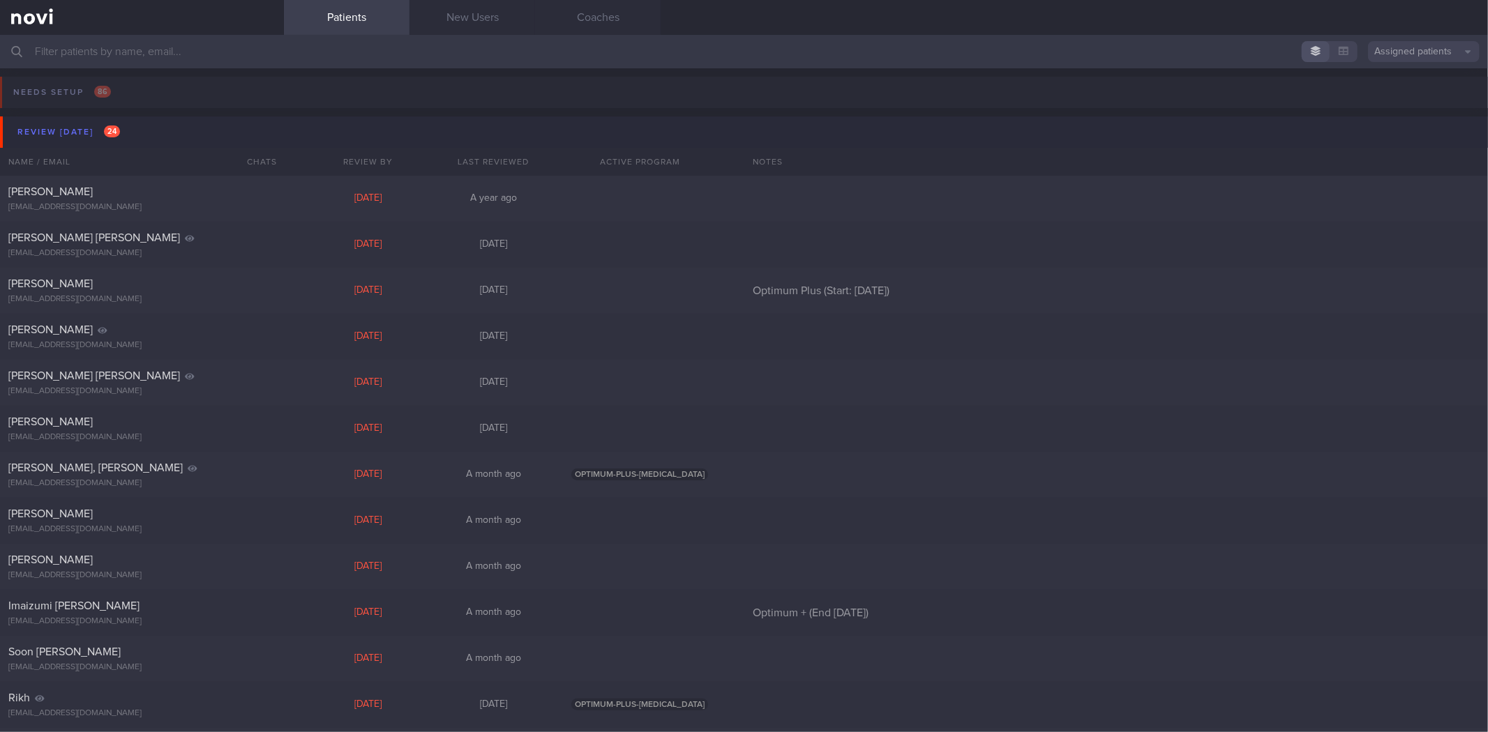
click at [140, 123] on button "Review [DATE] 24" at bounding box center [746, 132] width 1492 height 31
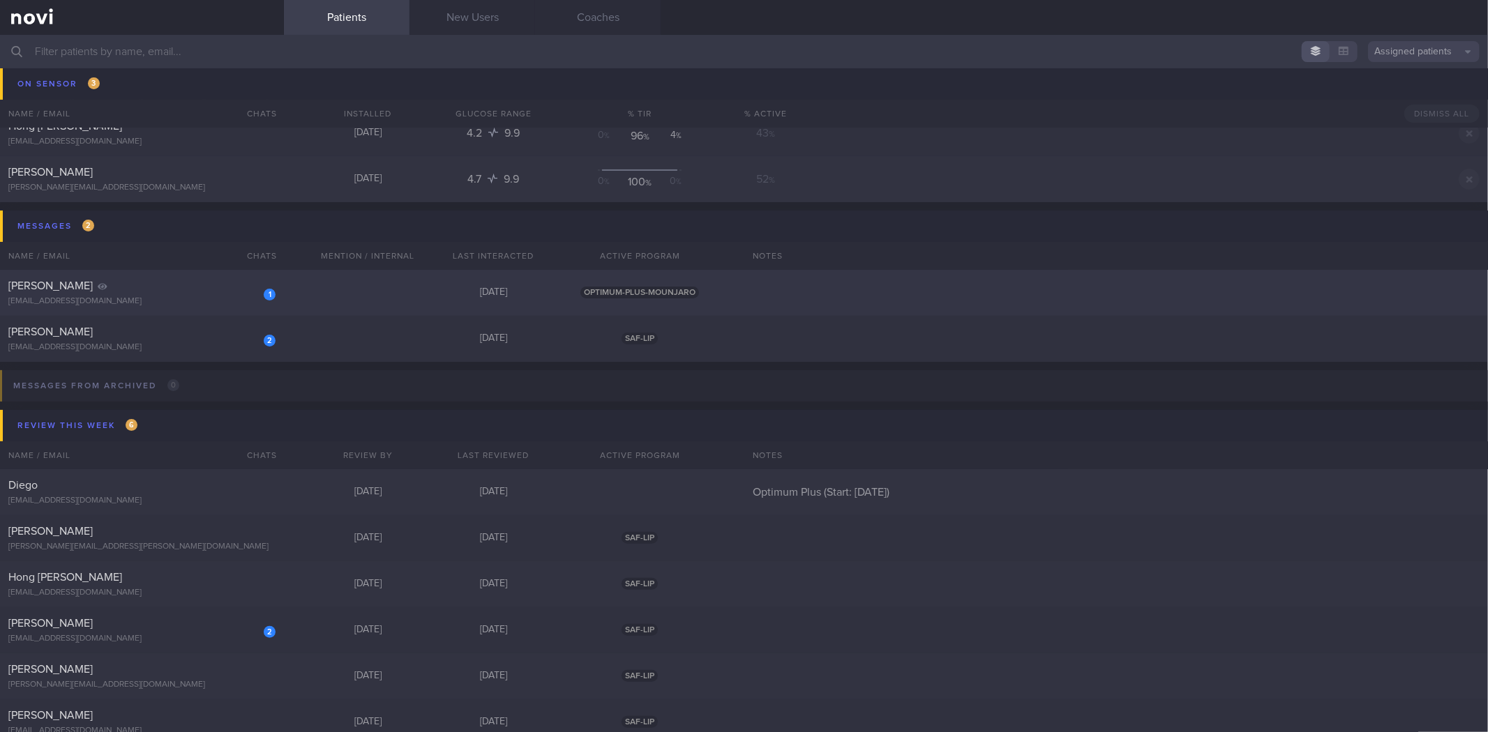
scroll to position [77, 0]
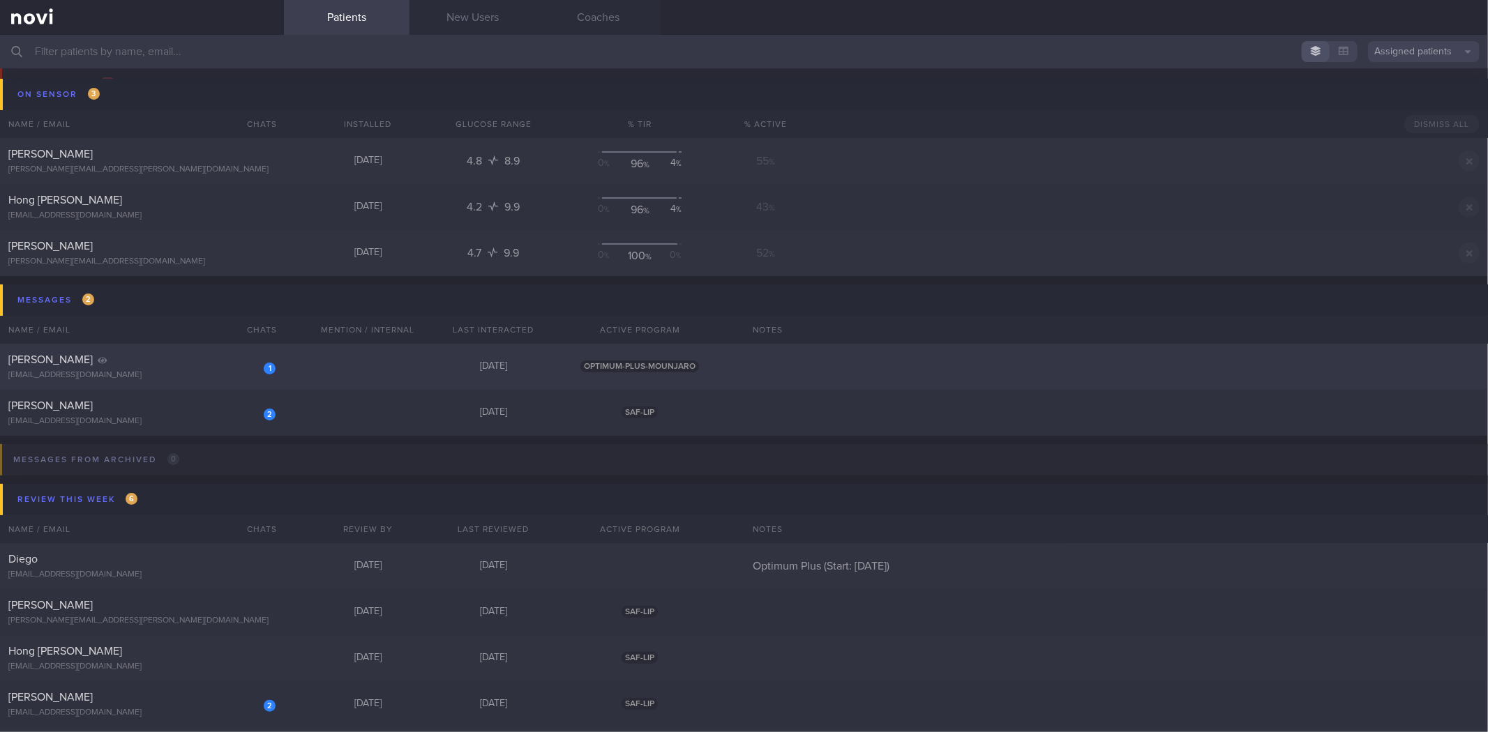
click at [296, 356] on div "1 [PERSON_NAME] [EMAIL_ADDRESS][DOMAIN_NAME] [DATE] OPTIMUM-PLUS-MOUNJARO" at bounding box center [744, 367] width 1488 height 46
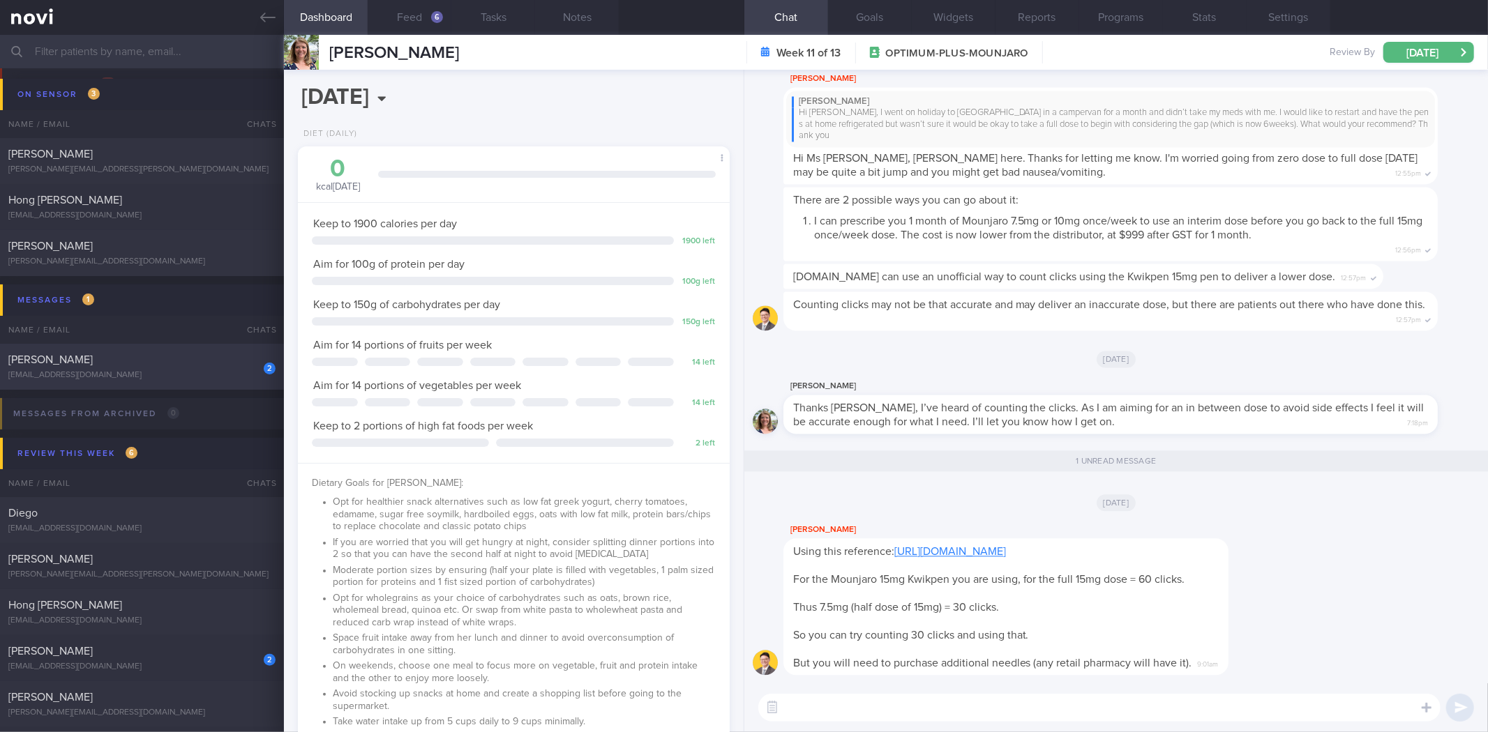
click at [168, 372] on div "[EMAIL_ADDRESS][DOMAIN_NAME]" at bounding box center [141, 375] width 267 height 10
select select "7"
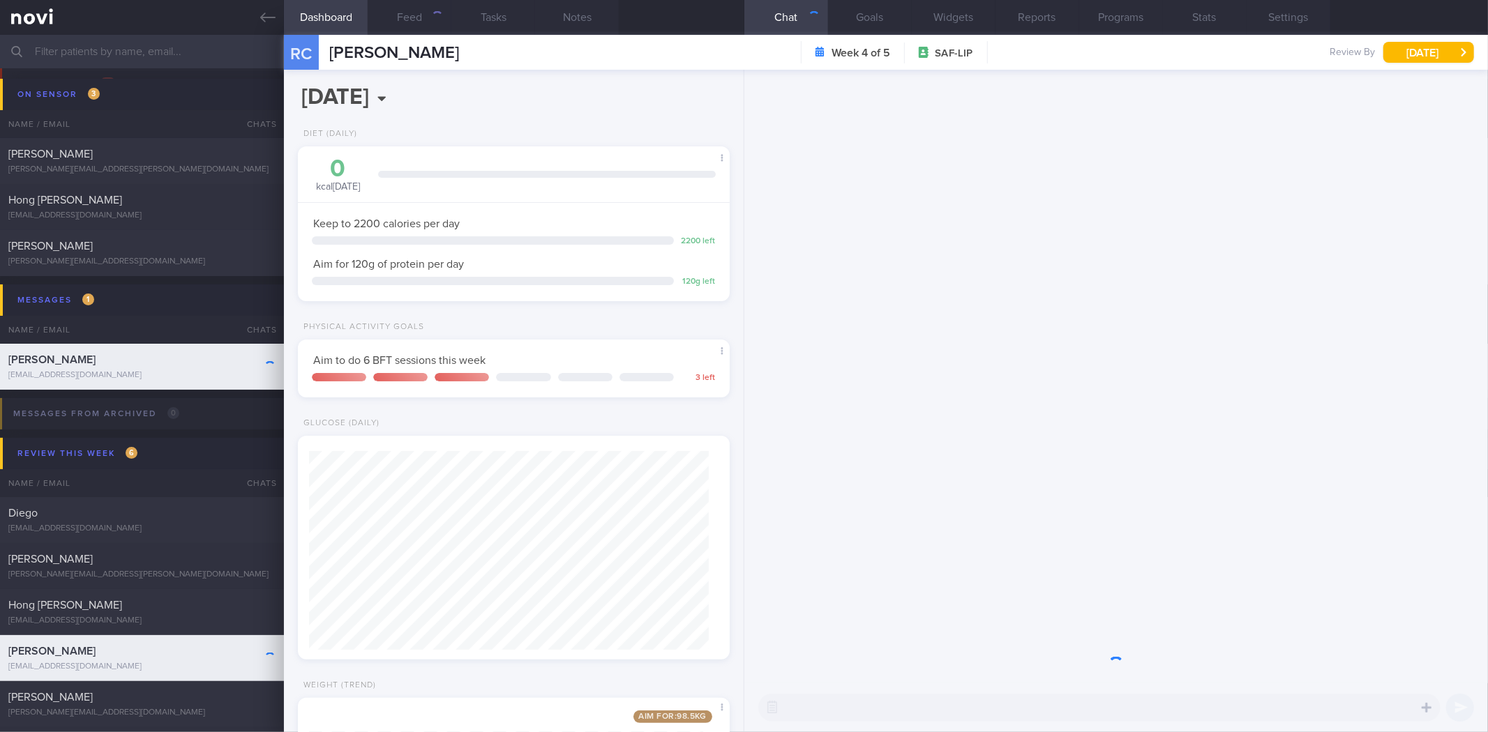
scroll to position [200, 400]
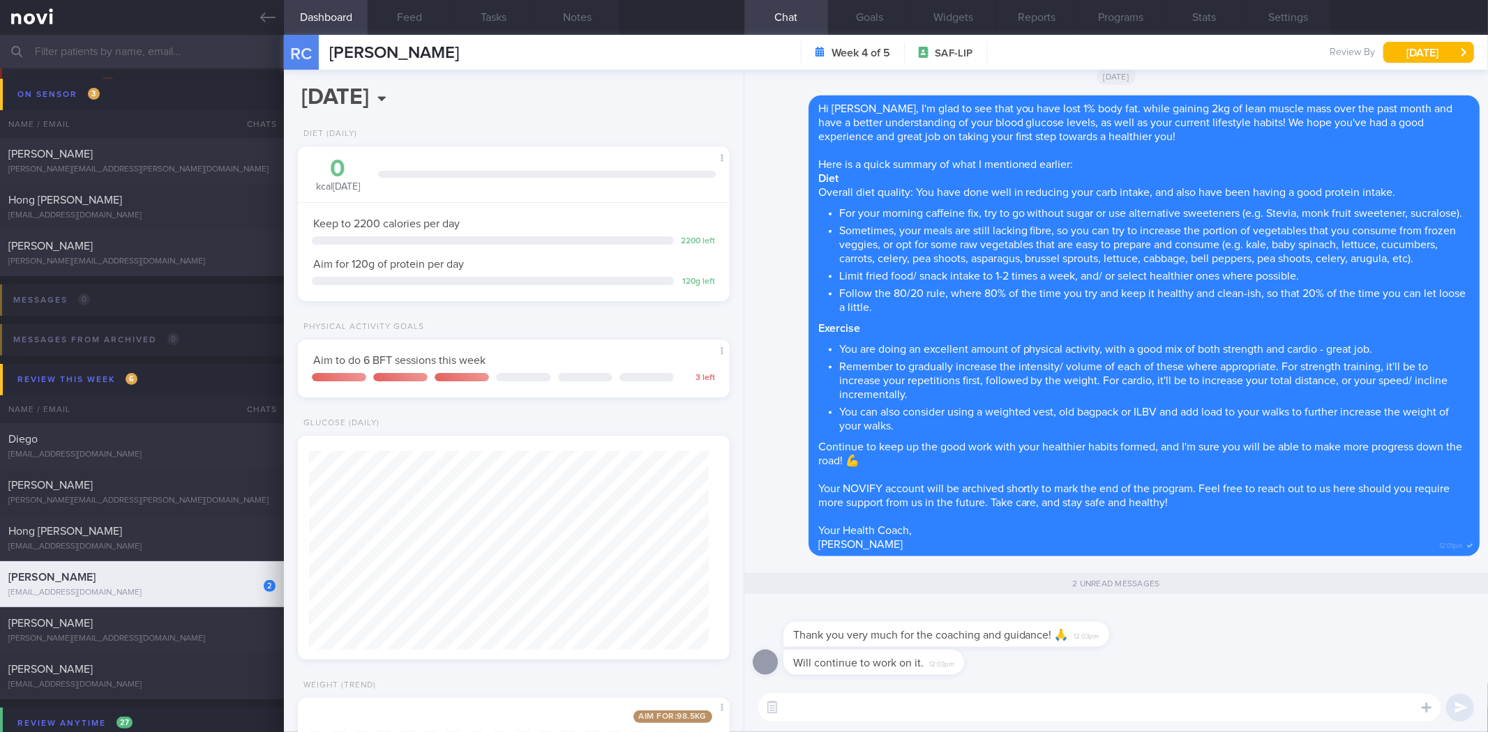
click at [1024, 714] on textarea at bounding box center [1099, 708] width 682 height 28
click at [827, 714] on textarea at bounding box center [1099, 708] width 682 height 28
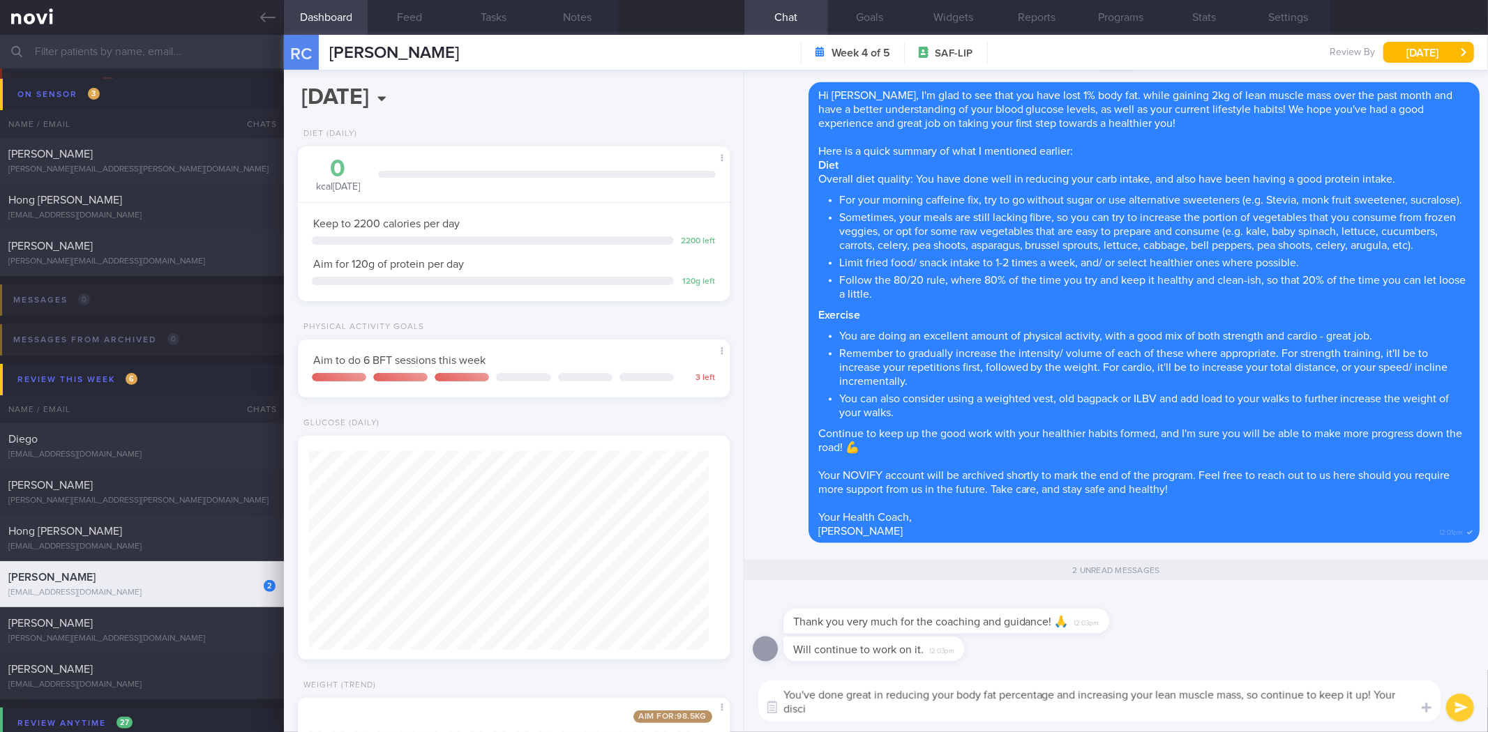
scroll to position [0, 0]
type textarea "You've done great in reducing your body fat percentage and increasing your lean…"
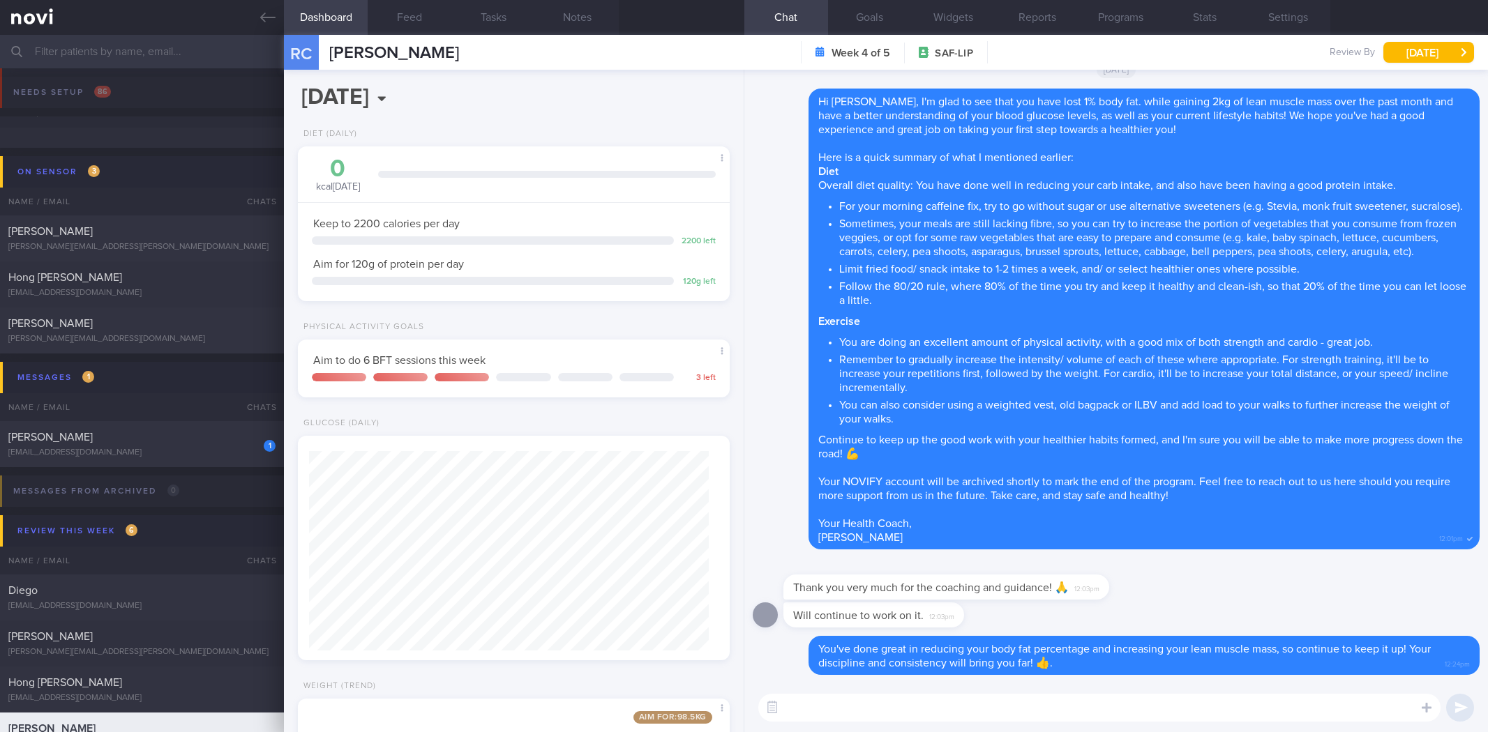
select select "7"
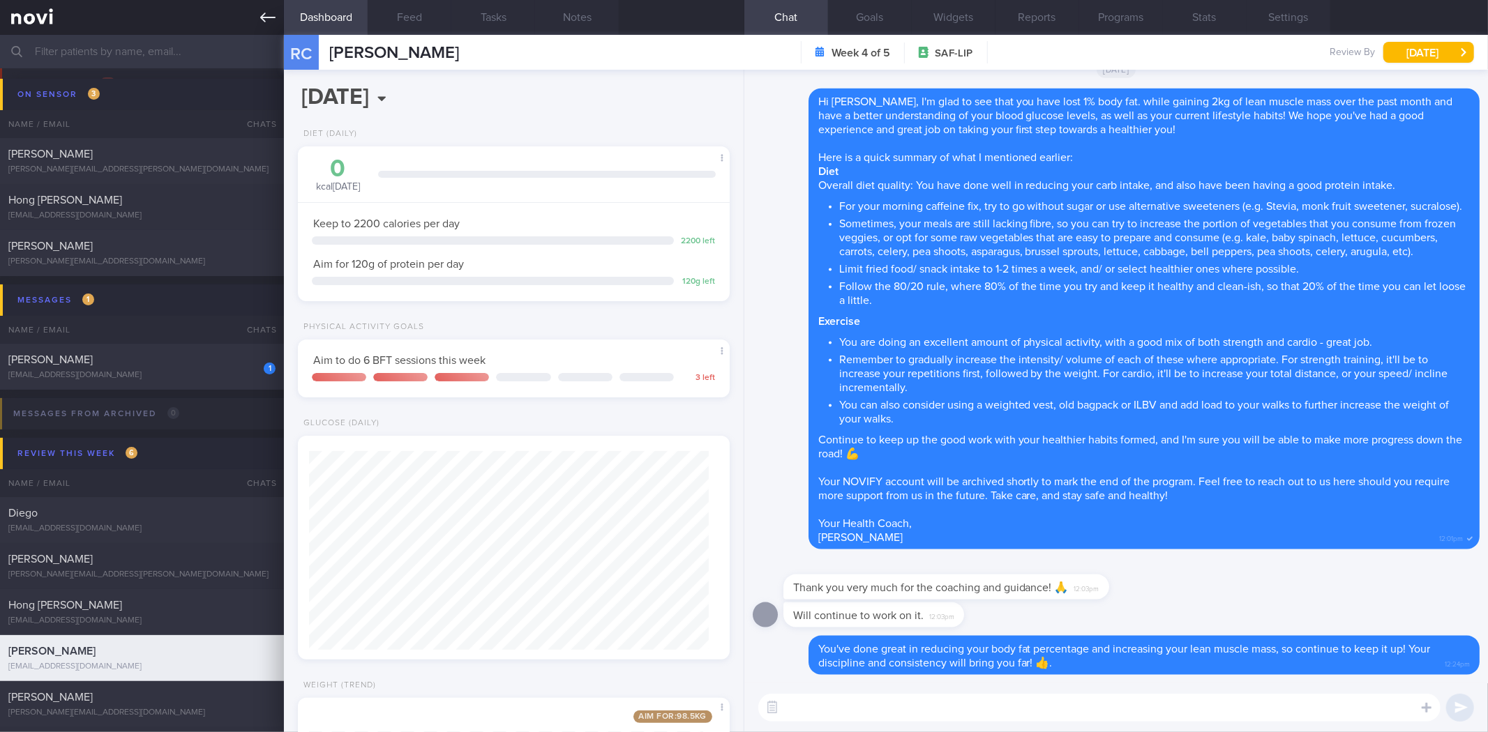
click at [270, 13] on icon at bounding box center [267, 17] width 15 height 15
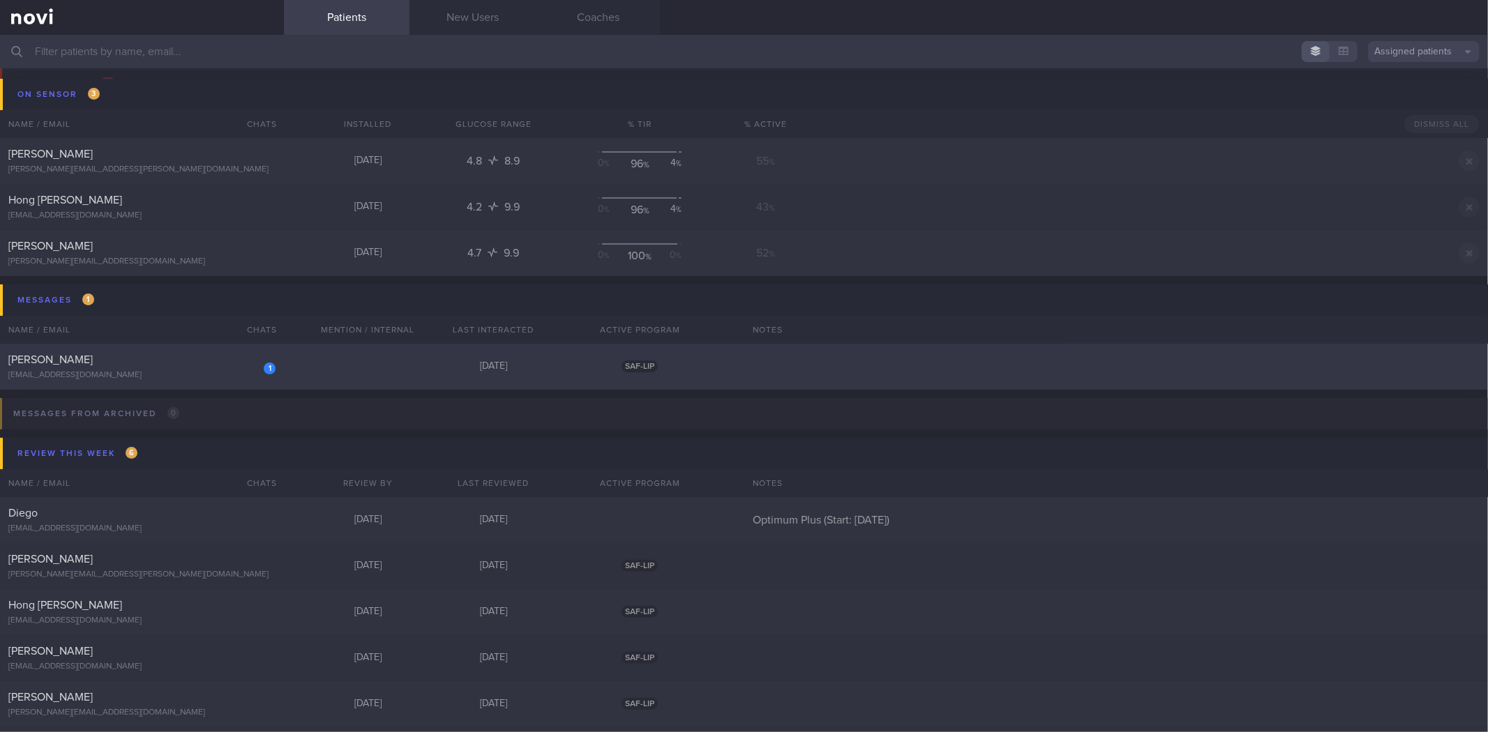
click at [173, 378] on div "puborliang@gmail.com" at bounding box center [141, 375] width 267 height 10
select select "7"
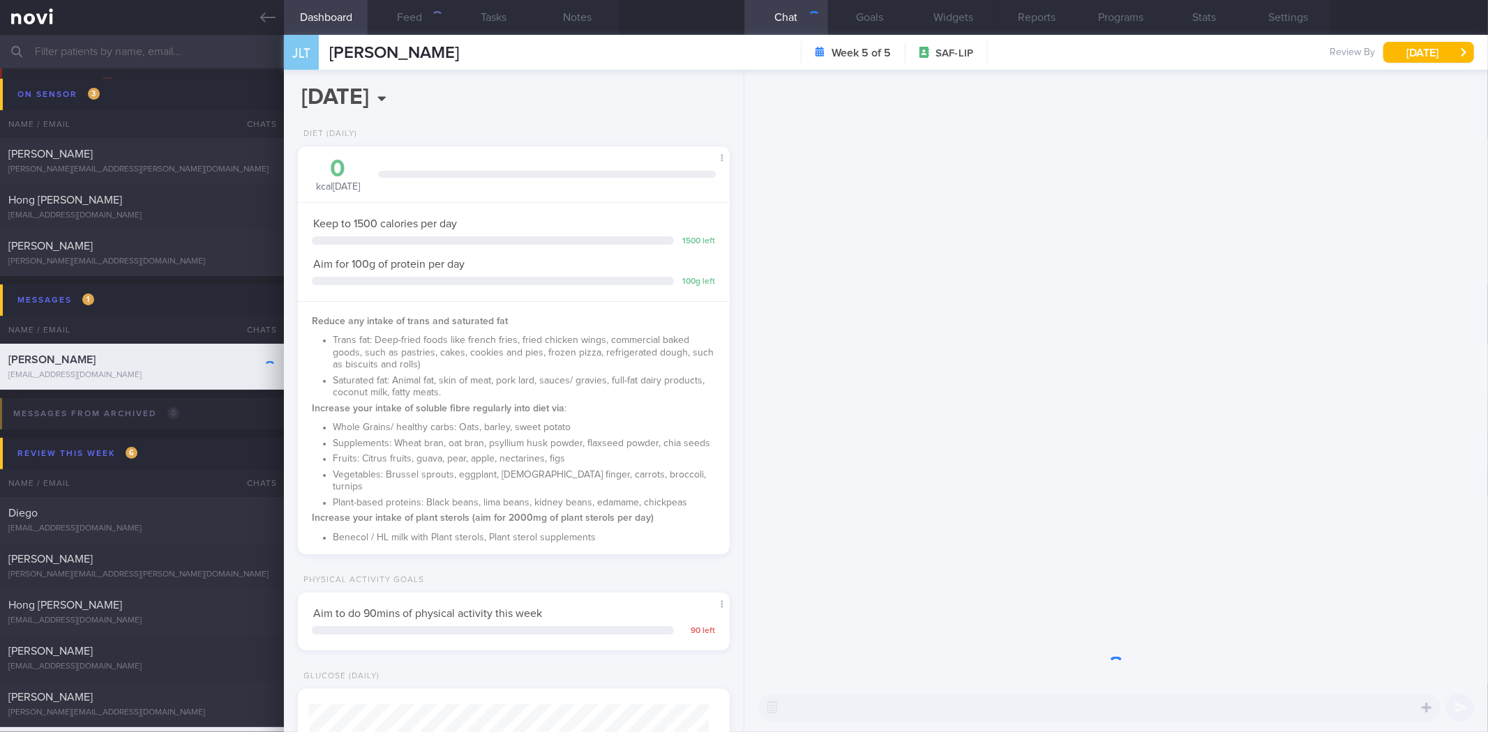
scroll to position [200, 400]
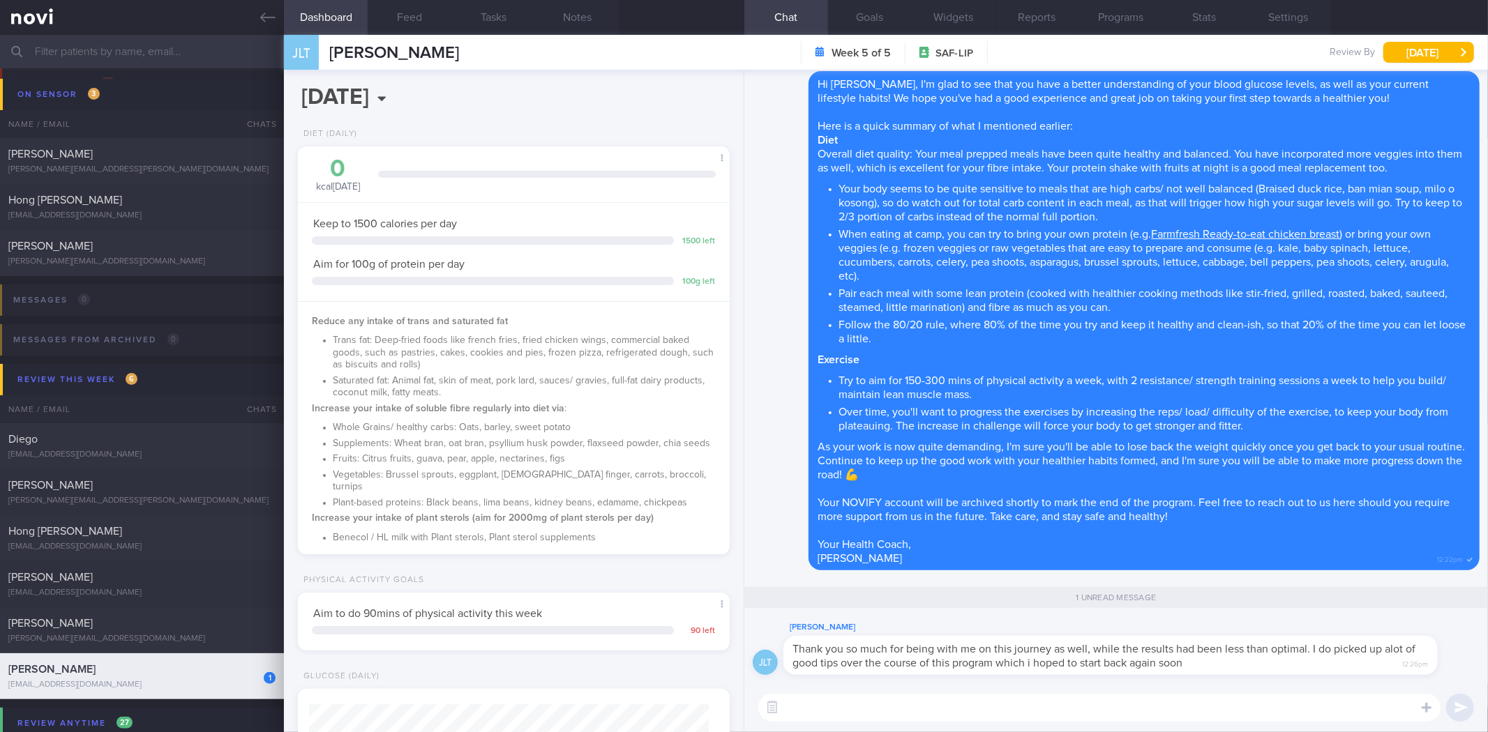
click at [1014, 712] on textarea at bounding box center [1099, 708] width 682 height 28
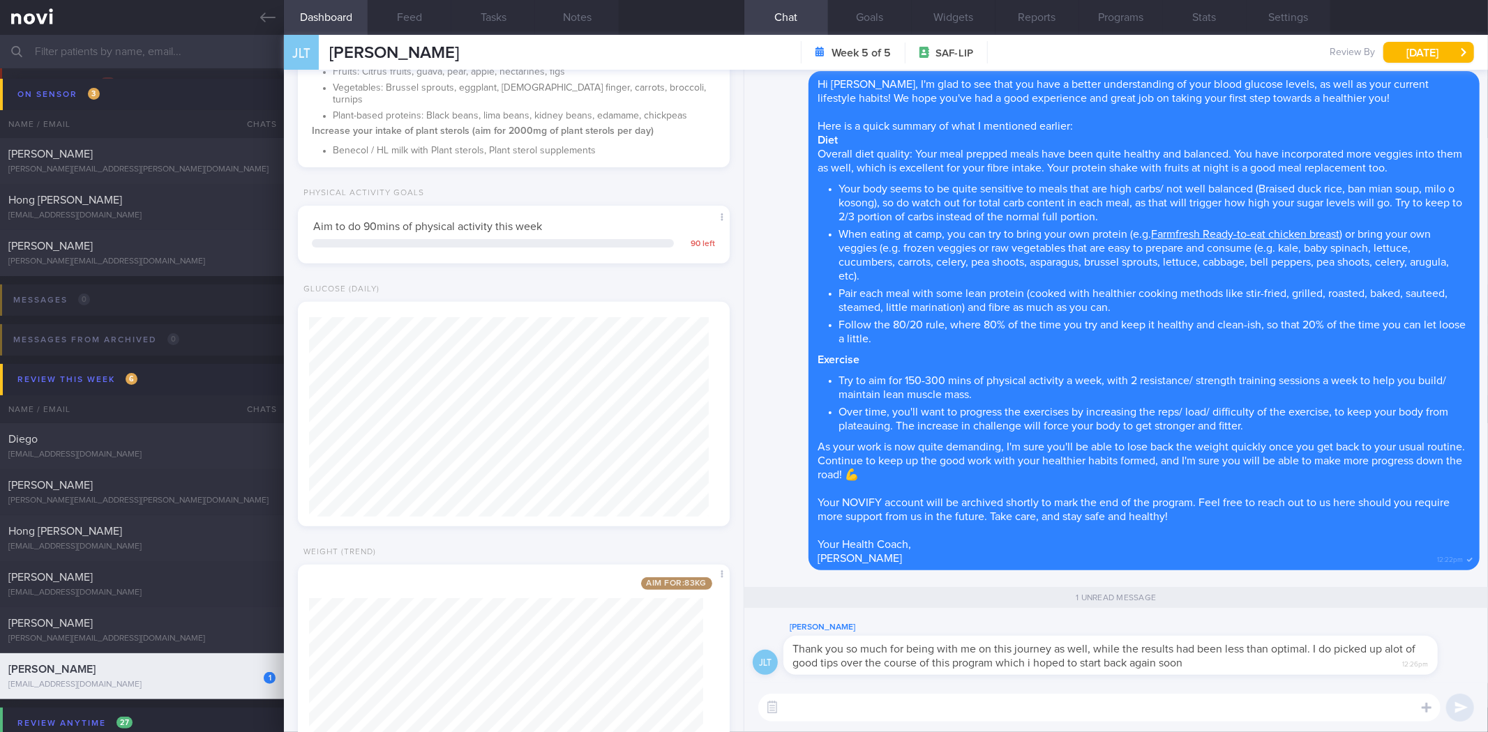
scroll to position [494, 0]
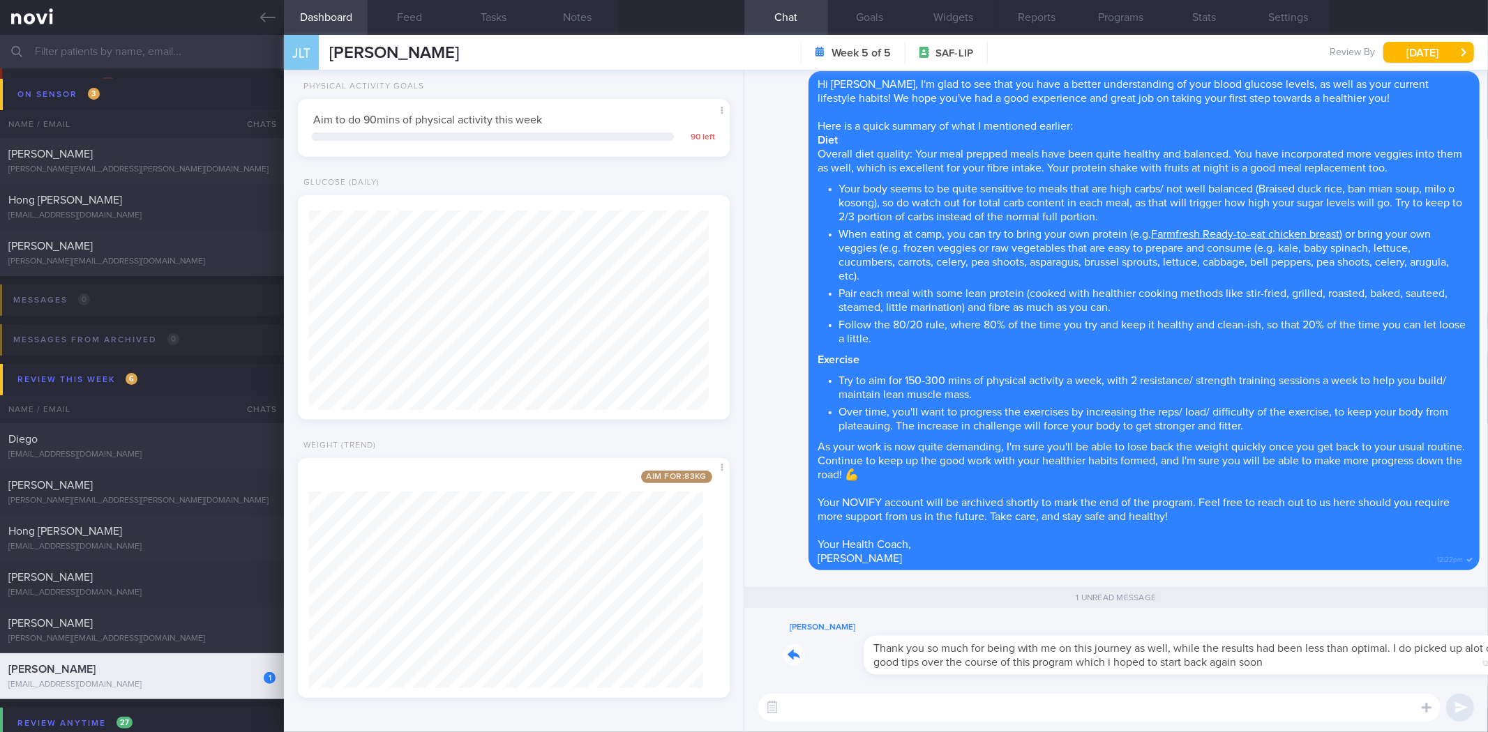
click at [1487, 724] on div "JLT Jia Liang Tan Thank you so much for being with me on this journey as well, …" at bounding box center [1116, 401] width 744 height 663
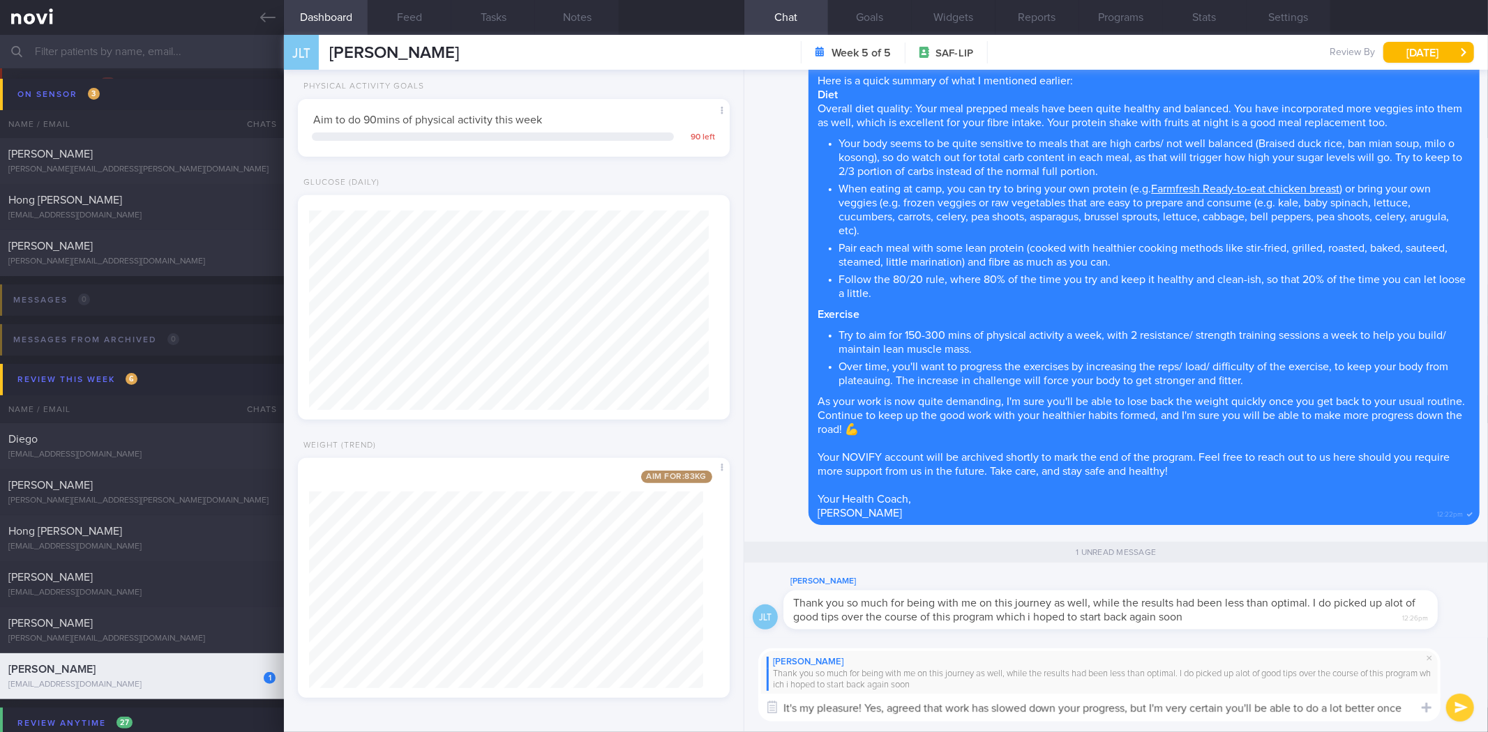
scroll to position [0, 0]
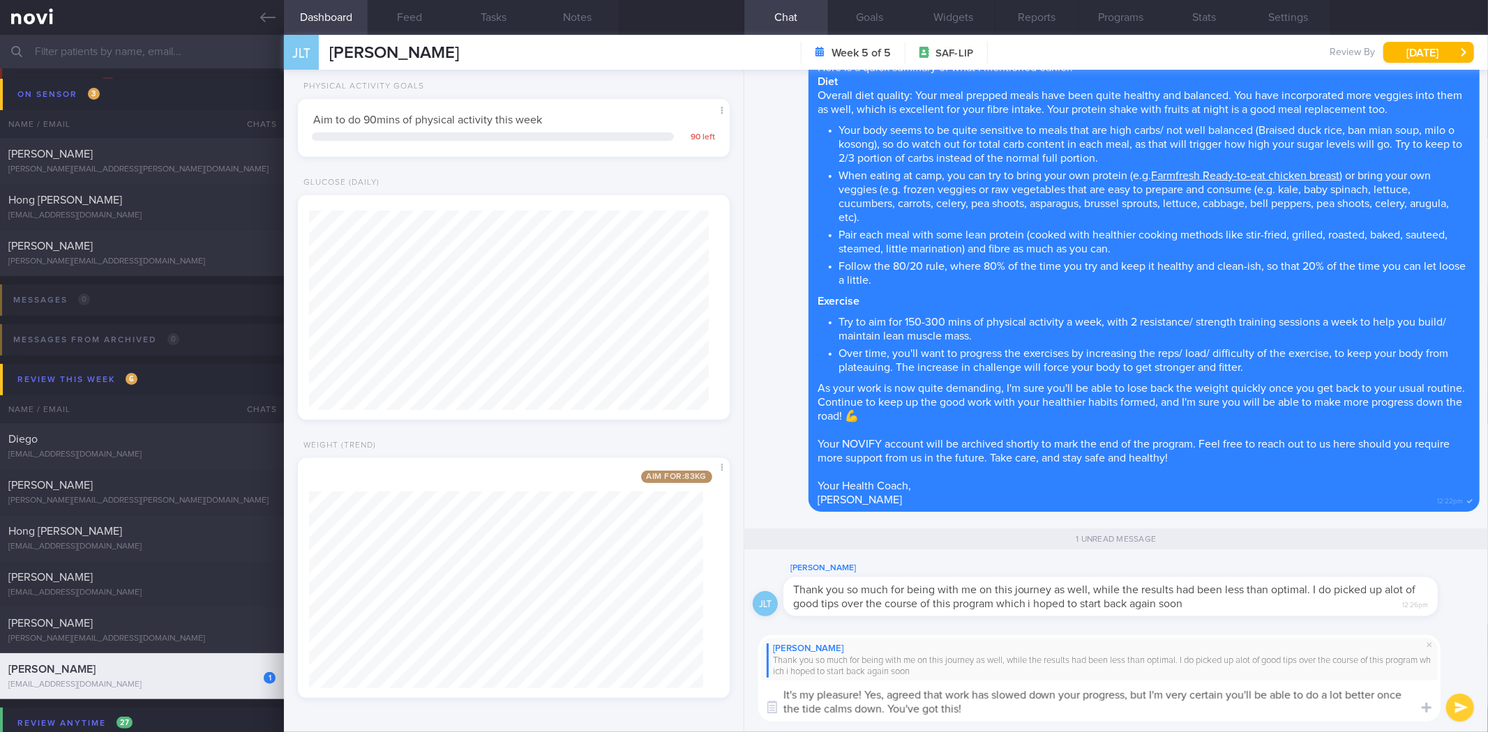
type textarea "It's my pleasure! Yes, agreed that work has slowed down your progress, but I'm …"
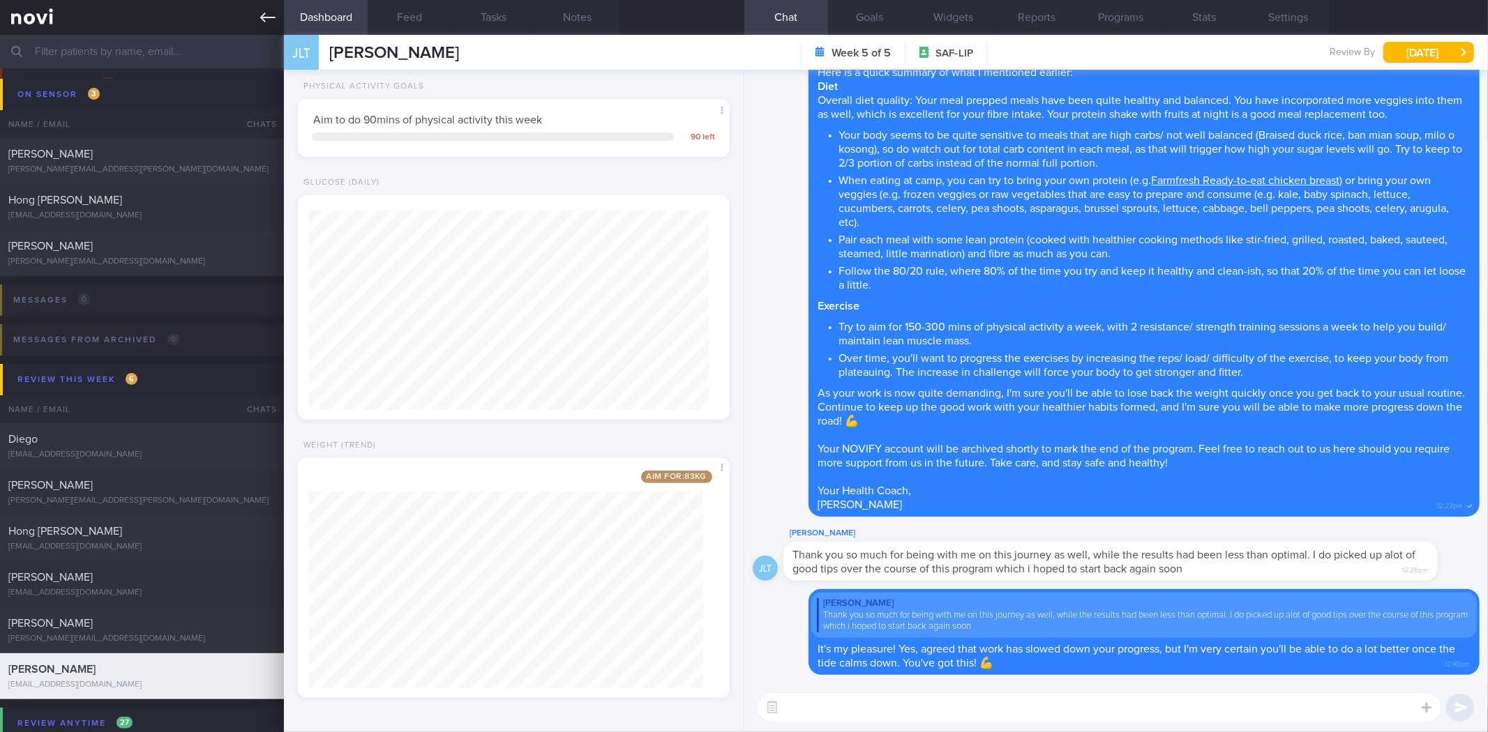
click at [265, 17] on icon at bounding box center [267, 18] width 15 height 10
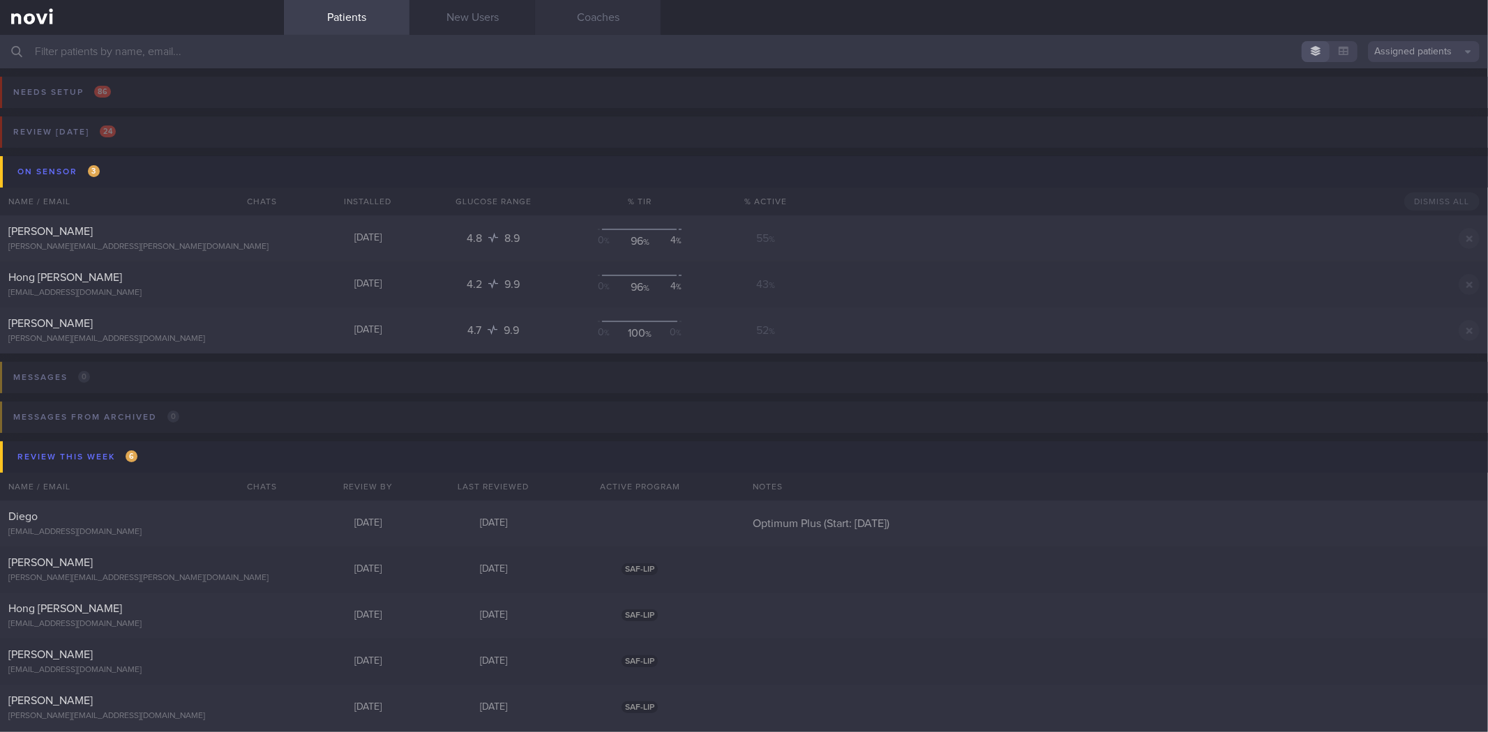
click at [605, 24] on link "Coaches" at bounding box center [598, 17] width 126 height 35
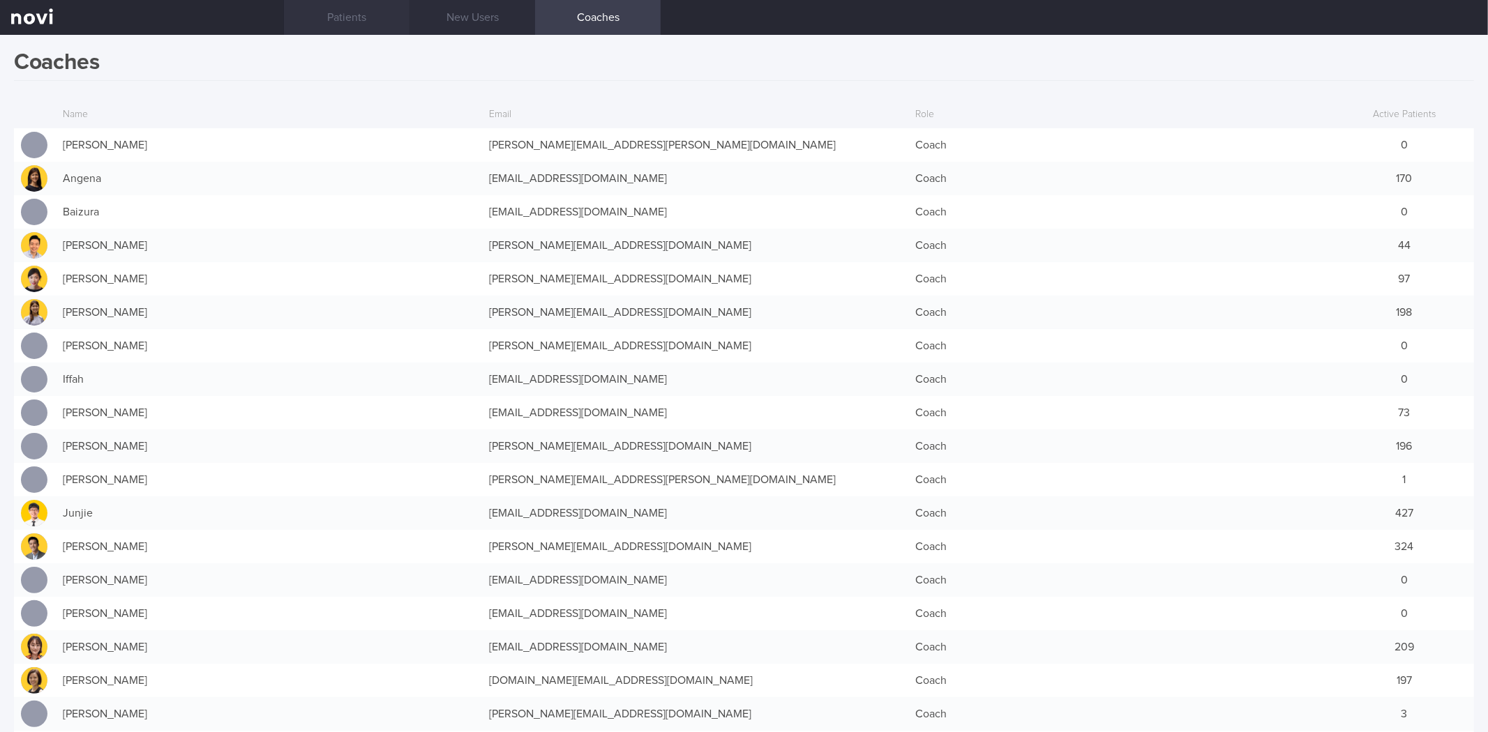
click at [324, 17] on link "Patients" at bounding box center [347, 17] width 126 height 35
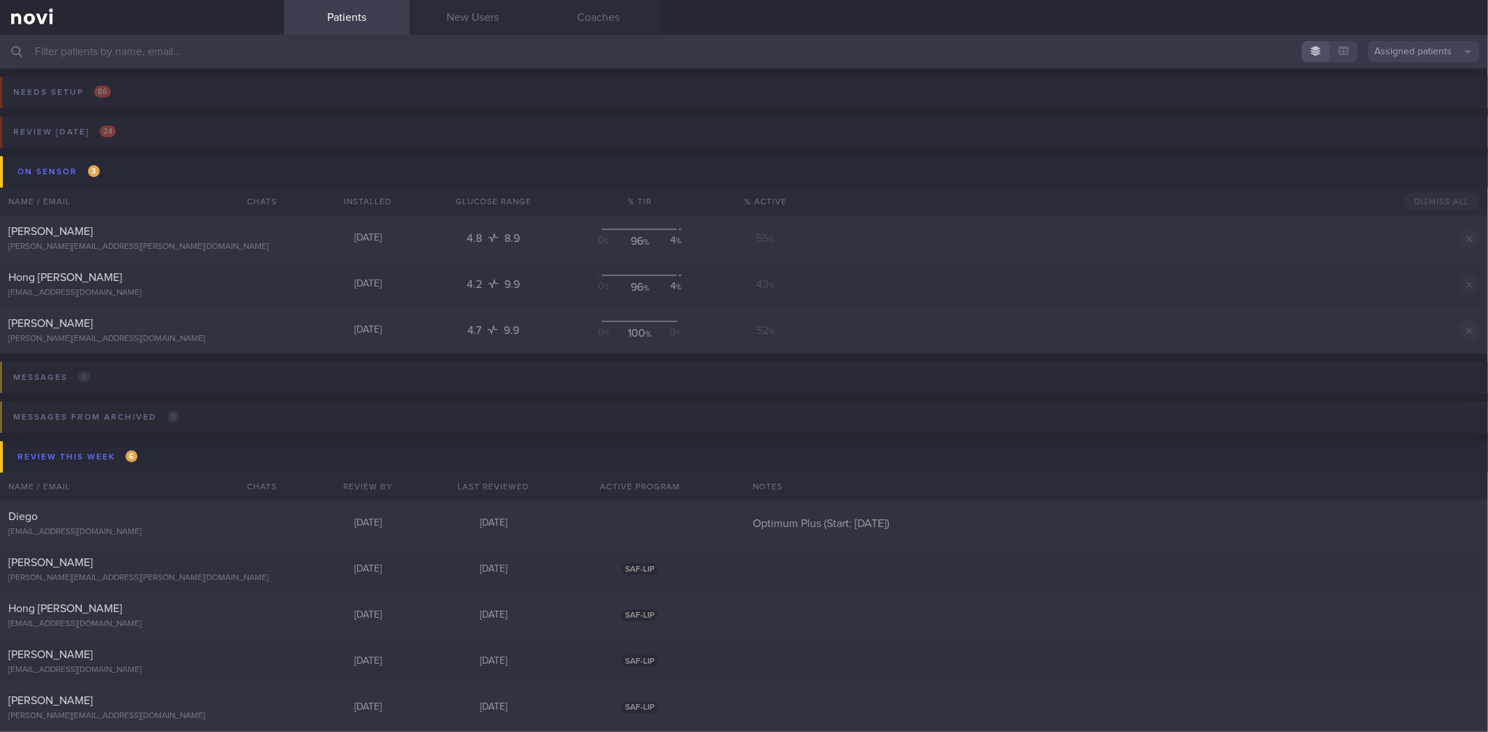
click at [310, 43] on input "text" at bounding box center [744, 51] width 1488 height 33
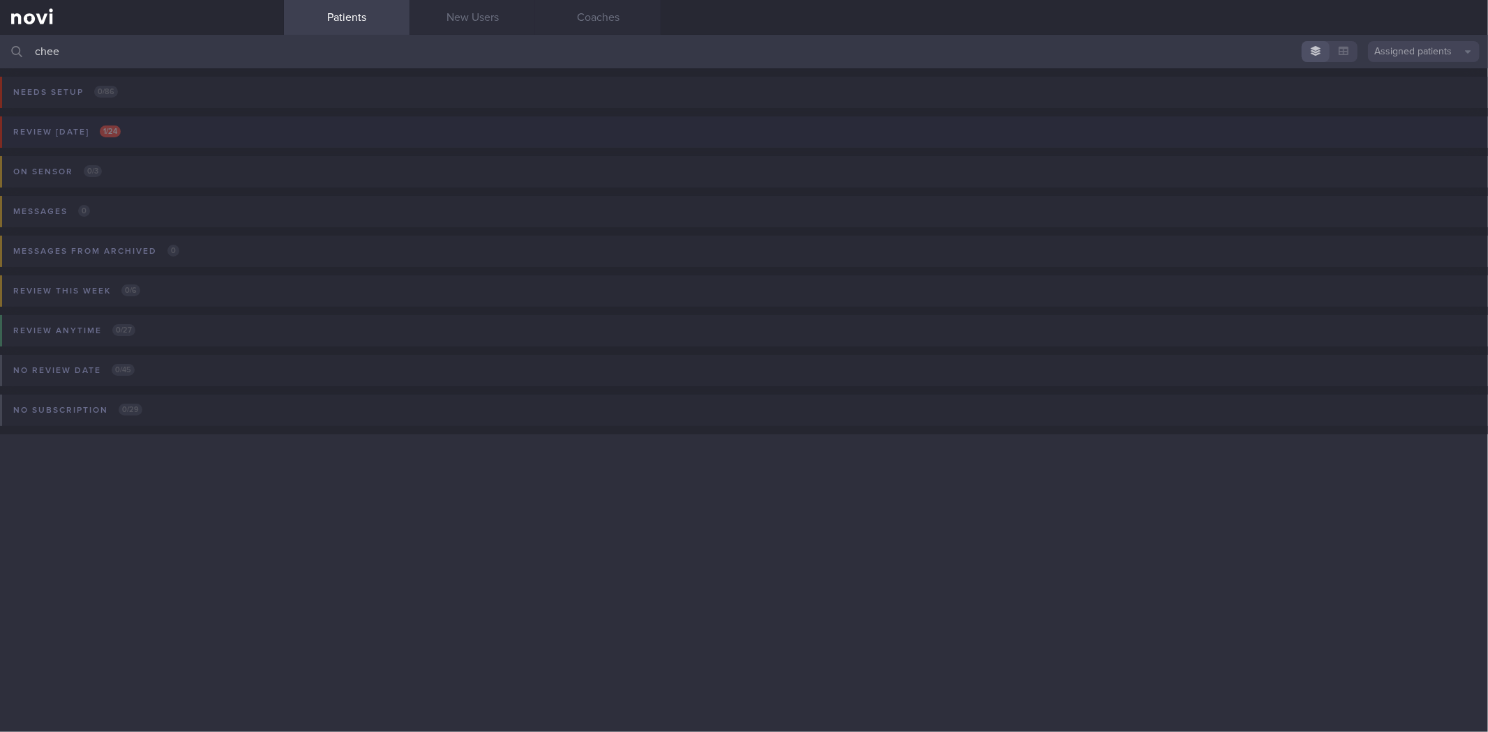
type input "chee"
click at [317, 126] on button "Review today 1 / 24" at bounding box center [742, 137] width 1492 height 40
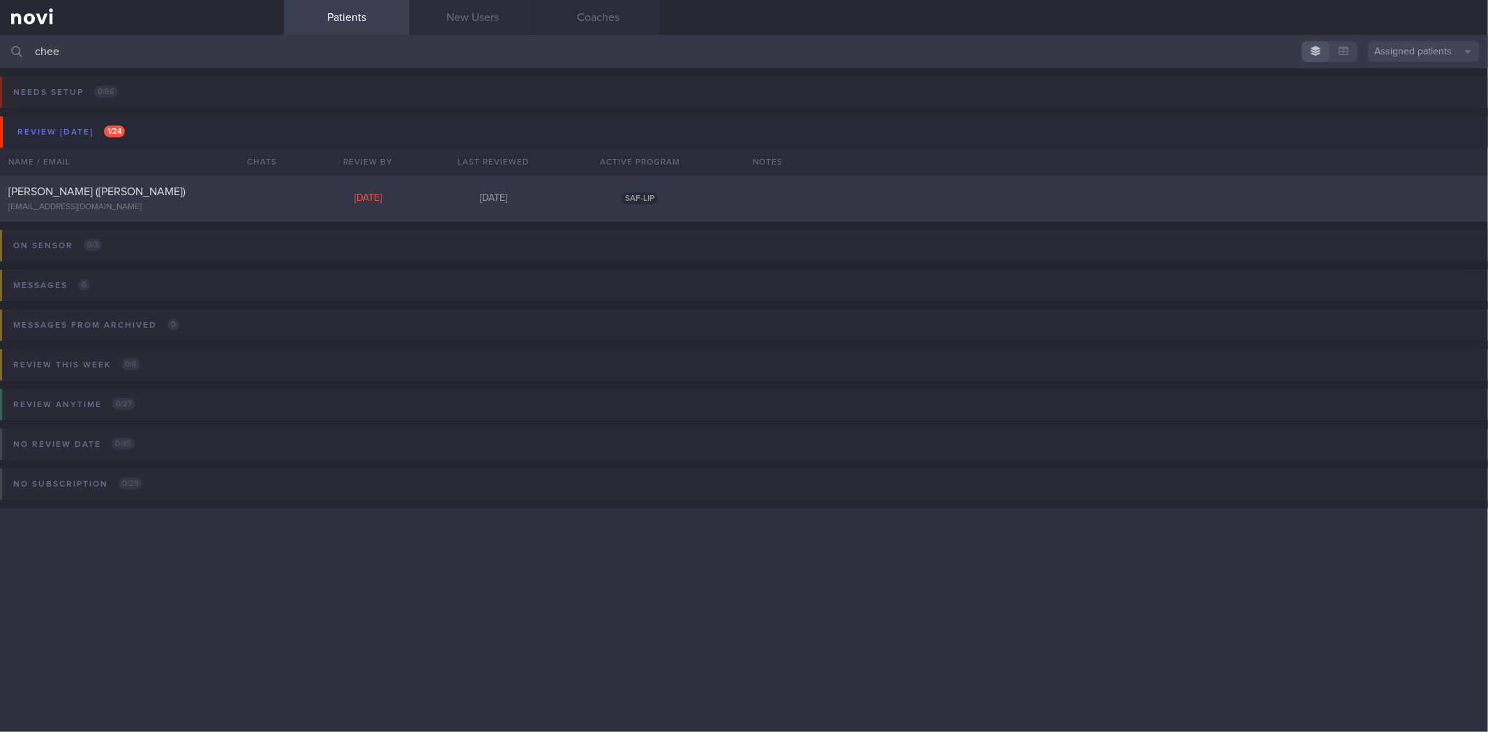
click at [255, 203] on div "[EMAIL_ADDRESS][DOMAIN_NAME]" at bounding box center [141, 207] width 267 height 10
select select "7"
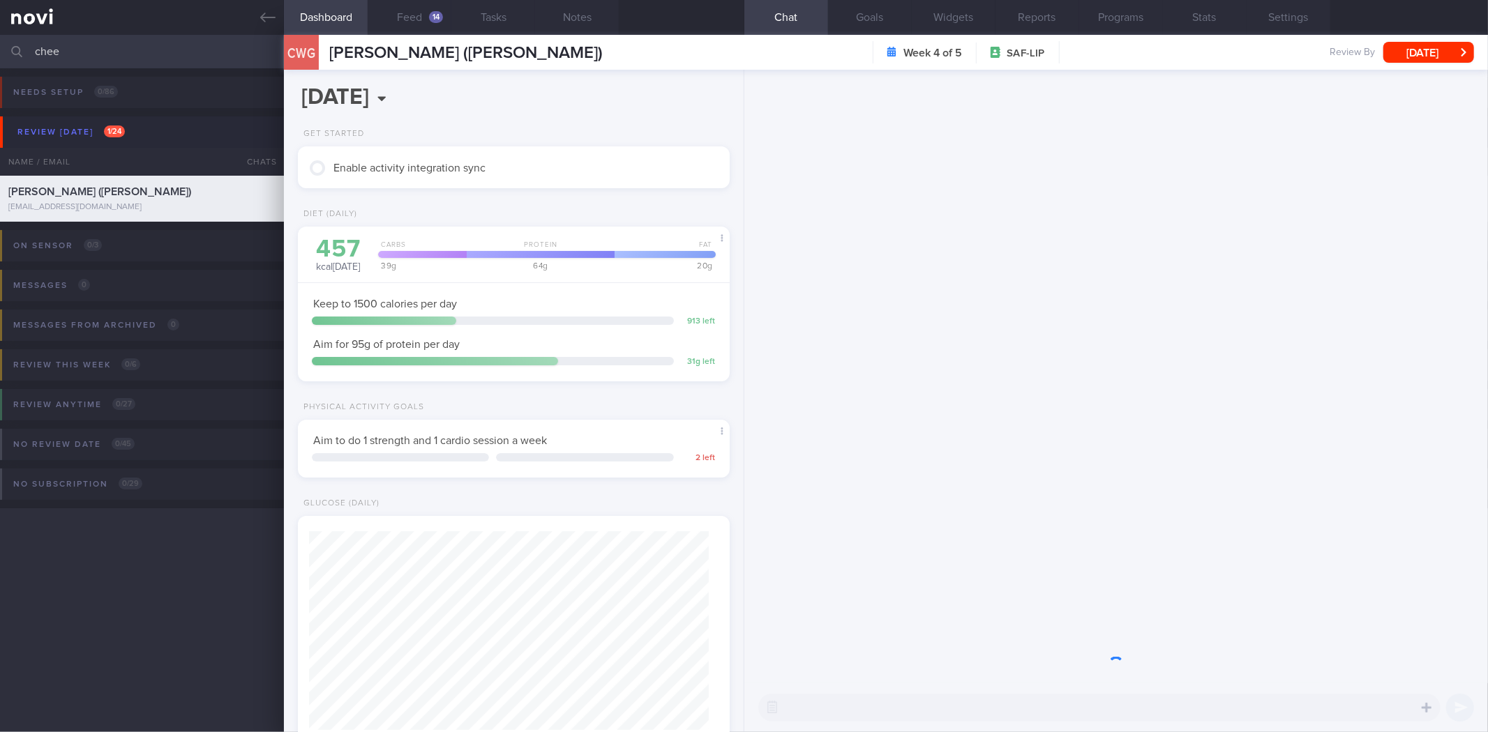
scroll to position [217, 394]
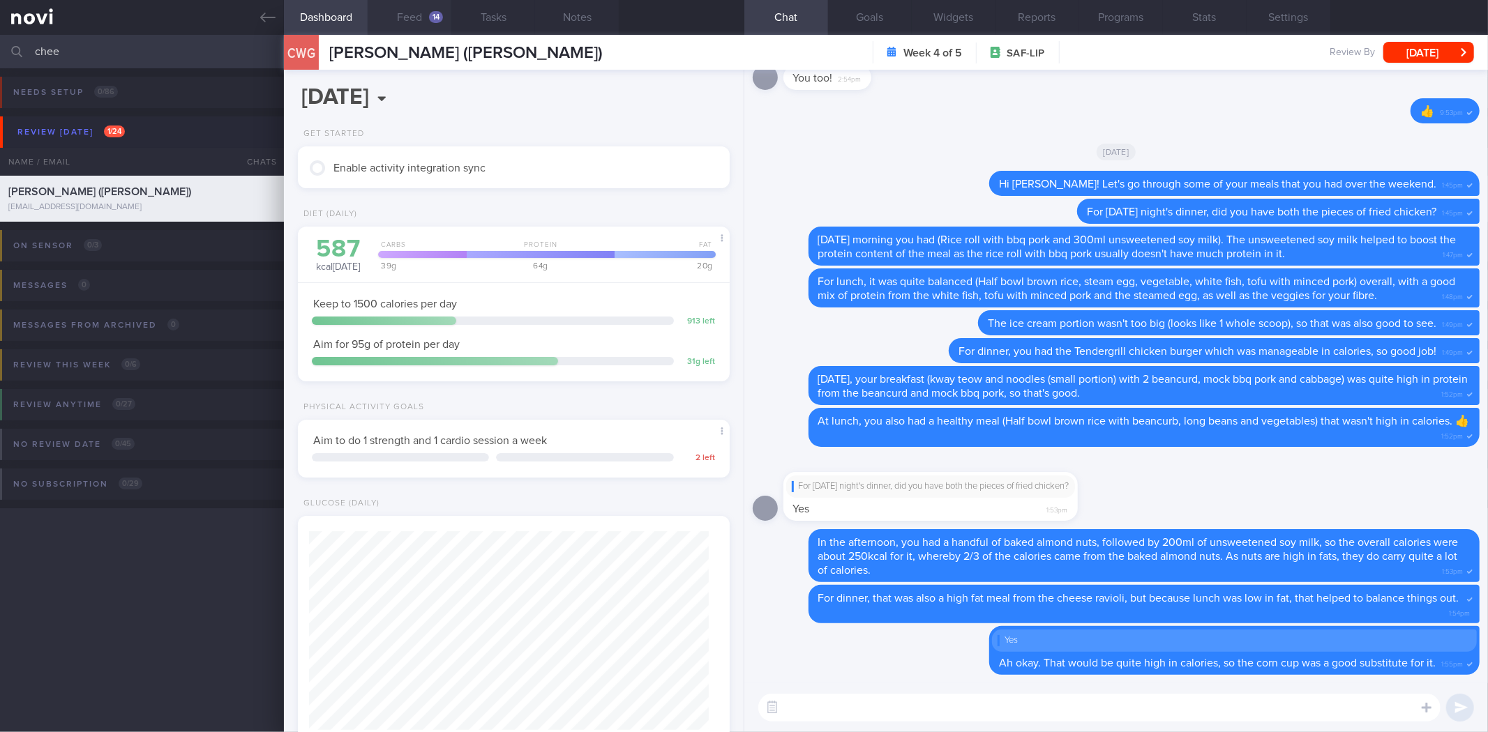
click at [398, 20] on button "Feed 14" at bounding box center [410, 17] width 84 height 35
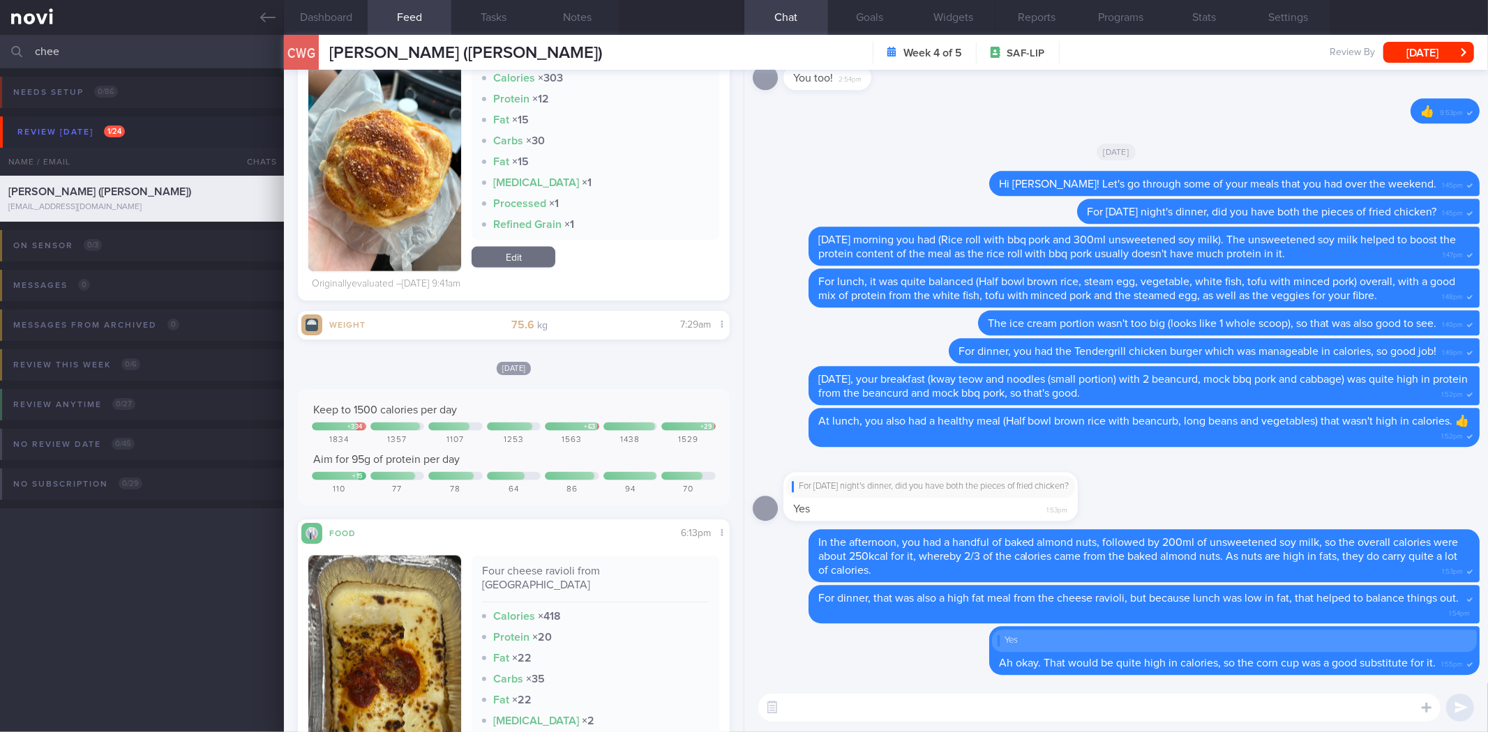
scroll to position [6116, 0]
click at [335, 19] on button "Dashboard" at bounding box center [326, 17] width 84 height 35
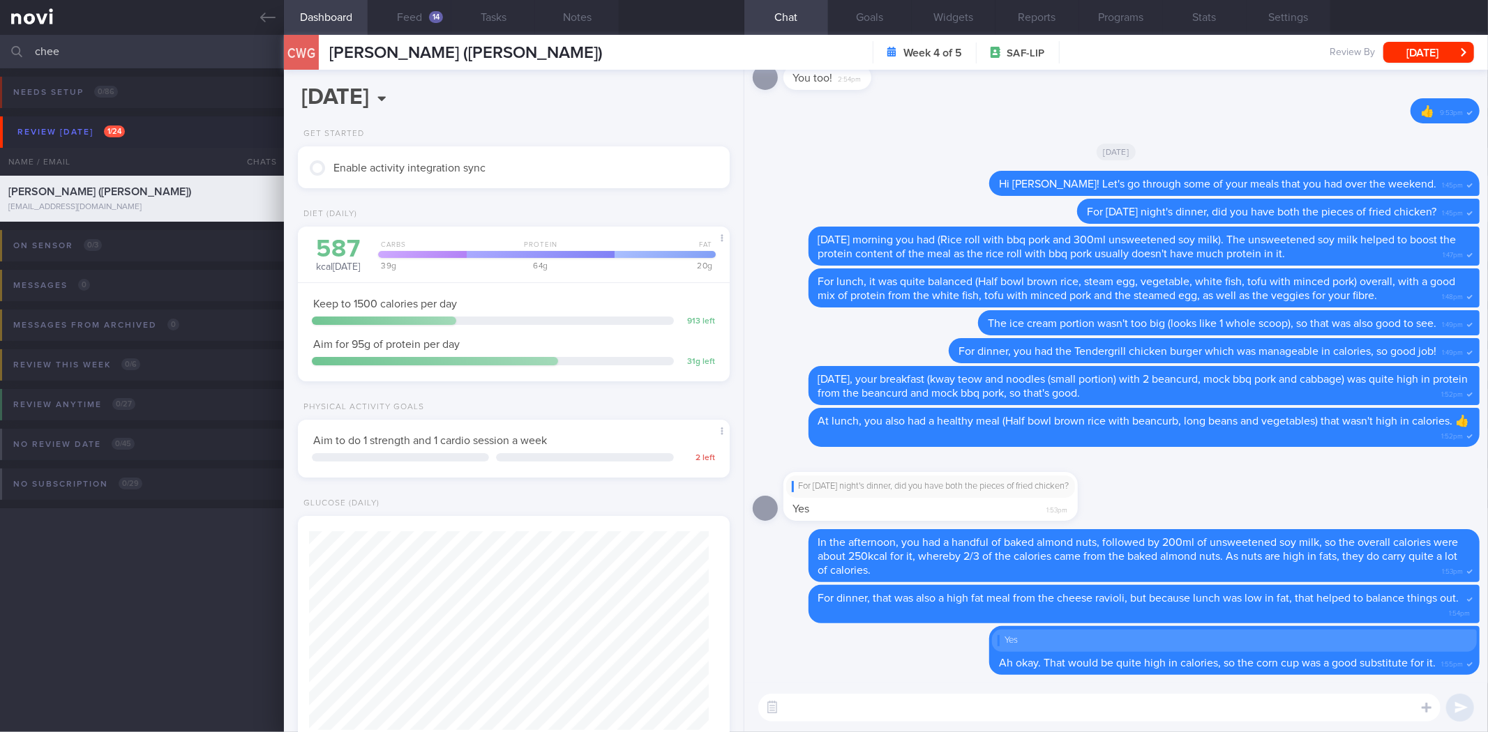
scroll to position [321, 0]
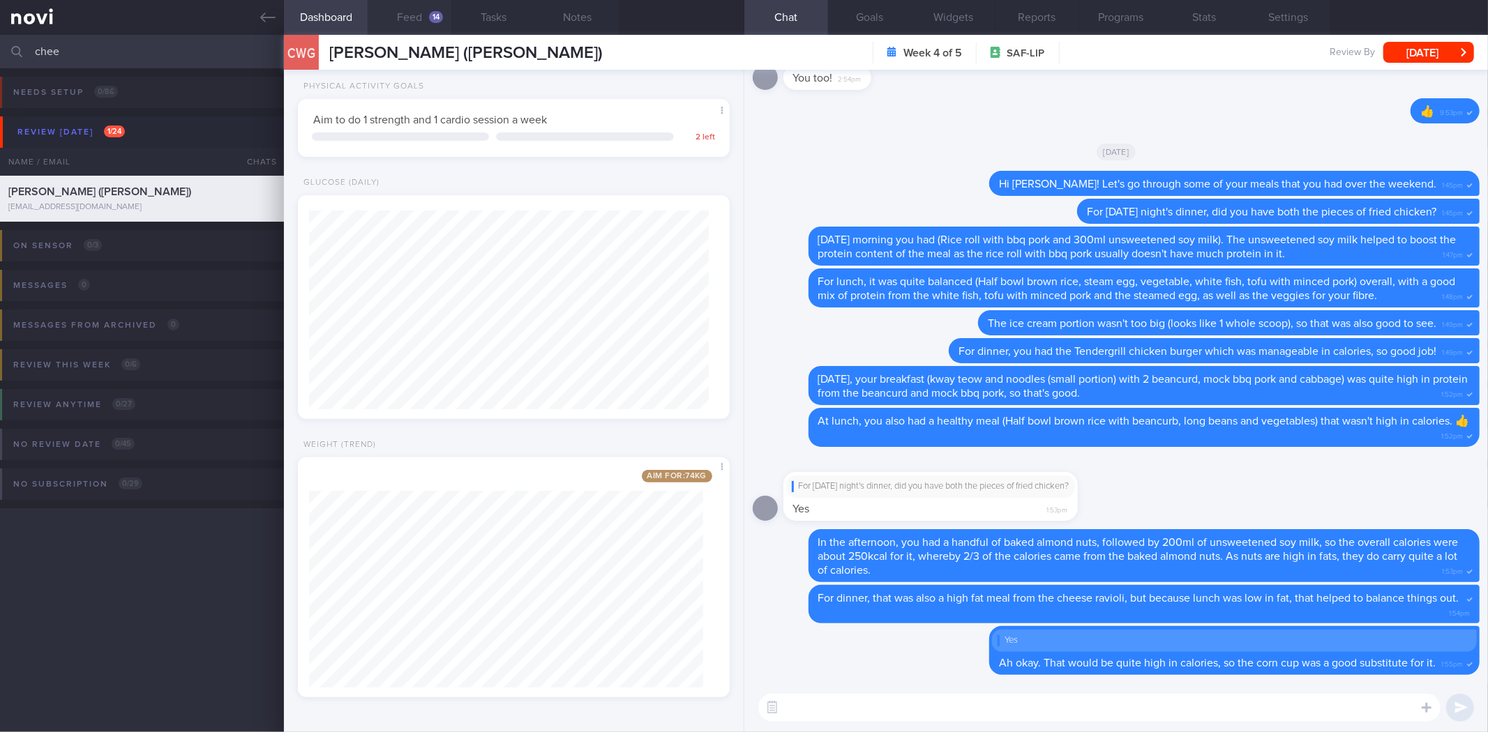
click at [423, 19] on button "Feed 14" at bounding box center [410, 17] width 84 height 35
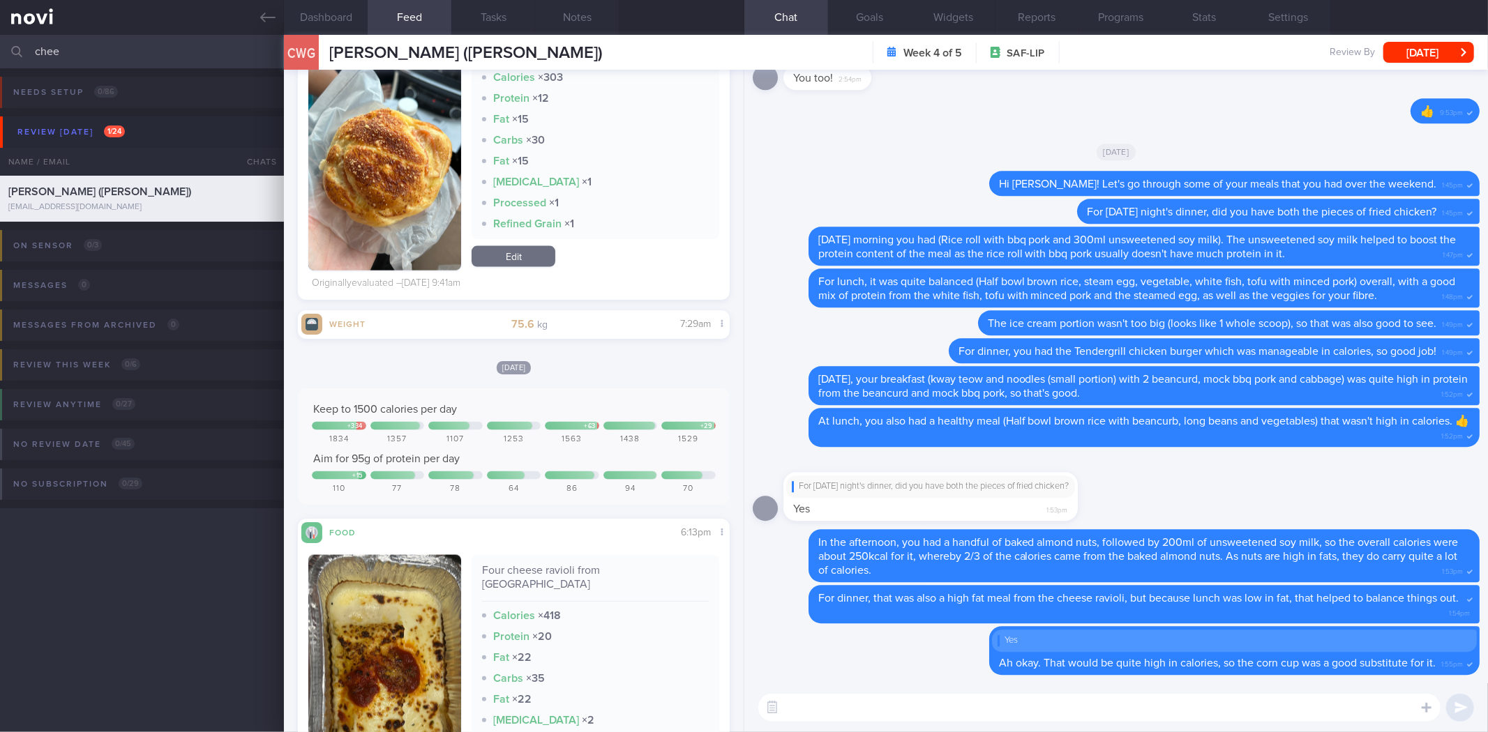
click at [876, 698] on textarea at bounding box center [1099, 708] width 682 height 28
click at [329, 16] on button "Dashboard" at bounding box center [326, 17] width 84 height 35
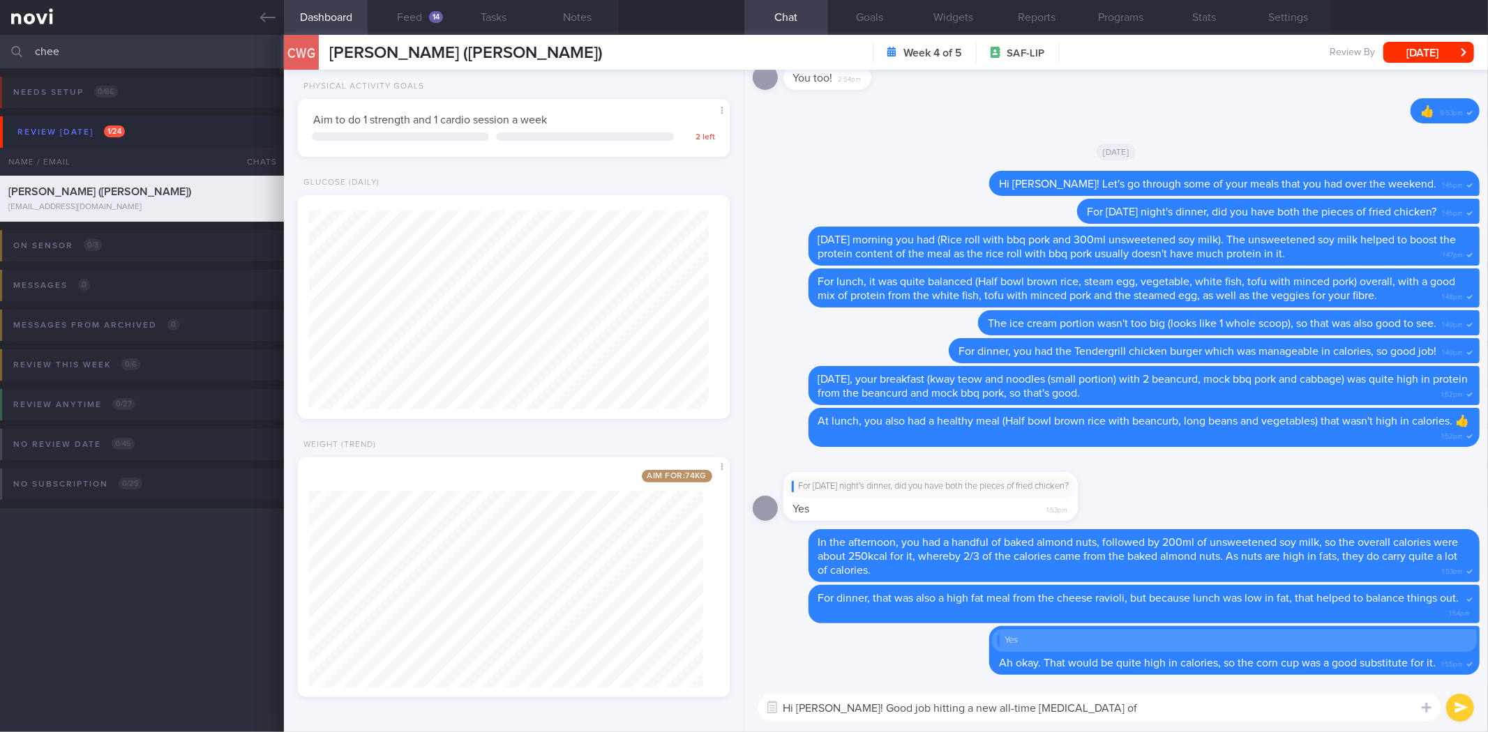
click at [1113, 720] on textarea "Hi Eric! Good job hitting a new all-time low weight of" at bounding box center [1099, 708] width 682 height 28
type textarea "Hi [PERSON_NAME]! Good job hitting a new all-time [MEDICAL_DATA] of 74.6kg! 👏."
click at [421, 22] on button "Feed 14" at bounding box center [410, 17] width 84 height 35
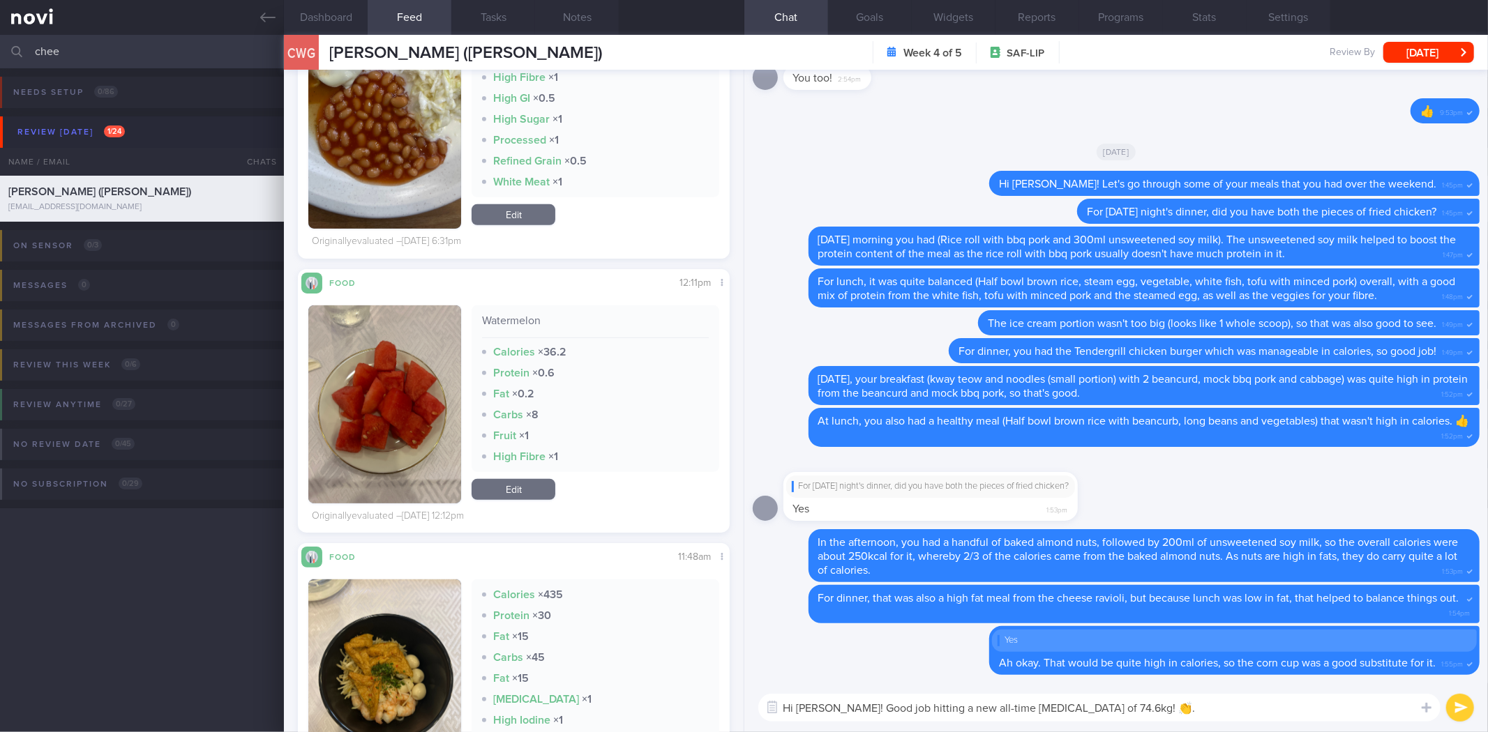
scroll to position [4987, 0]
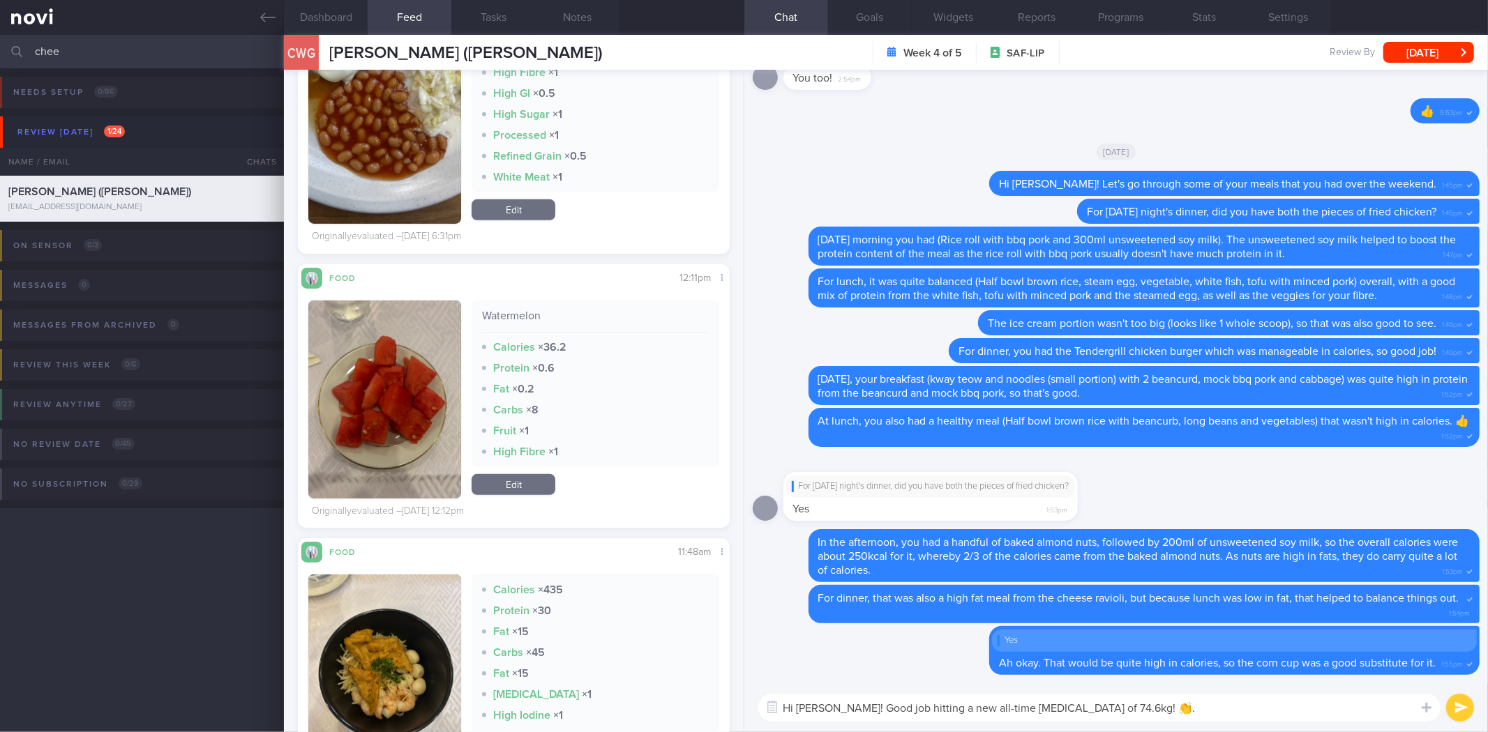
click at [382, 677] on button "button" at bounding box center [384, 679] width 153 height 209
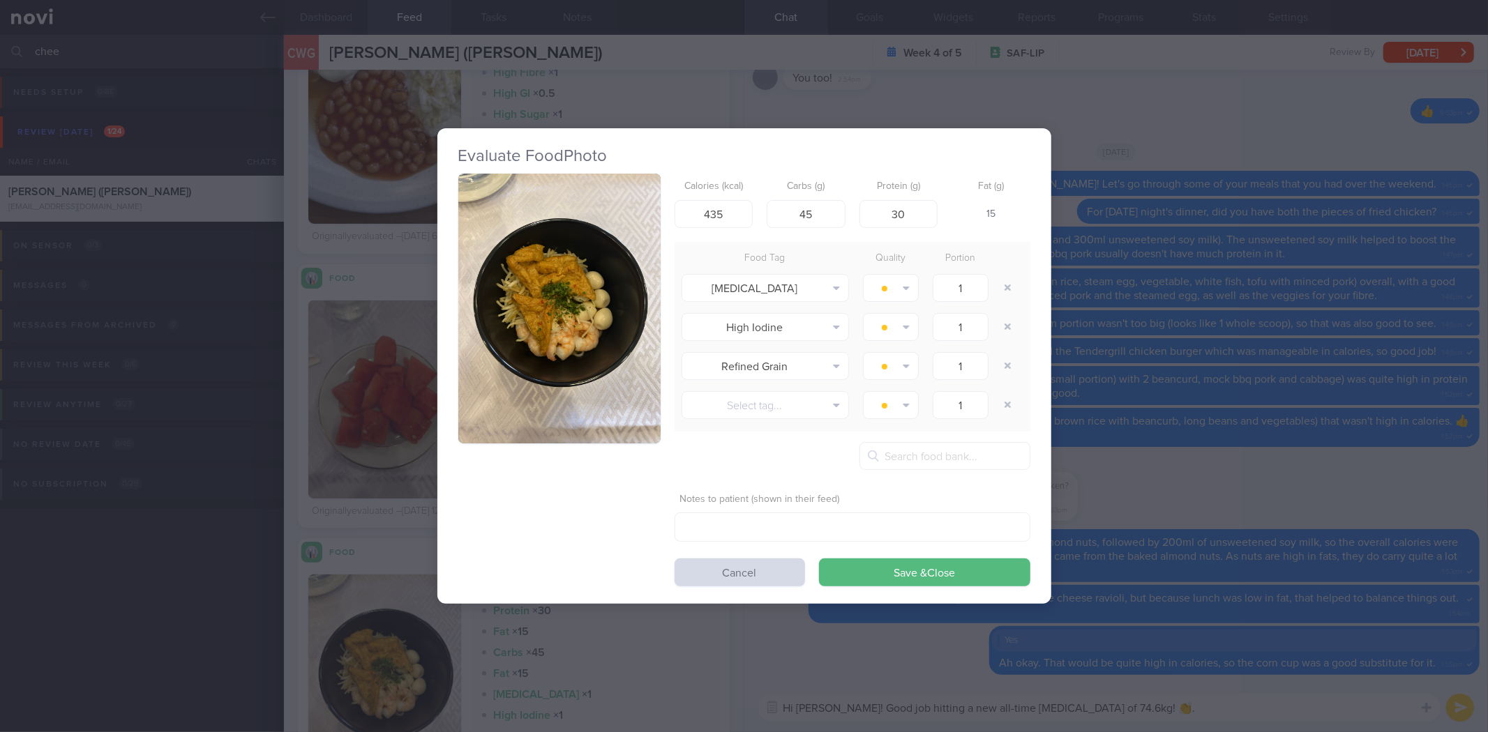
click at [487, 345] on img "button" at bounding box center [559, 309] width 202 height 270
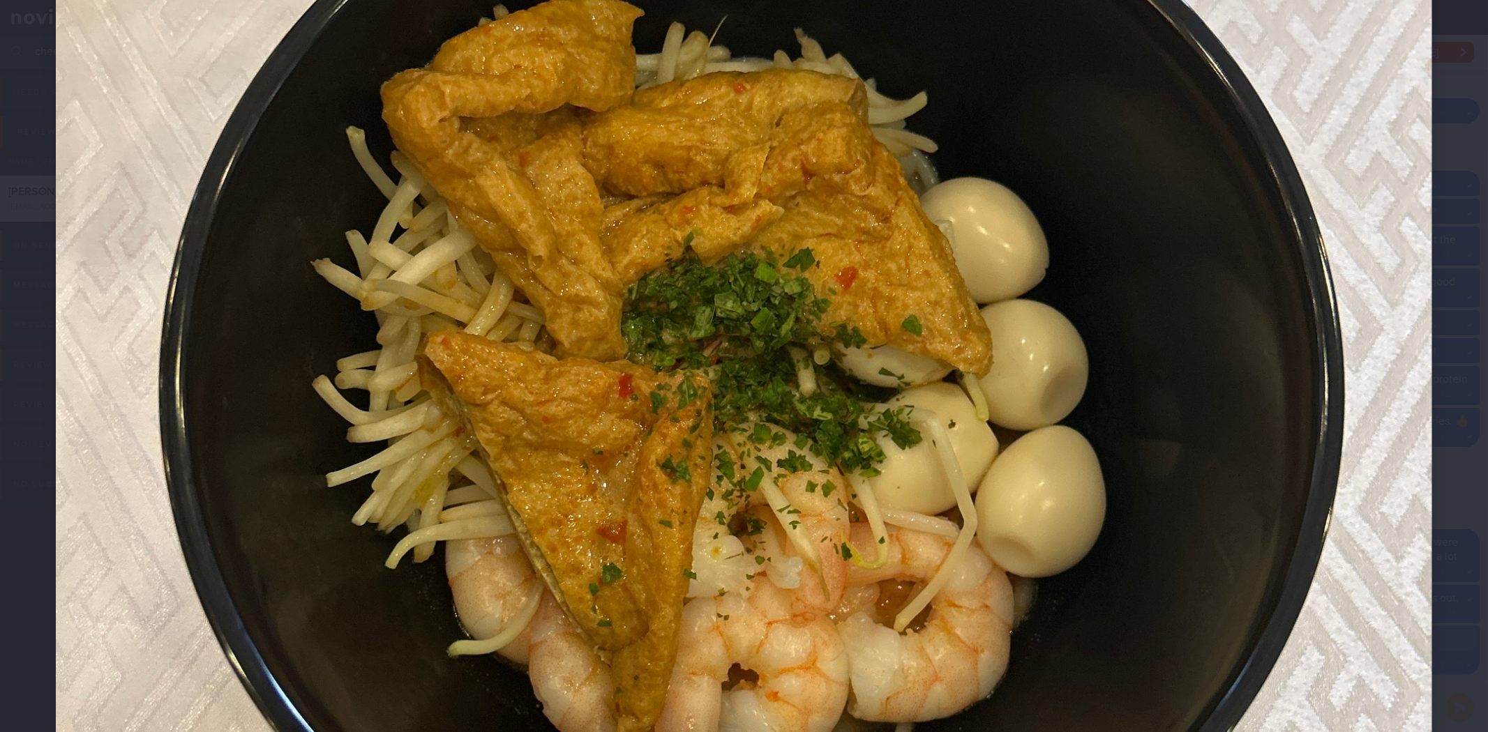
scroll to position [619, 0]
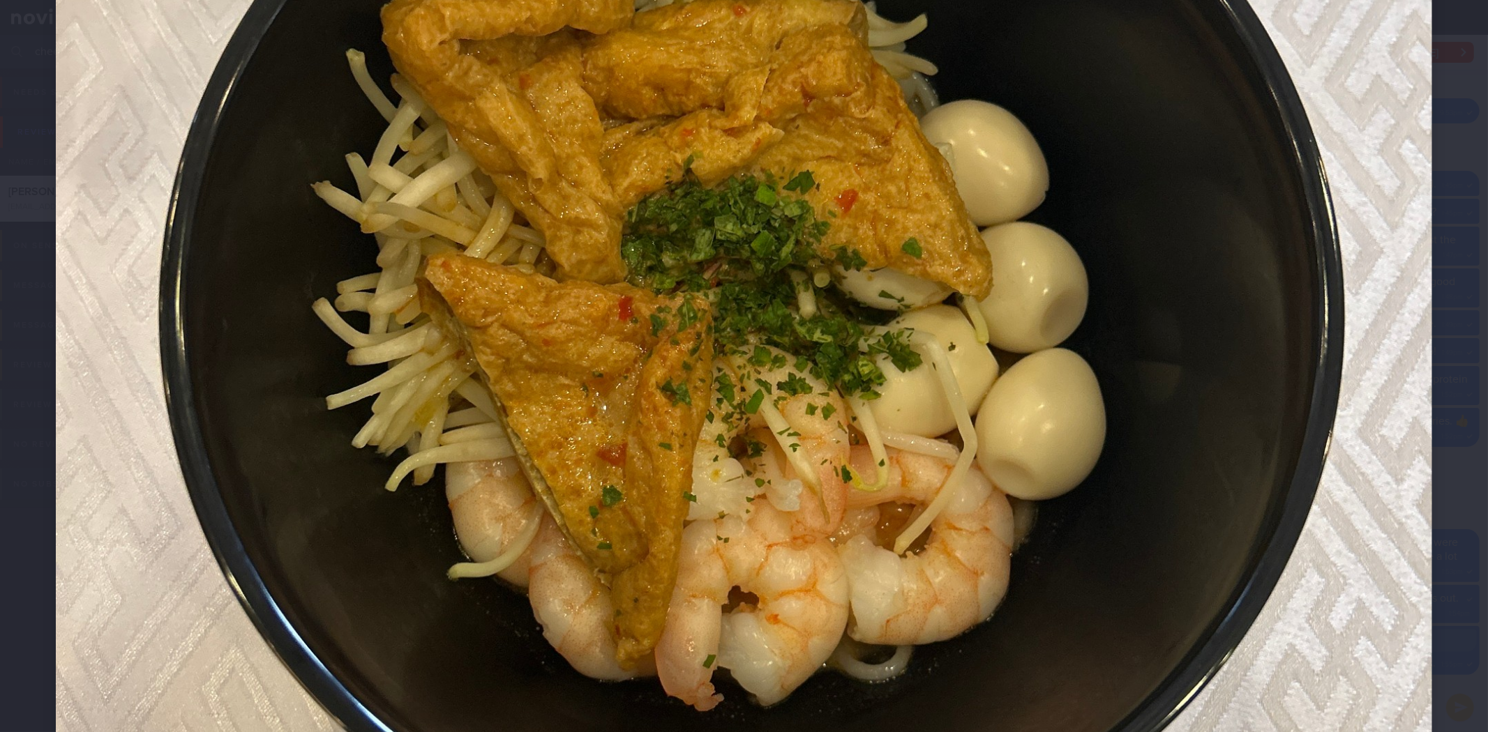
click at [1389, 469] on img at bounding box center [744, 353] width 1376 height 1835
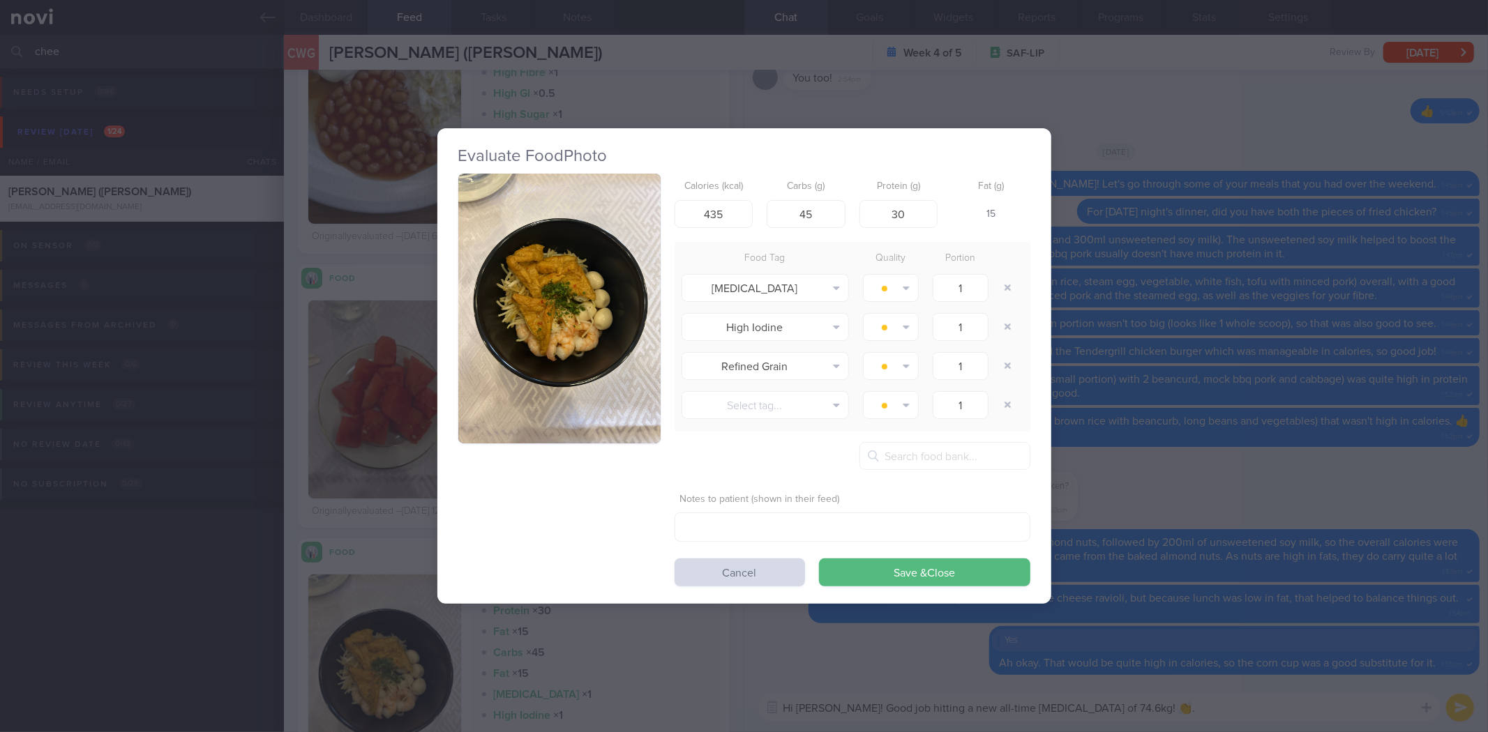
click at [1235, 405] on div "Evaluate Food Photo Calories (kcal) 435 Carbs (g) 45 Protein (g) 30 Fat (g) 15 …" at bounding box center [744, 366] width 1488 height 732
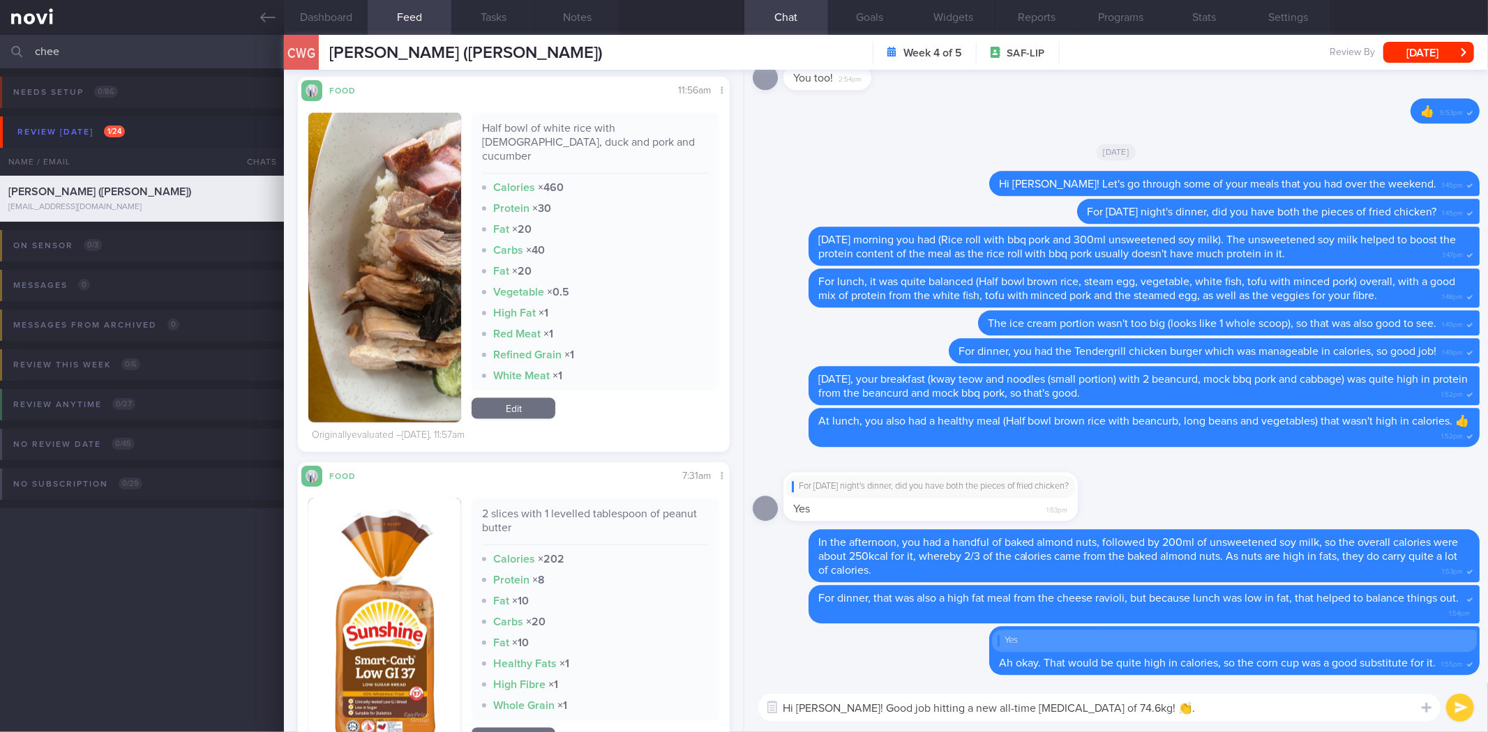
scroll to position [1421, 0]
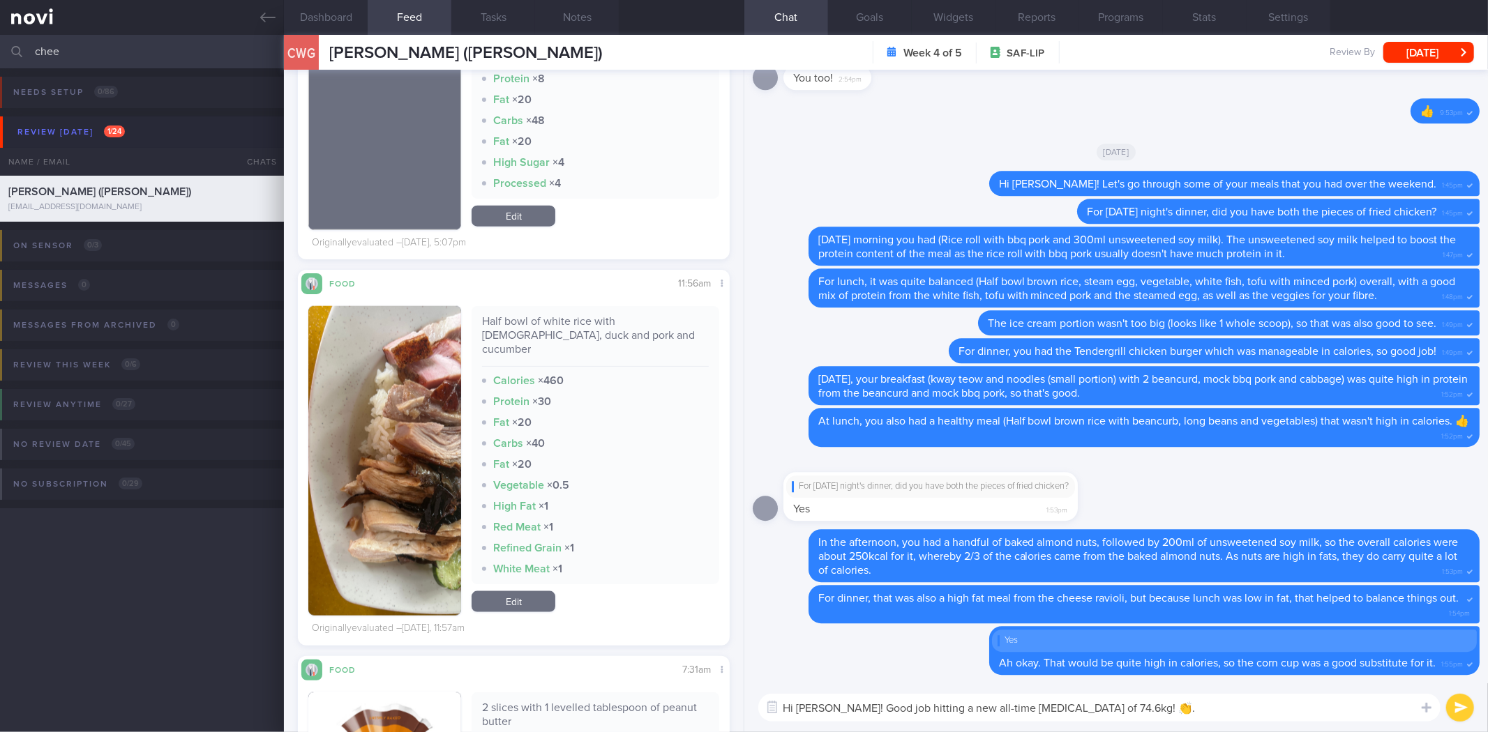
click at [421, 424] on button "button" at bounding box center [384, 461] width 153 height 310
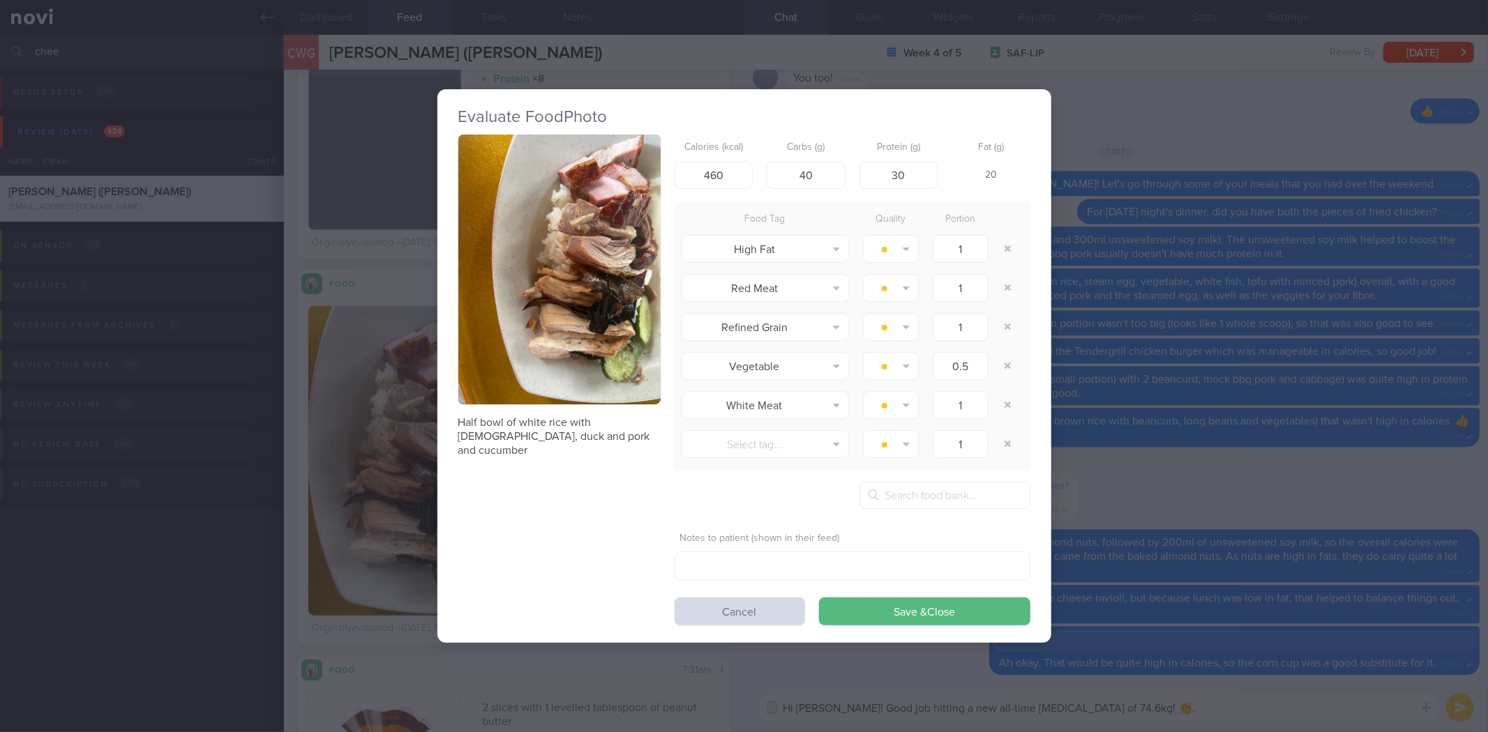
click at [1300, 463] on div "Evaluate Food Photo Half bowl of white rice with chick, duck and pork and cucum…" at bounding box center [744, 366] width 1488 height 732
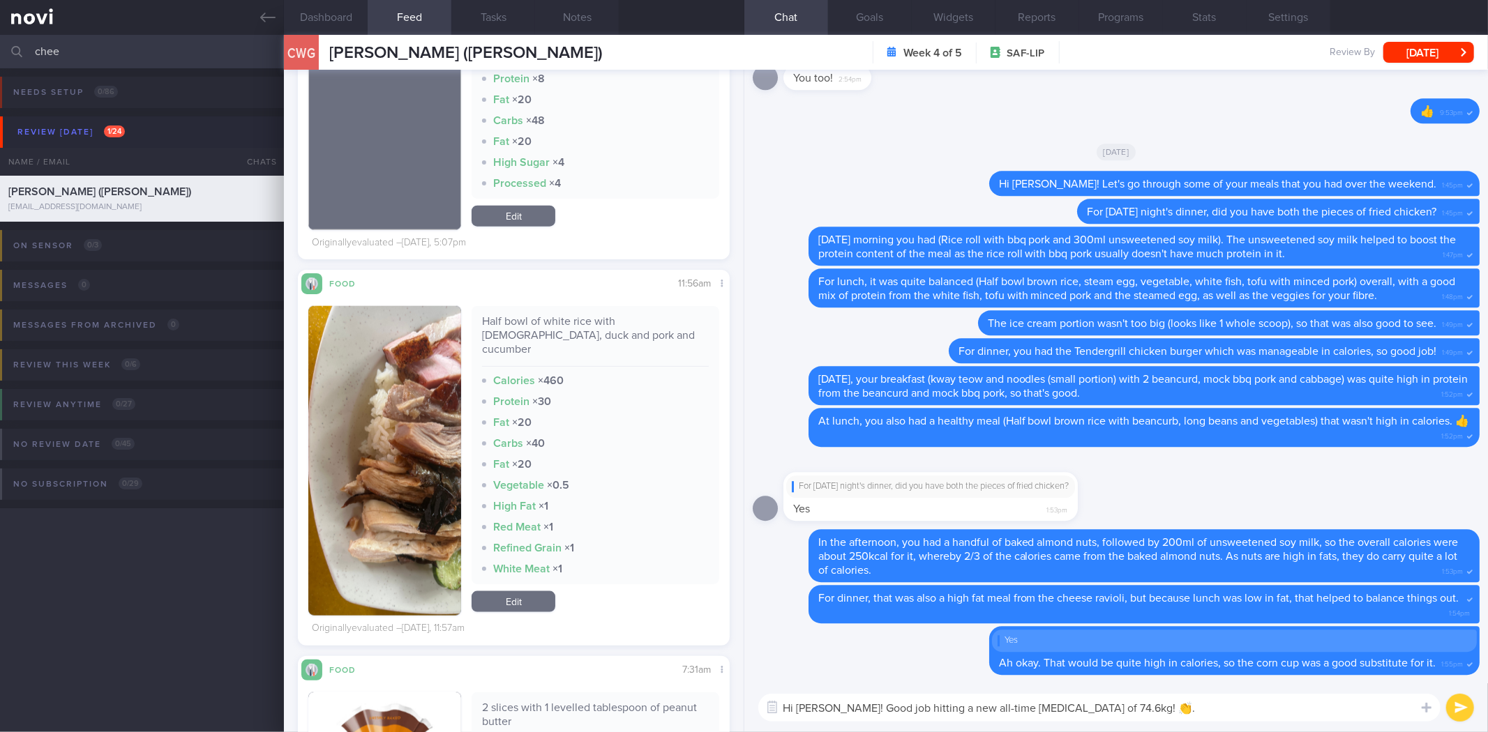
click at [1180, 712] on textarea "Hi [PERSON_NAME]! Good job hitting a new all-time [MEDICAL_DATA] of 74.6kg! 👏." at bounding box center [1099, 708] width 682 height 28
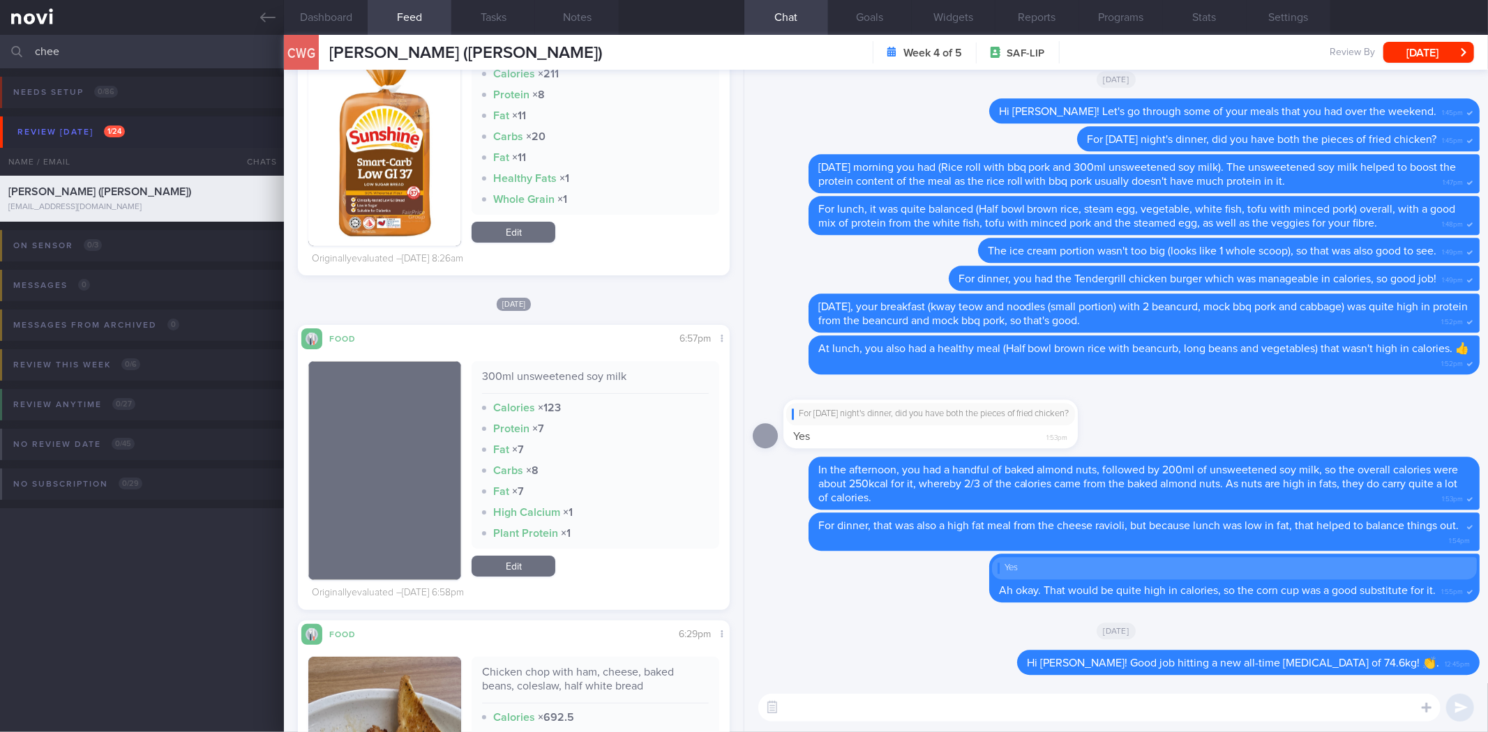
scroll to position [4211, 0]
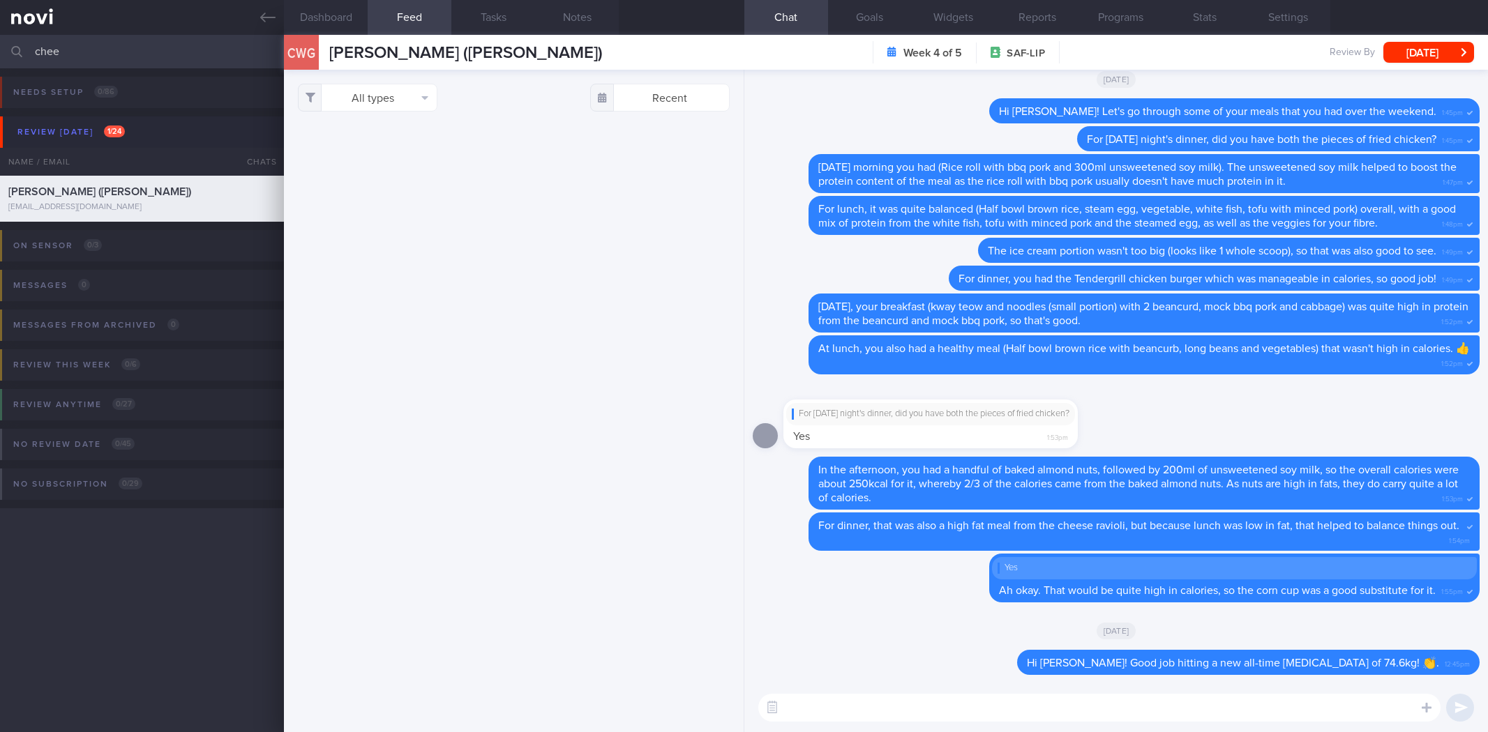
select select "7"
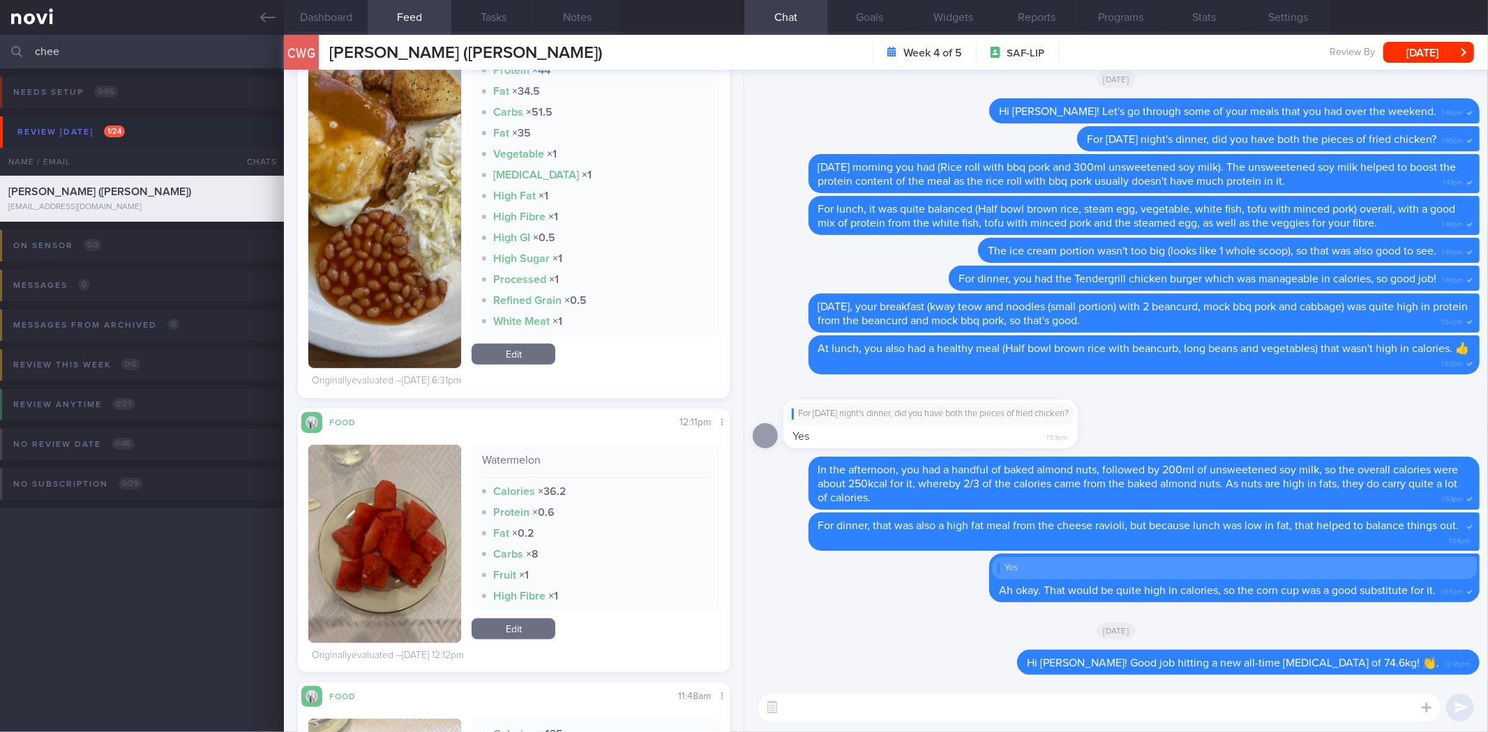
scroll to position [4832, 0]
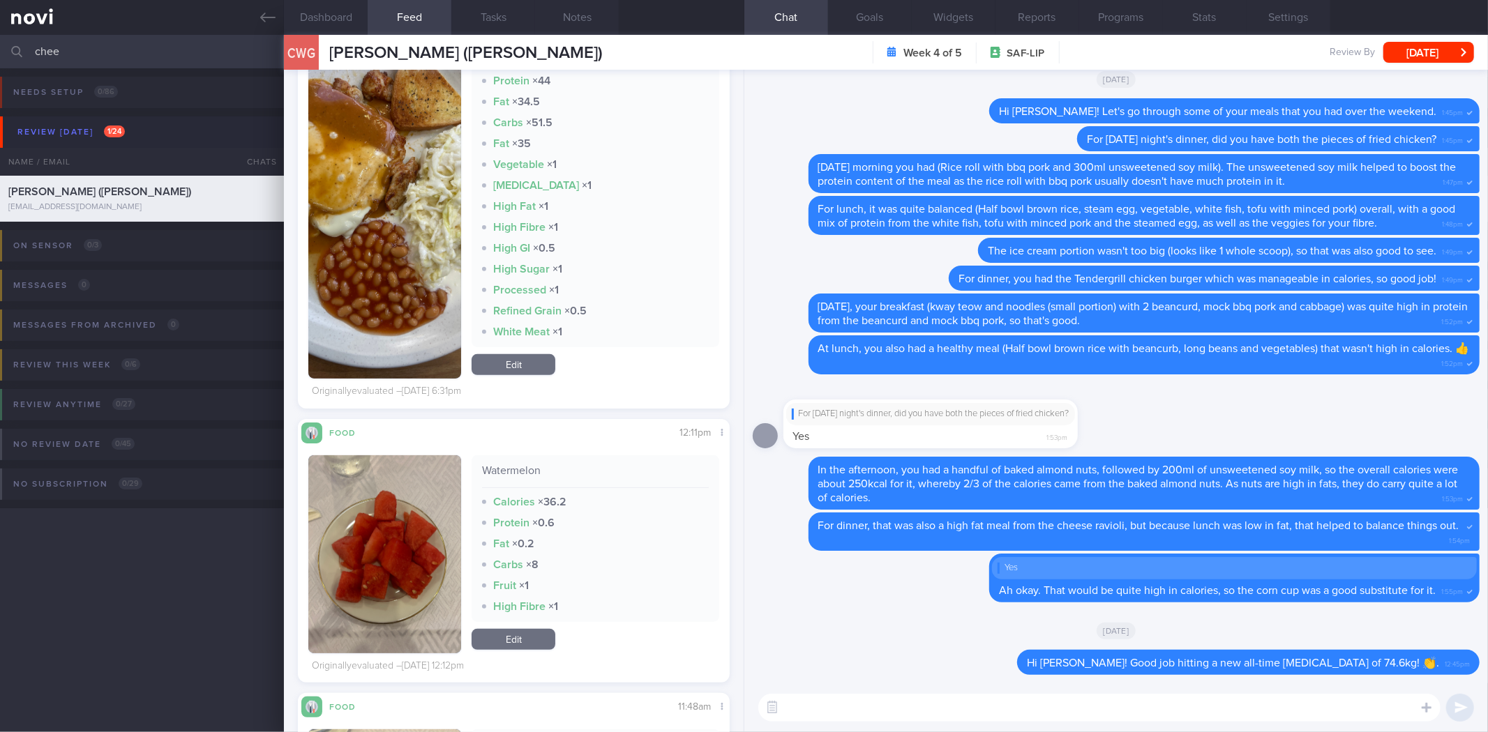
click at [1186, 724] on div "​ ​" at bounding box center [1116, 708] width 744 height 49
click at [1187, 717] on textarea at bounding box center [1099, 708] width 682 height 28
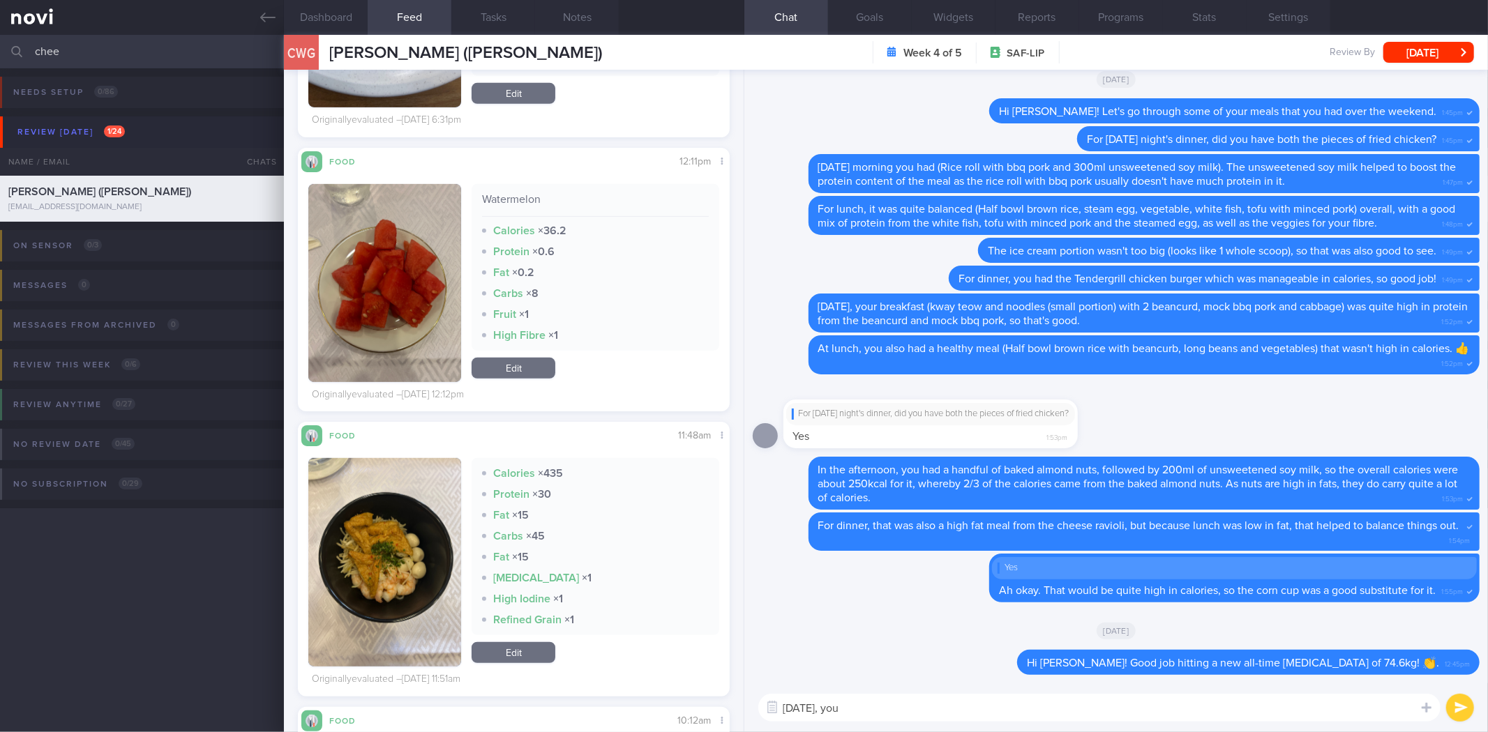
scroll to position [5187, 0]
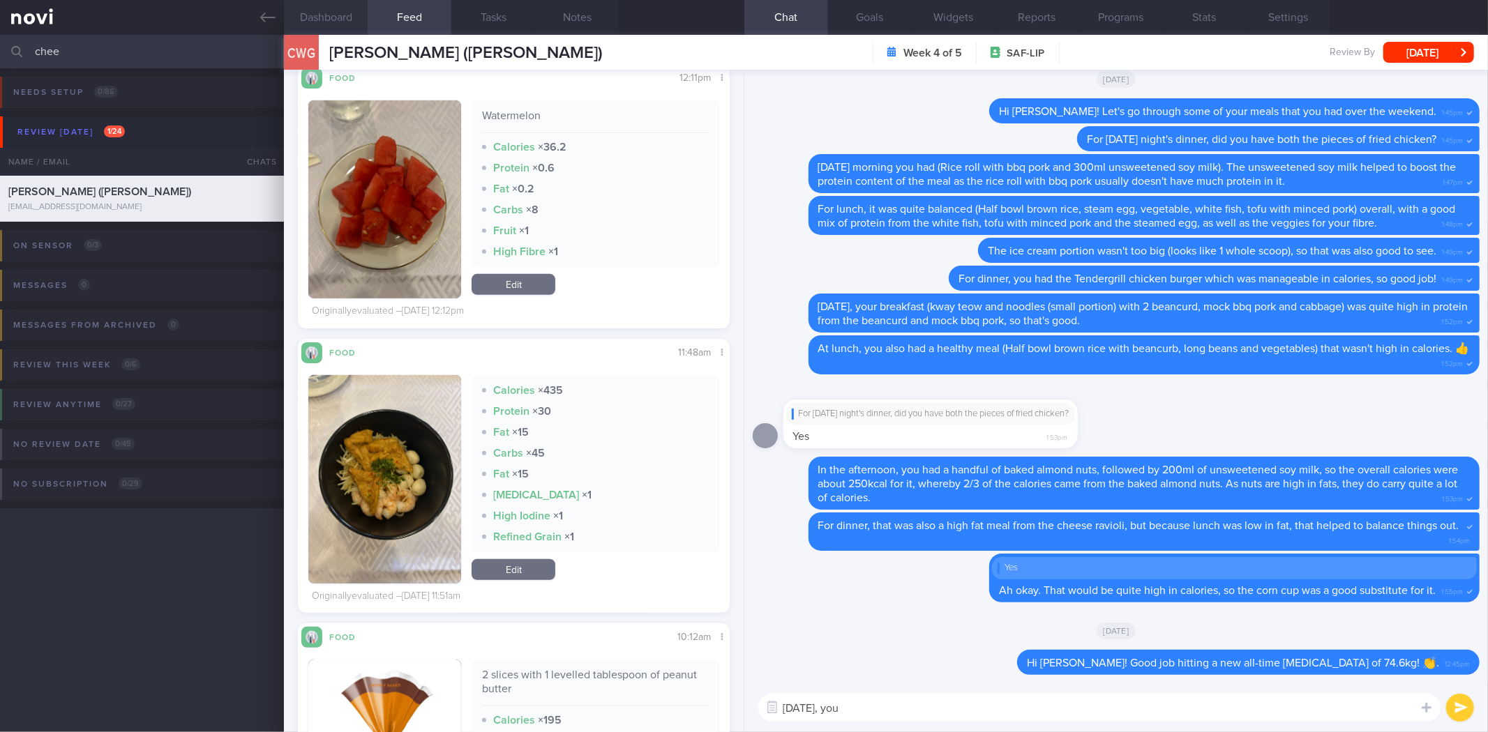
click at [309, 13] on button "Dashboard" at bounding box center [326, 17] width 84 height 35
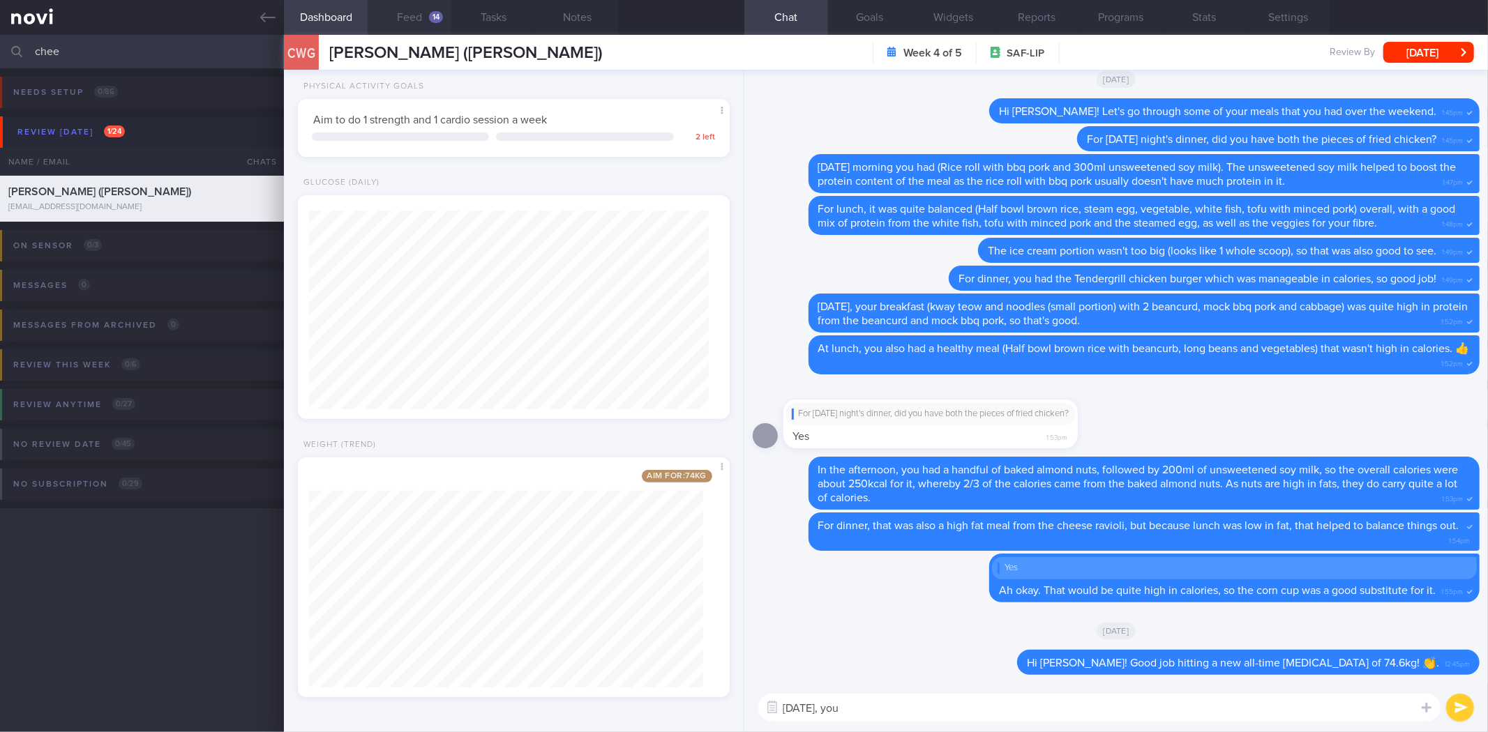
click at [391, 9] on button "Feed 14" at bounding box center [410, 17] width 84 height 35
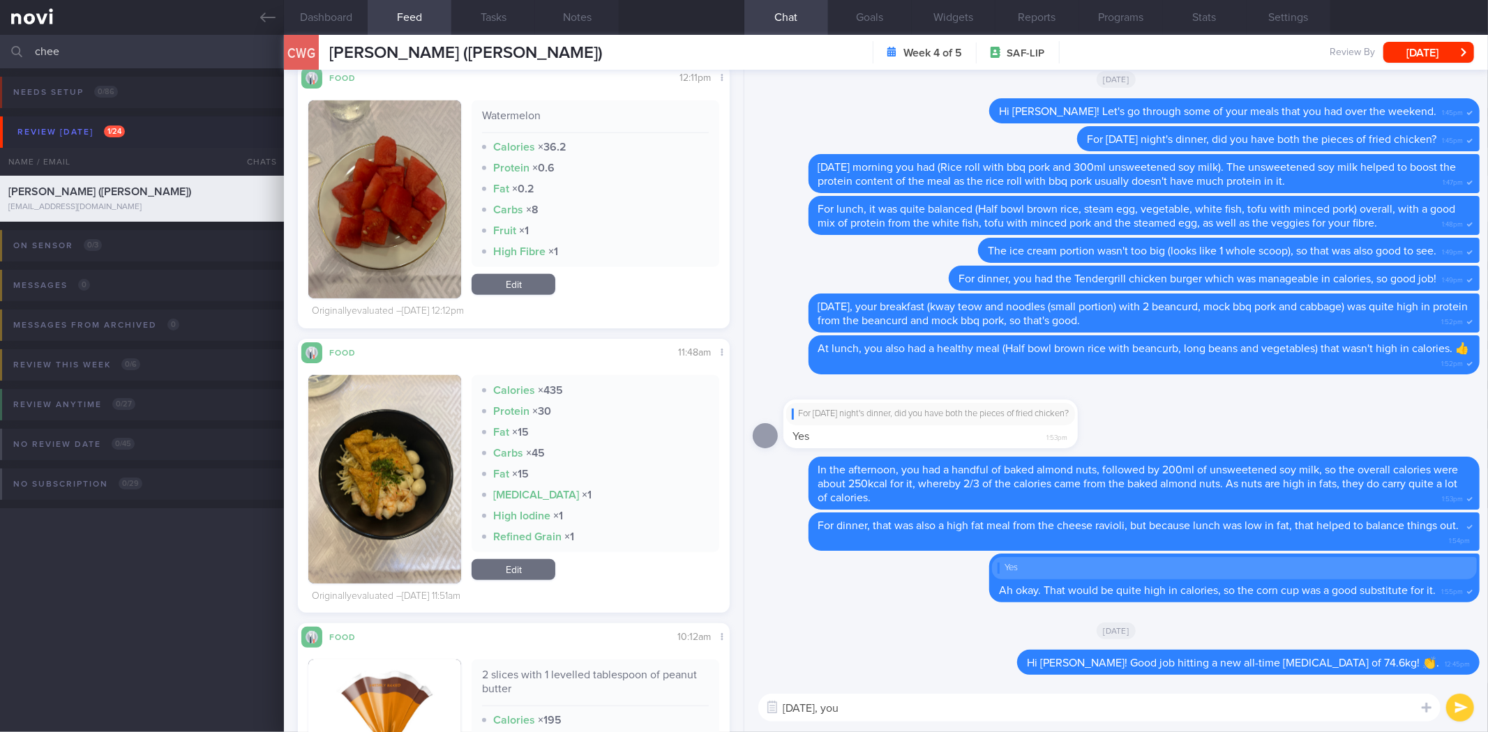
click at [923, 702] on textarea "On Monday, you" at bounding box center [1099, 708] width 682 height 28
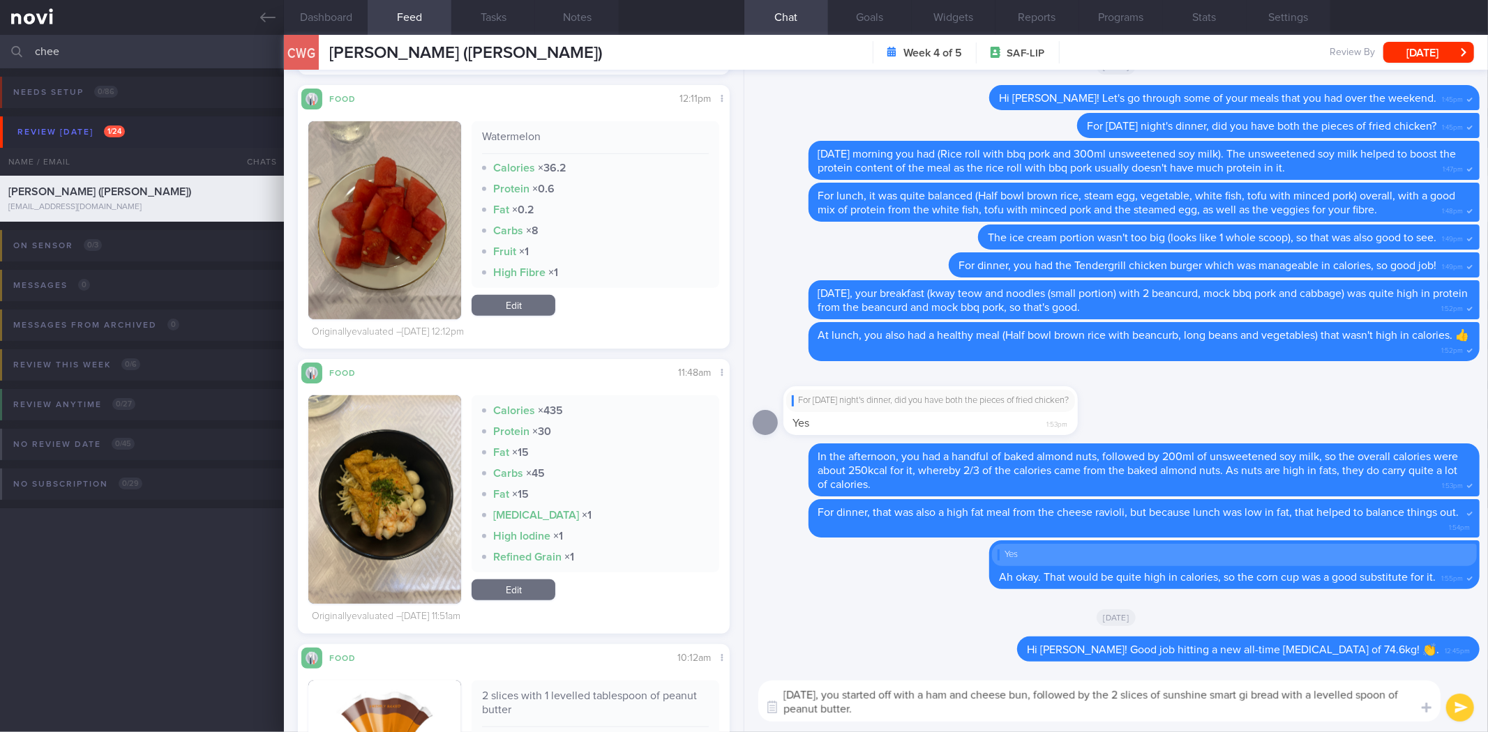
scroll to position [5032, 0]
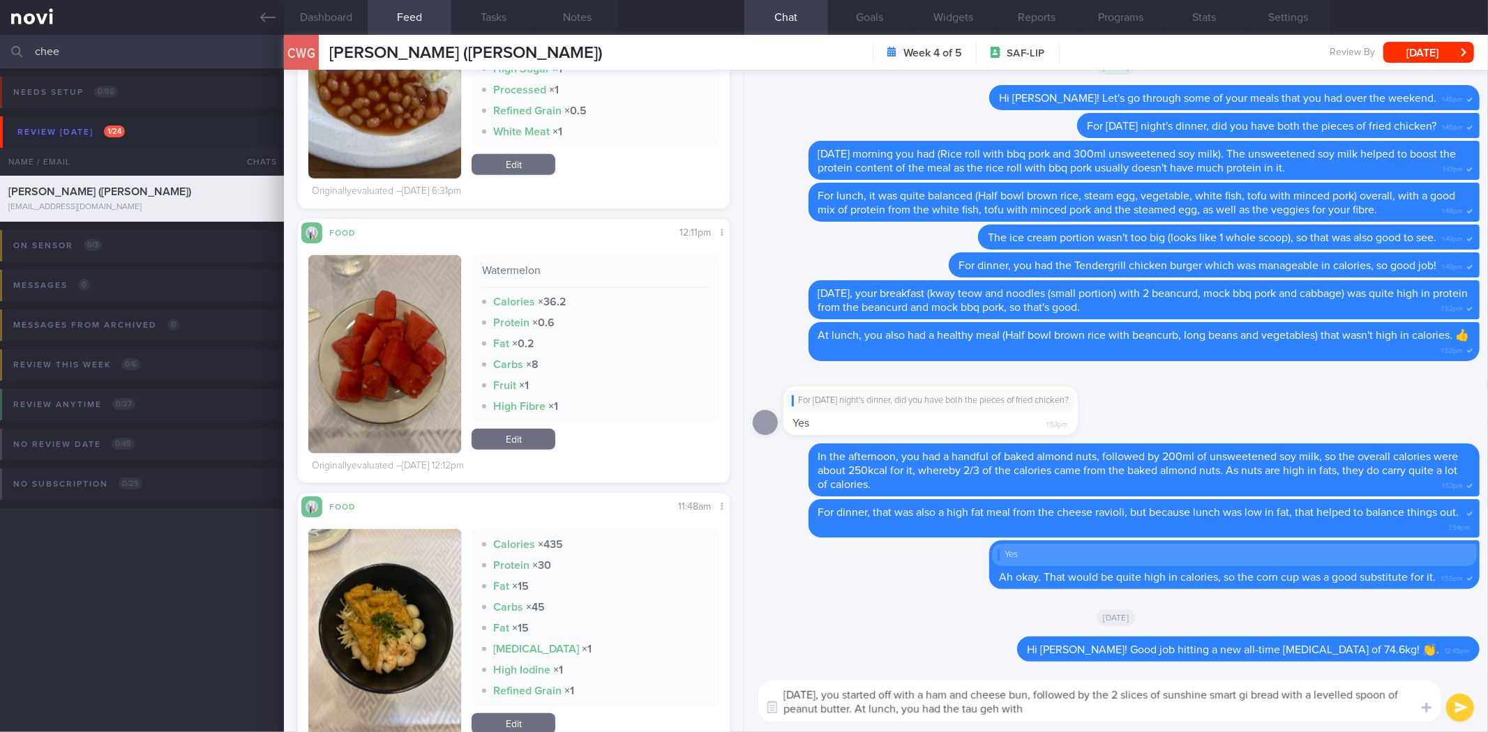
click at [381, 597] on button "button" at bounding box center [384, 633] width 153 height 209
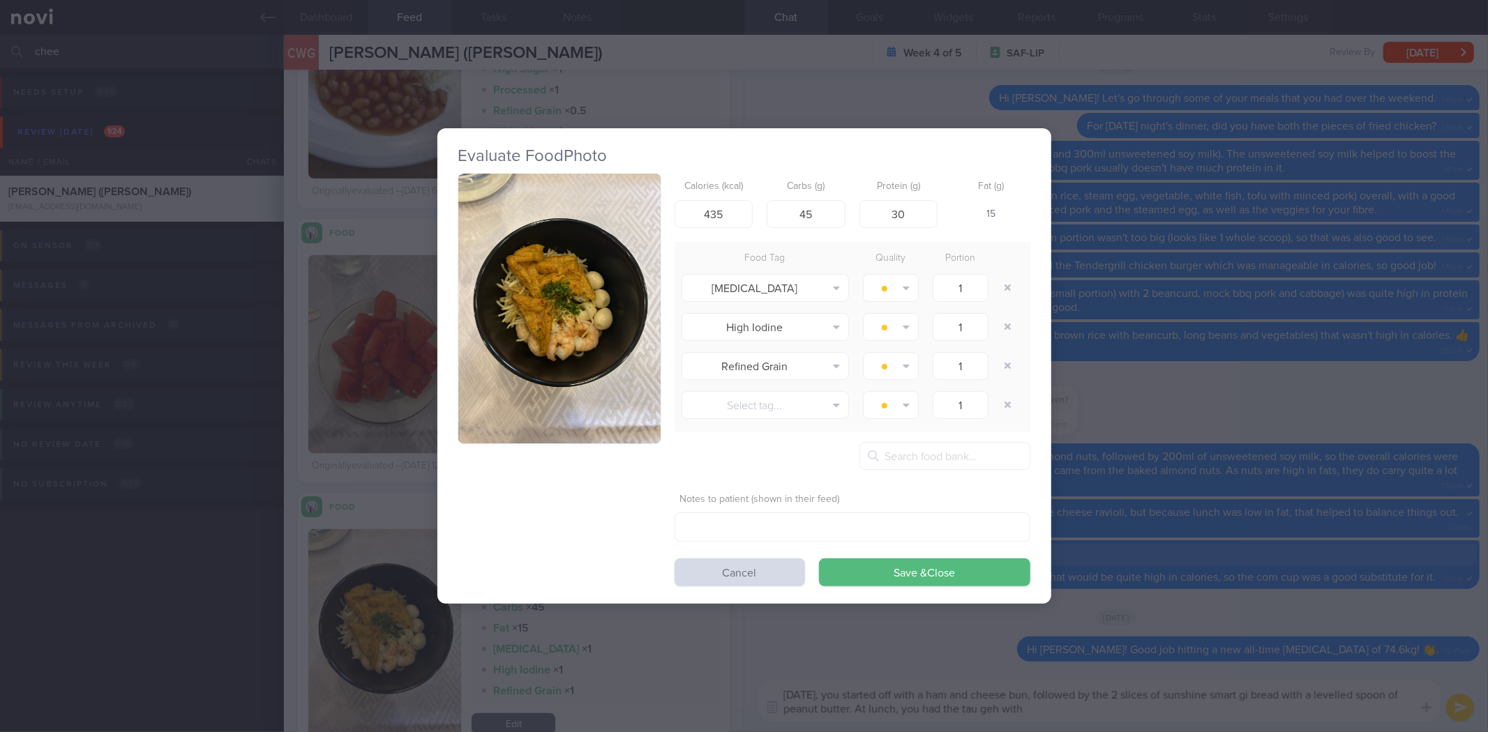
click at [568, 305] on button "button" at bounding box center [559, 309] width 202 height 270
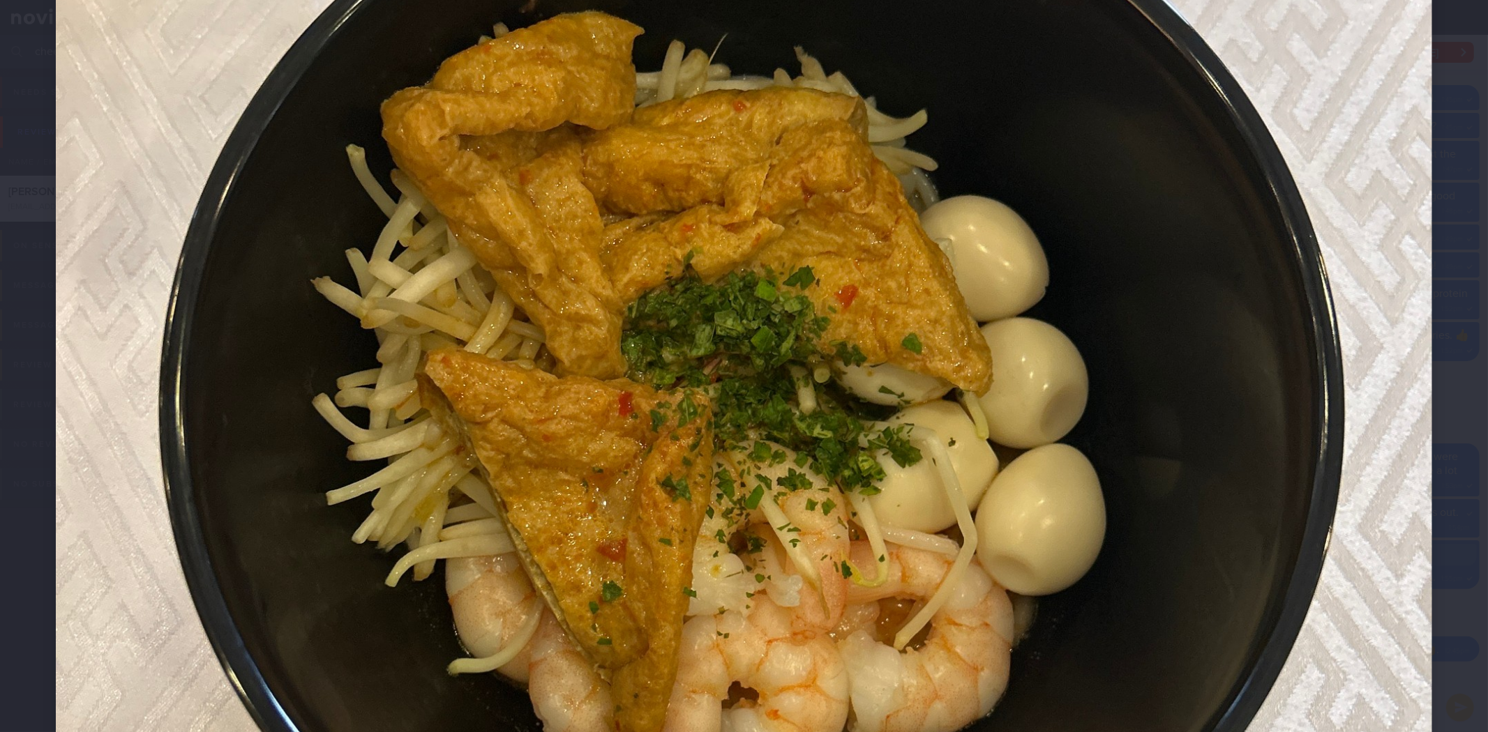
scroll to position [465, 0]
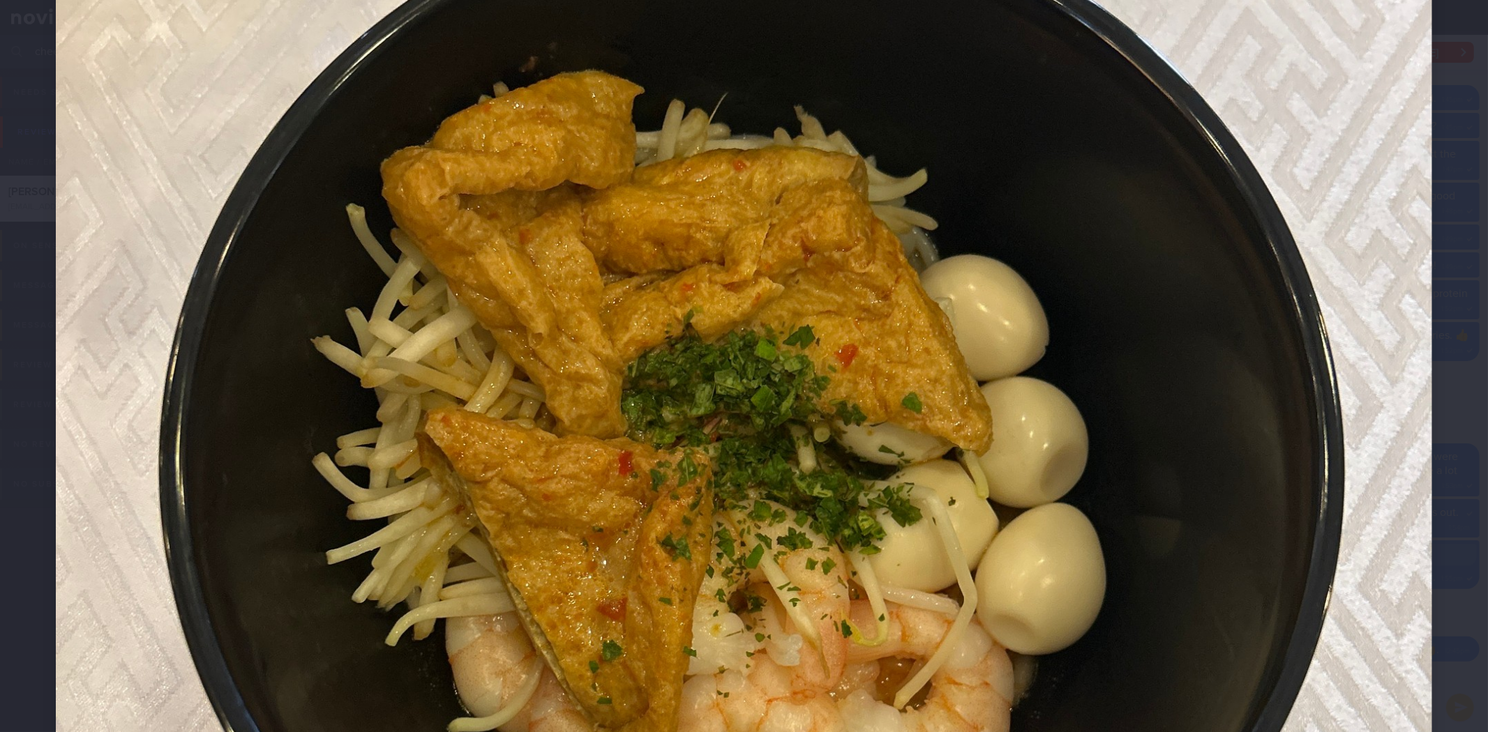
click at [1432, 443] on div at bounding box center [744, 508] width 1488 height 1947
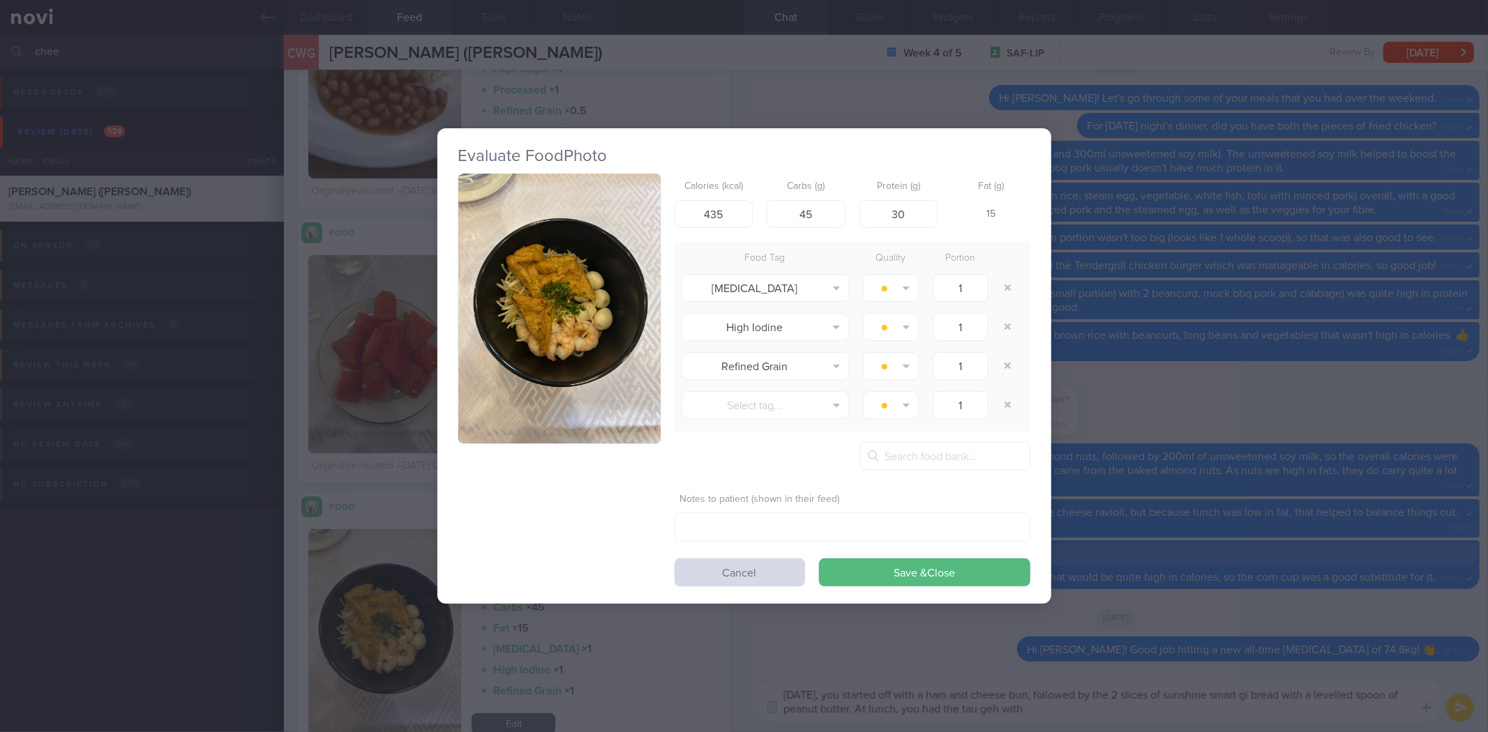
click at [1305, 456] on div "Evaluate Food Photo Calories (kcal) 435 Carbs (g) 45 Protein (g) 30 Fat (g) 15 …" at bounding box center [744, 366] width 1488 height 732
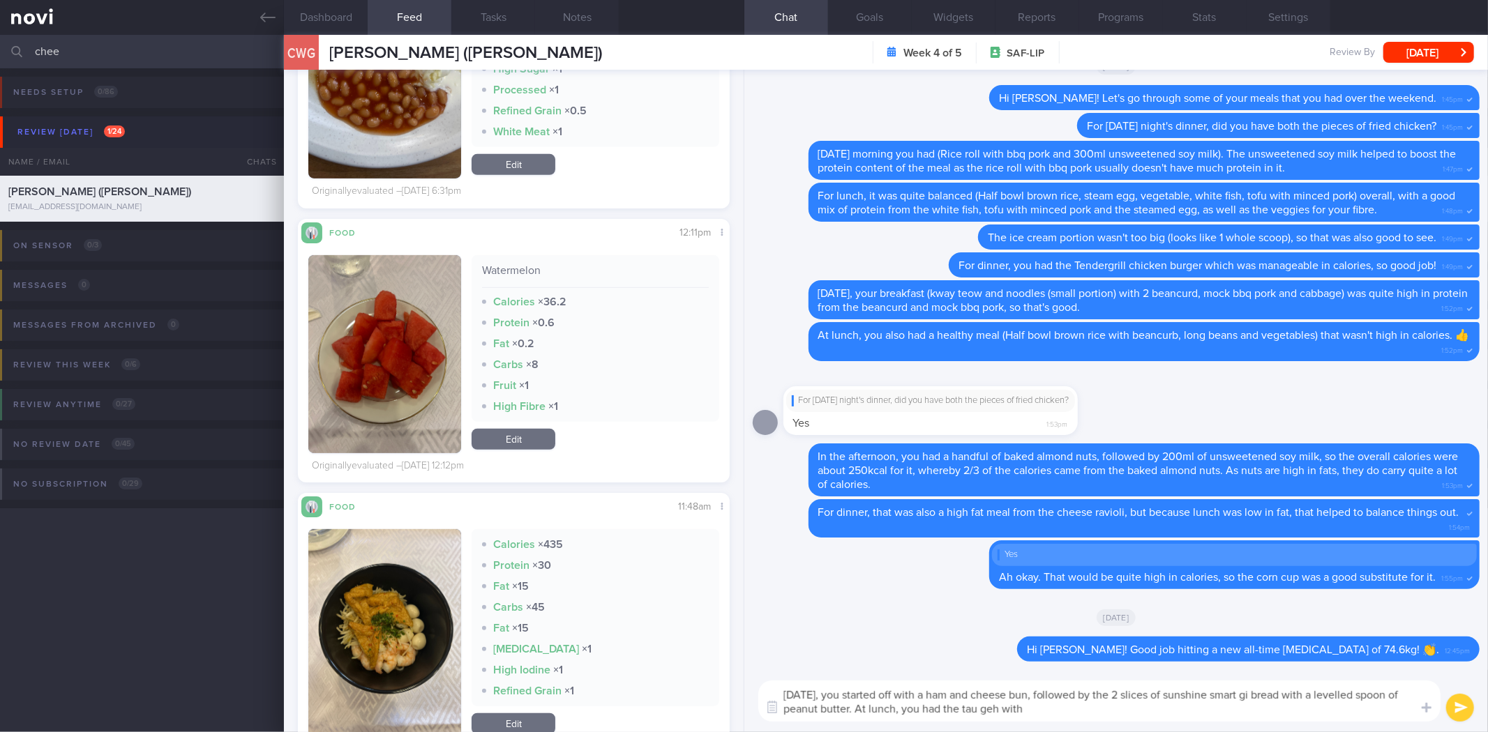
click at [1152, 709] on textarea "On Monday, you started off with a ham and cheese bun, followed by the 2 slices …" at bounding box center [1099, 701] width 682 height 41
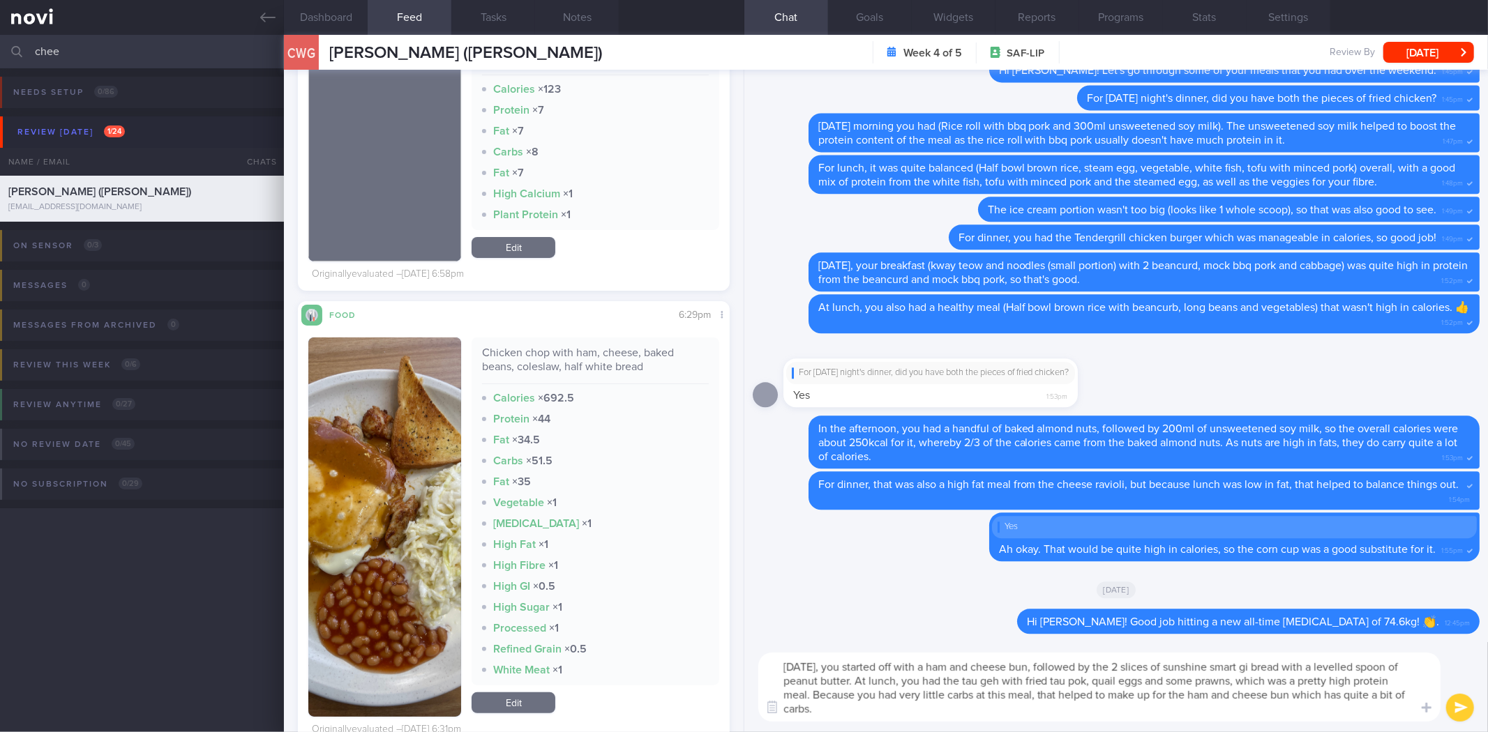
scroll to position [4489, 0]
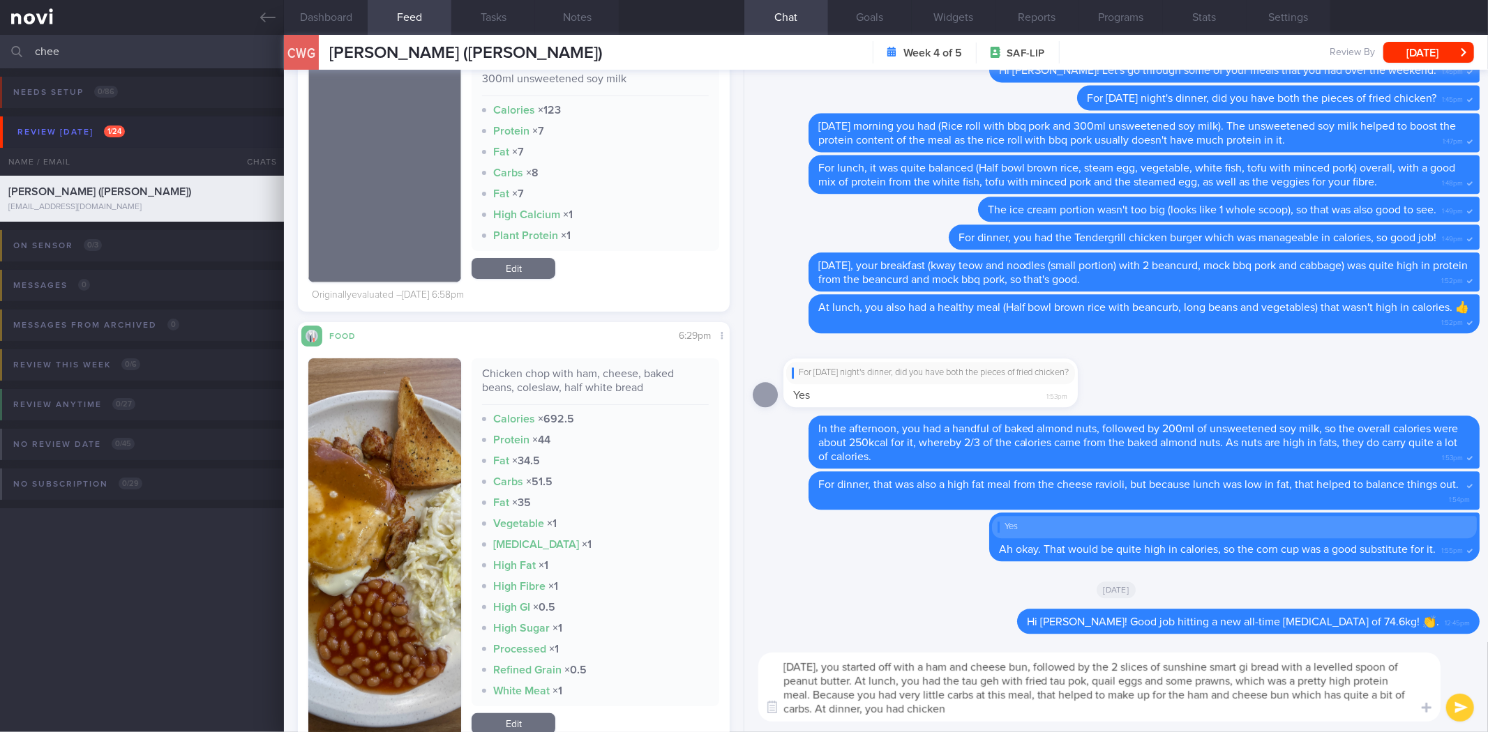
click at [602, 368] on div "Chicken chop with ham, cheese, baked beans, coleslaw, half white bread" at bounding box center [595, 386] width 226 height 38
click at [601, 367] on div "Chicken chop with ham, cheese, baked beans, coleslaw, half white bread" at bounding box center [595, 386] width 226 height 38
copy div "Chicken chop with ham, cheese, baked beans, coleslaw, half white bread"
click at [1022, 714] on textarea "On Monday, you started off with a ham and cheese bun, followed by the 2 slices …" at bounding box center [1099, 687] width 682 height 69
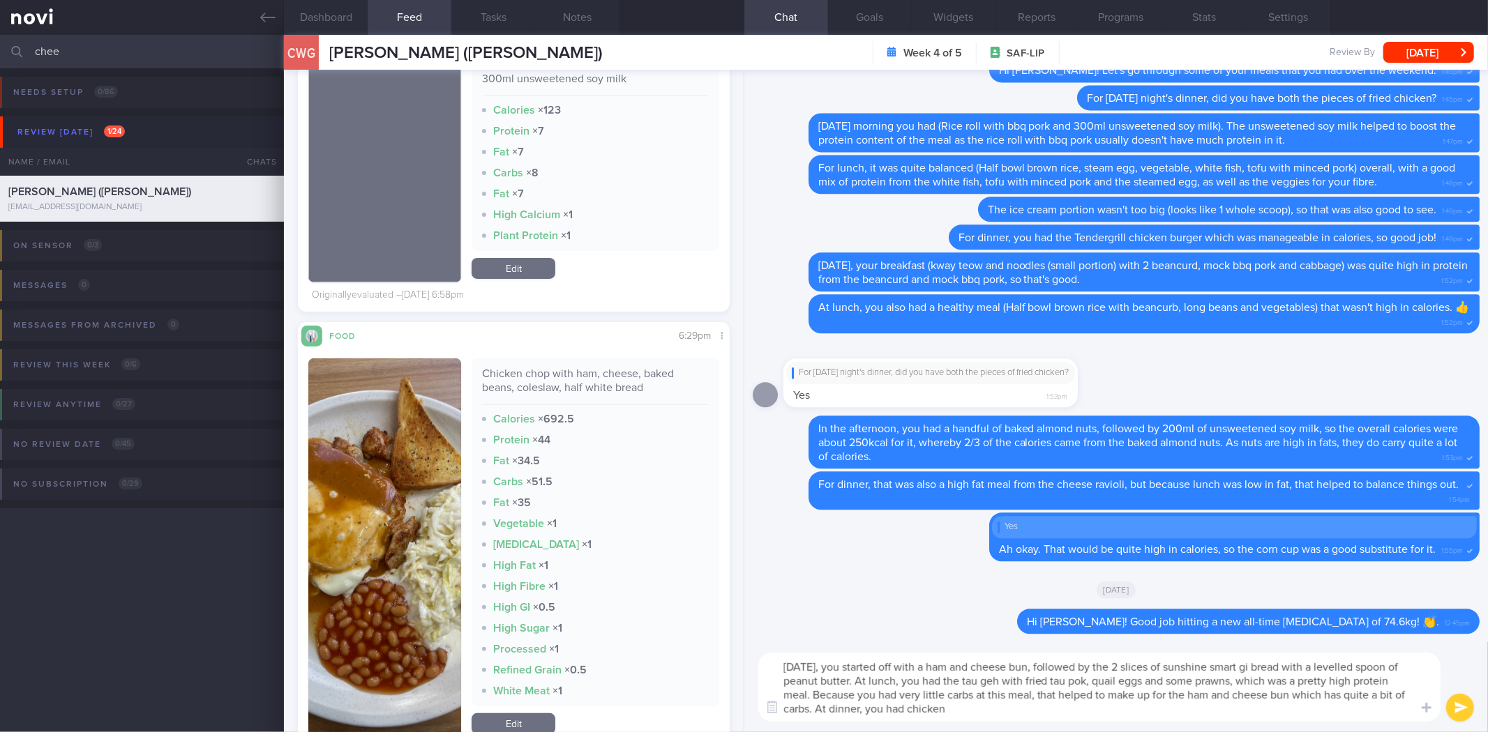
paste textarea "Chicken chop with ham, cheese, baked beans, coleslaw, half white bread"
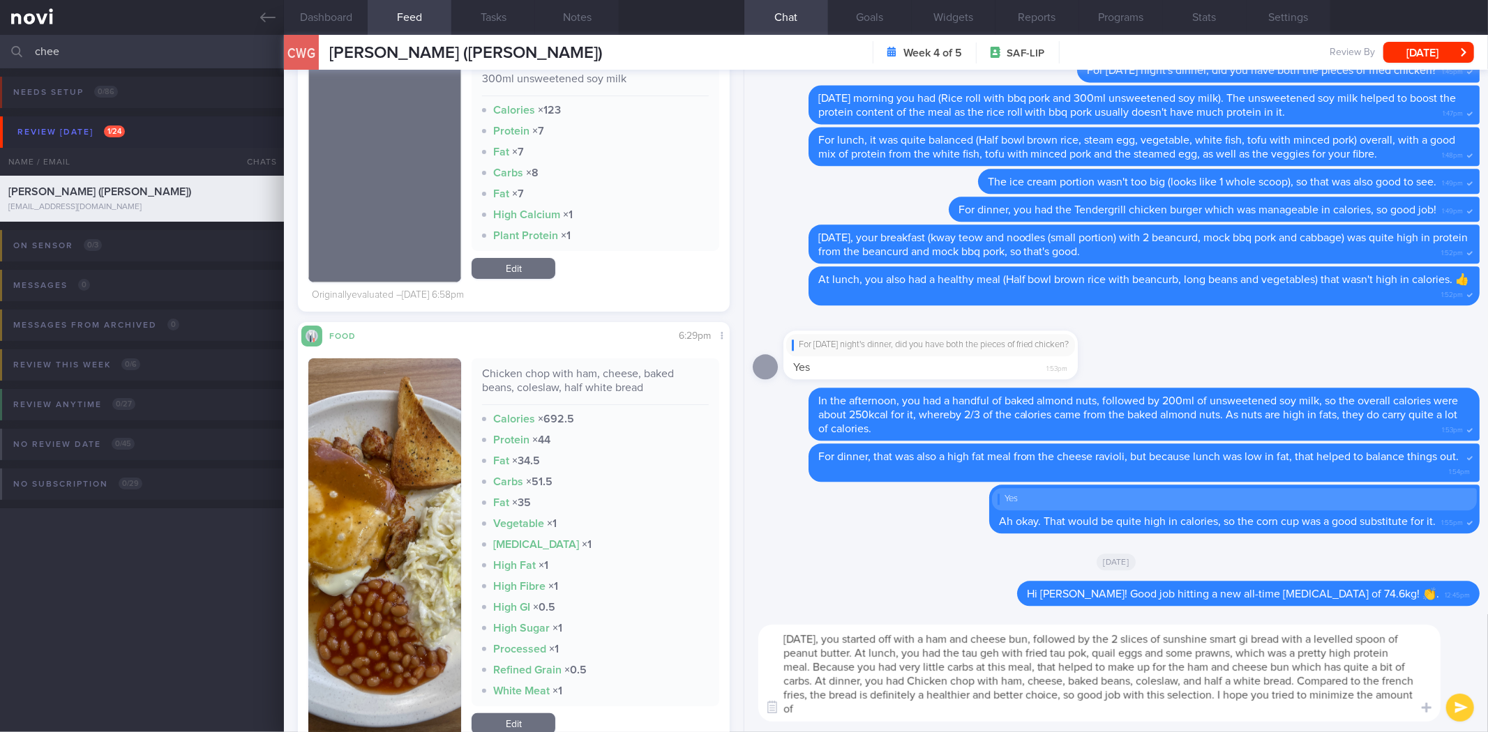
scroll to position [0, 0]
click at [384, 488] on button "button" at bounding box center [384, 549] width 153 height 380
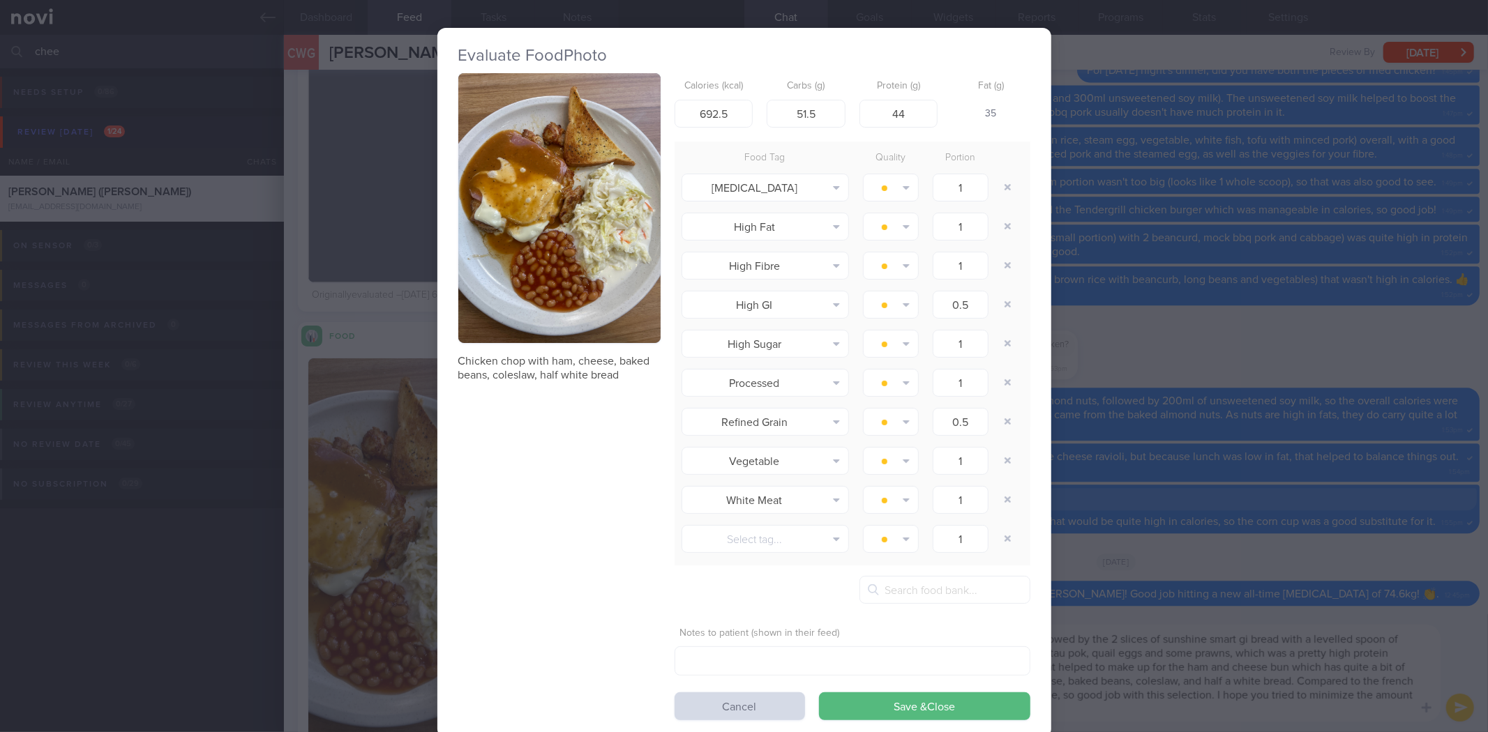
click at [565, 278] on button "button" at bounding box center [559, 208] width 202 height 270
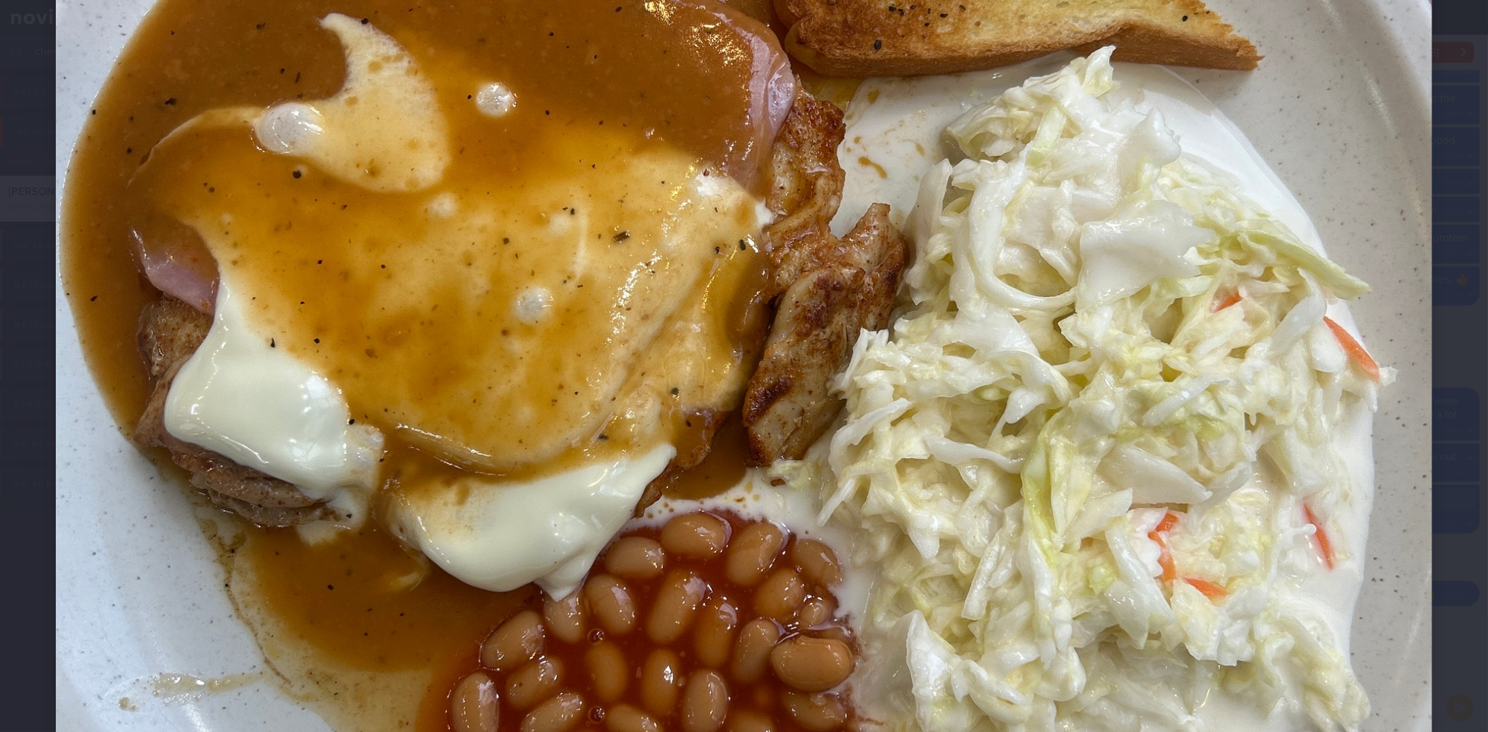
scroll to position [619, 0]
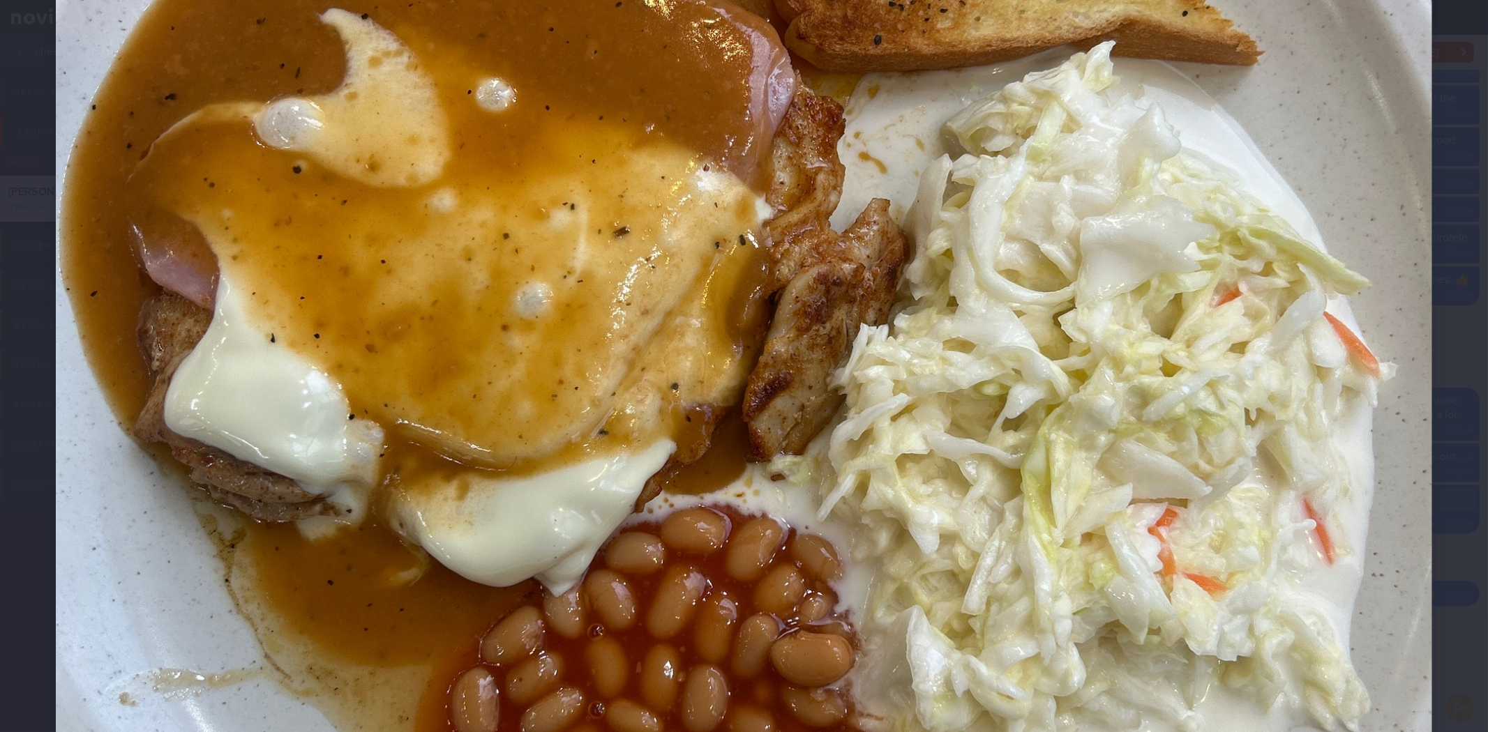
click at [1371, 323] on img at bounding box center [744, 353] width 1376 height 1835
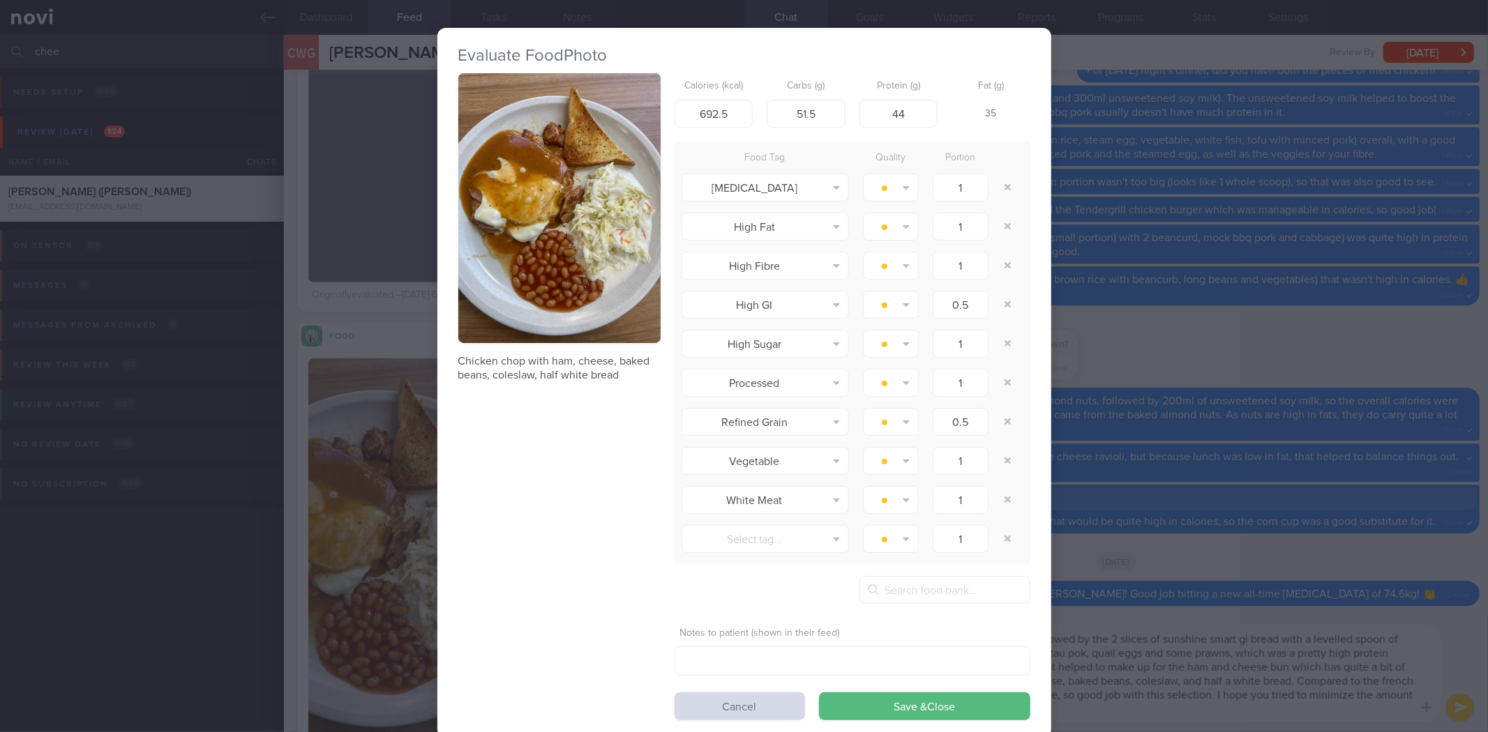
click at [1309, 339] on div "Evaluate Food Photo Chicken chop with ham, cheese, baked beans, coleslaw, half …" at bounding box center [744, 366] width 1488 height 732
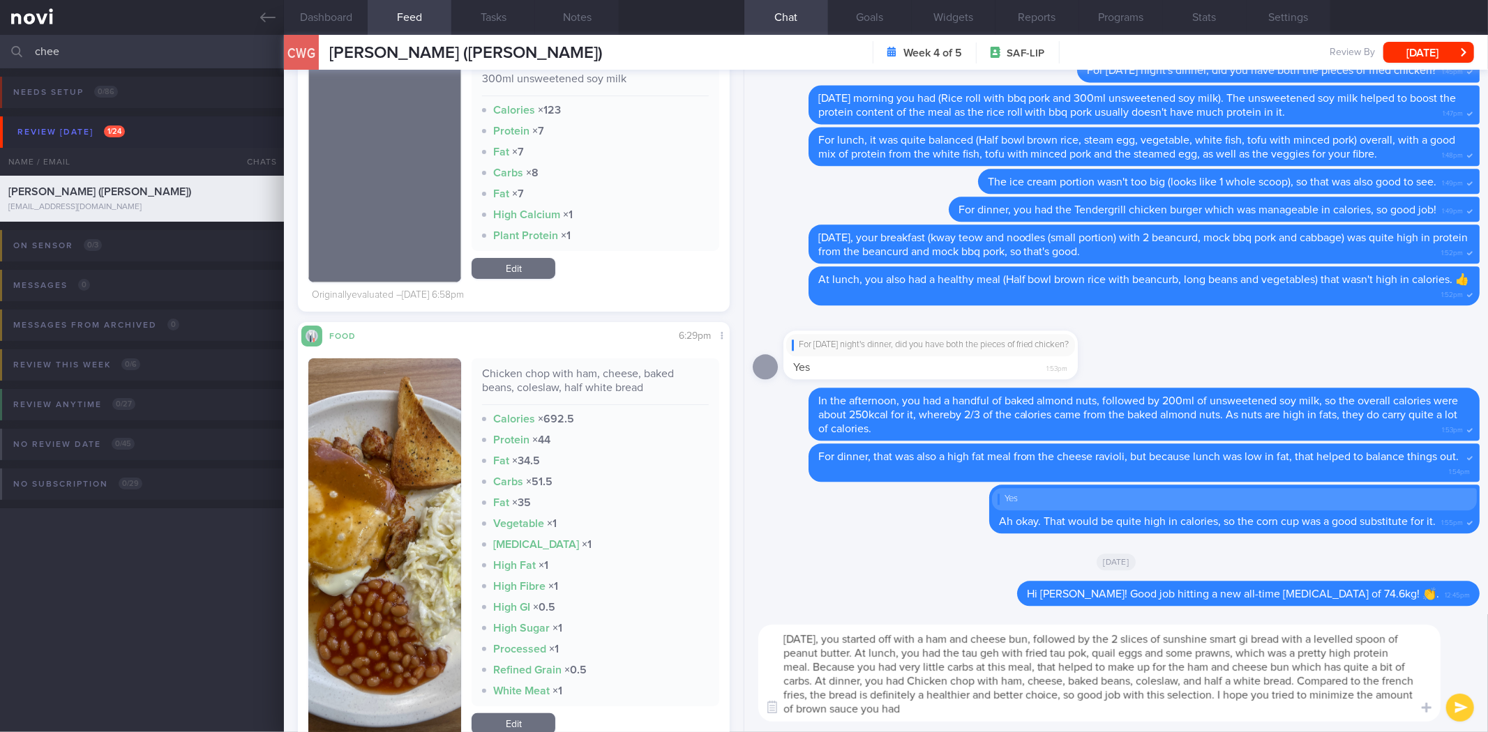
click at [1033, 726] on div "On Monday, you started off with a ham and cheese bun, followed by the 2 slices …" at bounding box center [1116, 674] width 744 height 118
click at [1042, 706] on textarea "On Monday, you started off with a ham and cheese bun, followed by the 2 slices …" at bounding box center [1099, 673] width 682 height 97
type textarea "[DATE], you started off with a ham and cheese bun, followed by the 2 slices of …"
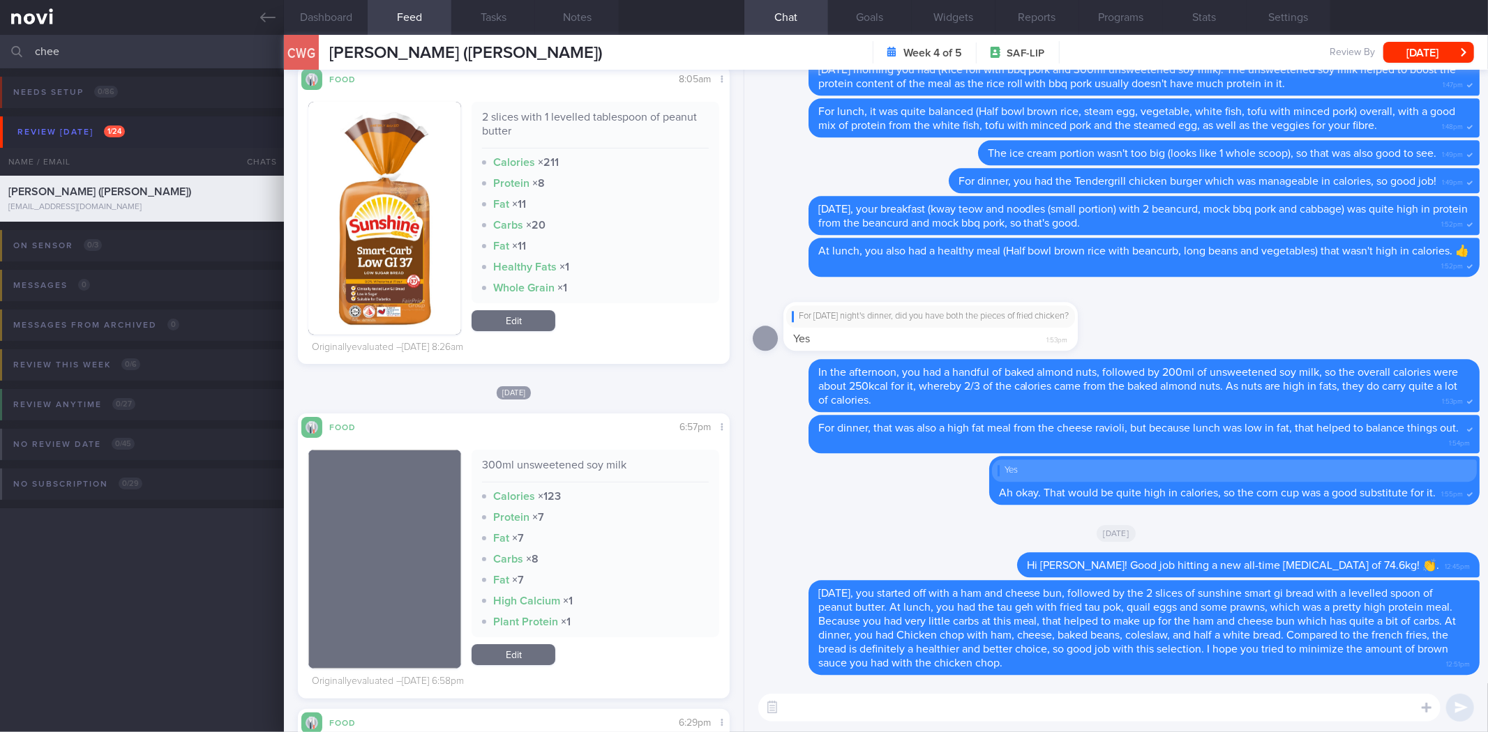
scroll to position [4257, 0]
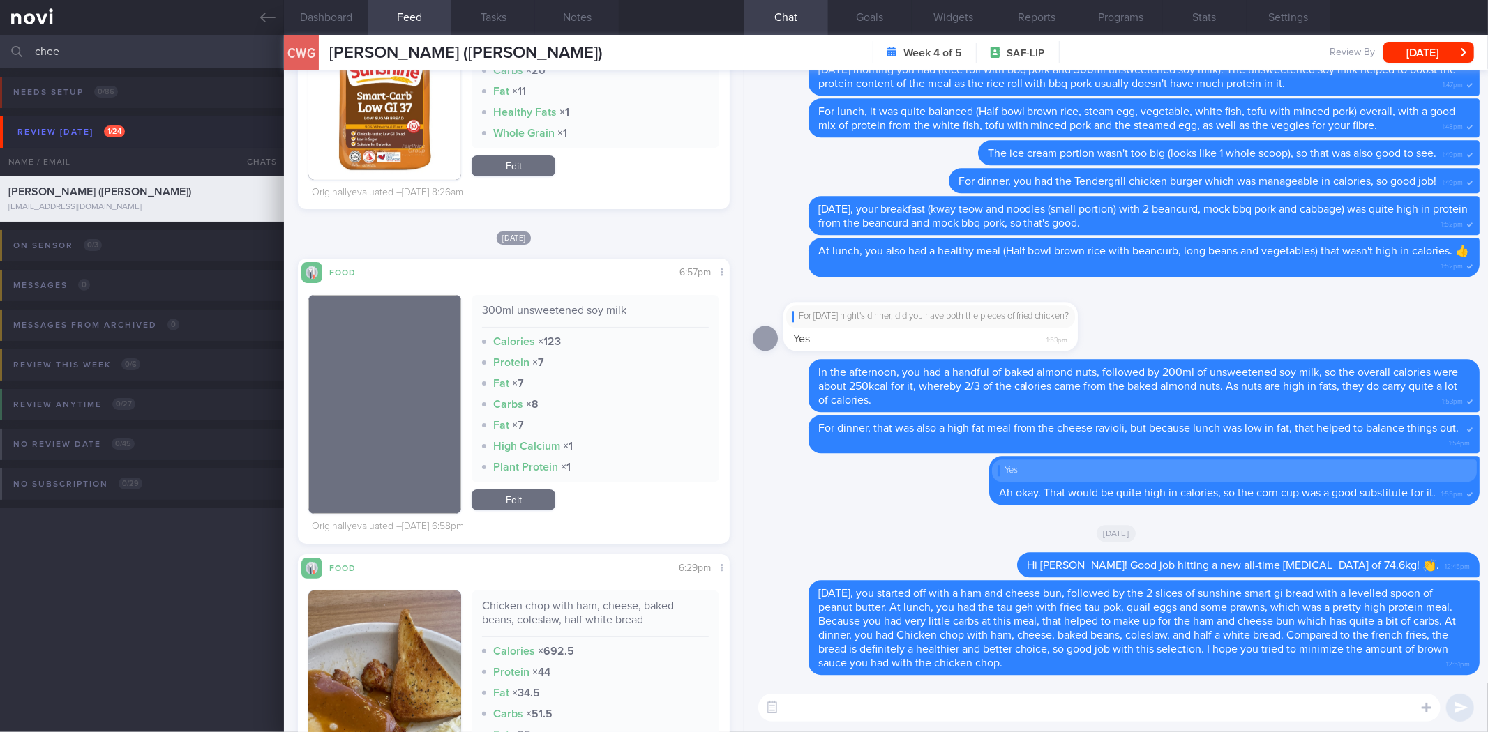
click at [535, 308] on div "300ml unsweetened soy milk" at bounding box center [595, 315] width 226 height 24
copy div "300ml unsweetened soy milk"
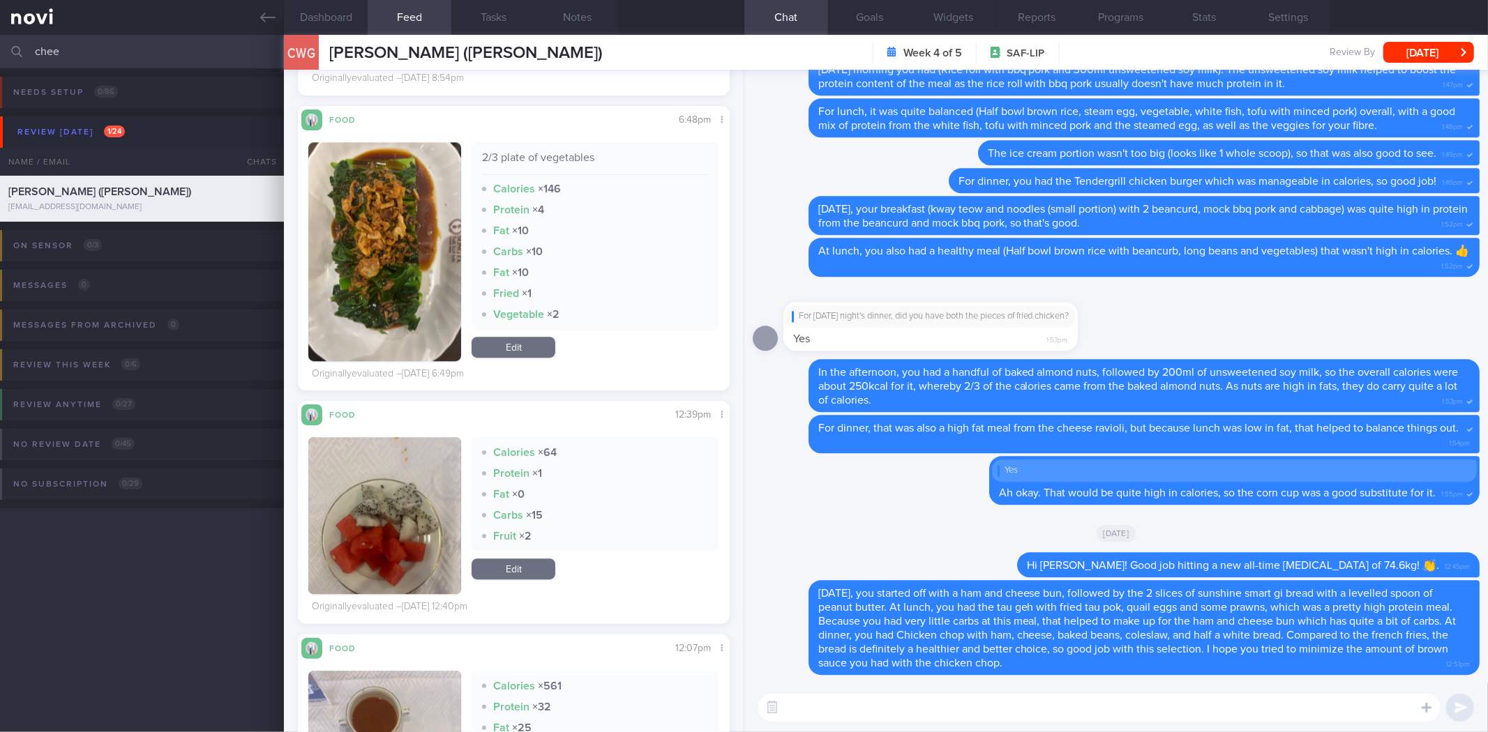
scroll to position [3714, 0]
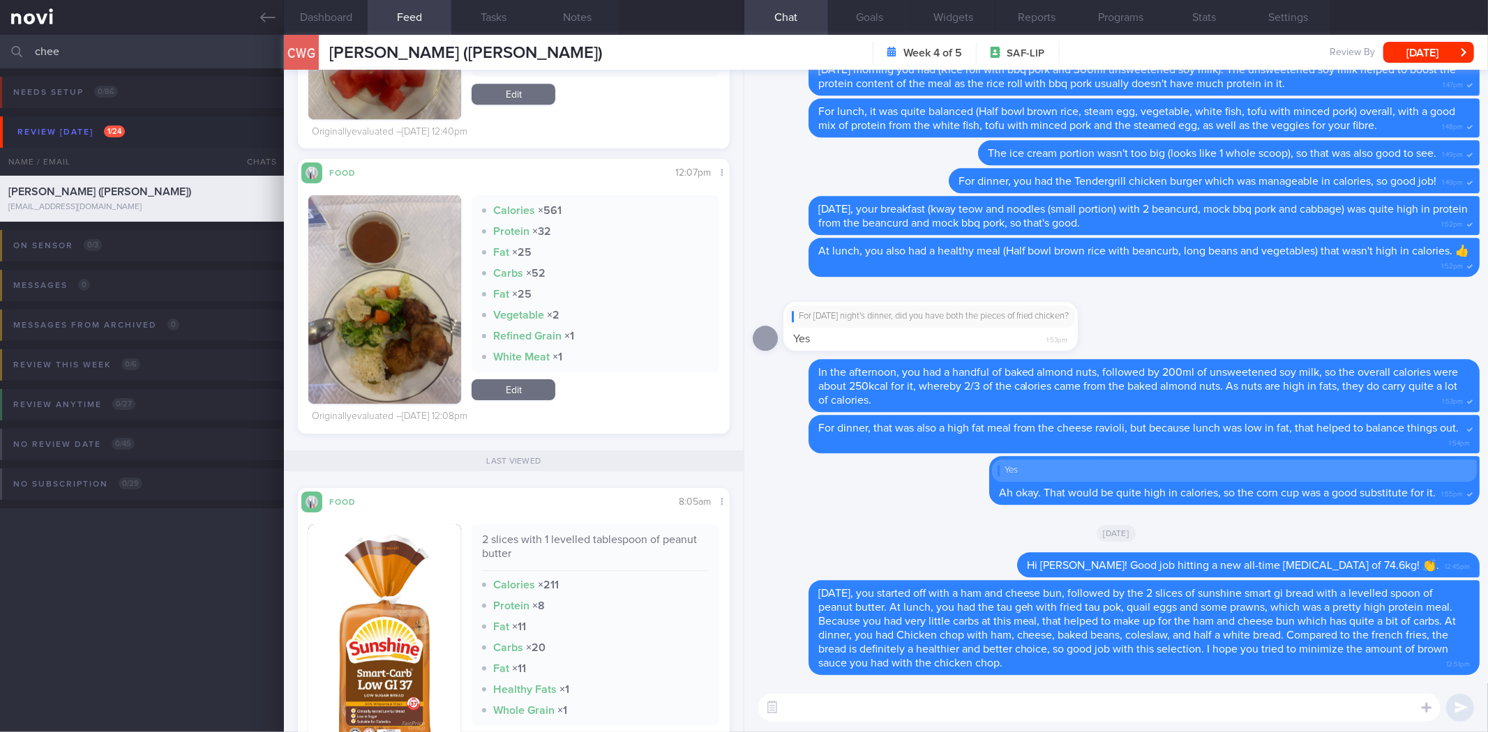
click at [867, 720] on textarea at bounding box center [1099, 708] width 682 height 28
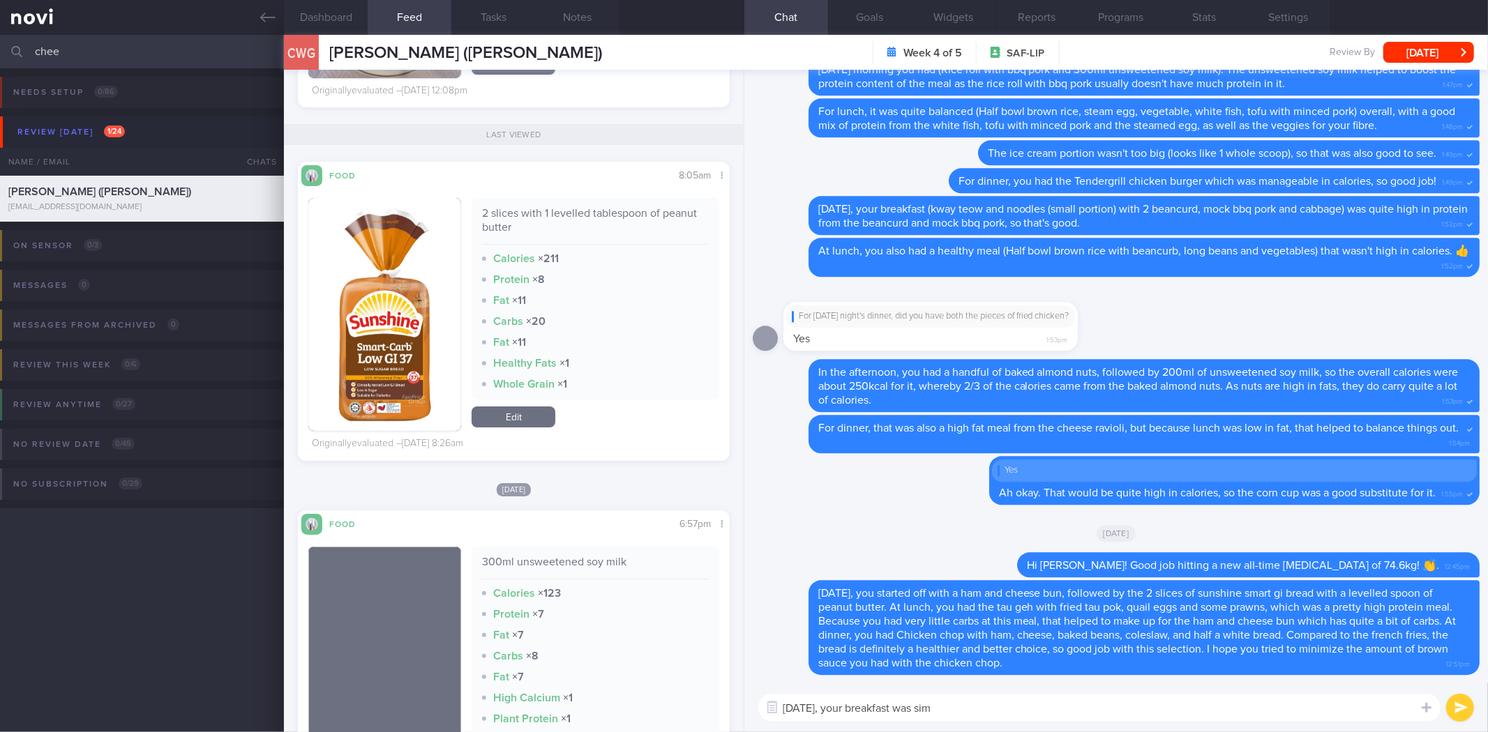
scroll to position [3803, 0]
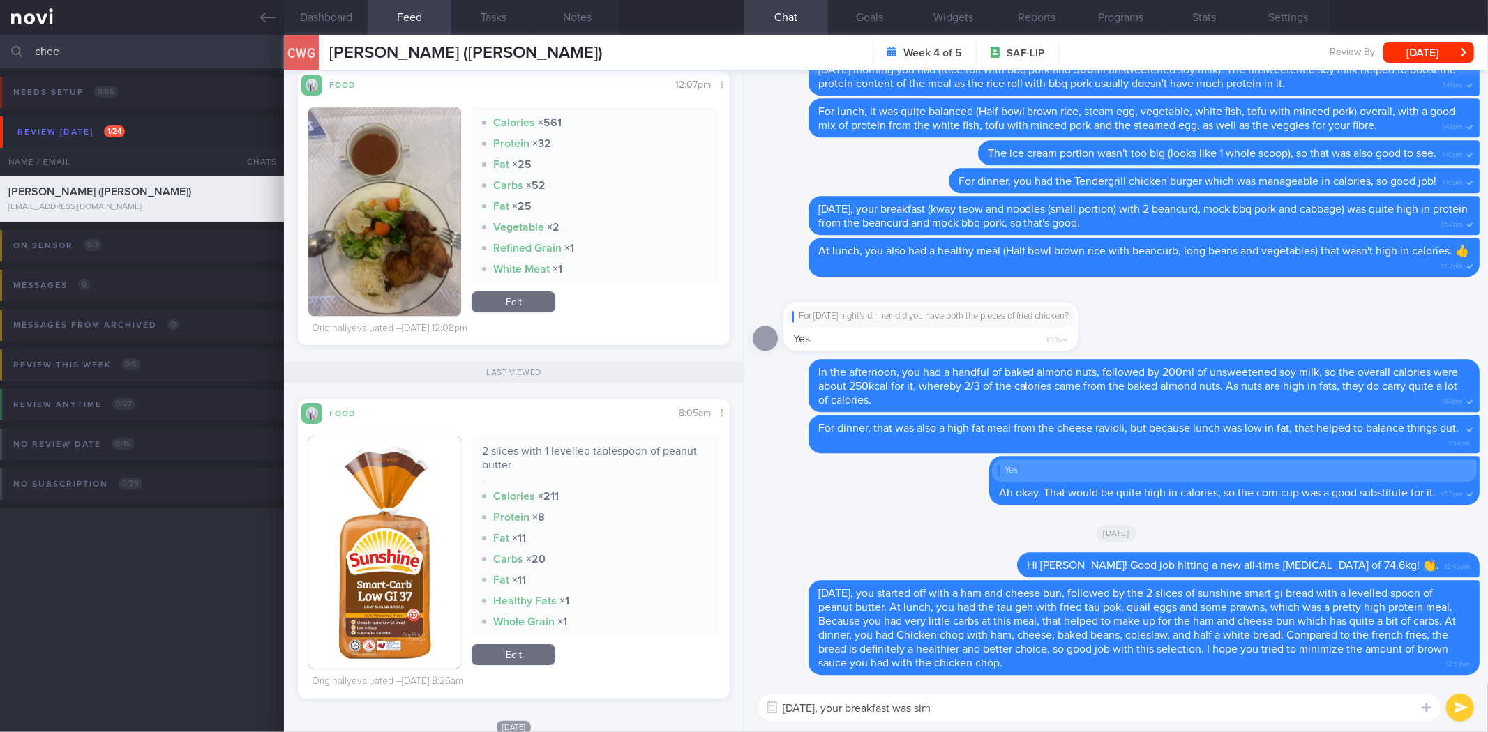
click at [839, 708] on textarea "On Tuesday, your breakfast was sim" at bounding box center [1099, 708] width 682 height 28
type textarea "On Tuesday and Wednesday, your breakfast is other similar and is quite"
click at [520, 658] on link "Edit" at bounding box center [514, 655] width 84 height 21
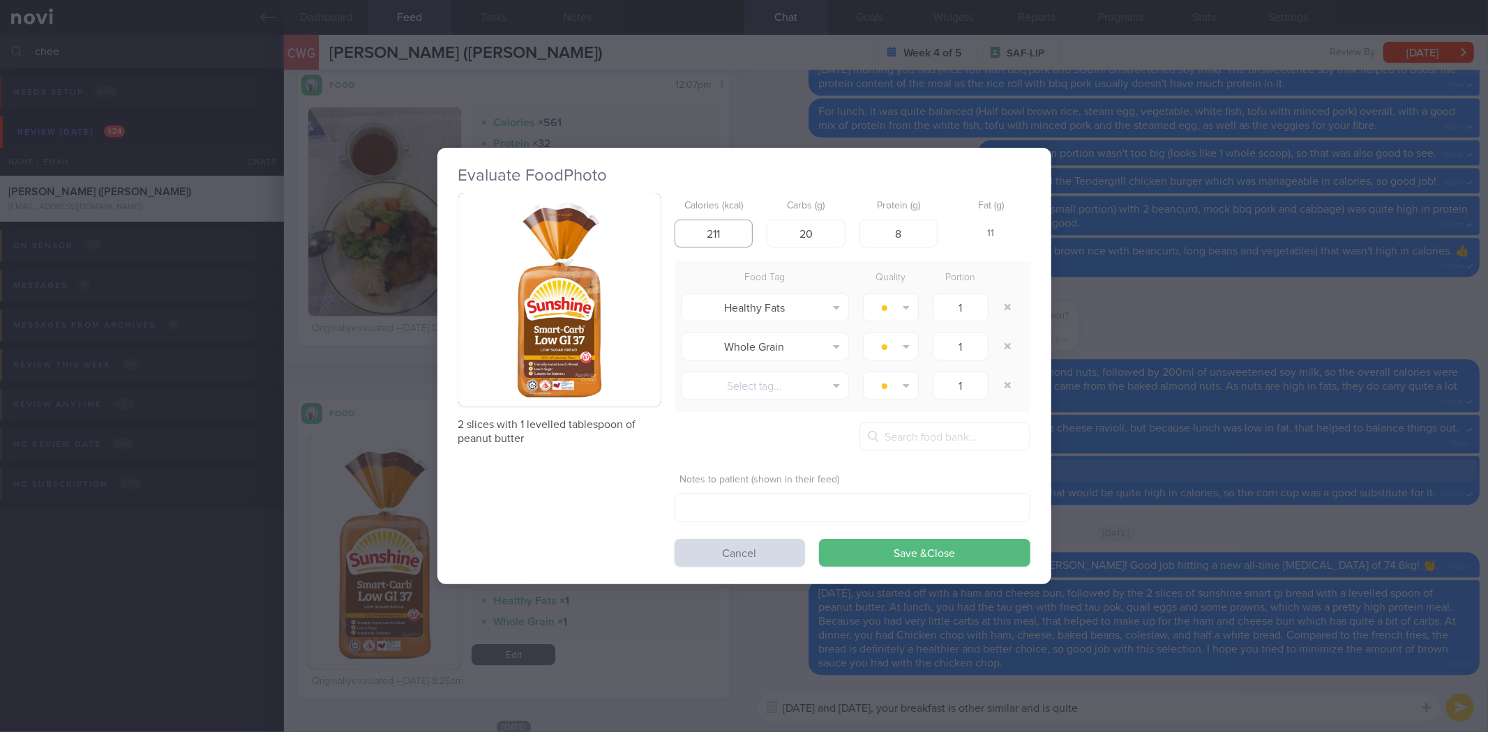
drag, startPoint x: 724, startPoint y: 234, endPoint x: 588, endPoint y: 235, distance: 136.0
click at [644, 237] on div "2 slices with 1 levelled tablespoon of peanut butter Calories (kcal) 211 Carbs …" at bounding box center [744, 380] width 572 height 374
type input "263"
type input "17"
drag, startPoint x: 825, startPoint y: 237, endPoint x: 707, endPoint y: 216, distance: 119.7
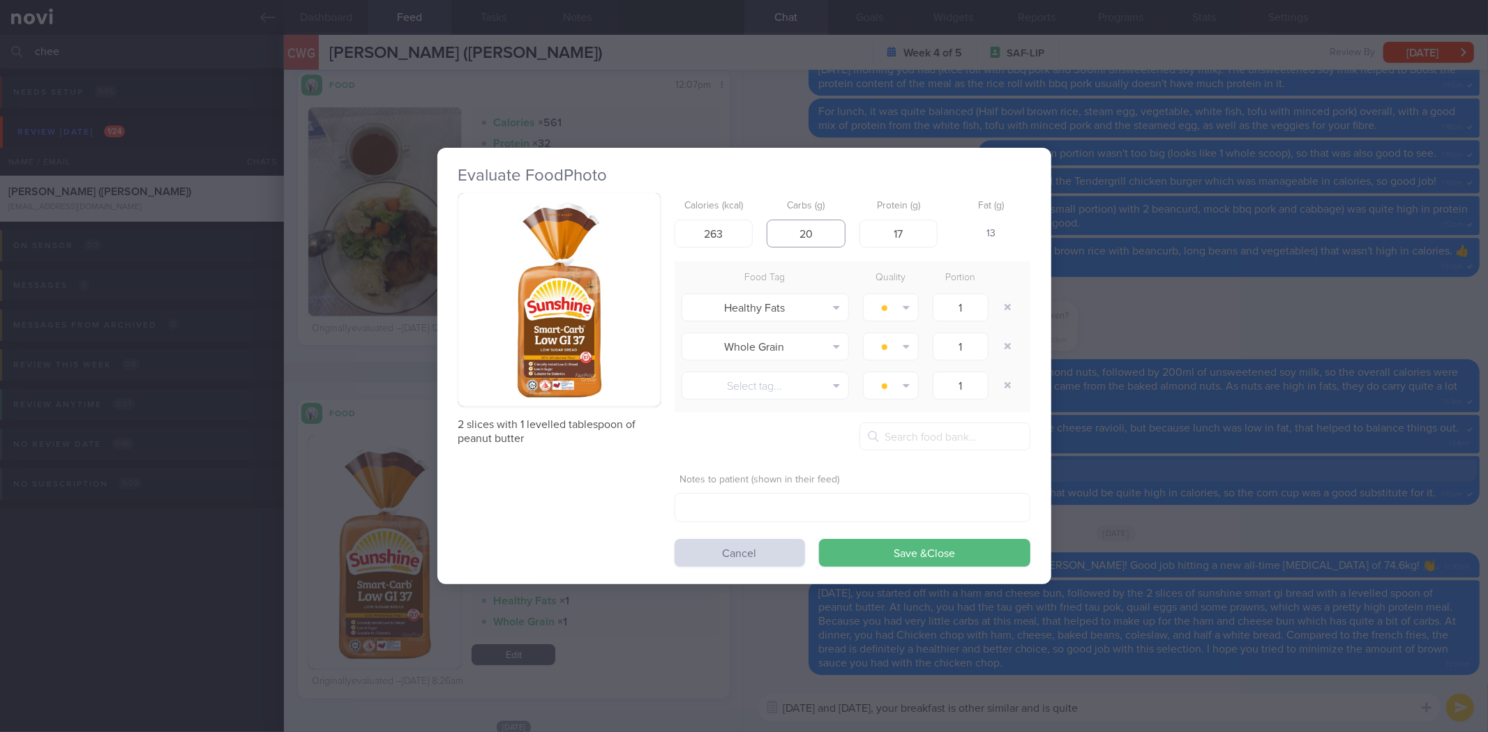
click at [758, 228] on div "Calories (kcal) 263 Carbs (g) 20 Protein (g) 17 Fat (g) 13" at bounding box center [853, 220] width 356 height 55
type input "26.4"
click at [819, 539] on button "Save & Close" at bounding box center [924, 553] width 211 height 28
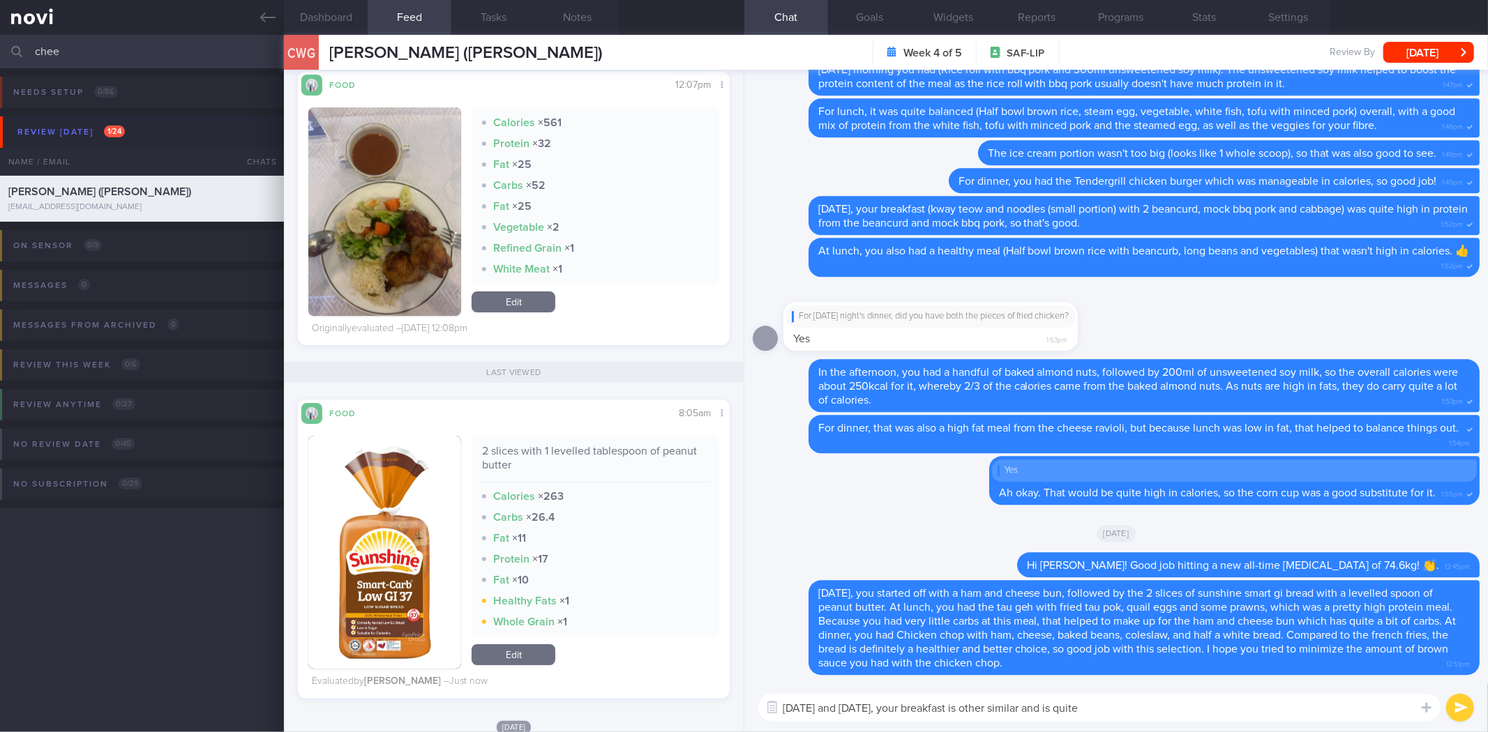
click at [1162, 709] on textarea "On Tuesday and Wednesday, your breakfast is other similar and is quite" at bounding box center [1099, 708] width 682 height 28
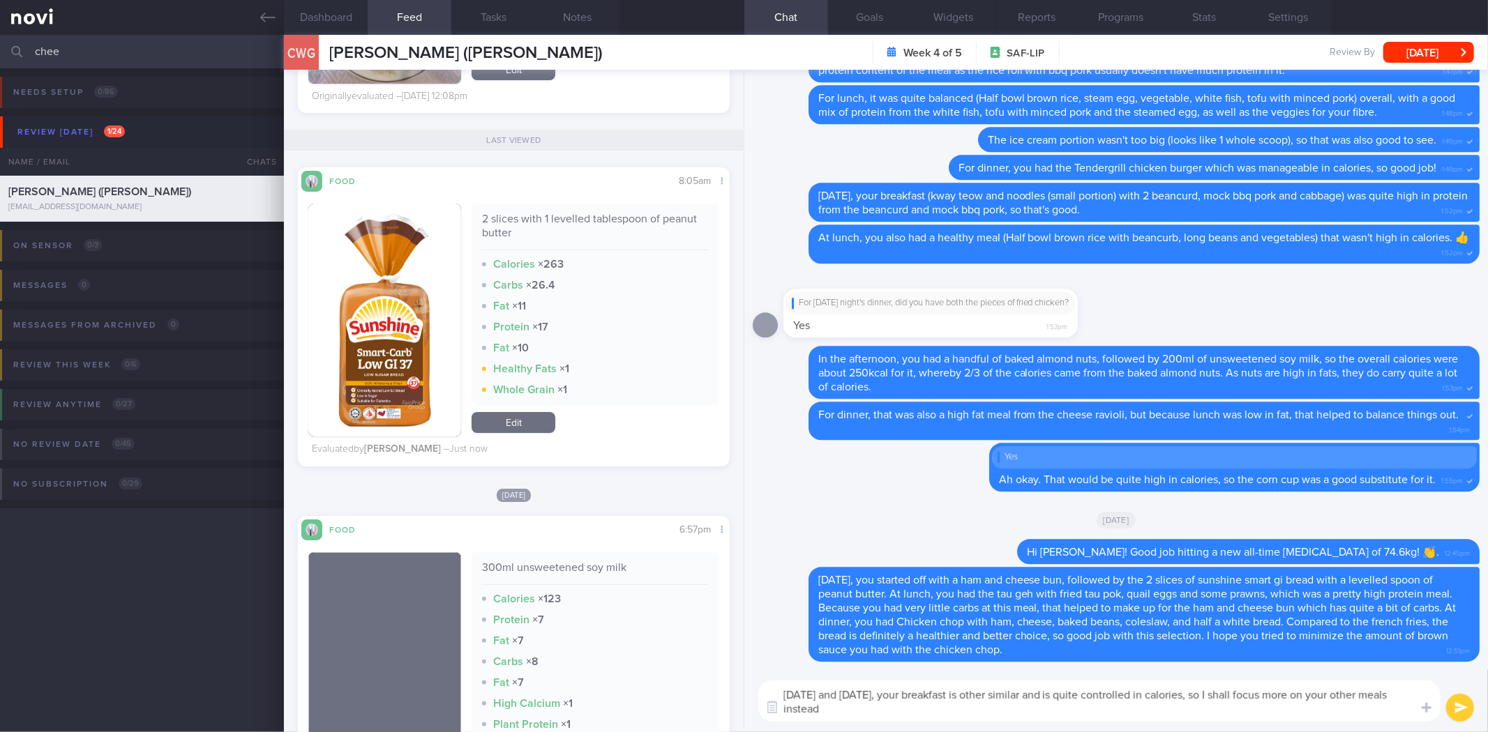
type textarea "[DATE] and [DATE], your breakfast is other similar and is quite controlled in c…"
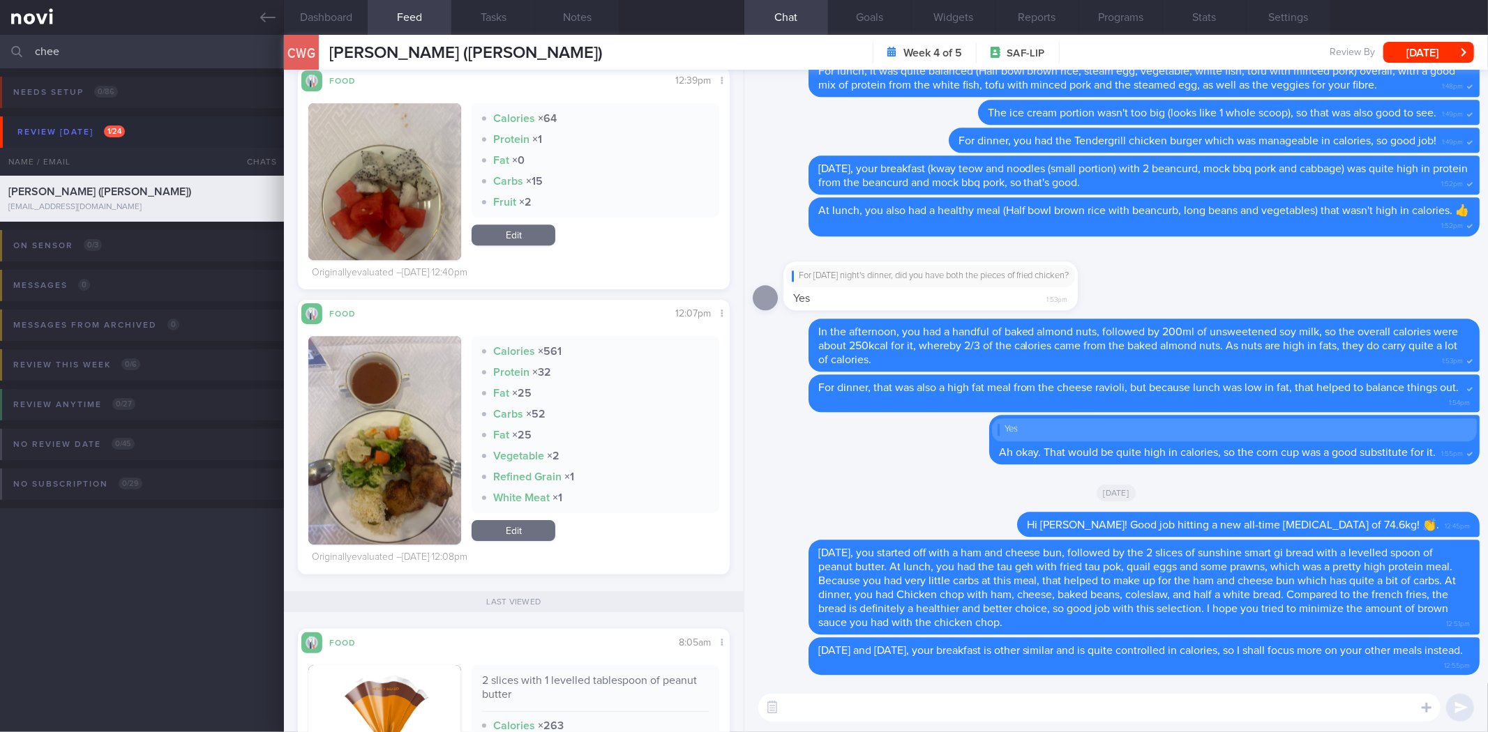
scroll to position [3573, 0]
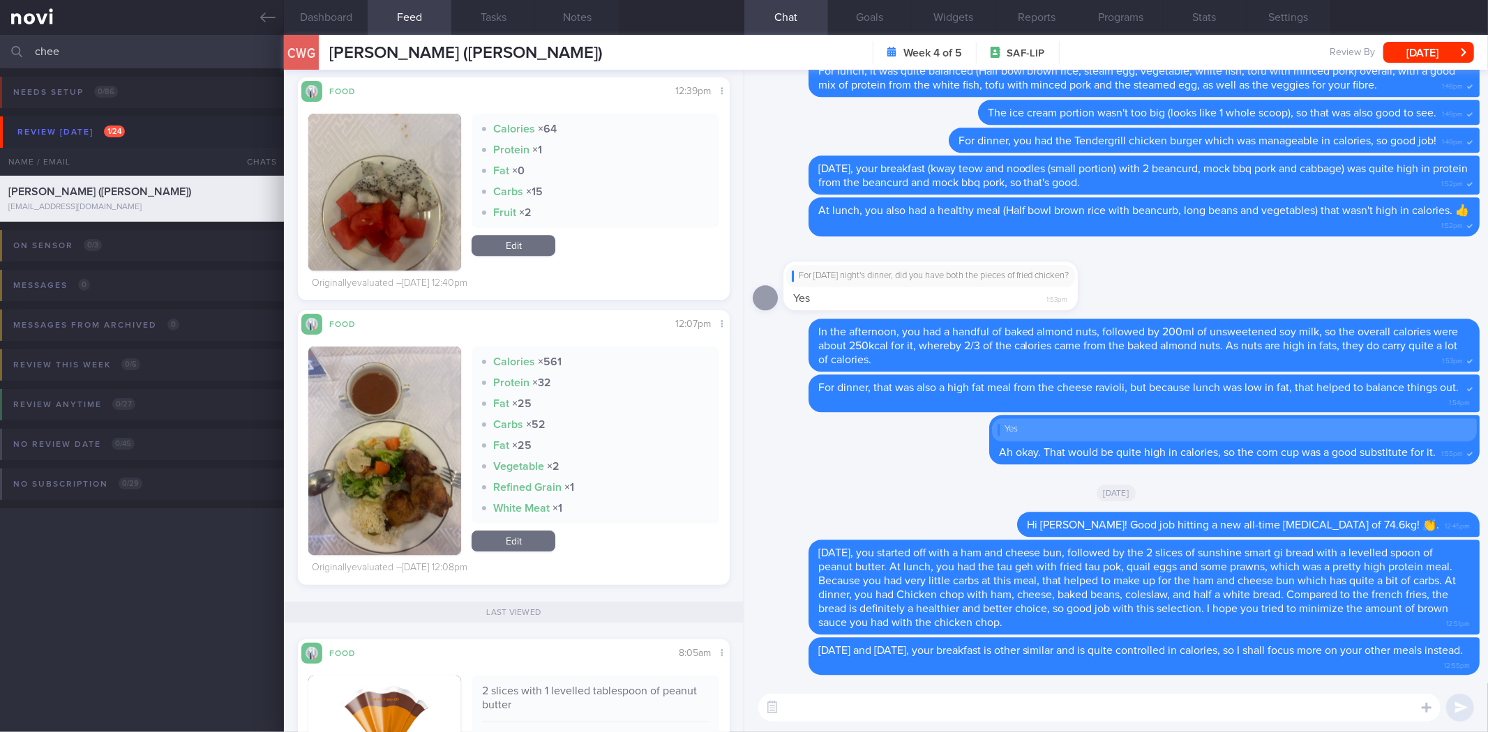
click at [359, 454] on button "button" at bounding box center [384, 451] width 153 height 209
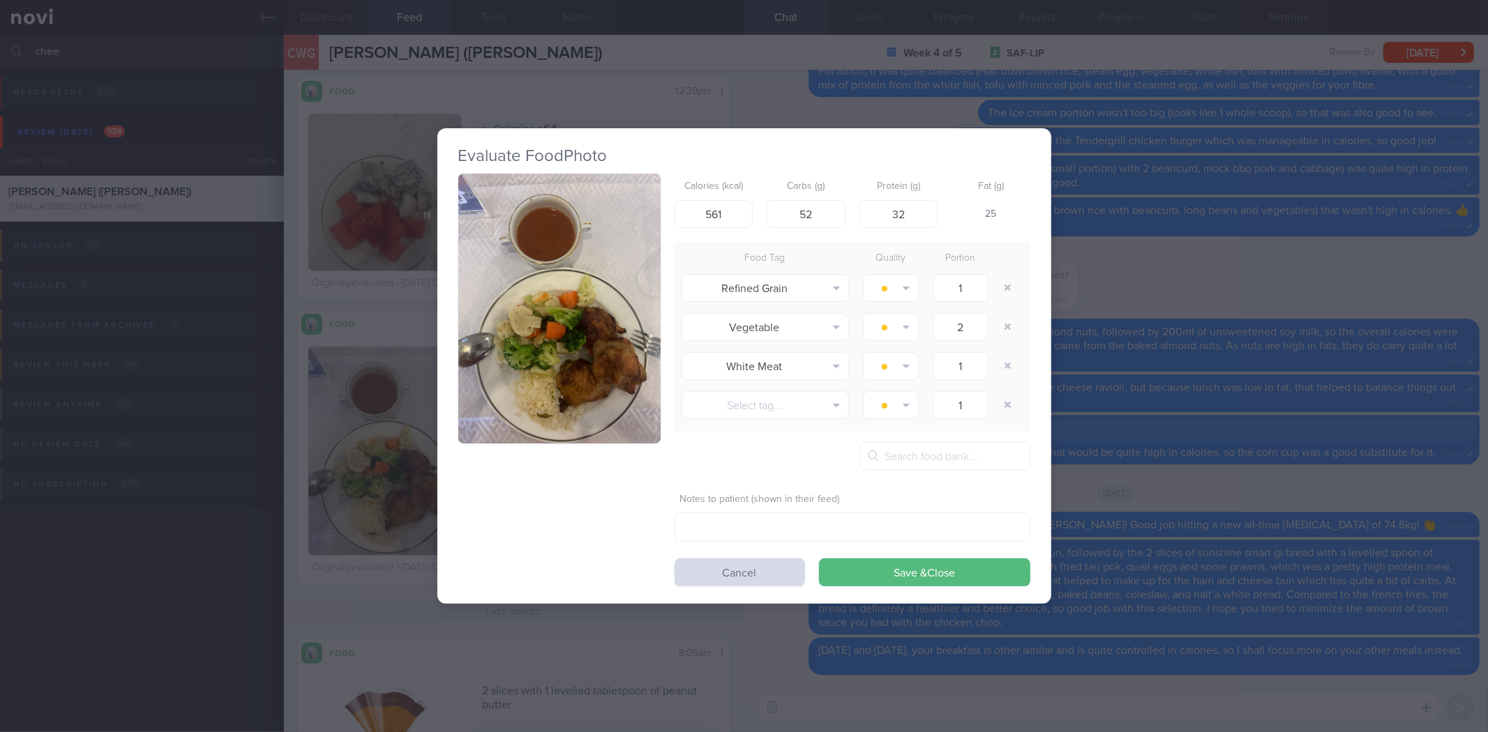
click at [469, 314] on img "button" at bounding box center [559, 309] width 202 height 270
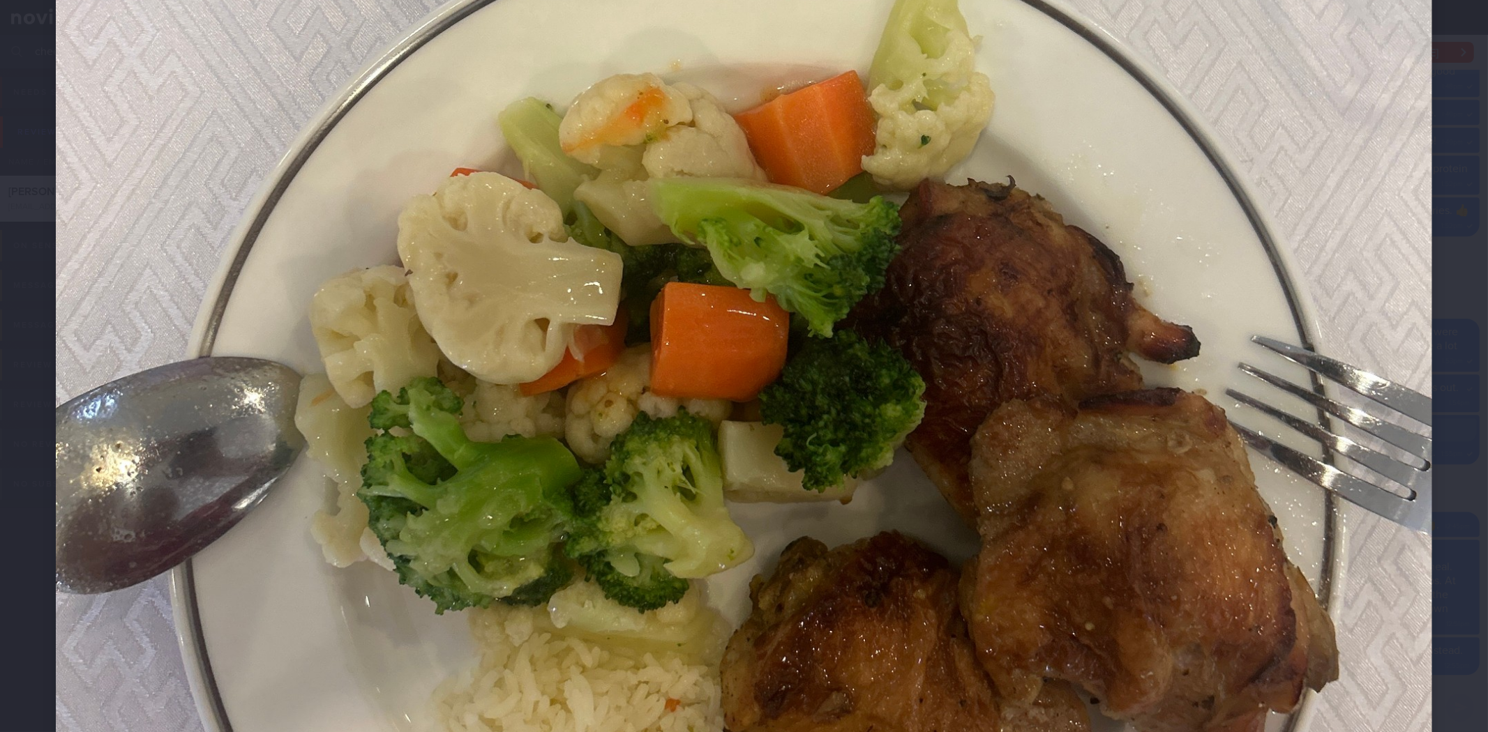
scroll to position [775, 0]
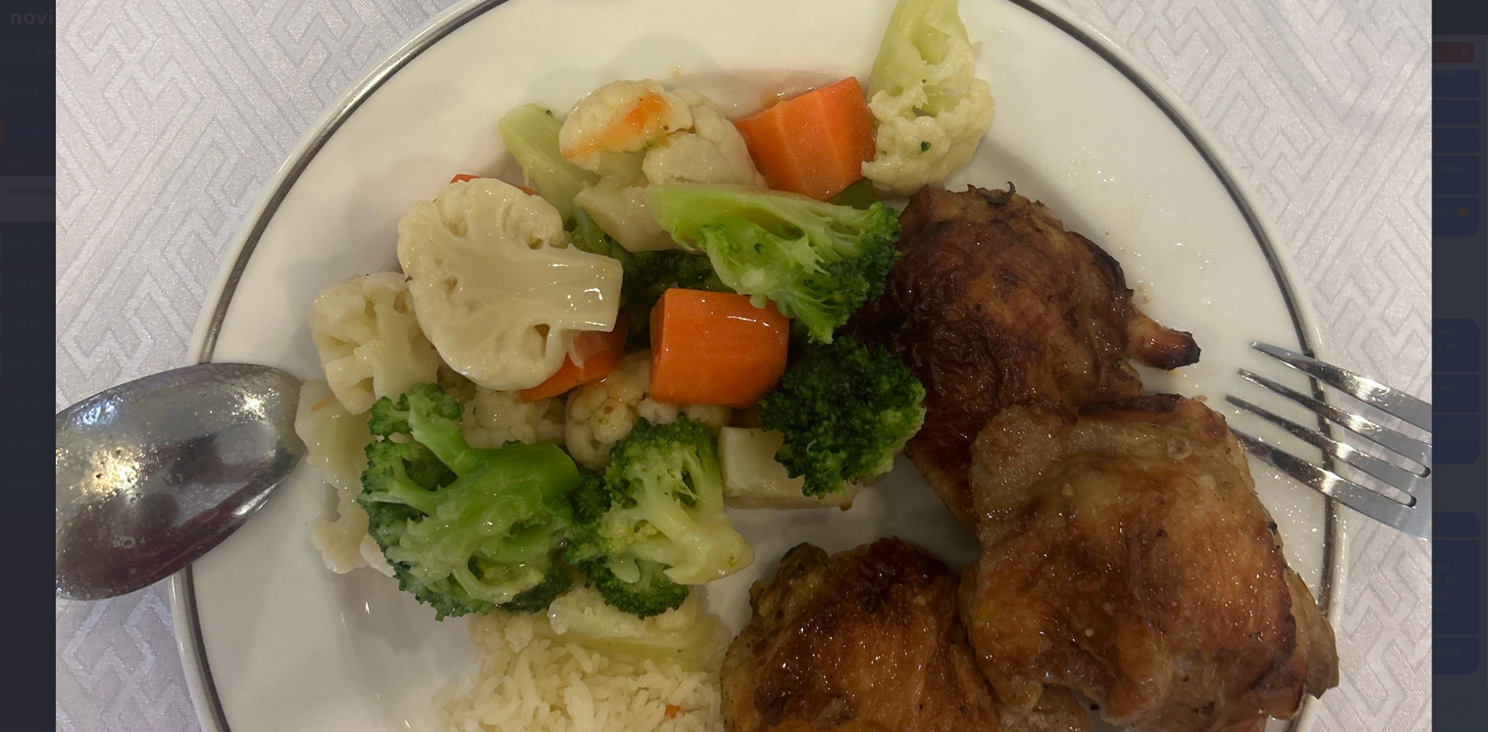
click at [1392, 597] on img at bounding box center [744, 198] width 1376 height 1835
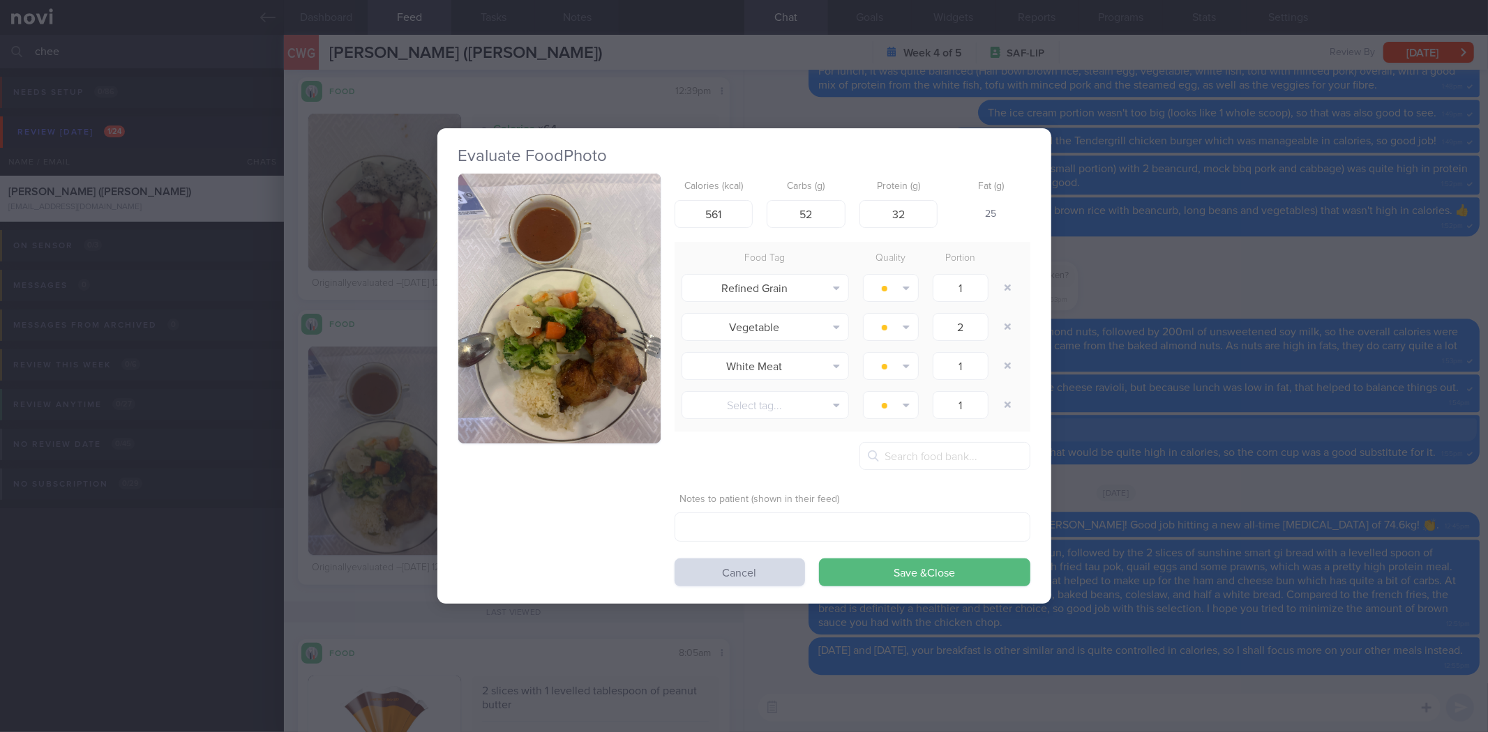
click at [1289, 567] on div "Evaluate Food Photo Calories (kcal) 561 Carbs (g) 52 Protein (g) 32 Fat (g) 25 …" at bounding box center [744, 366] width 1488 height 732
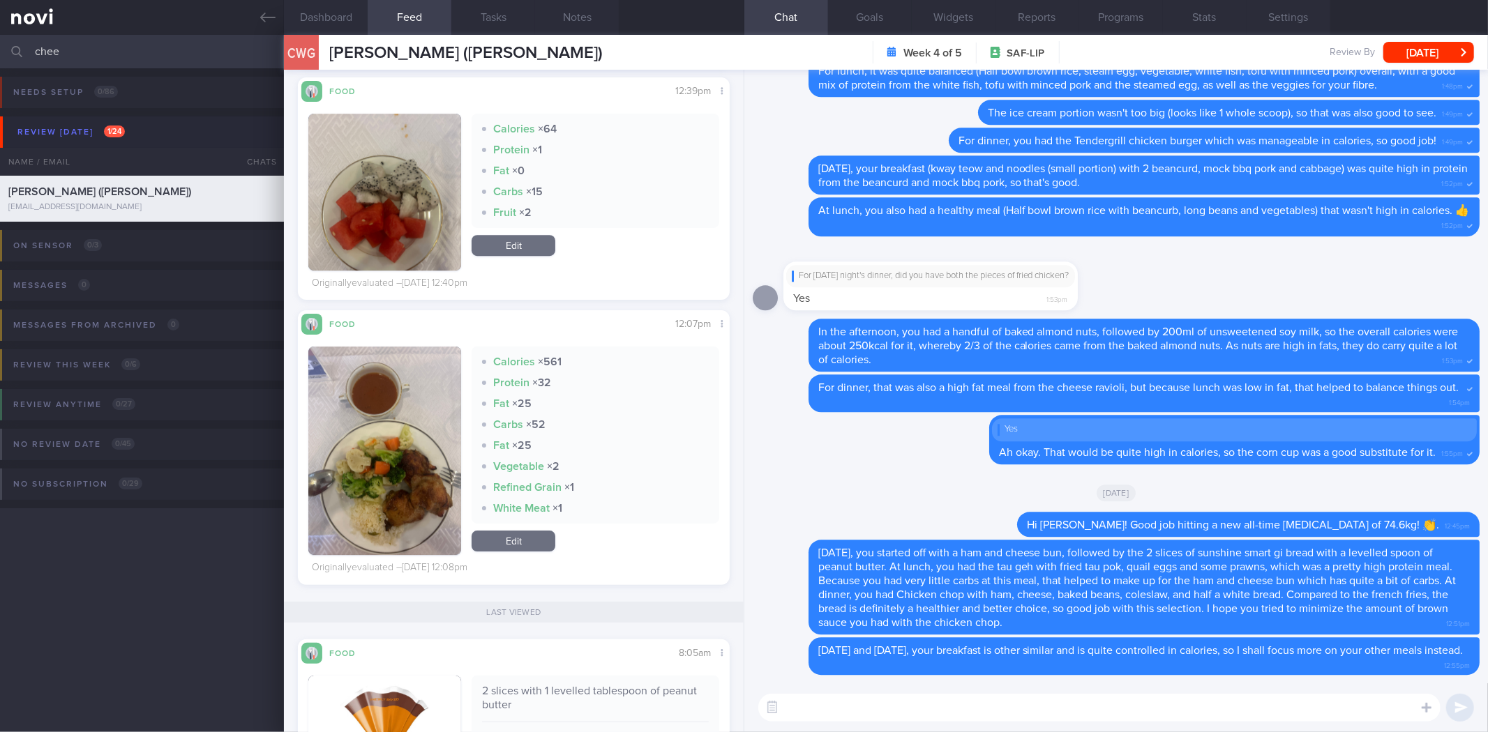
click at [1012, 708] on textarea at bounding box center [1099, 708] width 682 height 28
type textarea "[DATE] lunch (chicken with broccoli, cauliflower, carrots, and a small portion …"
click at [405, 470] on button "button" at bounding box center [384, 451] width 153 height 209
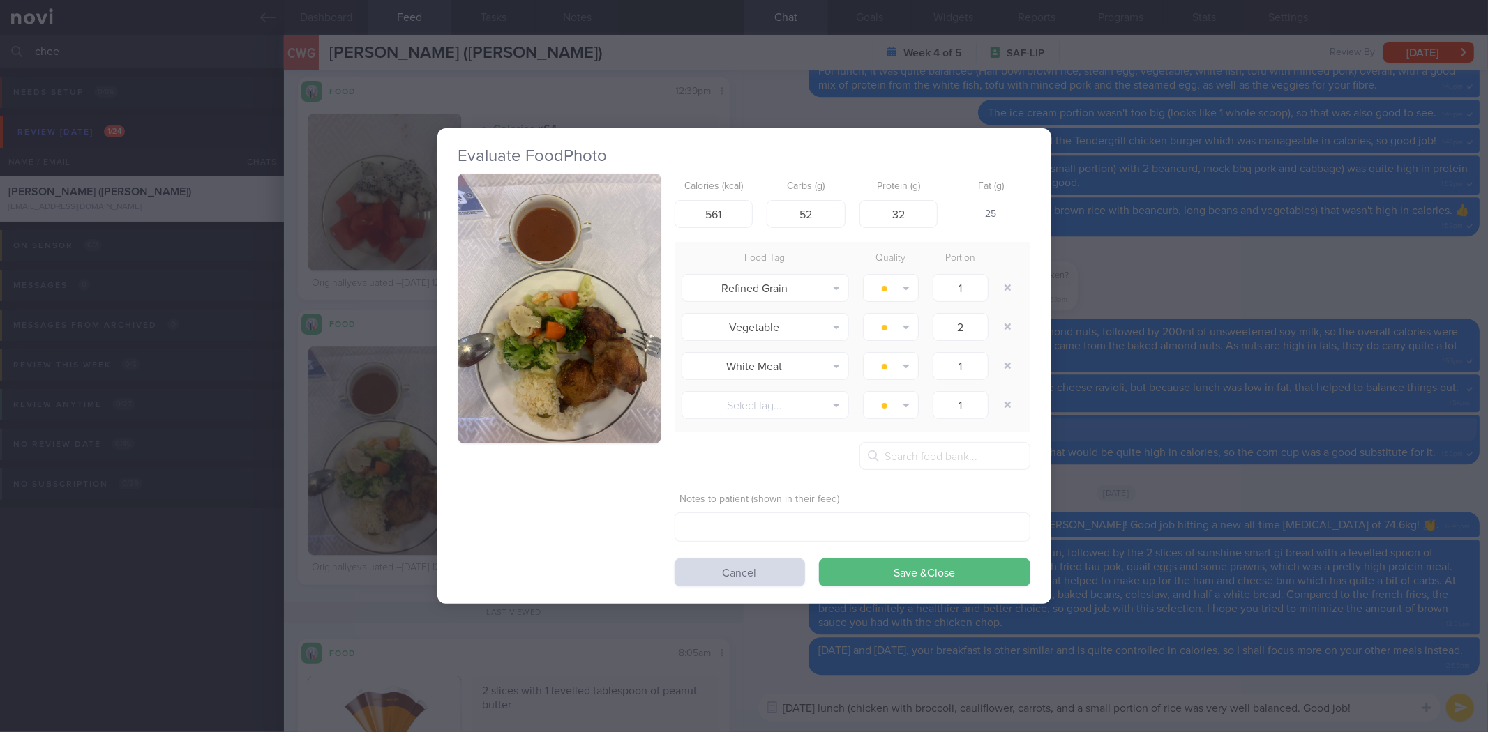
click at [452, 315] on div "Evaluate Food Photo Calories (kcal) 561 Carbs (g) 52 Protein (g) 32 Fat (g) 25 …" at bounding box center [744, 366] width 614 height 476
click at [520, 289] on button "button" at bounding box center [559, 309] width 202 height 270
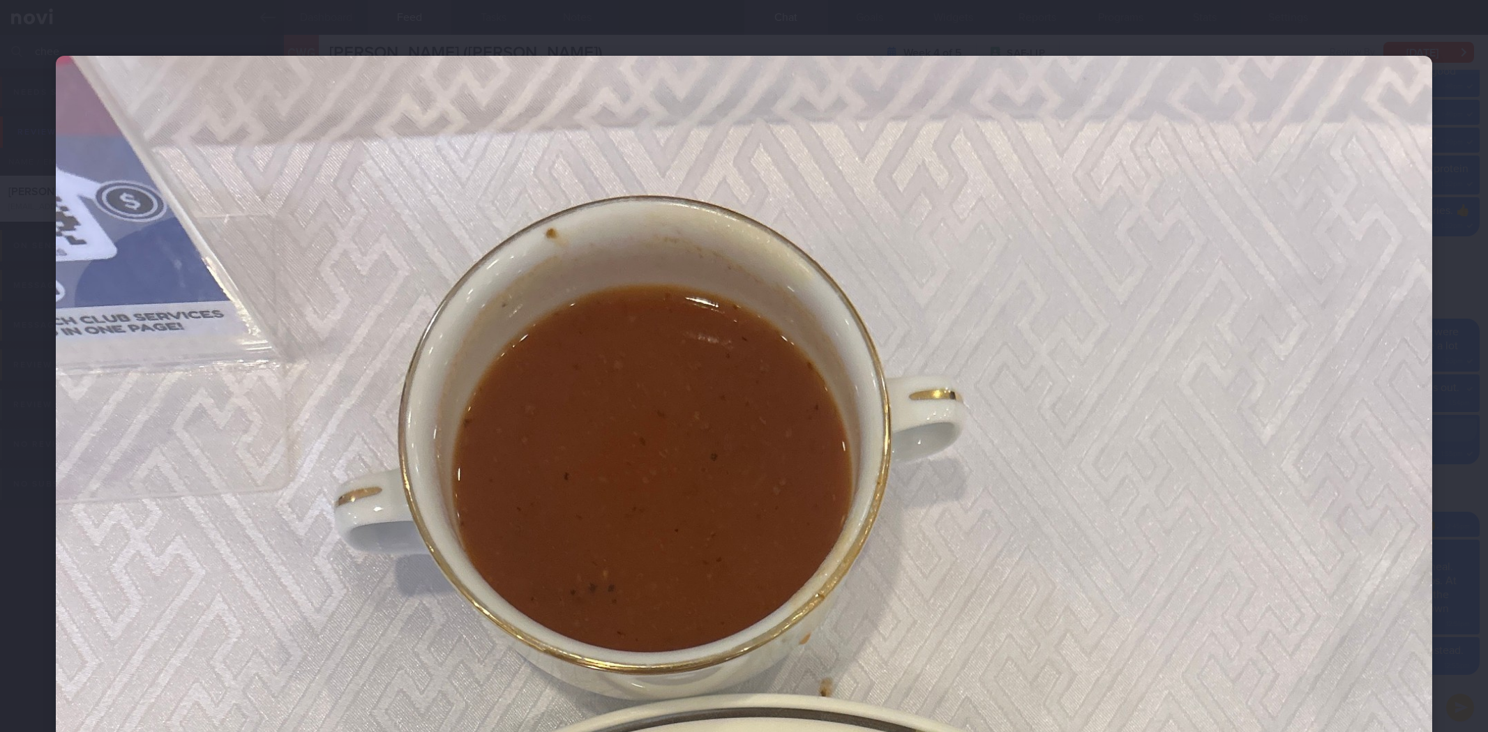
select select "7"
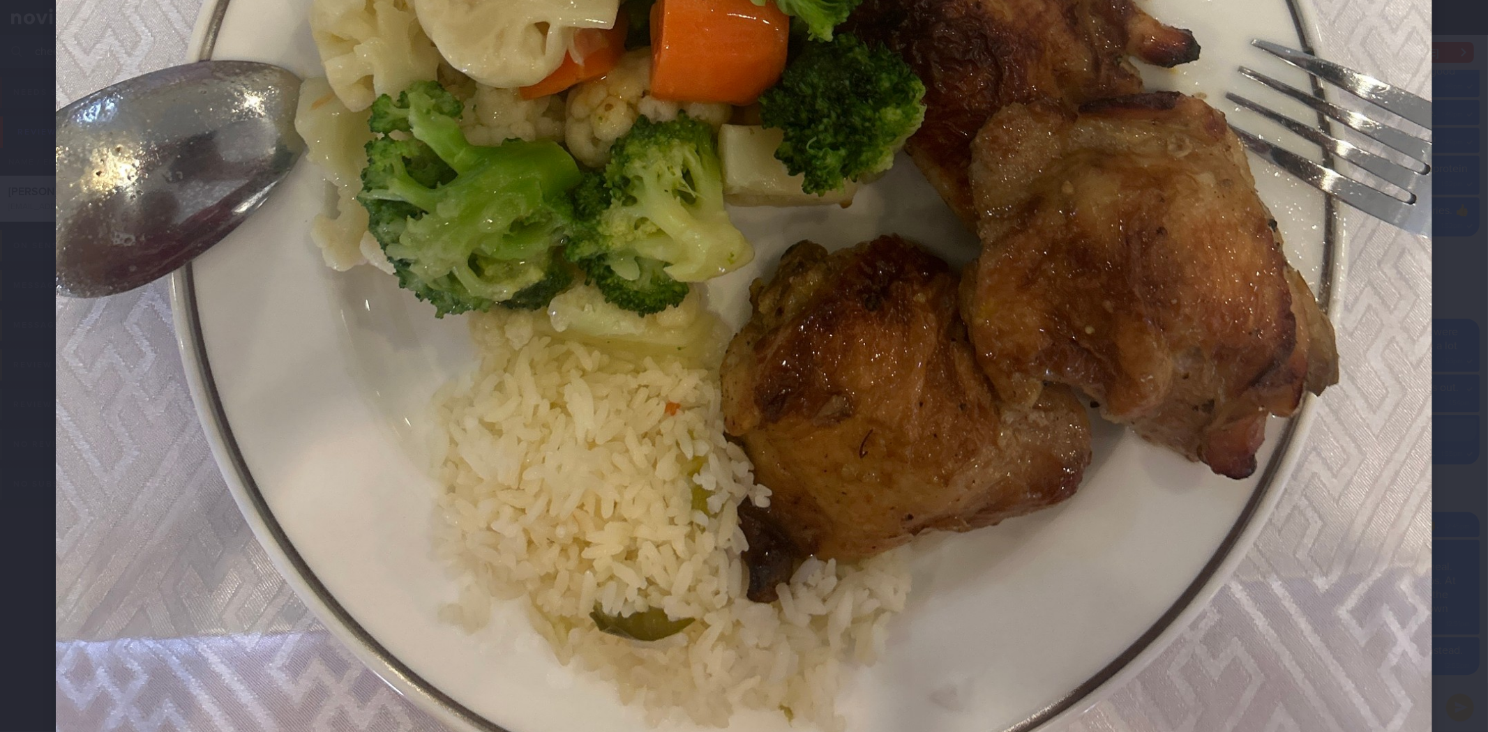
scroll to position [1198, 0]
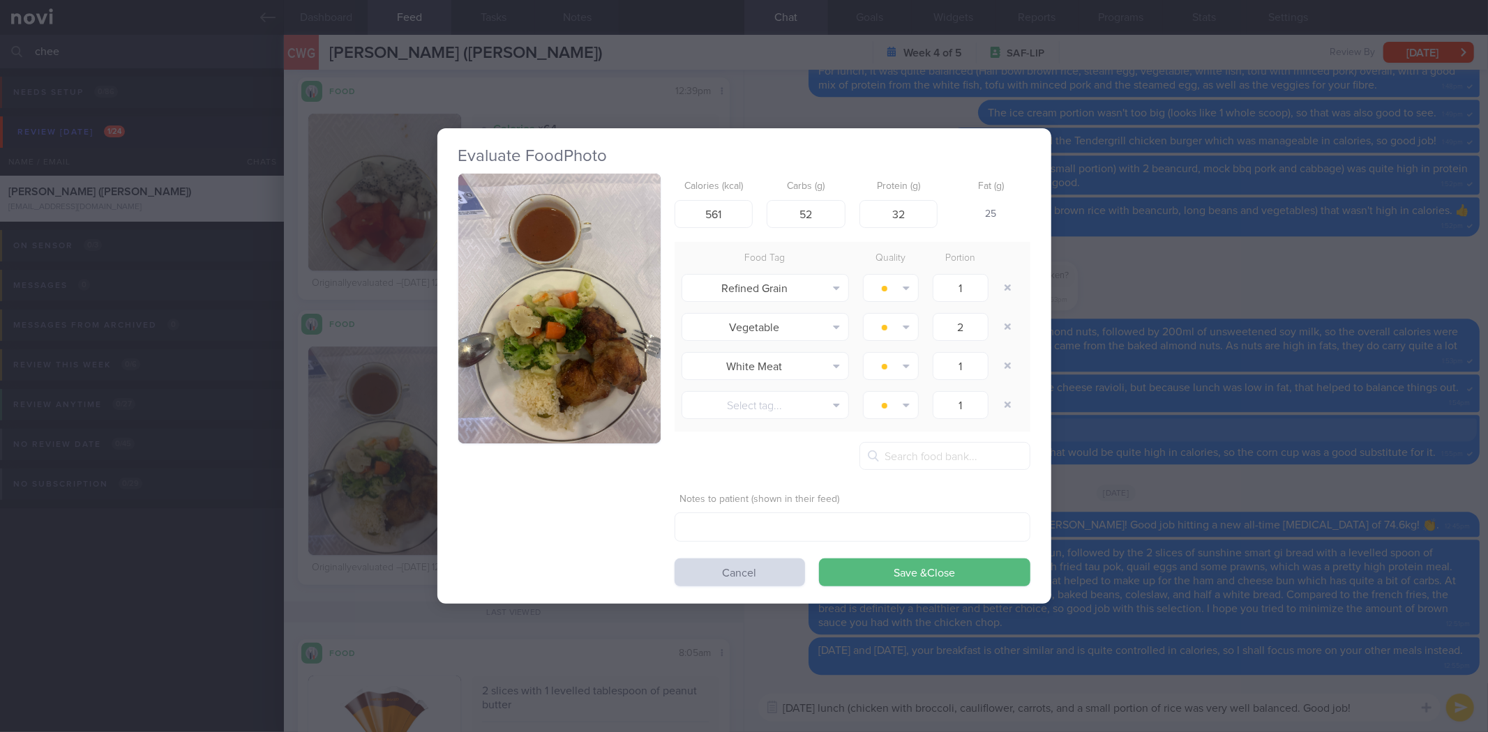
click at [1087, 650] on div "Evaluate Food Photo Calories (kcal) 561 Carbs (g) 52 Protein (g) 32 Fat (g) 25 …" at bounding box center [744, 366] width 1488 height 732
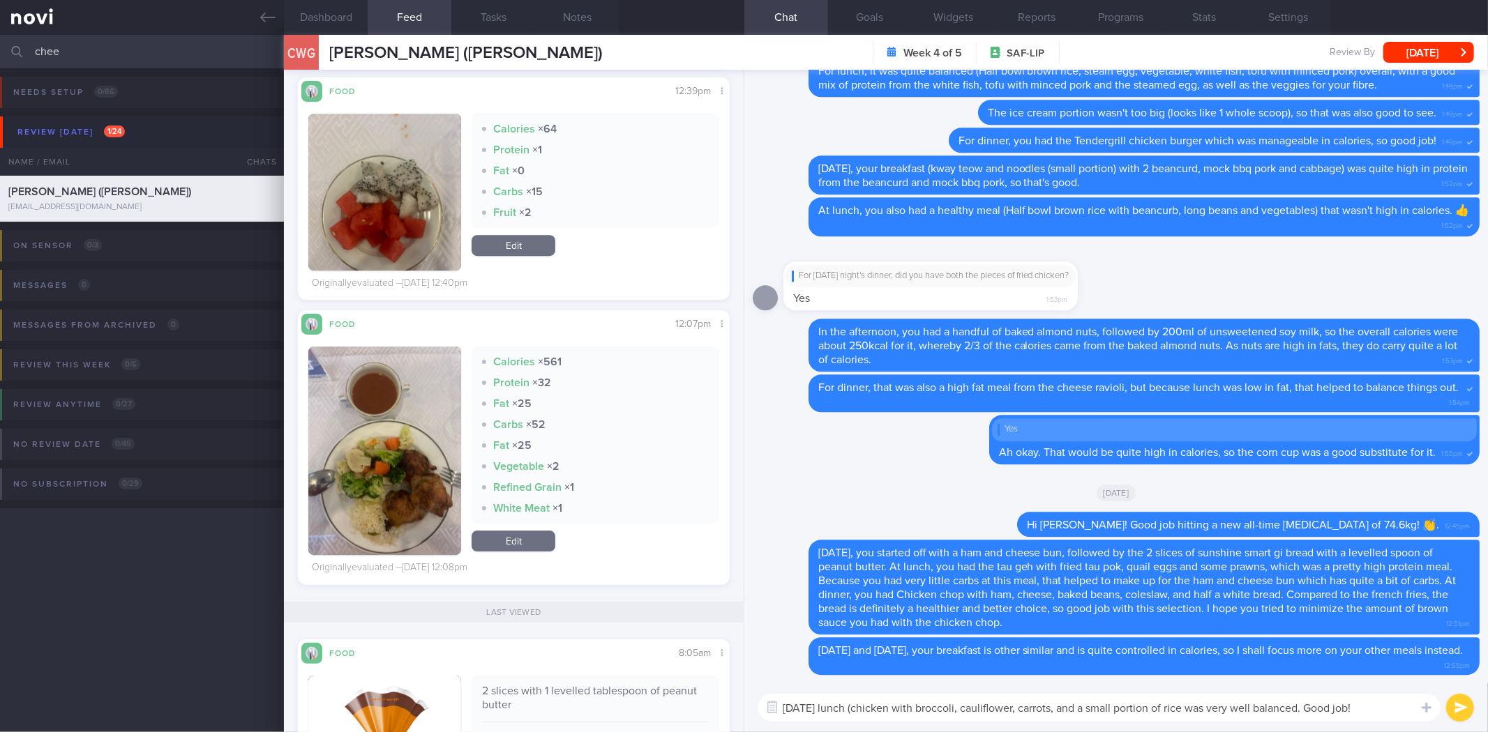
click at [1376, 705] on textarea "[DATE] lunch (chicken with broccoli, cauliflower, carrots, and a small portion …" at bounding box center [1099, 708] width 682 height 28
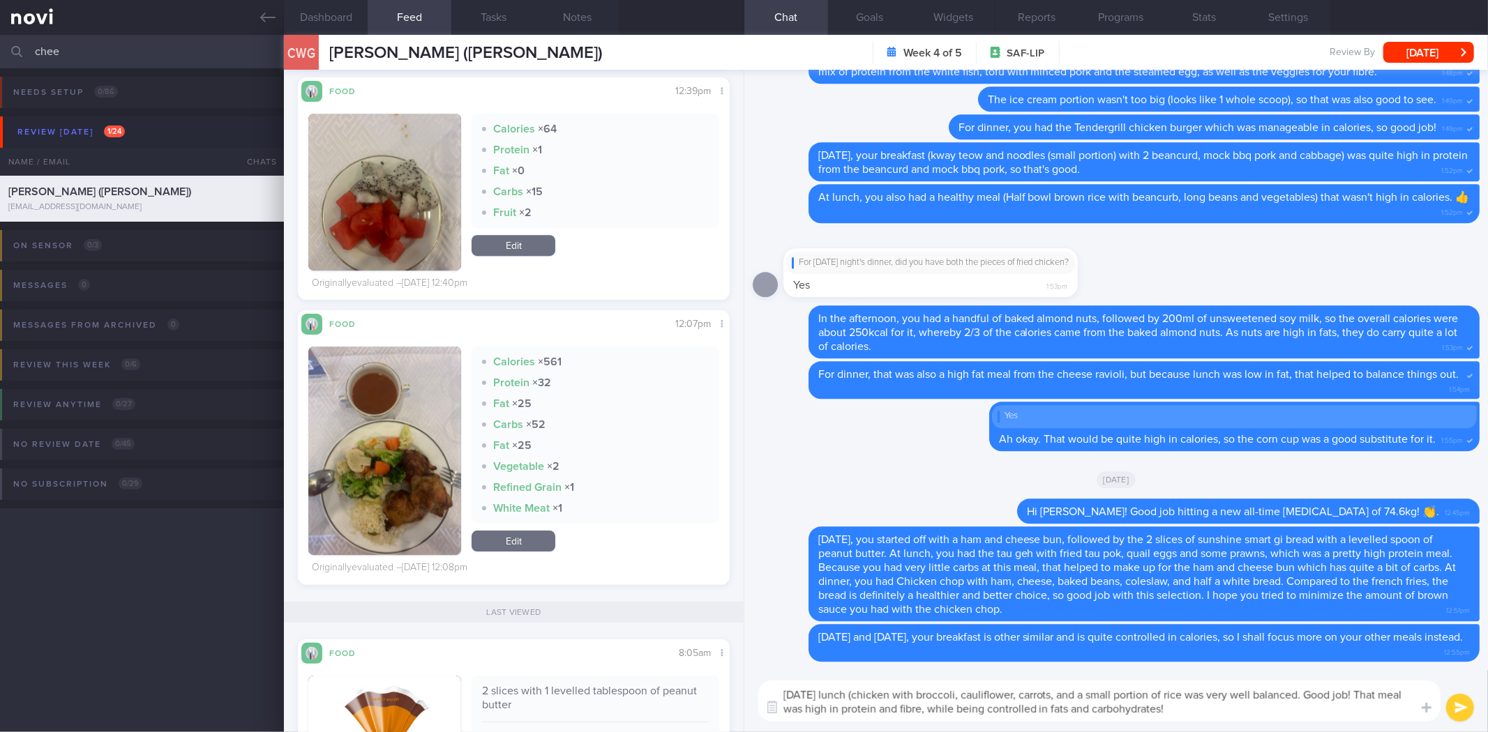
type textarea "[DATE] lunch (chicken with broccoli, cauliflower, carrots, and a small portion …"
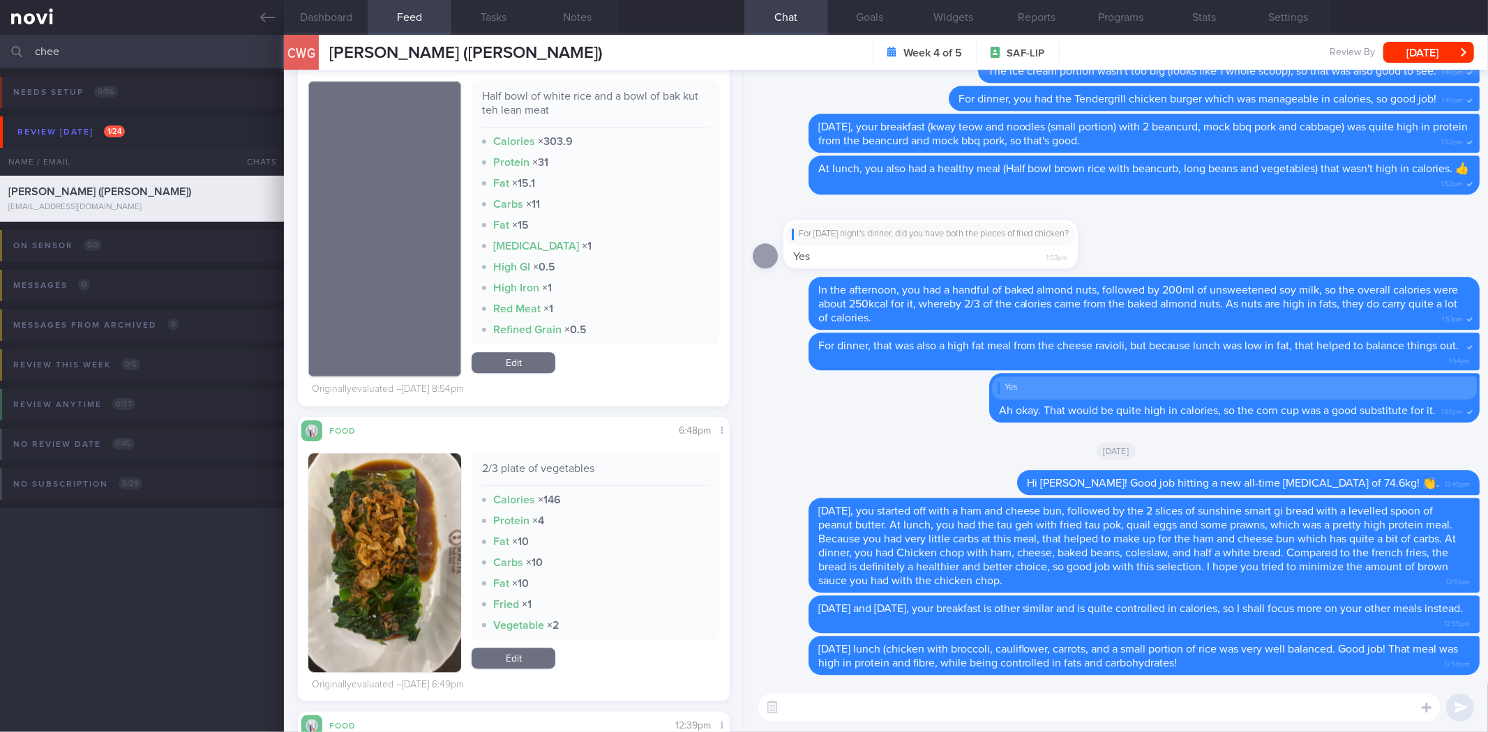
scroll to position [2876, 0]
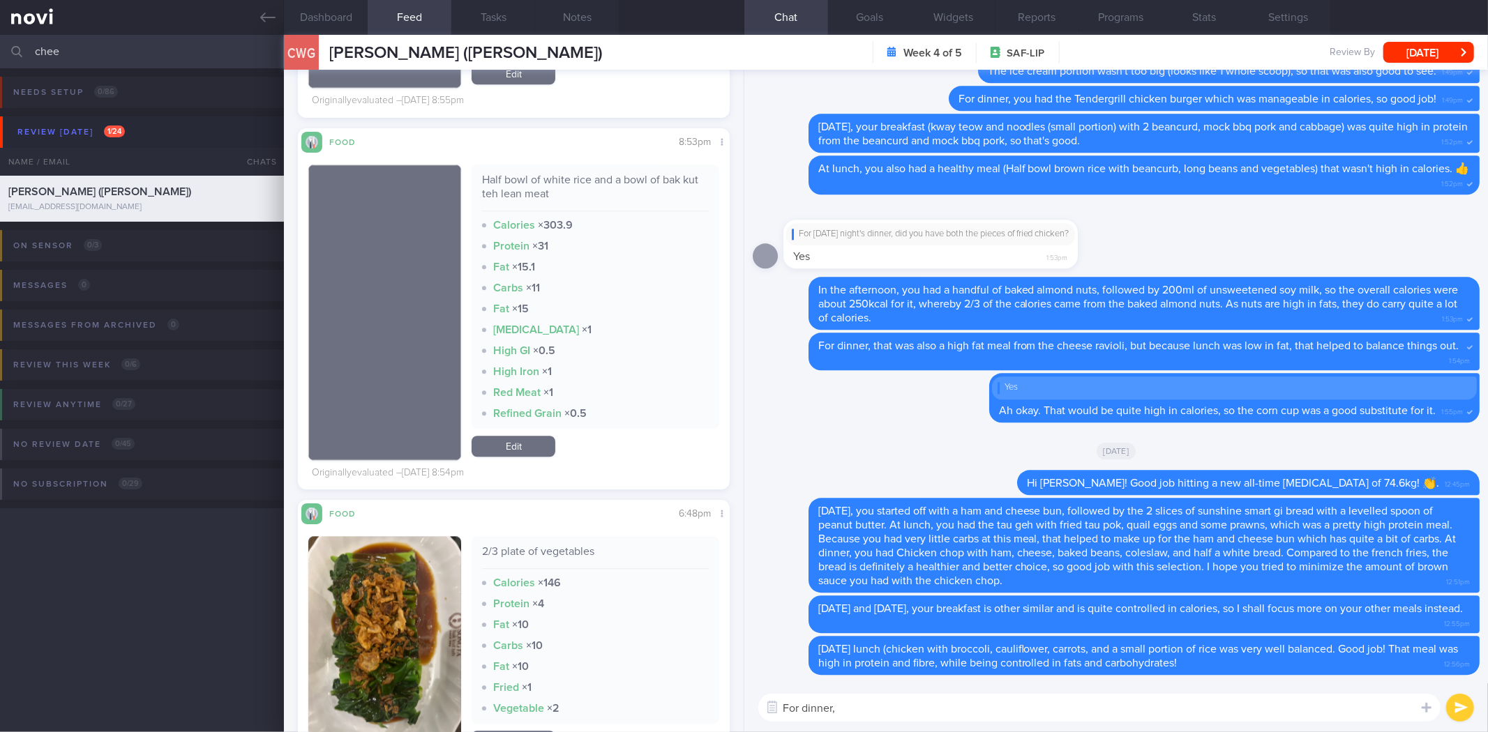
click at [412, 624] on button "button" at bounding box center [384, 645] width 153 height 219
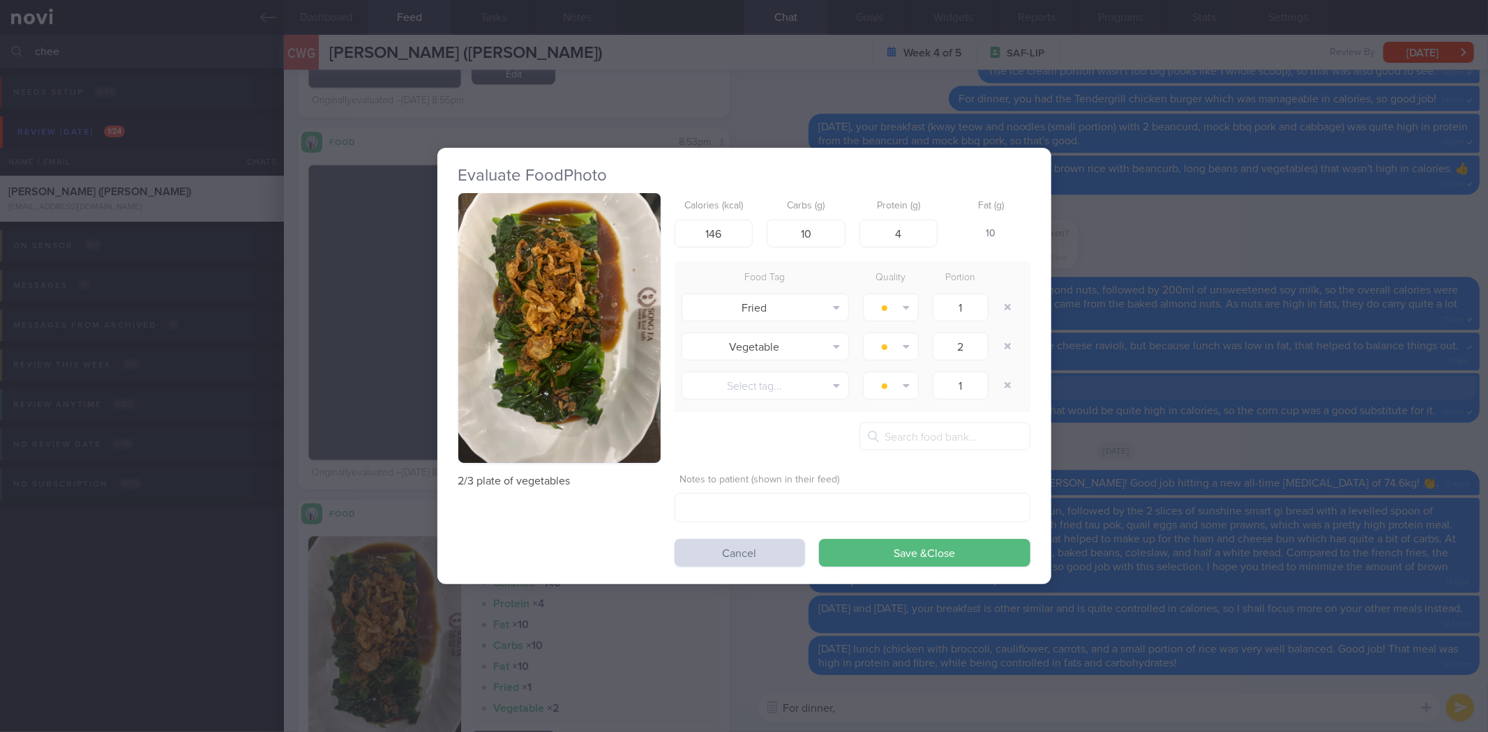
click at [421, 288] on div "Evaluate Food Photo 2/3 plate of vegetables Calories (kcal) 146 Carbs (g) 10 Pr…" at bounding box center [744, 366] width 1488 height 732
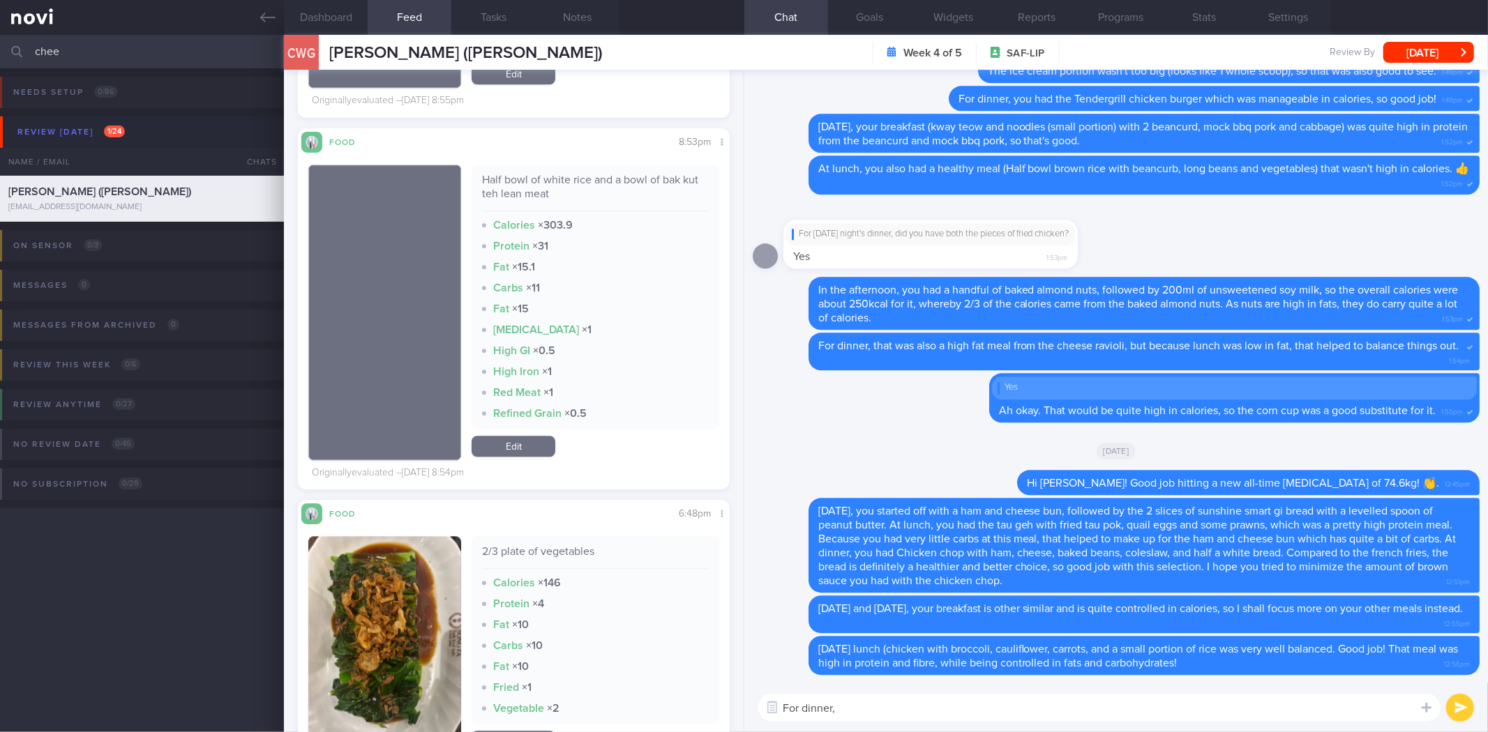
click at [1012, 706] on textarea "For dinner," at bounding box center [1099, 708] width 682 height 28
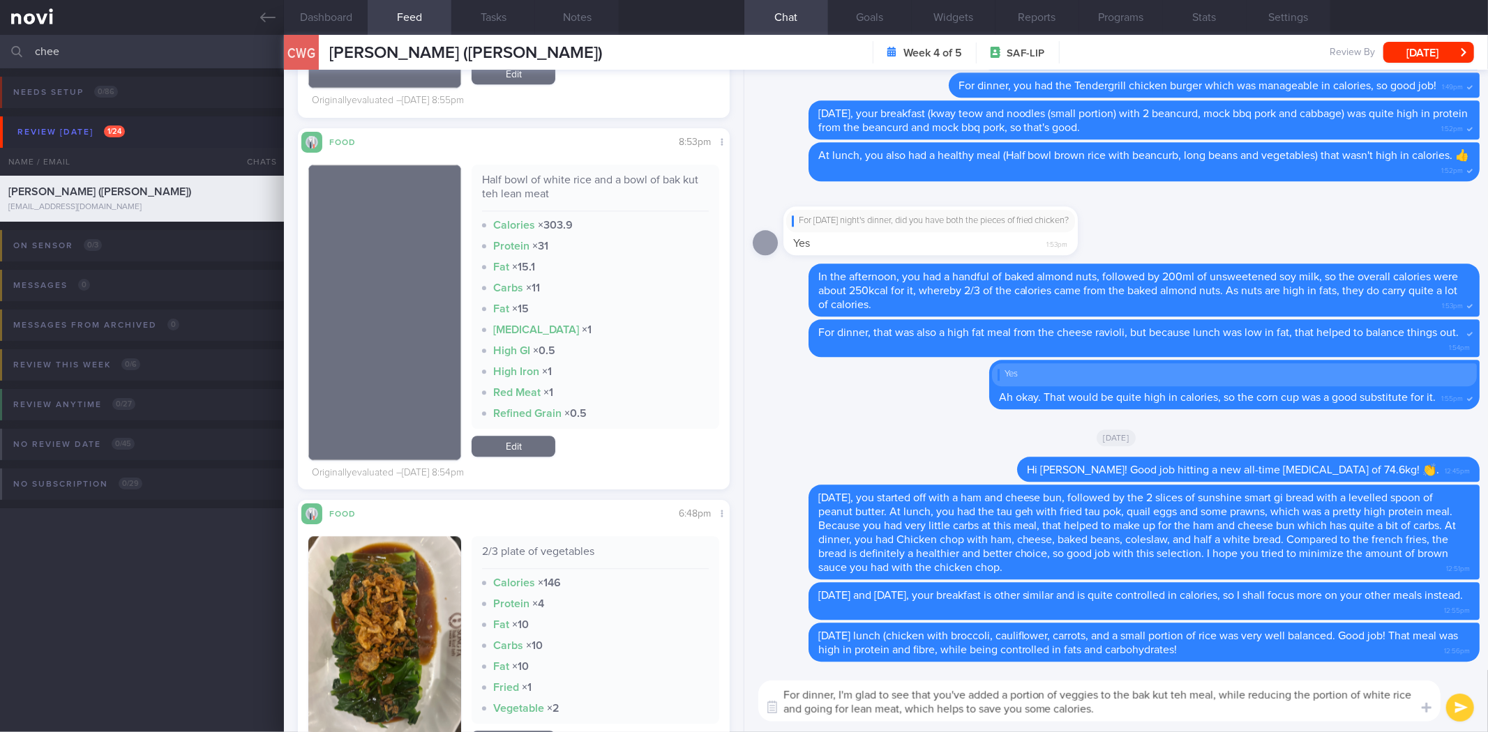
type textarea "For dinner, I'm glad to see that you've added a portion of veggies to the bak k…"
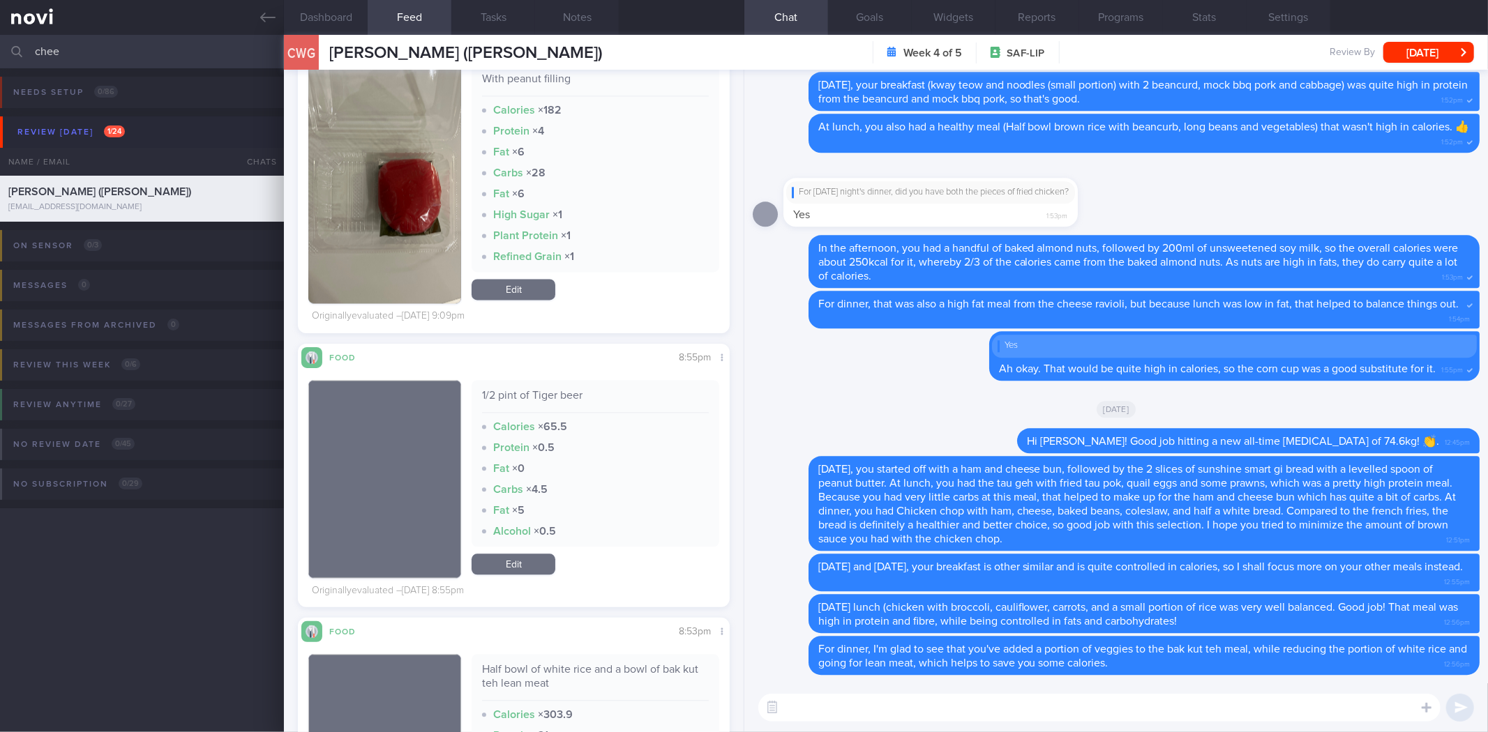
scroll to position [2245, 0]
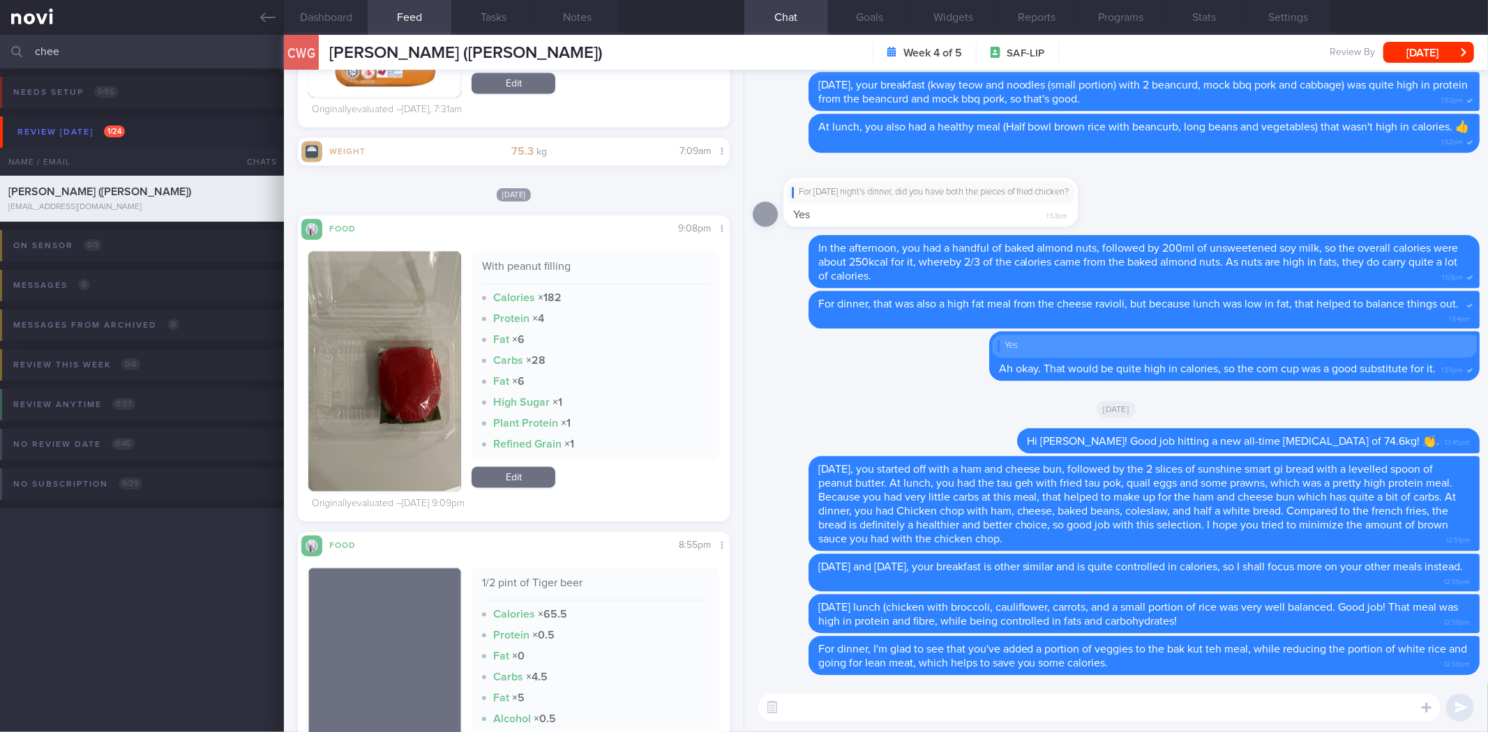
click at [807, 721] on textarea at bounding box center [1099, 708] width 682 height 28
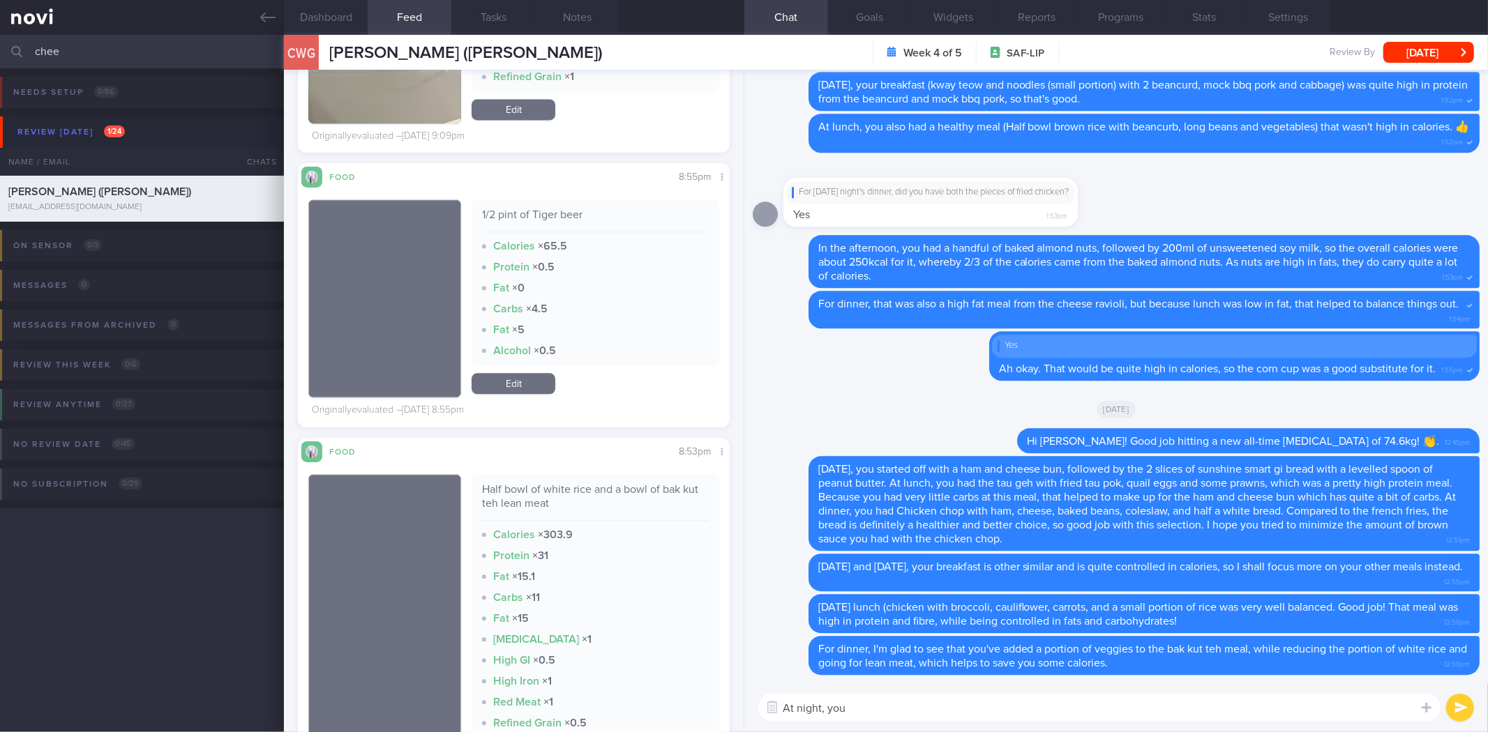
scroll to position [2943, 0]
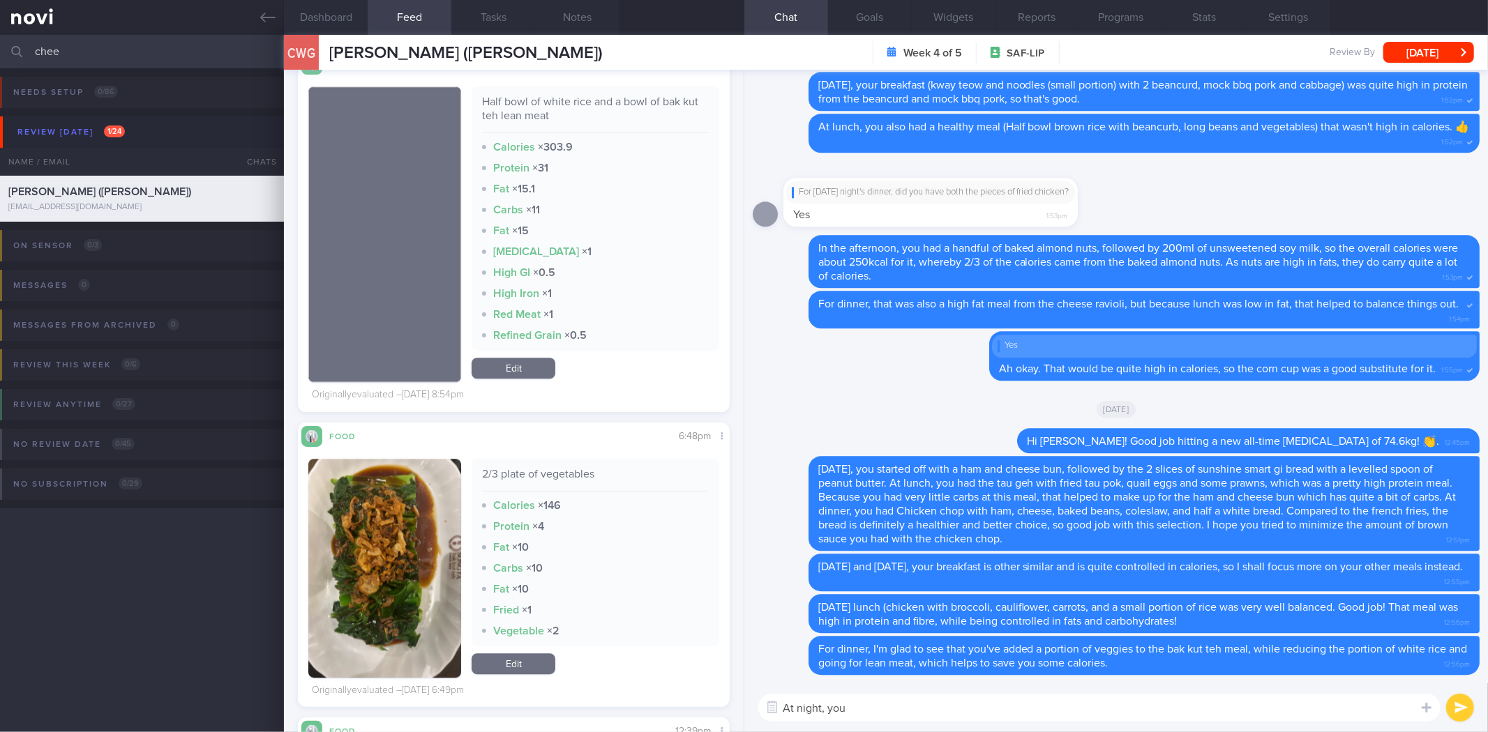
click at [876, 710] on textarea "At night, you" at bounding box center [1099, 708] width 682 height 28
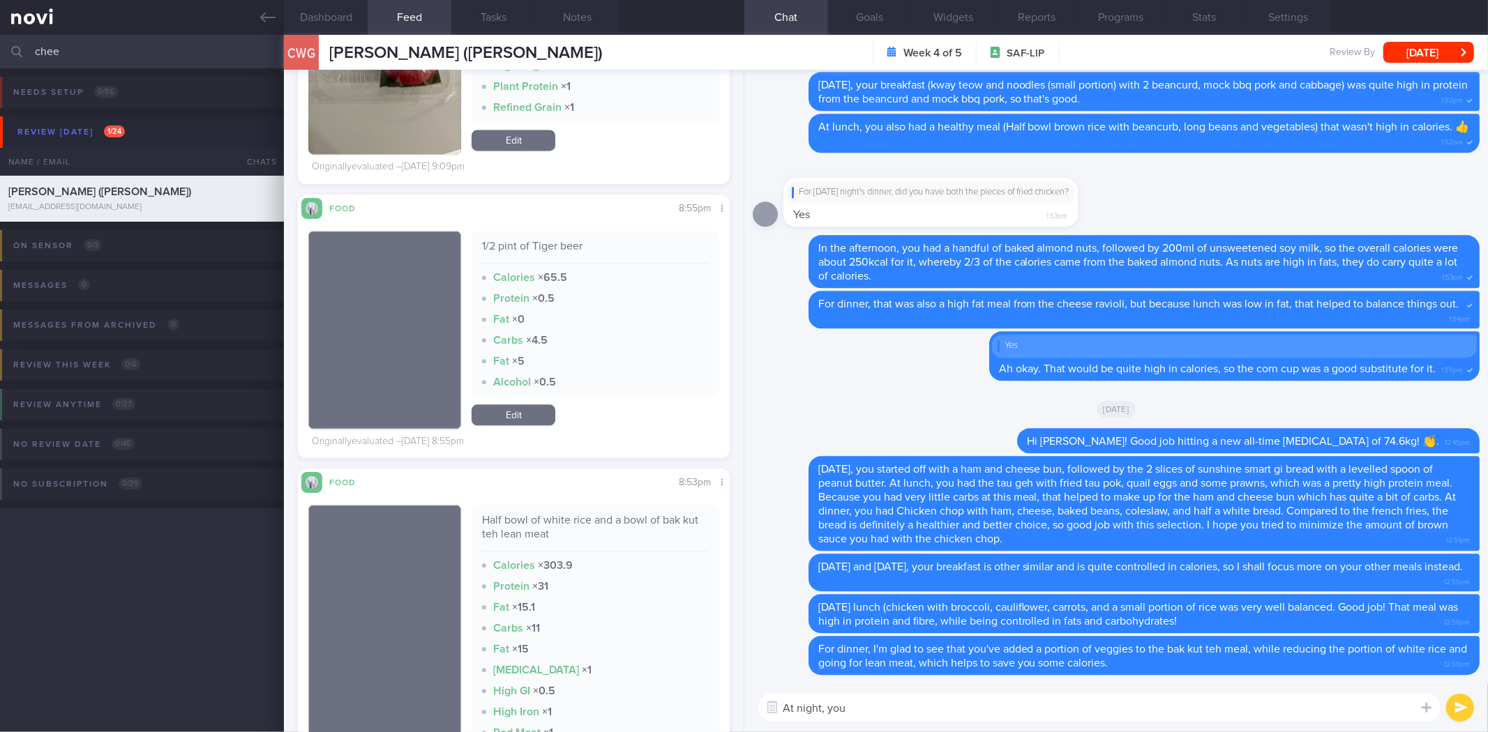
scroll to position [2400, 0]
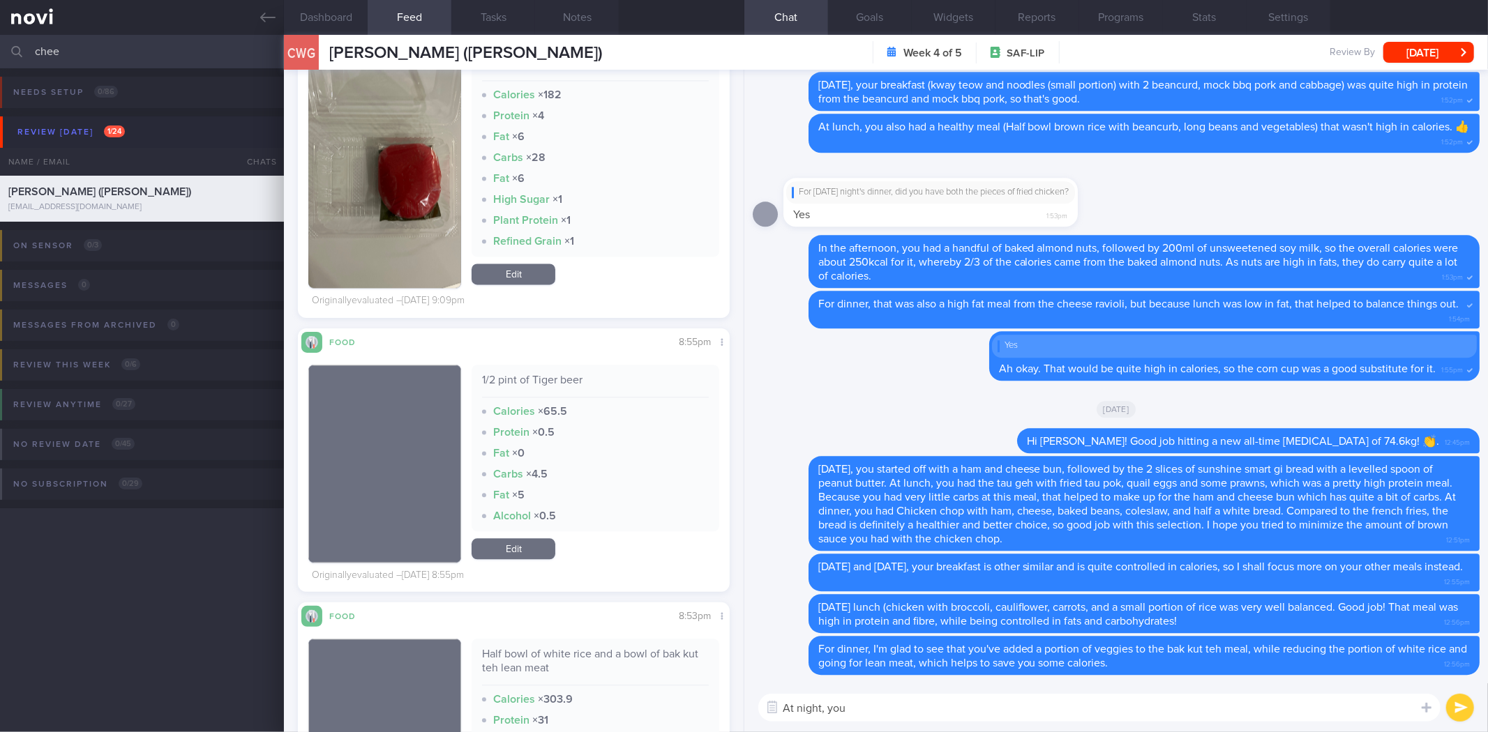
click at [788, 712] on textarea "At night, you" at bounding box center [1099, 708] width 682 height 28
click at [954, 717] on textarea "After that, you had" at bounding box center [1099, 708] width 682 height 28
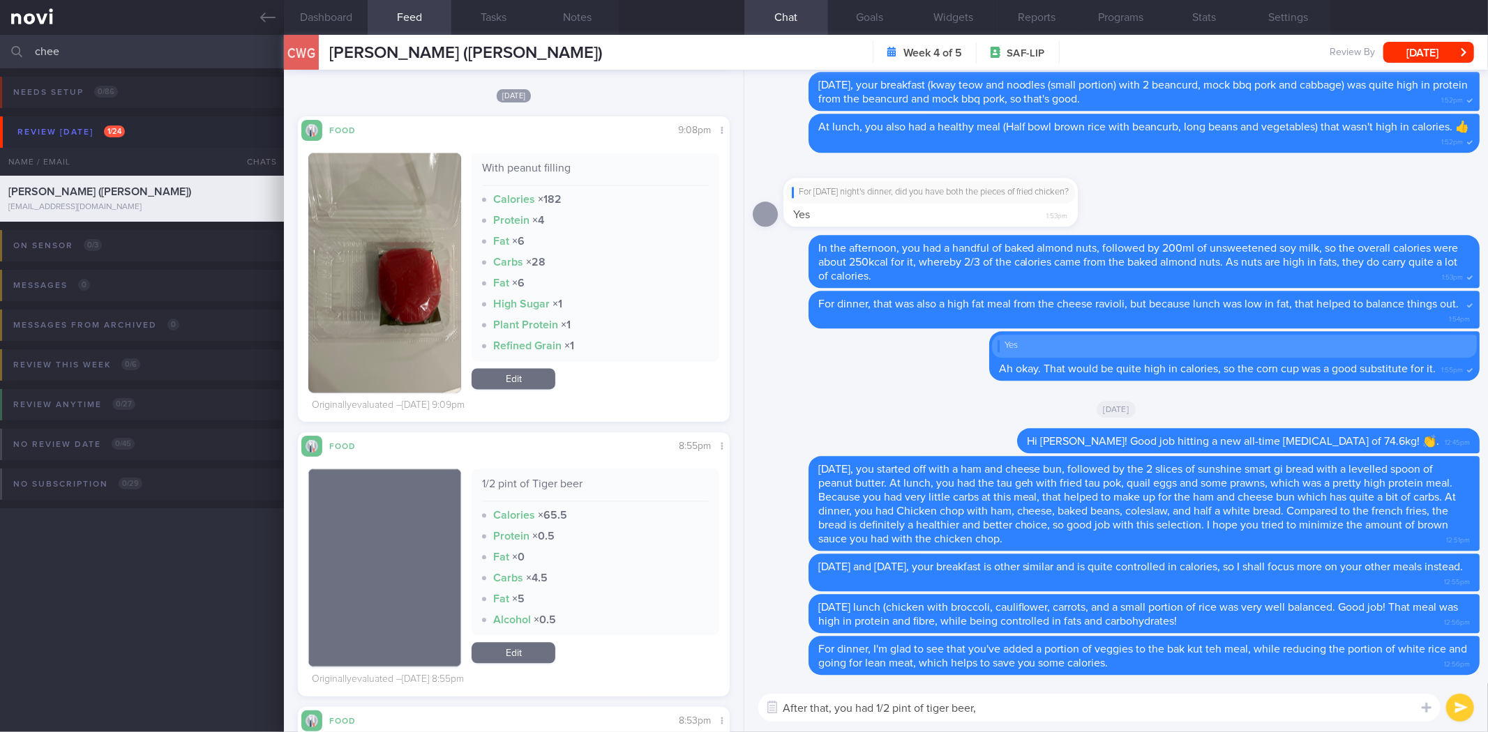
scroll to position [2167, 0]
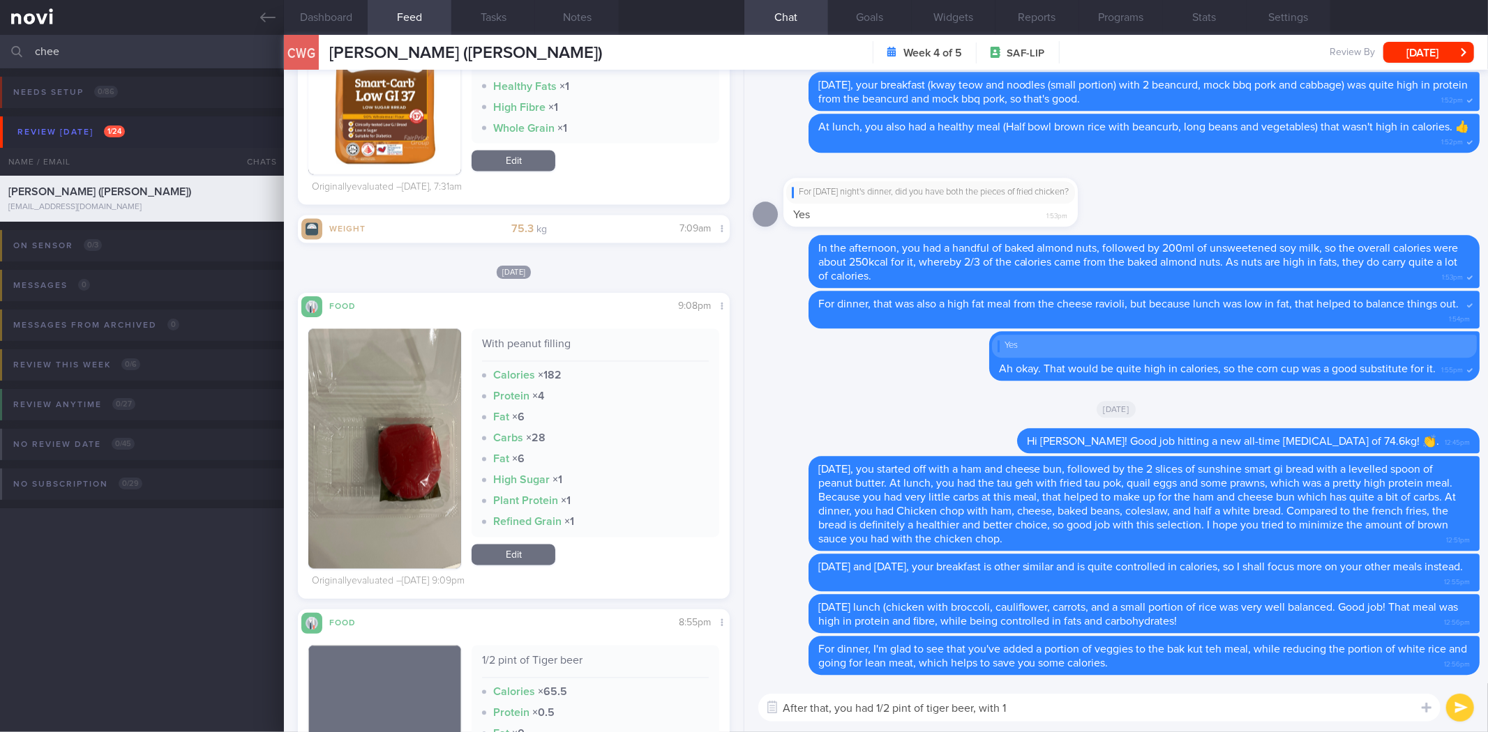
click at [403, 460] on button "button" at bounding box center [384, 449] width 153 height 240
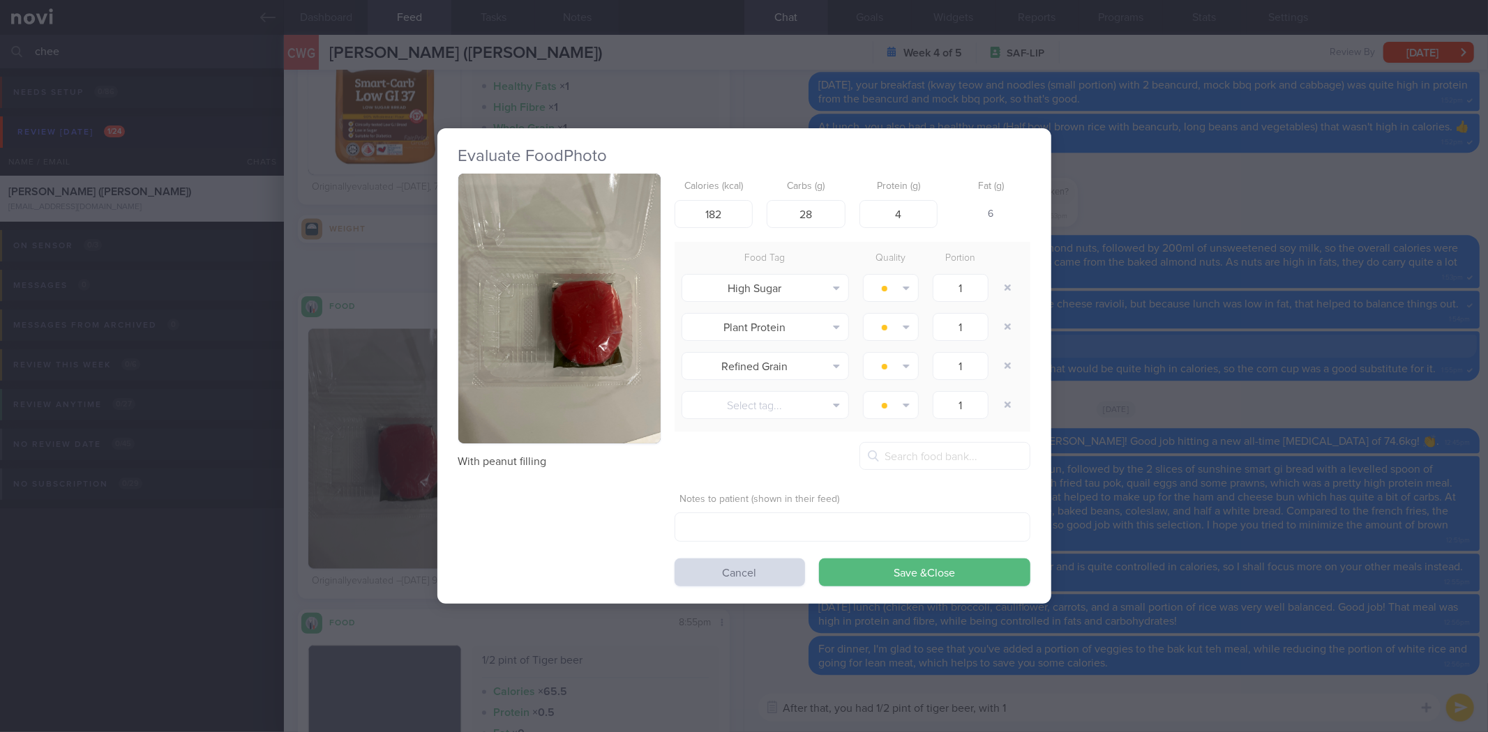
click at [571, 350] on button "button" at bounding box center [559, 309] width 202 height 270
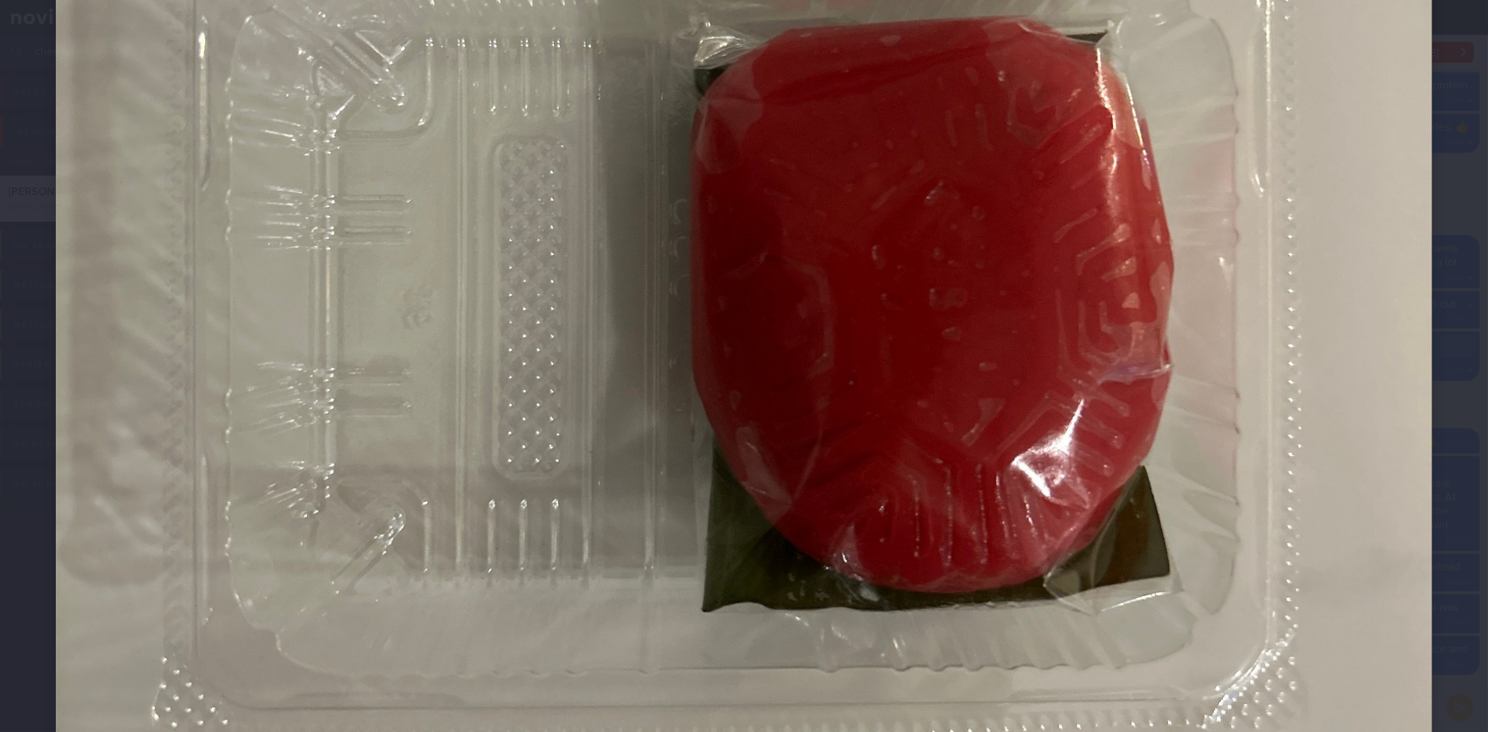
scroll to position [775, 0]
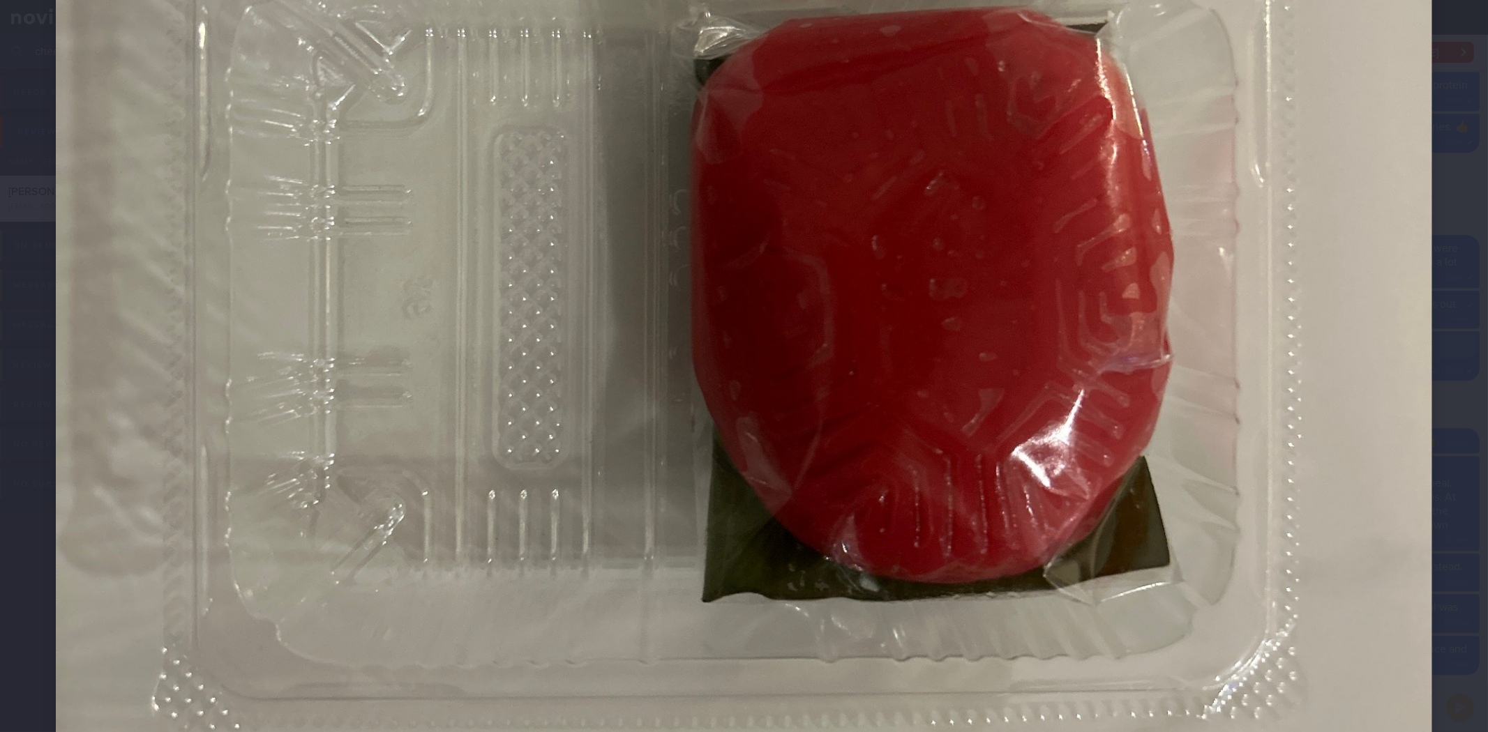
click at [1442, 408] on div at bounding box center [744, 198] width 1488 height 1947
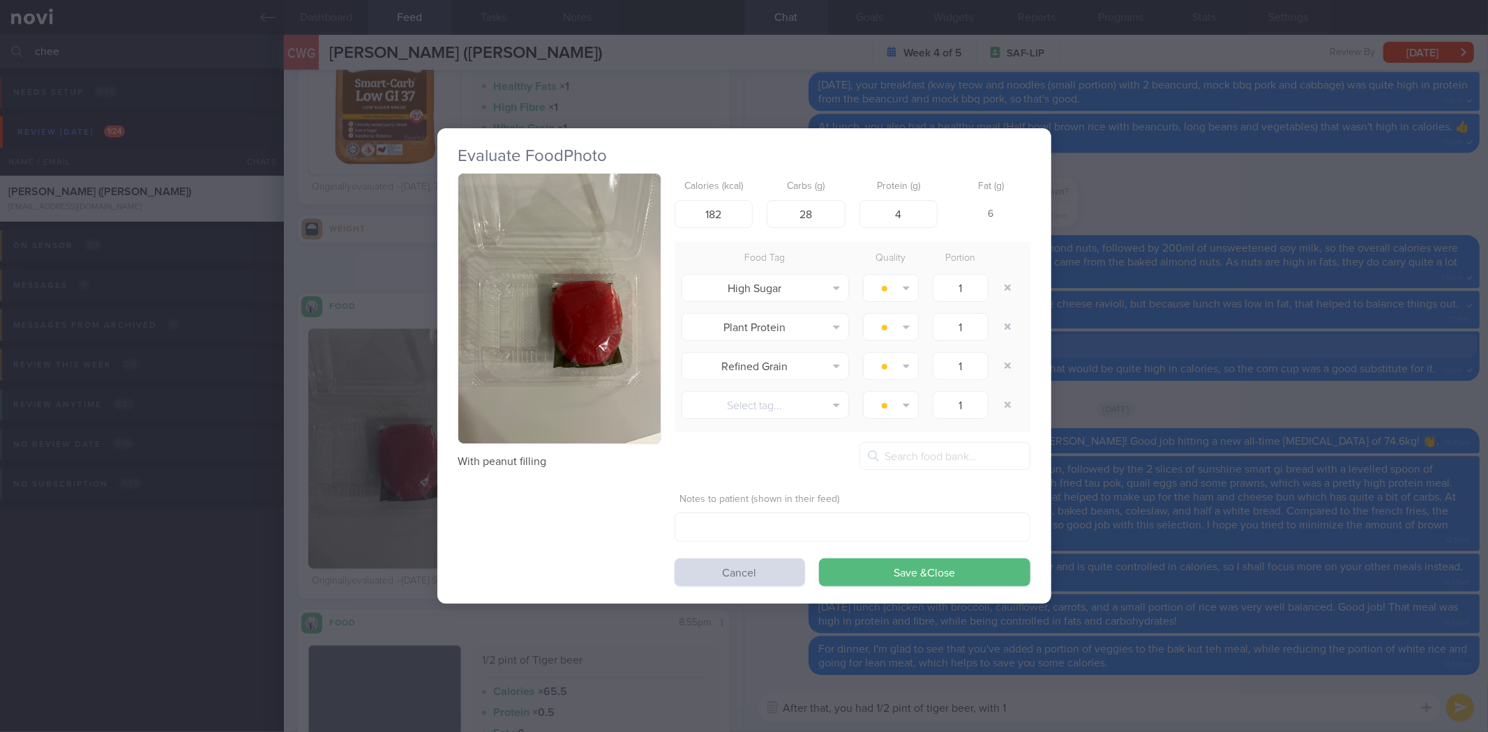
click at [1341, 380] on div "Evaluate Food Photo With peanut filling Calories (kcal) 182 Carbs (g) 28 Protei…" at bounding box center [744, 366] width 1488 height 732
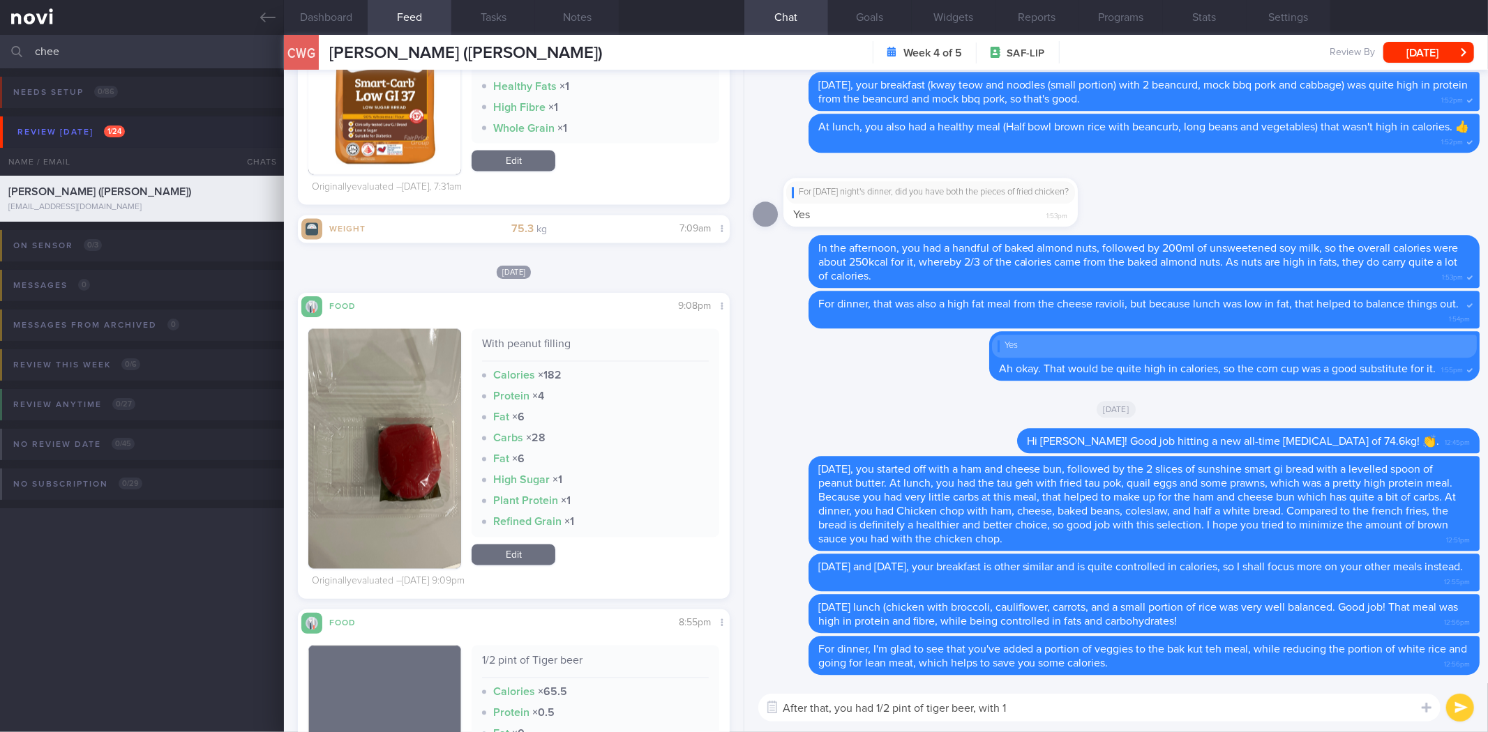
click at [1083, 714] on textarea "After that, you had 1/2 pint of tiger beer, with 1" at bounding box center [1099, 708] width 682 height 28
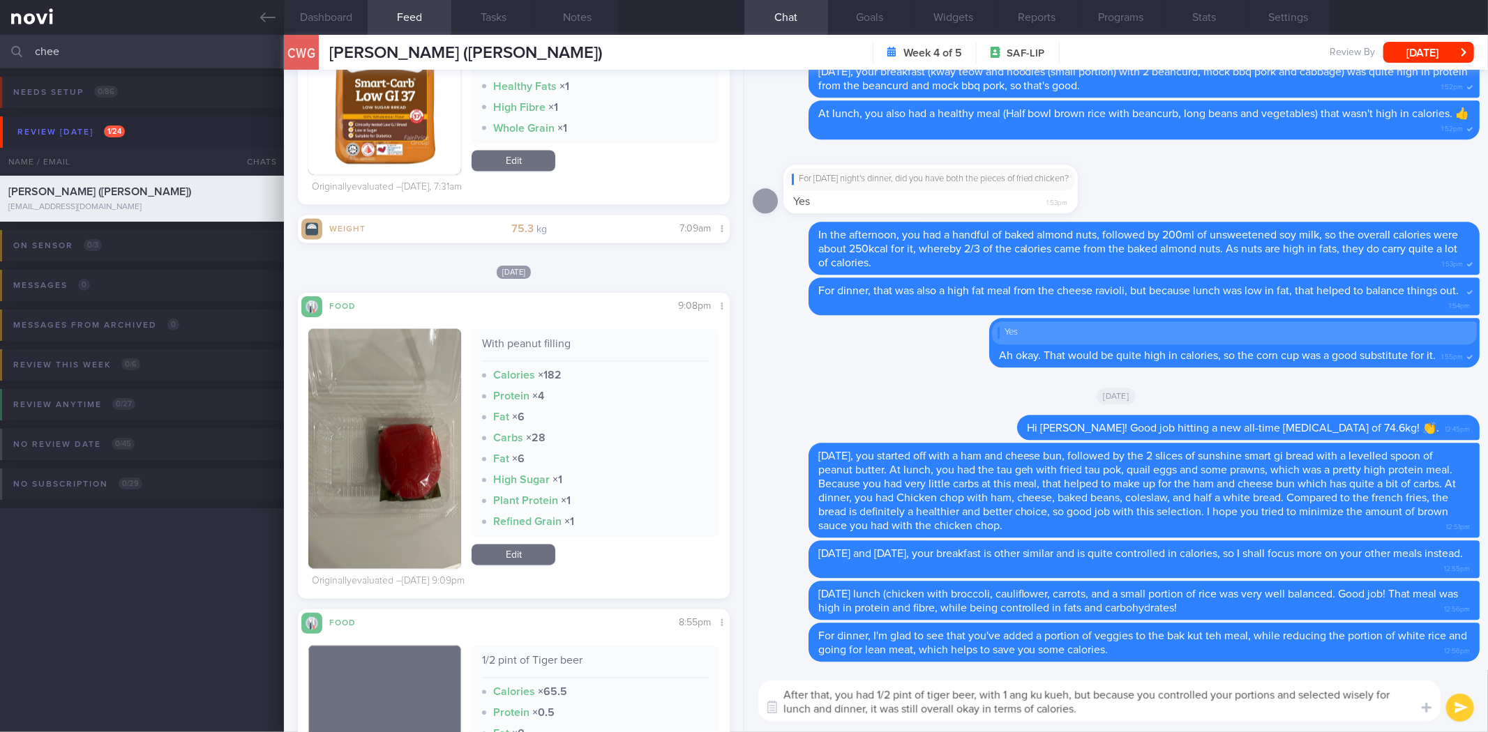
type textarea "After that, you had 1/2 pint of tiger beer, with 1 ang ku kueh, but because you…"
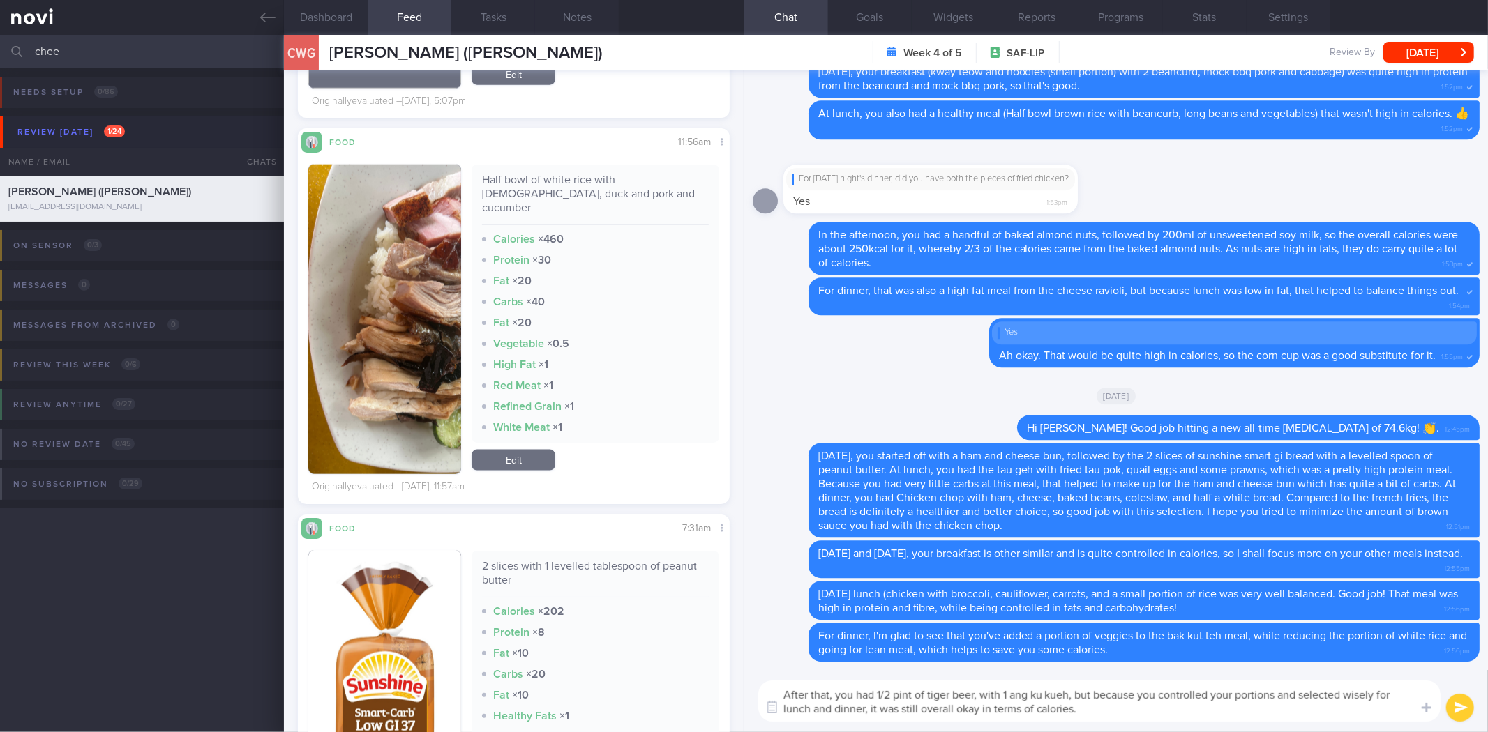
scroll to position [1547, 0]
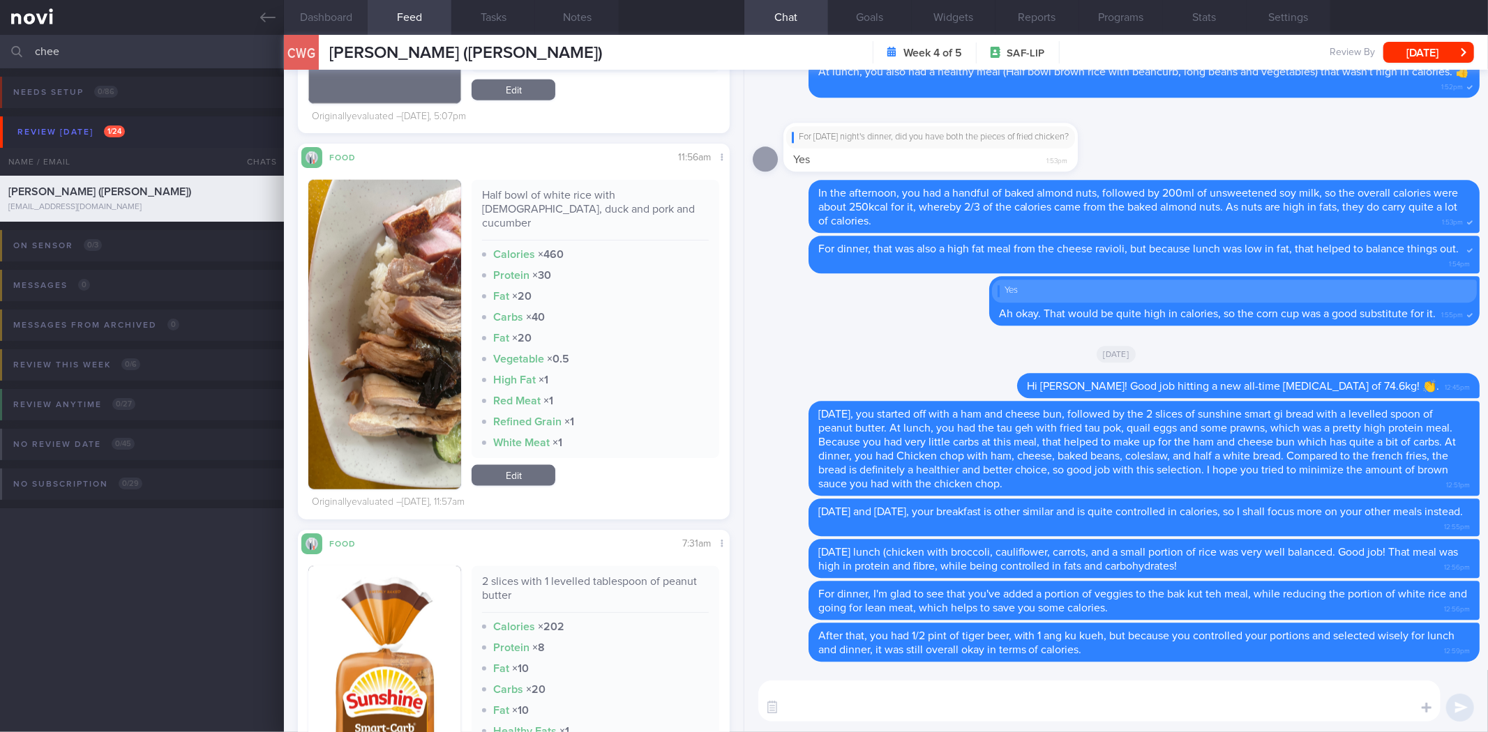
click at [324, 27] on button "Dashboard" at bounding box center [326, 17] width 84 height 35
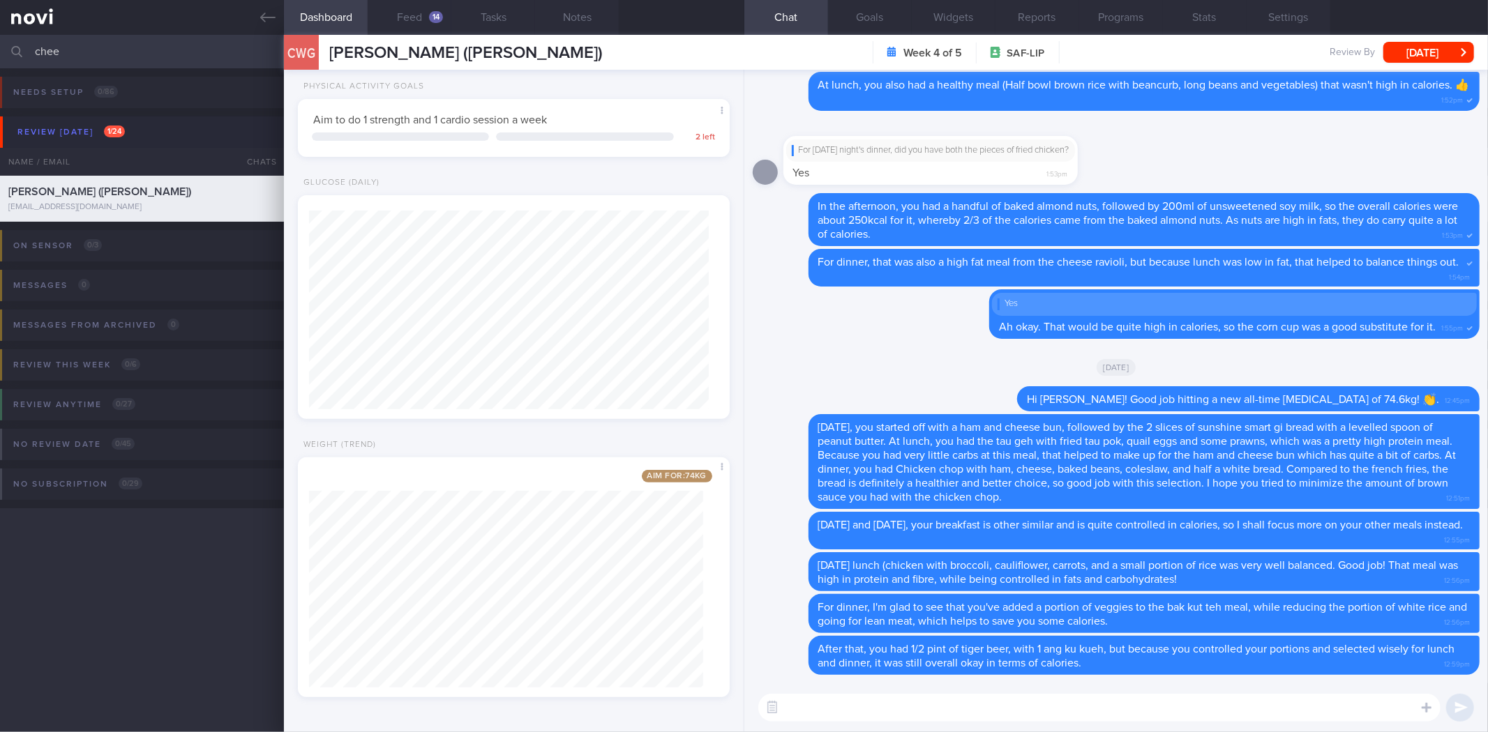
click at [398, 35] on div "CWG Chee Wee Gooi ([PERSON_NAME]) [PERSON_NAME] ([PERSON_NAME]) [EMAIL_ADDRESS]…" at bounding box center [443, 52] width 319 height 35
click at [409, 37] on div "CWG Chee Wee Gooi ([PERSON_NAME]) [PERSON_NAME] ([PERSON_NAME]) [EMAIL_ADDRESS]…" at bounding box center [443, 52] width 319 height 35
click at [416, 25] on button "Feed 14" at bounding box center [410, 17] width 84 height 35
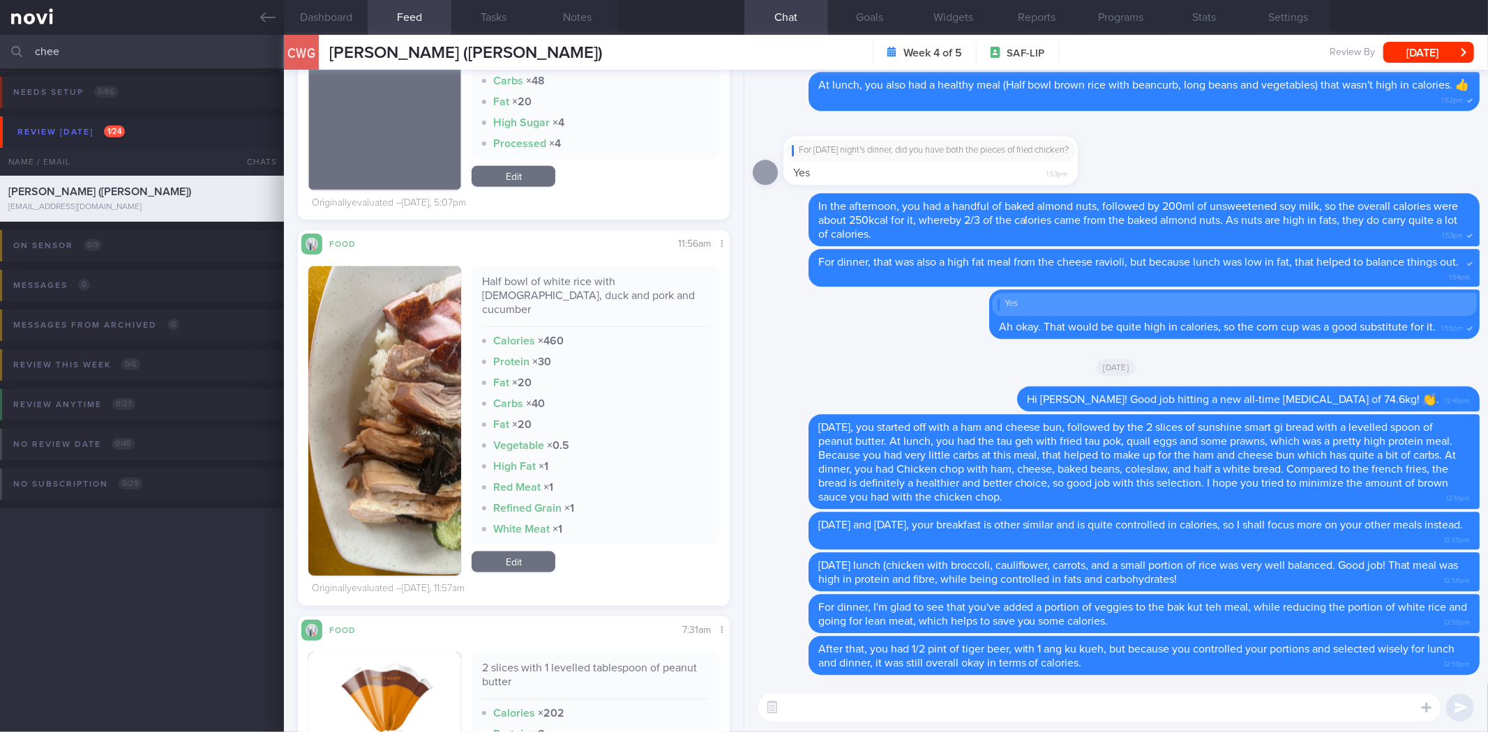
scroll to position [1392, 0]
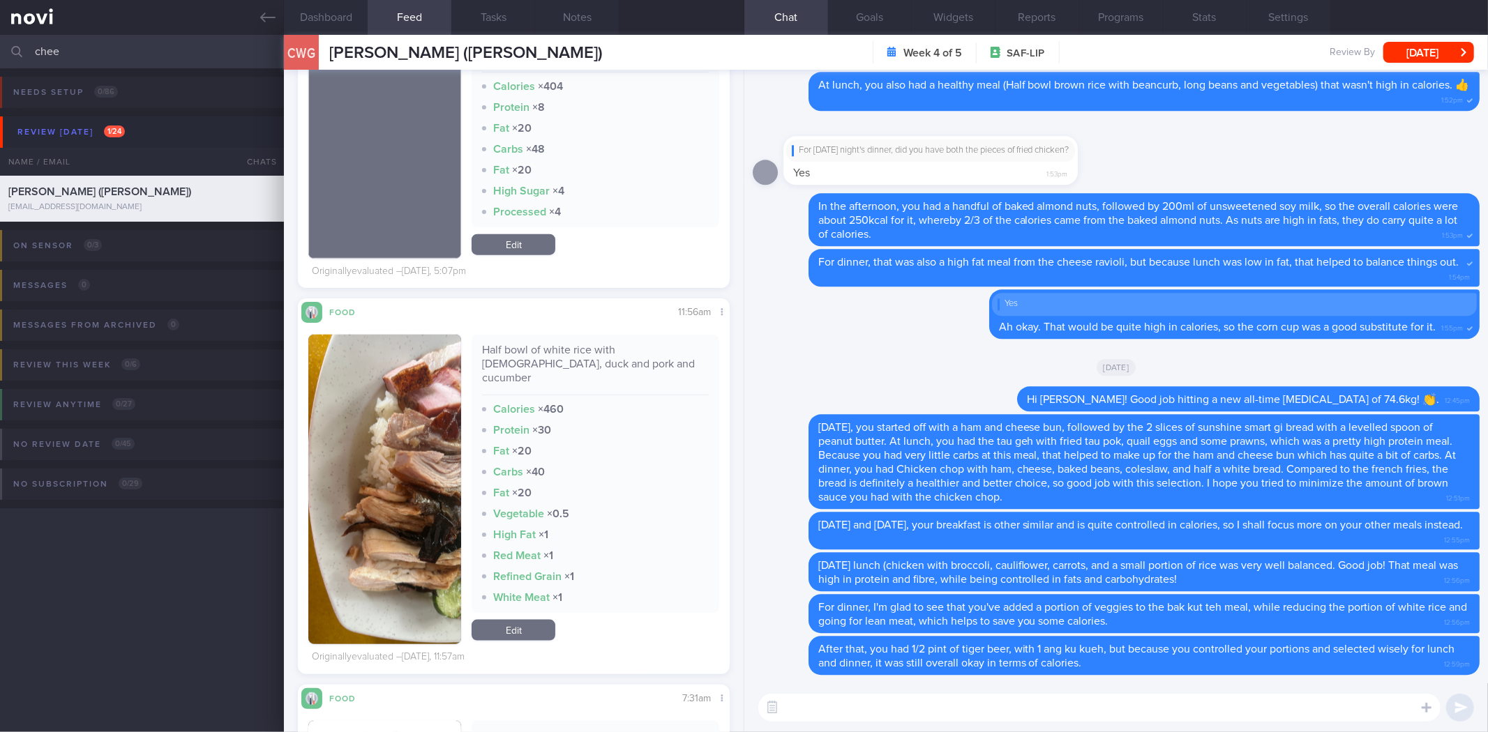
click at [876, 700] on textarea at bounding box center [1099, 708] width 682 height 28
click at [880, 726] on div "[DATE] [DATE] ​ [DATE] ​" at bounding box center [1116, 708] width 744 height 49
click at [883, 706] on textarea "[DATE]" at bounding box center [1099, 708] width 682 height 28
click at [563, 343] on div "Half bowl of white rice with [DEMOGRAPHIC_DATA], duck and pork and cucumber" at bounding box center [595, 369] width 226 height 52
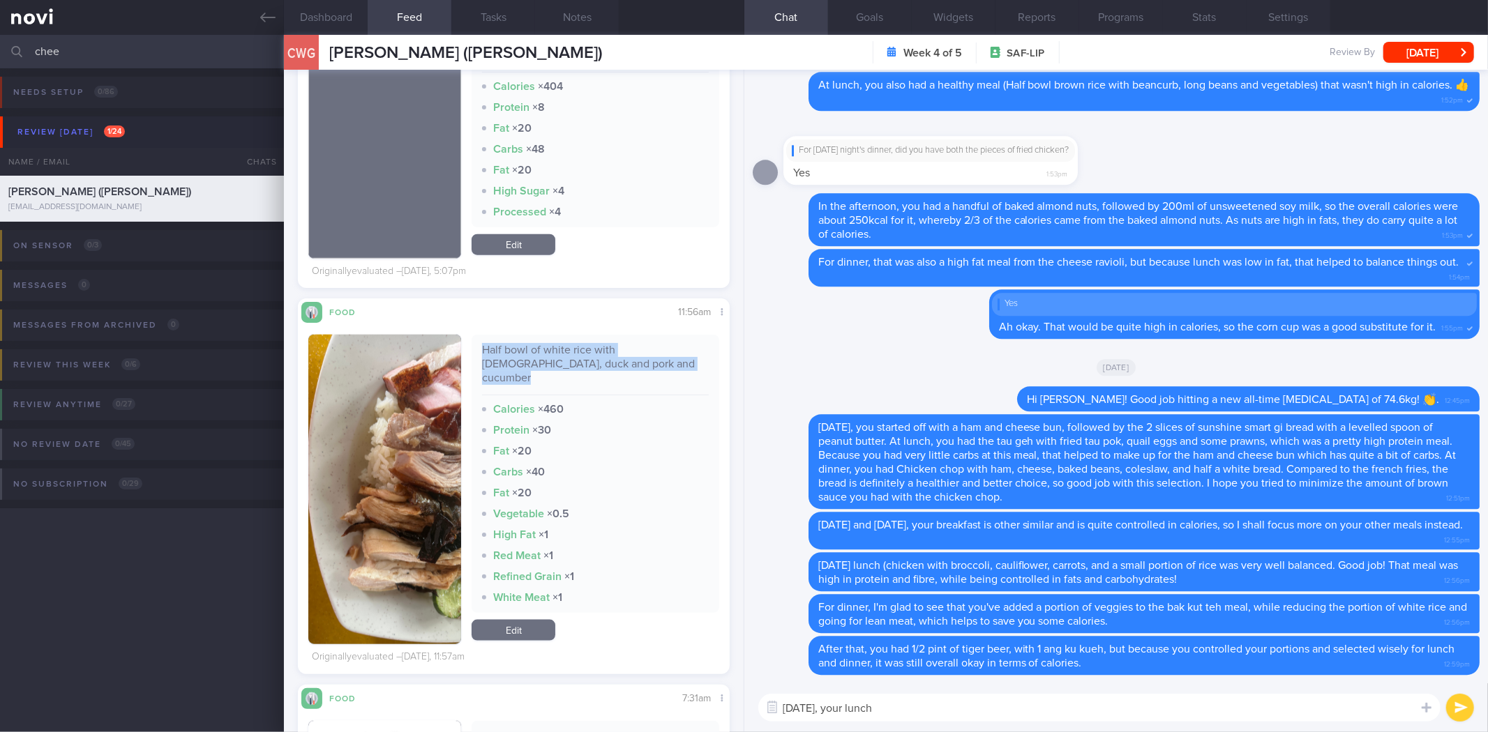
click at [563, 343] on div "Half bowl of white rice with [DEMOGRAPHIC_DATA], duck and pork and cucumber" at bounding box center [595, 369] width 226 height 52
copy div "Half bowl of white rice with [DEMOGRAPHIC_DATA], duck and pork and cucumber"
click at [975, 721] on textarea "[DATE], your lunch" at bounding box center [1099, 708] width 682 height 28
paste textarea "Half bowl of white rice with [DEMOGRAPHIC_DATA], duck and pork and cucumber"
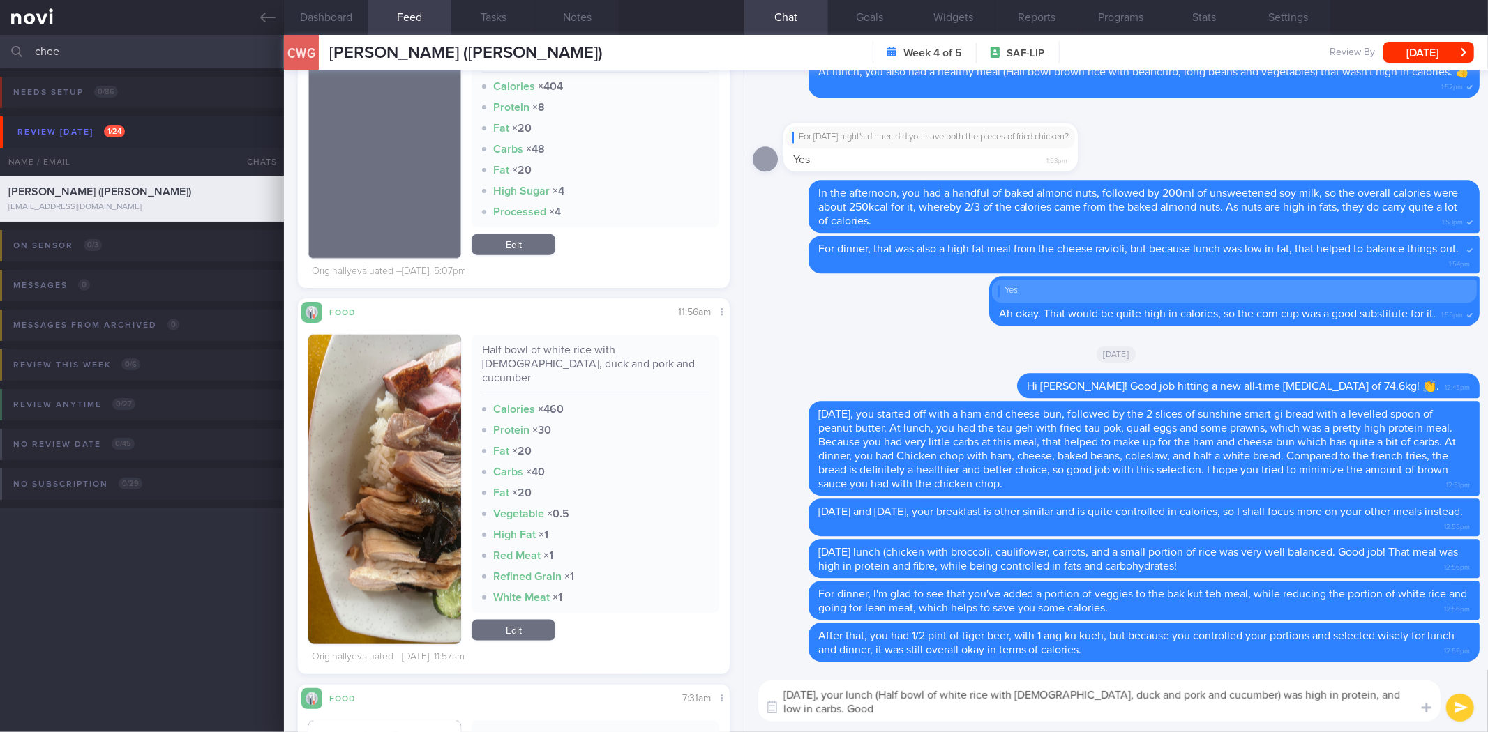
scroll to position [0, 0]
type textarea "[DATE], your lunch (Half bowl of white rice with [DEMOGRAPHIC_DATA], duck and p…"
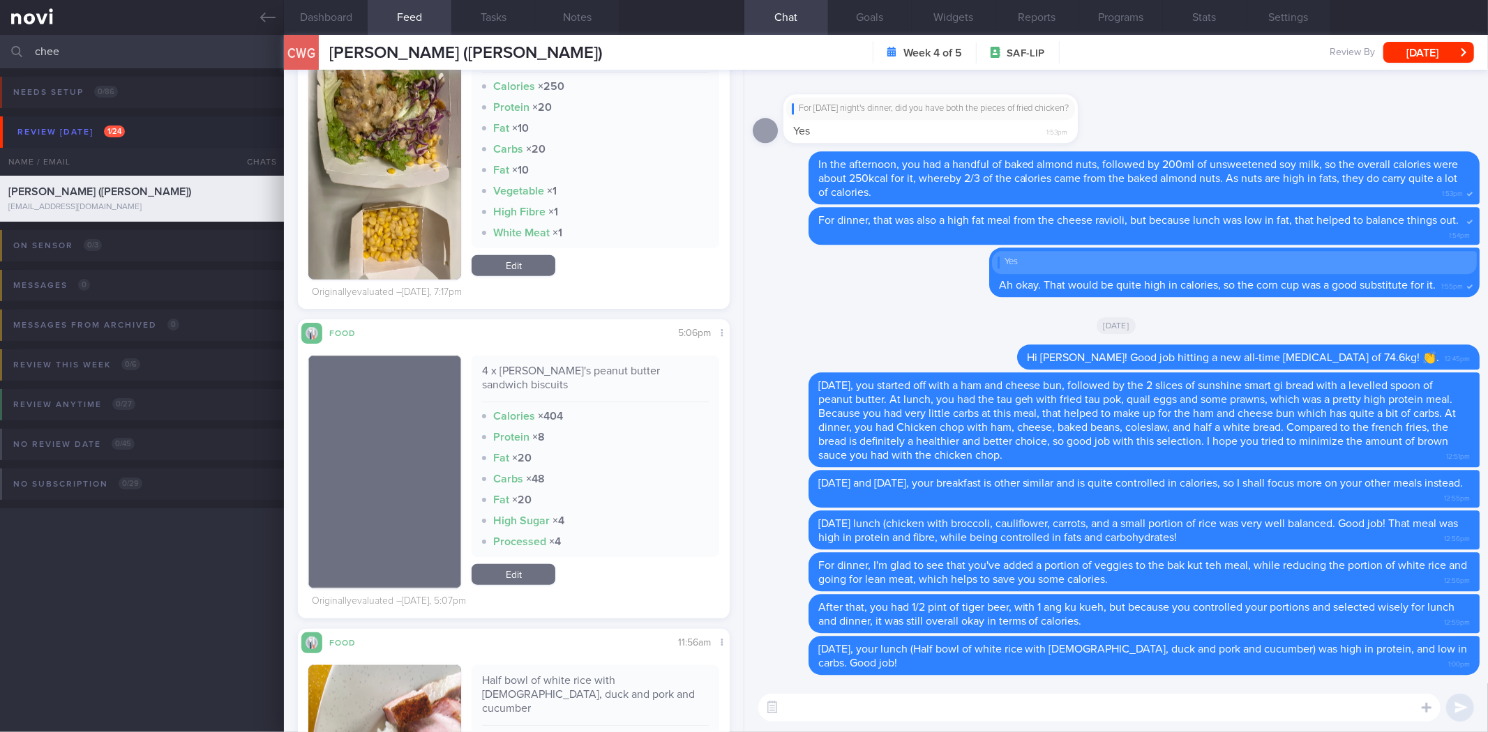
scroll to position [772, 0]
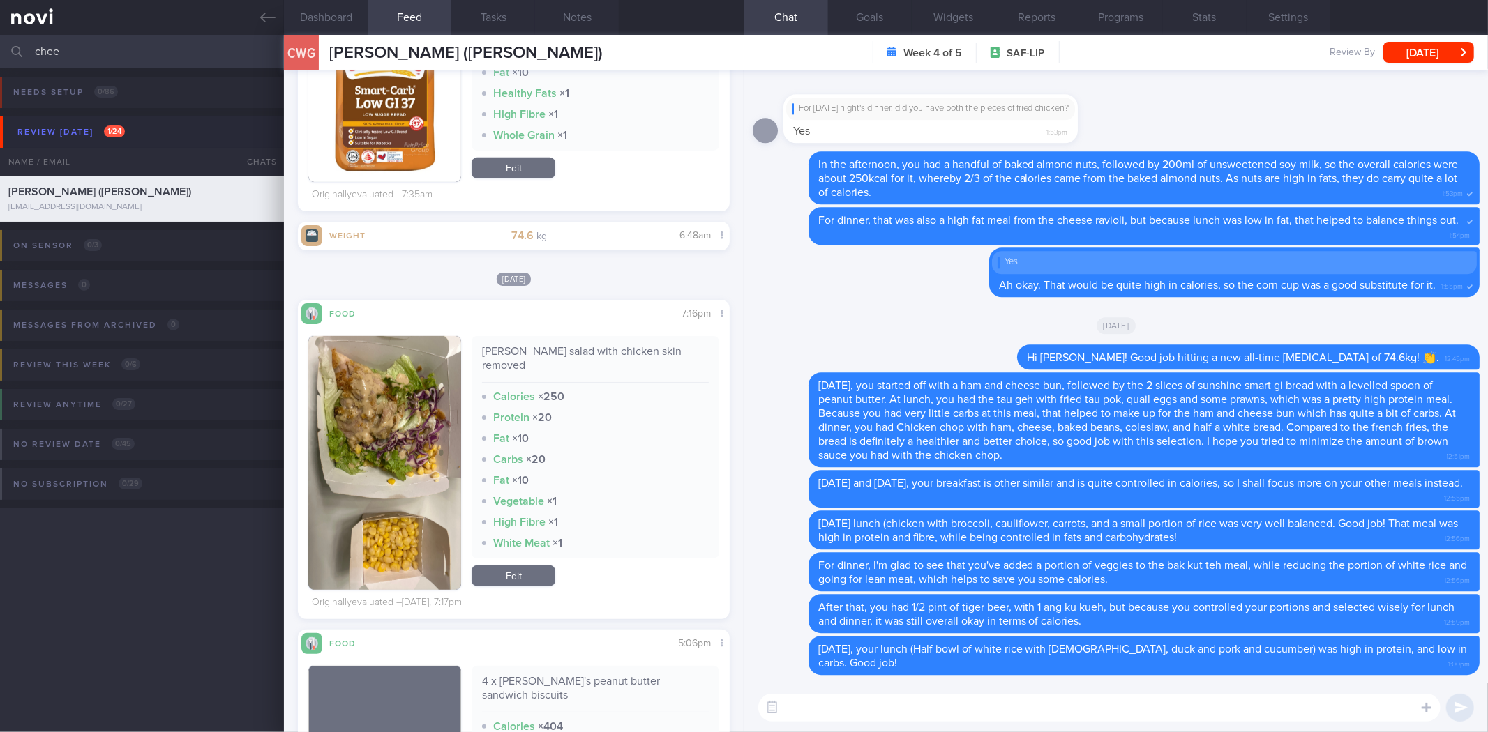
click at [553, 349] on div "[PERSON_NAME] salad with chicken skin removed" at bounding box center [595, 364] width 226 height 38
copy div "[PERSON_NAME] salad with chicken skin removed"
click at [914, 709] on textarea at bounding box center [1099, 708] width 682 height 28
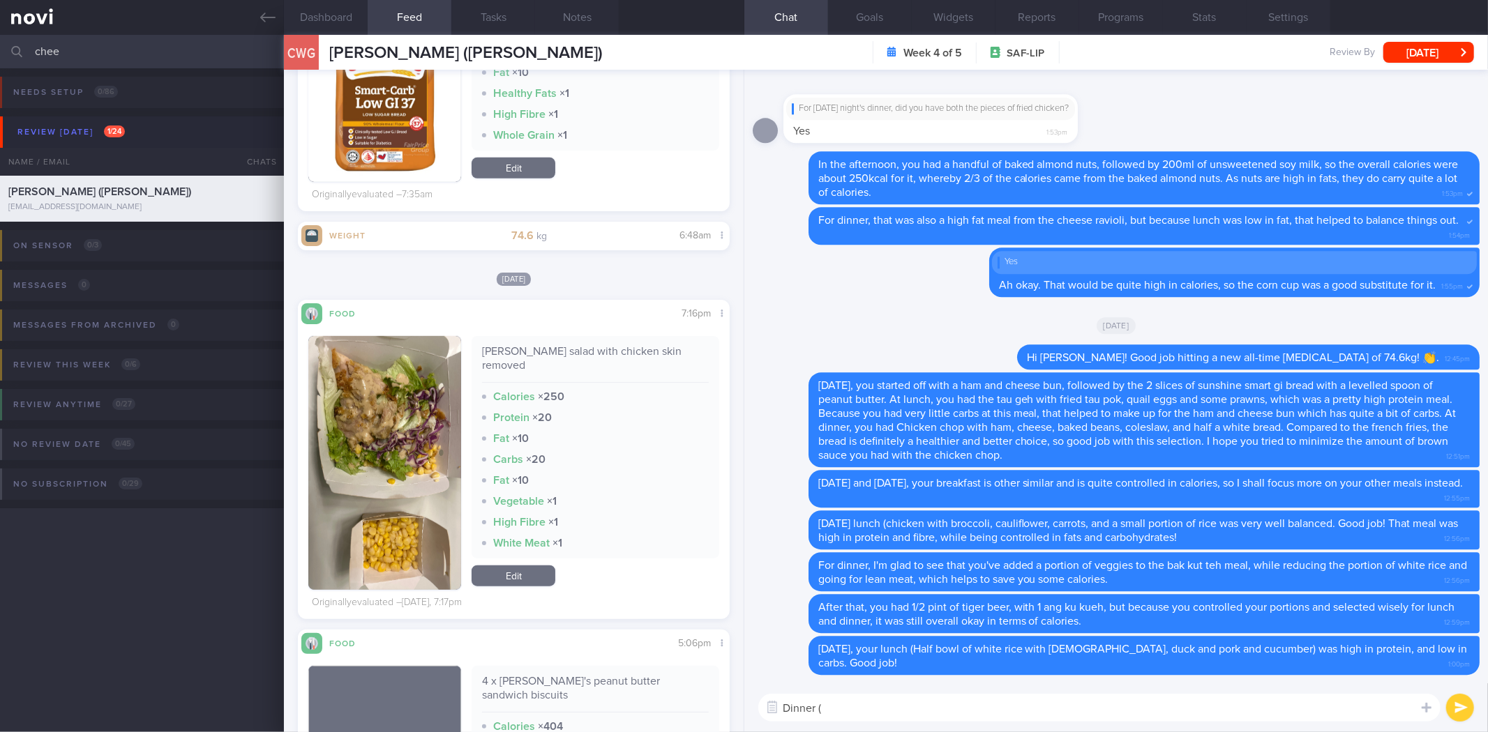
paste textarea "[PERSON_NAME] salad with chicken skin removed"
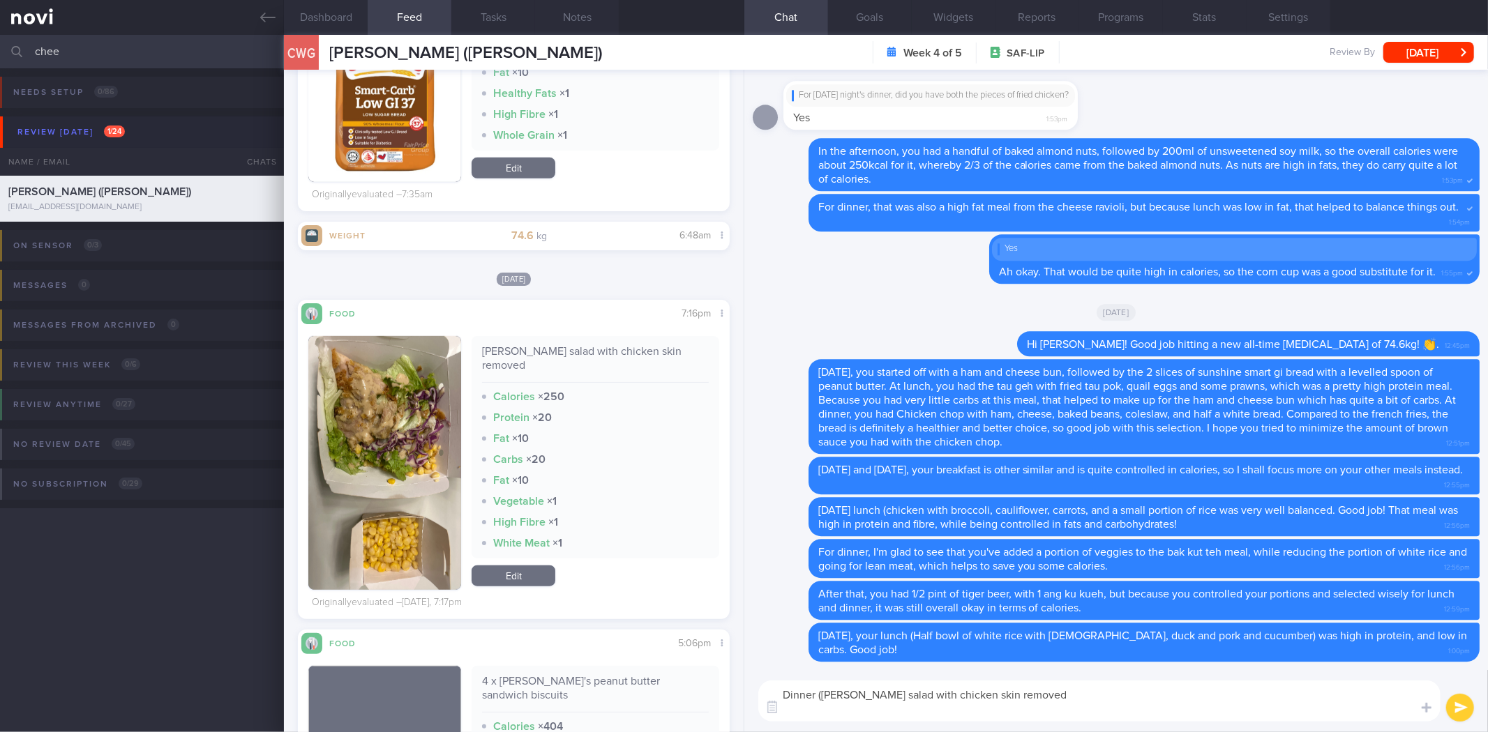
scroll to position [0, 0]
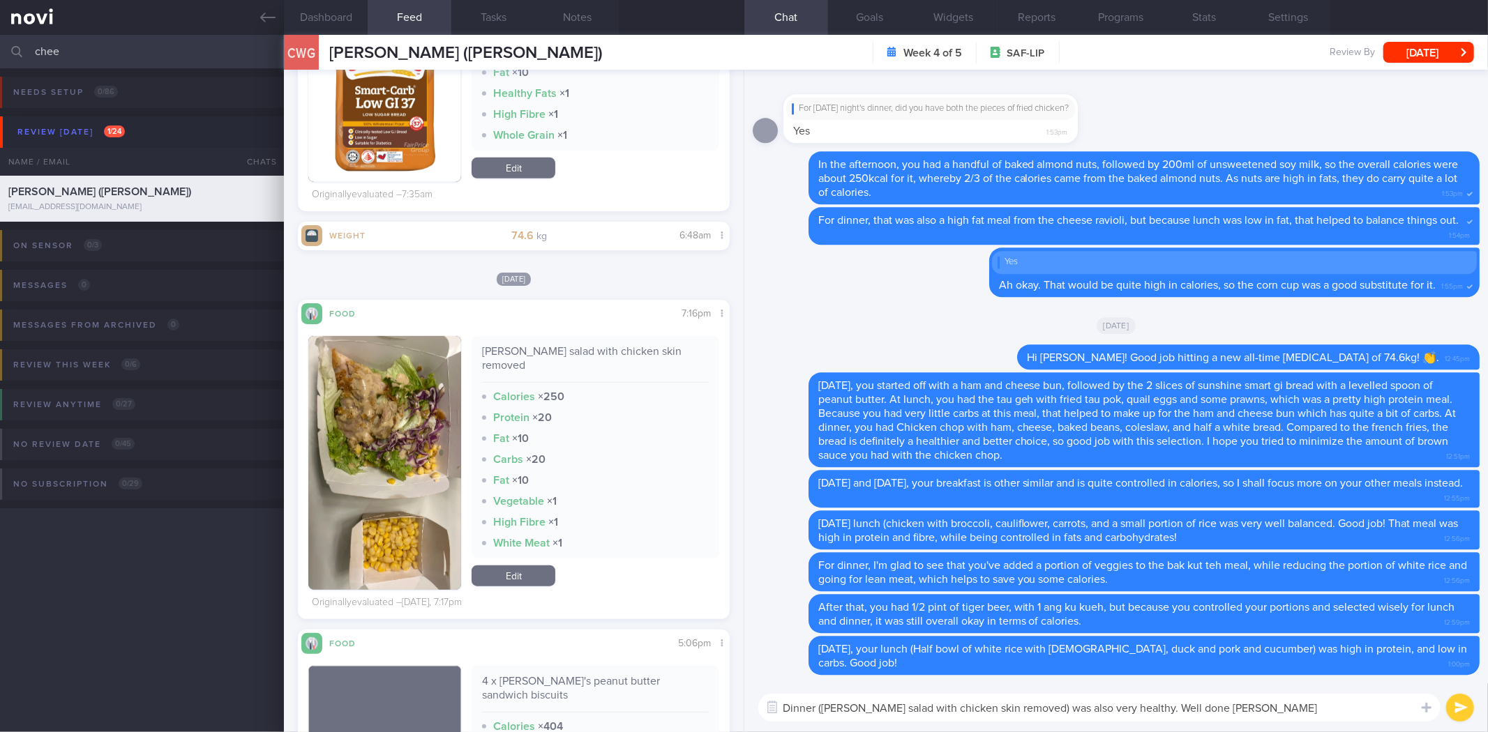
type textarea "Dinner ([PERSON_NAME] salad with chicken skin removed) was also very healthy. W…"
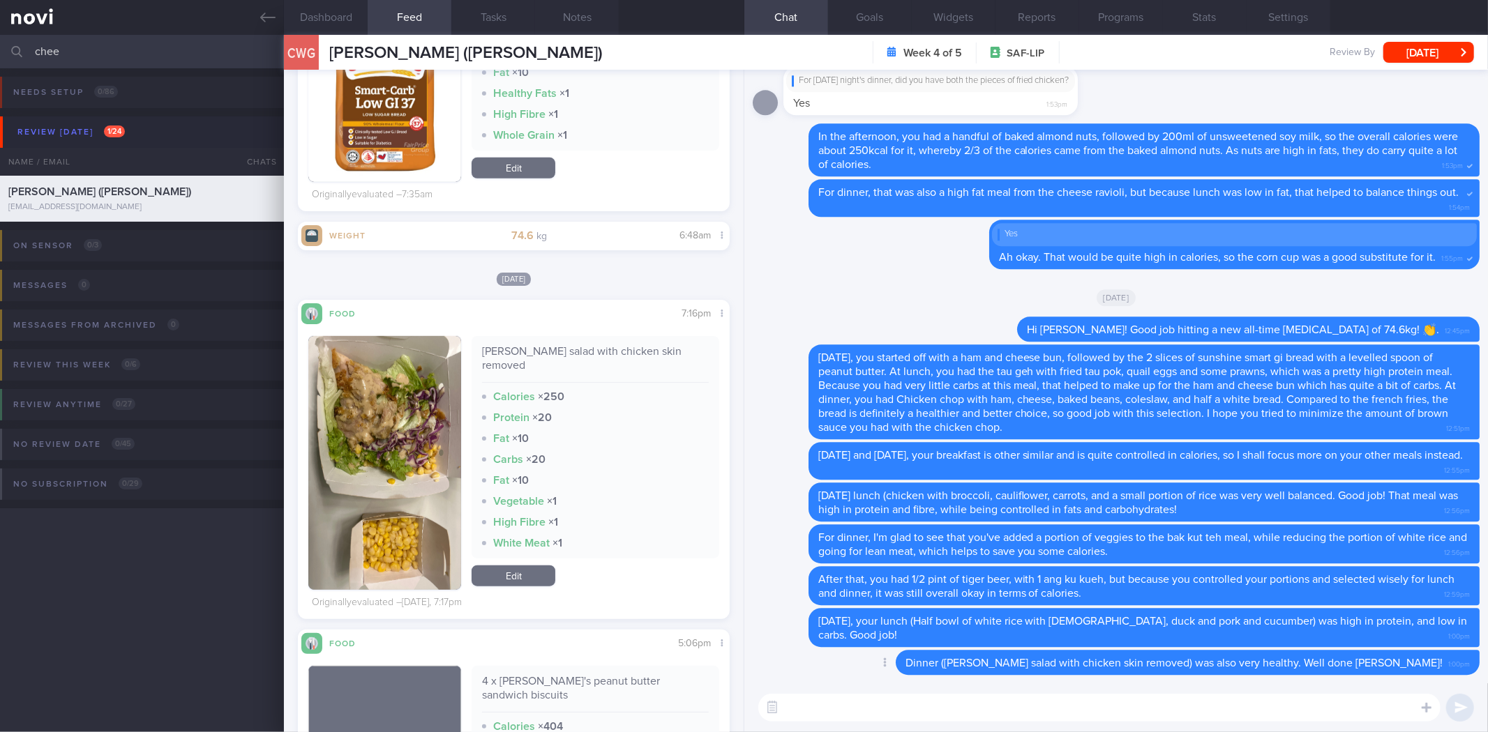
click at [1019, 665] on span "Dinner ([PERSON_NAME] salad with chicken skin removed) was also very healthy. W…" at bounding box center [1174, 663] width 537 height 11
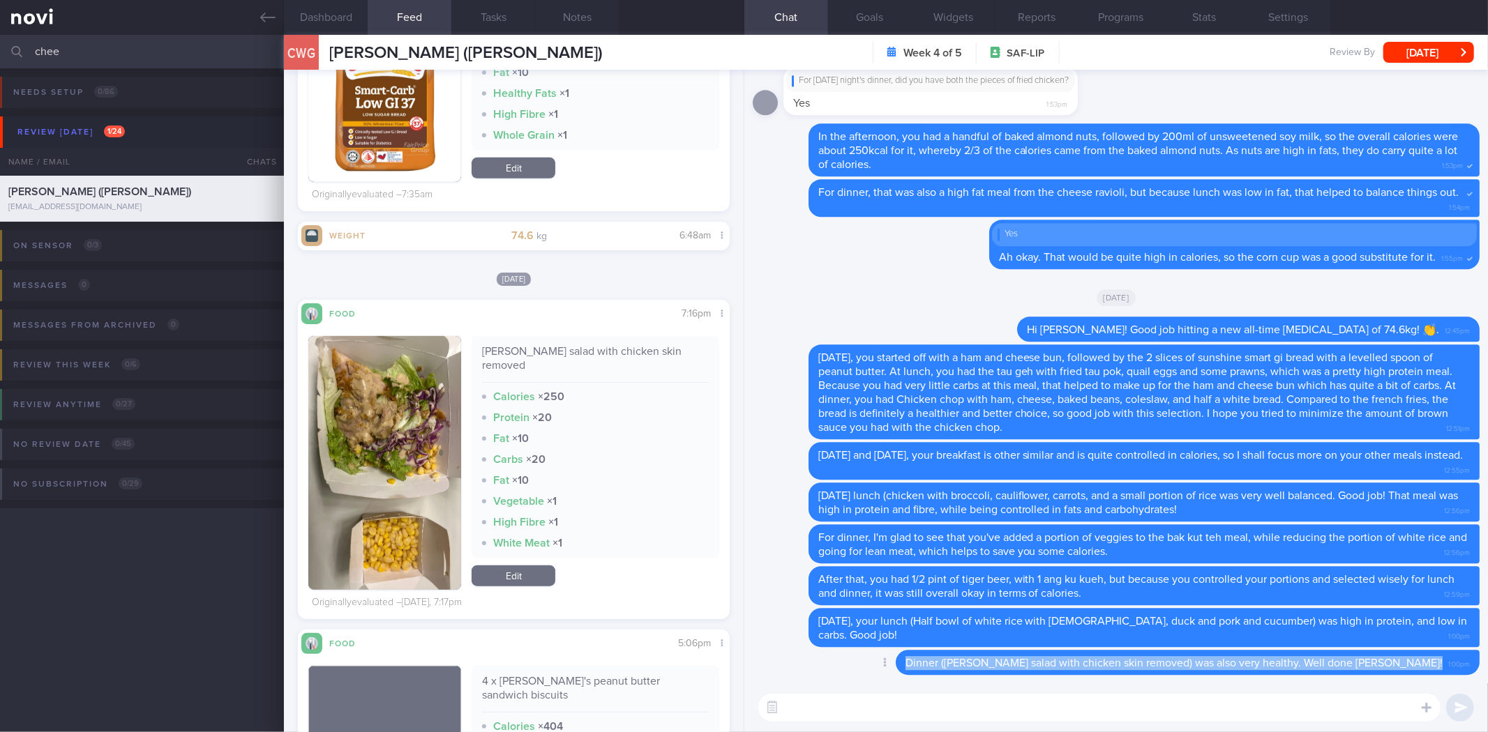
click at [1019, 665] on span "Dinner ([PERSON_NAME] salad with chicken skin removed) was also very healthy. W…" at bounding box center [1174, 663] width 537 height 11
copy div "Dinner ([PERSON_NAME] salad with chicken skin removed) was also very healthy. W…"
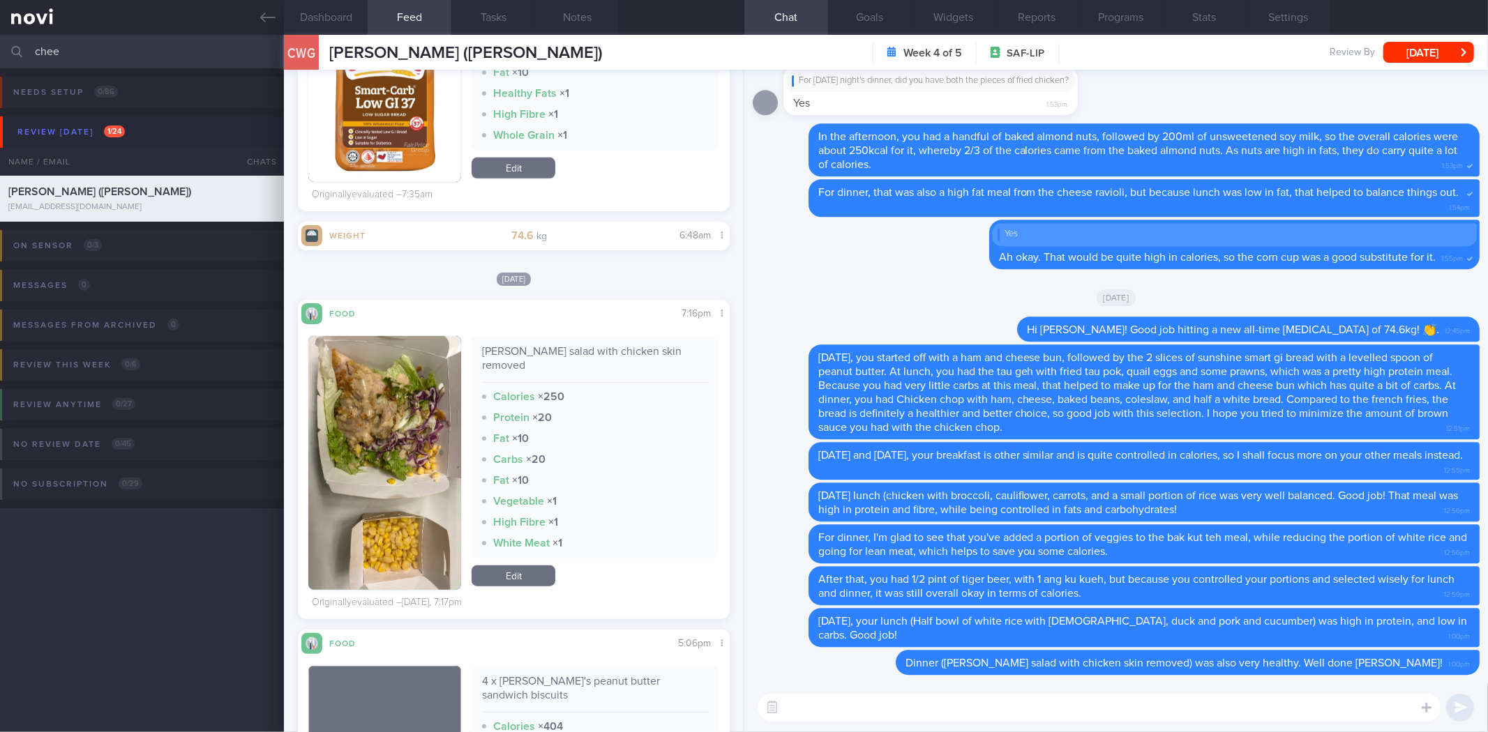
click at [978, 696] on textarea at bounding box center [1099, 708] width 682 height 28
paste textarea "Dinner ([PERSON_NAME] salad with chicken skin removed) was also very healthy. W…"
type textarea "Dinner ([PERSON_NAME] salad with chicken skin removed) was also very healthy. W…"
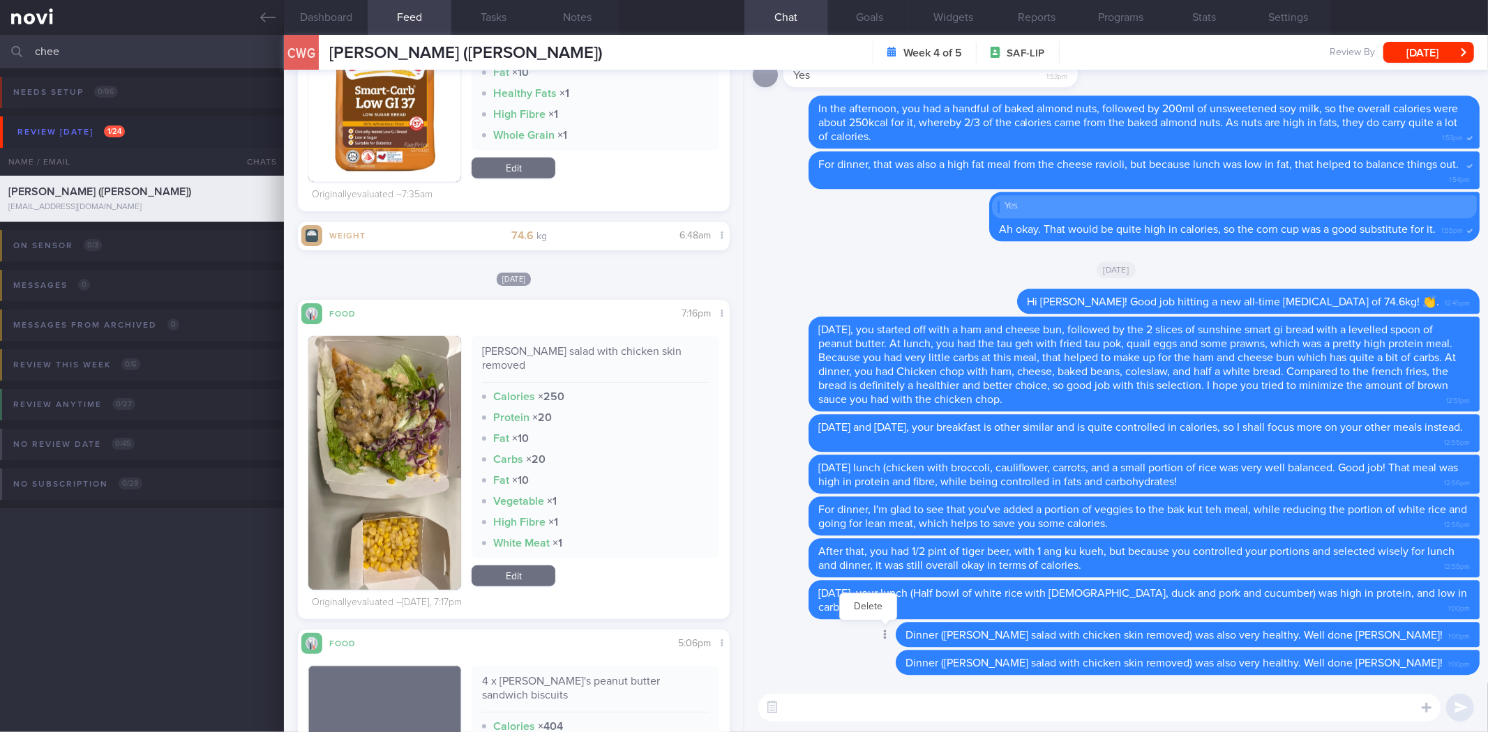
click at [896, 637] on div at bounding box center [883, 636] width 25 height 26
click at [897, 593] on div "Delete" at bounding box center [868, 607] width 58 height 28
click at [896, 604] on button "Delete" at bounding box center [868, 606] width 57 height 21
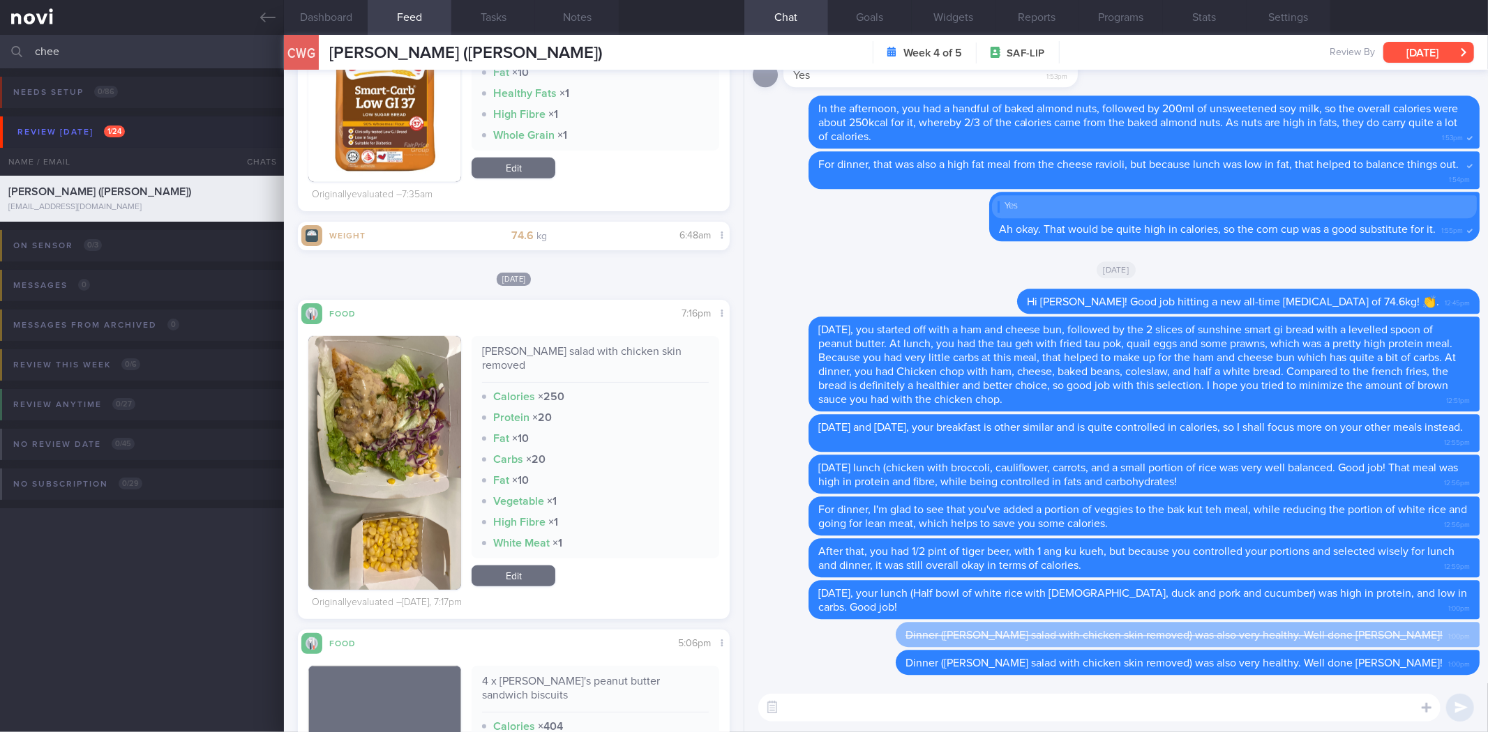
click at [1427, 57] on button "[DATE]" at bounding box center [1428, 52] width 91 height 21
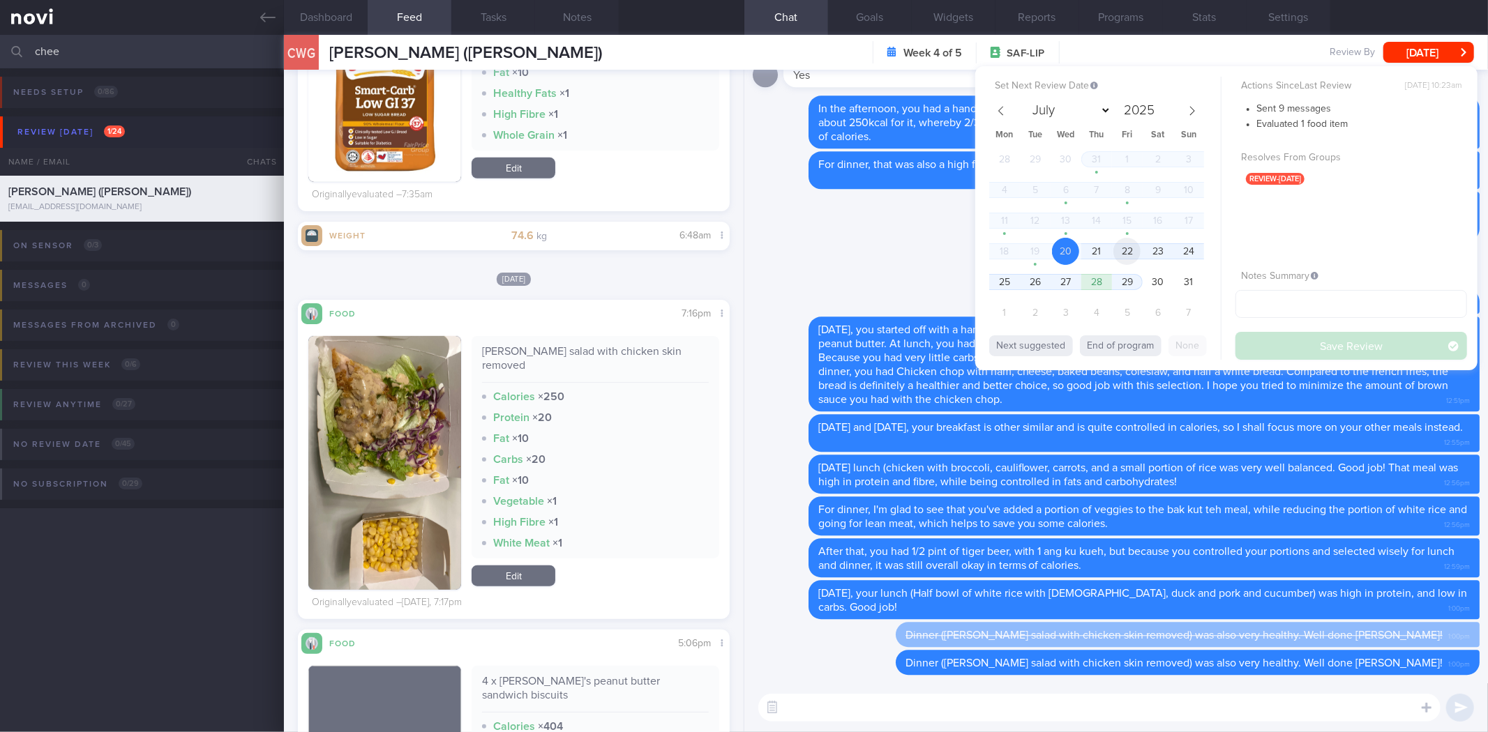
click at [1118, 244] on span "22" at bounding box center [1126, 251] width 27 height 27
click at [1293, 358] on button "Save Review" at bounding box center [1351, 346] width 232 height 28
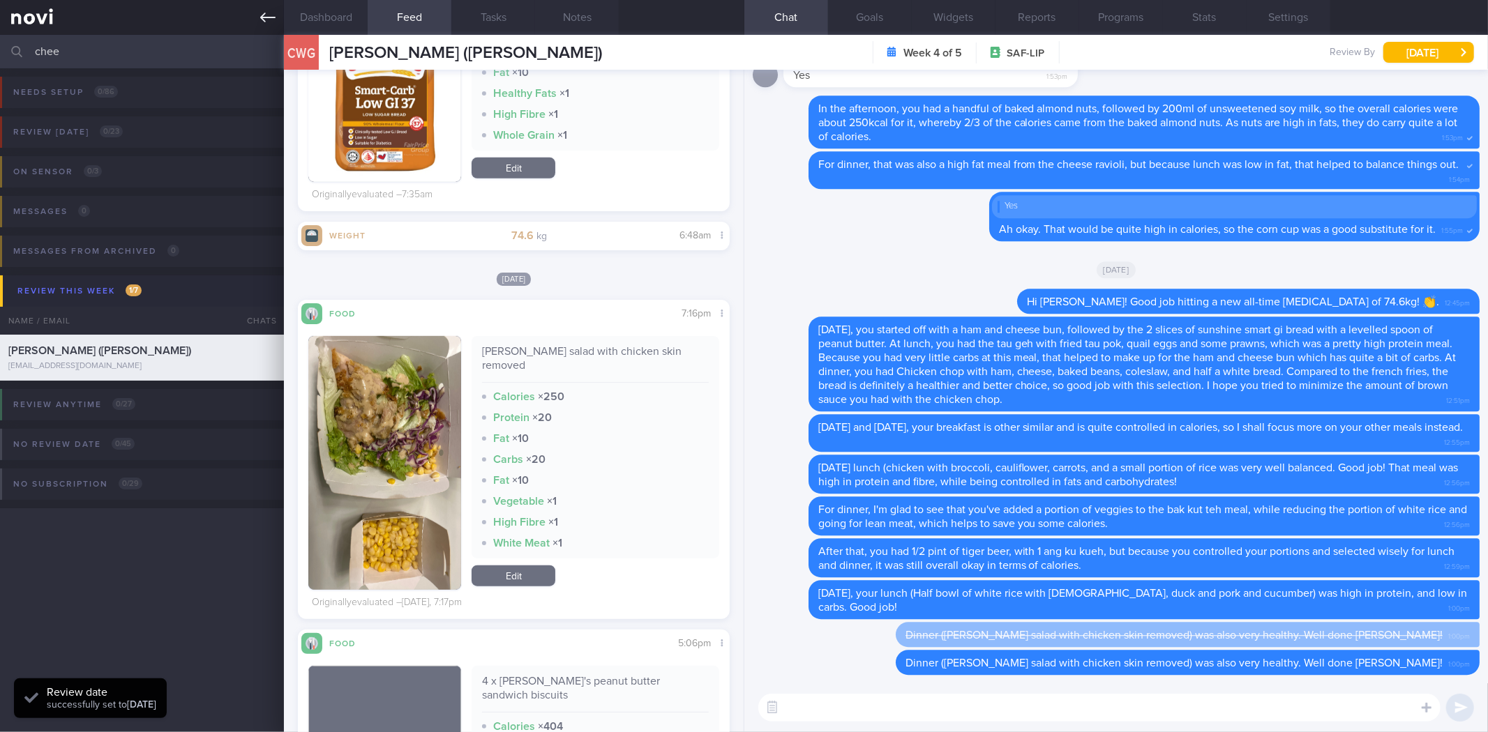
click at [262, 6] on link at bounding box center [142, 17] width 284 height 35
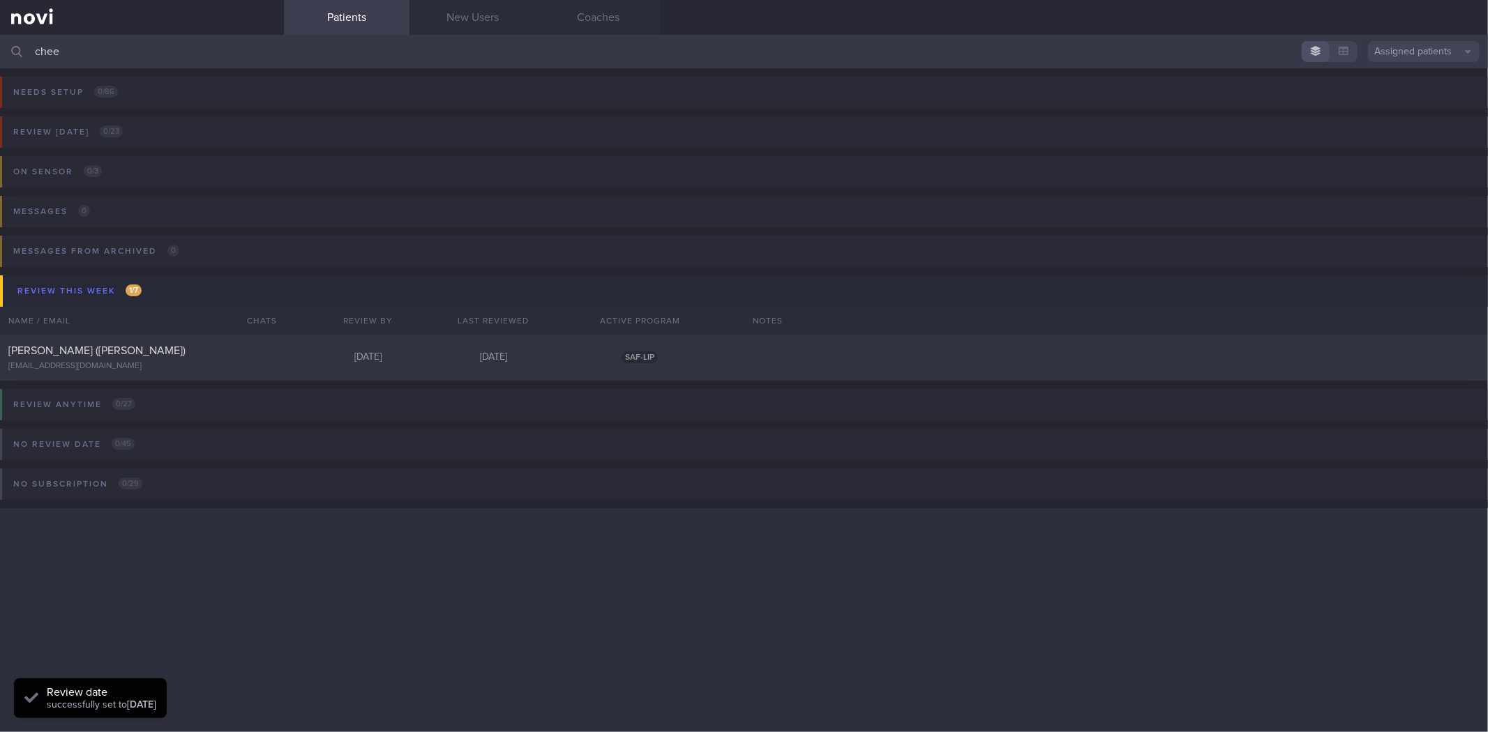
click at [227, 61] on input "chee" at bounding box center [744, 51] width 1488 height 33
click at [113, 33] on link at bounding box center [142, 17] width 284 height 35
click at [105, 50] on input "chee" at bounding box center [744, 51] width 1488 height 33
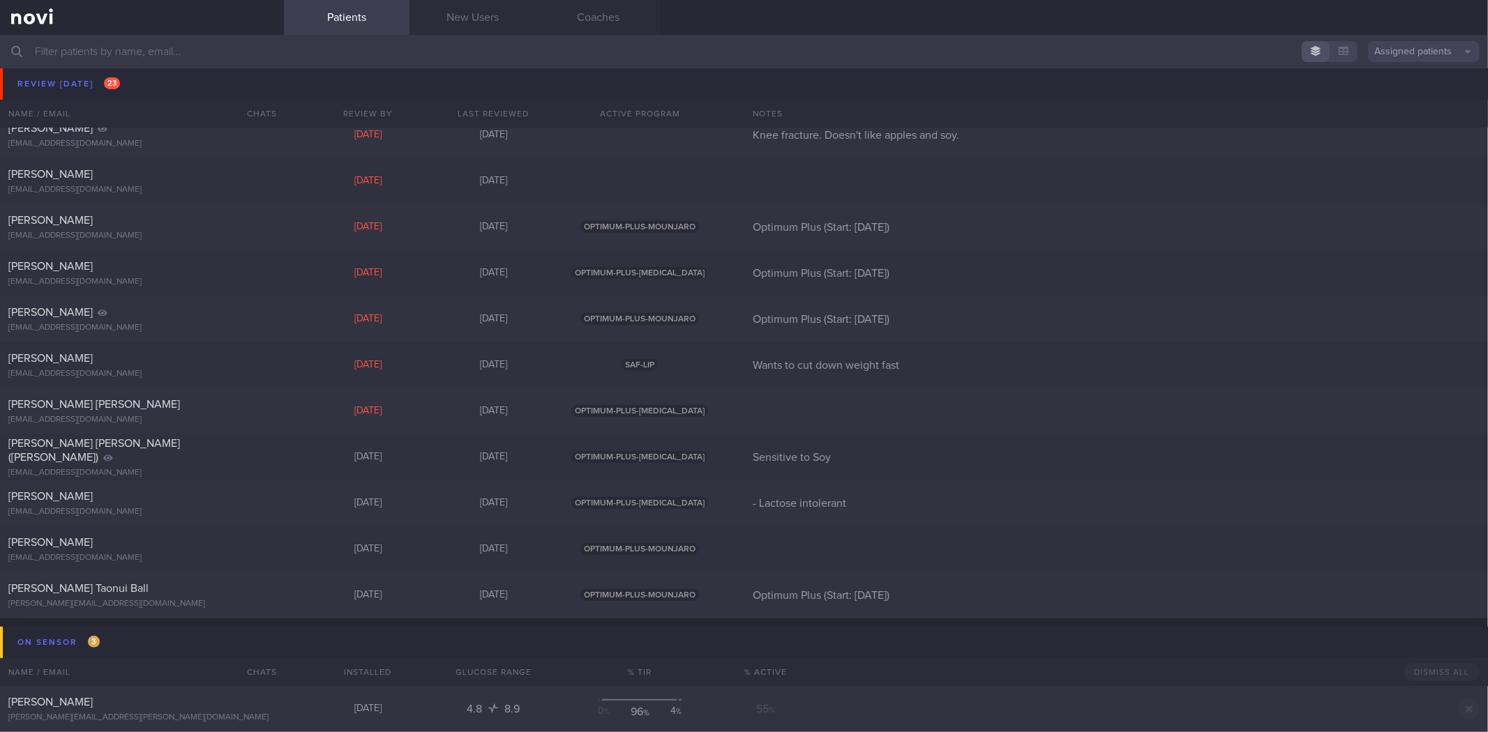
scroll to position [619, 0]
click at [279, 368] on div "[PERSON_NAME] [EMAIL_ADDRESS][DOMAIN_NAME]" at bounding box center [142, 362] width 284 height 28
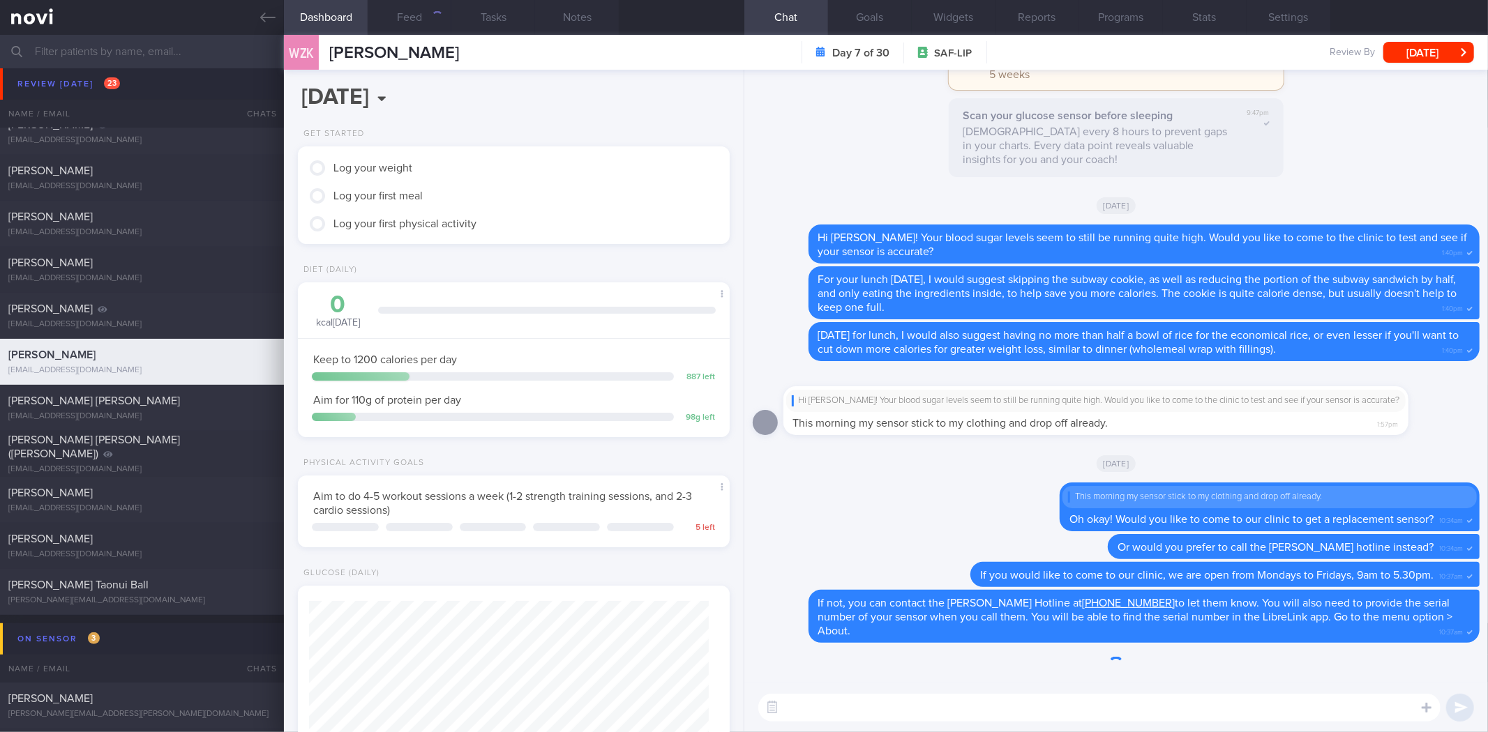
scroll to position [217, 394]
